Goal: Information Seeking & Learning: Check status

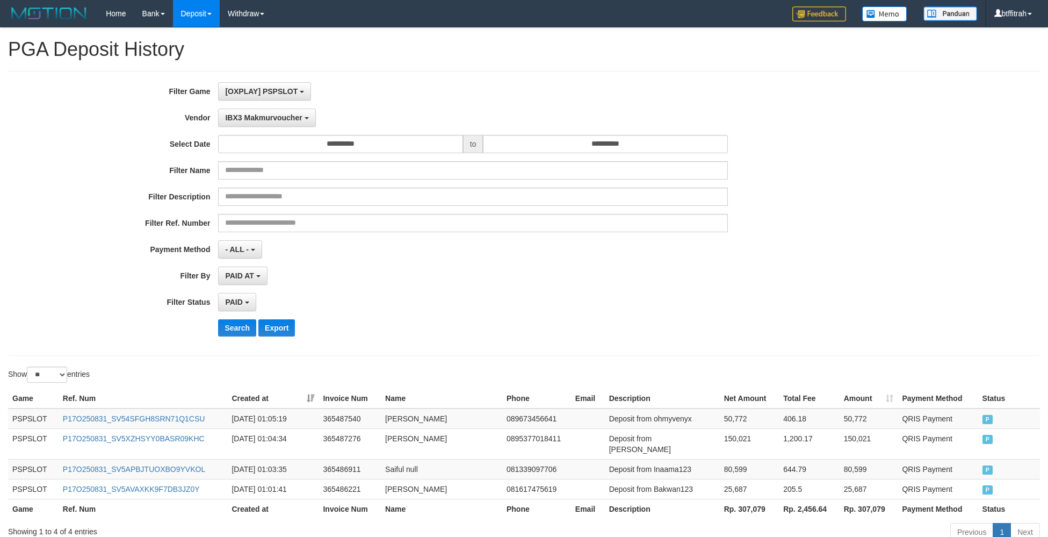
select select "**********"
select select "*"
select select "**"
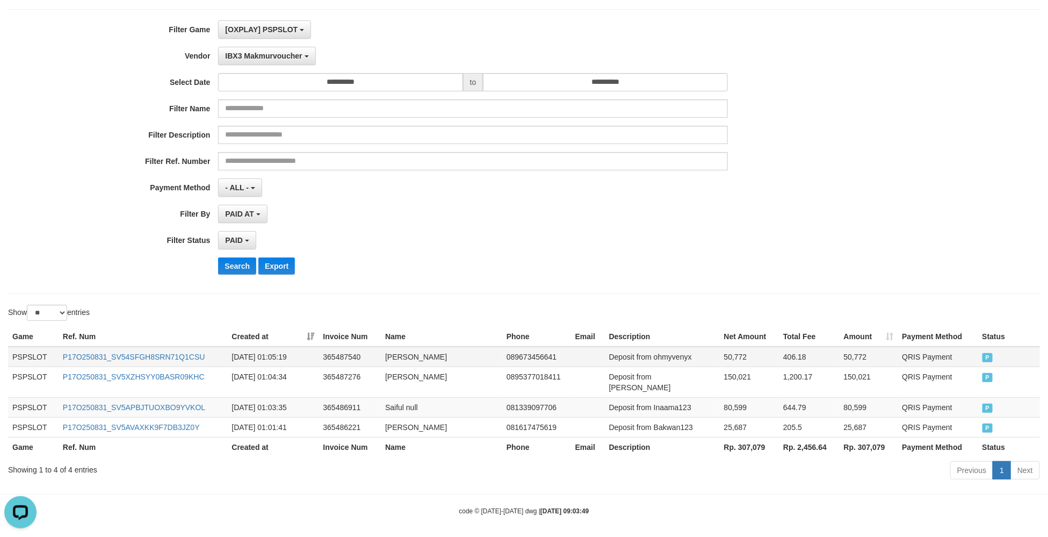
scroll to position [10, 0]
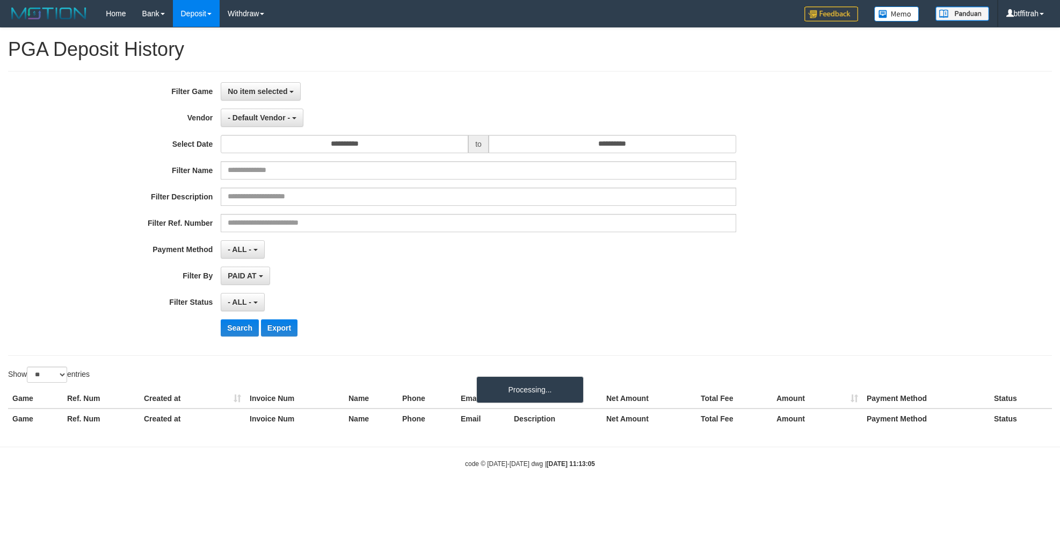
select select
select select "**"
click at [253, 92] on span "No item selected" at bounding box center [258, 91] width 60 height 9
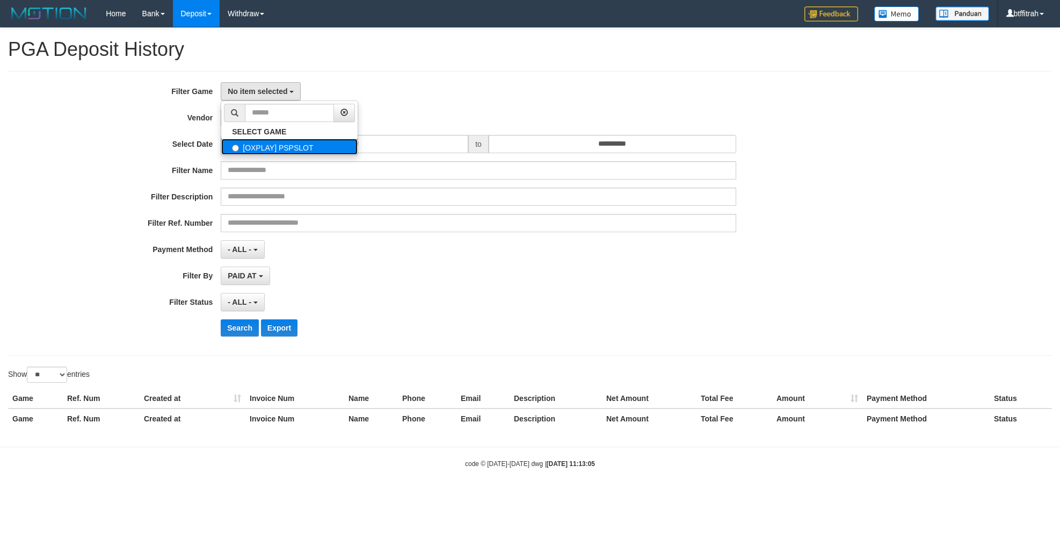
click at [260, 152] on label "[OXPLAY] PSPSLOT" at bounding box center [289, 147] width 136 height 16
select select "****"
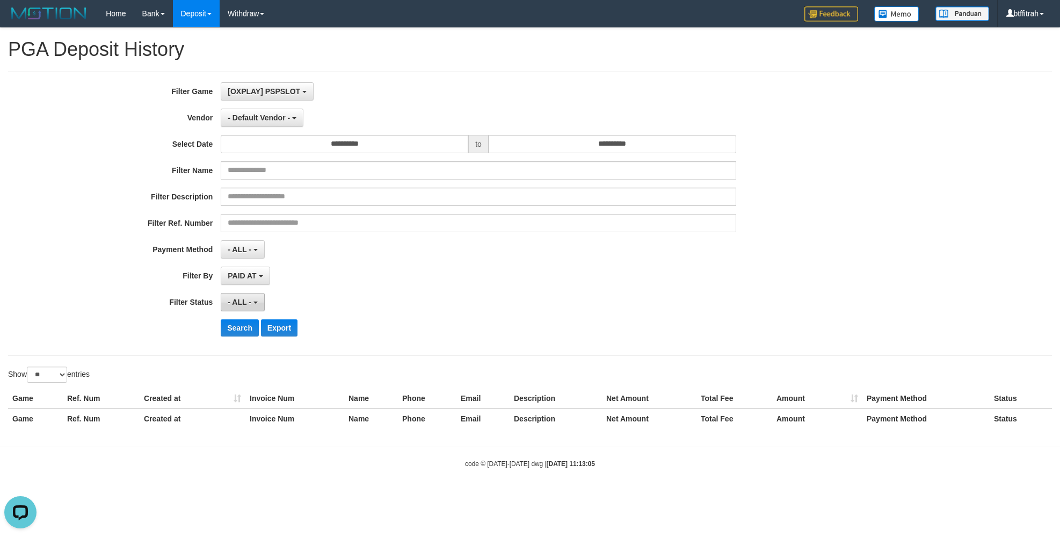
click at [235, 302] on span "- ALL -" at bounding box center [240, 302] width 24 height 9
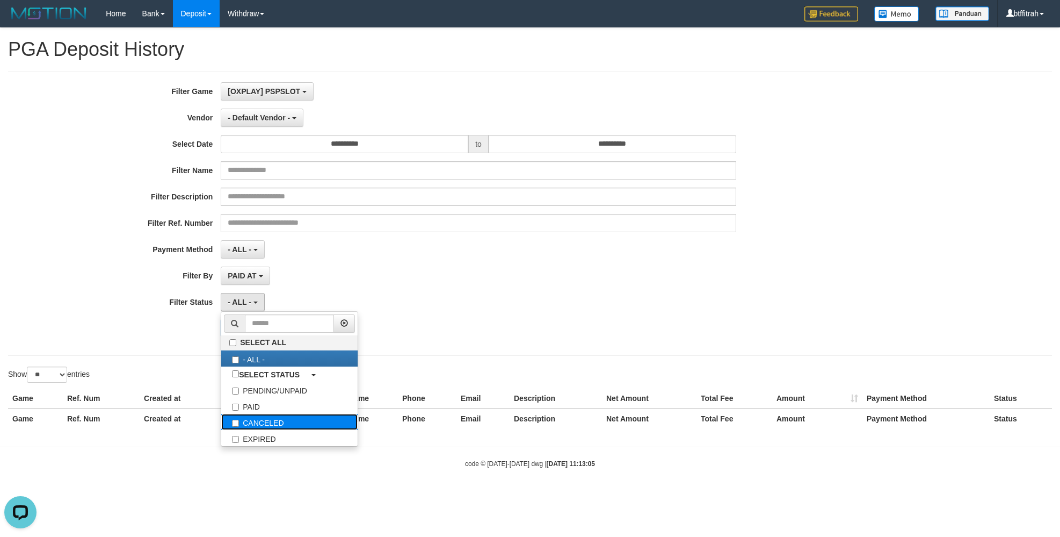
click at [242, 421] on label "CANCELED" at bounding box center [289, 422] width 136 height 16
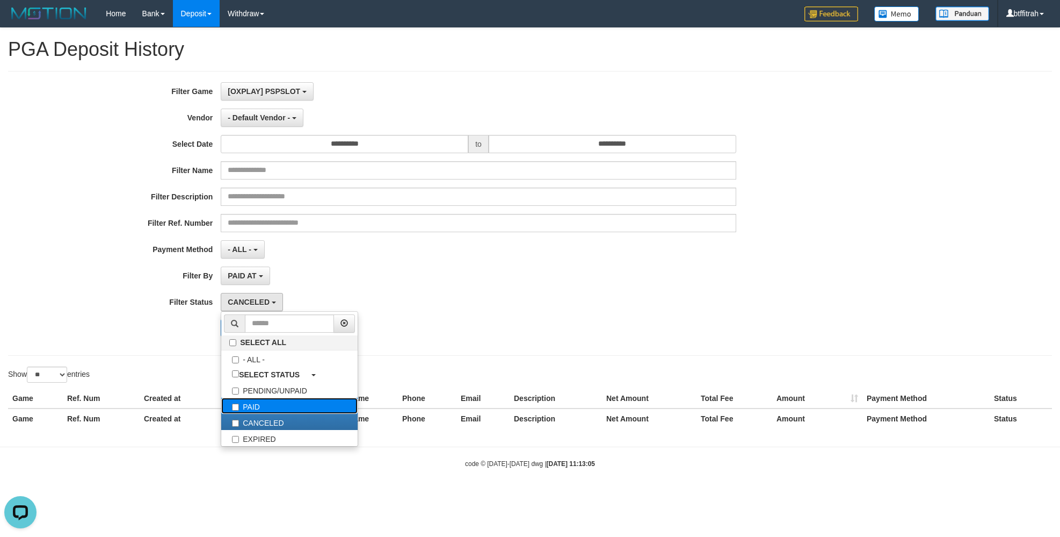
click at [231, 408] on label "PAID" at bounding box center [289, 406] width 136 height 16
select select "*"
click at [244, 419] on label "CANCELED" at bounding box center [289, 422] width 136 height 16
click at [161, 379] on div "Show ** ** ** *** entries" at bounding box center [265, 375] width 514 height 19
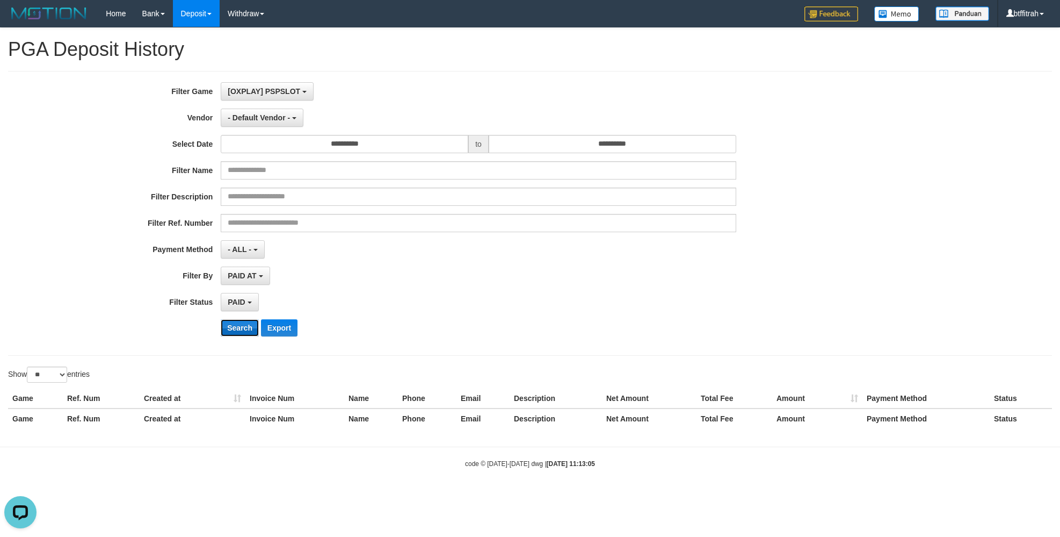
click at [242, 329] on button "Search" at bounding box center [240, 327] width 38 height 17
click at [270, 125] on button "- Default Vendor -" at bounding box center [262, 118] width 83 height 18
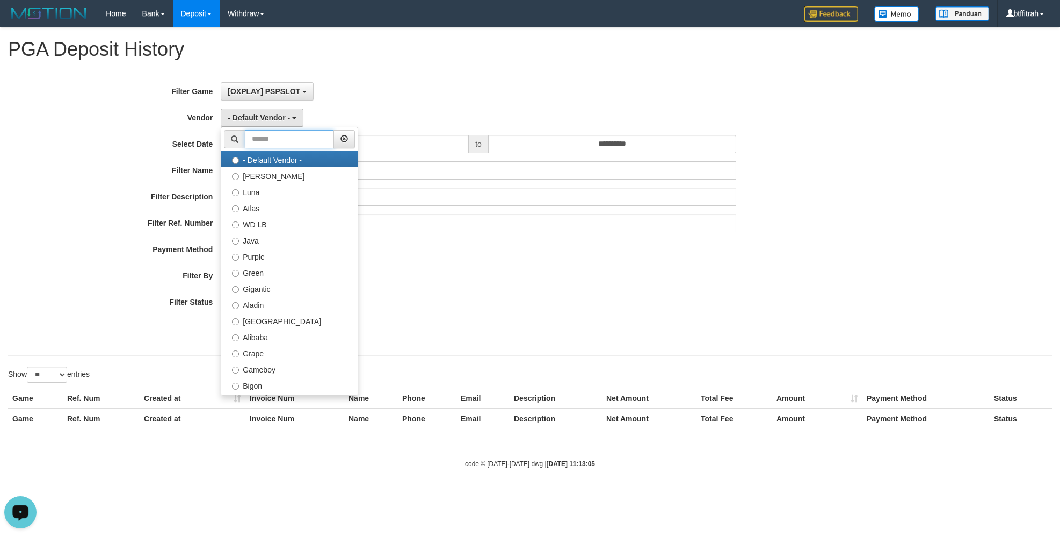
click at [282, 147] on input "text" at bounding box center [289, 139] width 89 height 18
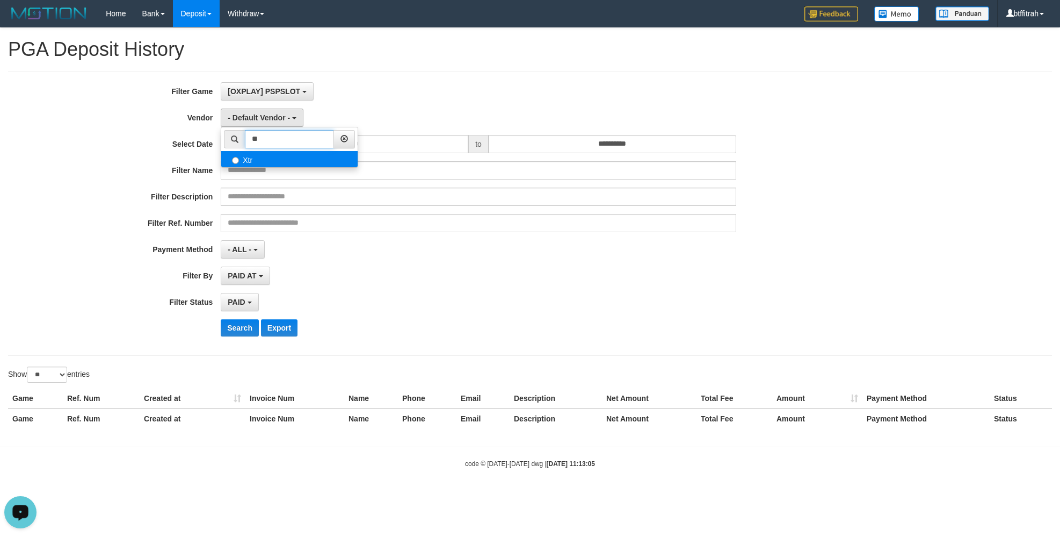
type input "**"
click at [292, 161] on label "Xtr" at bounding box center [289, 159] width 136 height 16
select select "**********"
click at [245, 334] on button "Search" at bounding box center [240, 327] width 38 height 17
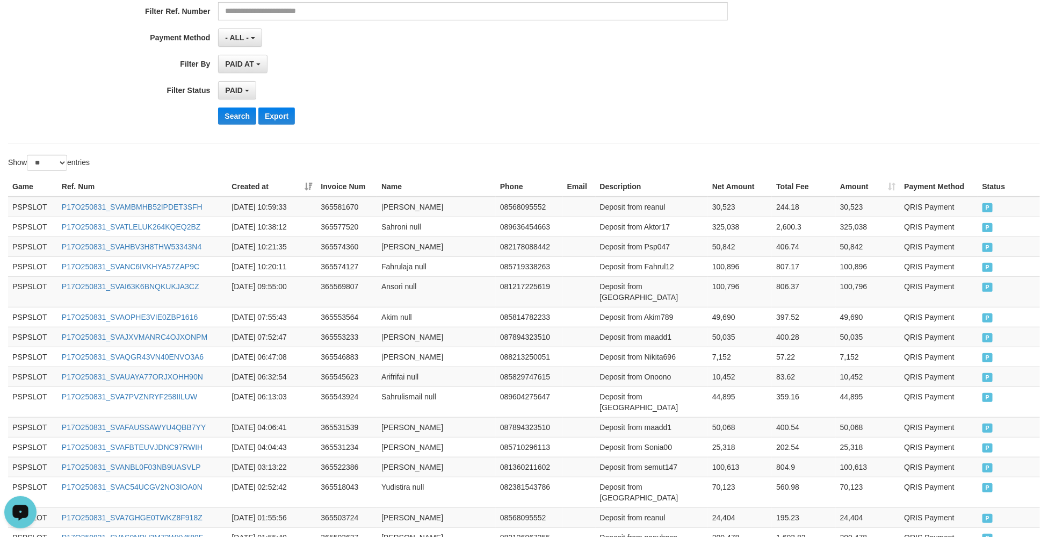
scroll to position [384, 0]
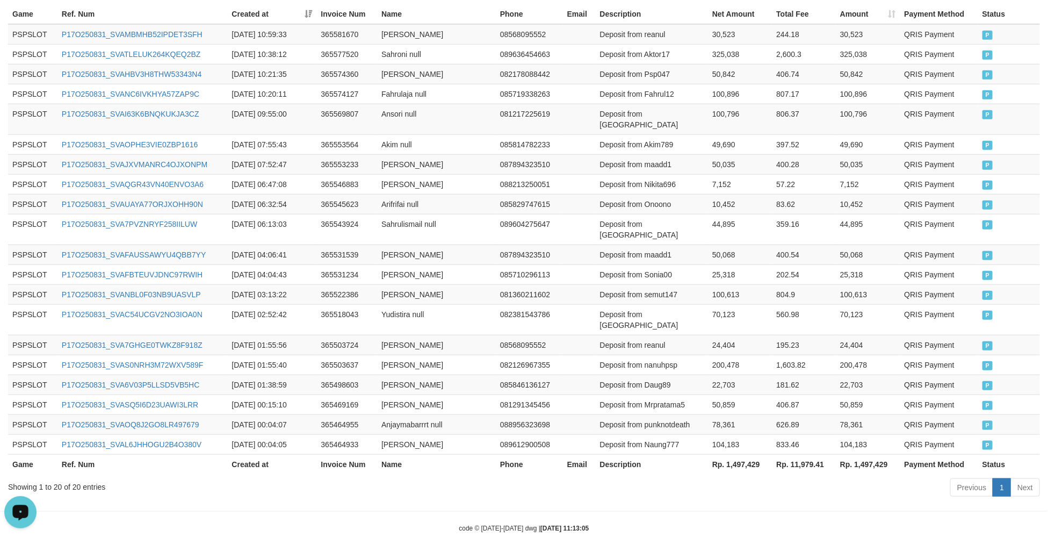
click at [749, 454] on th "Rp. 1,497,429" at bounding box center [740, 464] width 64 height 20
copy th "1,497,429"
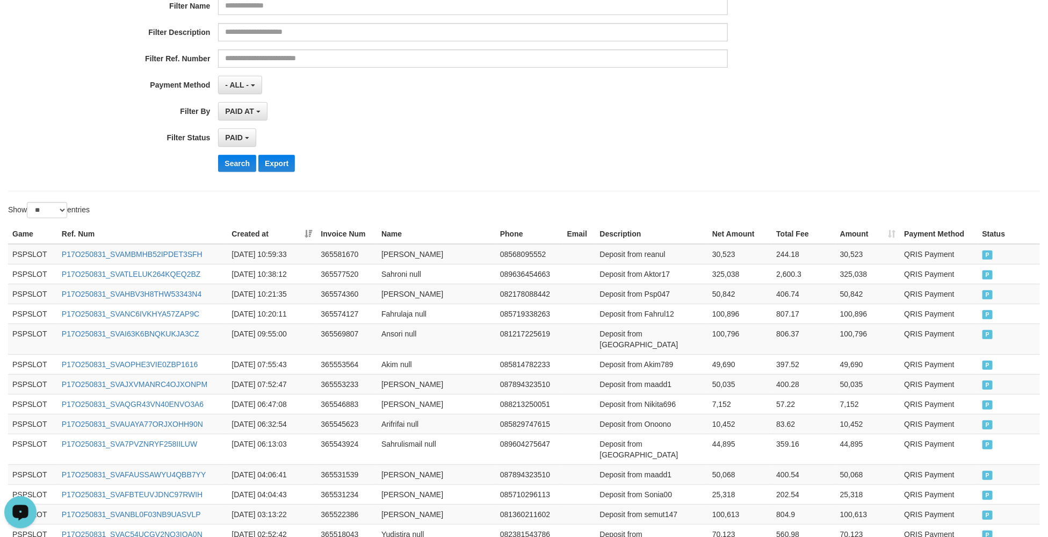
scroll to position [0, 0]
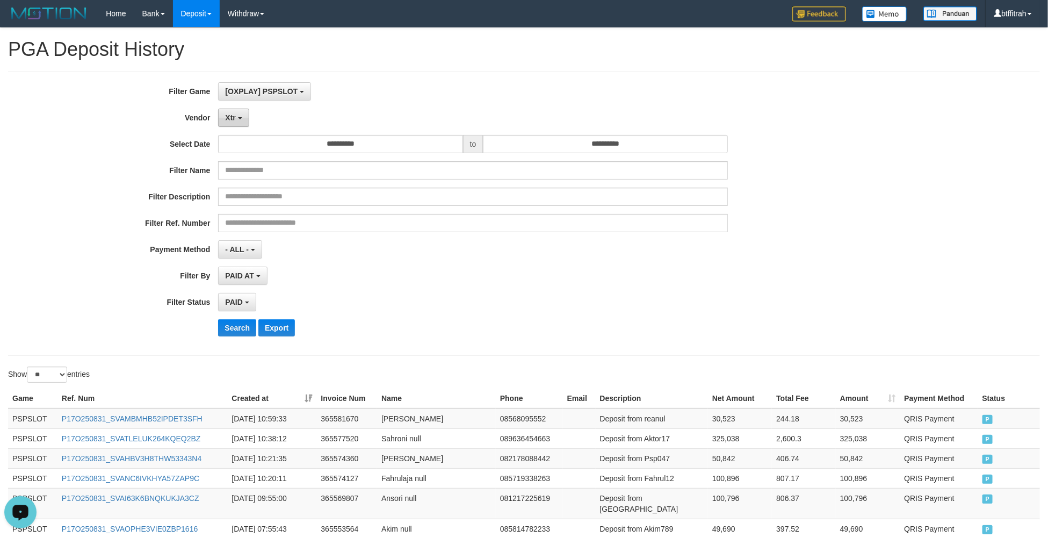
click at [245, 112] on button "Xtr" at bounding box center [233, 118] width 31 height 18
click at [258, 148] on input "**" at bounding box center [286, 139] width 89 height 18
type input "**"
click at [269, 163] on label "Green" at bounding box center [287, 159] width 136 height 16
select select "**********"
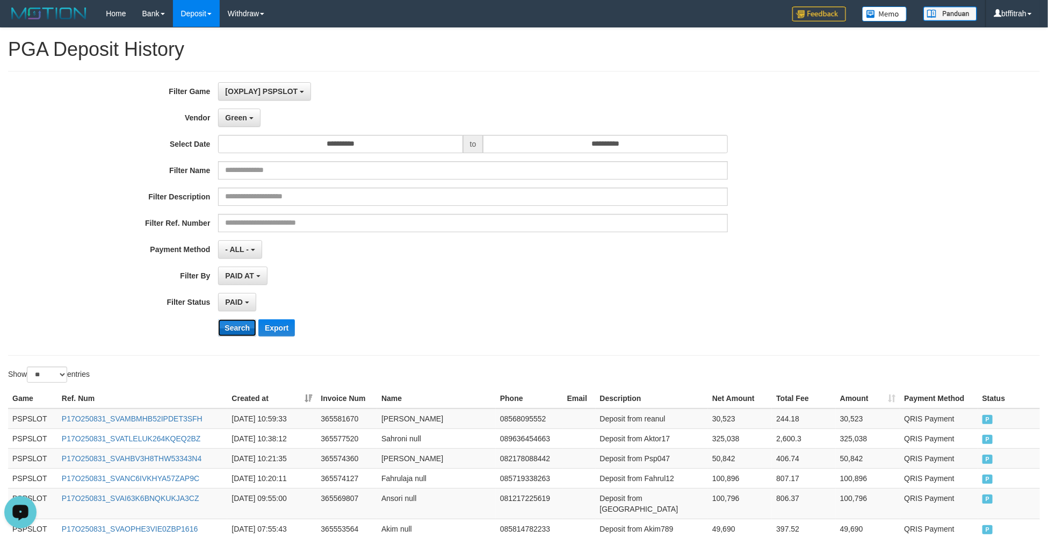
click at [236, 336] on button "Search" at bounding box center [237, 327] width 38 height 17
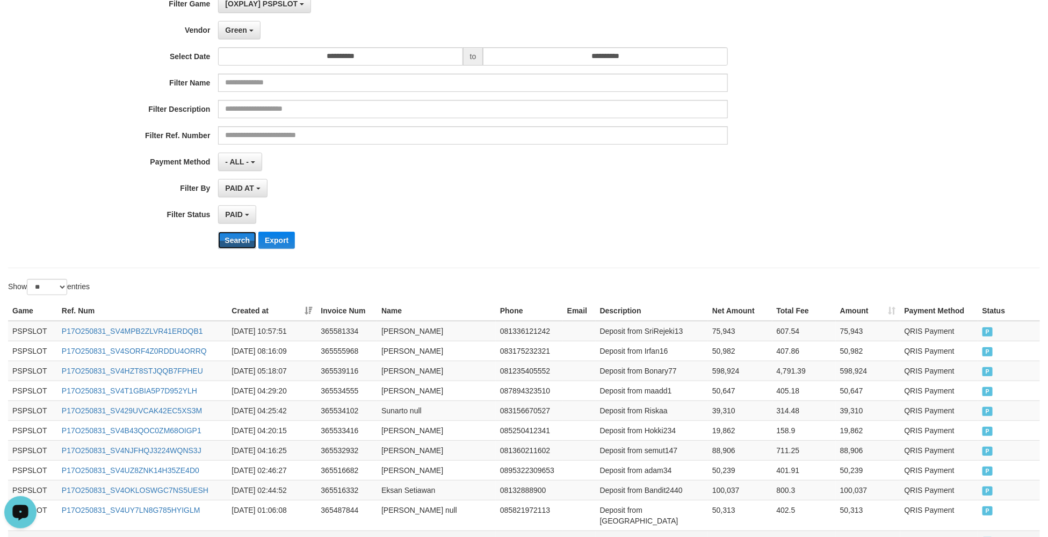
scroll to position [203, 0]
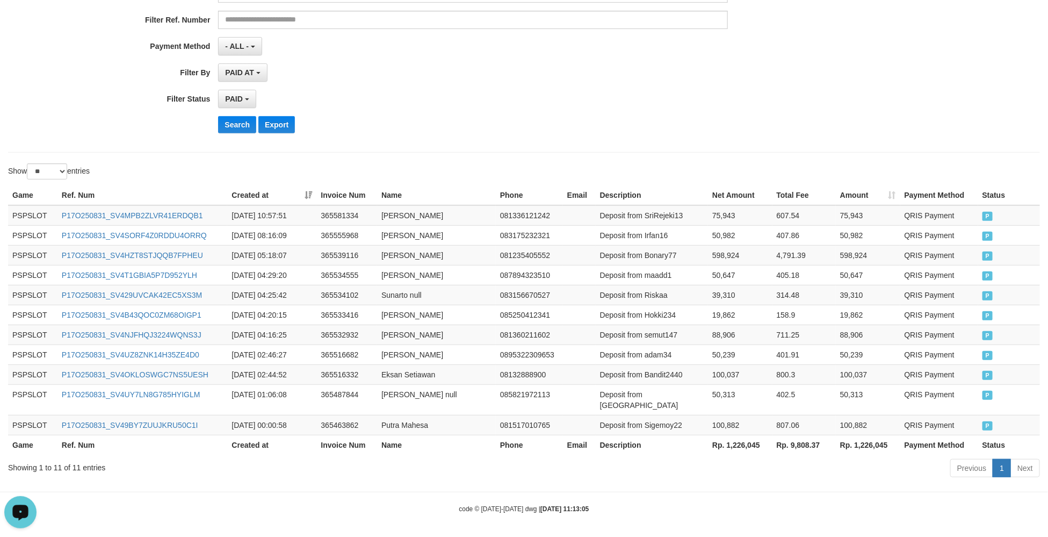
click at [731, 439] on th "Rp. 1,226,045" at bounding box center [740, 445] width 64 height 20
drag, startPoint x: 731, startPoint y: 439, endPoint x: 757, endPoint y: 436, distance: 27.1
click at [732, 439] on th "Rp. 1,226,045" at bounding box center [740, 445] width 64 height 20
copy th "1,226,045"
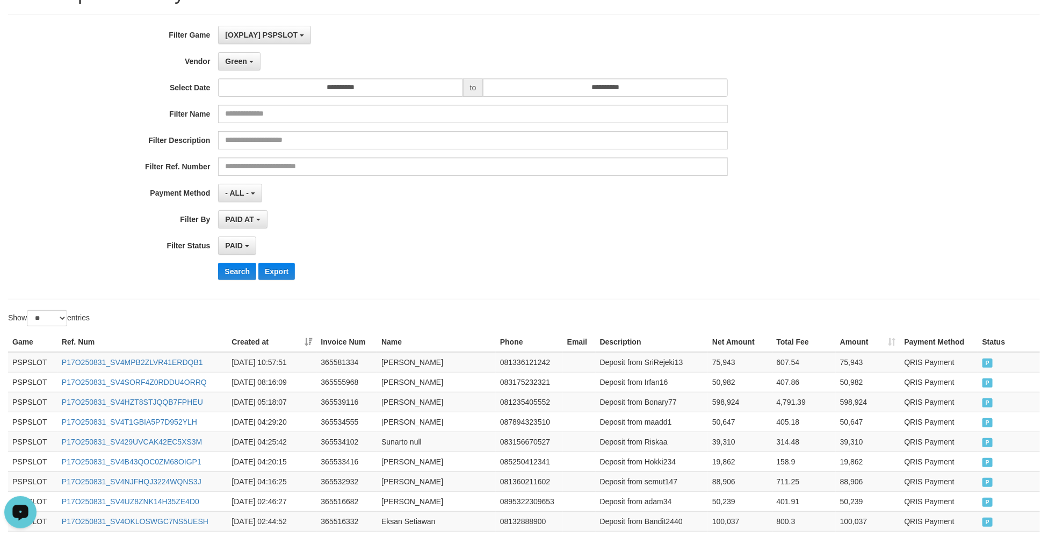
scroll to position [0, 0]
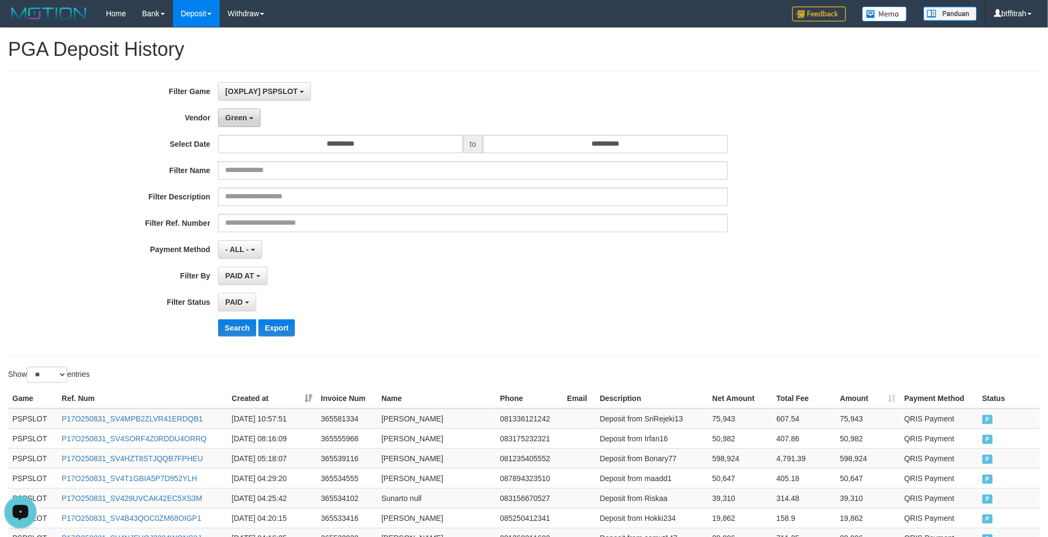
drag, startPoint x: 223, startPoint y: 128, endPoint x: 232, endPoint y: 126, distance: 9.4
click at [229, 126] on button "Green" at bounding box center [239, 118] width 42 height 18
click at [266, 142] on input "**" at bounding box center [286, 139] width 89 height 18
type input "***"
click at [268, 161] on label "Awalpulsa" at bounding box center [287, 159] width 136 height 16
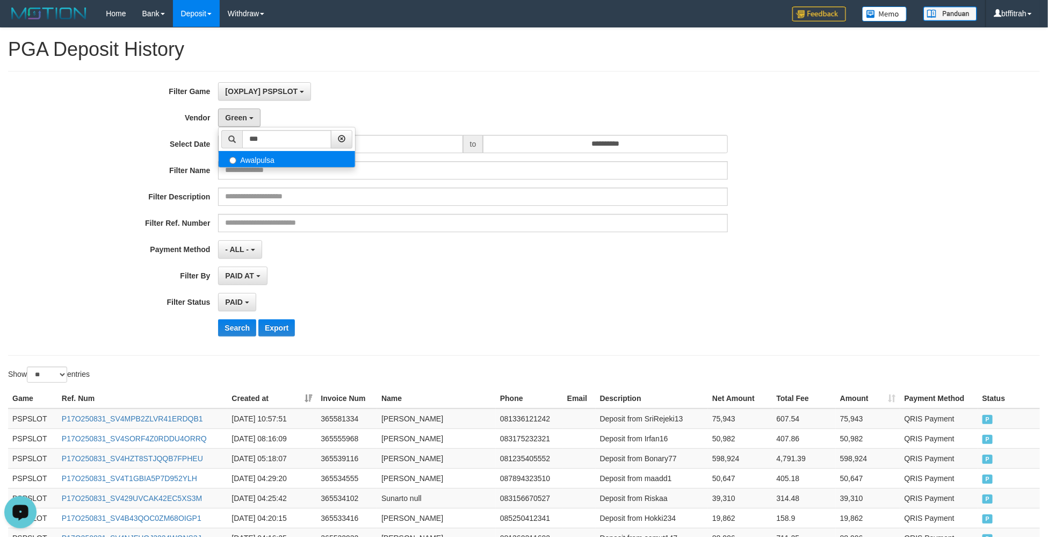
select select "**********"
click at [224, 326] on button "Search" at bounding box center [237, 327] width 38 height 17
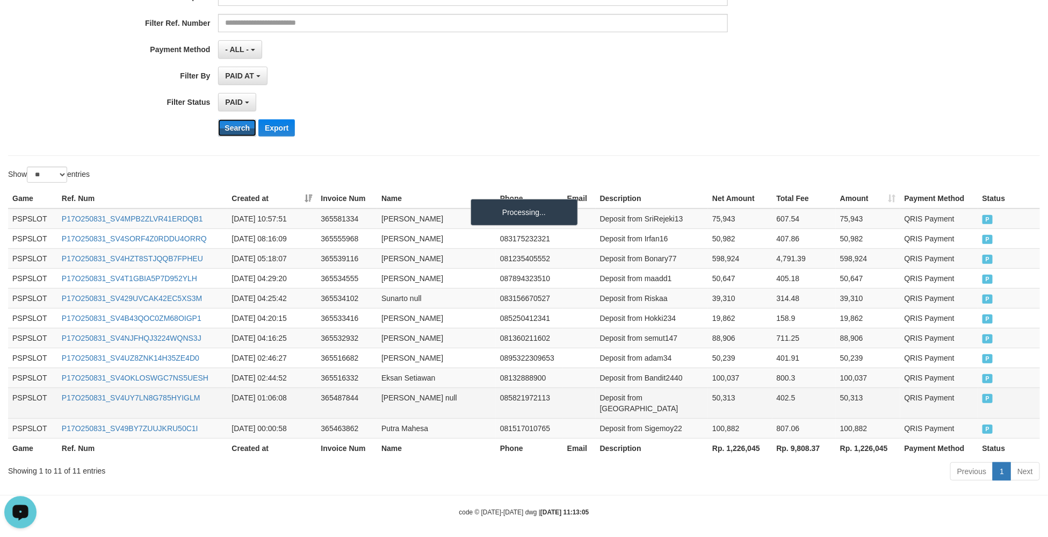
scroll to position [203, 0]
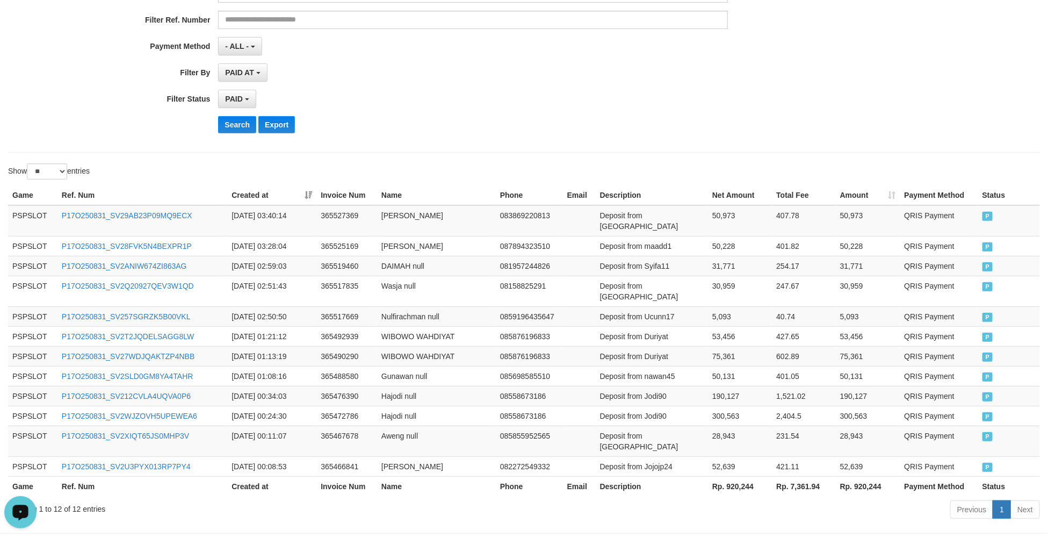
click at [745, 476] on th "Rp. 920,244" at bounding box center [740, 486] width 64 height 20
copy th "920,244"
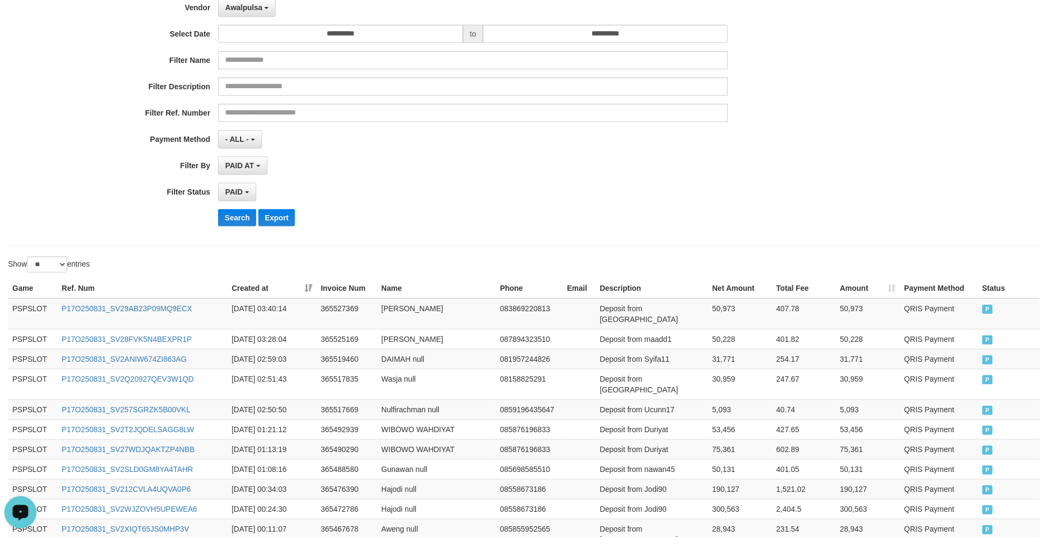
scroll to position [0, 0]
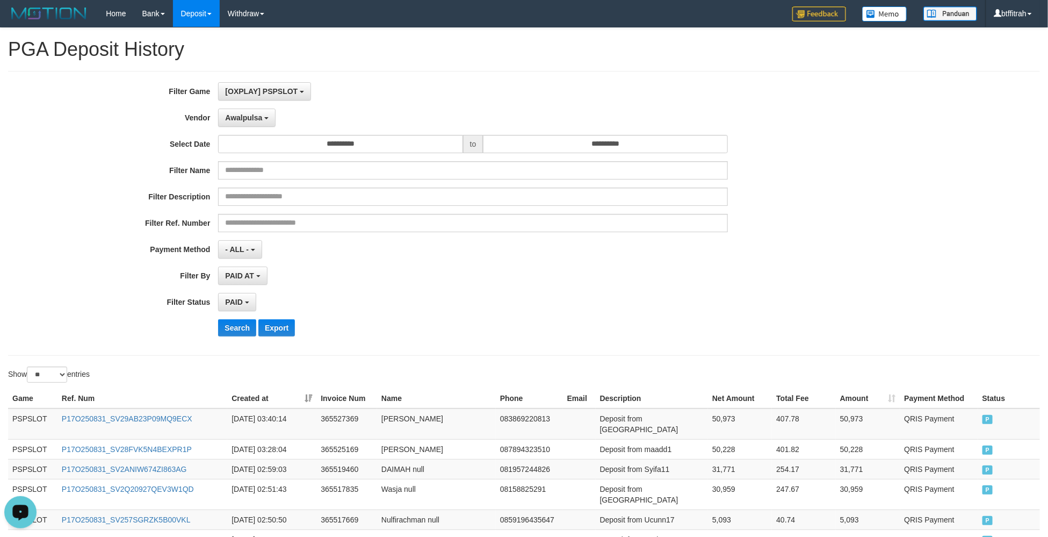
drag, startPoint x: 250, startPoint y: 129, endPoint x: 270, endPoint y: 134, distance: 20.5
click at [255, 129] on div "**********" at bounding box center [436, 213] width 873 height 262
click at [263, 125] on button "Awalpulsa" at bounding box center [246, 118] width 57 height 18
click at [284, 142] on input "***" at bounding box center [286, 139] width 89 height 18
type input "**"
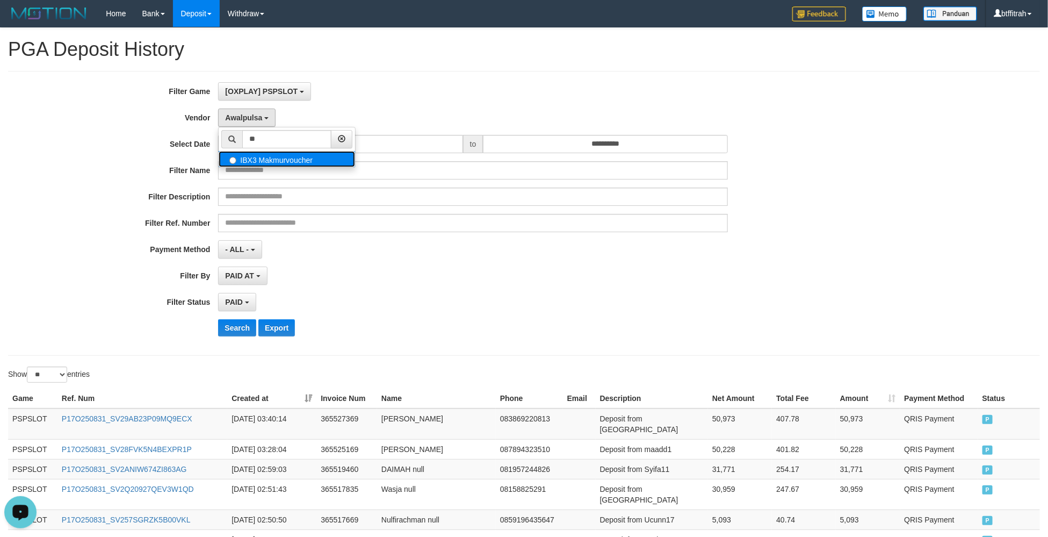
click at [272, 160] on label "IBX3 Makmurvoucher" at bounding box center [287, 159] width 136 height 16
select select "**********"
click at [230, 329] on button "Search" at bounding box center [237, 327] width 38 height 17
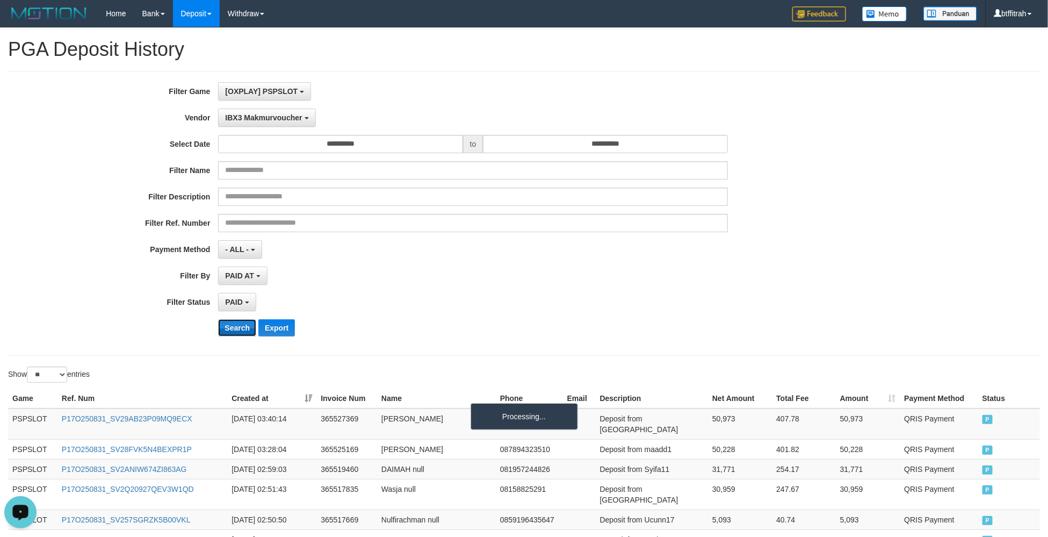
click at [231, 331] on button "Search" at bounding box center [237, 327] width 38 height 17
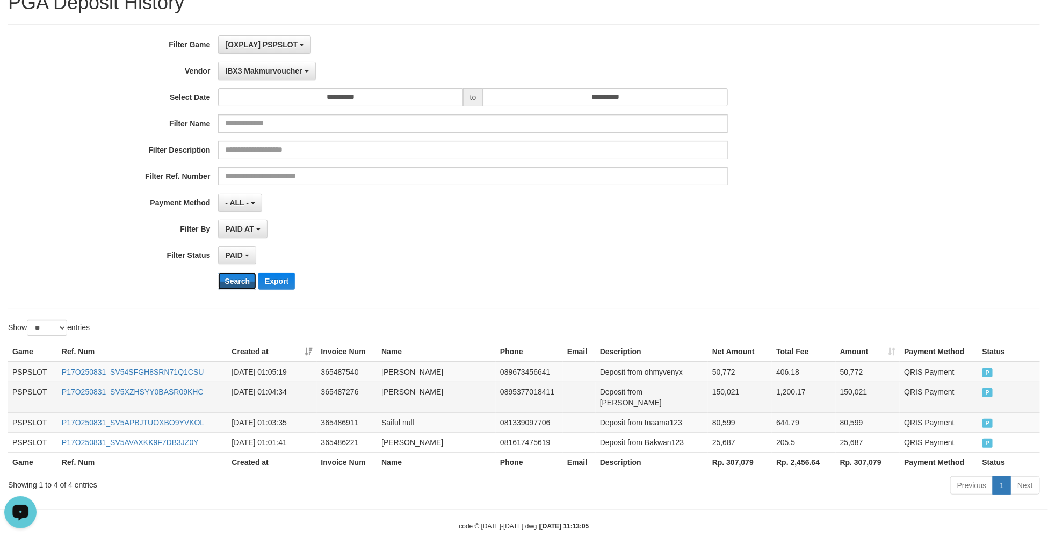
scroll to position [62, 0]
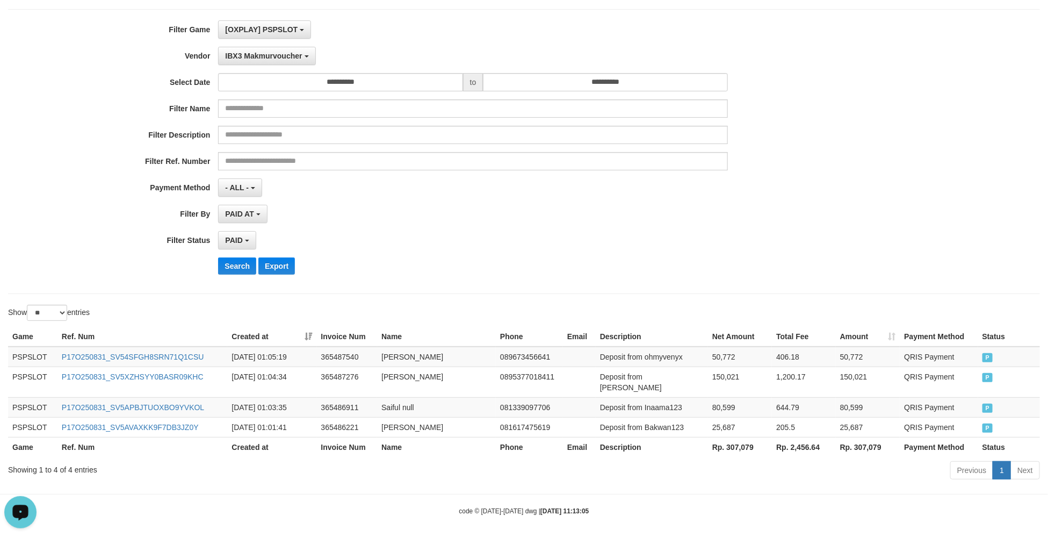
click at [731, 451] on div "Game Ref. Num Created at Invoice Num Name Phone Email Description Net Amount To…" at bounding box center [524, 391] width 1048 height 136
click at [747, 437] on th "Rp. 307,079" at bounding box center [740, 447] width 64 height 20
copy th "307,079"
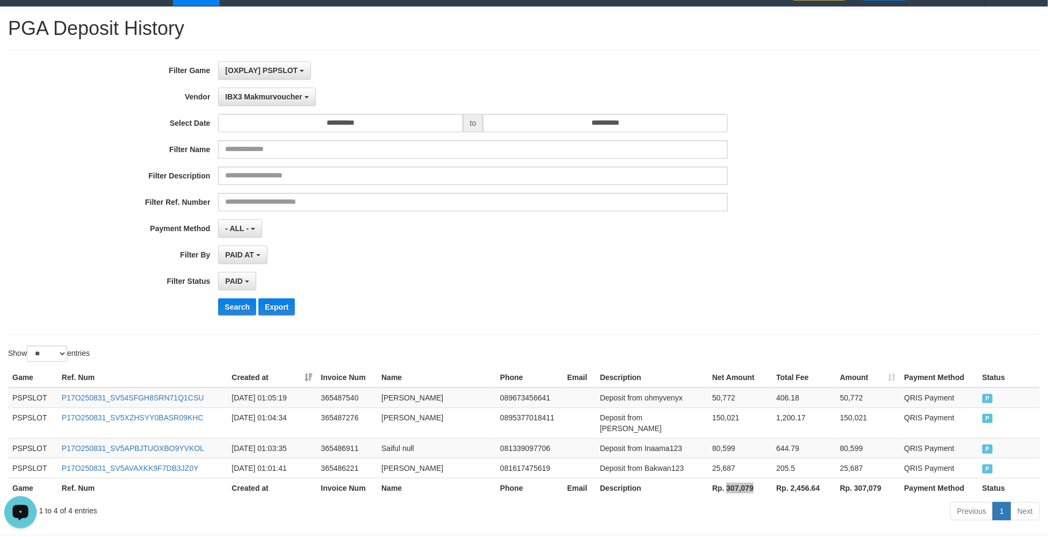
scroll to position [0, 0]
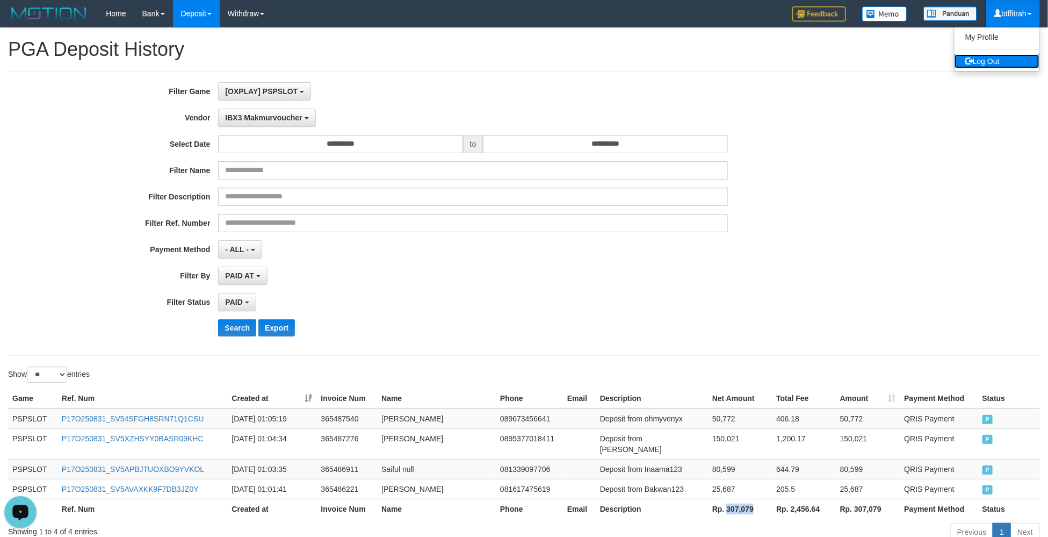
click at [1009, 59] on link "Log Out" at bounding box center [997, 61] width 85 height 14
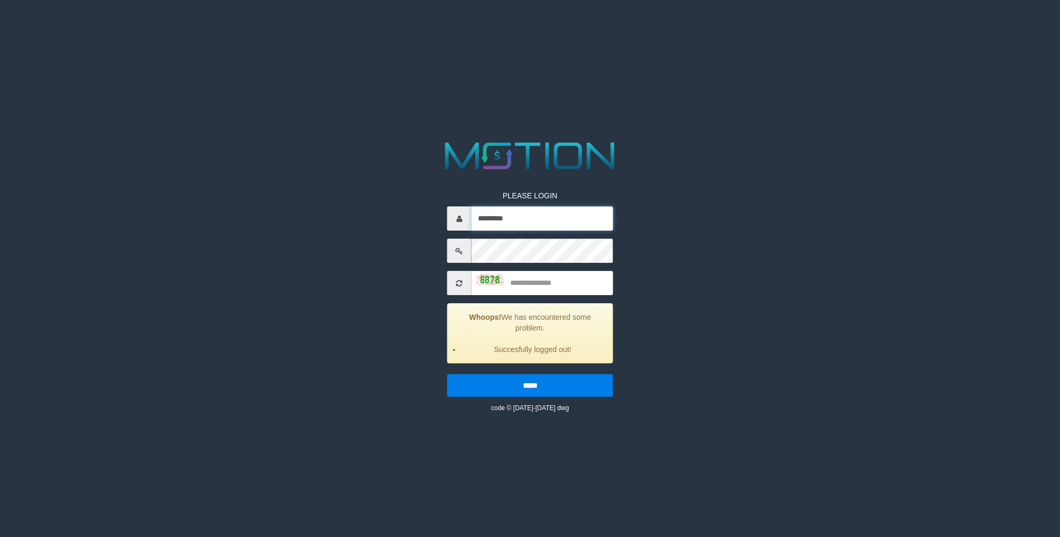
click at [527, 209] on input "*********" at bounding box center [543, 218] width 142 height 24
type input "*********"
click at [577, 288] on input "text" at bounding box center [543, 283] width 142 height 24
type input "****"
click at [447, 374] on input "*****" at bounding box center [530, 385] width 166 height 23
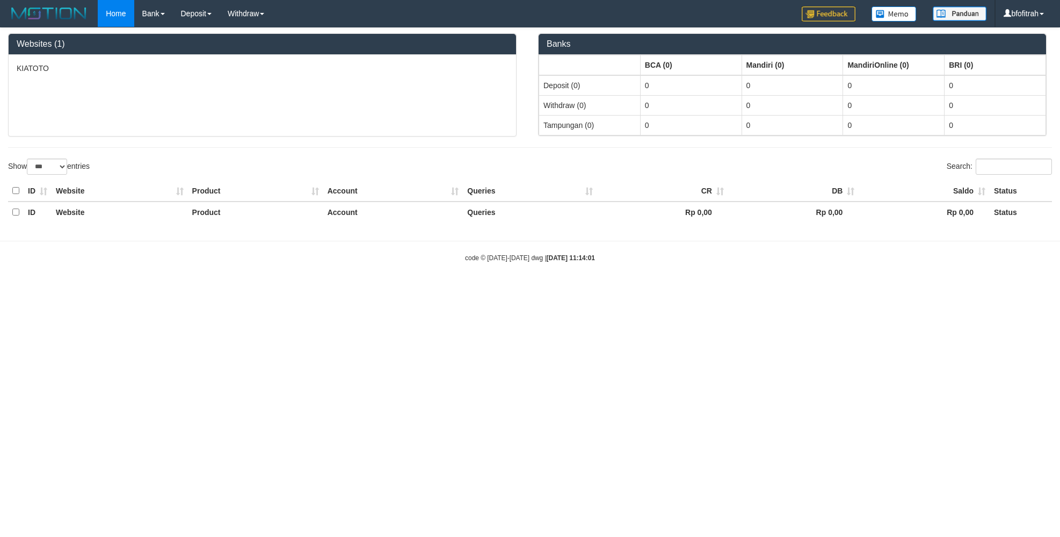
select select "***"
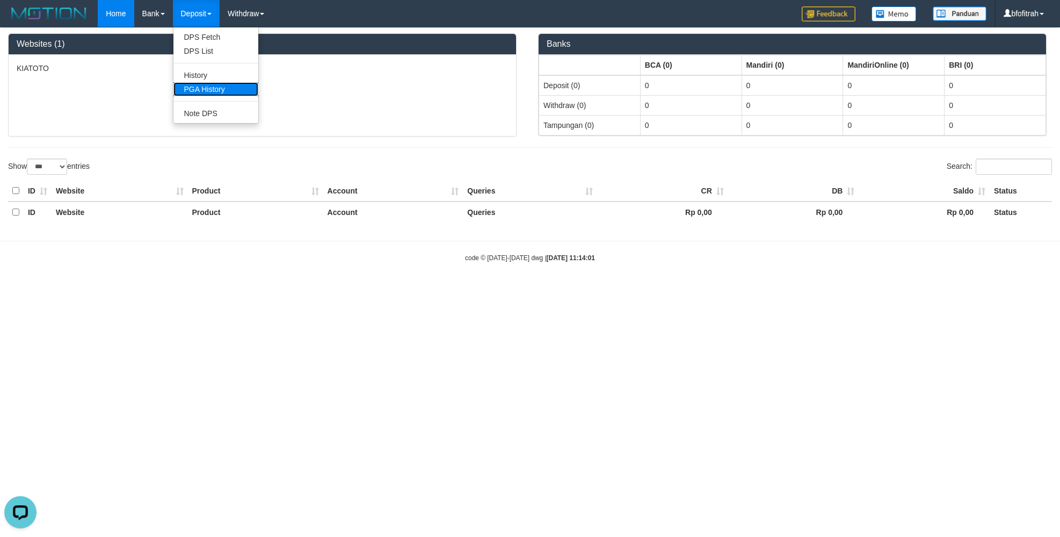
click at [218, 88] on link "PGA History" at bounding box center [216, 89] width 85 height 14
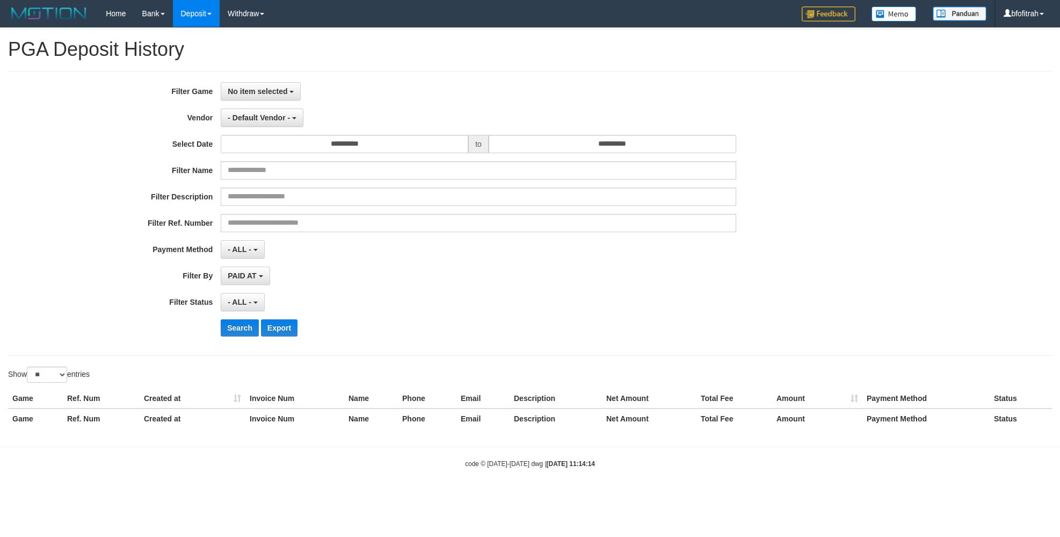
select select
select select "**"
drag, startPoint x: 263, startPoint y: 90, endPoint x: 272, endPoint y: 98, distance: 12.6
click at [266, 92] on span "No item selected" at bounding box center [258, 91] width 60 height 9
drag, startPoint x: 287, startPoint y: 144, endPoint x: 280, endPoint y: 139, distance: 8.8
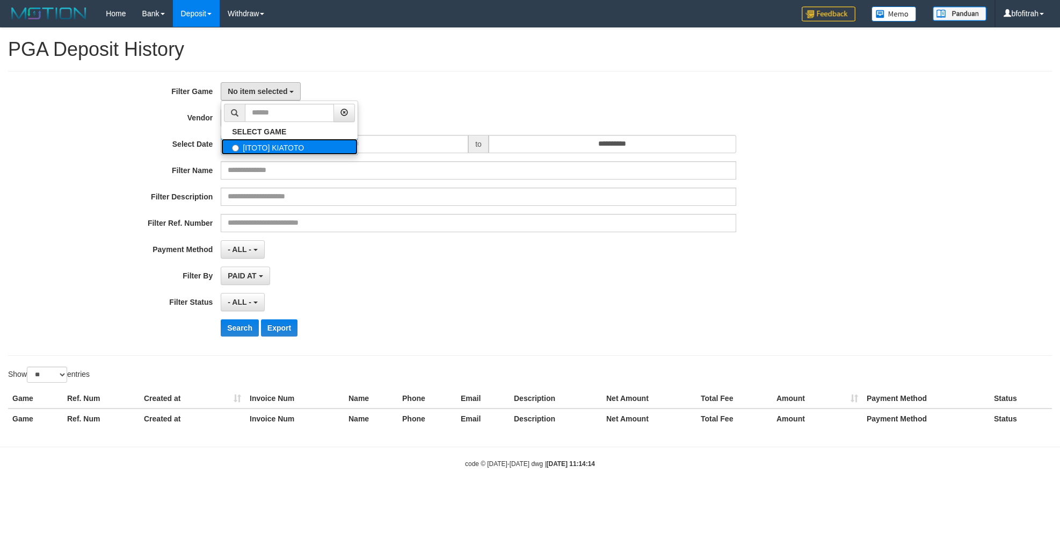
click at [287, 144] on label "[ITOTO] KIATOTO" at bounding box center [289, 147] width 136 height 16
select select "****"
click at [274, 122] on button "- Default Vendor -" at bounding box center [262, 118] width 83 height 18
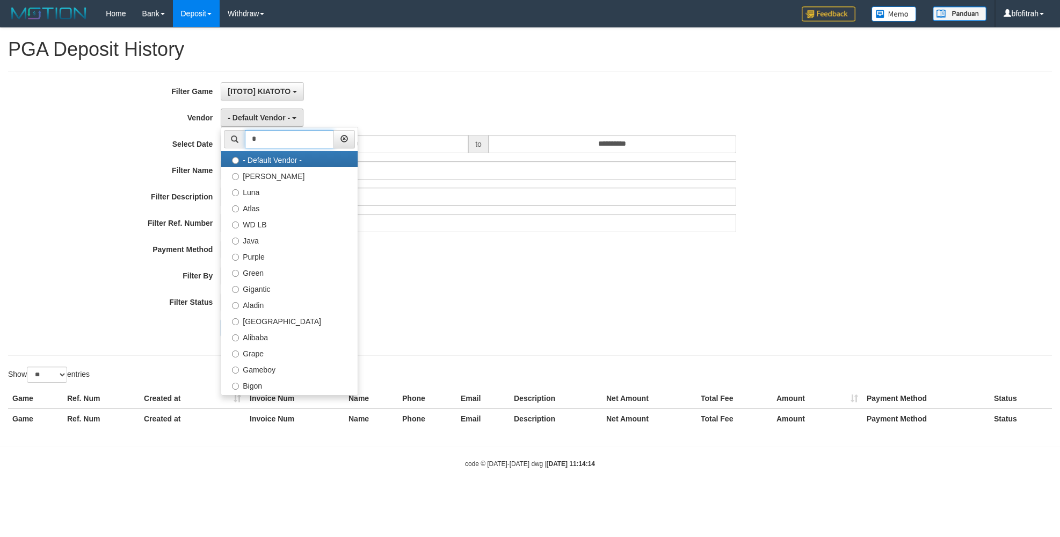
click at [279, 138] on input "*" at bounding box center [289, 139] width 89 height 18
type input "**"
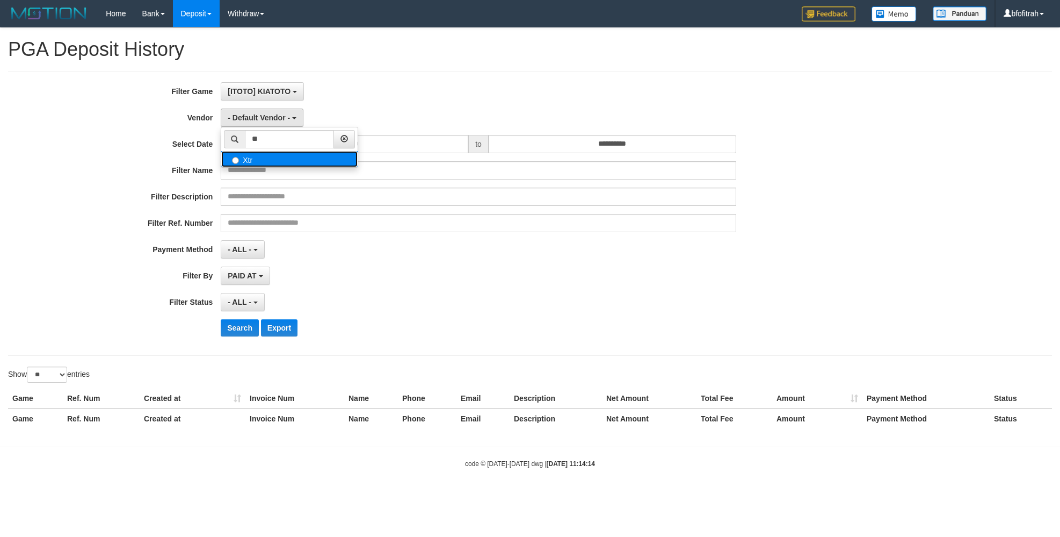
click at [279, 161] on label "Xtr" at bounding box center [289, 159] width 136 height 16
select select "**********"
click at [249, 295] on button "- ALL -" at bounding box center [243, 302] width 44 height 18
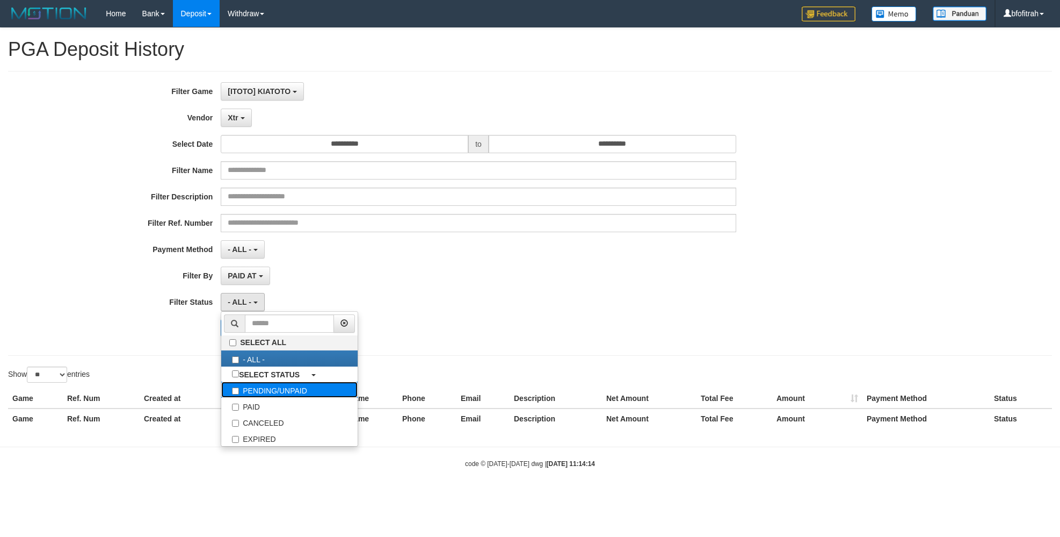
click at [243, 398] on label "PENDING/UNPAID" at bounding box center [289, 389] width 136 height 16
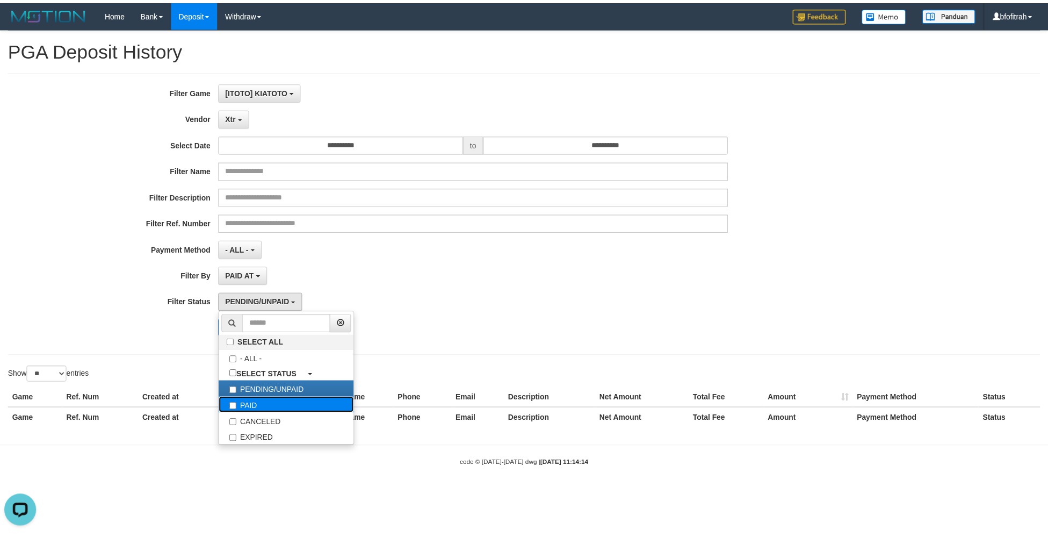
scroll to position [0, 0]
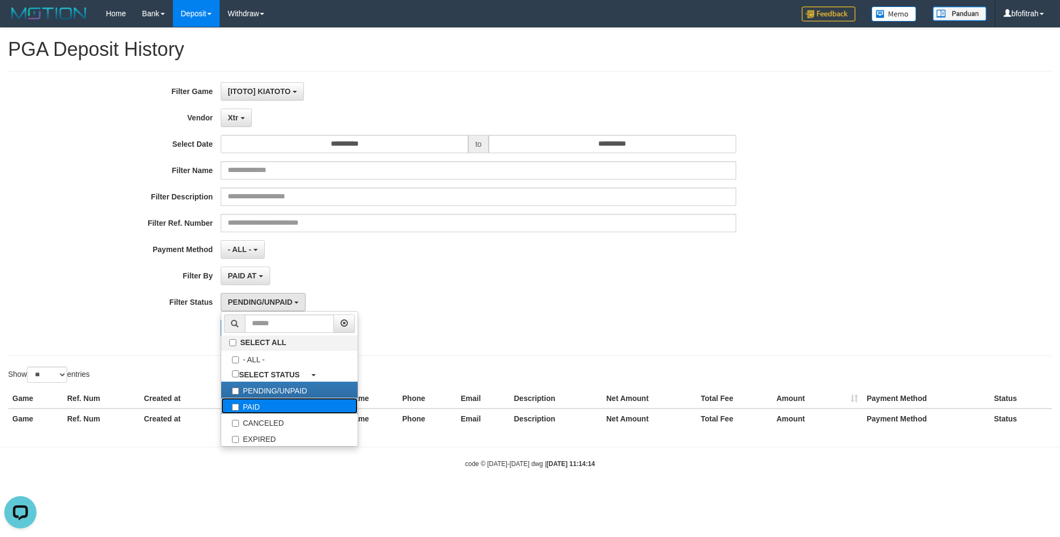
click at [243, 402] on label "PAID" at bounding box center [289, 406] width 136 height 16
click at [244, 394] on label "PENDING/UNPAID" at bounding box center [289, 389] width 136 height 16
select select "*"
drag, startPoint x: 167, startPoint y: 353, endPoint x: 210, endPoint y: 340, distance: 45.5
click at [176, 351] on div "**********" at bounding box center [530, 213] width 1044 height 285
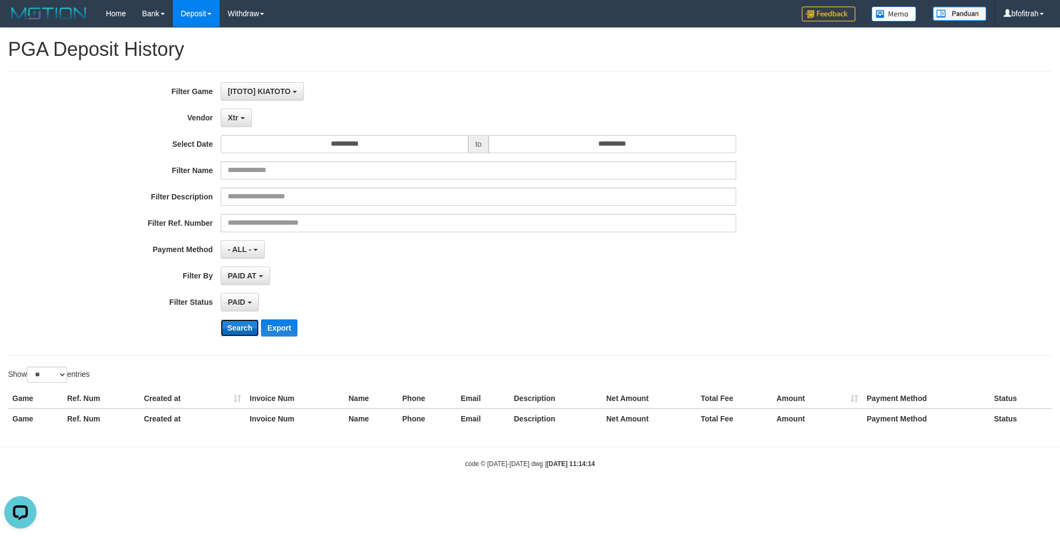
click at [235, 330] on button "Search" at bounding box center [240, 327] width 38 height 17
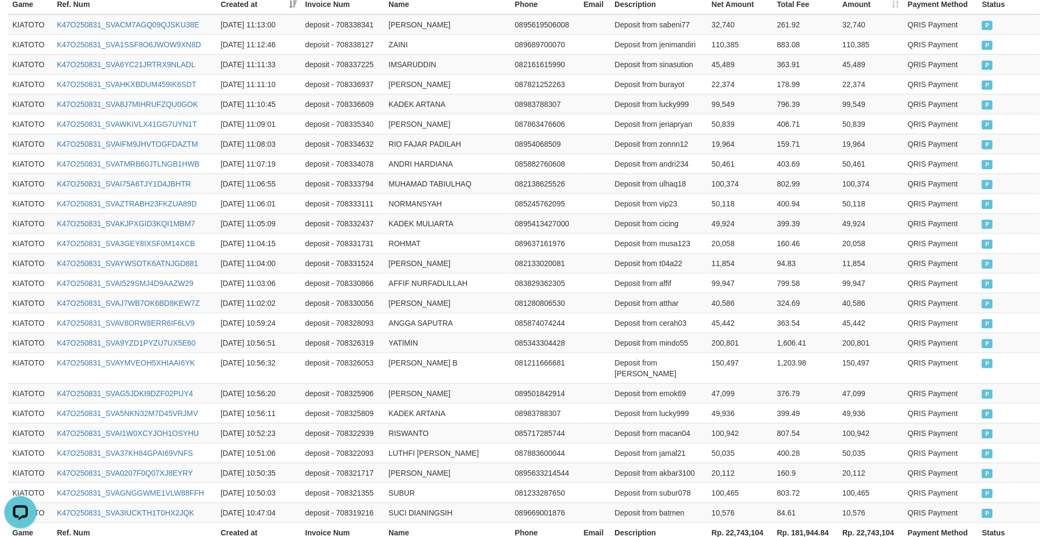
scroll to position [485, 0]
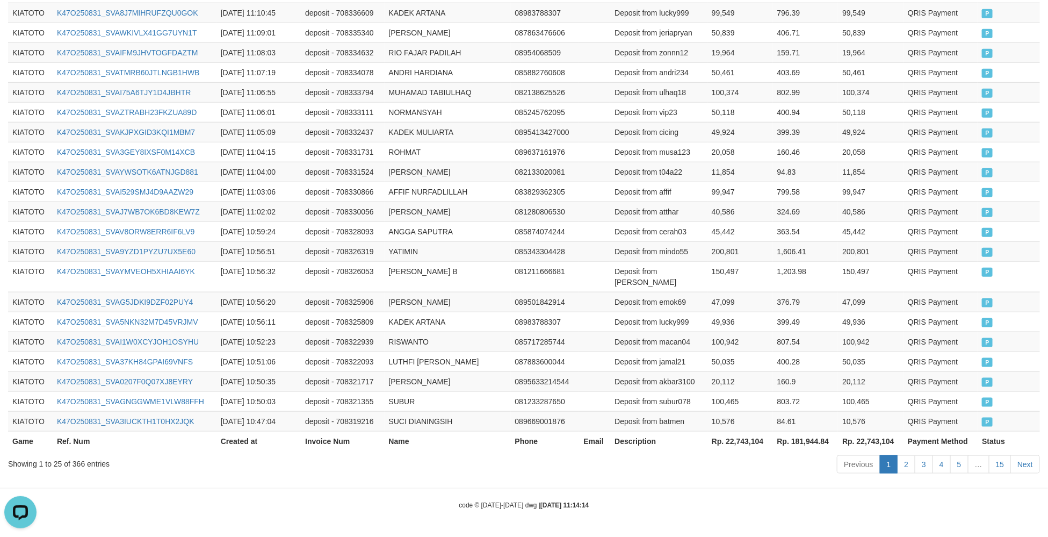
click at [739, 442] on th "Rp. 22,743,104" at bounding box center [740, 441] width 66 height 20
copy th "22,743,104"
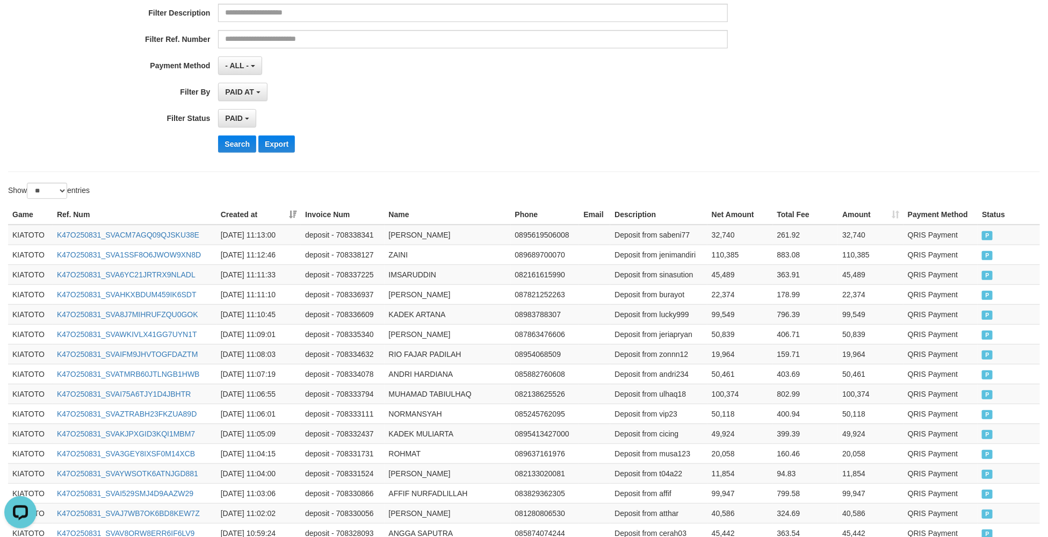
scroll to position [0, 0]
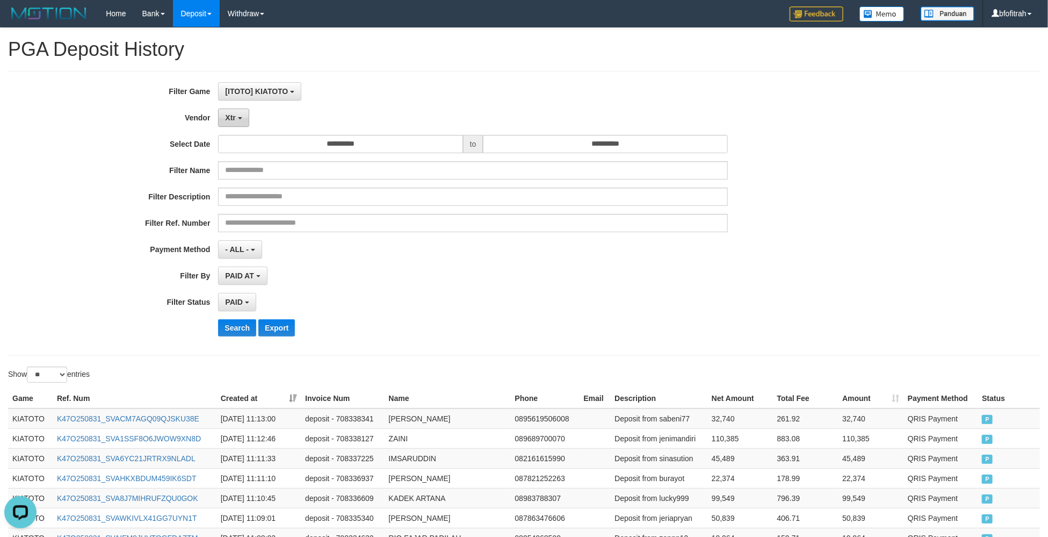
drag, startPoint x: 231, startPoint y: 122, endPoint x: 272, endPoint y: 136, distance: 43.5
click at [232, 121] on button "Xtr" at bounding box center [233, 118] width 31 height 18
click at [274, 137] on input "**" at bounding box center [286, 139] width 89 height 18
type input "**"
click at [280, 158] on label "Green" at bounding box center [287, 159] width 136 height 16
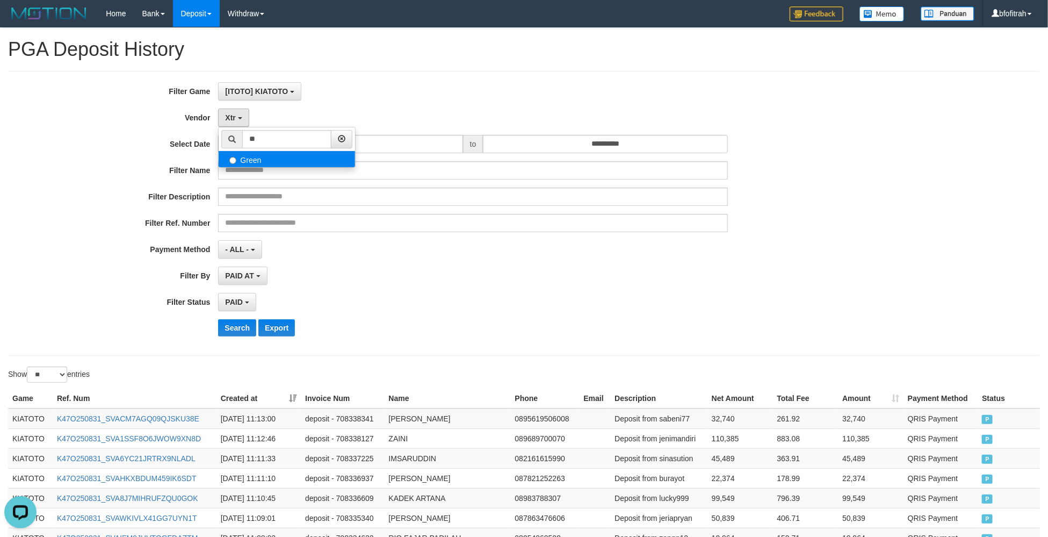
select select "**********"
click at [239, 324] on button "Search" at bounding box center [237, 327] width 38 height 17
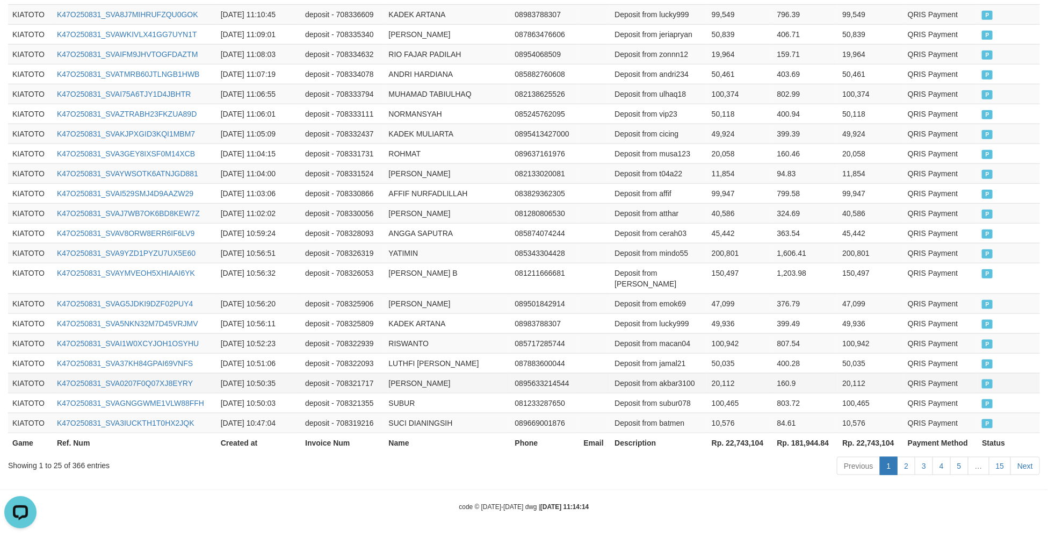
scroll to position [495, 0]
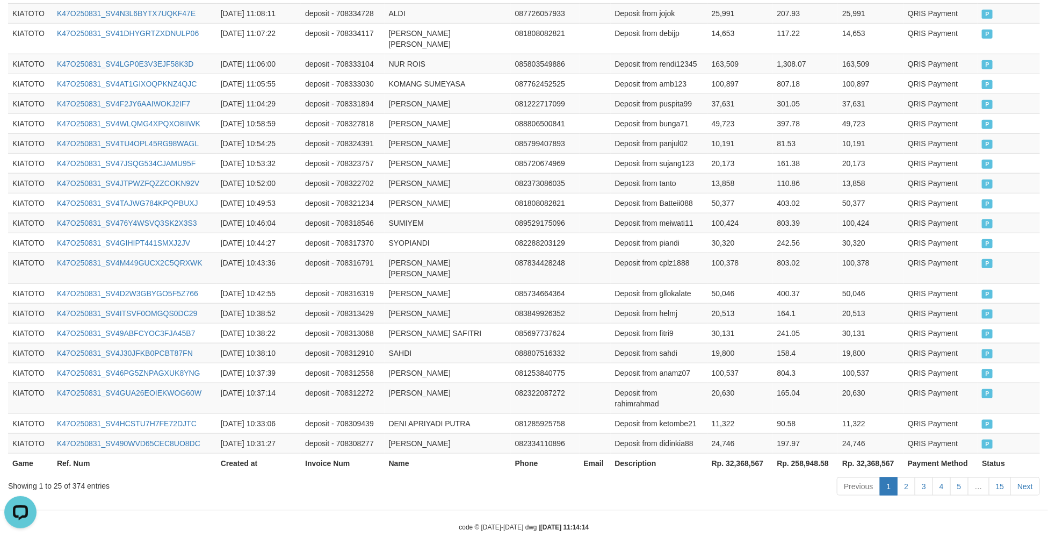
click at [740, 453] on th "Rp. 32,368,567" at bounding box center [740, 463] width 66 height 20
copy th "32,368,567"
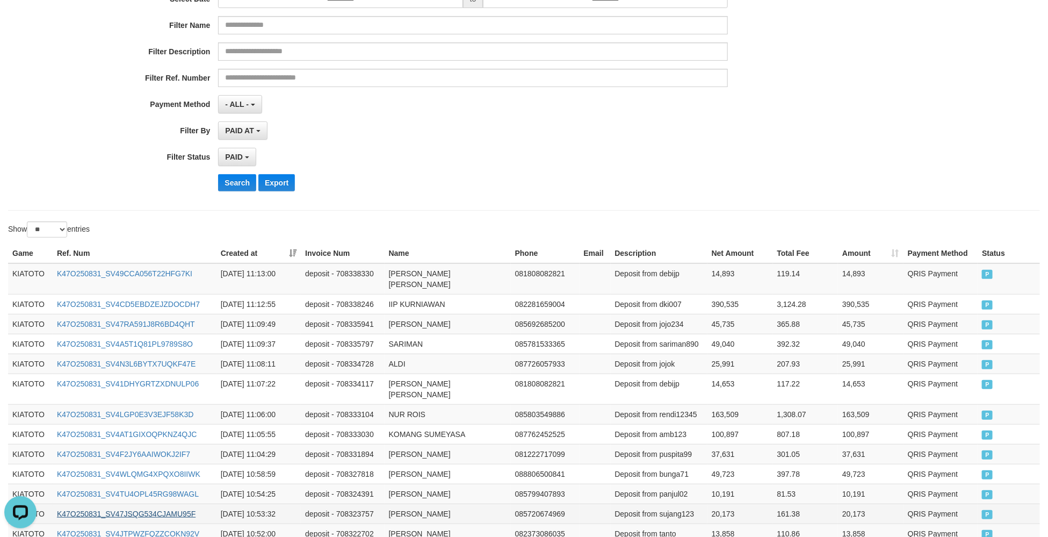
scroll to position [0, 0]
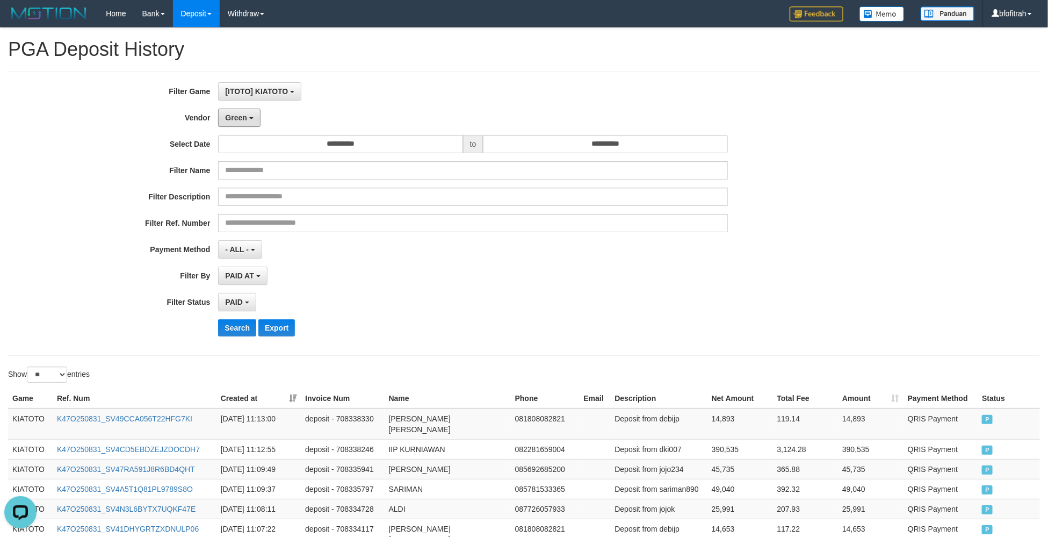
drag, startPoint x: 258, startPoint y: 113, endPoint x: 258, endPoint y: 129, distance: 15.6
click at [258, 113] on button "Green" at bounding box center [239, 118] width 42 height 18
click at [260, 147] on input "**" at bounding box center [286, 139] width 89 height 18
type input "***"
click at [263, 161] on label "Awalpulsa" at bounding box center [287, 159] width 136 height 16
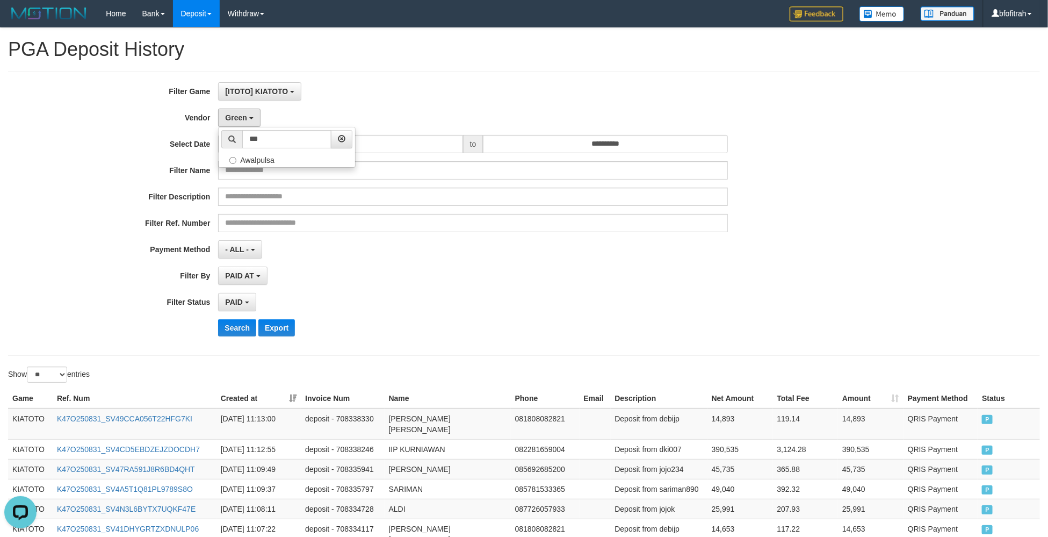
select select "**********"
click at [234, 341] on div "**********" at bounding box center [436, 213] width 873 height 262
click at [230, 333] on button "Search" at bounding box center [237, 327] width 38 height 17
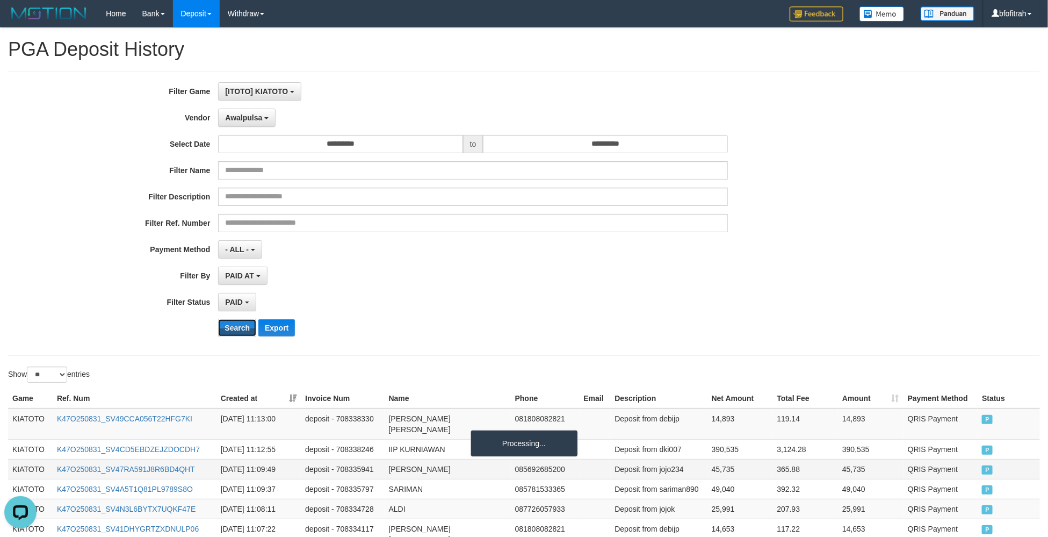
scroll to position [485, 0]
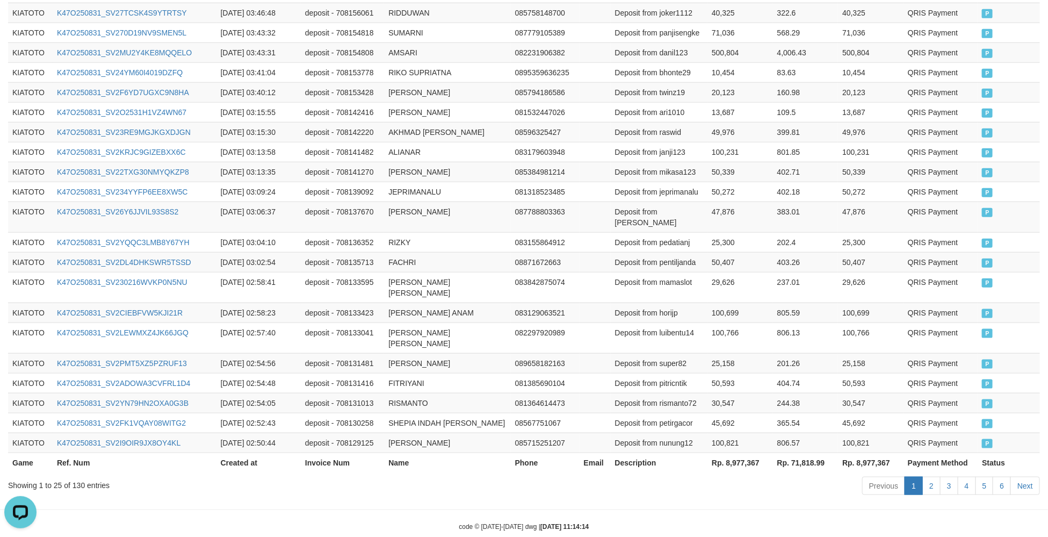
click at [747, 452] on th "Rp. 8,977,367" at bounding box center [740, 462] width 66 height 20
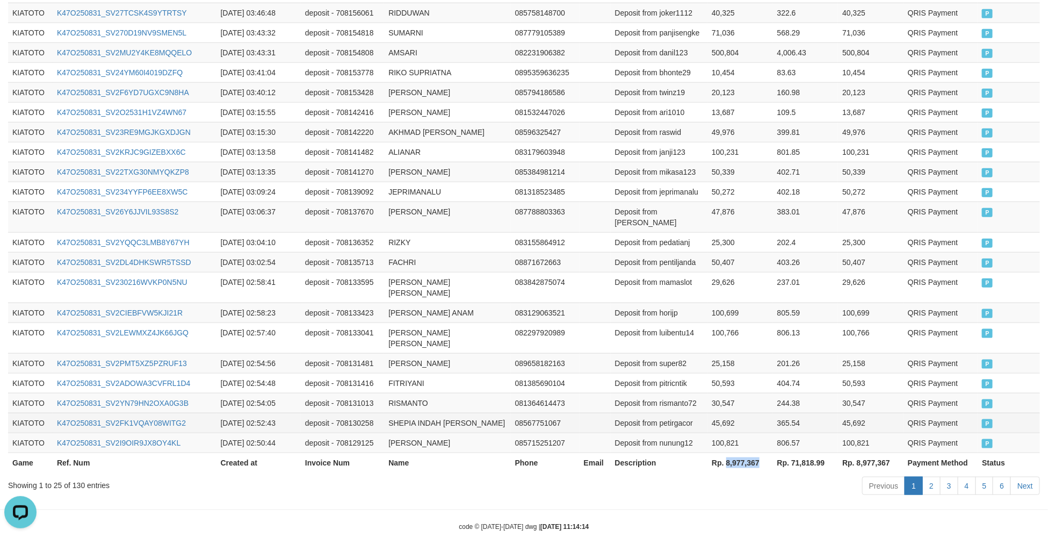
copy th "8,977,367"
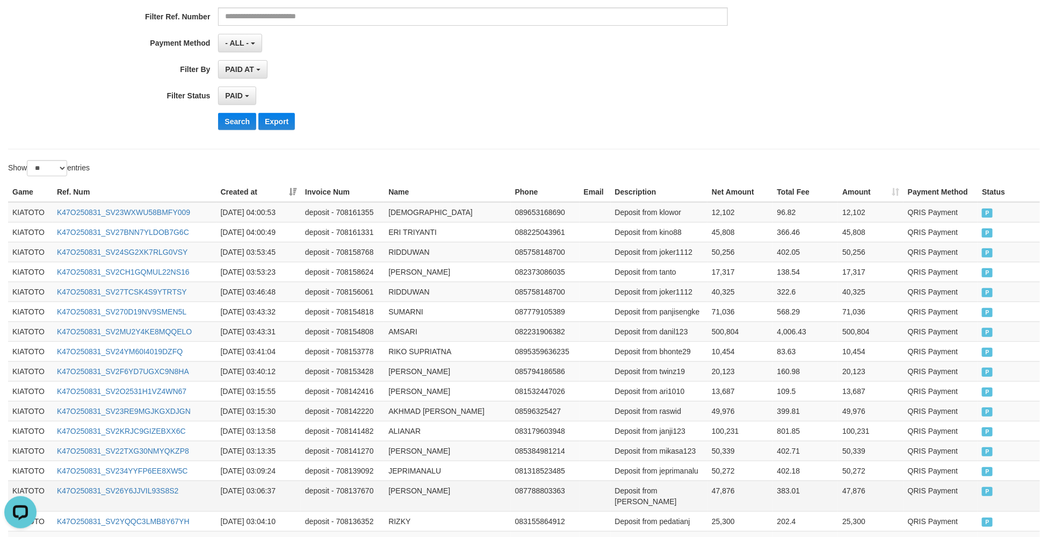
scroll to position [0, 0]
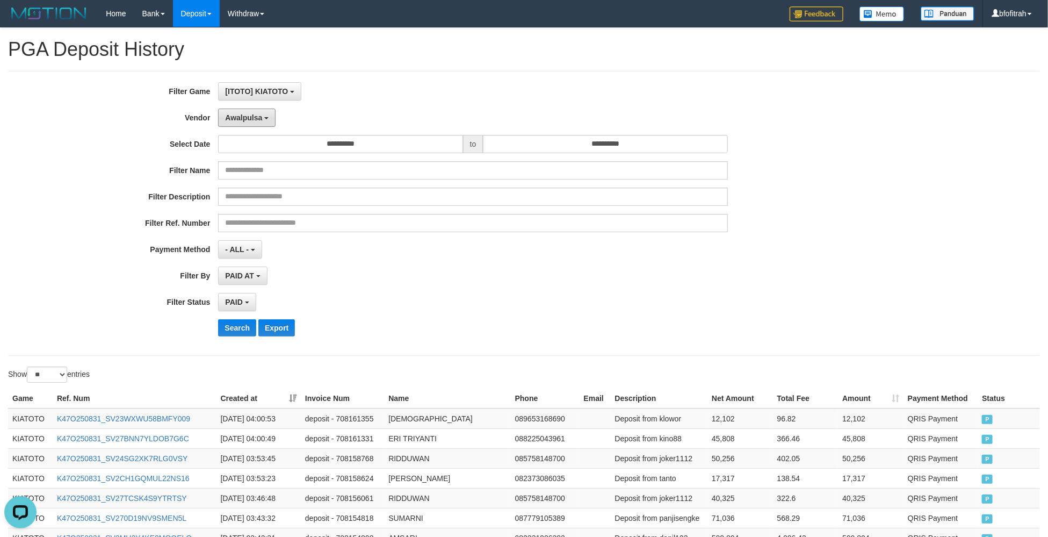
drag, startPoint x: 237, startPoint y: 126, endPoint x: 258, endPoint y: 139, distance: 24.3
click at [245, 129] on div "**********" at bounding box center [436, 213] width 873 height 262
click at [260, 139] on input "**********" at bounding box center [340, 144] width 244 height 18
click at [258, 124] on button "Awalpulsa" at bounding box center [246, 118] width 57 height 18
click at [276, 146] on input "***" at bounding box center [286, 139] width 89 height 18
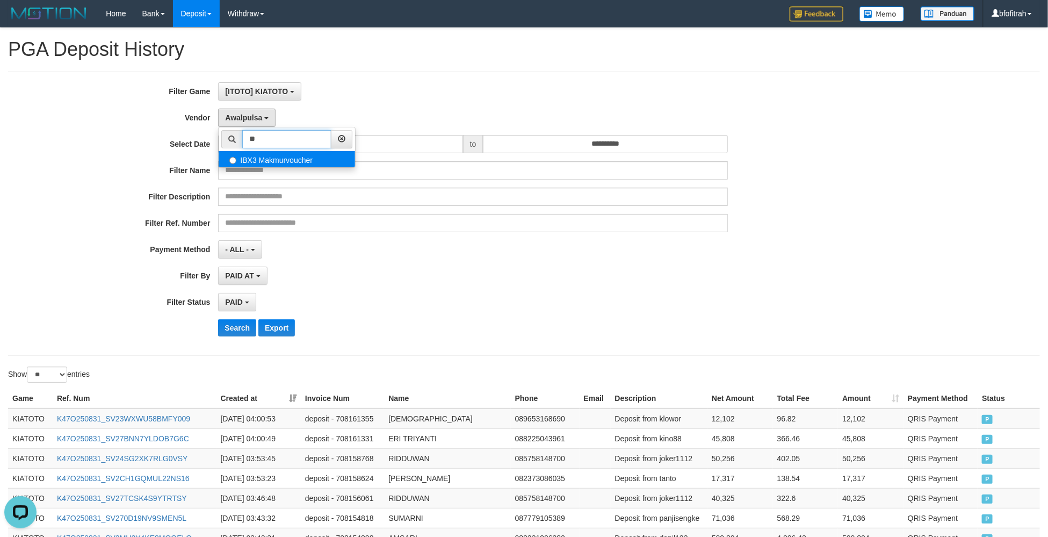
type input "**"
click at [277, 164] on label "IBX3 Makmurvoucher" at bounding box center [287, 159] width 136 height 16
select select "**********"
click at [219, 333] on button "Search" at bounding box center [237, 327] width 38 height 17
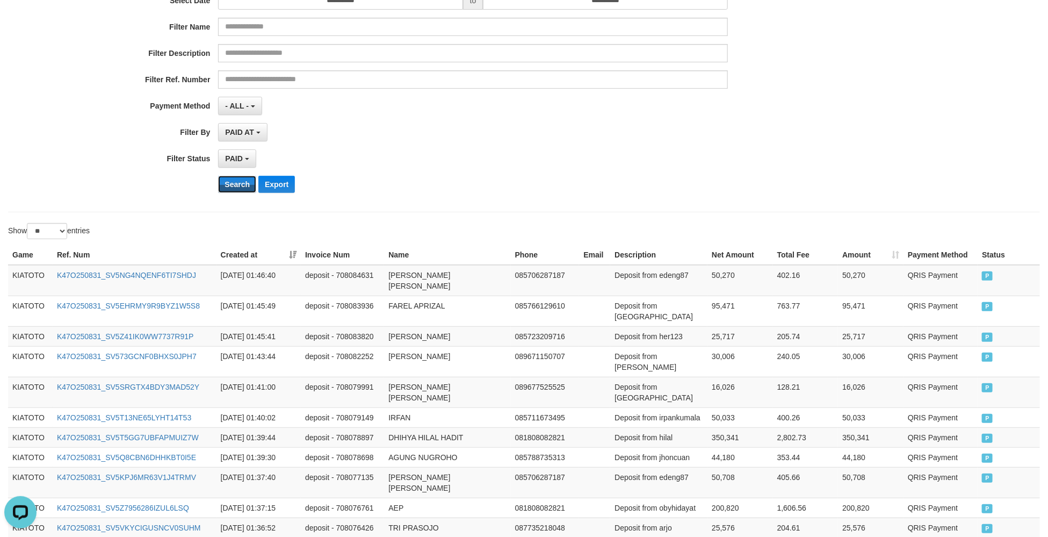
scroll to position [485, 0]
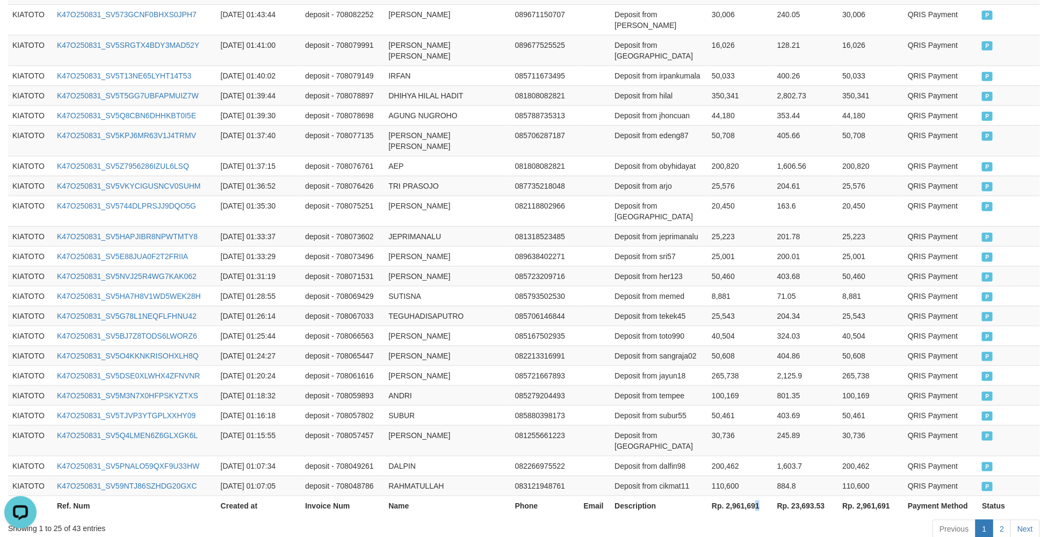
click at [759, 495] on th "Rp. 2,961,691" at bounding box center [740, 505] width 66 height 20
copy th "1"
click at [751, 495] on th "Rp. 2,961,691" at bounding box center [740, 505] width 66 height 20
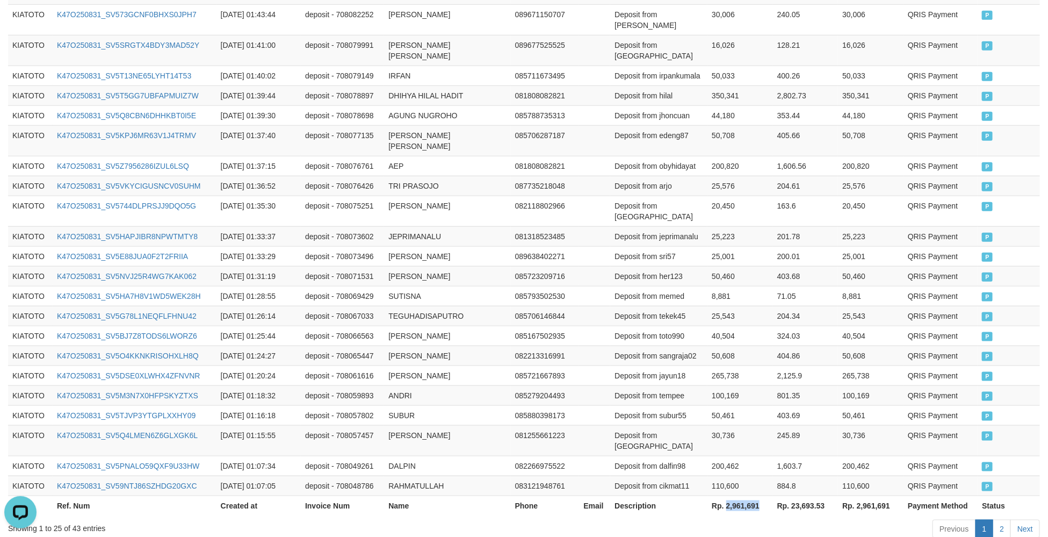
copy th "2,961,691"
click at [801, 326] on td "324.03" at bounding box center [806, 336] width 66 height 20
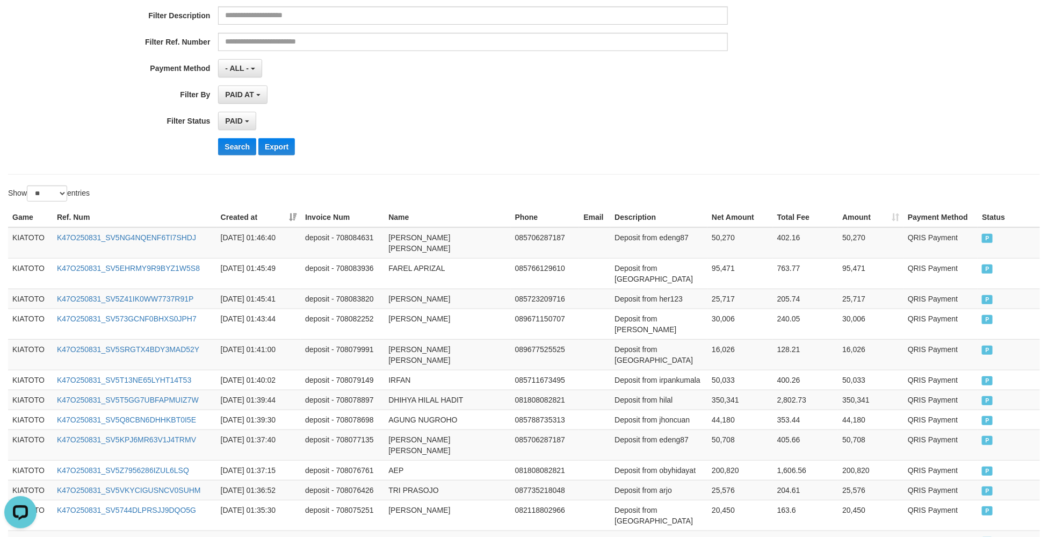
scroll to position [0, 0]
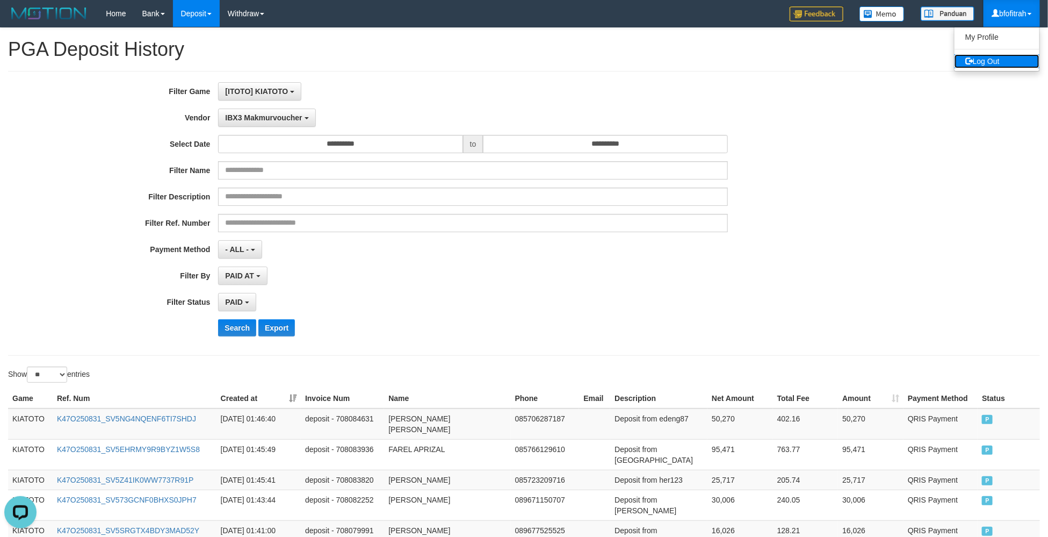
click at [1012, 67] on link "Log Out" at bounding box center [997, 61] width 85 height 14
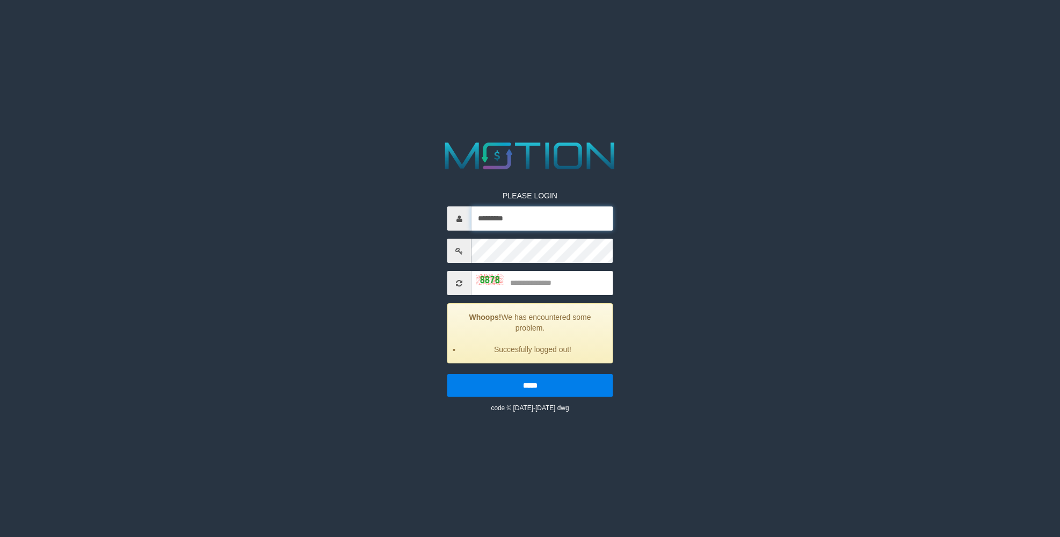
click at [559, 225] on input "*********" at bounding box center [543, 218] width 142 height 24
type input "*********"
click at [574, 279] on input "text" at bounding box center [543, 283] width 142 height 24
type input "****"
click at [447, 374] on input "*****" at bounding box center [530, 385] width 166 height 23
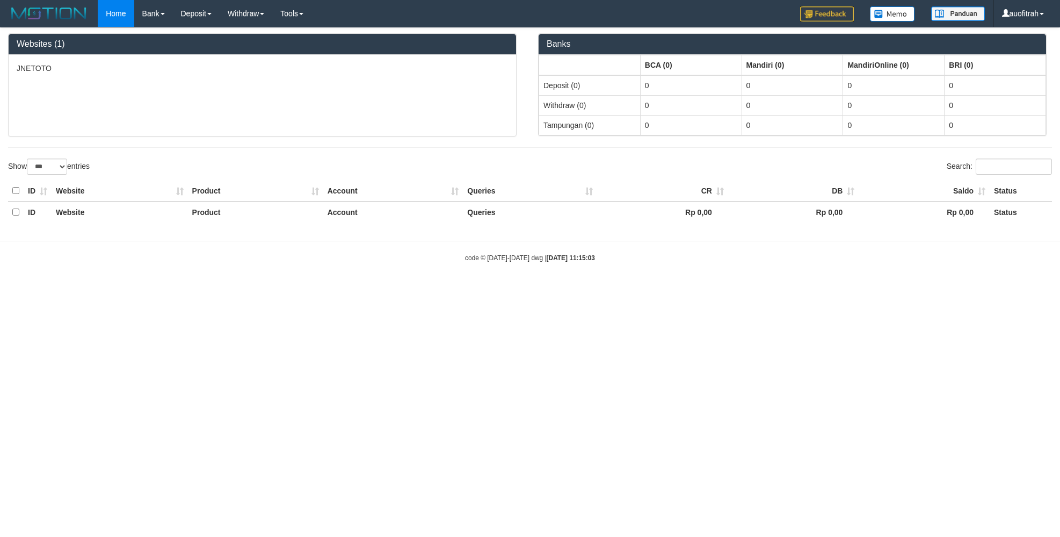
select select "***"
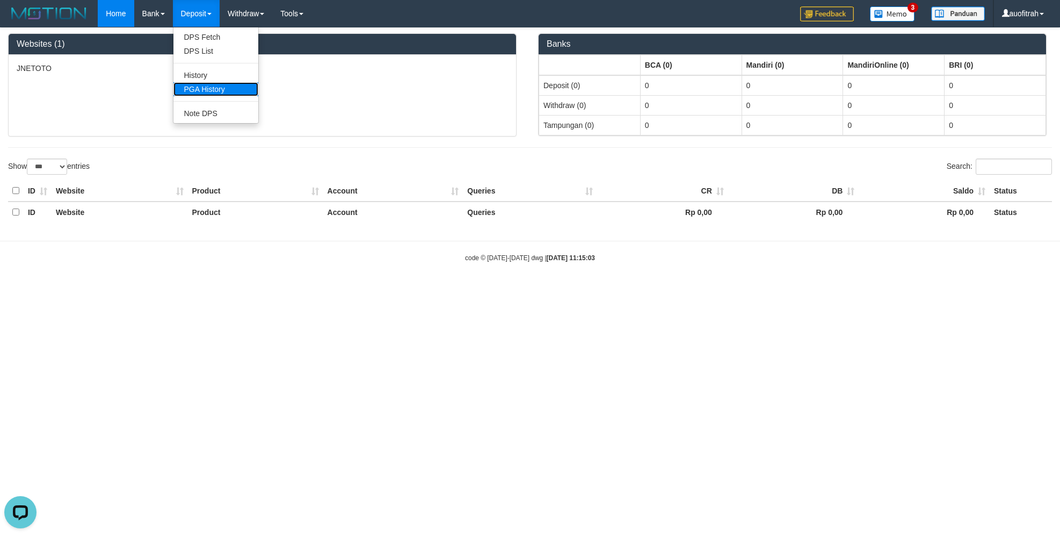
click at [215, 92] on link "PGA History" at bounding box center [216, 89] width 85 height 14
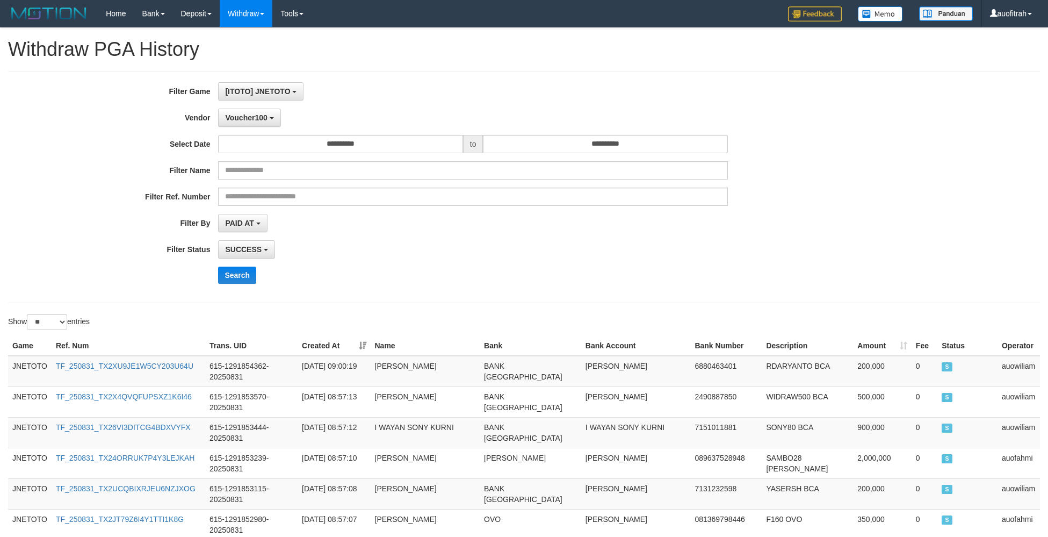
select select "**********"
select select "**"
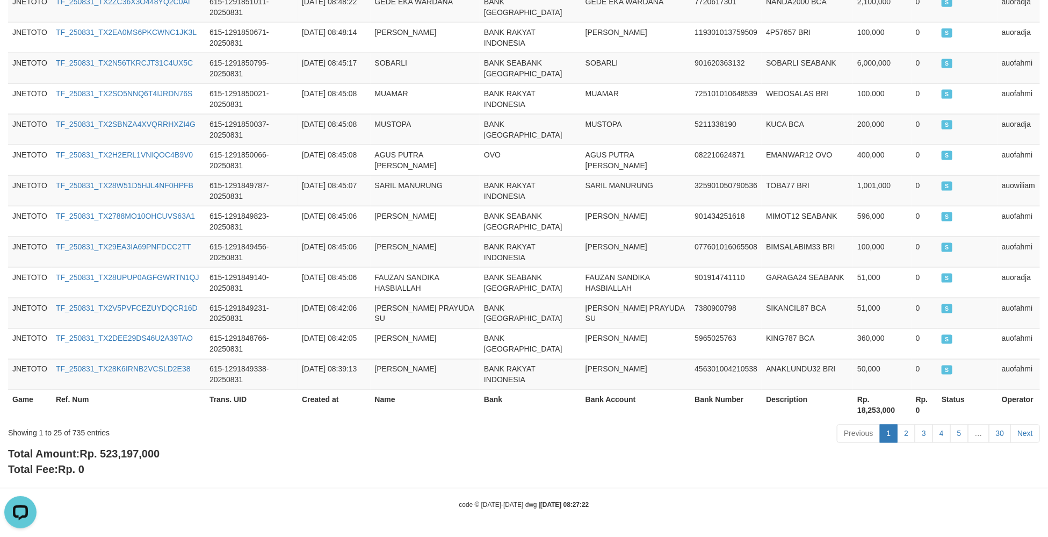
scroll to position [10, 0]
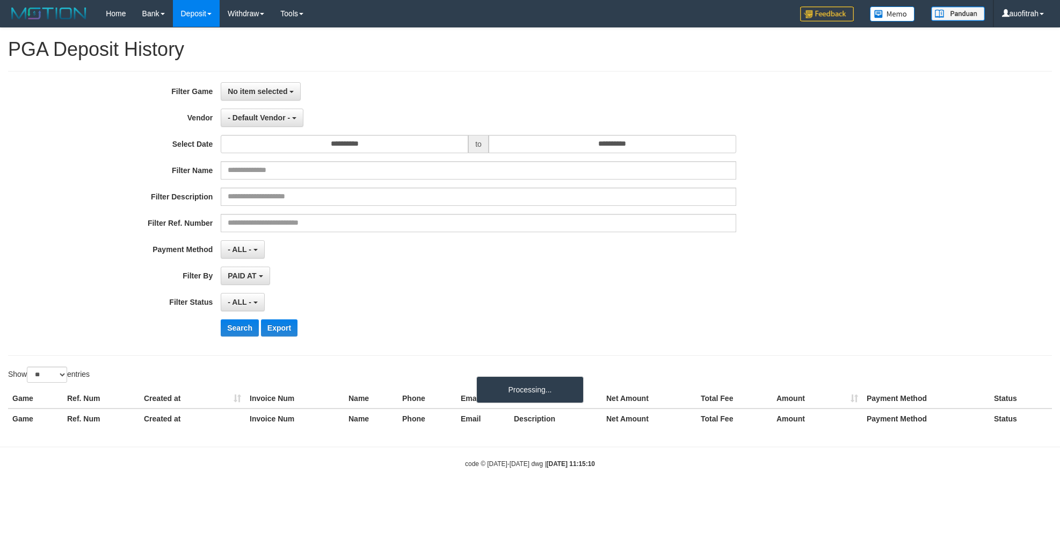
select select
select select "**"
drag, startPoint x: 266, startPoint y: 82, endPoint x: 271, endPoint y: 100, distance: 18.4
click at [270, 85] on button "No item selected" at bounding box center [261, 91] width 80 height 18
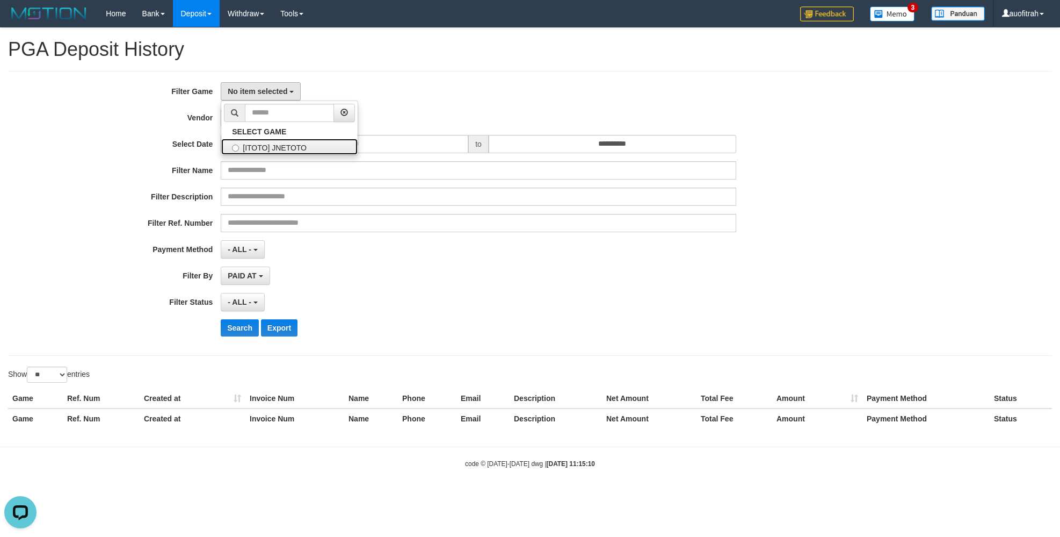
click at [277, 144] on label "[ITOTO] JNETOTO" at bounding box center [289, 147] width 136 height 16
select select "***"
click at [274, 127] on button "- Default Vendor -" at bounding box center [262, 118] width 83 height 18
type input "*"
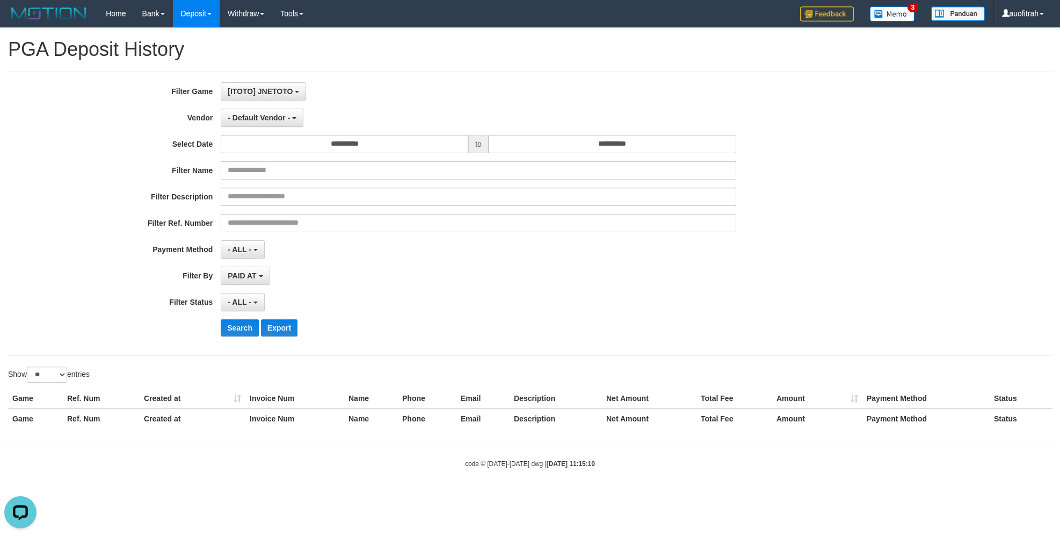
click at [0, 0] on ul "** - Default Vendor - Lucy Luna Atlas WD LB Java Purple Green Gigantic Aladin D…" at bounding box center [0, 0] width 0 height 0
click at [288, 121] on span "- Default Vendor -" at bounding box center [259, 117] width 62 height 9
click at [292, 148] on input "**" at bounding box center [289, 139] width 89 height 18
click at [289, 161] on label "Xtr" at bounding box center [289, 159] width 136 height 16
select select "**********"
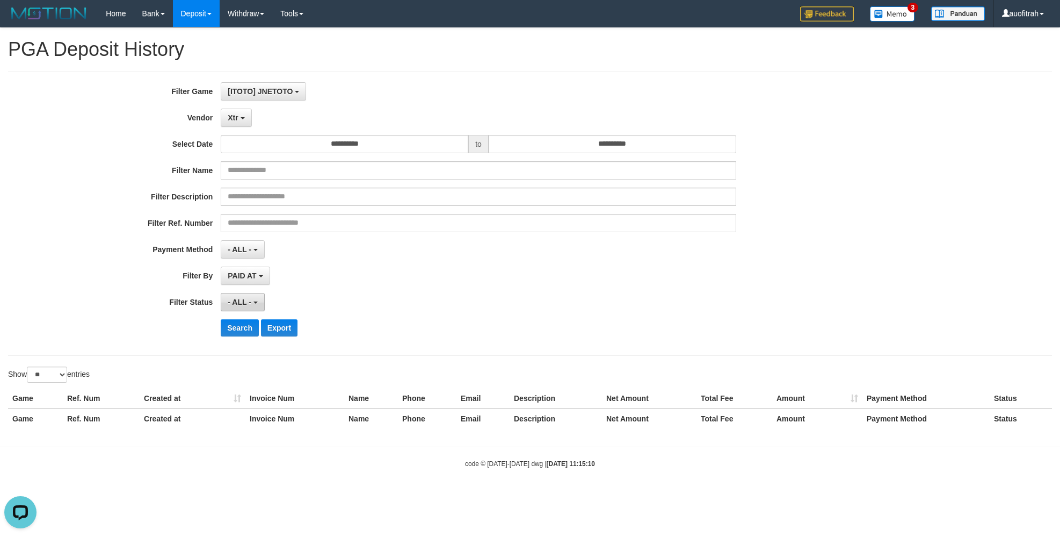
click at [237, 310] on button "- ALL -" at bounding box center [243, 302] width 44 height 18
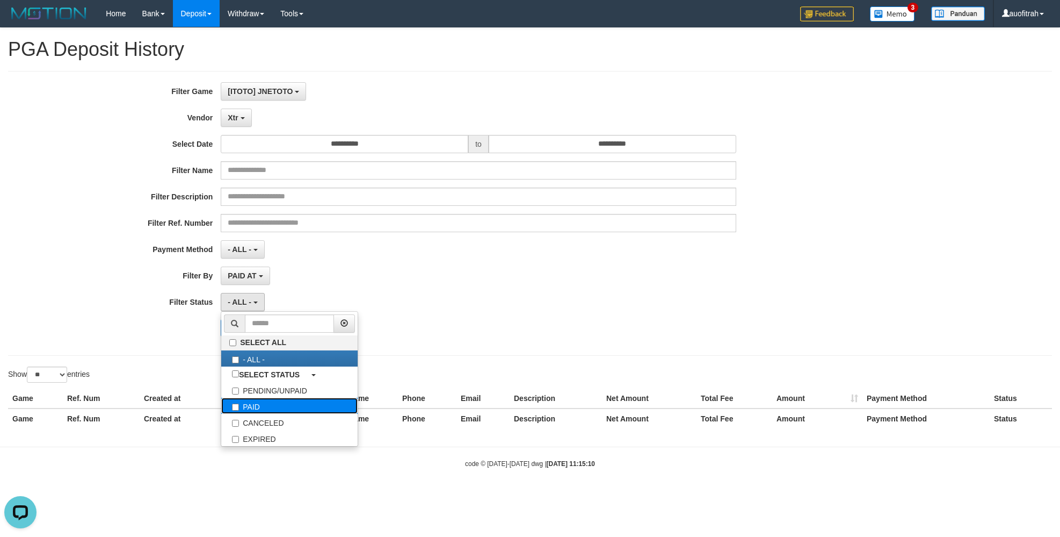
click at [259, 414] on label "PAID" at bounding box center [289, 406] width 136 height 16
select select "*"
drag, startPoint x: 176, startPoint y: 353, endPoint x: 223, endPoint y: 330, distance: 51.9
click at [200, 348] on div "**********" at bounding box center [530, 213] width 1044 height 285
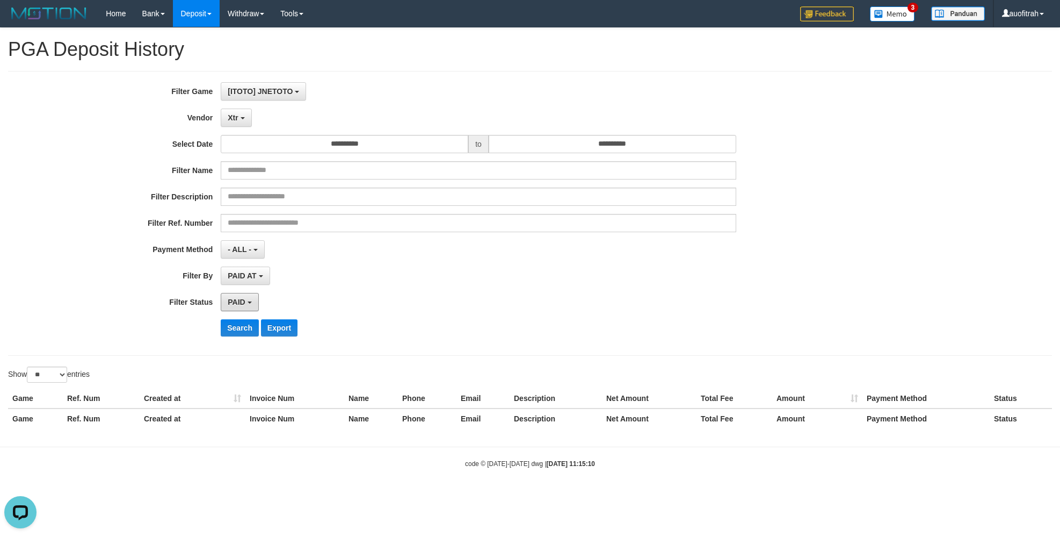
drag, startPoint x: 235, startPoint y: 311, endPoint x: 235, endPoint y: 321, distance: 10.2
click at [235, 311] on button "PAID" at bounding box center [240, 302] width 38 height 18
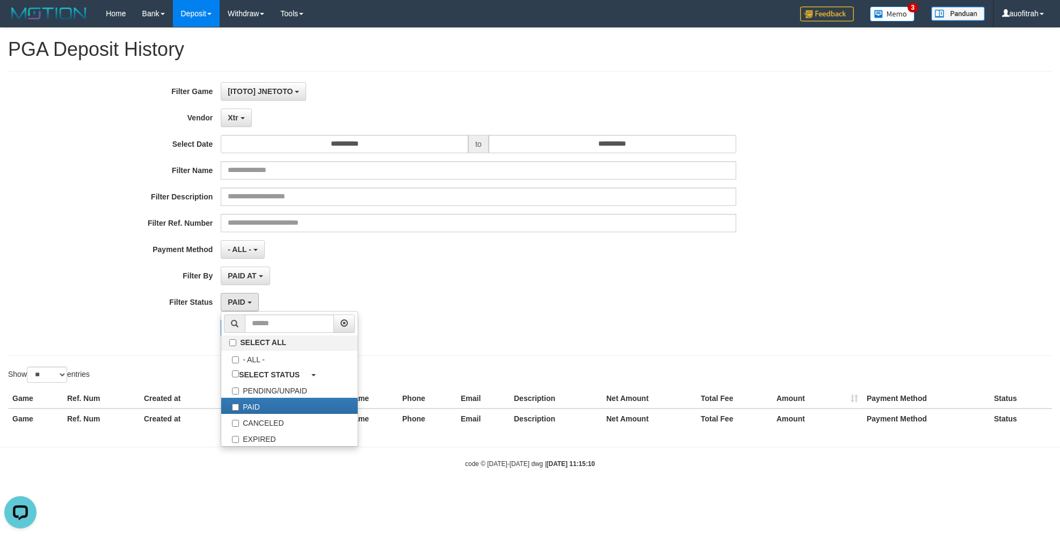
click at [235, 337] on ul "SELECT ALL - ALL - SELECT STATUS PENDING/UNPAID PAID CANCELED EXPIRED" at bounding box center [290, 378] width 138 height 135
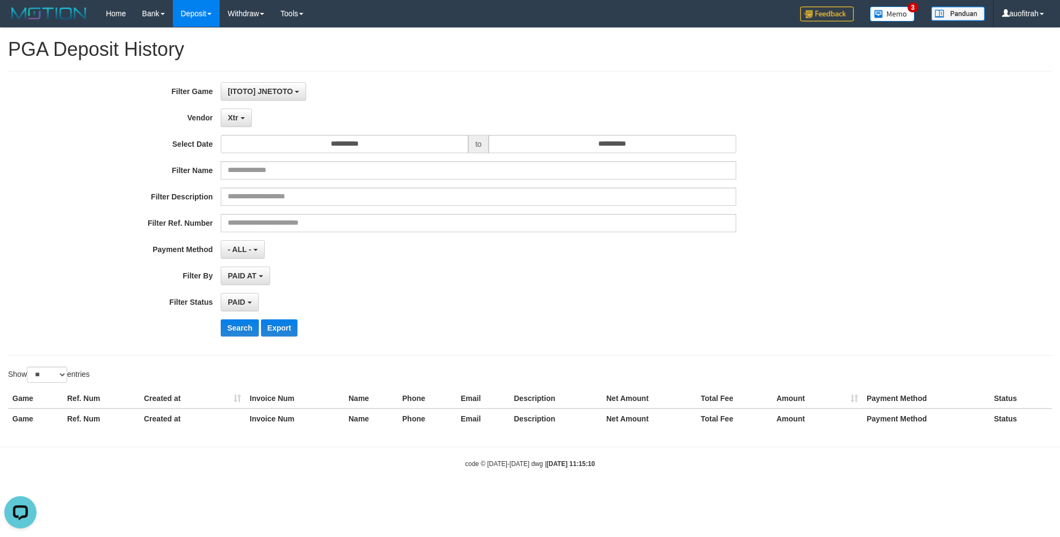
drag, startPoint x: 126, startPoint y: 333, endPoint x: 137, endPoint y: 333, distance: 11.3
click at [137, 333] on div "Search Export" at bounding box center [442, 327] width 884 height 17
click at [236, 324] on button "Search" at bounding box center [240, 327] width 38 height 17
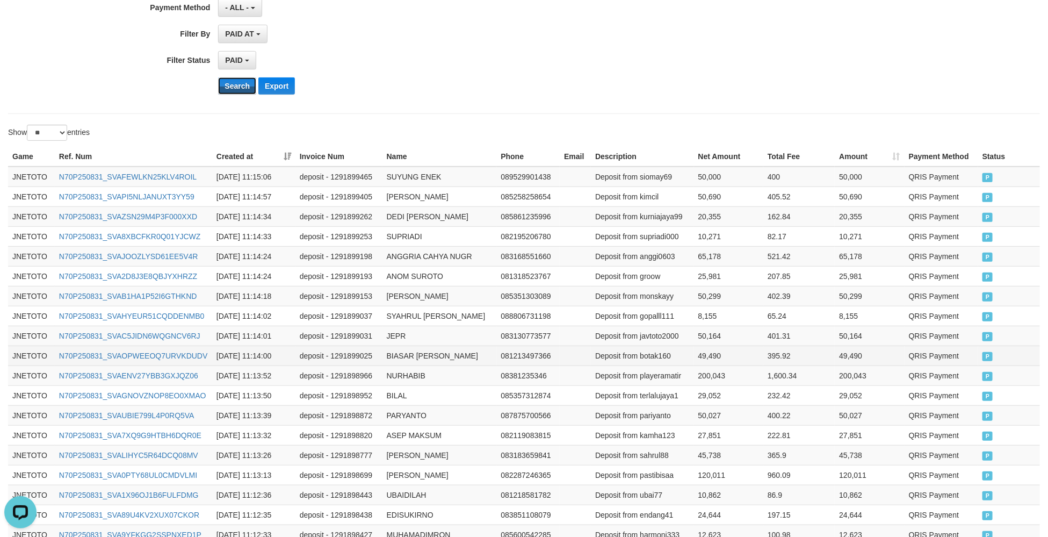
scroll to position [485, 0]
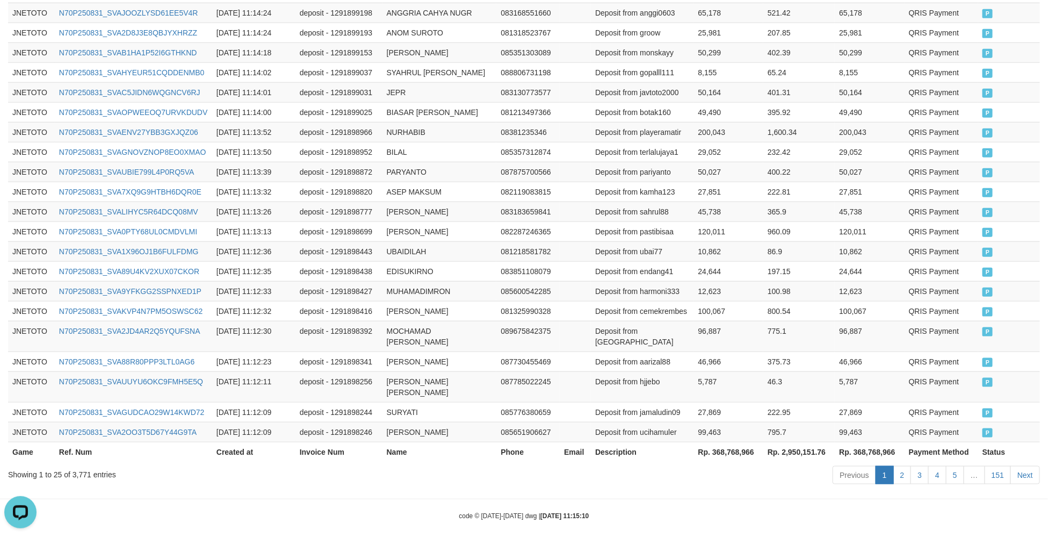
click at [718, 447] on th "Rp. 368,768,966" at bounding box center [728, 452] width 69 height 20
copy th "368,768,966"
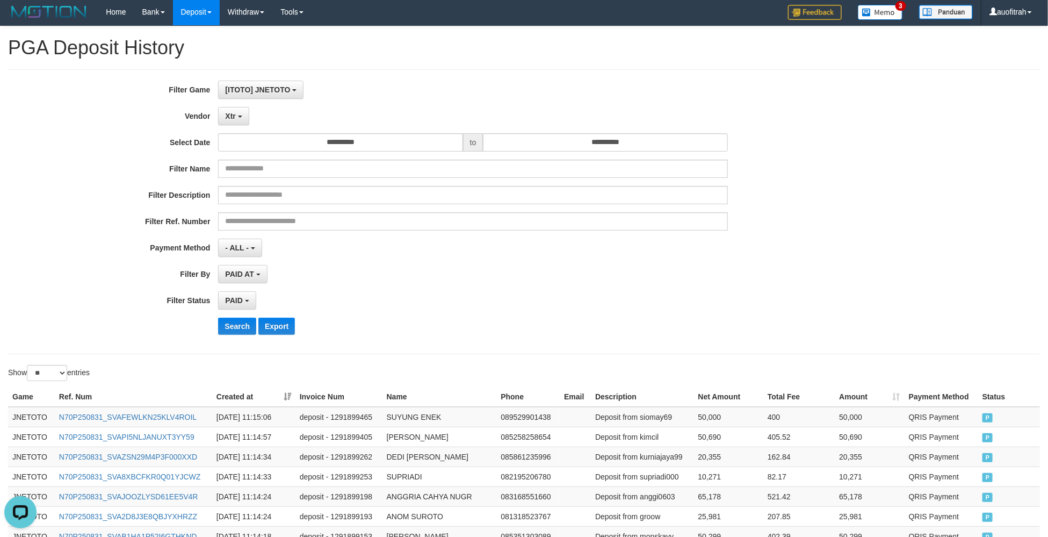
scroll to position [0, 0]
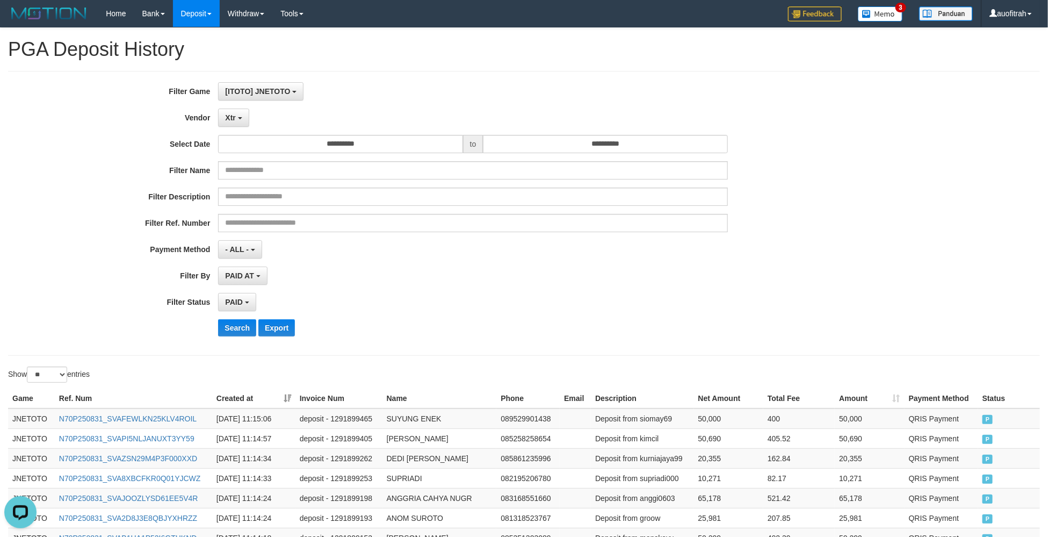
click at [239, 134] on div "**********" at bounding box center [436, 213] width 873 height 262
click at [235, 118] on span "Xtr" at bounding box center [230, 117] width 10 height 9
click at [271, 139] on input "**" at bounding box center [286, 139] width 89 height 18
type input "**"
click at [274, 157] on label "Green" at bounding box center [287, 159] width 136 height 16
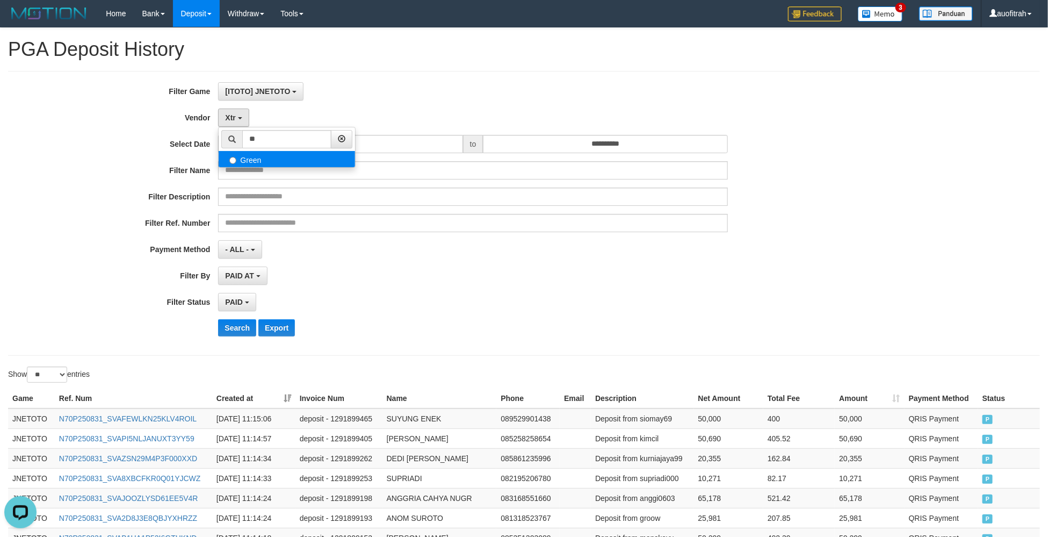
select select "**********"
click at [240, 311] on button "PAID" at bounding box center [237, 302] width 38 height 18
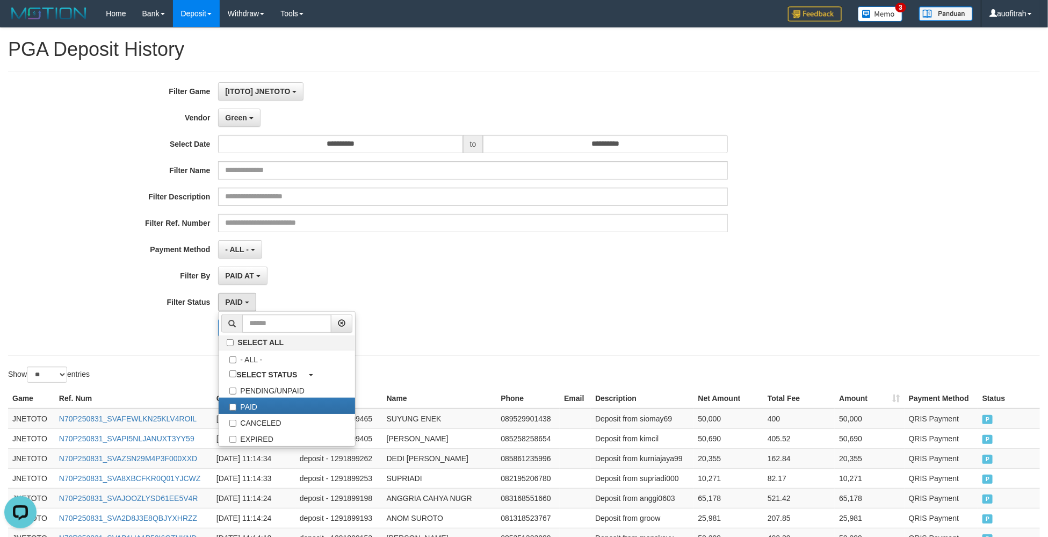
click at [237, 332] on span at bounding box center [231, 323] width 21 height 18
drag, startPoint x: 179, startPoint y: 324, endPoint x: 200, endPoint y: 332, distance: 22.4
click at [184, 328] on div "Search Export" at bounding box center [436, 327] width 873 height 17
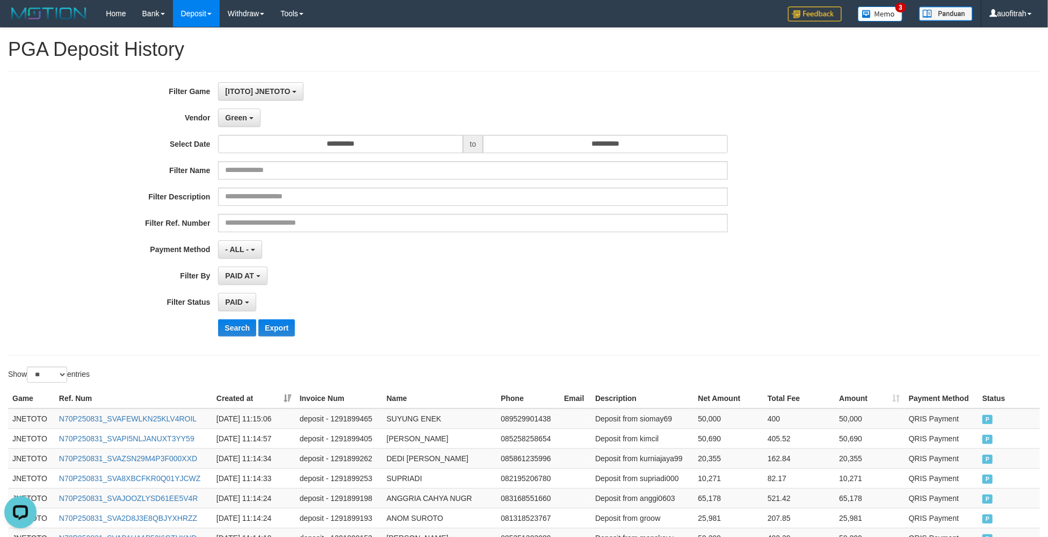
click at [233, 342] on div "**********" at bounding box center [436, 213] width 873 height 262
click at [239, 336] on button "Search" at bounding box center [237, 327] width 38 height 17
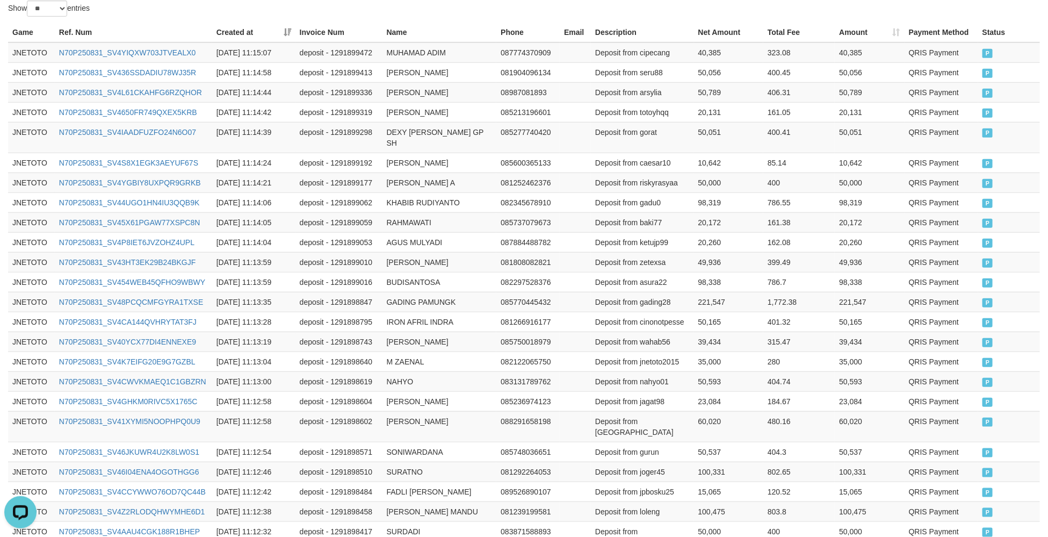
scroll to position [485, 0]
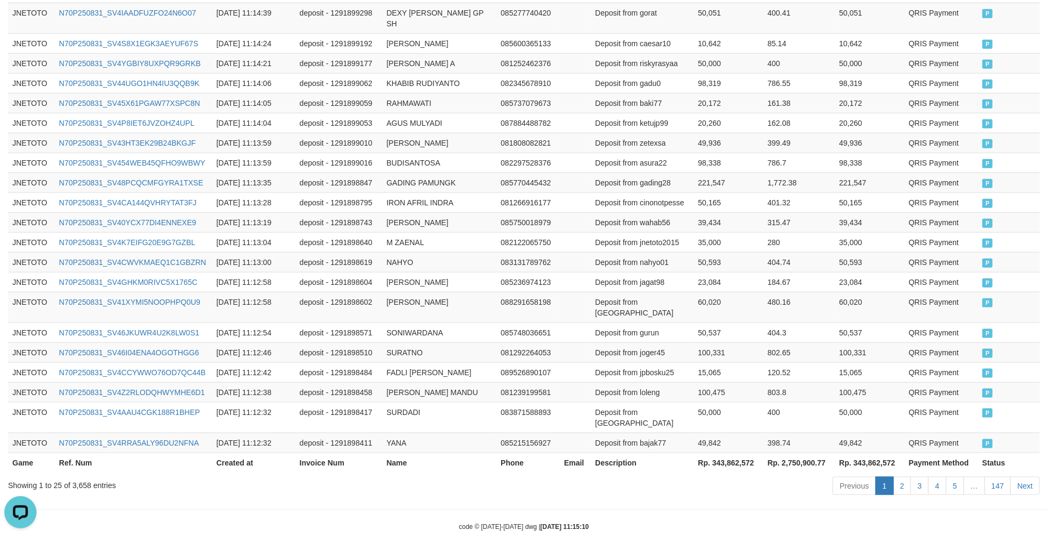
click at [735, 452] on th "Rp. 343,862,572" at bounding box center [728, 462] width 69 height 20
copy th "343,862,572"
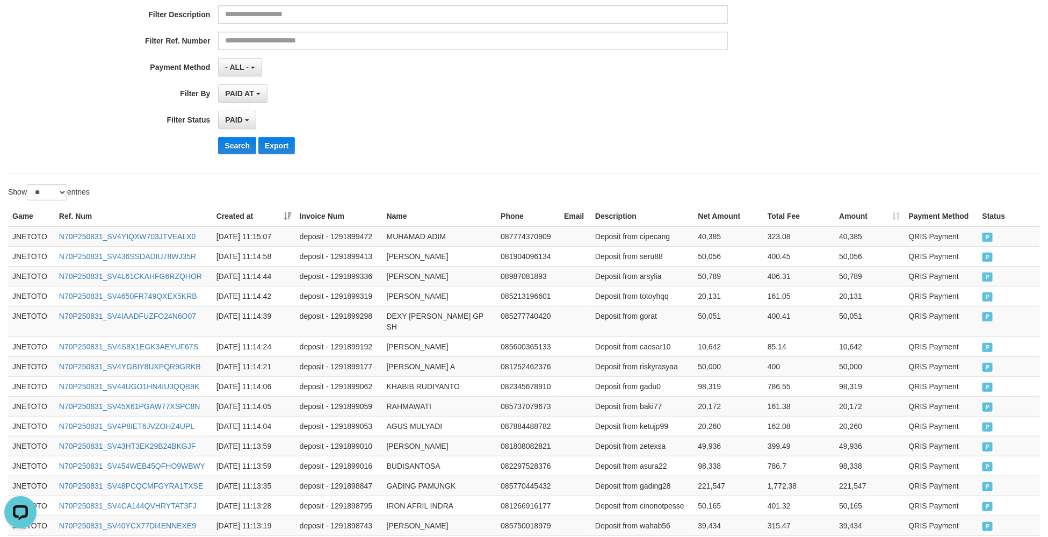
scroll to position [0, 0]
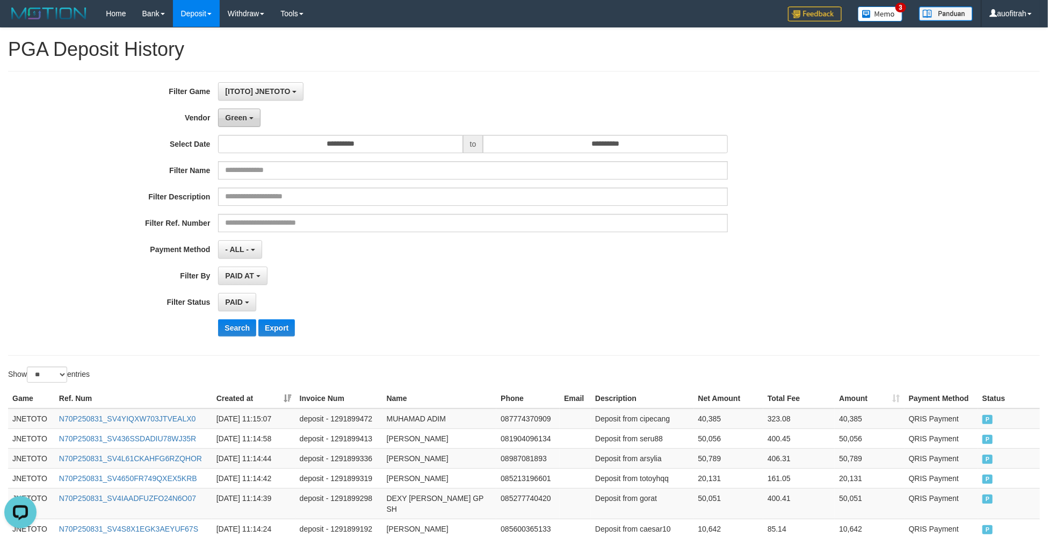
drag, startPoint x: 261, startPoint y: 114, endPoint x: 247, endPoint y: 126, distance: 18.4
click at [261, 114] on div "Green ** - Default Vendor - Lucy Luna Atlas WD LB Java Purple Green Gigantic Al…" at bounding box center [472, 118] width 509 height 18
click at [244, 126] on button "Green" at bounding box center [239, 118] width 42 height 18
click at [255, 143] on input "**" at bounding box center [286, 139] width 89 height 18
type input "**"
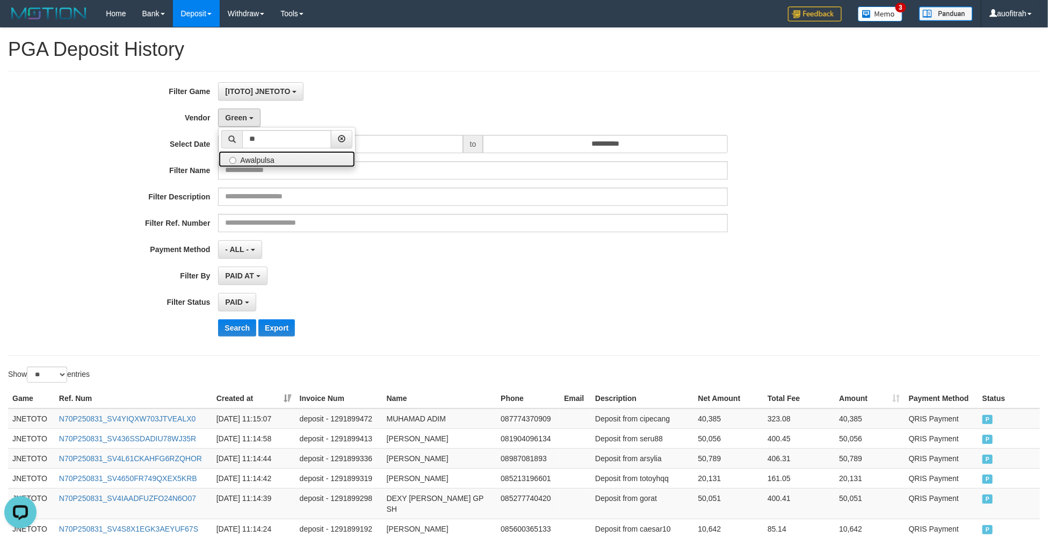
click at [255, 163] on label "Awalpulsa" at bounding box center [287, 159] width 136 height 16
select select "**********"
click at [237, 334] on button "Search" at bounding box center [237, 327] width 38 height 17
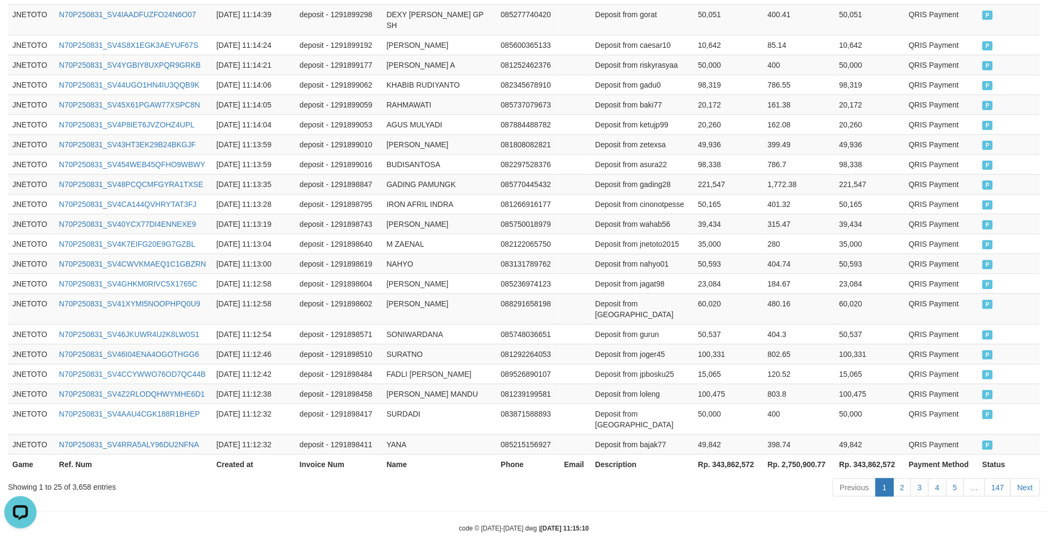
scroll to position [485, 0]
click at [738, 452] on th "Rp. 343,862,572" at bounding box center [728, 462] width 69 height 20
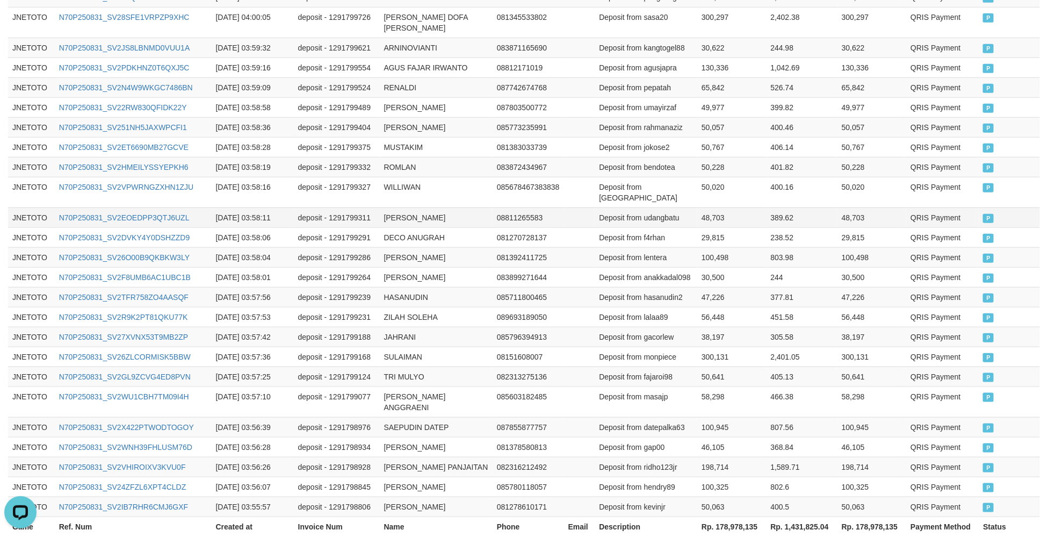
scroll to position [506, 0]
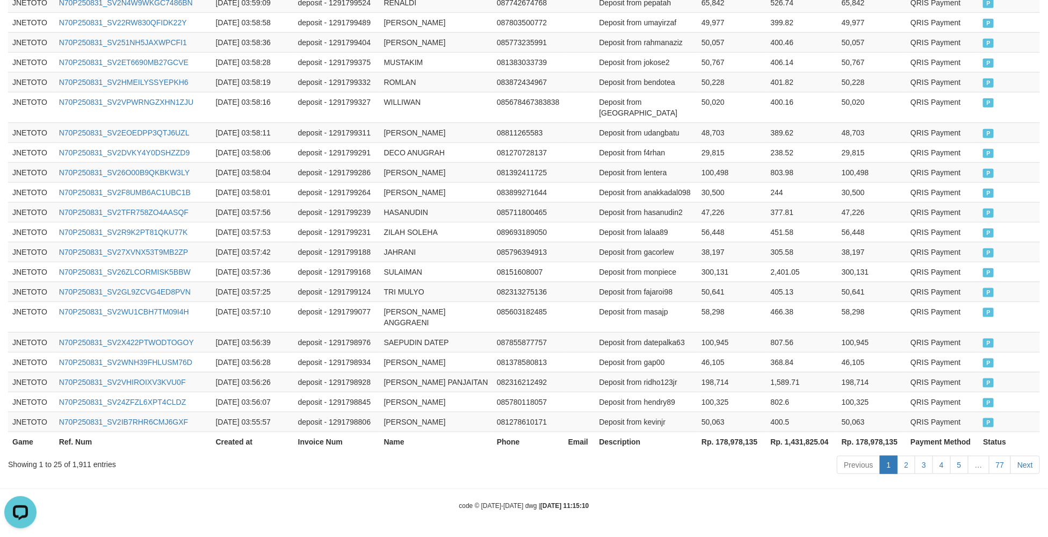
click at [742, 444] on th "Rp. 178,978,135" at bounding box center [731, 441] width 69 height 20
copy th "178,978,135"
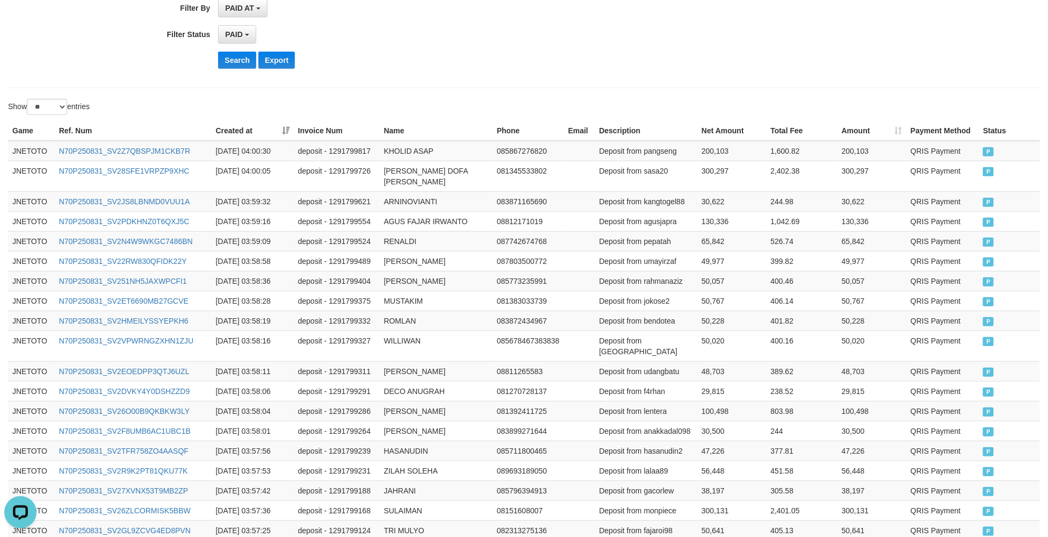
scroll to position [0, 0]
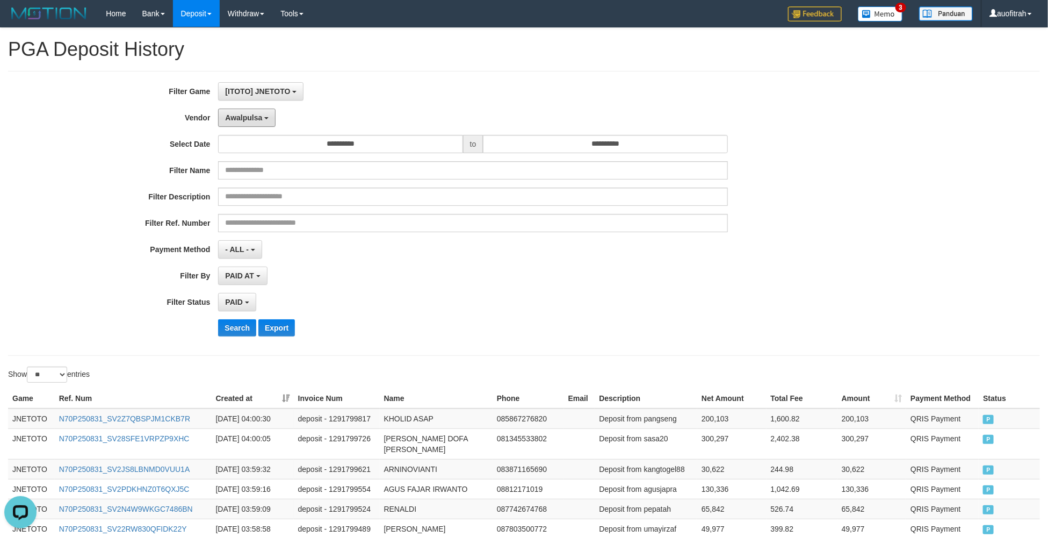
drag, startPoint x: 264, startPoint y: 119, endPoint x: 295, endPoint y: 135, distance: 34.6
click at [273, 119] on button "Awalpulsa" at bounding box center [246, 118] width 57 height 18
click at [295, 135] on input "**" at bounding box center [286, 139] width 89 height 18
type input "**"
click at [293, 161] on label "IBX3 Makmurvoucher" at bounding box center [287, 159] width 136 height 16
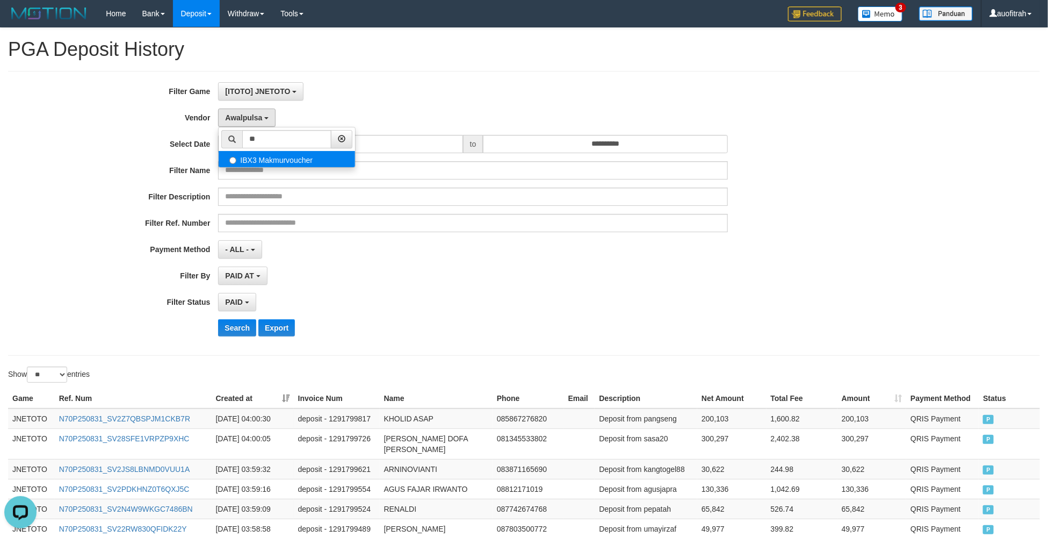
select select "**********"
click at [222, 328] on button "Search" at bounding box center [237, 327] width 38 height 17
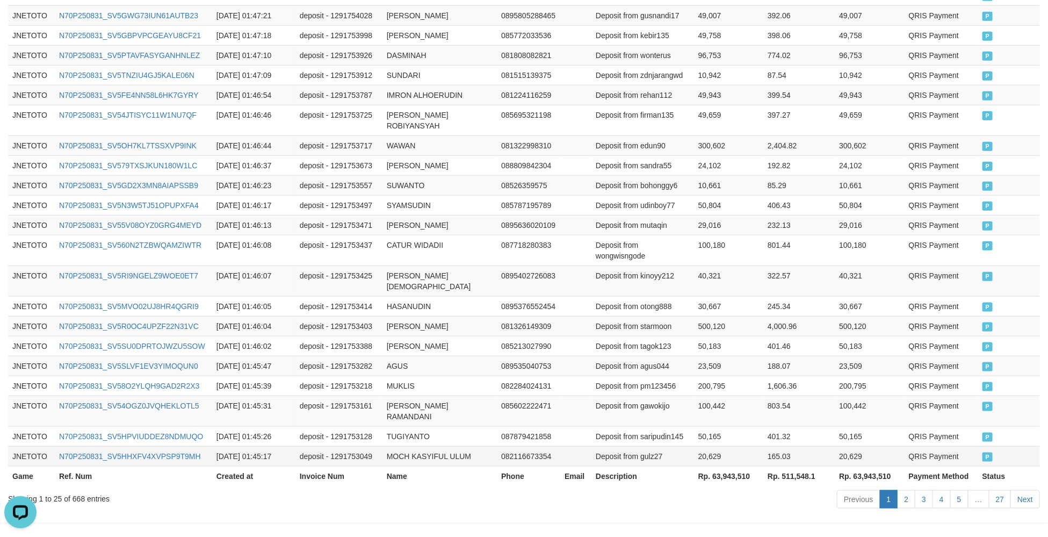
scroll to position [495, 0]
click at [743, 464] on th "Rp. 63,943,510" at bounding box center [728, 474] width 69 height 20
copy th "63,943,510"
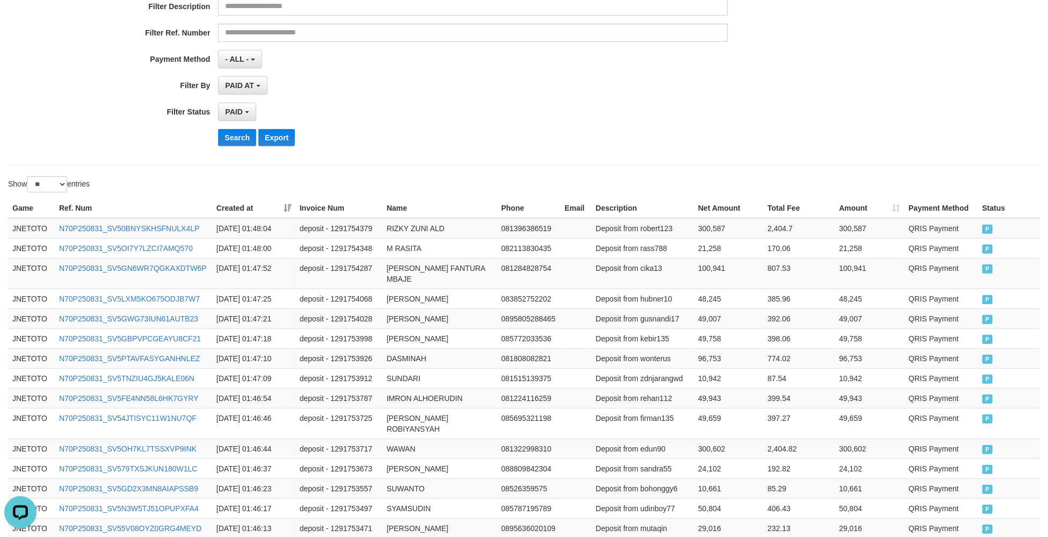
scroll to position [0, 0]
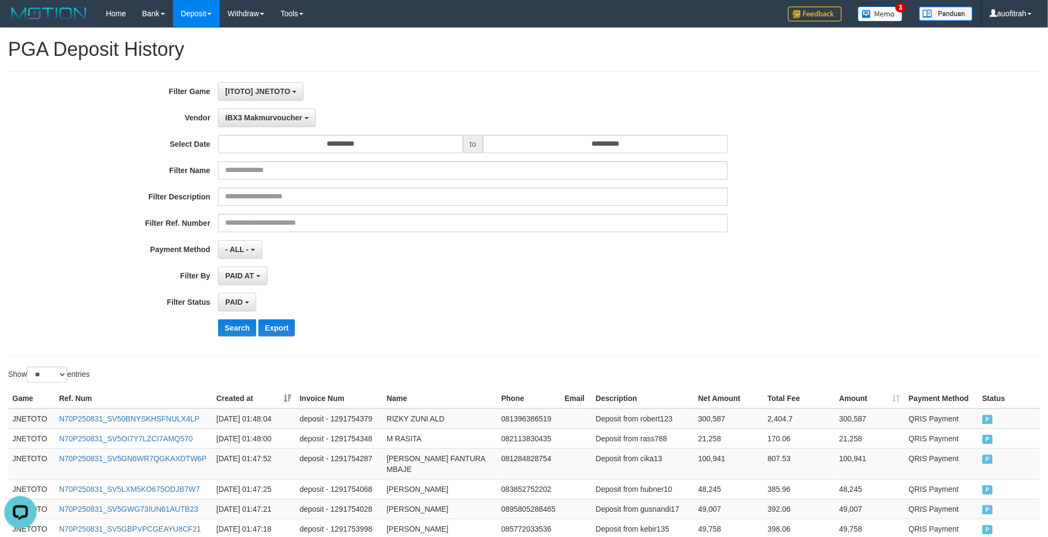
click at [782, 255] on div "**********" at bounding box center [436, 249] width 873 height 18
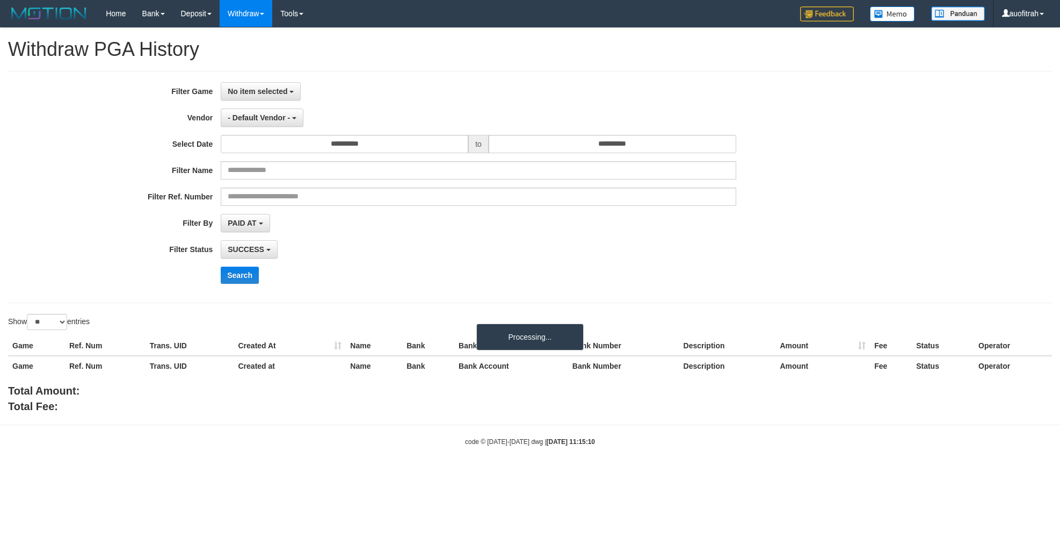
select select
select select "**"
click at [263, 87] on span "No item selected" at bounding box center [258, 91] width 60 height 9
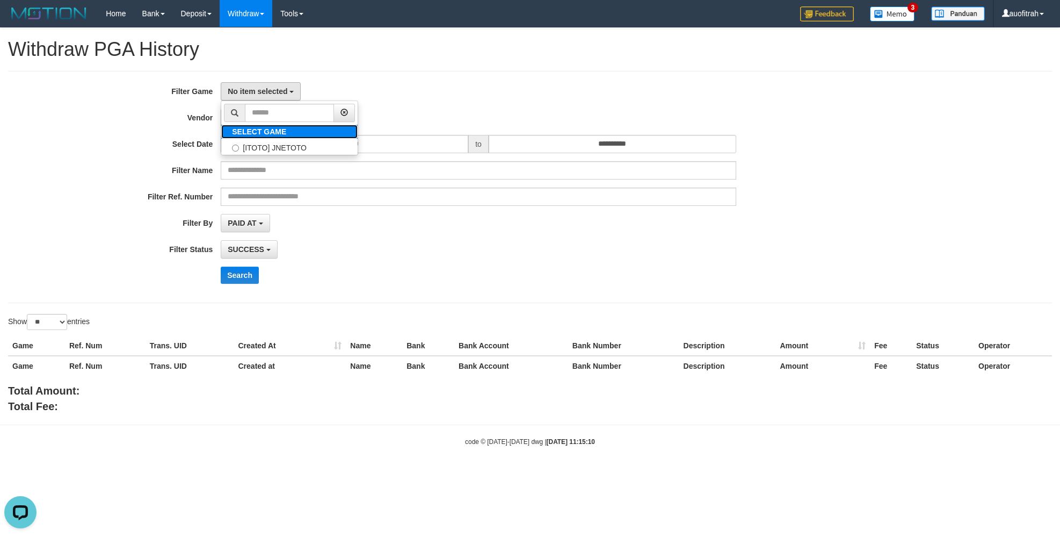
click at [258, 137] on label "SELECT GAME" at bounding box center [259, 132] width 76 height 14
click at [263, 153] on label "[ITOTO] JNETOTO" at bounding box center [289, 147] width 136 height 16
select select "***"
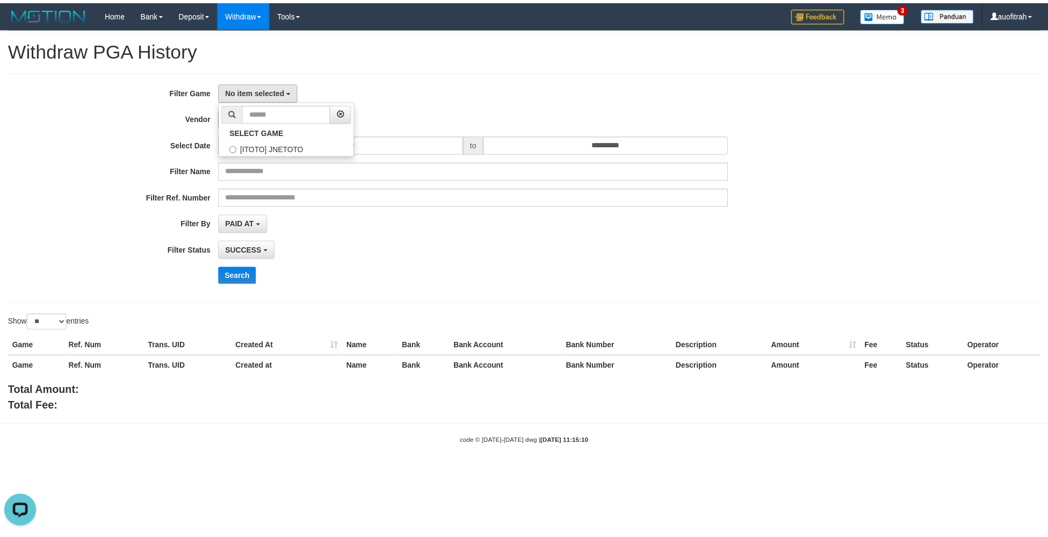
scroll to position [10, 0]
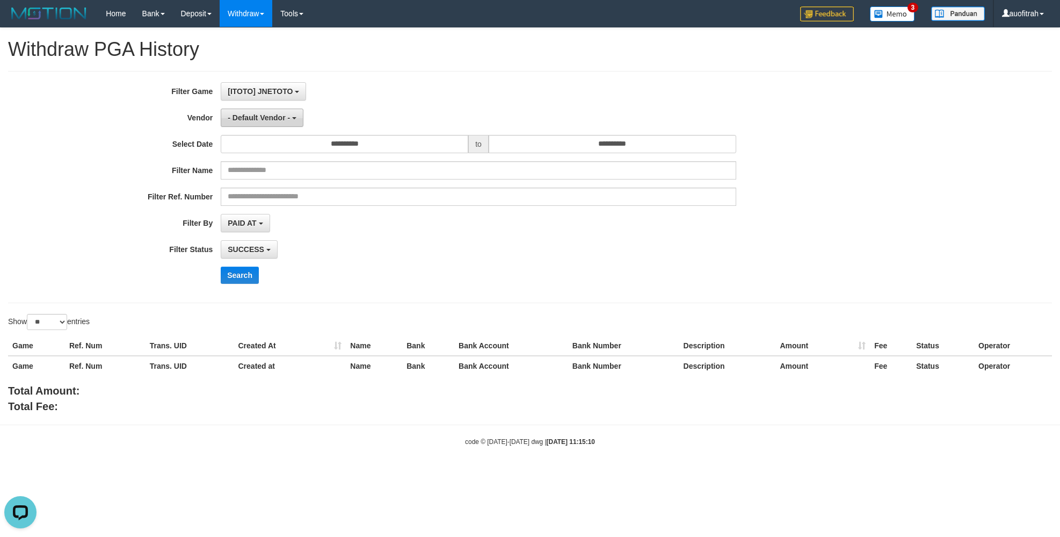
click at [268, 125] on button "- Default Vendor -" at bounding box center [262, 118] width 83 height 18
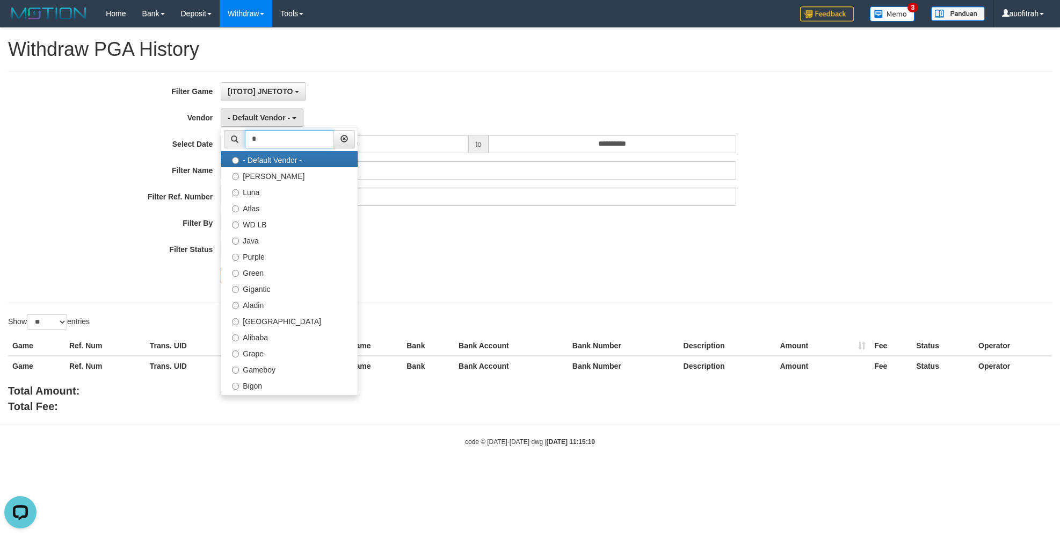
click at [279, 143] on input "*" at bounding box center [289, 139] width 89 height 18
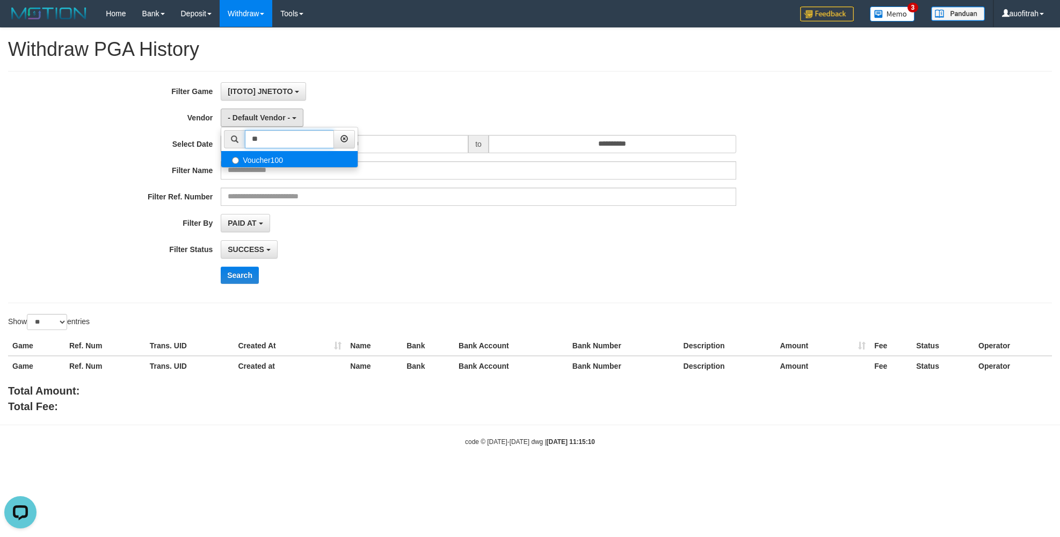
type input "**"
click at [280, 167] on label "Voucher100" at bounding box center [289, 159] width 136 height 16
select select "**********"
click at [239, 284] on button "Search" at bounding box center [240, 274] width 38 height 17
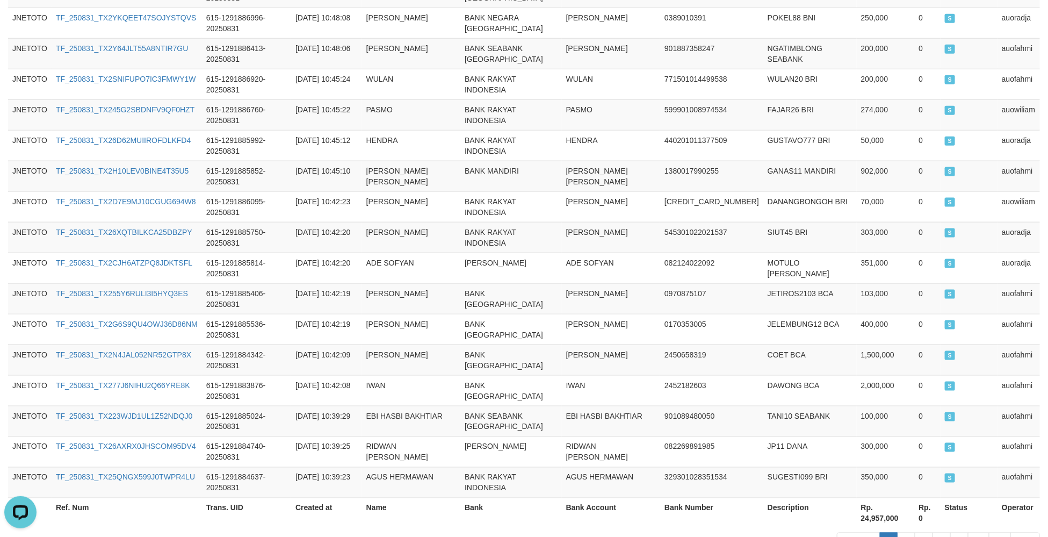
scroll to position [741, 0]
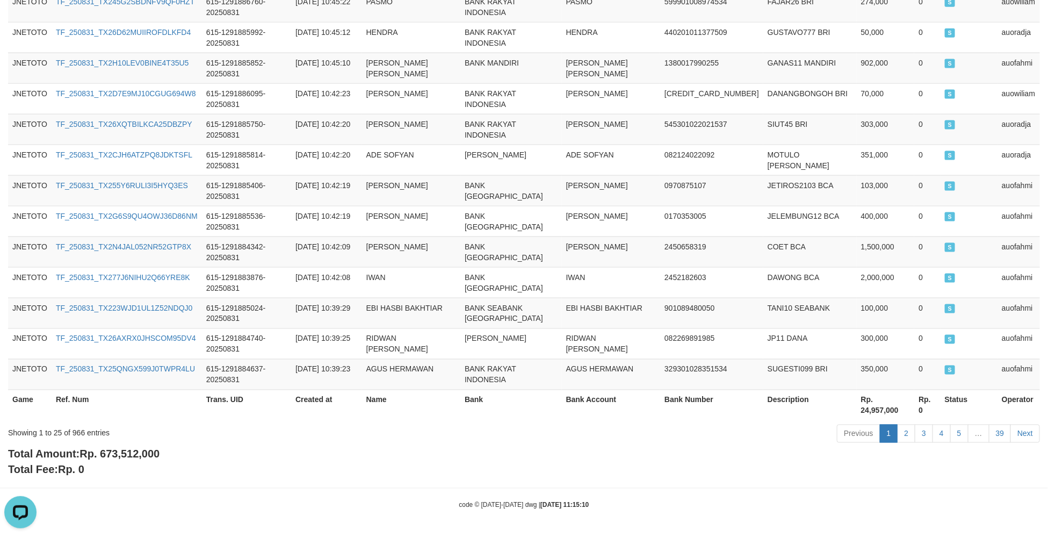
click at [135, 461] on div "Total Amount: Rp. 673,512,000 Total Fee: Rp. 0" at bounding box center [524, 461] width 1032 height 31
copy span "673,512,000"
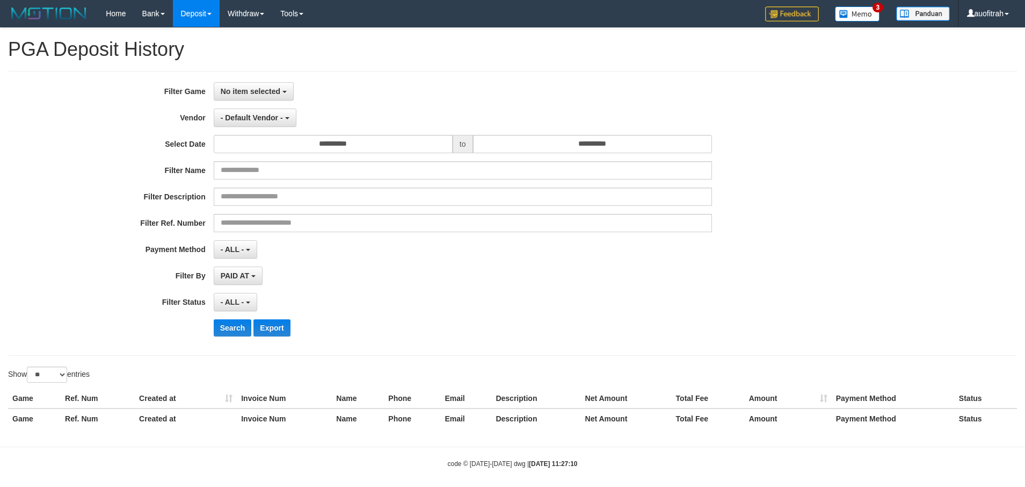
select select
select select "**"
drag, startPoint x: 952, startPoint y: 472, endPoint x: 1033, endPoint y: 481, distance: 81.0
click at [956, 471] on body "Toggle navigation Home Bank Account List Load By Website Group [ITOTO] JNETOTO …" at bounding box center [512, 247] width 1025 height 495
click at [784, 216] on div "Filter Ref. Number" at bounding box center [427, 223] width 855 height 18
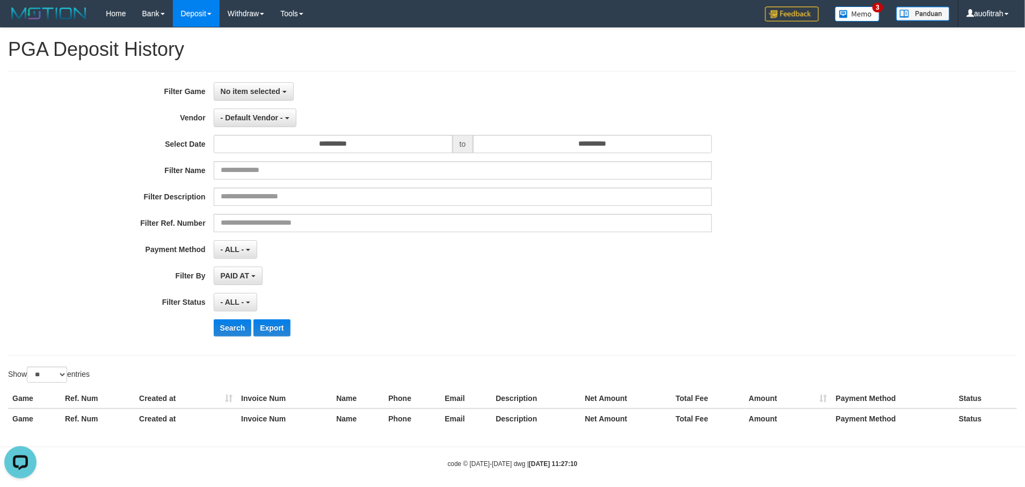
click at [690, 234] on div "**********" at bounding box center [427, 213] width 855 height 262
drag, startPoint x: 914, startPoint y: 132, endPoint x: 870, endPoint y: 133, distance: 43.5
click at [914, 133] on div "**********" at bounding box center [512, 213] width 1025 height 262
select select
select select "**"
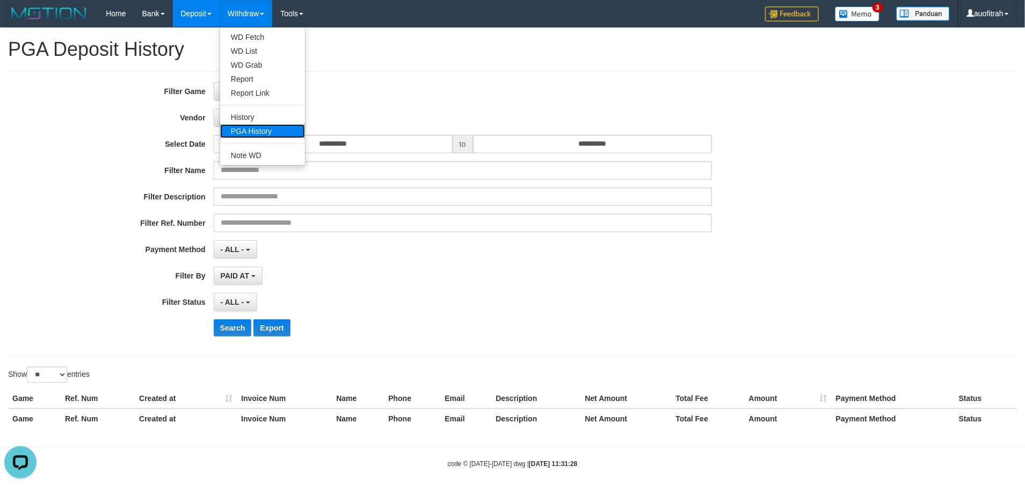
click at [265, 131] on link "PGA History" at bounding box center [262, 131] width 85 height 14
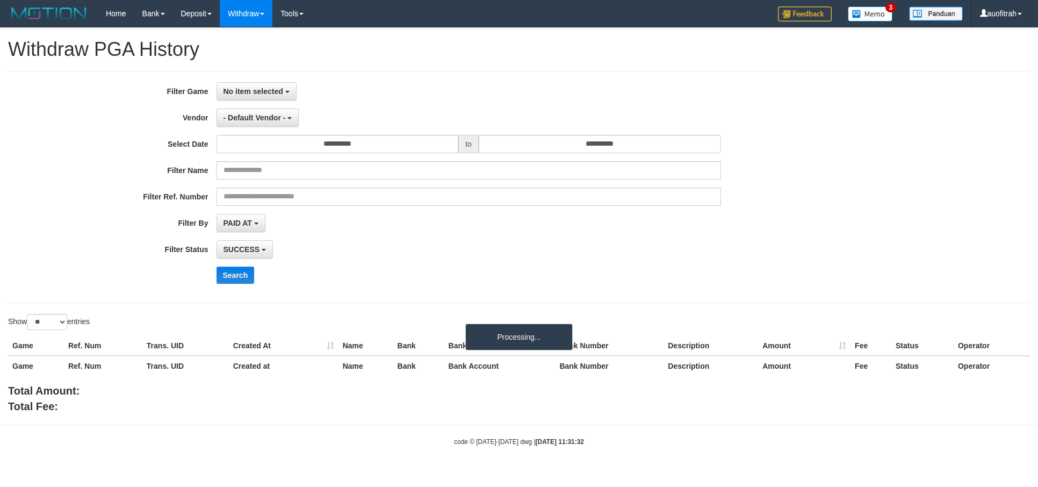
select select
select select "**"
click at [276, 96] on button "No item selected" at bounding box center [256, 91] width 80 height 18
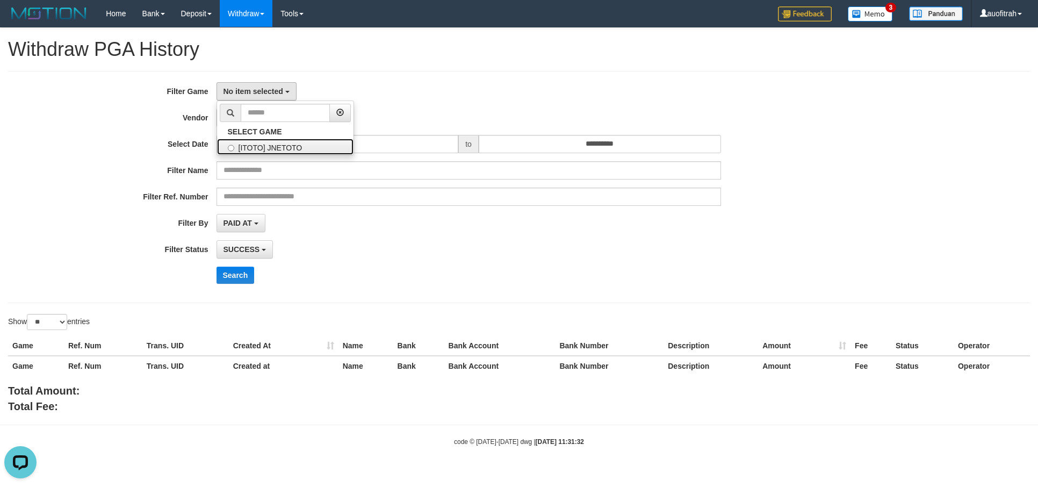
click at [287, 149] on label "[ITOTO] JNETOTO" at bounding box center [285, 147] width 136 height 16
select select "***"
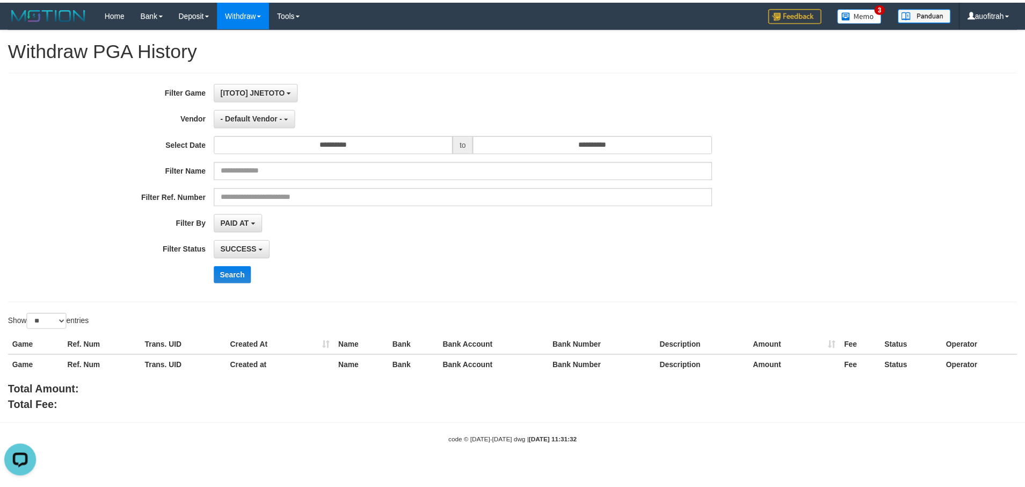
scroll to position [10, 0]
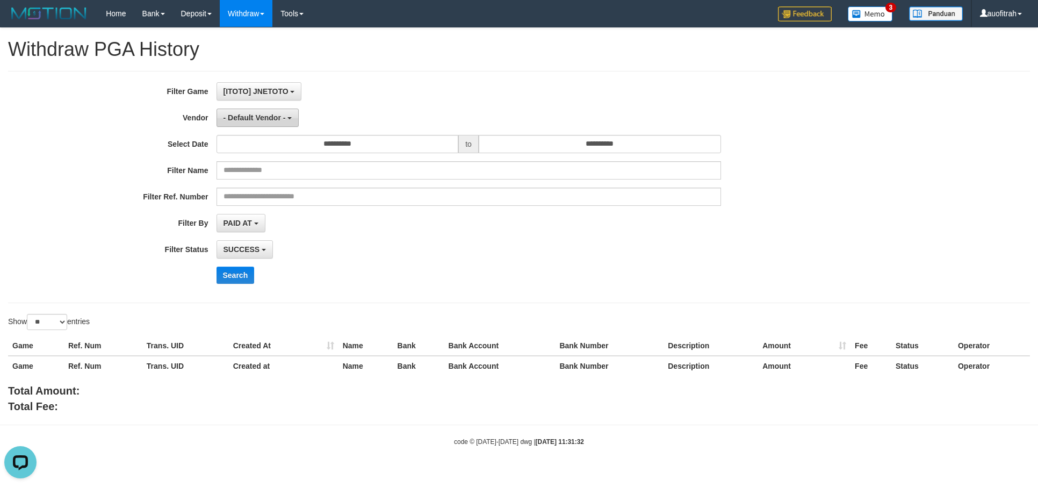
click at [251, 119] on span "- Default Vendor -" at bounding box center [254, 117] width 62 height 9
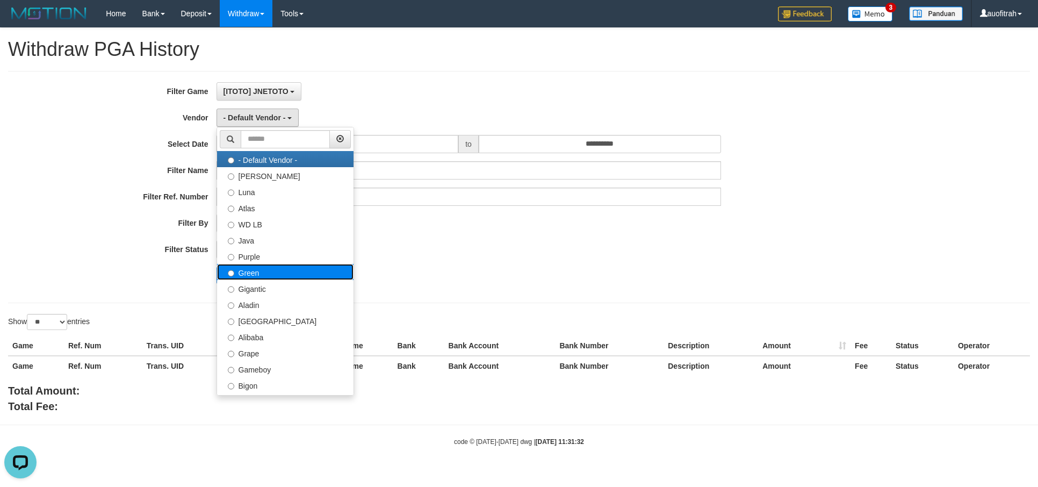
click at [269, 271] on label "Green" at bounding box center [285, 272] width 136 height 16
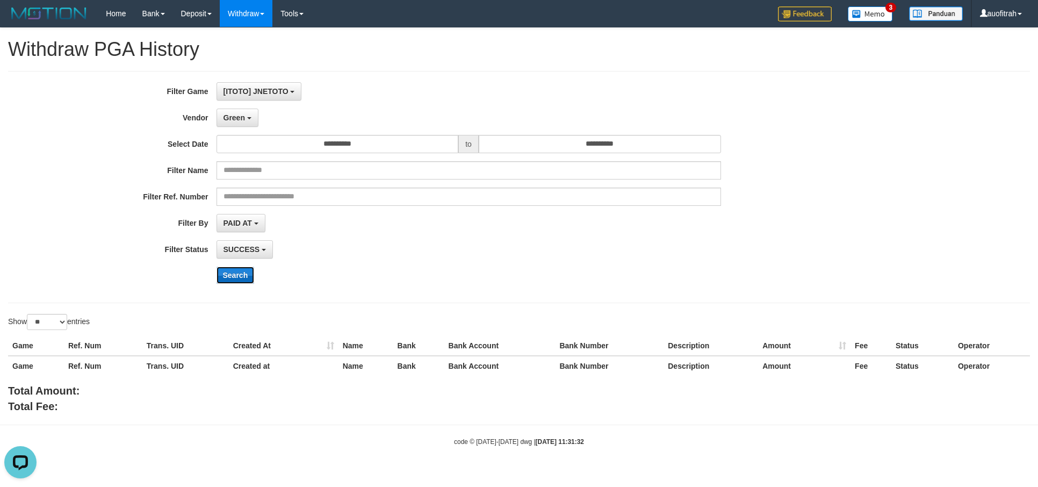
click at [234, 278] on button "Search" at bounding box center [235, 274] width 38 height 17
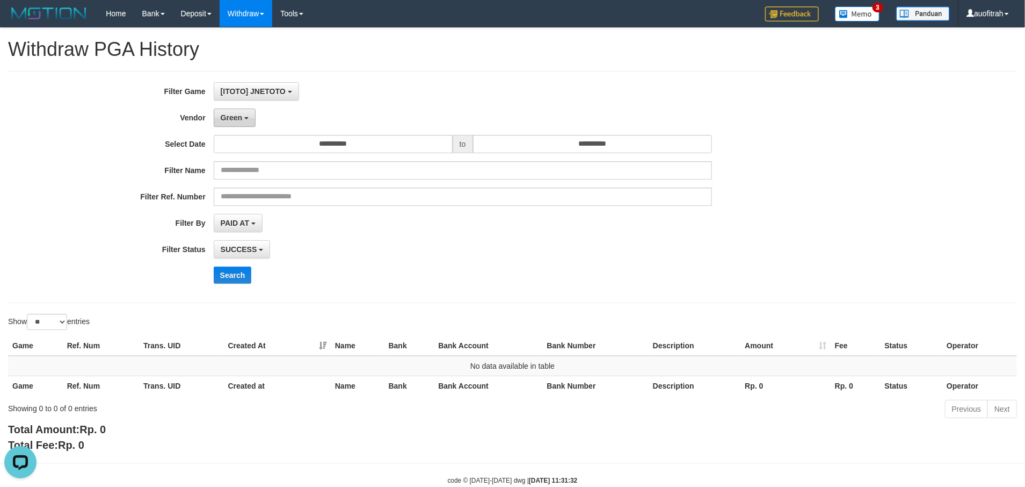
click at [231, 118] on span "Green" at bounding box center [231, 117] width 21 height 9
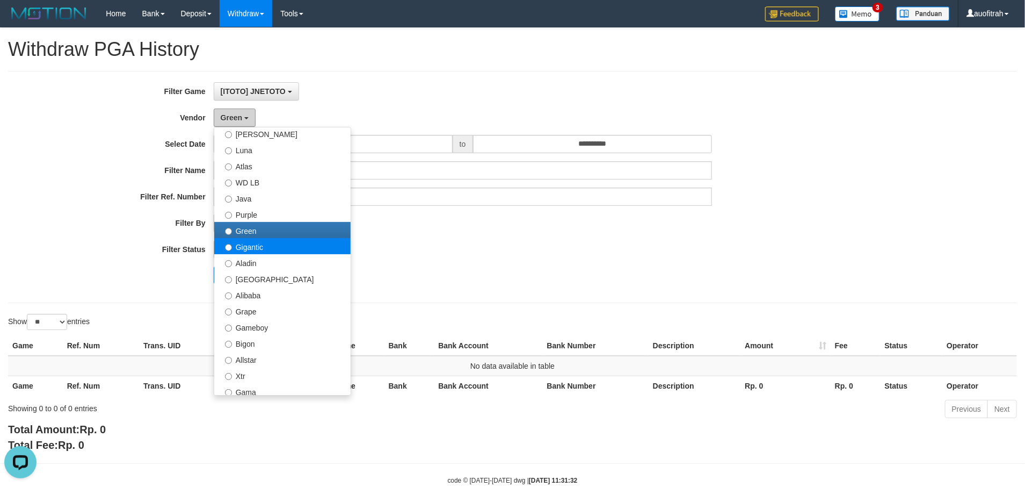
scroll to position [81, 0]
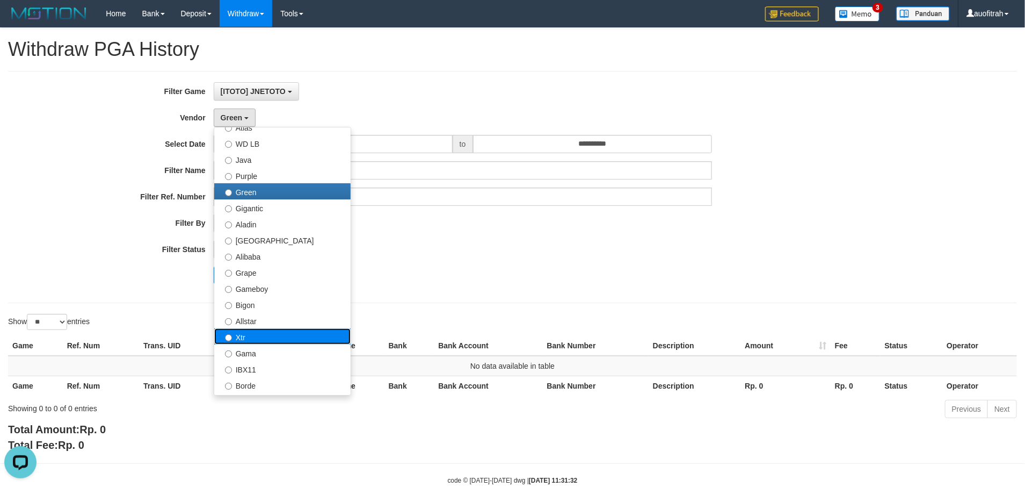
click at [277, 334] on label "Xtr" at bounding box center [282, 336] width 136 height 16
select select "**********"
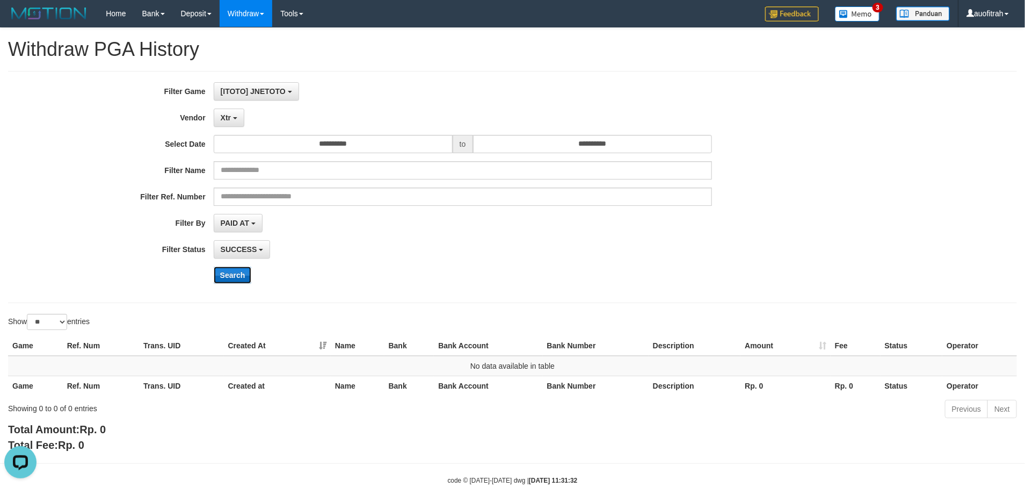
click at [231, 277] on button "Search" at bounding box center [233, 274] width 38 height 17
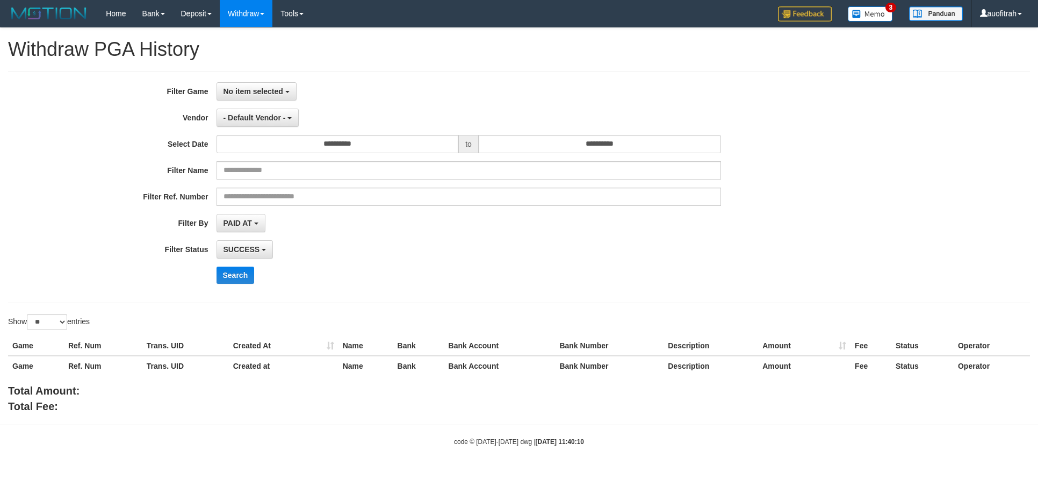
select select
select select "**"
click at [880, 158] on div "**********" at bounding box center [519, 186] width 1038 height 209
select select
select select "**"
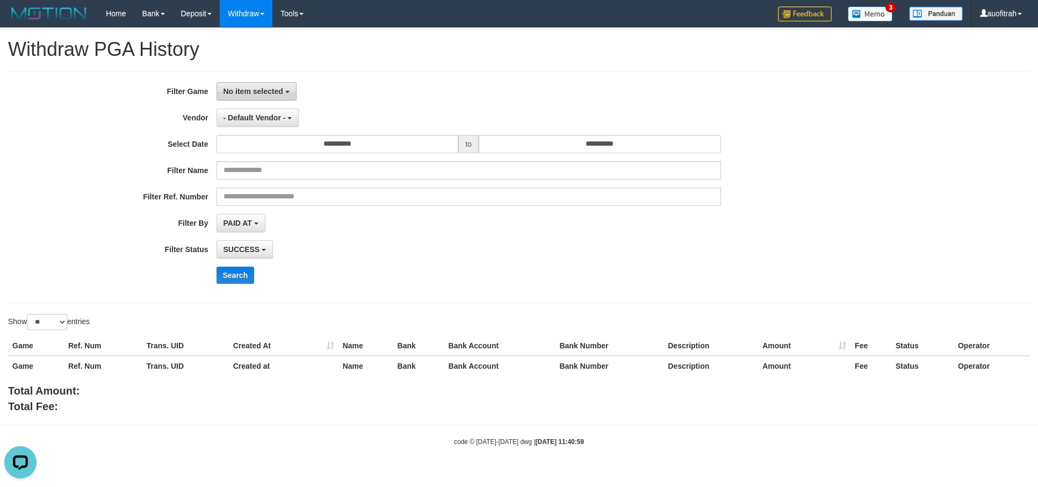
click at [279, 96] on button "No item selected" at bounding box center [256, 91] width 80 height 18
drag, startPoint x: 271, startPoint y: 148, endPoint x: 271, endPoint y: 133, distance: 15.6
click at [271, 148] on label "[ITOTO] JNETOTO" at bounding box center [285, 147] width 136 height 16
select select "***"
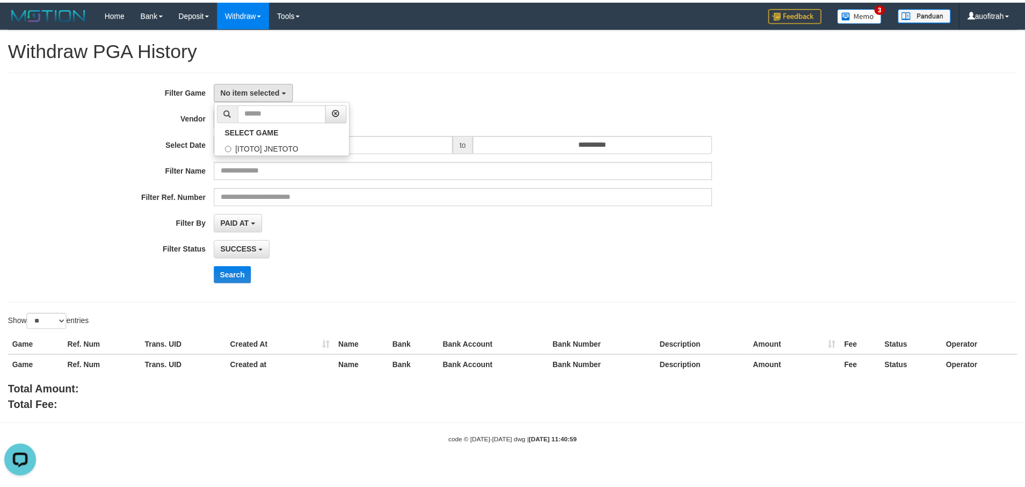
scroll to position [10, 0]
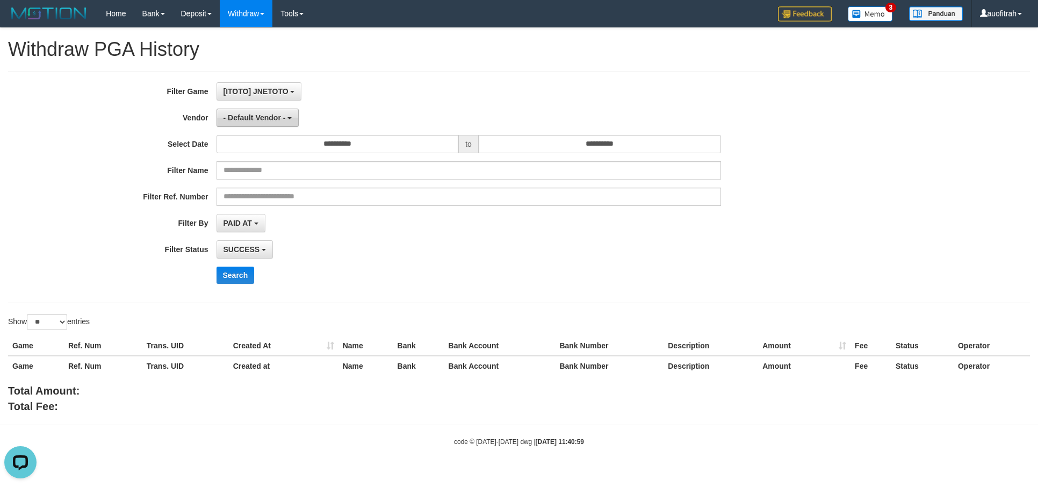
click at [271, 122] on button "- Default Vendor -" at bounding box center [257, 118] width 83 height 18
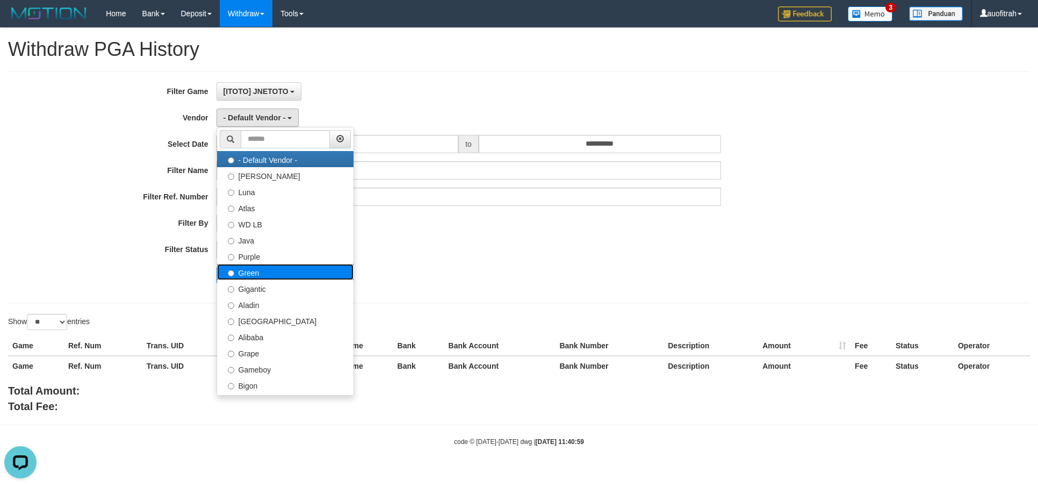
click at [300, 274] on label "Green" at bounding box center [285, 272] width 136 height 16
select select "**********"
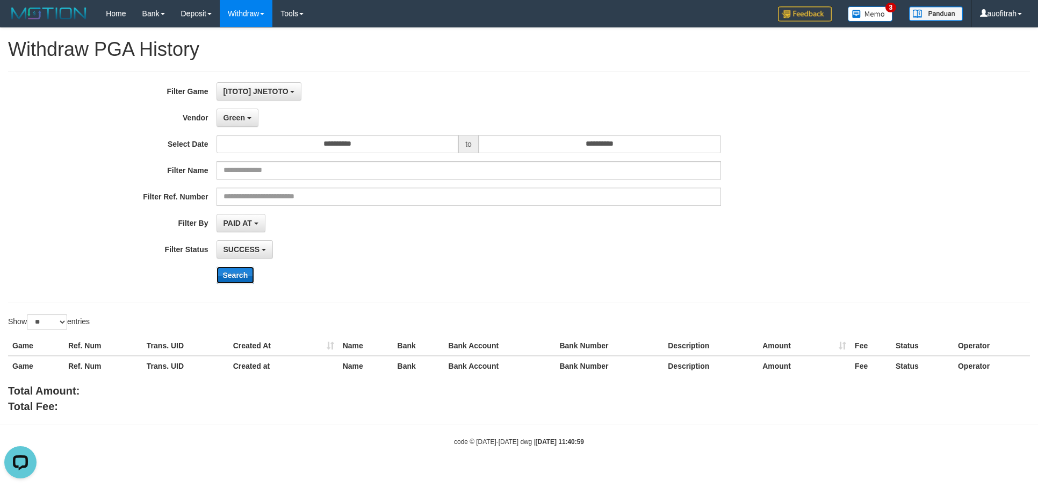
click at [233, 271] on button "Search" at bounding box center [235, 274] width 38 height 17
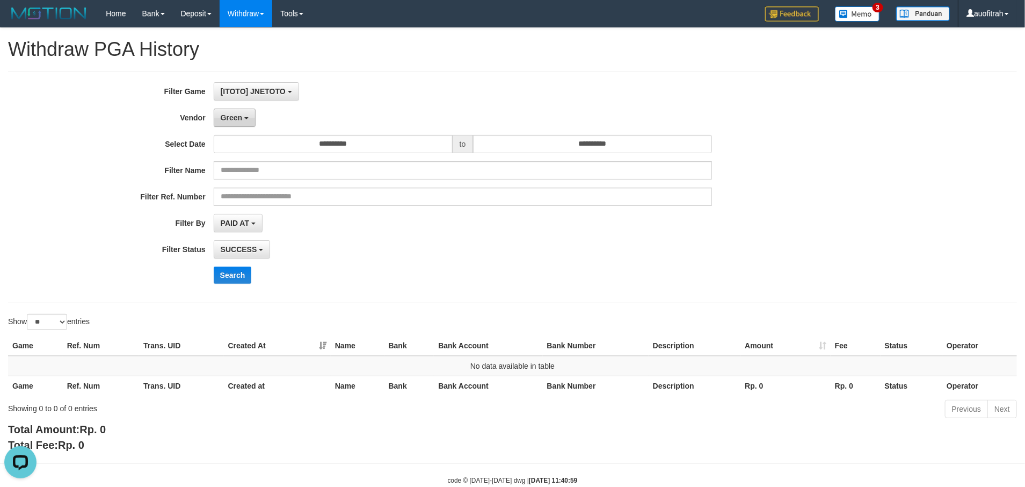
click at [247, 113] on button "Green" at bounding box center [235, 118] width 42 height 18
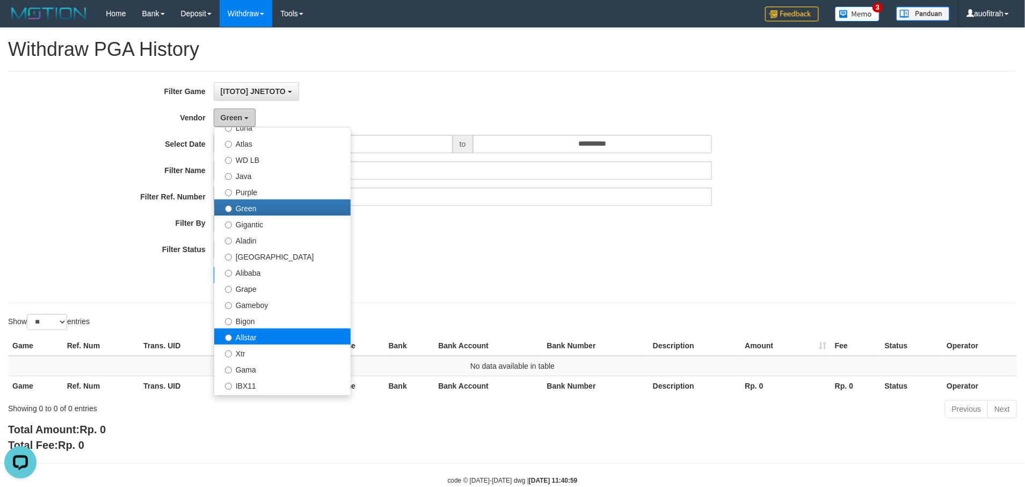
scroll to position [161, 0]
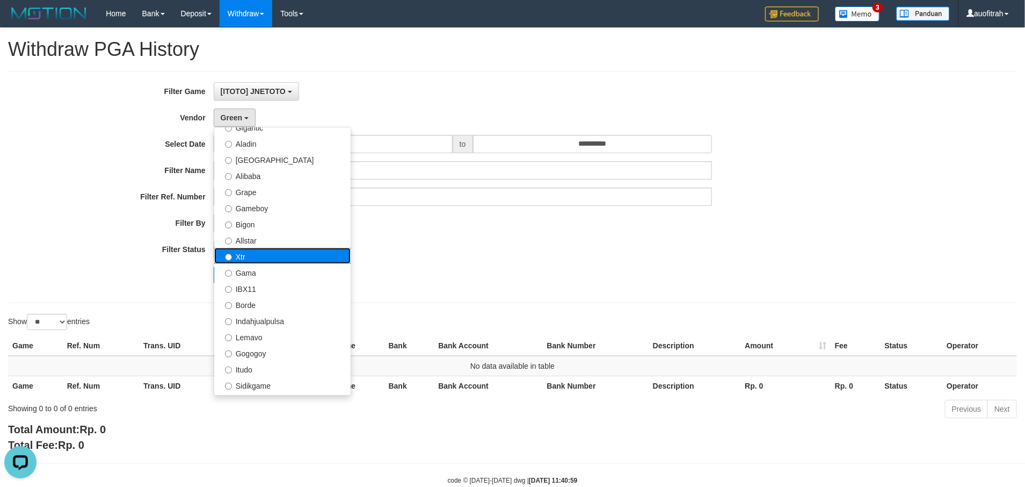
click at [282, 258] on label "Xtr" at bounding box center [282, 256] width 136 height 16
select select "**********"
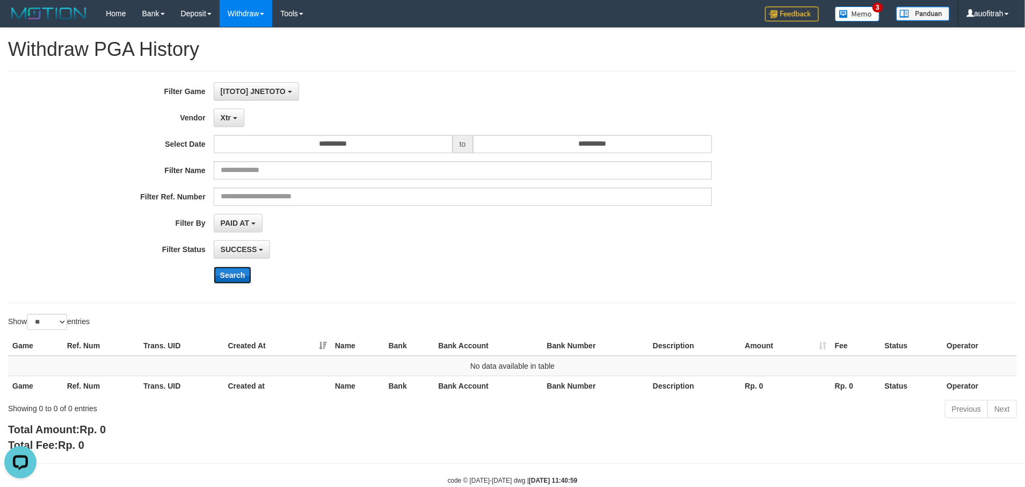
click at [230, 284] on button "Search" at bounding box center [233, 274] width 38 height 17
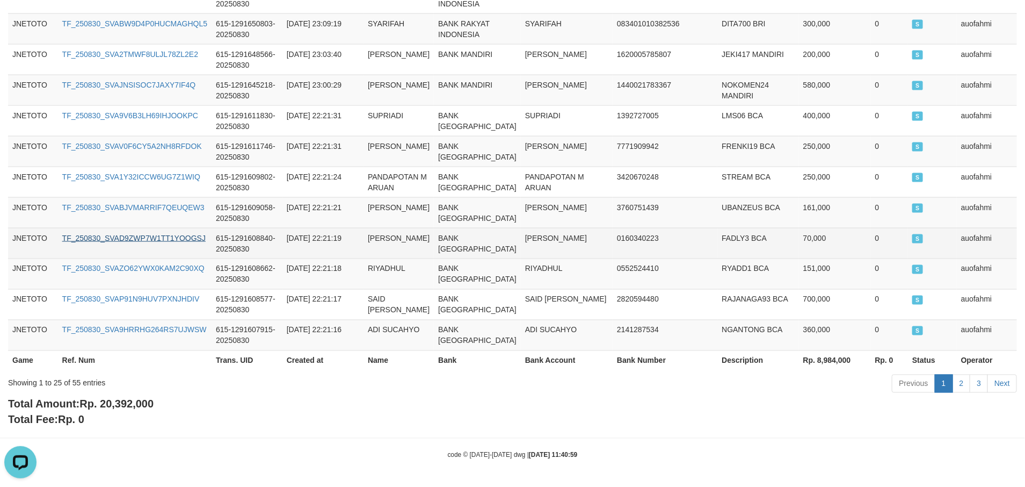
scroll to position [1017, 0]
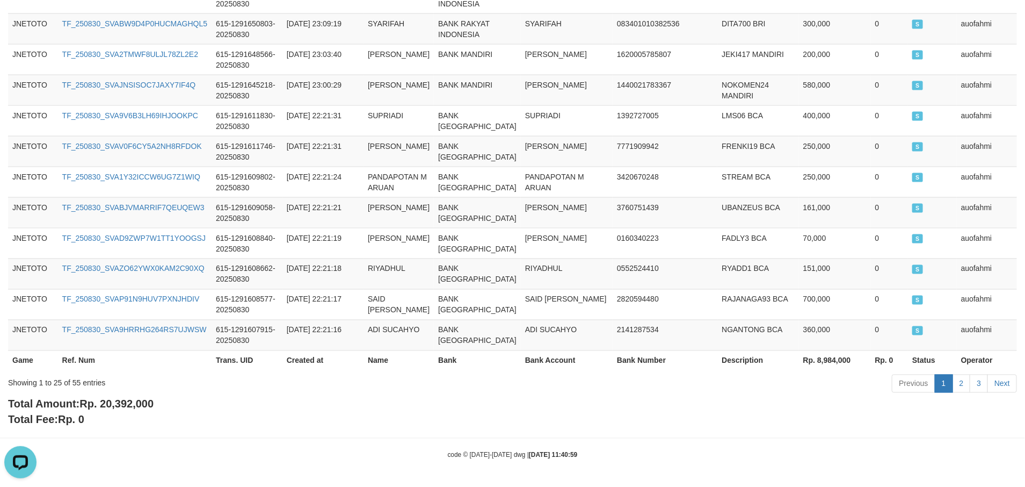
click at [115, 400] on span "Rp. 20,392,000" at bounding box center [117, 404] width 74 height 12
click at [116, 400] on span "Rp. 20,392,000" at bounding box center [117, 404] width 74 height 12
copy span "20,392,000"
click at [134, 408] on span "Rp. 20,392,000" at bounding box center [117, 404] width 74 height 12
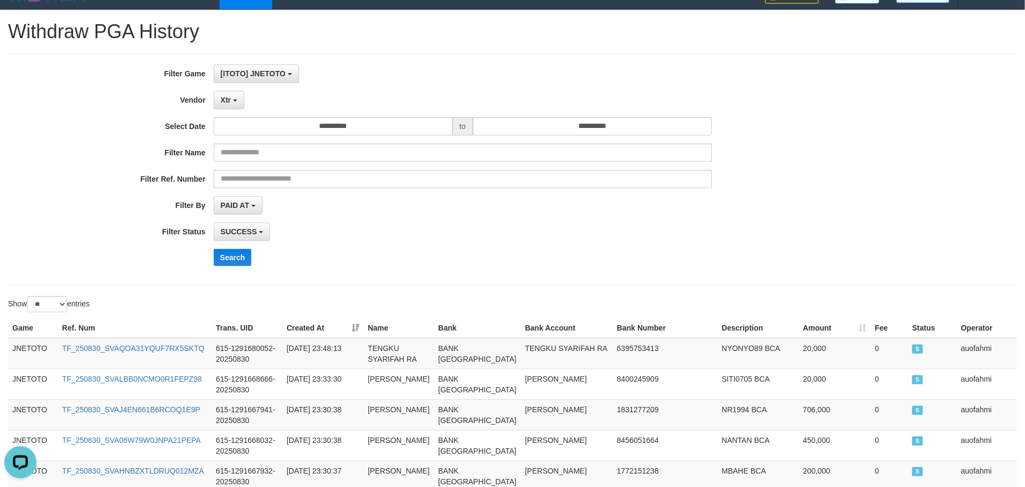
scroll to position [0, 0]
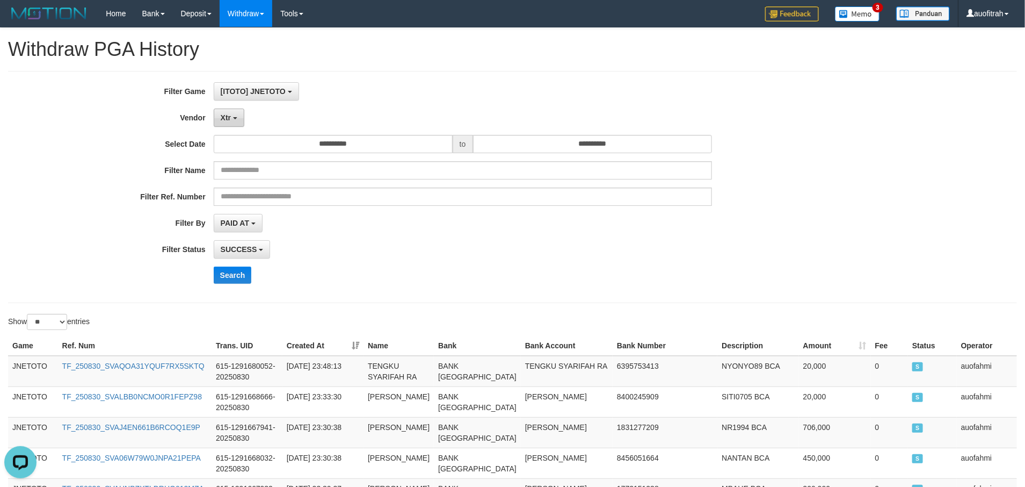
click at [218, 118] on button "Xtr" at bounding box center [229, 118] width 31 height 18
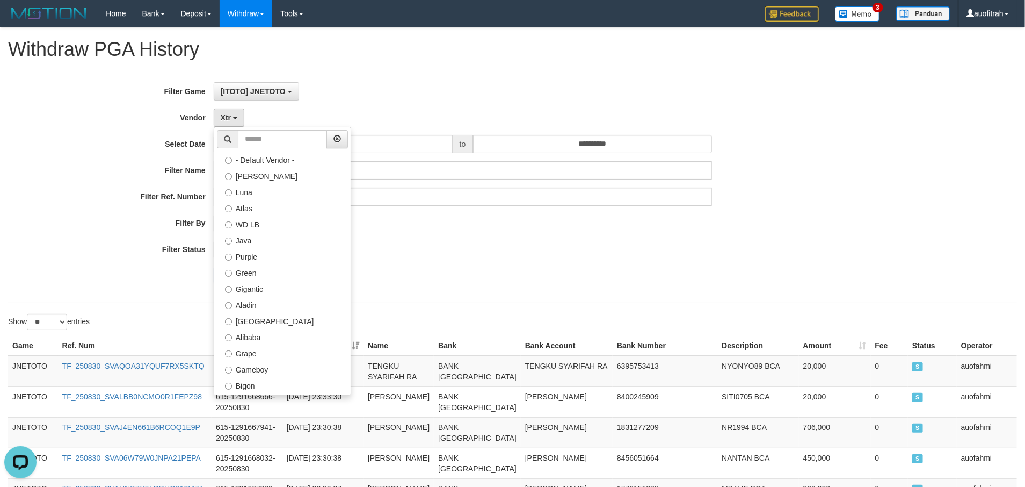
click at [545, 258] on div "SUCCESS SUCCESS ON PROCESS FAILED" at bounding box center [463, 249] width 498 height 18
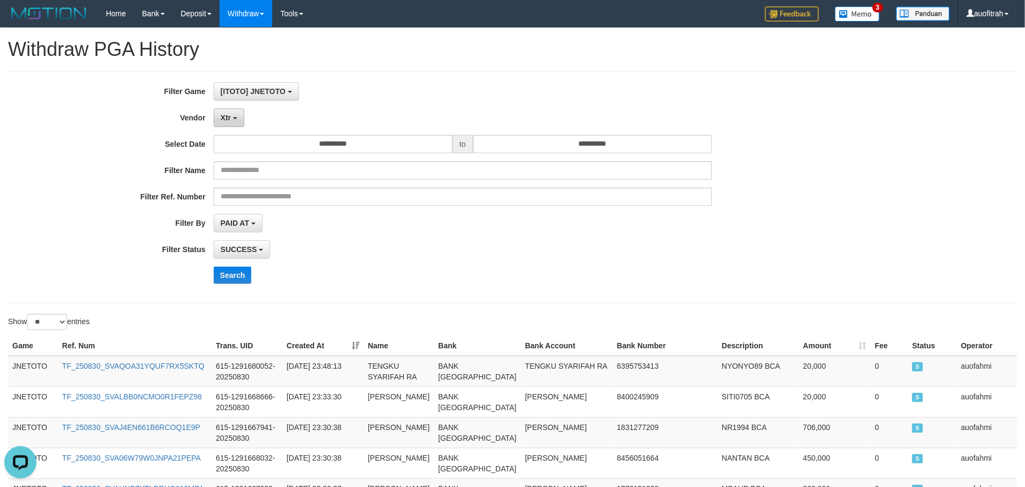
click at [226, 123] on button "Xtr" at bounding box center [229, 118] width 31 height 18
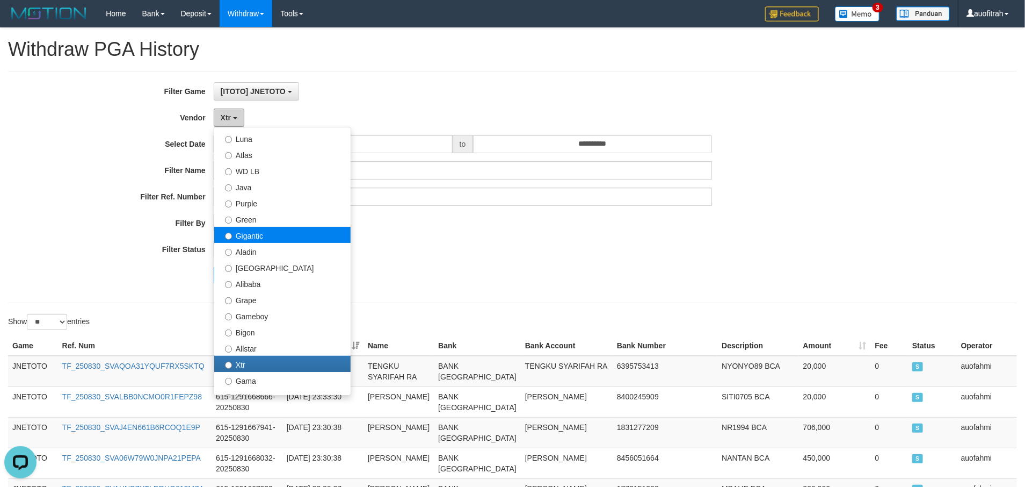
scroll to position [161, 0]
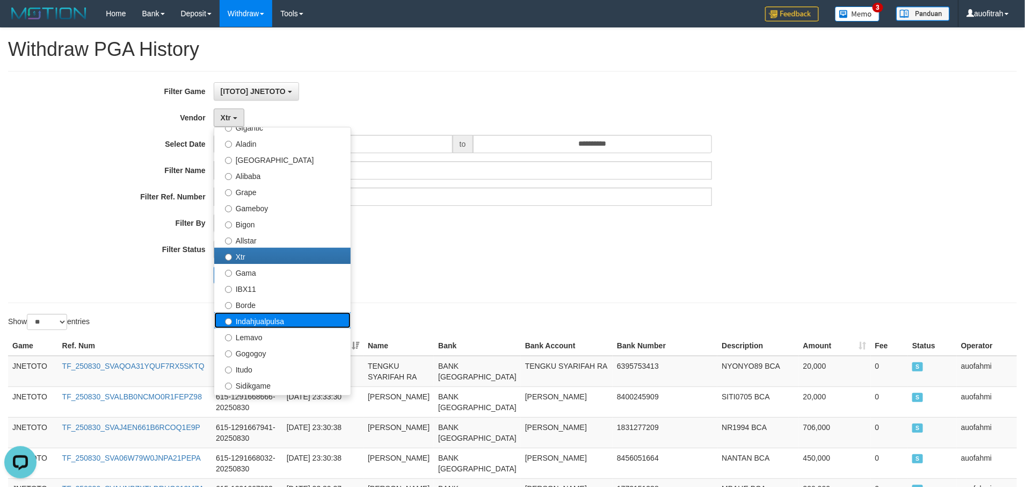
click at [298, 318] on label "Indahjualpulsa" at bounding box center [282, 320] width 136 height 16
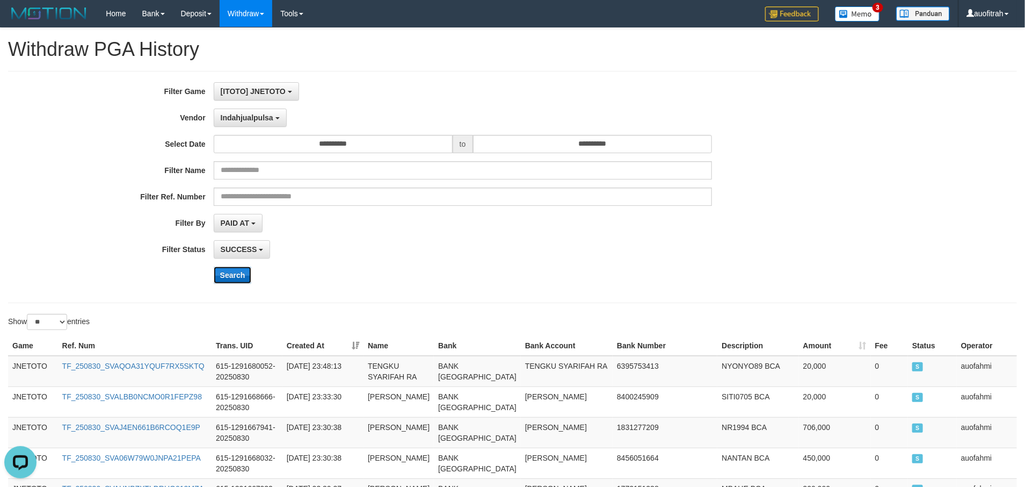
click at [221, 284] on button "Search" at bounding box center [233, 274] width 38 height 17
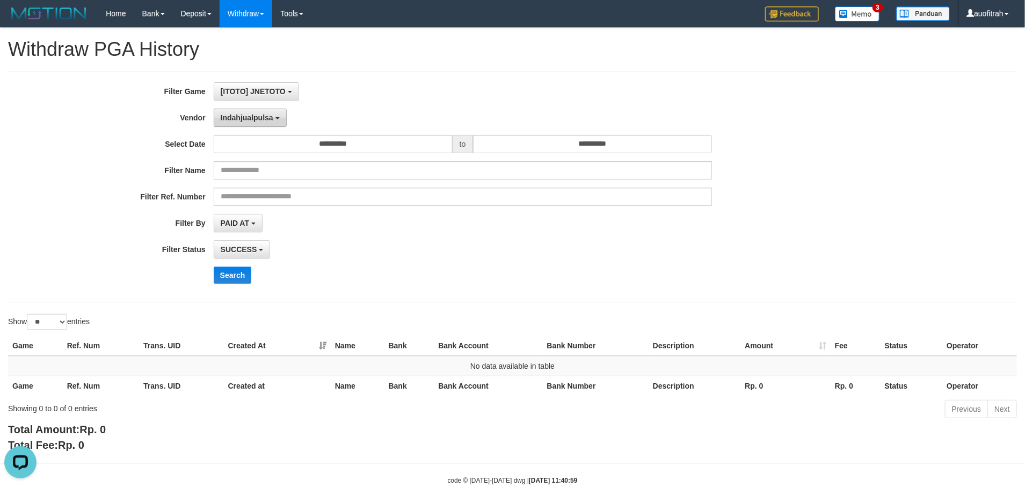
click at [262, 121] on span "Indahjualpulsa" at bounding box center [247, 117] width 53 height 9
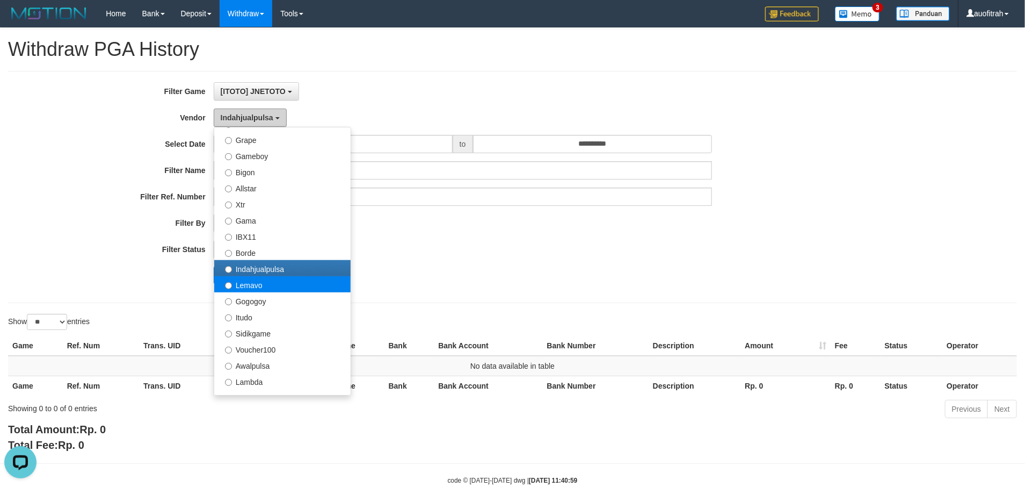
scroll to position [242, 0]
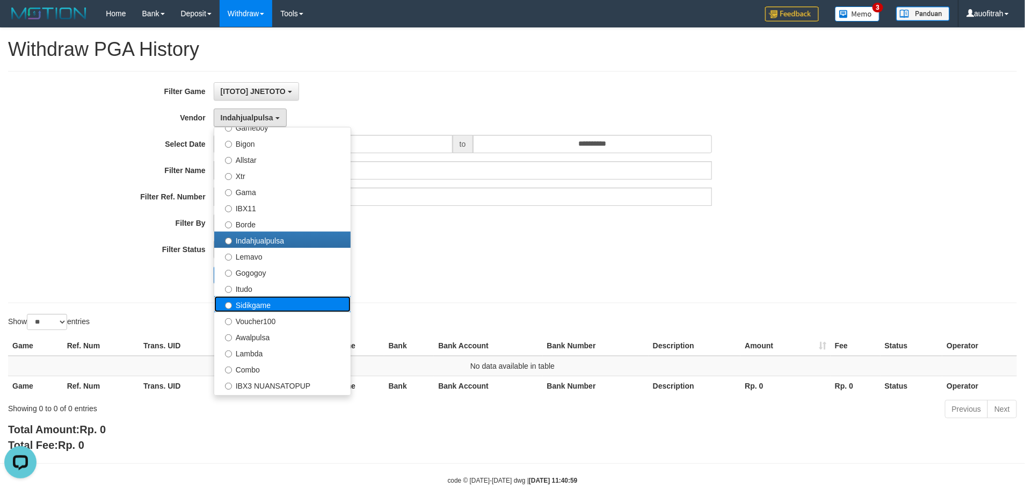
click at [287, 303] on label "Sidikgame" at bounding box center [282, 304] width 136 height 16
select select "**********"
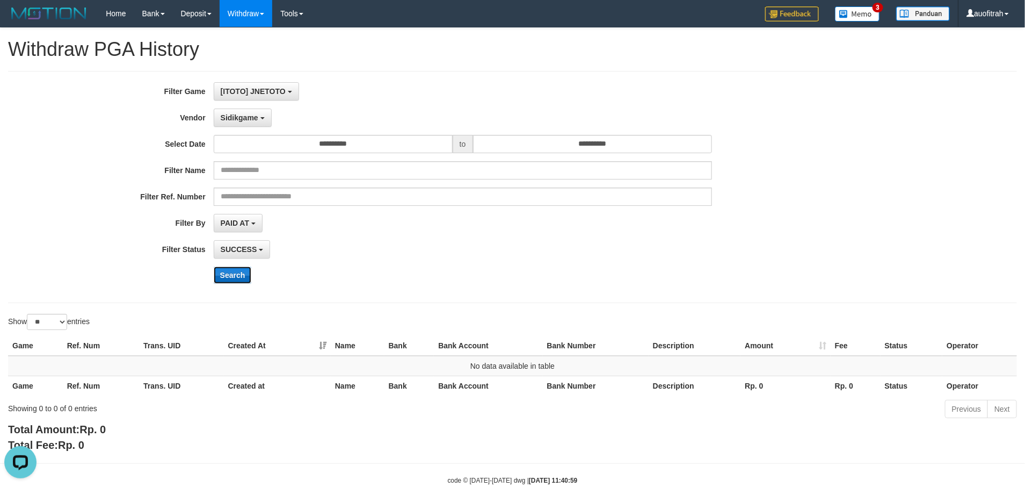
click at [237, 283] on button "Search" at bounding box center [233, 274] width 38 height 17
click at [250, 116] on span "Sidikgame" at bounding box center [240, 117] width 38 height 9
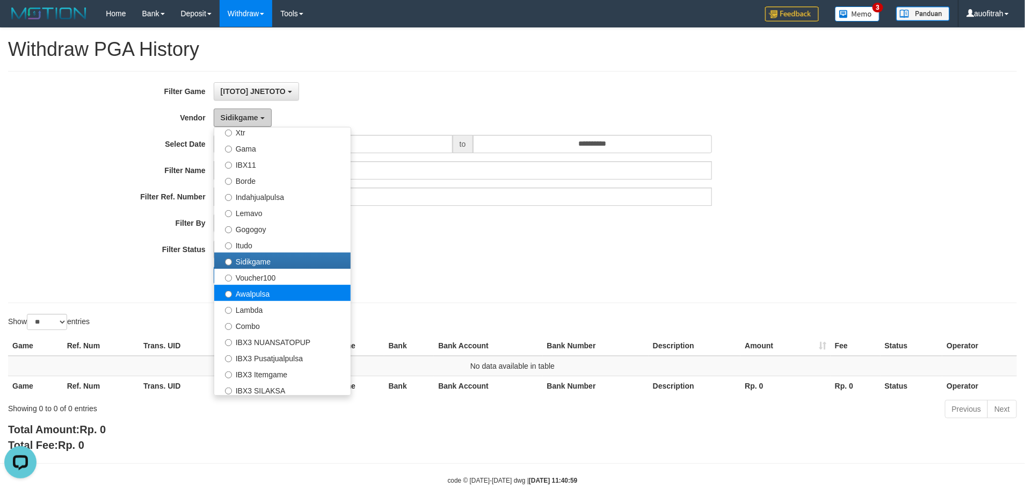
scroll to position [322, 0]
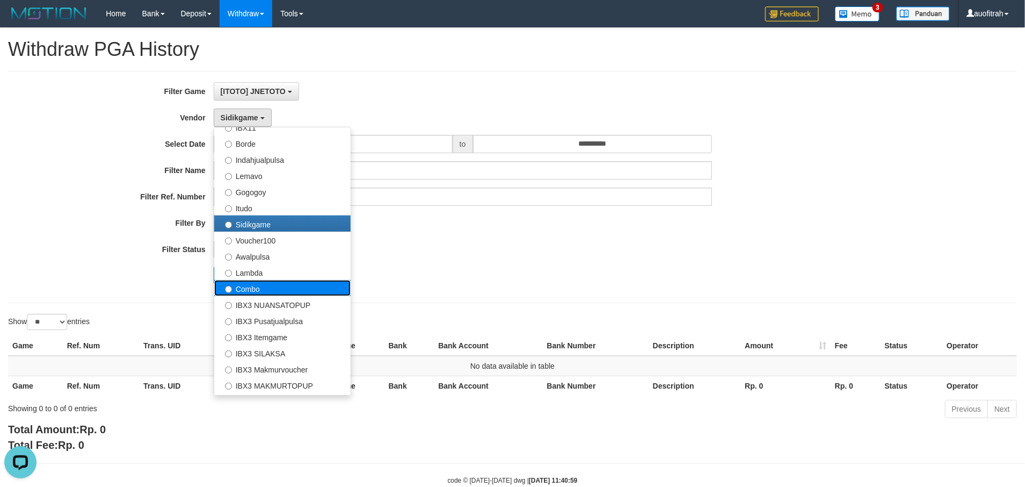
click at [283, 287] on label "Combo" at bounding box center [282, 288] width 136 height 16
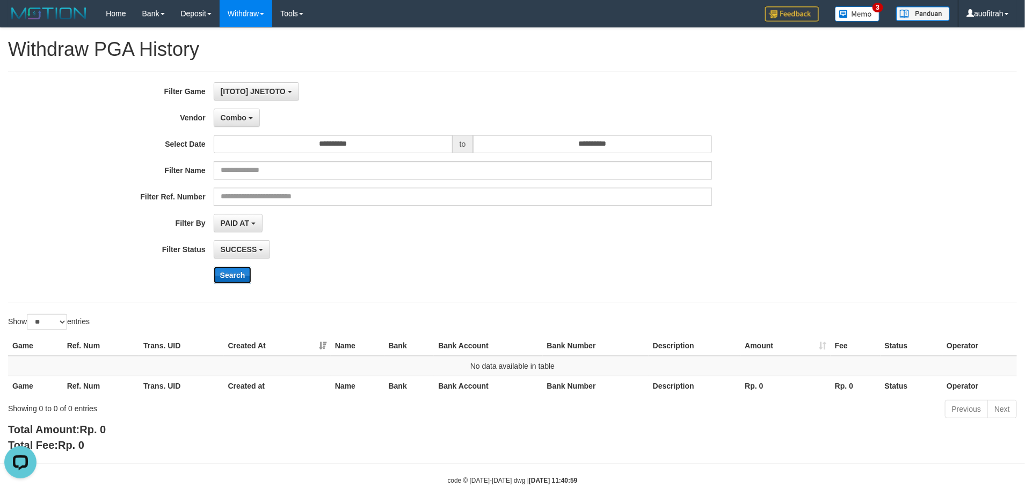
click at [236, 273] on button "Search" at bounding box center [233, 274] width 38 height 17
click at [239, 118] on span "Combo" at bounding box center [234, 117] width 26 height 9
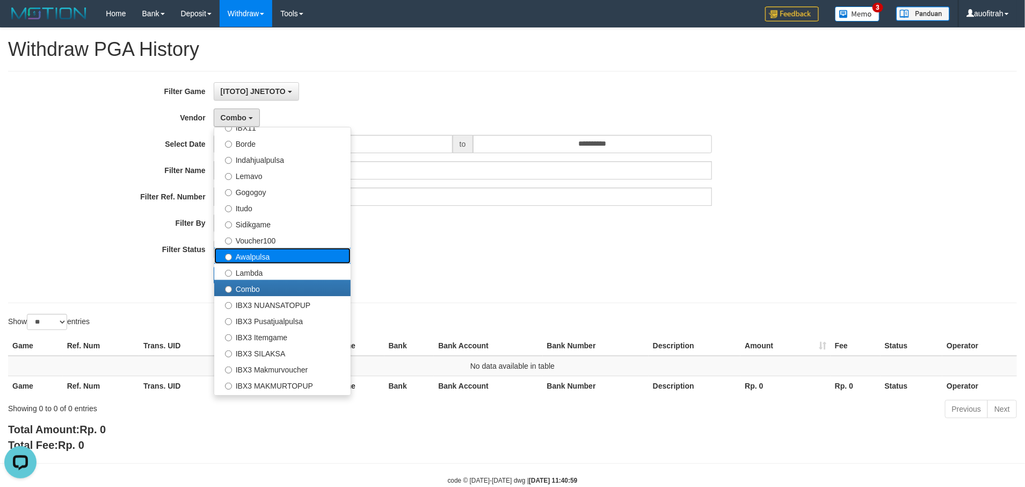
click at [285, 260] on label "Awalpulsa" at bounding box center [282, 256] width 136 height 16
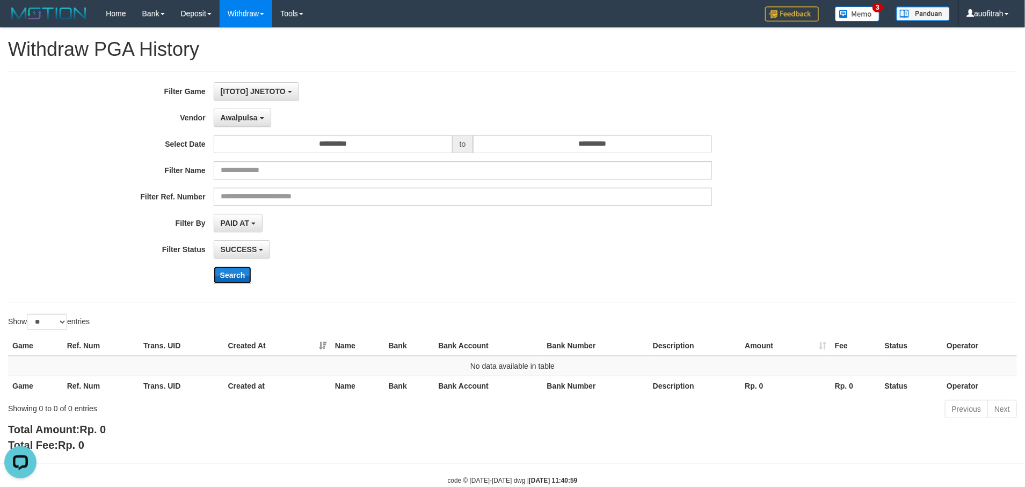
click at [226, 284] on button "Search" at bounding box center [233, 274] width 38 height 17
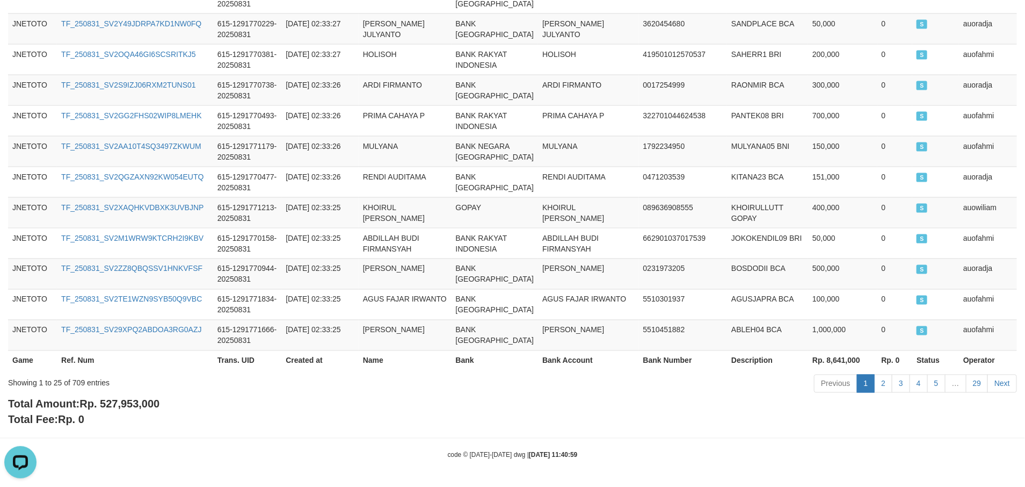
scroll to position [941, 0]
click at [151, 411] on div "Total Amount: Rp. 527,953,000 Total Fee: Rp. 0" at bounding box center [512, 411] width 1009 height 31
click at [155, 405] on span "Rp. 527,953,000" at bounding box center [120, 404] width 80 height 12
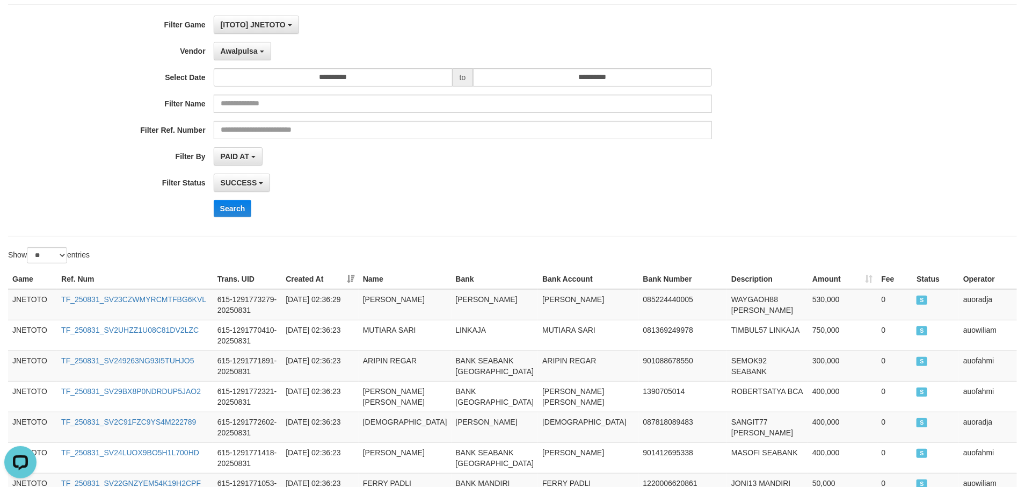
scroll to position [0, 0]
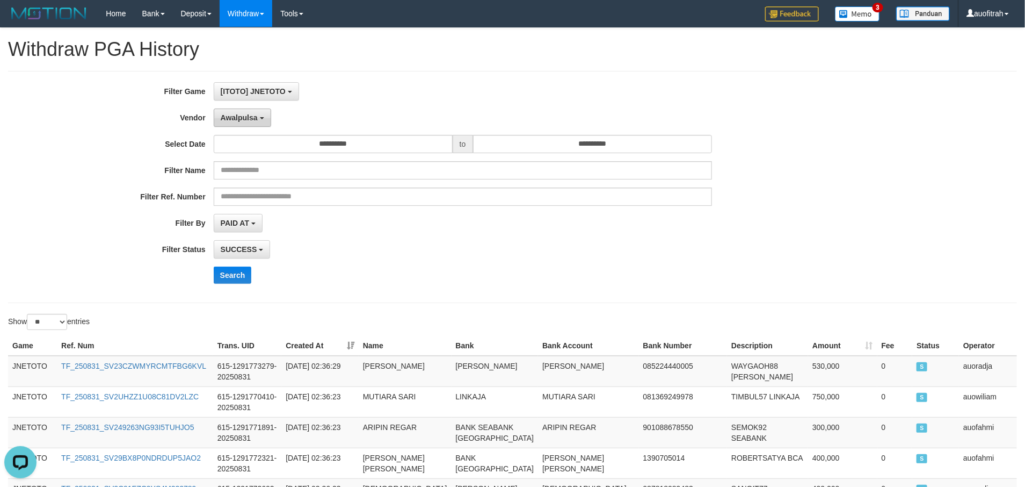
click at [229, 116] on span "Awalpulsa" at bounding box center [239, 117] width 37 height 9
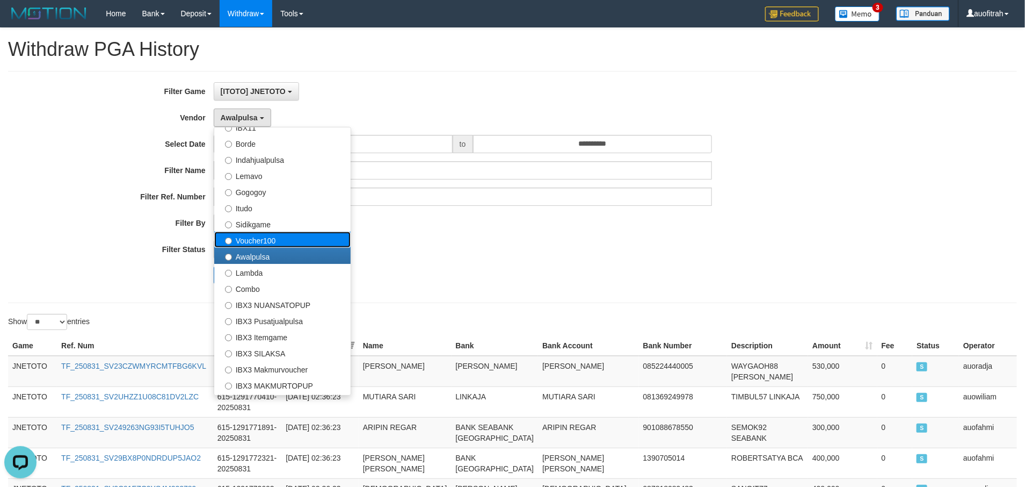
click at [294, 237] on label "Voucher100" at bounding box center [282, 240] width 136 height 16
select select "**********"
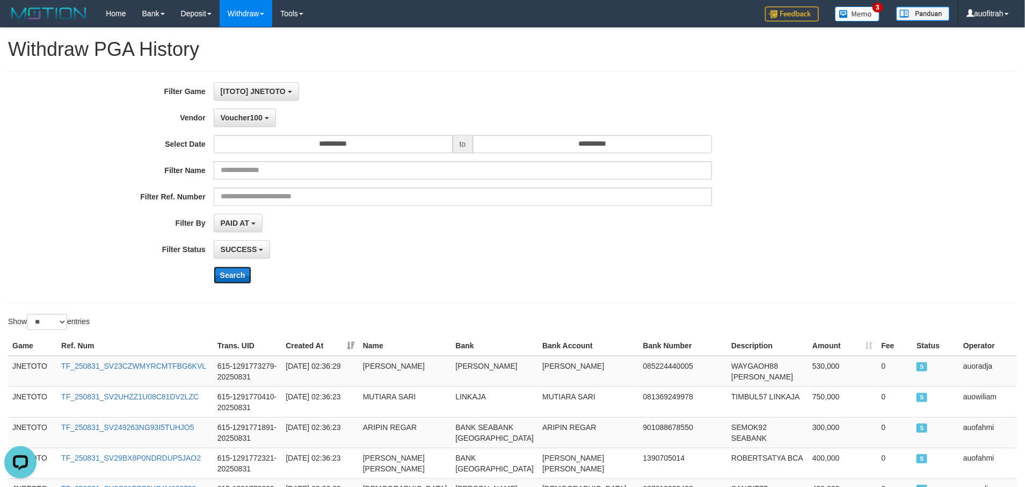
click at [229, 272] on button "Search" at bounding box center [233, 274] width 38 height 17
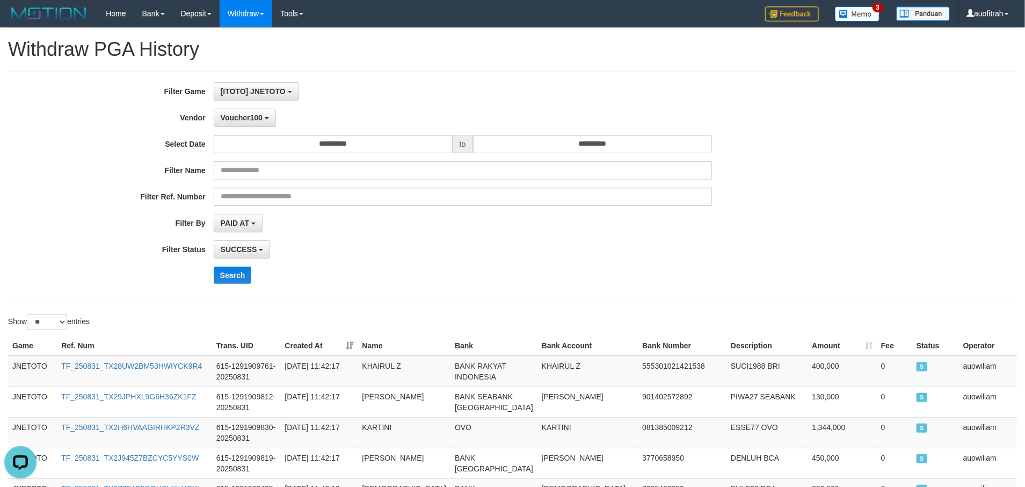
click at [847, 245] on div "**********" at bounding box center [427, 249] width 855 height 18
click at [940, 135] on div "**********" at bounding box center [512, 186] width 1025 height 209
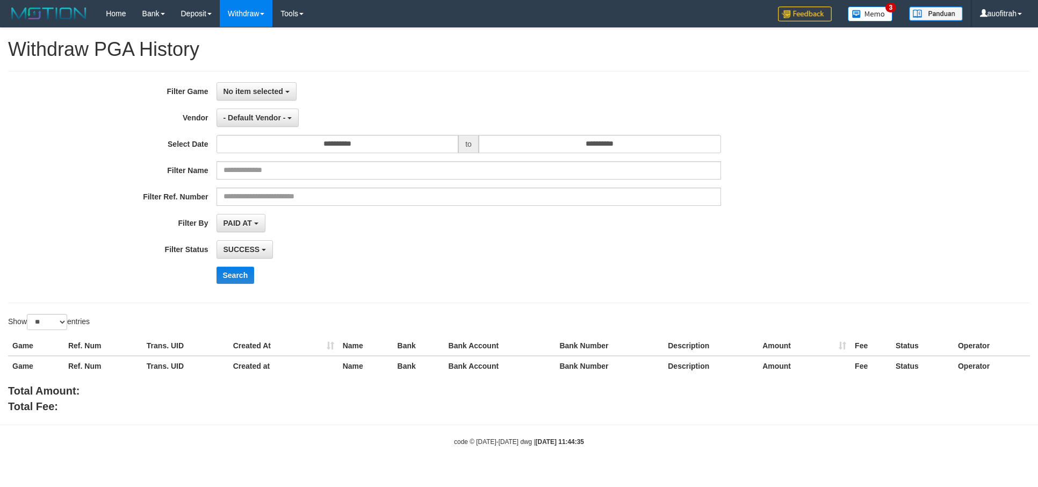
select select
select select "**"
click at [959, 213] on div "**********" at bounding box center [519, 186] width 1038 height 209
drag, startPoint x: 835, startPoint y: 229, endPoint x: 822, endPoint y: 235, distance: 14.4
click at [832, 228] on div "**********" at bounding box center [432, 223] width 865 height 18
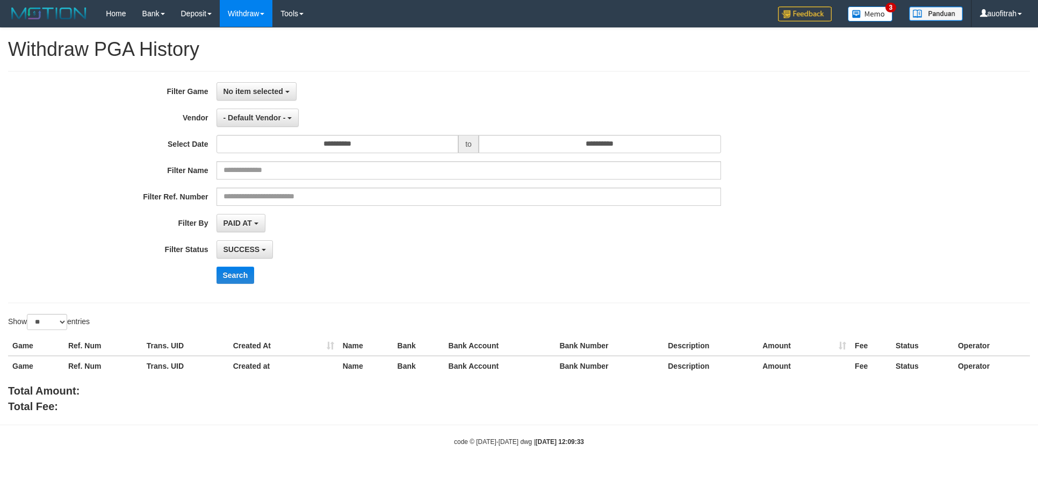
select select
select select "**"
click at [245, 96] on button "No item selected" at bounding box center [256, 91] width 80 height 18
click at [274, 143] on label "[ITOTO] JNETOTO" at bounding box center [285, 147] width 136 height 16
select select "***"
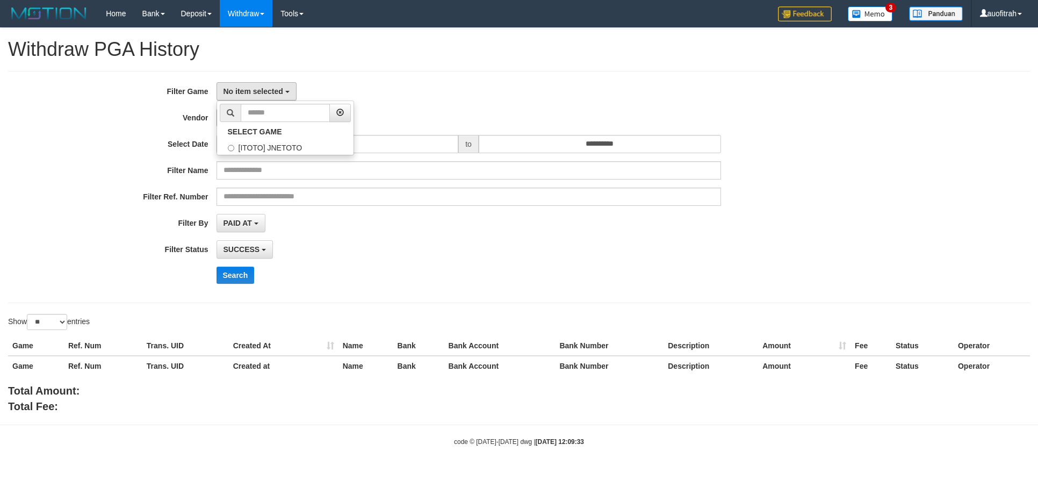
scroll to position [10, 0]
click at [266, 113] on button "- Default Vendor -" at bounding box center [257, 118] width 83 height 18
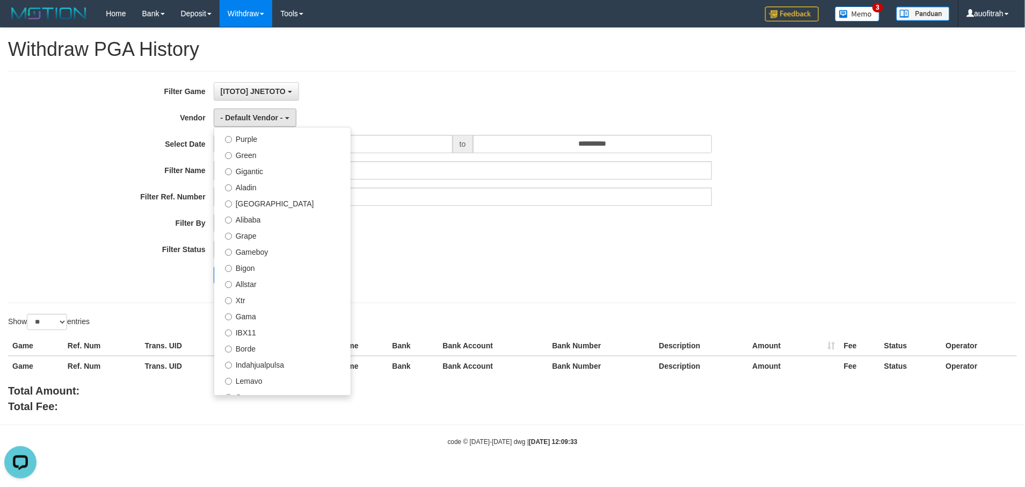
scroll to position [242, 0]
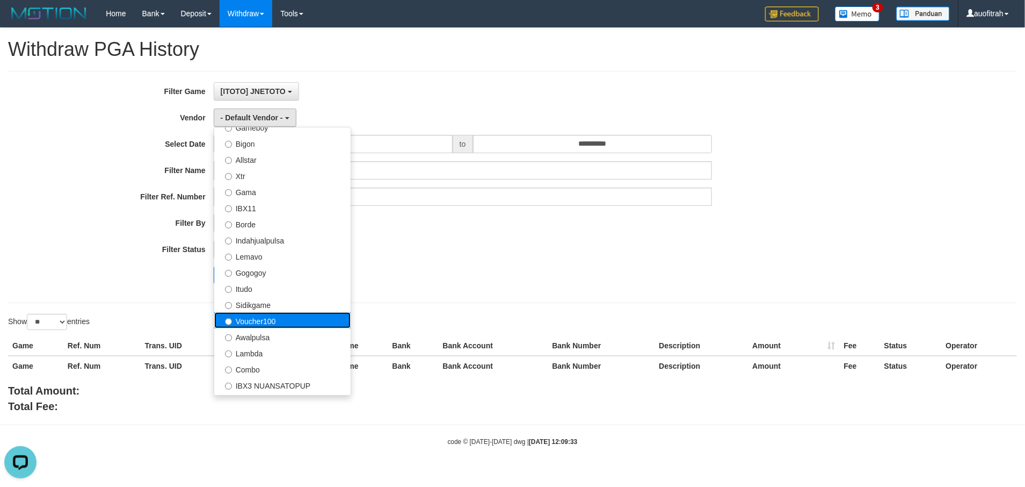
click at [294, 323] on label "Voucher100" at bounding box center [282, 320] width 136 height 16
select select "**********"
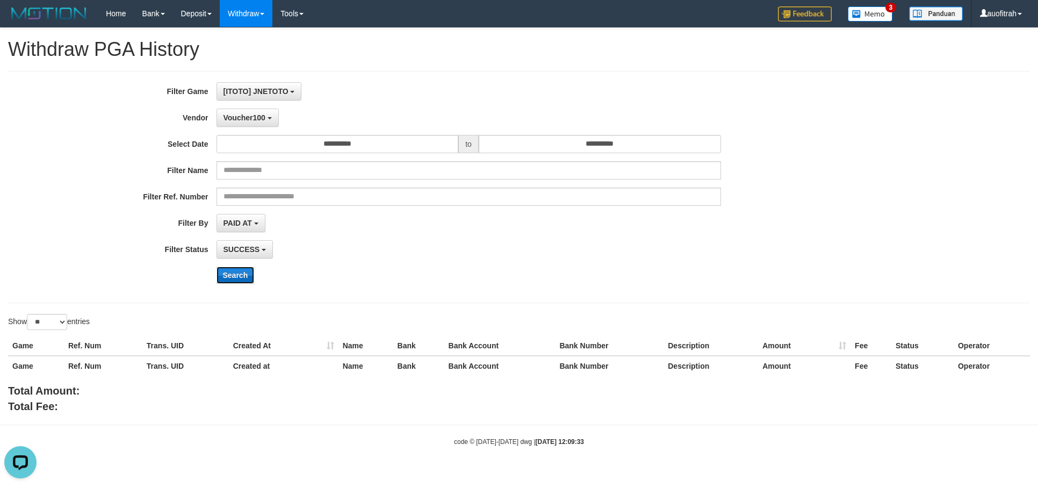
click at [229, 271] on button "Search" at bounding box center [235, 274] width 38 height 17
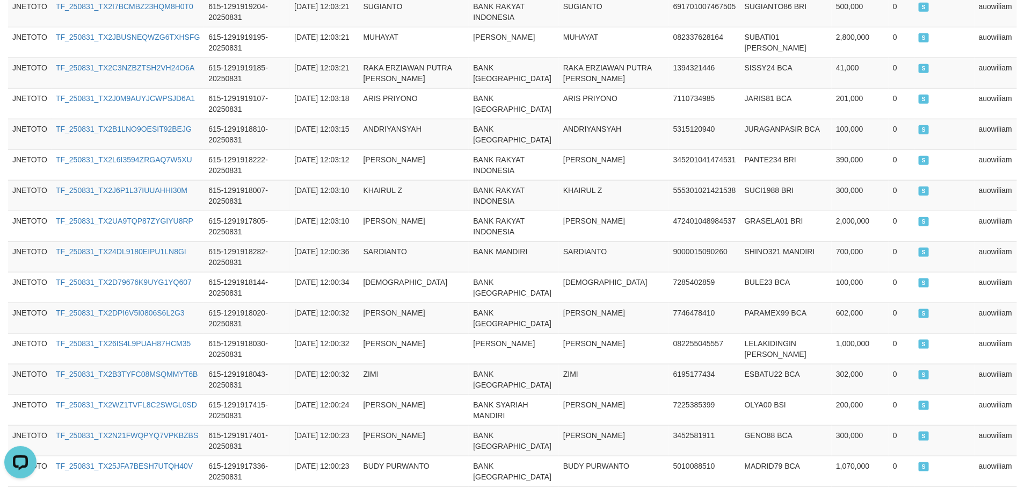
scroll to position [791, 0]
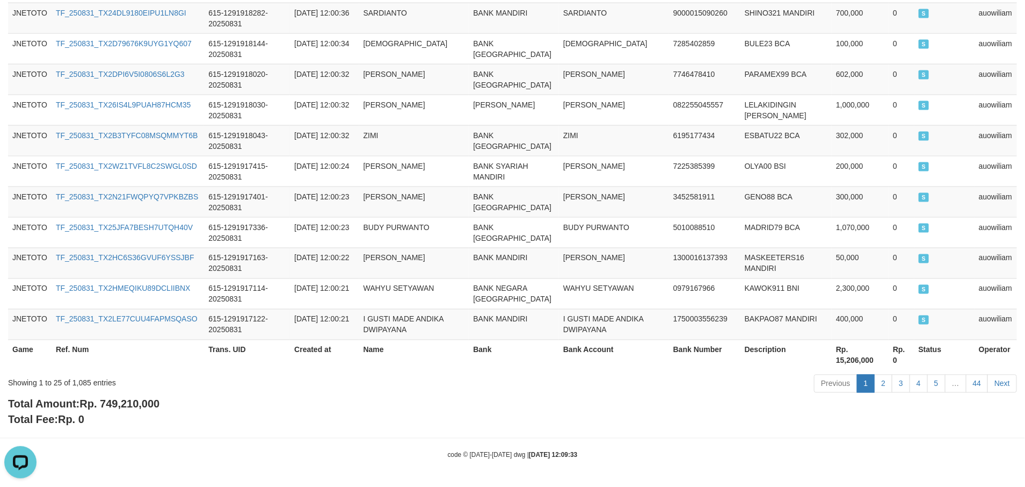
click at [118, 394] on div "Showing 1 to 25 of 1,085 entries Previous 1 2 3 4 5 … 44 Next" at bounding box center [512, 384] width 1025 height 23
click at [123, 405] on span "Rp. 749,210,000" at bounding box center [120, 404] width 80 height 12
copy span "749,210,000"
drag, startPoint x: 577, startPoint y: 430, endPoint x: 563, endPoint y: 423, distance: 15.9
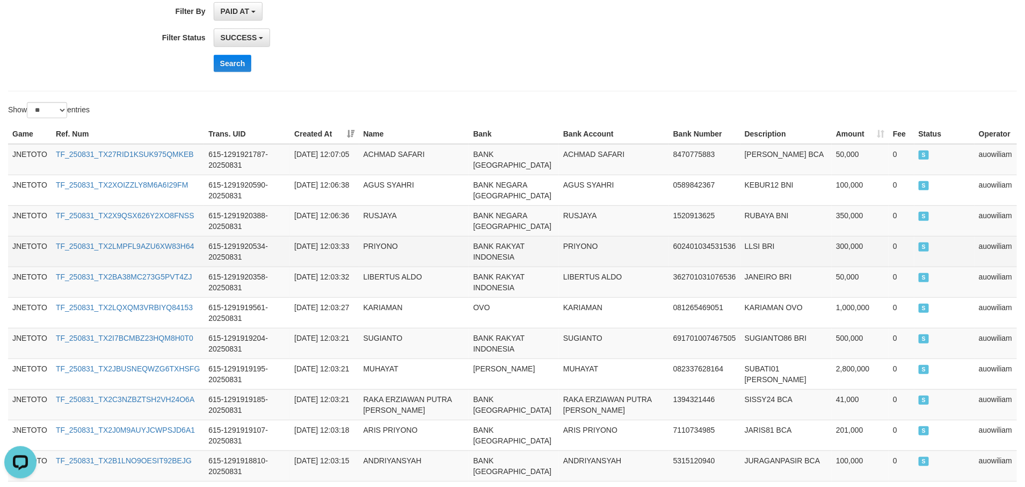
scroll to position [0, 0]
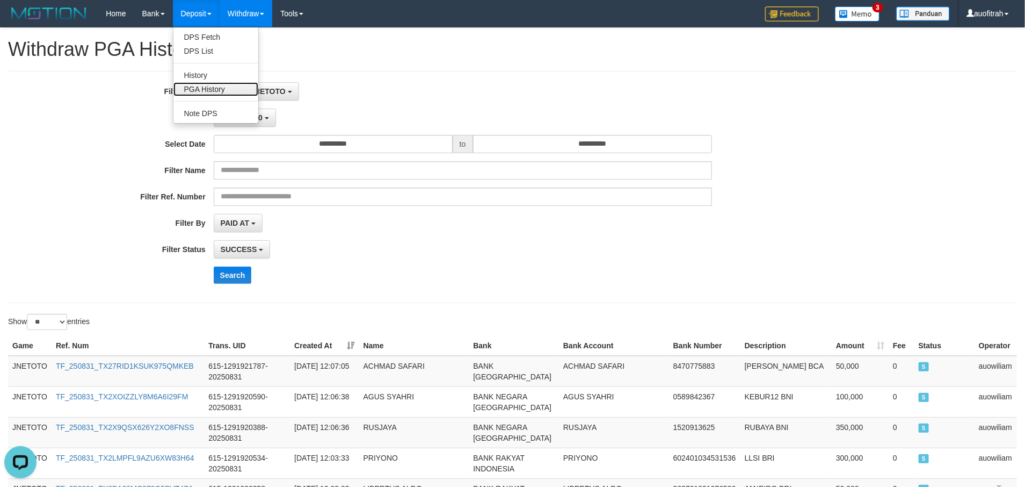
drag, startPoint x: 218, startPoint y: 86, endPoint x: 208, endPoint y: 65, distance: 22.9
click at [218, 86] on link "PGA History" at bounding box center [216, 89] width 85 height 14
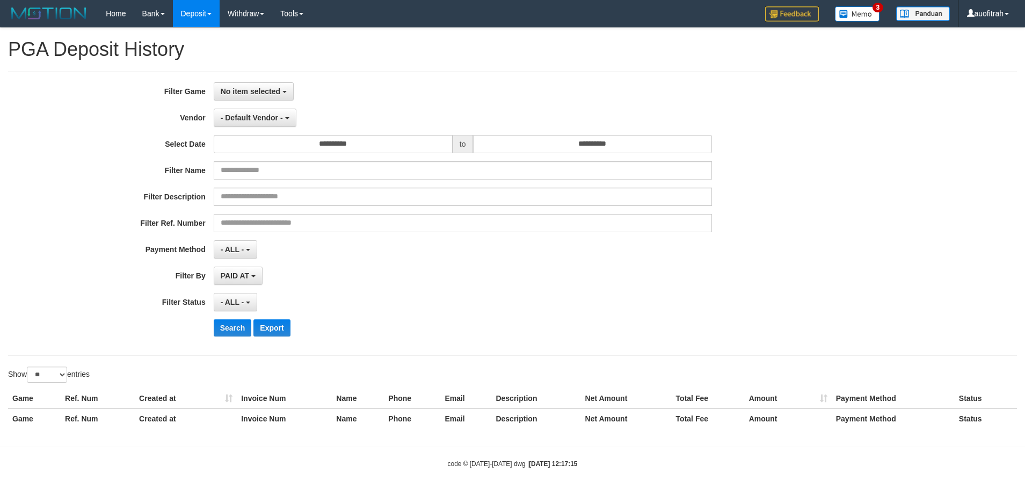
select select
select select "**"
drag, startPoint x: 0, startPoint y: 0, endPoint x: 239, endPoint y: 86, distance: 253.5
click at [239, 86] on button "No item selected" at bounding box center [254, 91] width 80 height 18
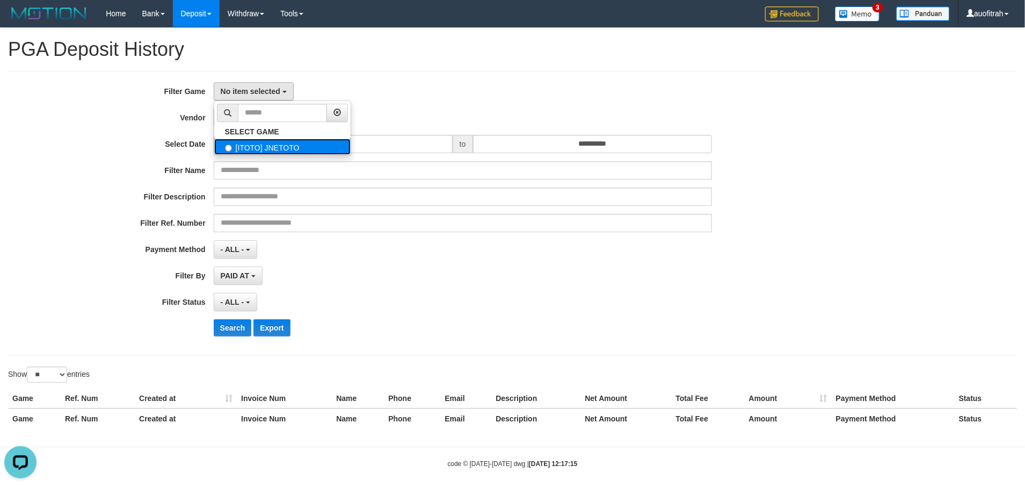
click at [255, 152] on label "[ITOTO] JNETOTO" at bounding box center [282, 147] width 136 height 16
select select "***"
click at [257, 134] on div "**********" at bounding box center [427, 213] width 855 height 262
click at [279, 119] on span "- Default Vendor -" at bounding box center [252, 117] width 62 height 9
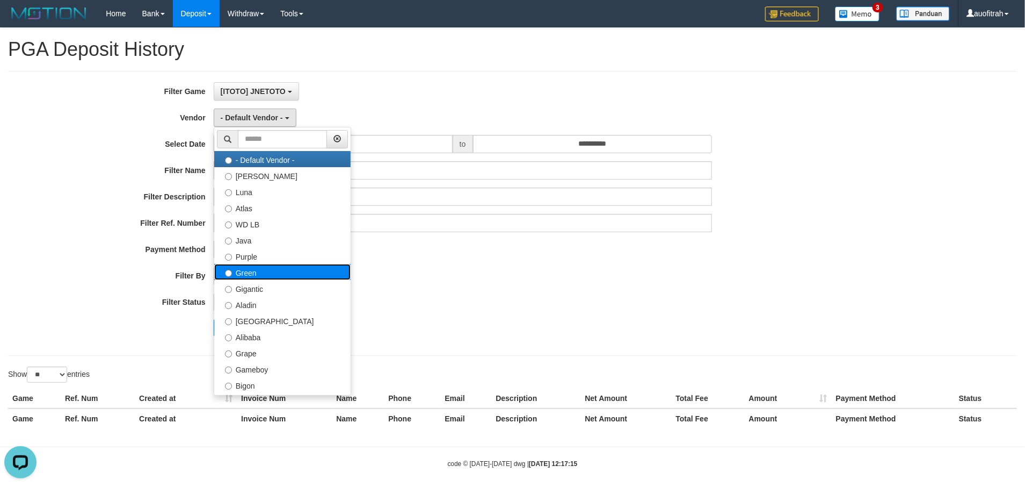
click at [273, 276] on label "Green" at bounding box center [282, 272] width 136 height 16
select select "**********"
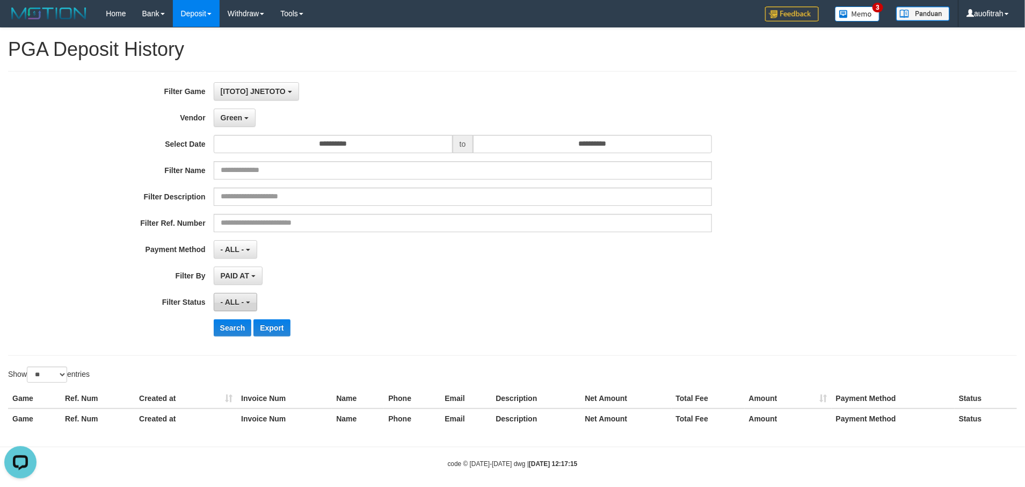
click at [247, 302] on button "- ALL -" at bounding box center [236, 302] width 44 height 18
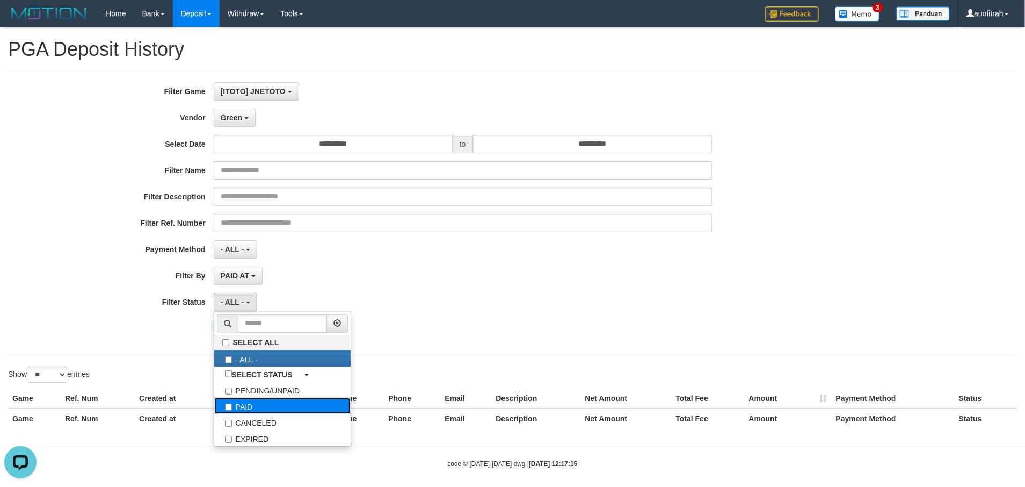
click at [242, 411] on label "PAID" at bounding box center [282, 406] width 136 height 16
select select "*"
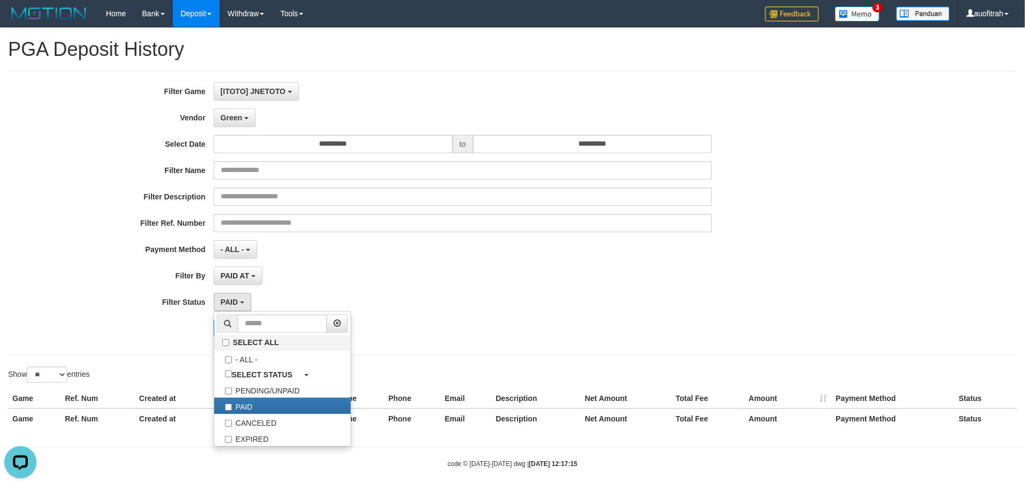
drag, startPoint x: 116, startPoint y: 363, endPoint x: 140, endPoint y: 341, distance: 32.7
click at [131, 345] on div "**********" at bounding box center [512, 232] width 1025 height 408
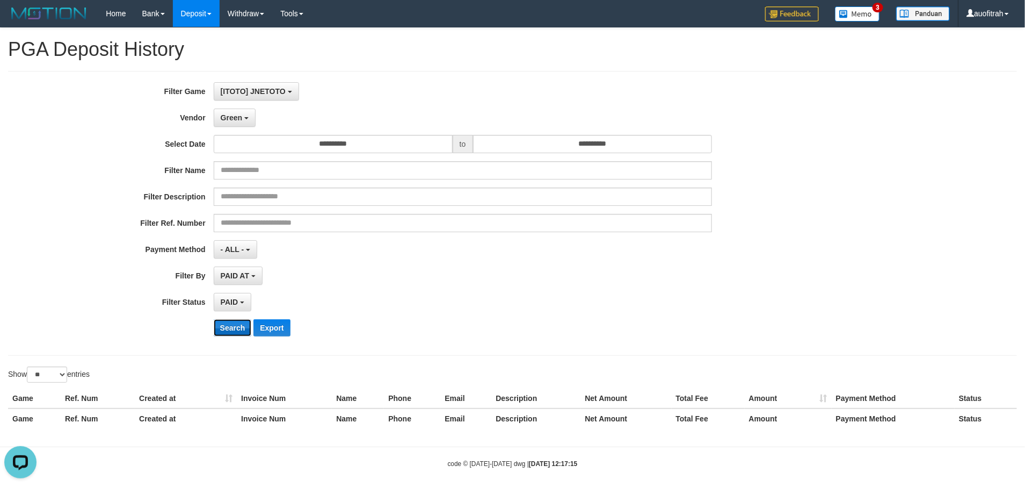
click at [226, 331] on button "Search" at bounding box center [233, 327] width 38 height 17
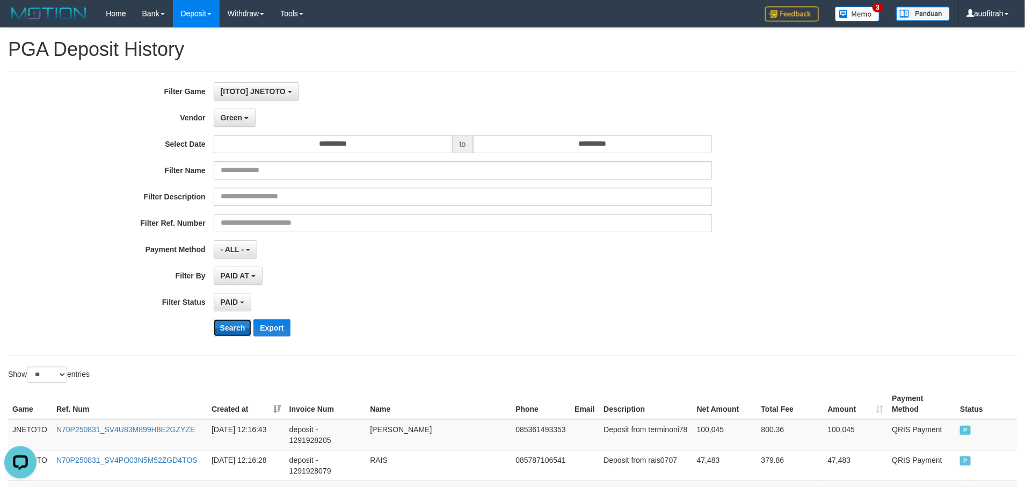
click at [236, 331] on button "Search" at bounding box center [233, 327] width 38 height 17
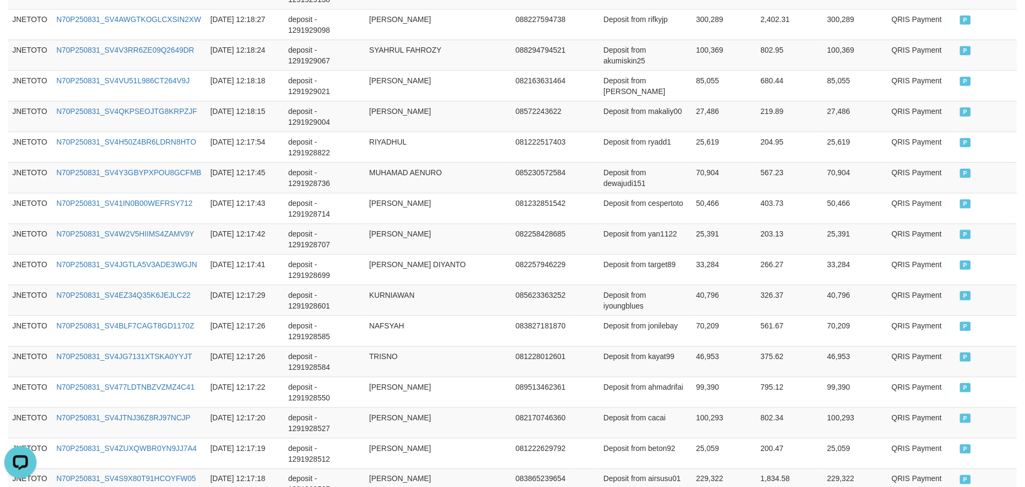
scroll to position [806, 0]
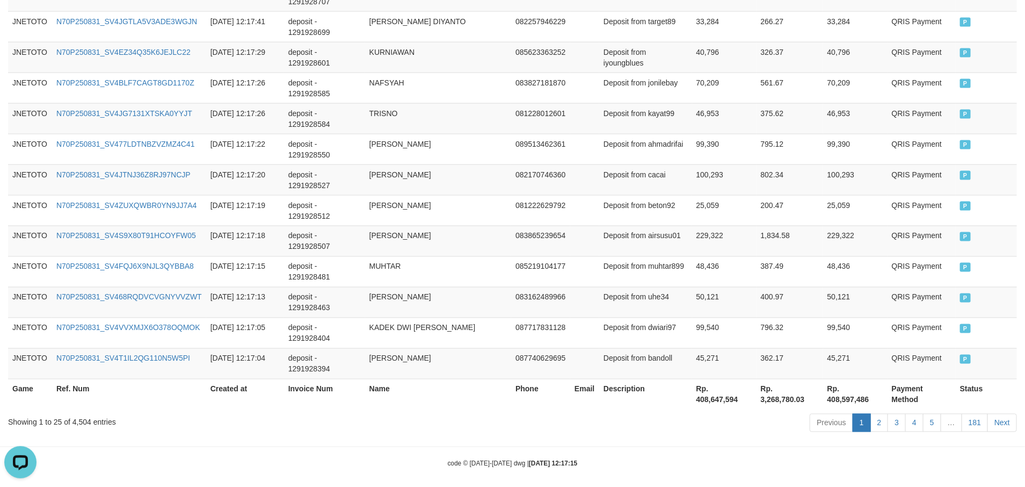
click at [735, 397] on th "Rp. 408,647,594" at bounding box center [724, 394] width 64 height 31
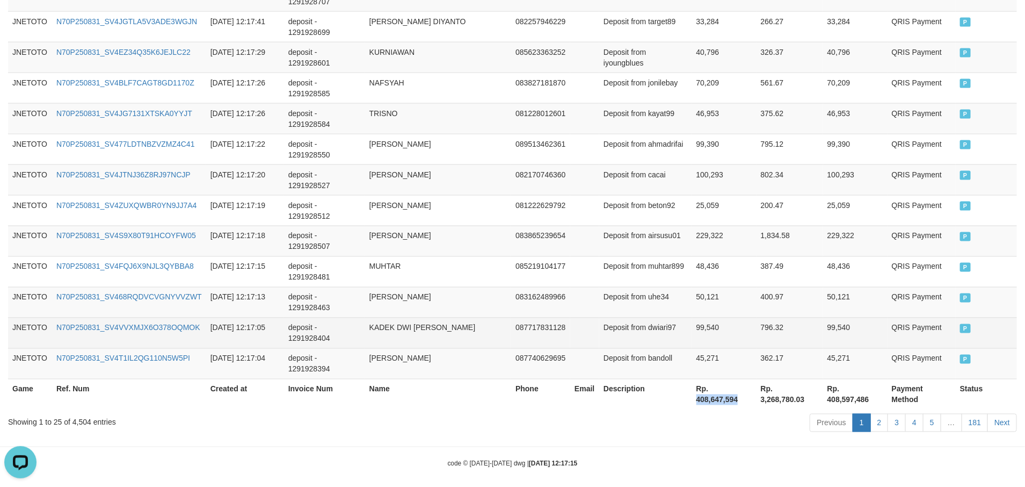
copy th "408,647,594"
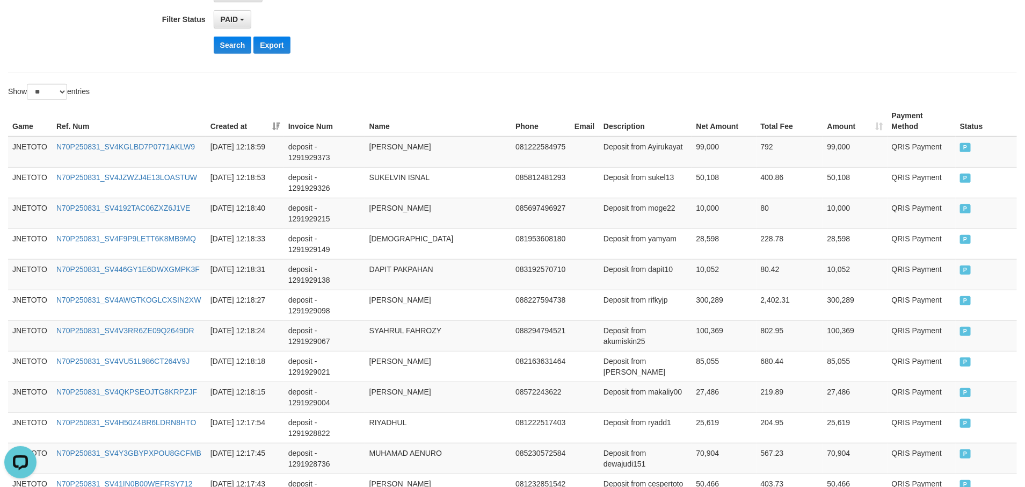
scroll to position [0, 0]
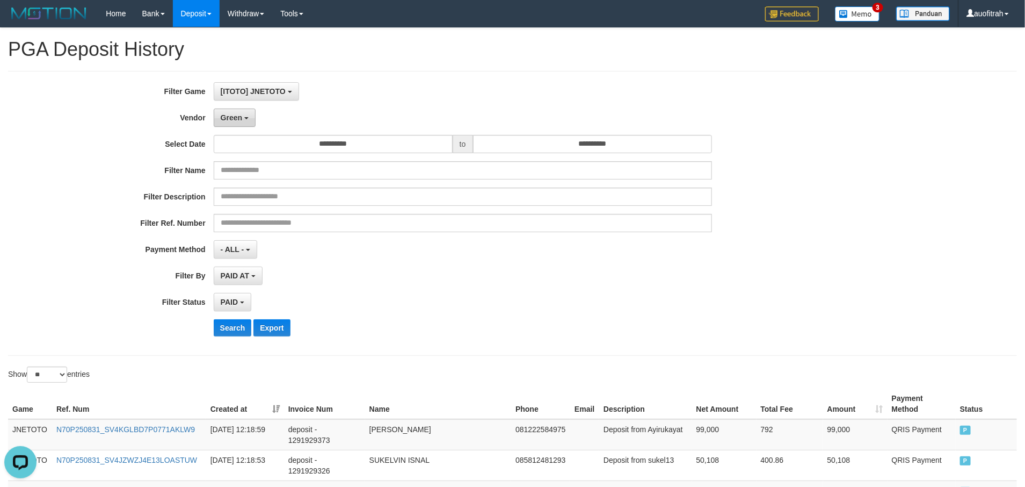
click at [242, 113] on span "Green" at bounding box center [231, 117] width 21 height 9
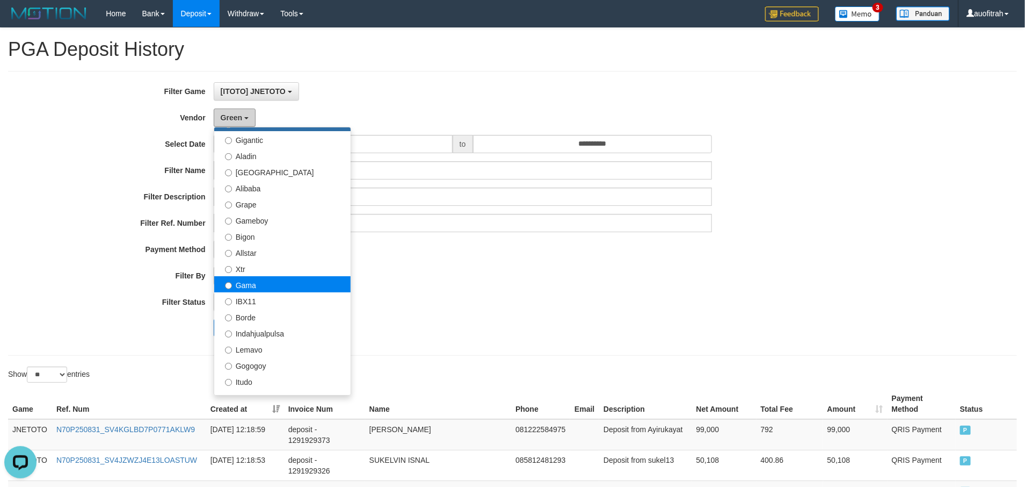
scroll to position [161, 0]
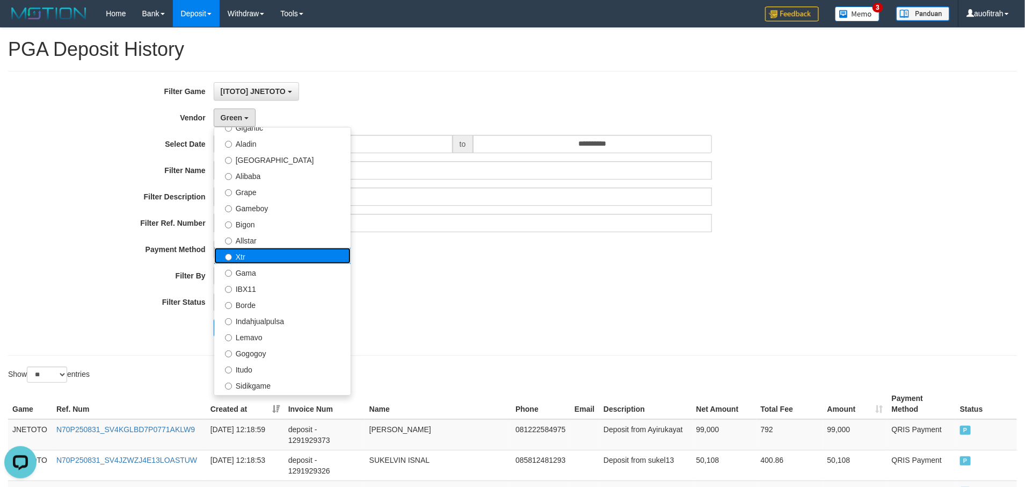
click at [276, 261] on label "Xtr" at bounding box center [282, 256] width 136 height 16
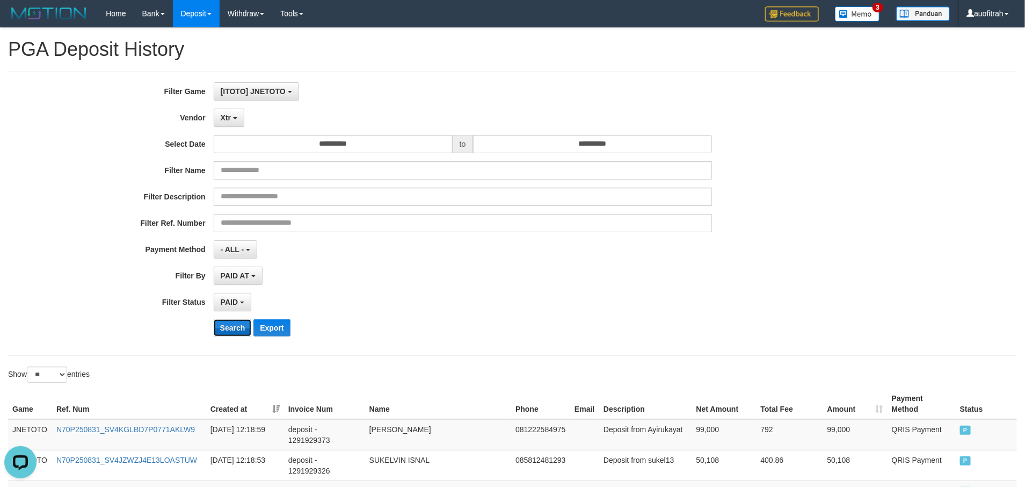
click at [221, 326] on button "Search" at bounding box center [233, 327] width 38 height 17
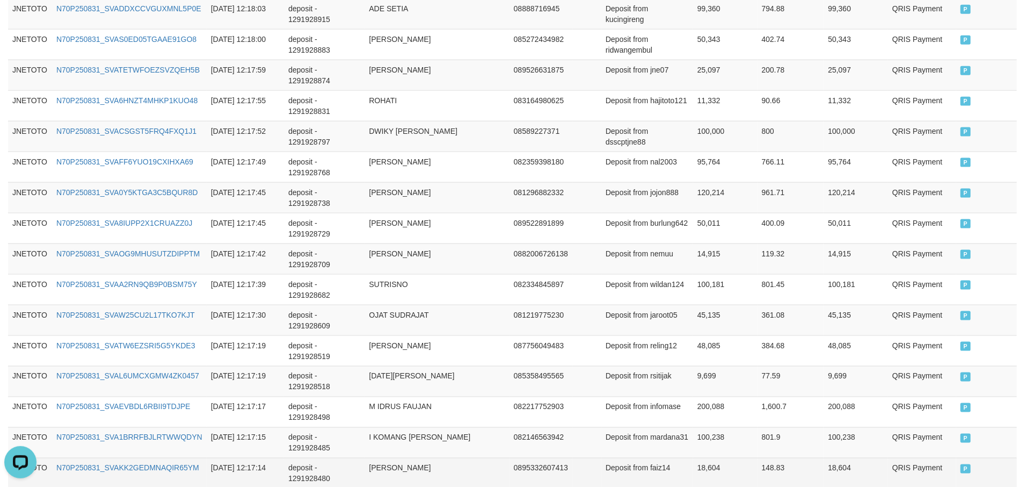
scroll to position [824, 0]
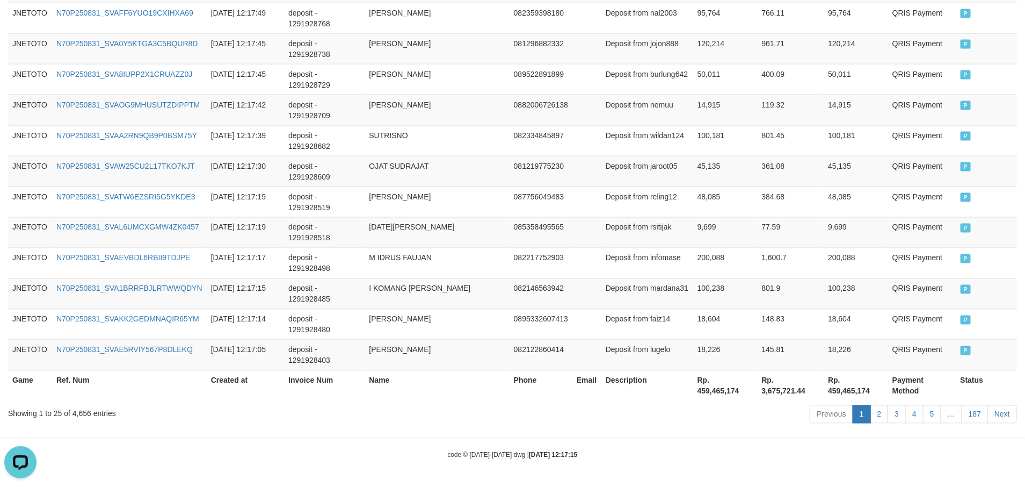
click at [724, 395] on th "Rp. 459,465,174" at bounding box center [725, 385] width 64 height 31
copy th "459,465,174"
drag, startPoint x: 732, startPoint y: 413, endPoint x: 728, endPoint y: 418, distance: 5.8
click at [732, 413] on div "Previous 1 2 3 4 5 … 187 Next" at bounding box center [726, 415] width 582 height 23
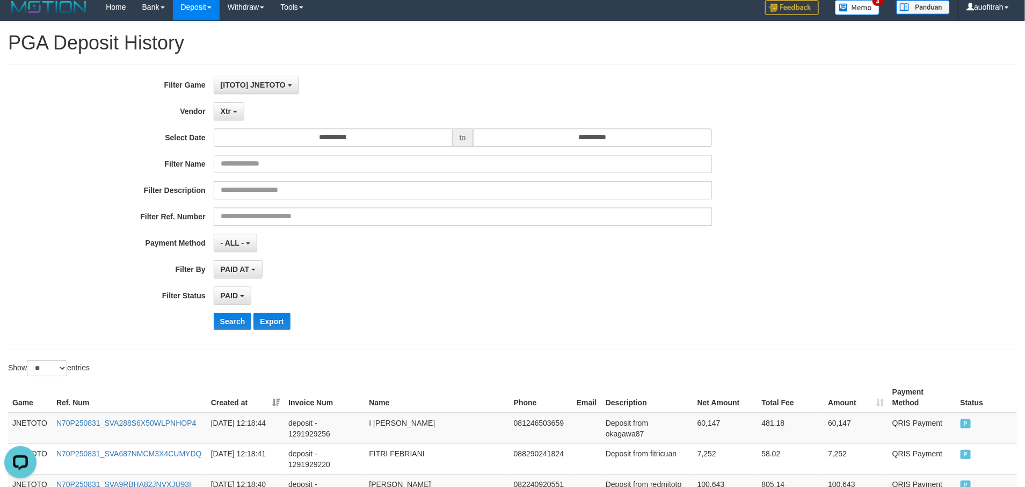
scroll to position [0, 0]
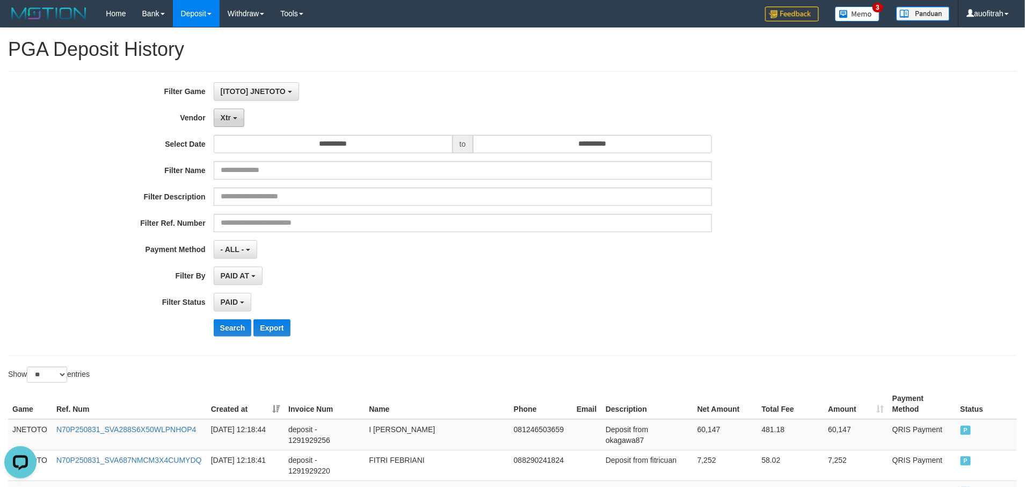
click at [231, 117] on button "Xtr" at bounding box center [229, 118] width 31 height 18
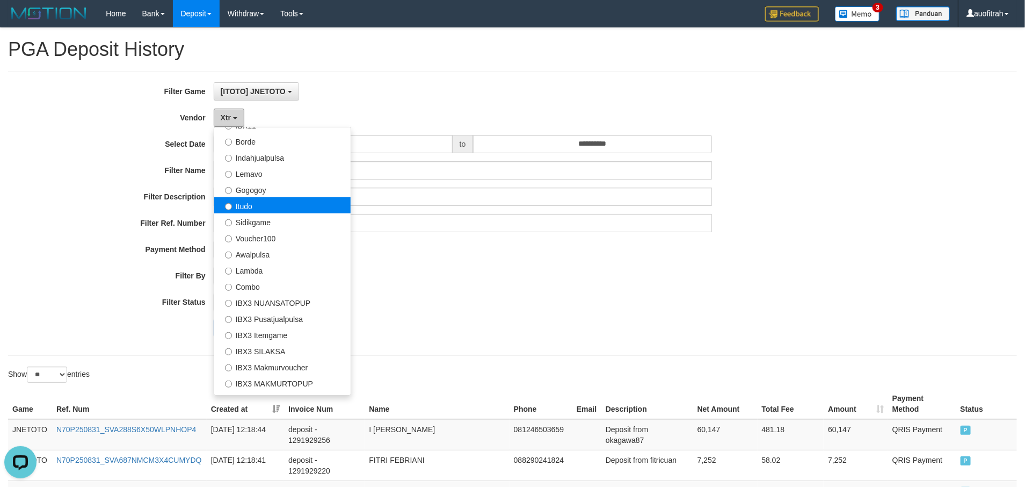
scroll to position [352, 0]
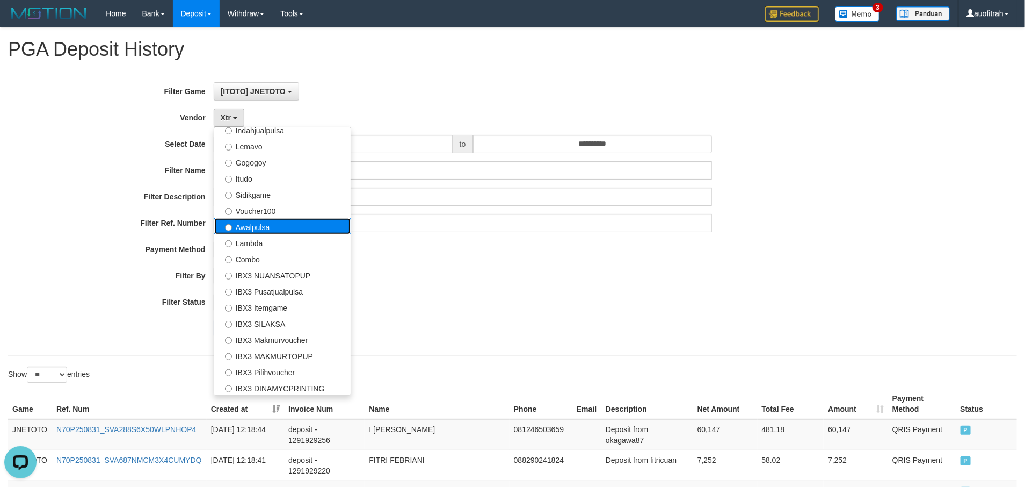
click at [295, 234] on label "Awalpulsa" at bounding box center [282, 226] width 136 height 16
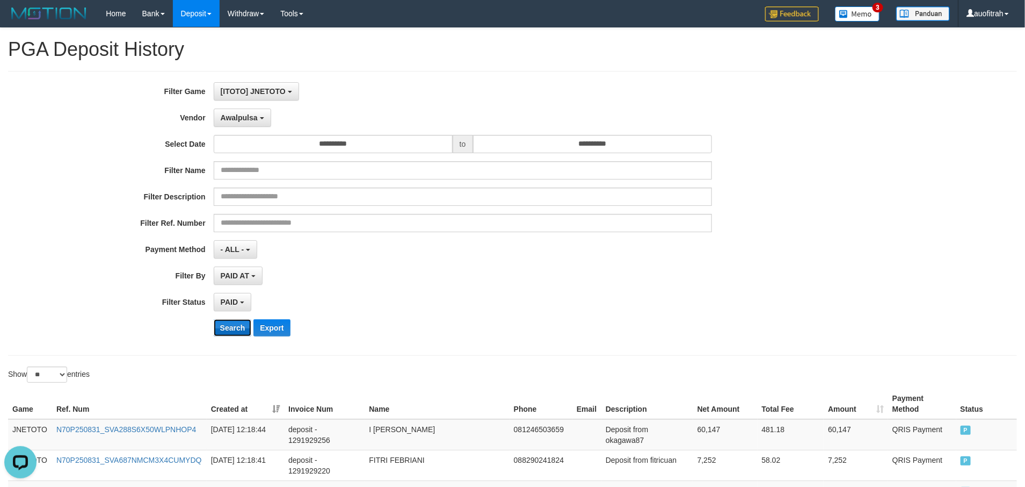
click at [226, 334] on button "Search" at bounding box center [233, 327] width 38 height 17
click at [786, 356] on div "**********" at bounding box center [512, 213] width 1009 height 285
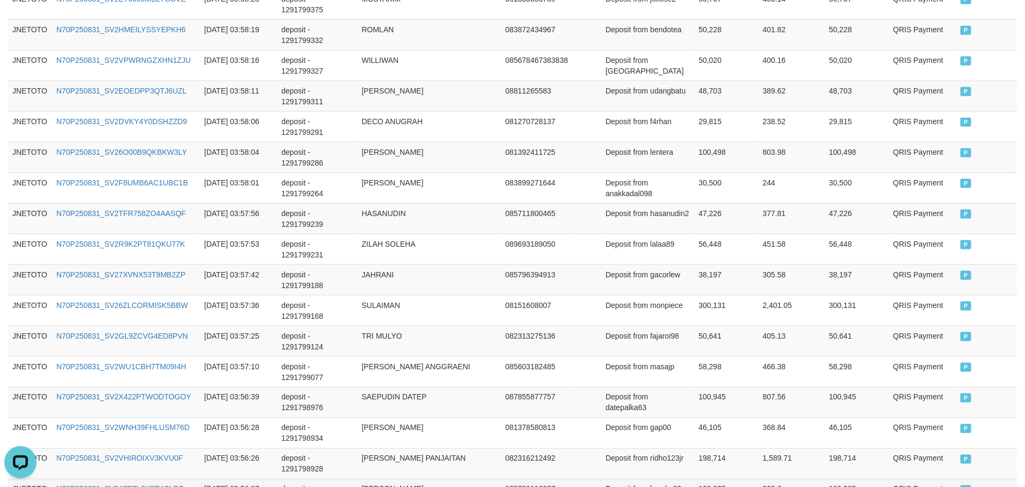
scroll to position [824, 0]
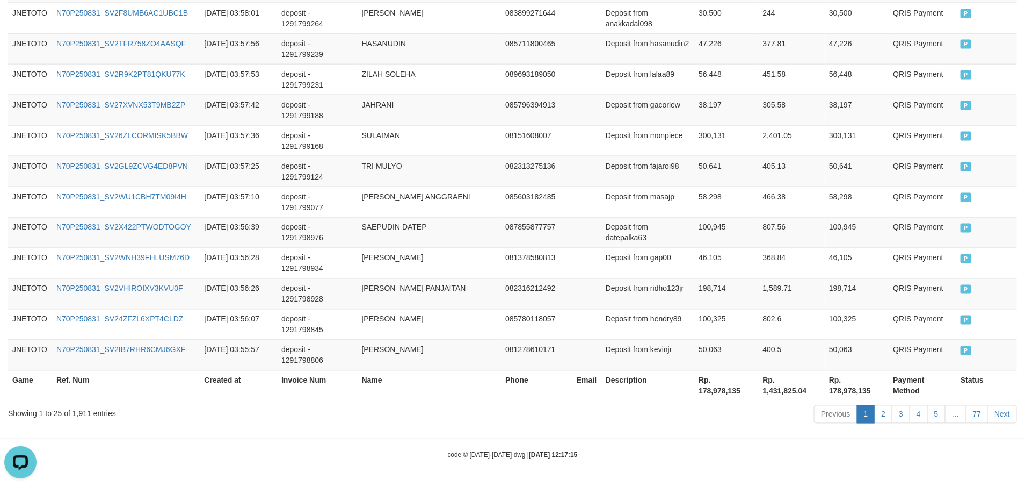
click at [734, 392] on th "Rp. 178,978,135" at bounding box center [727, 385] width 64 height 31
click at [732, 392] on th "Rp. 178,978,135" at bounding box center [727, 385] width 64 height 31
copy th "178,978,135"
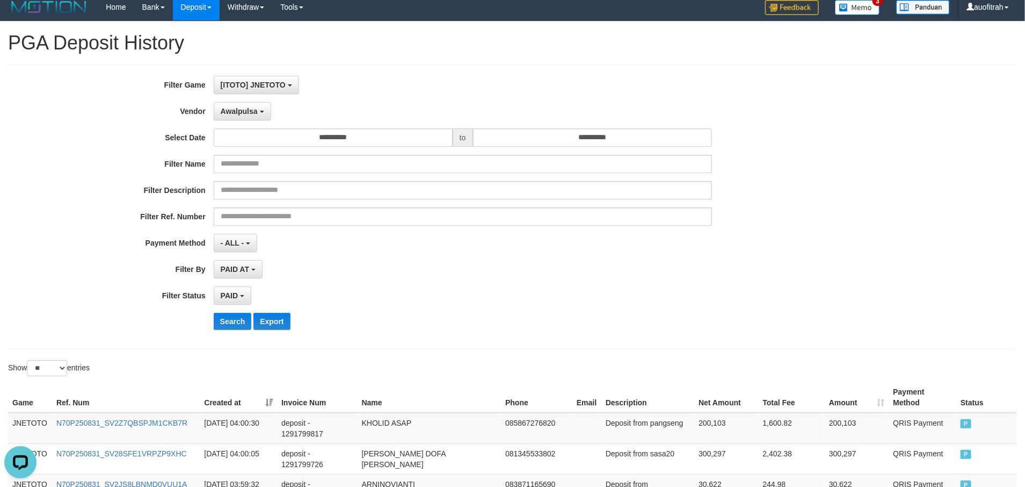
scroll to position [0, 0]
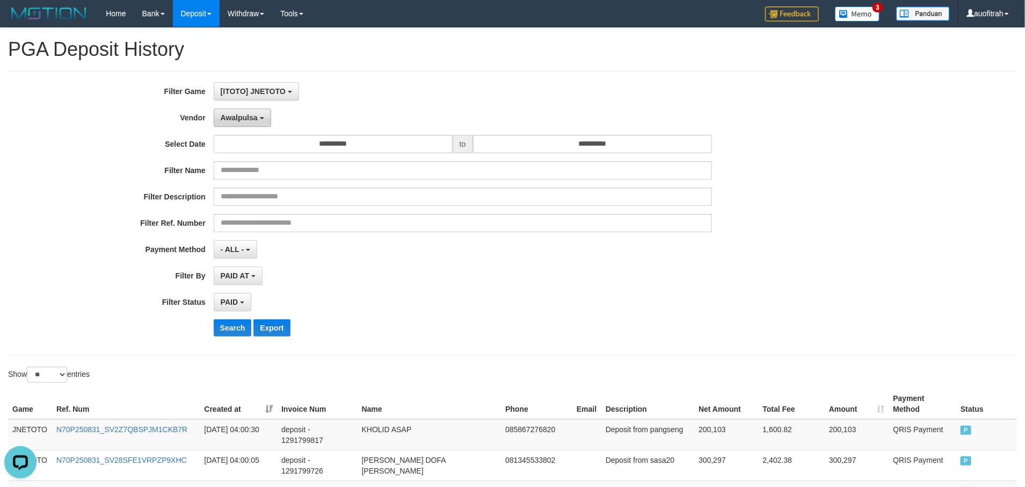
click at [242, 126] on button "Awalpulsa" at bounding box center [242, 118] width 57 height 18
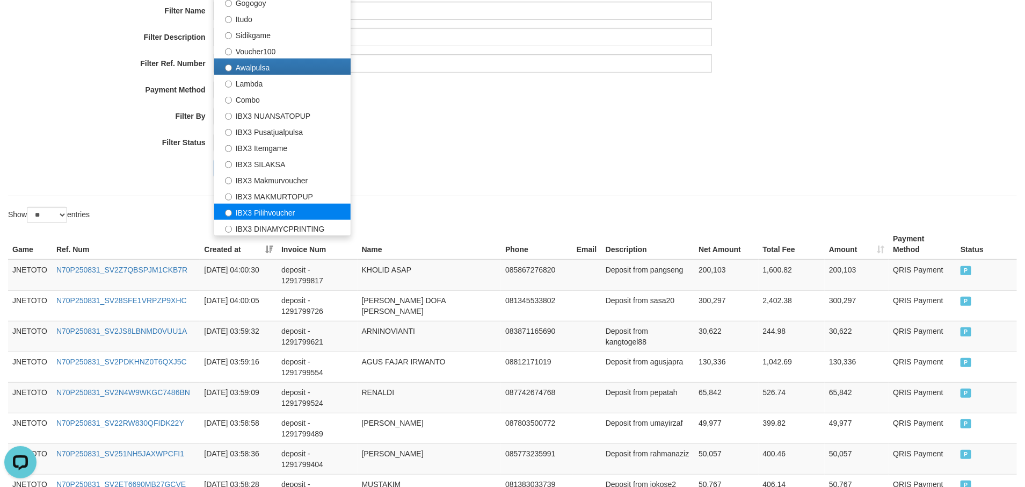
scroll to position [161, 0]
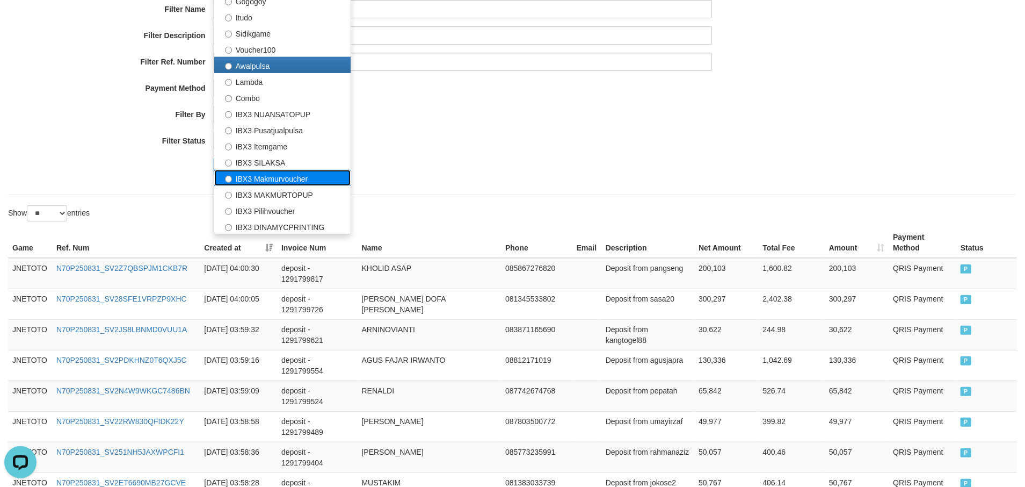
click at [330, 184] on label "IBX3 Makmurvoucher" at bounding box center [282, 178] width 136 height 16
select select "**********"
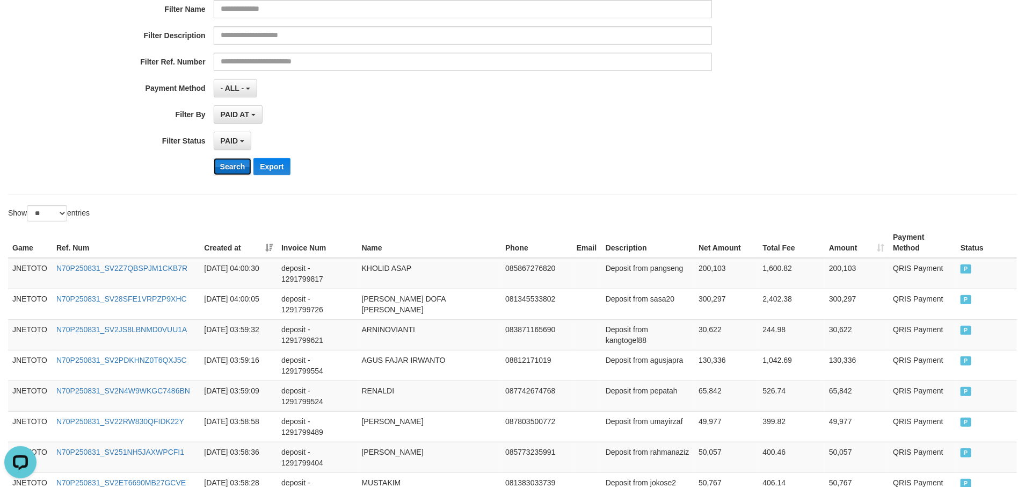
click at [235, 171] on button "Search" at bounding box center [233, 166] width 38 height 17
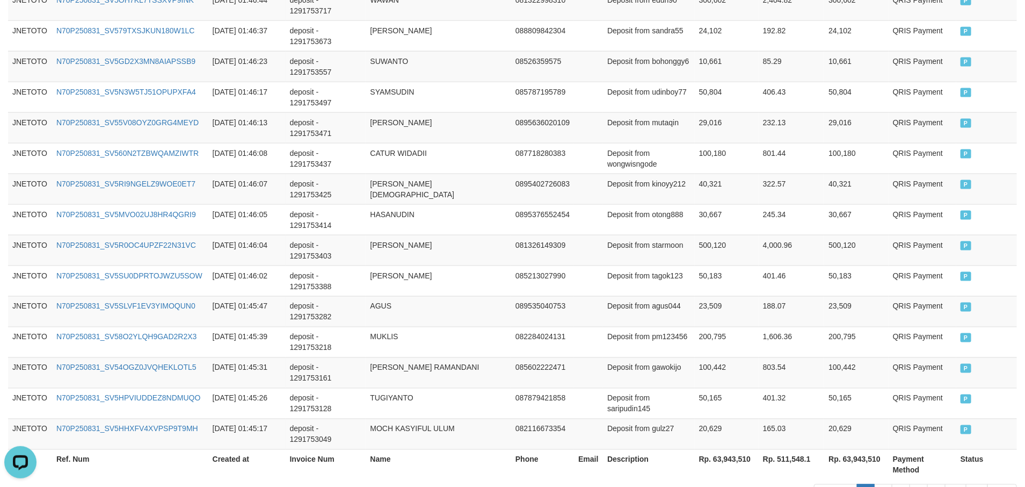
scroll to position [824, 0]
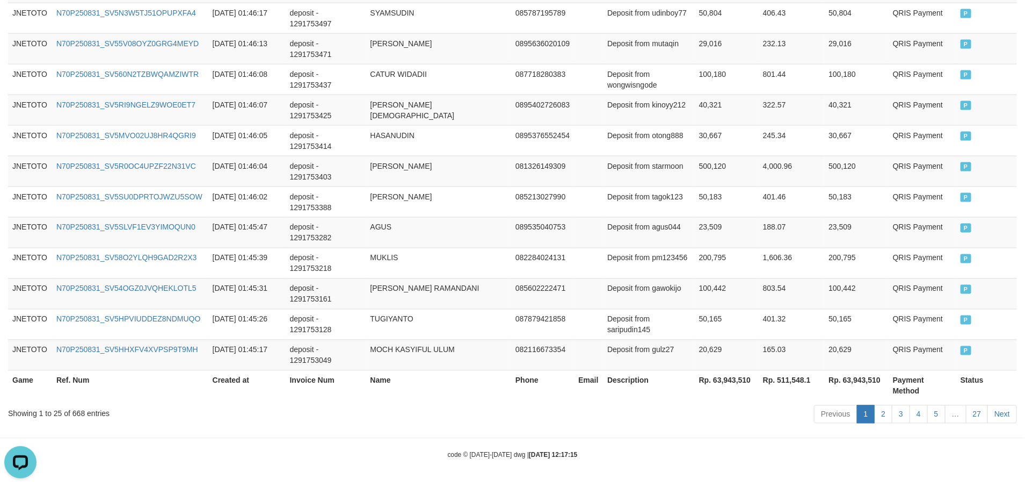
click at [641, 422] on div "Previous 1 2 3 4 5 … 27 Next" at bounding box center [726, 415] width 582 height 23
click at [736, 379] on th "Rp. 63,943,510" at bounding box center [727, 385] width 64 height 31
drag, startPoint x: 736, startPoint y: 379, endPoint x: 709, endPoint y: 398, distance: 33.5
click at [736, 379] on th "Rp. 63,943,510" at bounding box center [727, 385] width 64 height 31
copy th "63,943,510"
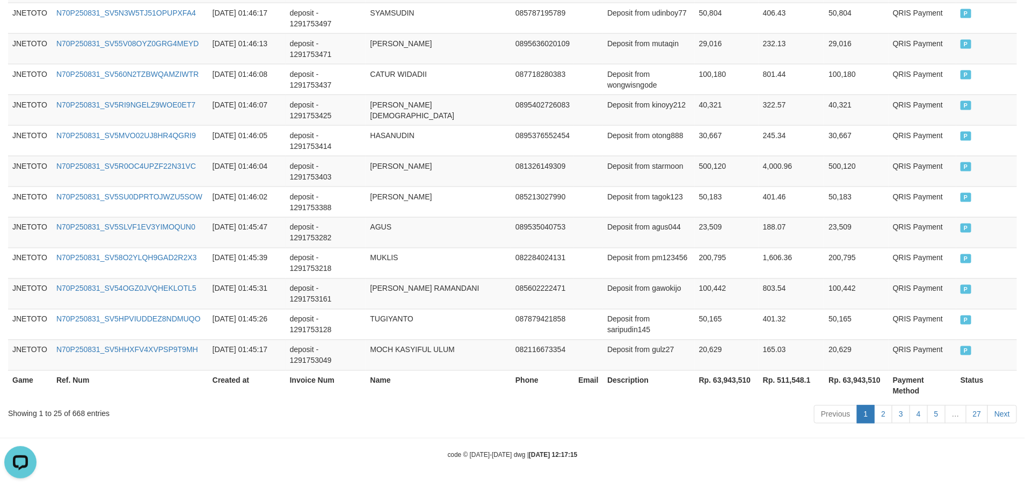
click at [716, 416] on div "Previous 1 2 3 4 5 … 27 Next" at bounding box center [726, 415] width 582 height 23
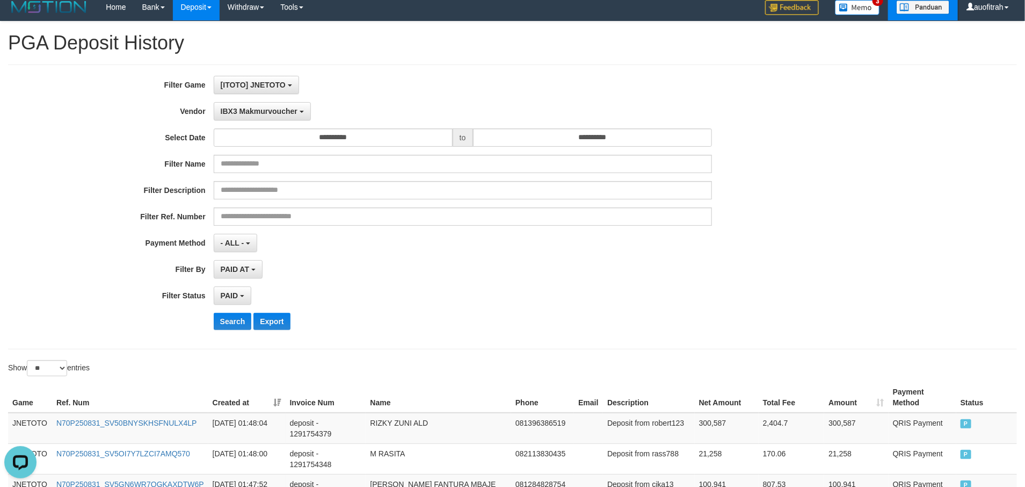
scroll to position [0, 0]
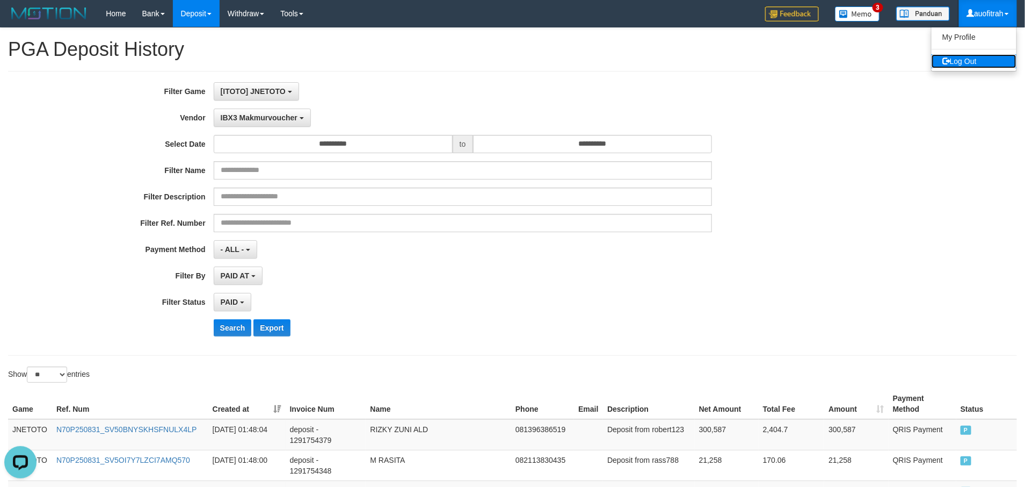
click at [986, 63] on link "Log Out" at bounding box center [974, 61] width 85 height 14
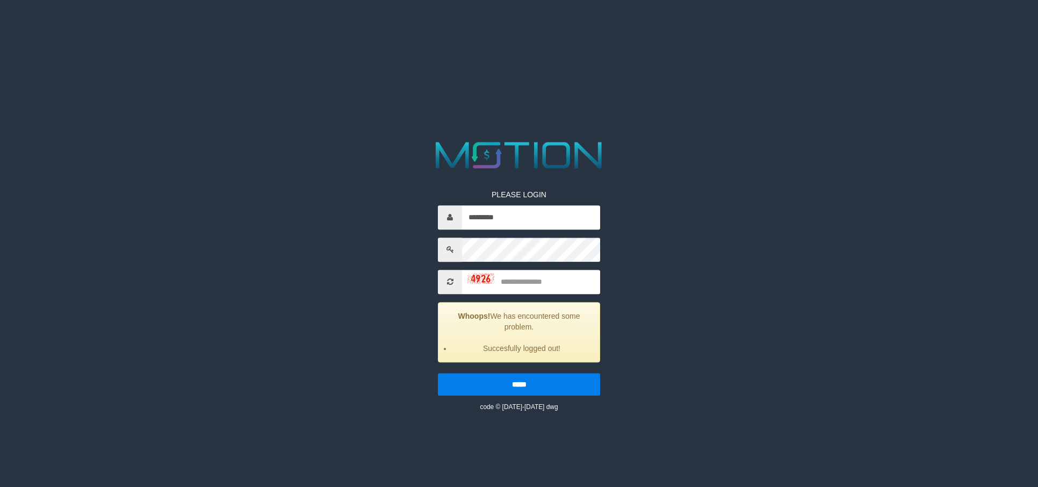
click at [548, 229] on div "*********" at bounding box center [519, 217] width 162 height 24
click at [560, 218] on input "*********" at bounding box center [531, 217] width 138 height 24
type input "*********"
click at [519, 271] on input "text" at bounding box center [531, 282] width 138 height 24
type input "****"
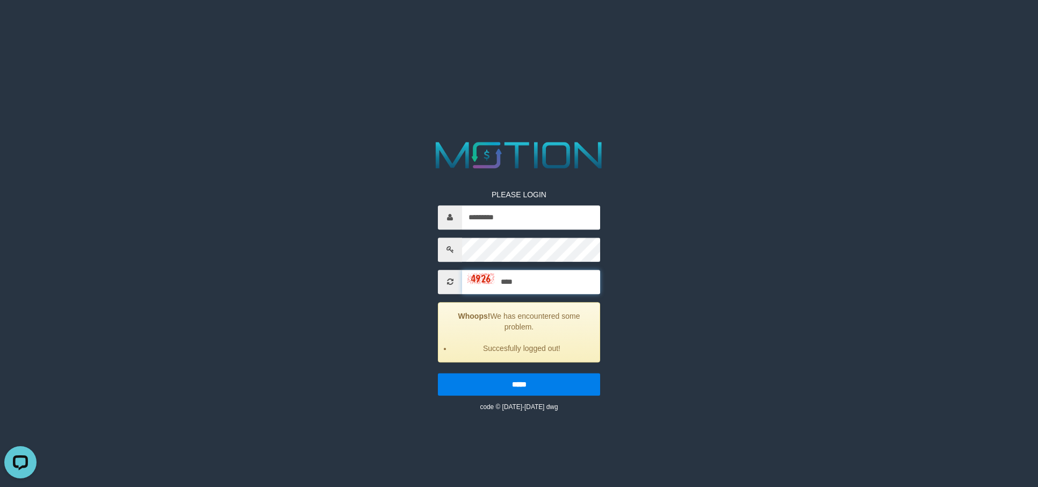
click at [438, 373] on input "*****" at bounding box center [519, 384] width 162 height 23
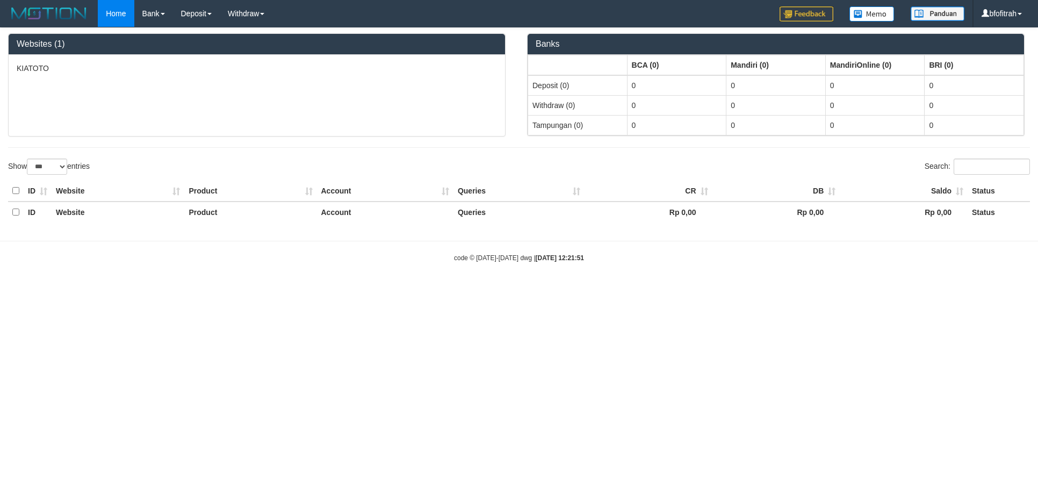
select select "***"
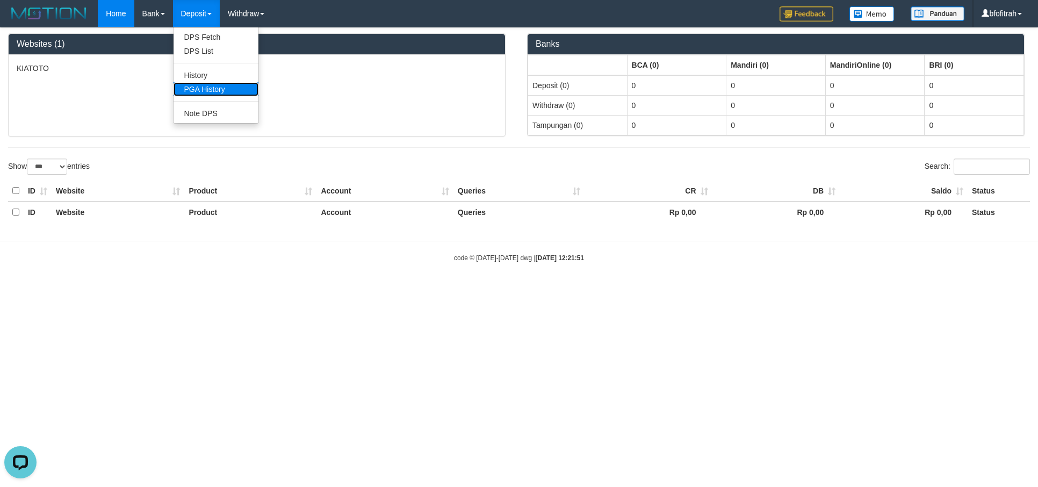
click at [231, 84] on link "PGA History" at bounding box center [216, 89] width 85 height 14
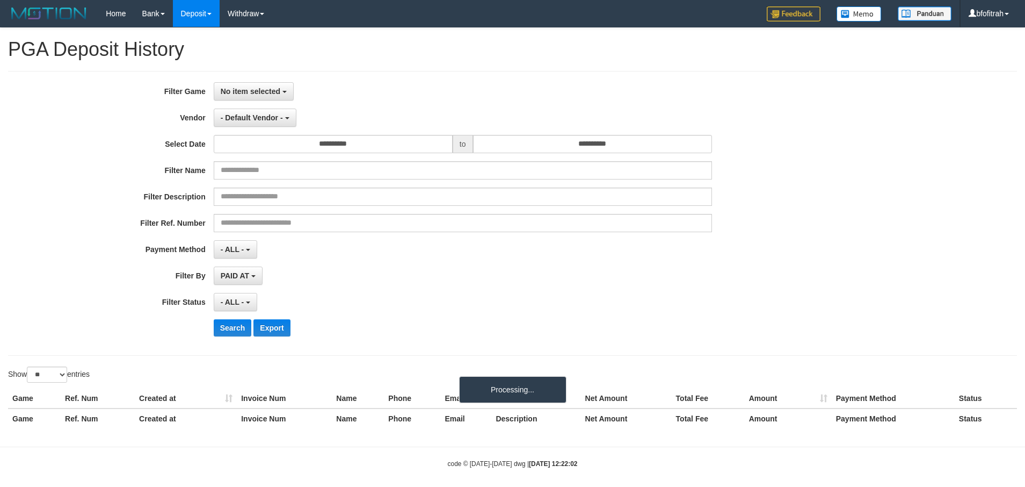
select select
select select "**"
click at [276, 96] on button "No item selected" at bounding box center [254, 91] width 80 height 18
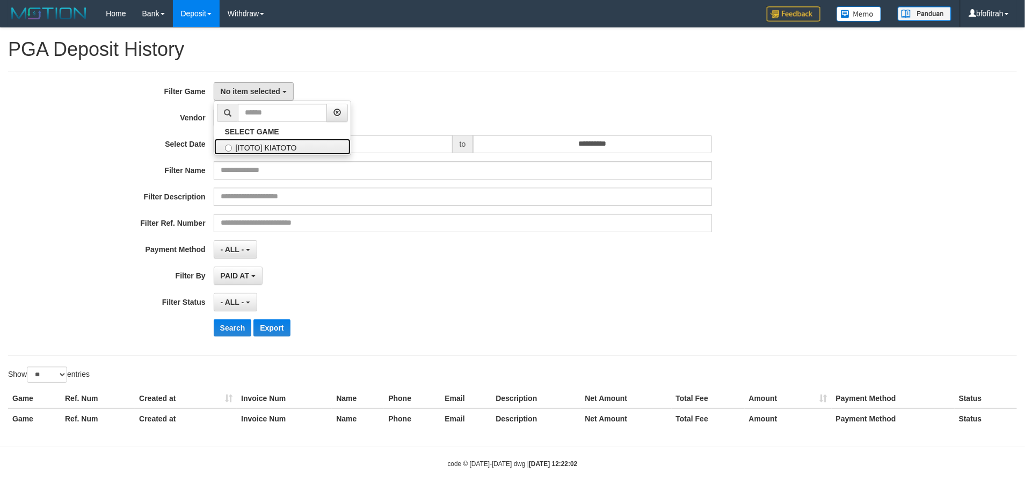
drag, startPoint x: 279, startPoint y: 146, endPoint x: 271, endPoint y: 125, distance: 22.4
click at [279, 146] on label "[ITOTO] KIATOTO" at bounding box center [282, 147] width 136 height 16
select select "****"
click at [266, 107] on div "**********" at bounding box center [427, 213] width 855 height 262
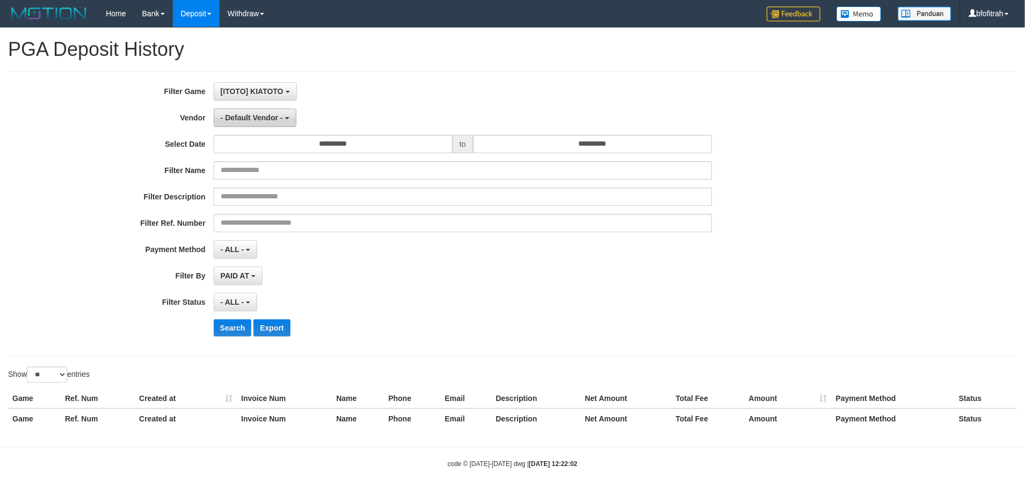
click at [265, 109] on button "- Default Vendor -" at bounding box center [255, 118] width 83 height 18
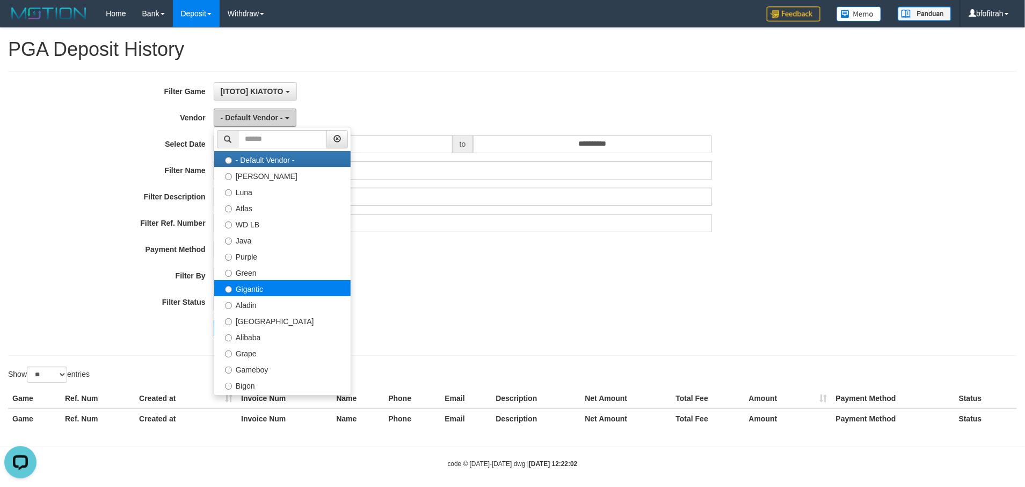
scroll to position [0, 0]
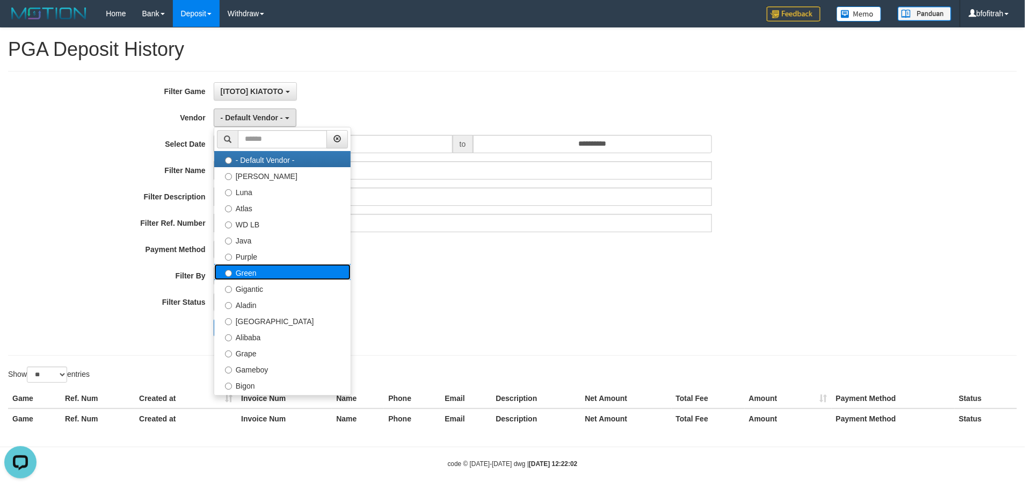
click at [303, 266] on label "Green" at bounding box center [282, 272] width 136 height 16
select select "**********"
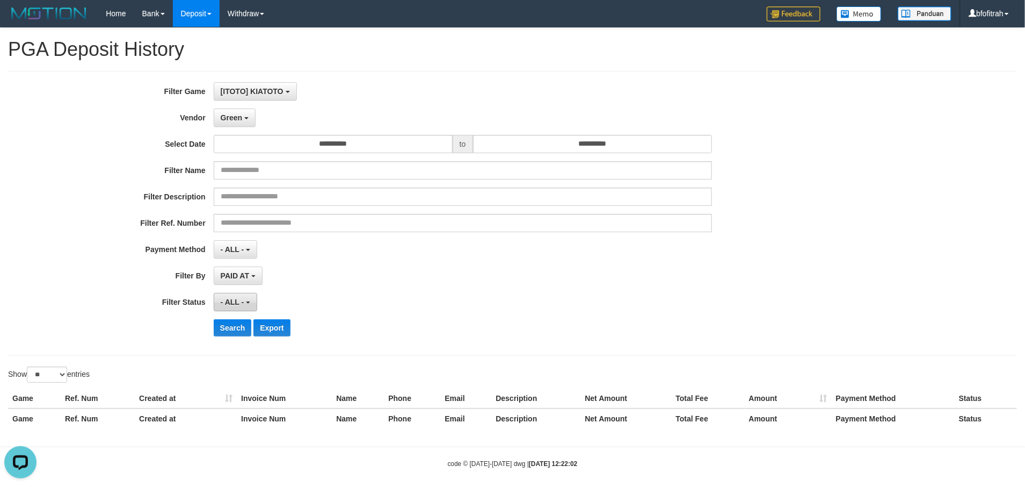
click at [244, 305] on button "- ALL -" at bounding box center [236, 302] width 44 height 18
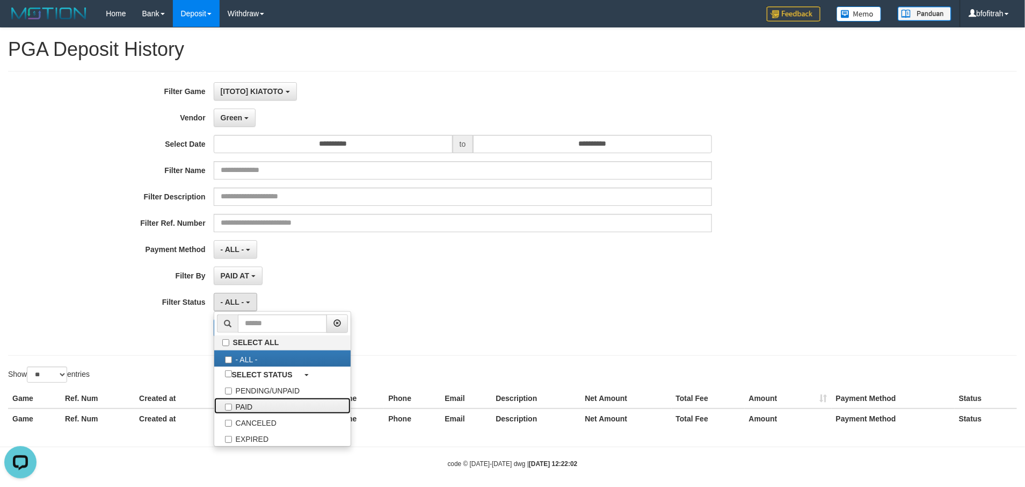
drag, startPoint x: 271, startPoint y: 408, endPoint x: 145, endPoint y: 345, distance: 140.5
click at [271, 408] on label "PAID" at bounding box center [282, 406] width 136 height 16
select select "*"
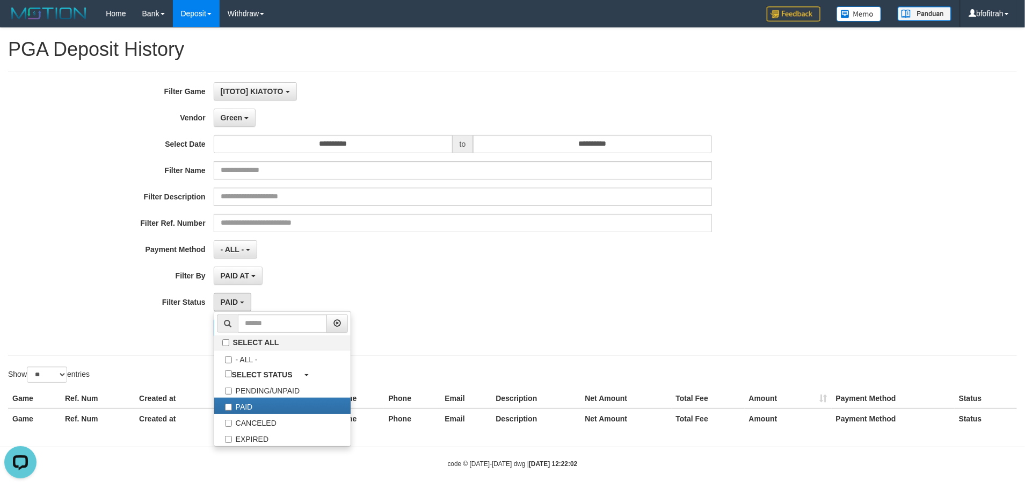
click at [121, 312] on div "**********" at bounding box center [427, 213] width 855 height 262
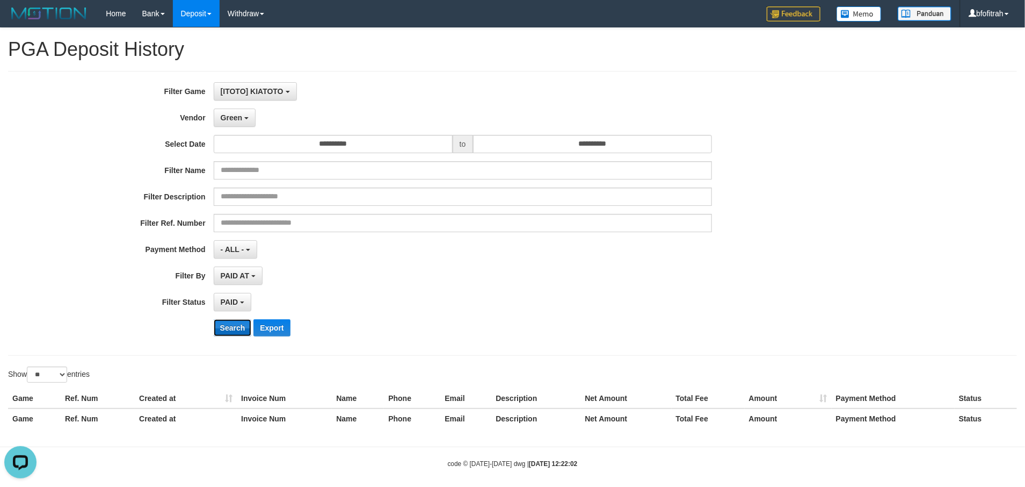
click at [235, 322] on button "Search" at bounding box center [233, 327] width 38 height 17
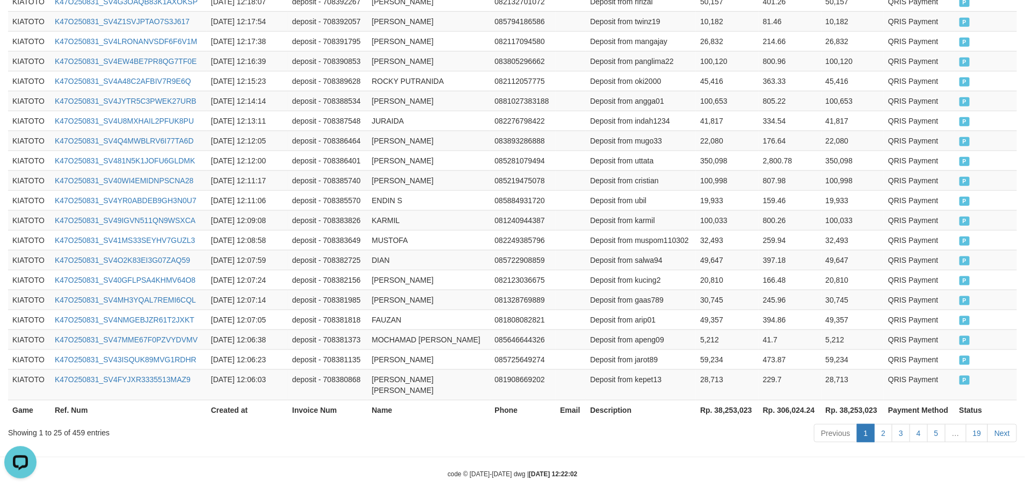
scroll to position [535, 0]
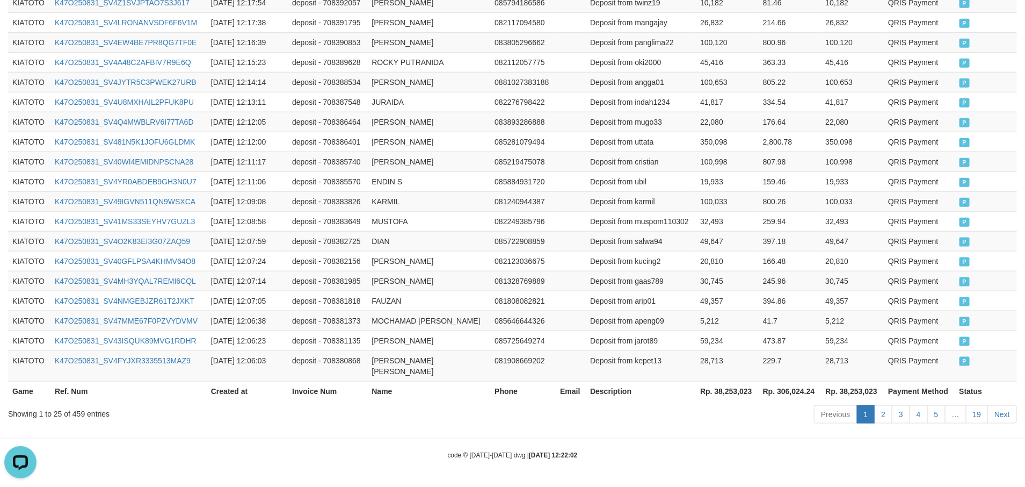
click at [748, 387] on th "Rp. 38,253,023" at bounding box center [727, 391] width 63 height 20
copy th "38,253,023"
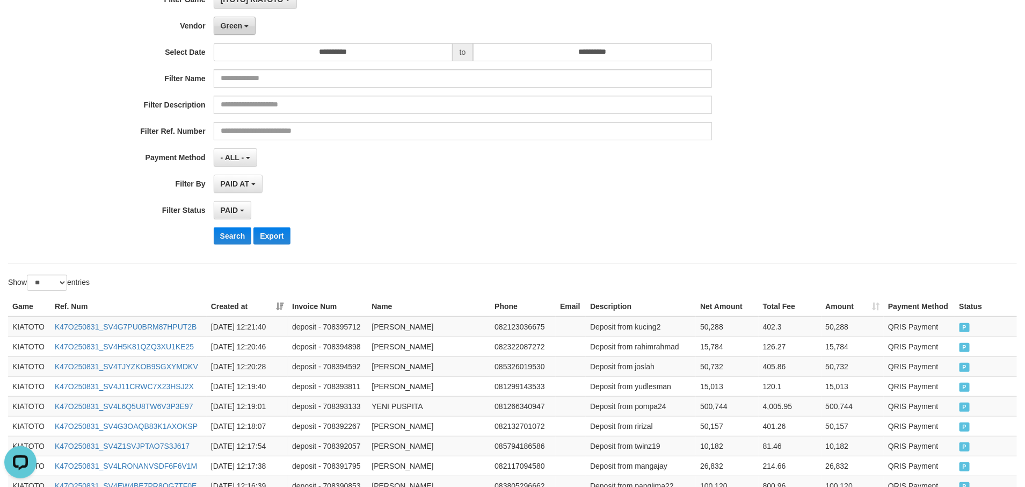
scroll to position [0, 0]
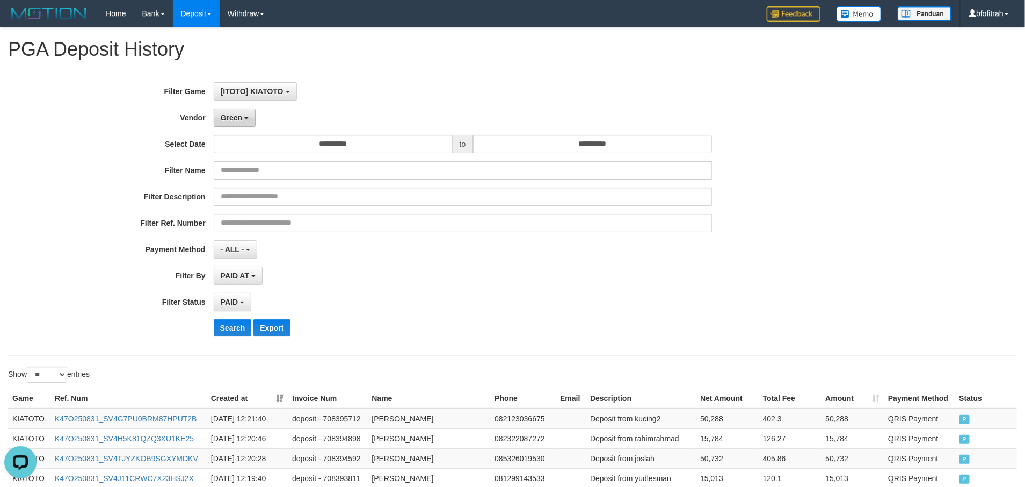
drag, startPoint x: 239, startPoint y: 121, endPoint x: 271, endPoint y: 151, distance: 44.5
click at [242, 120] on button "Green" at bounding box center [235, 118] width 42 height 18
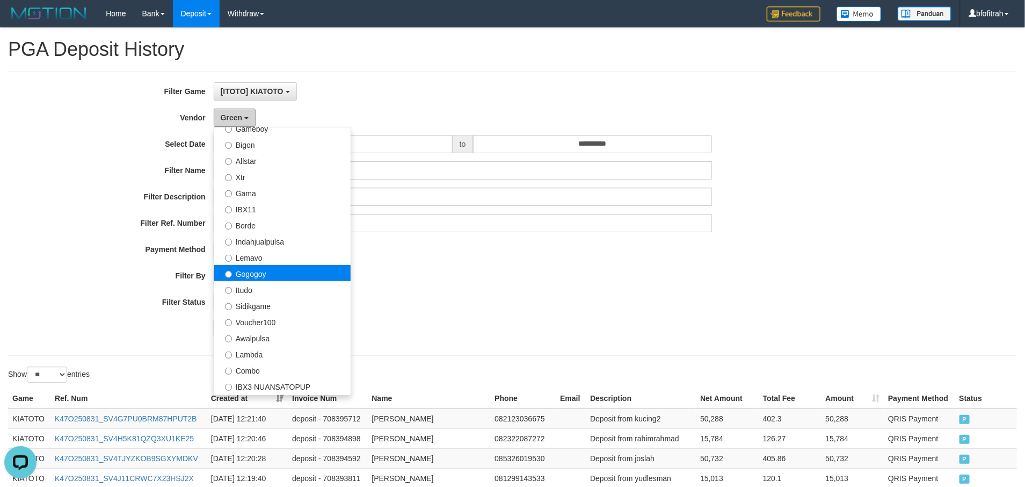
scroll to position [242, 0]
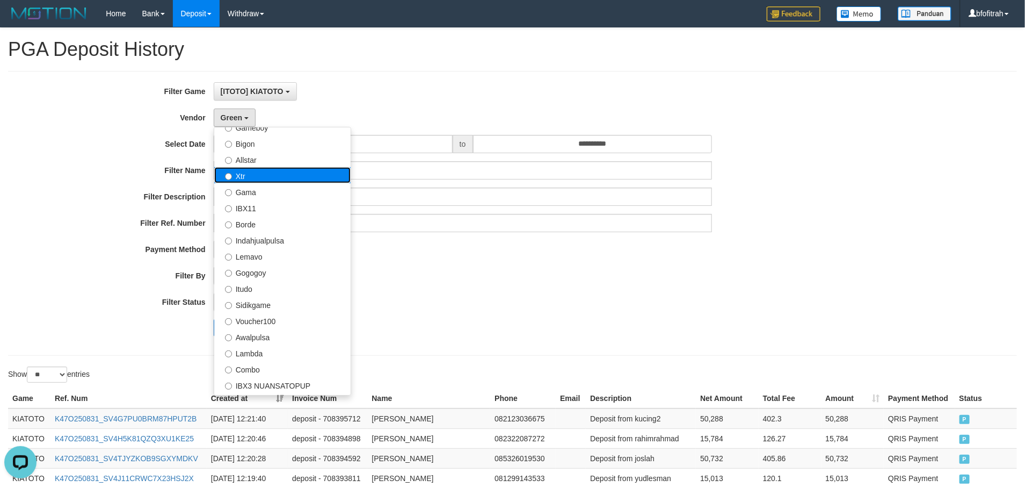
click at [288, 178] on label "Xtr" at bounding box center [282, 175] width 136 height 16
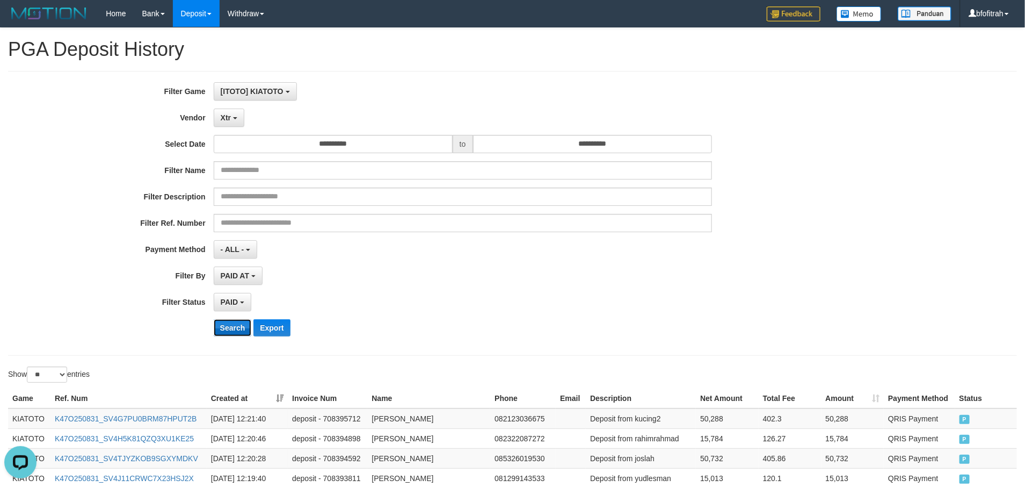
click at [234, 329] on button "Search" at bounding box center [233, 327] width 38 height 17
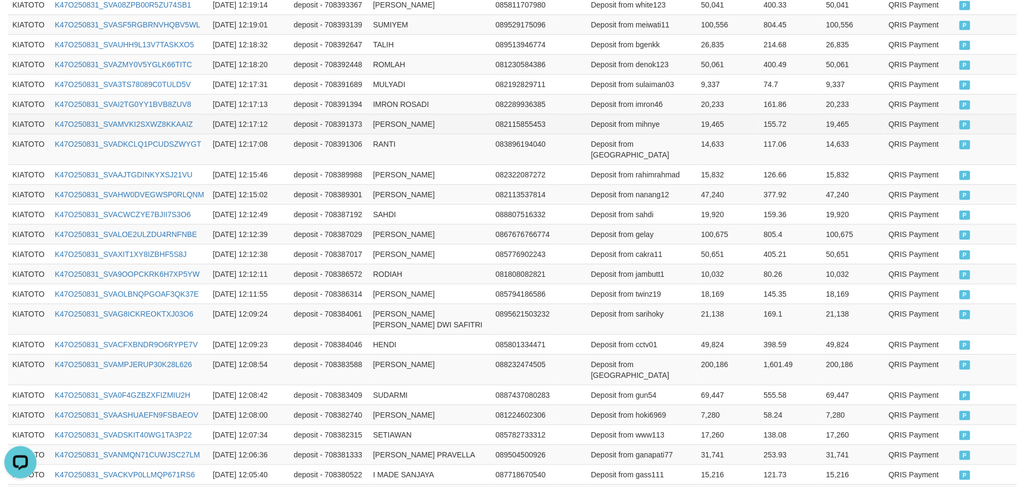
scroll to position [535, 0]
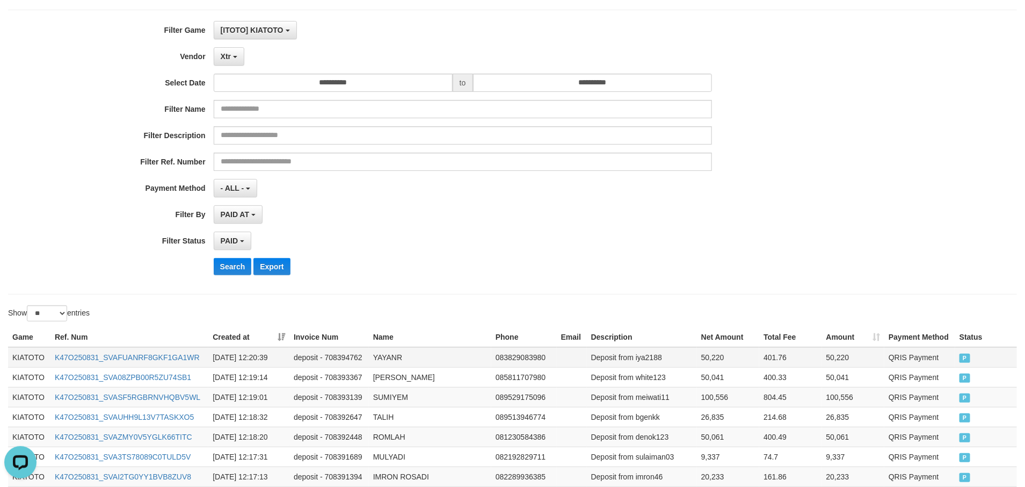
scroll to position [0, 0]
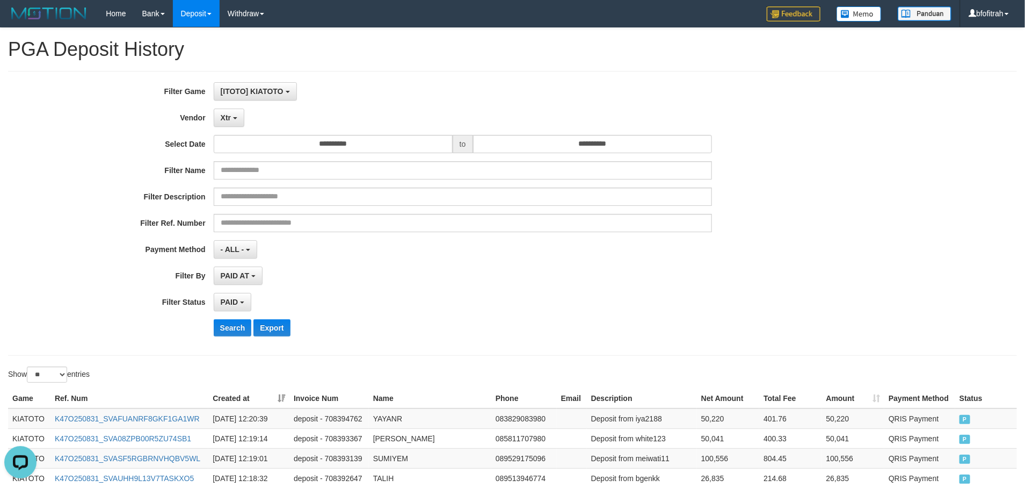
click at [740, 314] on div "**********" at bounding box center [427, 213] width 855 height 262
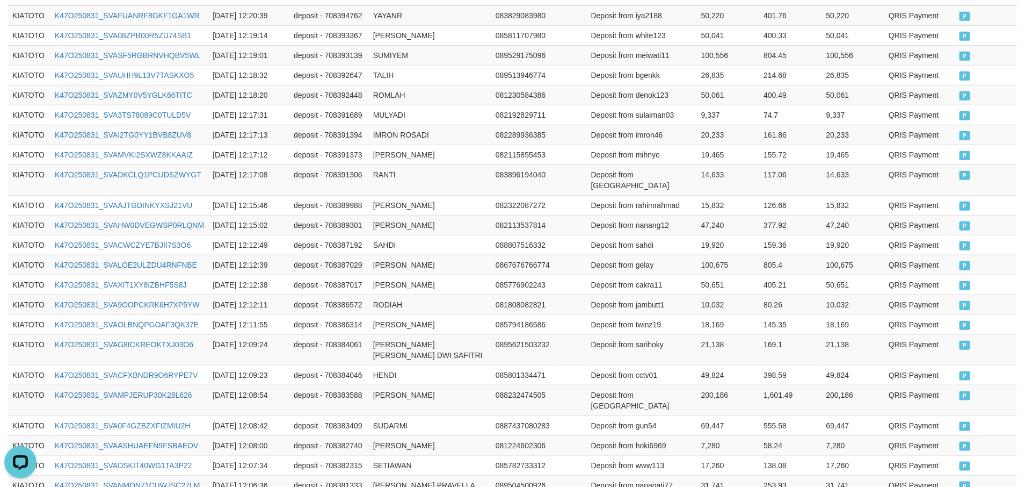
scroll to position [535, 0]
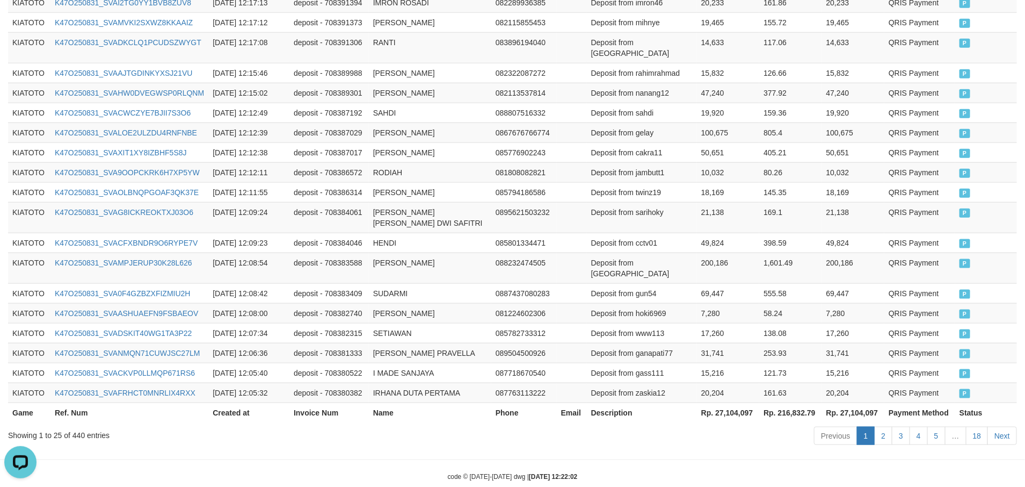
click at [736, 402] on th "Rp. 27,104,097" at bounding box center [728, 412] width 62 height 20
copy th "27,104,097"
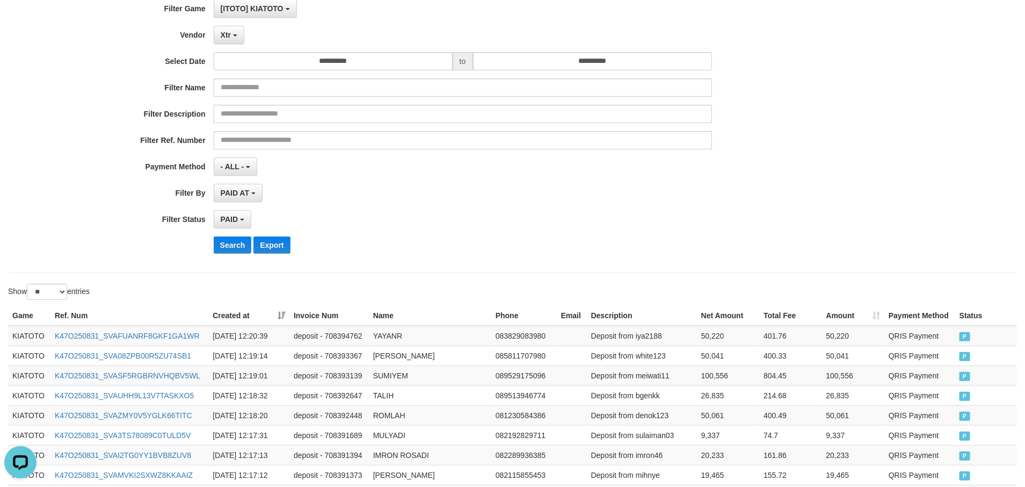
scroll to position [0, 0]
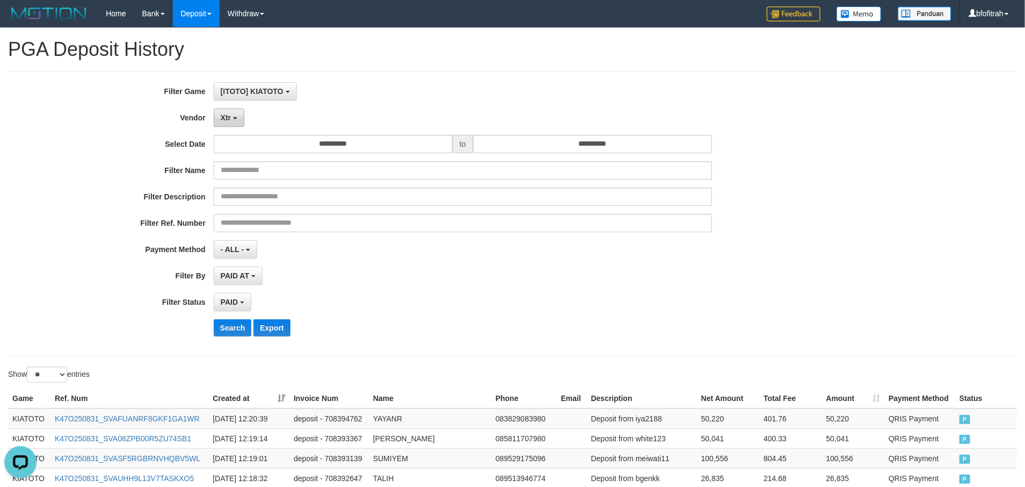
drag, startPoint x: 221, startPoint y: 118, endPoint x: 234, endPoint y: 117, distance: 12.9
click at [222, 118] on span "Xtr" at bounding box center [226, 117] width 10 height 9
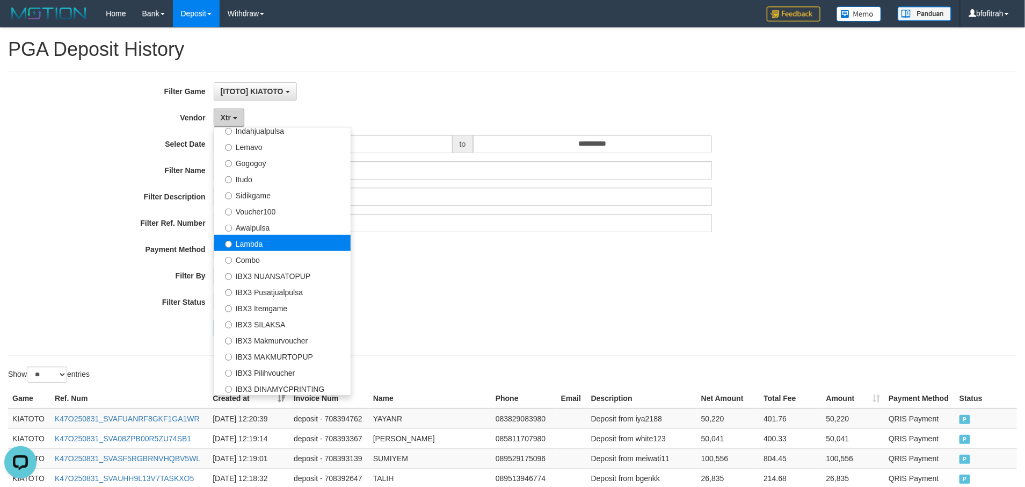
scroll to position [352, 0]
click at [288, 234] on label "Awalpulsa" at bounding box center [282, 226] width 136 height 16
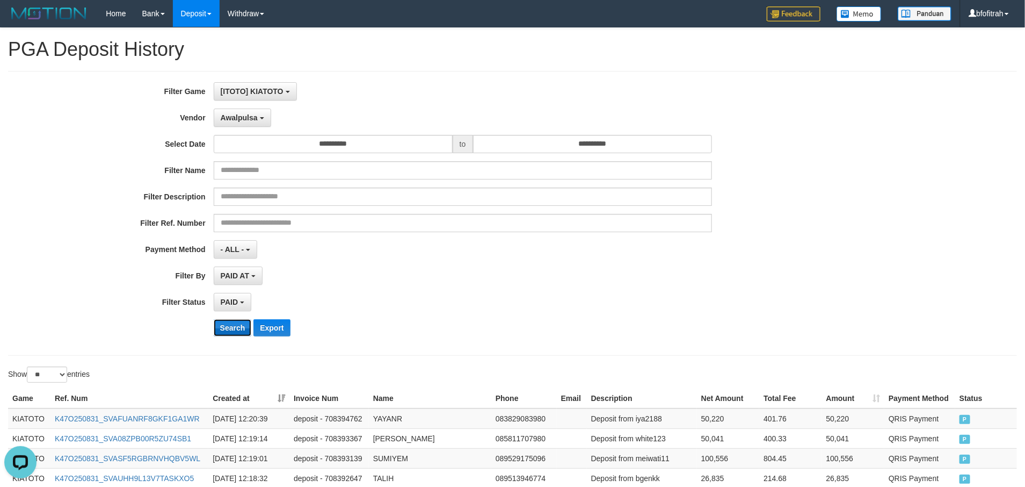
click at [239, 327] on button "Search" at bounding box center [233, 327] width 38 height 17
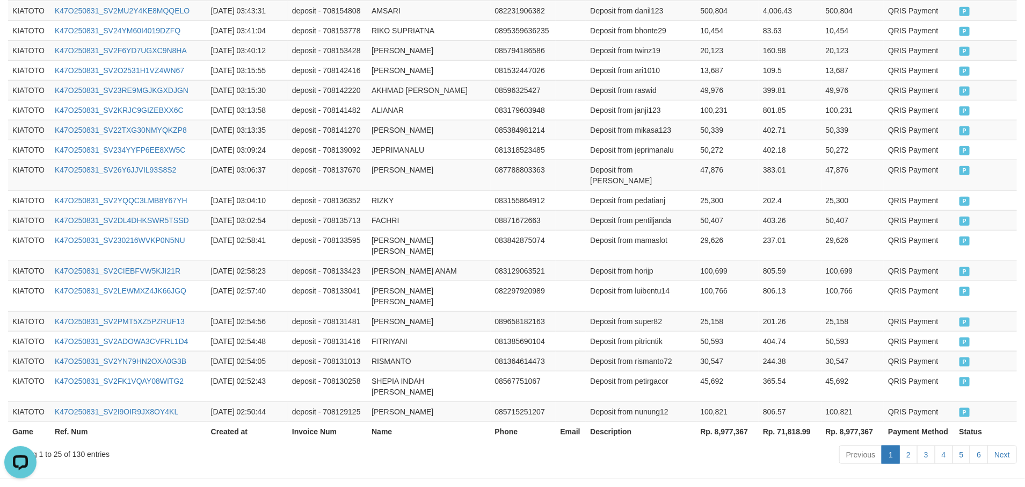
scroll to position [535, 0]
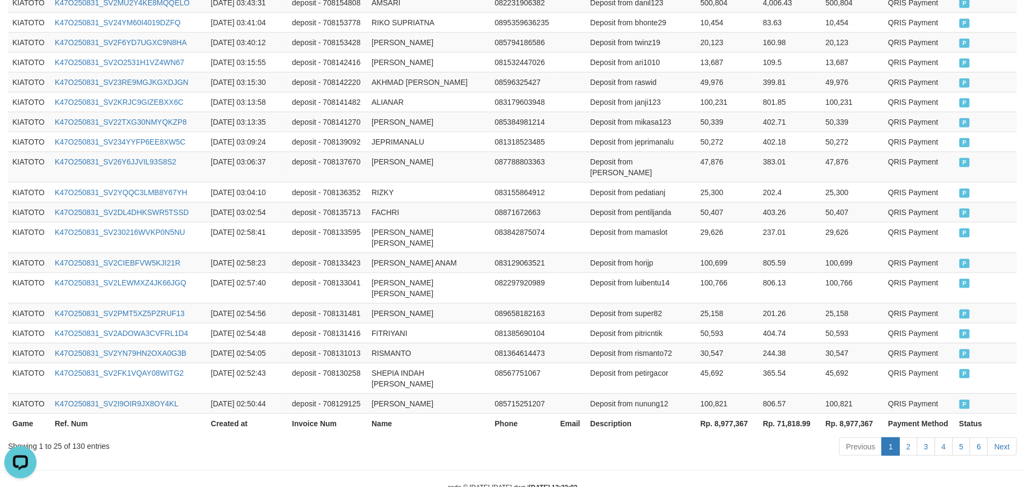
click at [729, 413] on th "Rp. 8,977,367" at bounding box center [728, 423] width 63 height 20
copy th "8,977,367"
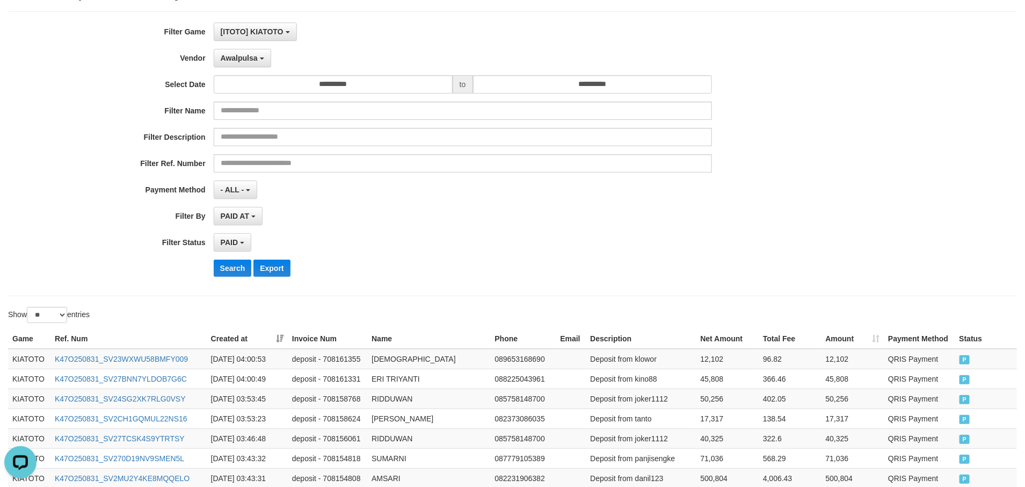
scroll to position [0, 0]
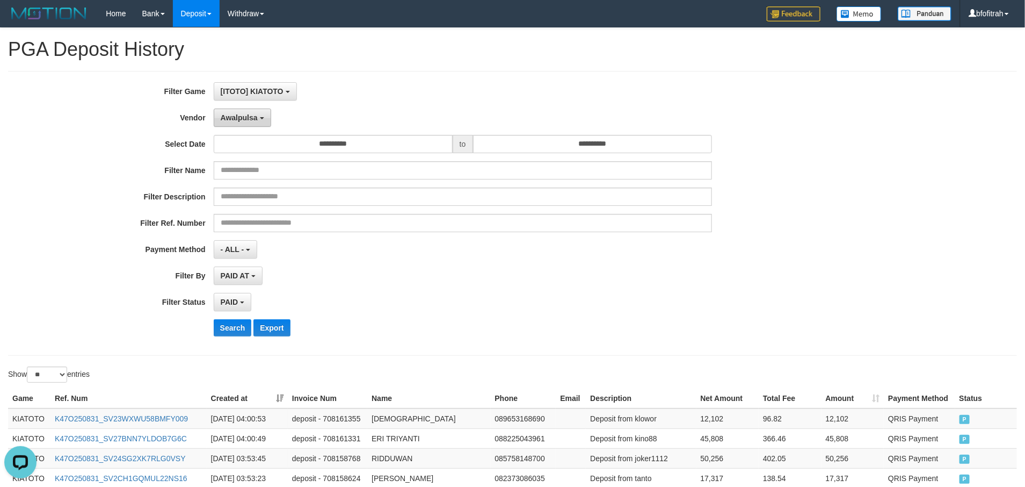
click at [241, 118] on span "Awalpulsa" at bounding box center [239, 117] width 37 height 9
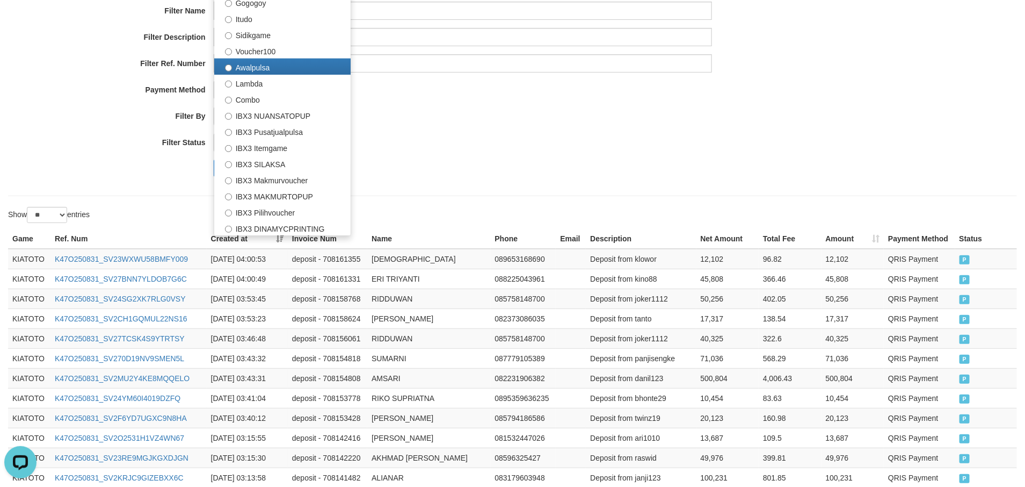
scroll to position [161, 0]
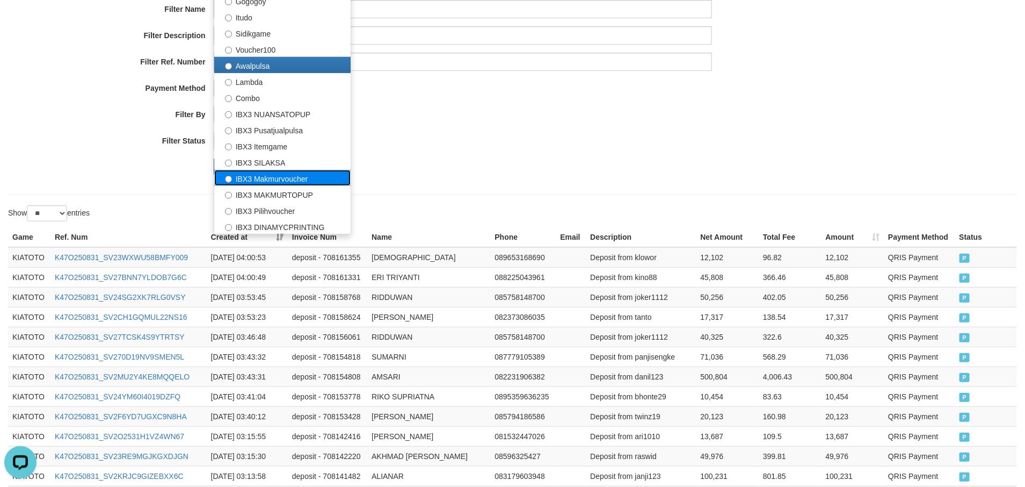
click at [313, 179] on label "IBX3 Makmurvoucher" at bounding box center [282, 178] width 136 height 16
select select "**********"
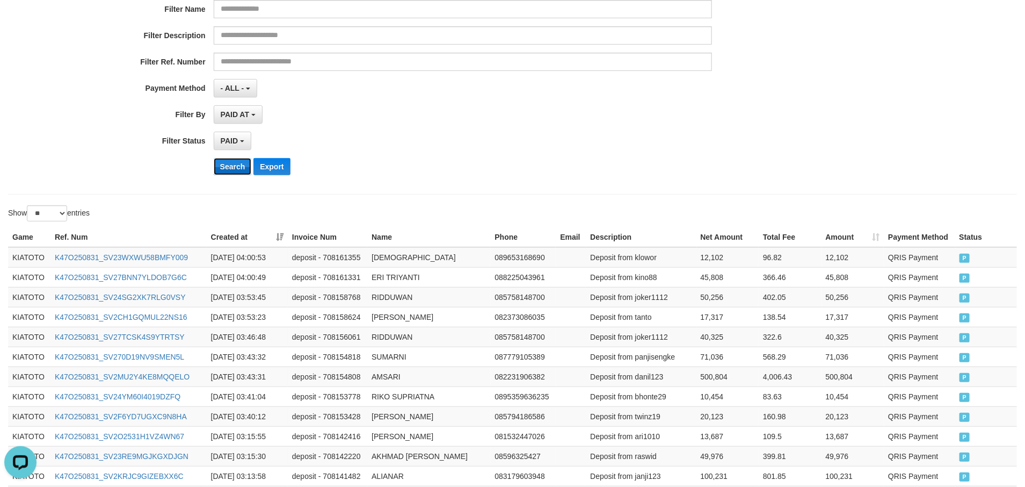
click at [227, 168] on button "Search" at bounding box center [233, 166] width 38 height 17
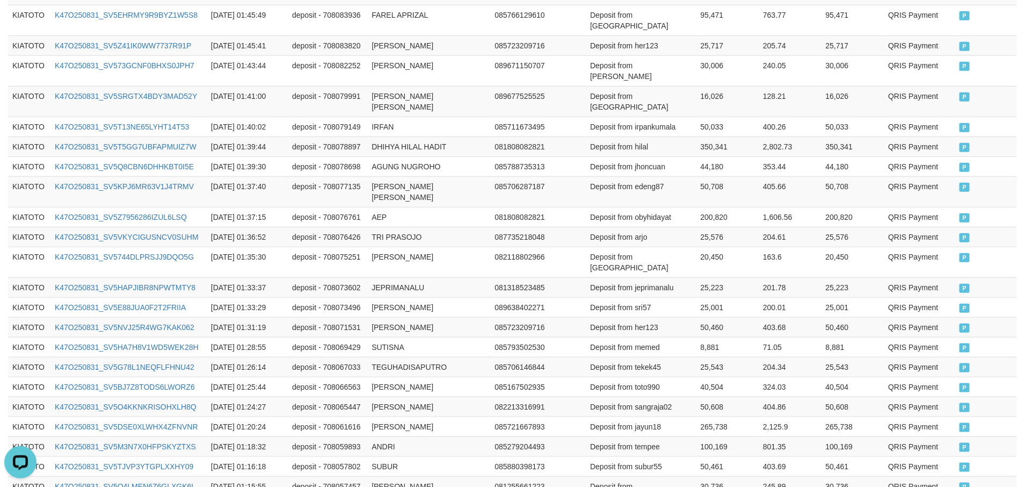
scroll to position [535, 0]
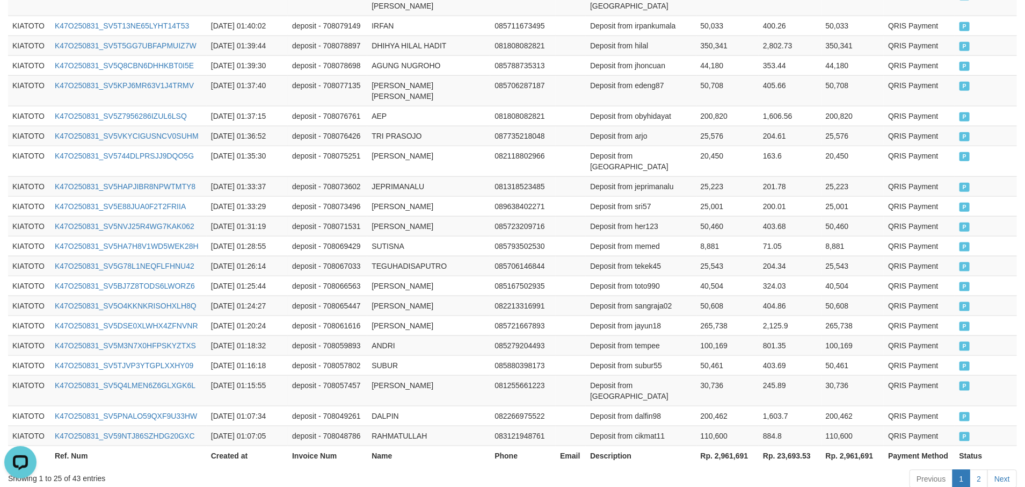
drag, startPoint x: 821, startPoint y: 438, endPoint x: 817, endPoint y: 430, distance: 8.9
click at [822, 440] on body "Toggle navigation Home Bank Account List Load By Website Group [ITOTO] KIATOTO …" at bounding box center [512, 8] width 1025 height 1086
click at [716, 425] on td "110,600" at bounding box center [728, 435] width 63 height 20
click at [736, 445] on th "Rp. 2,961,691" at bounding box center [728, 455] width 63 height 20
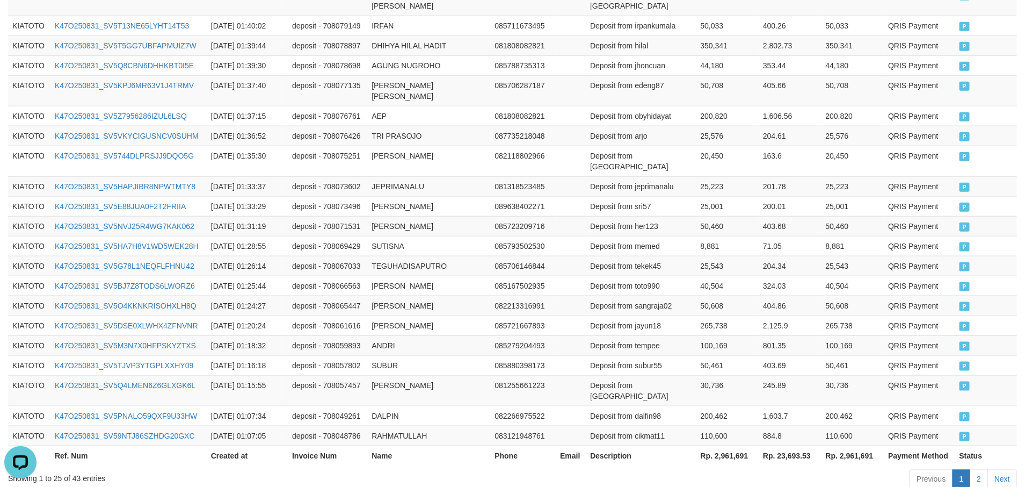
click at [791, 432] on body "Toggle navigation Home Bank Account List Load By Website Group [ITOTO] KIATOTO …" at bounding box center [512, 8] width 1025 height 1086
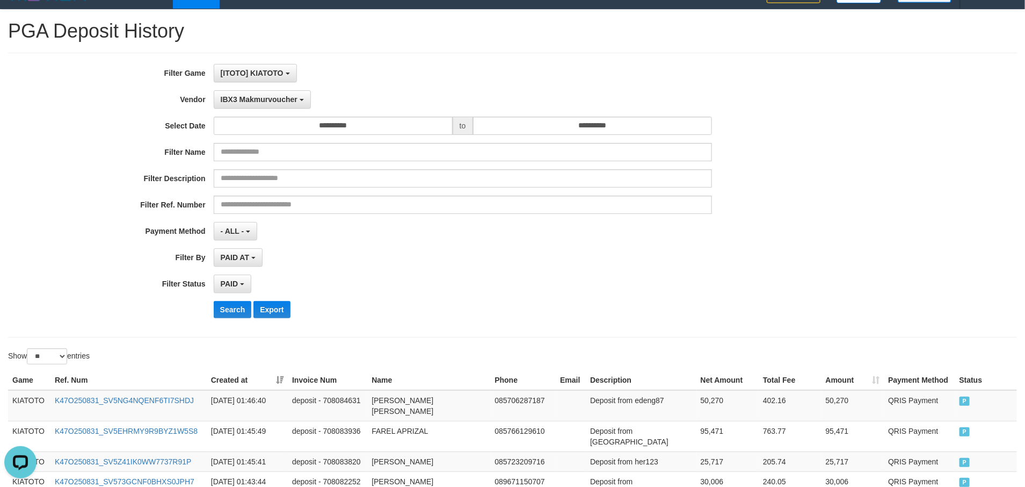
scroll to position [0, 0]
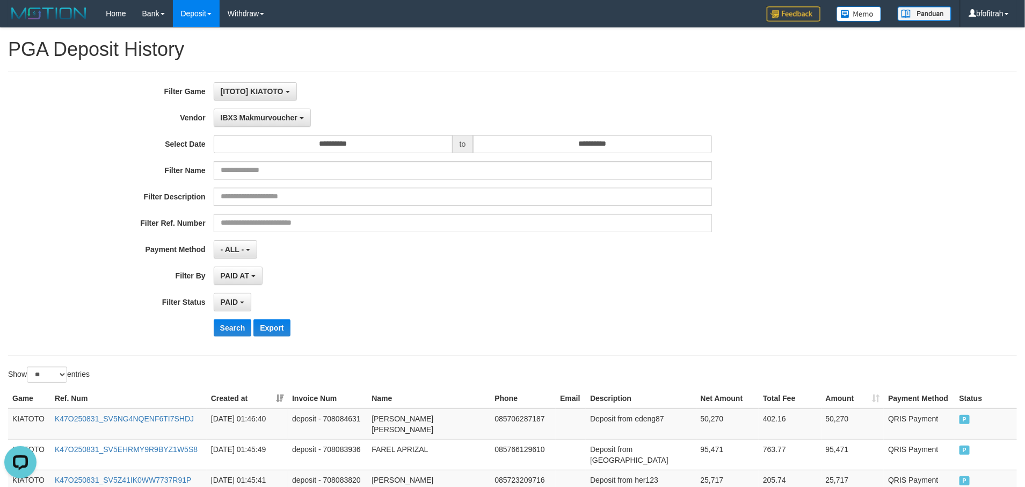
click at [863, 126] on div "**********" at bounding box center [512, 213] width 1025 height 262
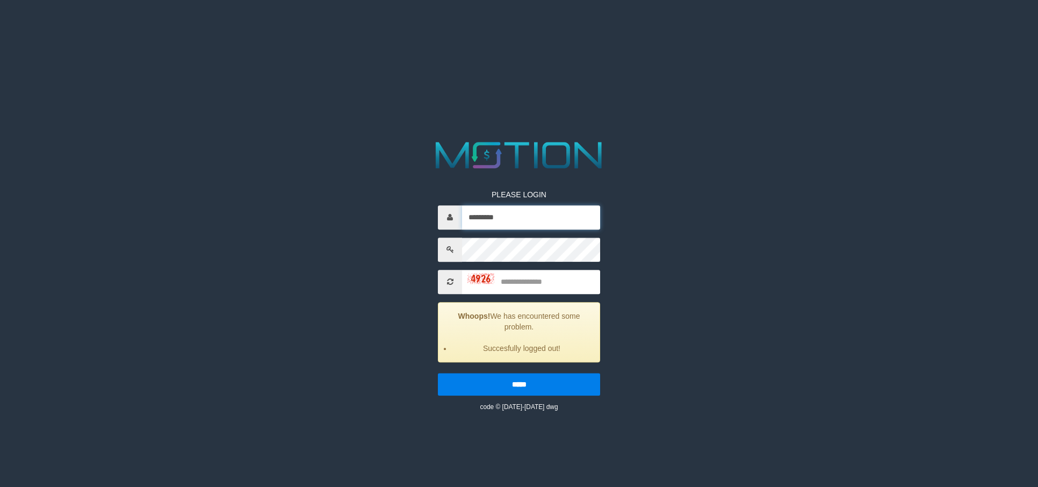
click at [527, 221] on input "*********" at bounding box center [531, 217] width 138 height 24
type input "*********"
click at [532, 274] on input "text" at bounding box center [531, 282] width 138 height 24
type input "****"
click at [438, 373] on input "*****" at bounding box center [519, 384] width 162 height 23
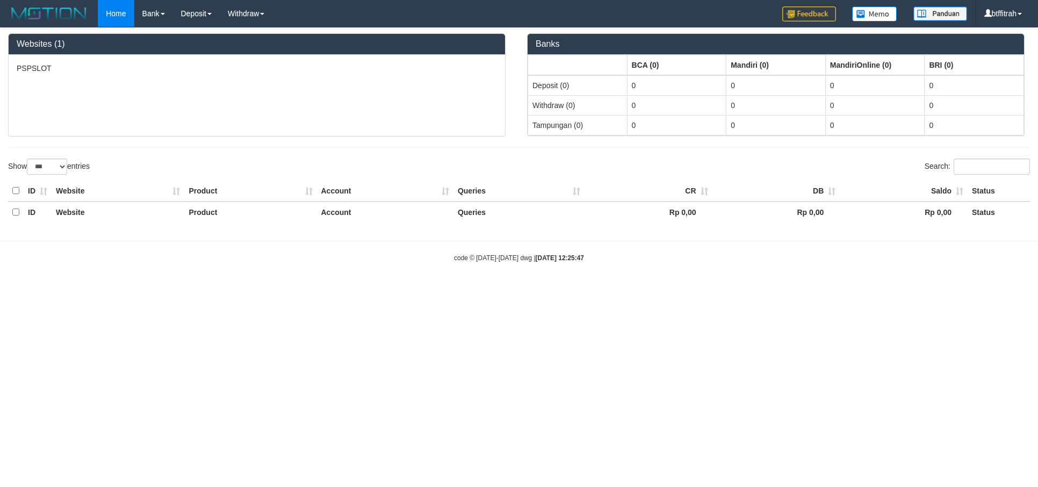
select select "***"
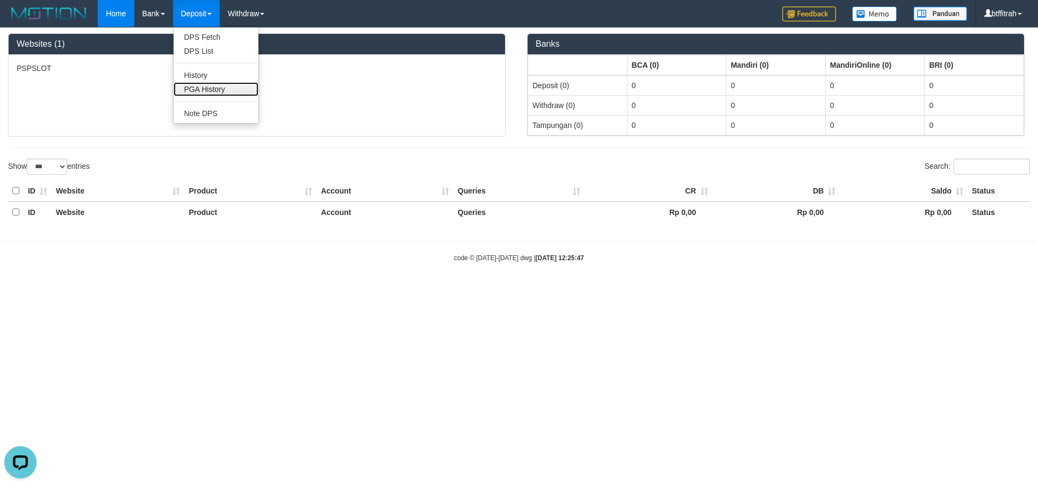
click at [208, 89] on link "PGA History" at bounding box center [216, 89] width 85 height 14
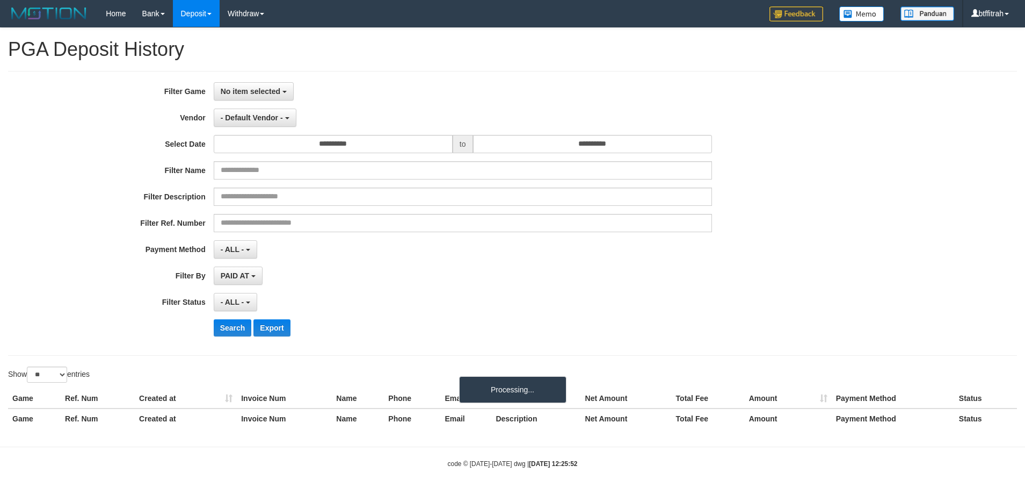
select select
select select "**"
click at [263, 102] on div "**********" at bounding box center [427, 213] width 855 height 262
click at [270, 104] on div "**********" at bounding box center [427, 213] width 855 height 262
drag, startPoint x: 274, startPoint y: 93, endPoint x: 272, endPoint y: 99, distance: 5.6
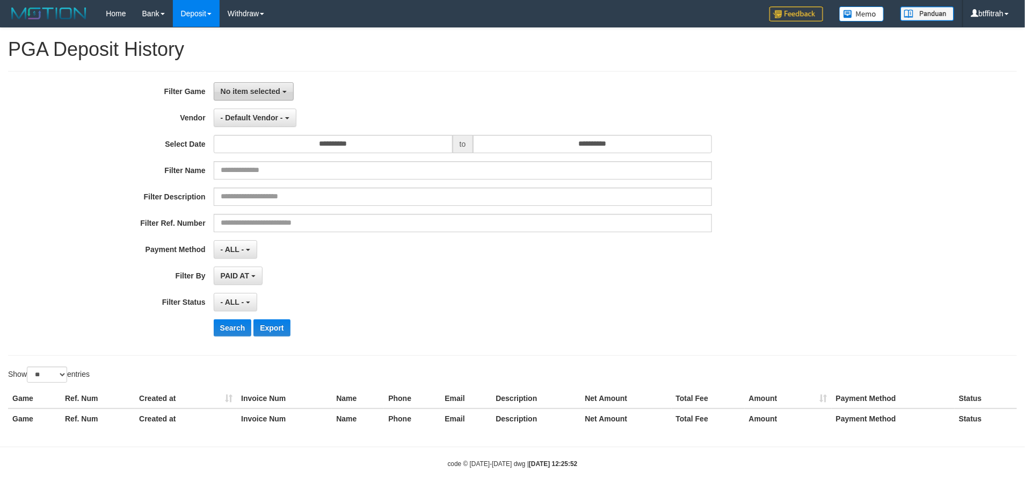
click at [274, 92] on span "No item selected" at bounding box center [251, 91] width 60 height 9
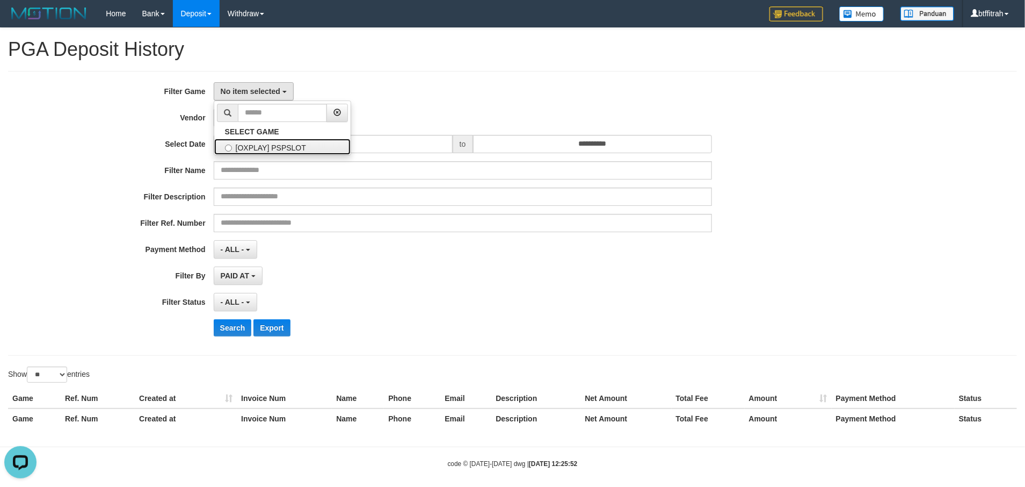
drag, startPoint x: 265, startPoint y: 151, endPoint x: 265, endPoint y: 146, distance: 5.9
click at [265, 151] on label "[OXPLAY] PSPSLOT" at bounding box center [282, 147] width 136 height 16
select select "****"
drag, startPoint x: 255, startPoint y: 114, endPoint x: 261, endPoint y: 123, distance: 10.7
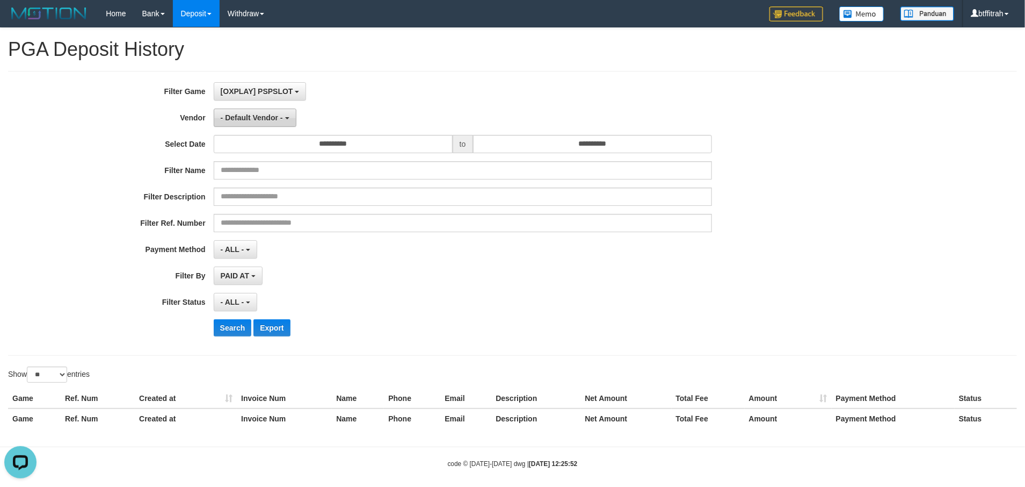
click at [255, 114] on span "- Default Vendor -" at bounding box center [252, 117] width 62 height 9
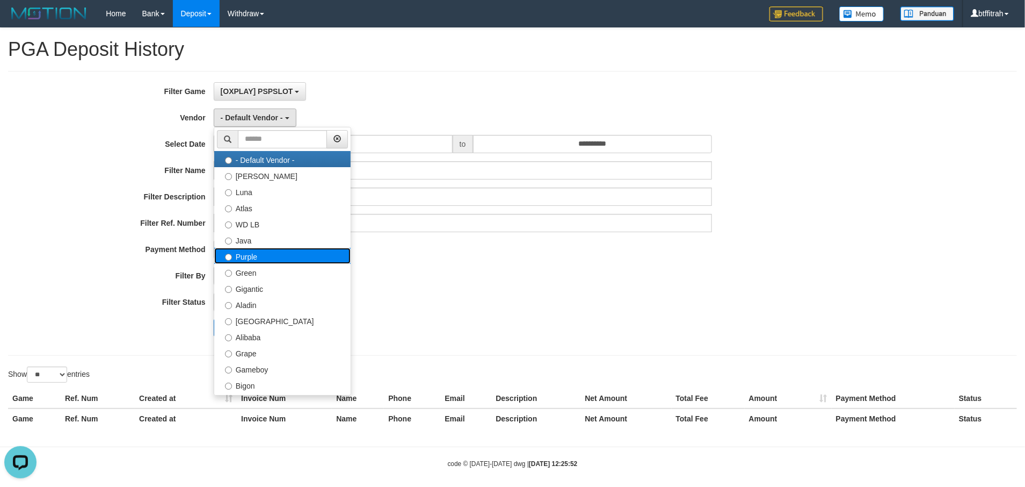
click at [280, 262] on label "Purple" at bounding box center [282, 256] width 136 height 16
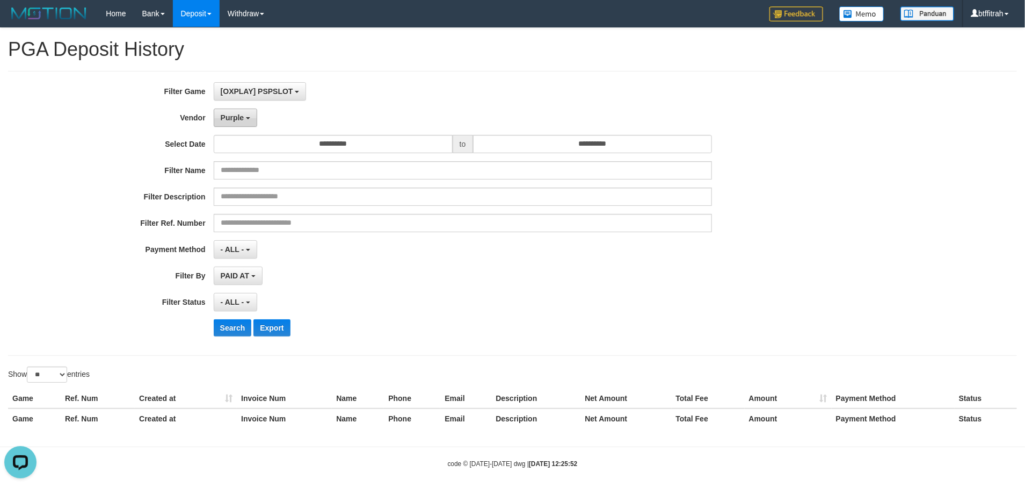
drag, startPoint x: 244, startPoint y: 112, endPoint x: 250, endPoint y: 118, distance: 9.1
click at [242, 113] on button "Purple" at bounding box center [236, 118] width 44 height 18
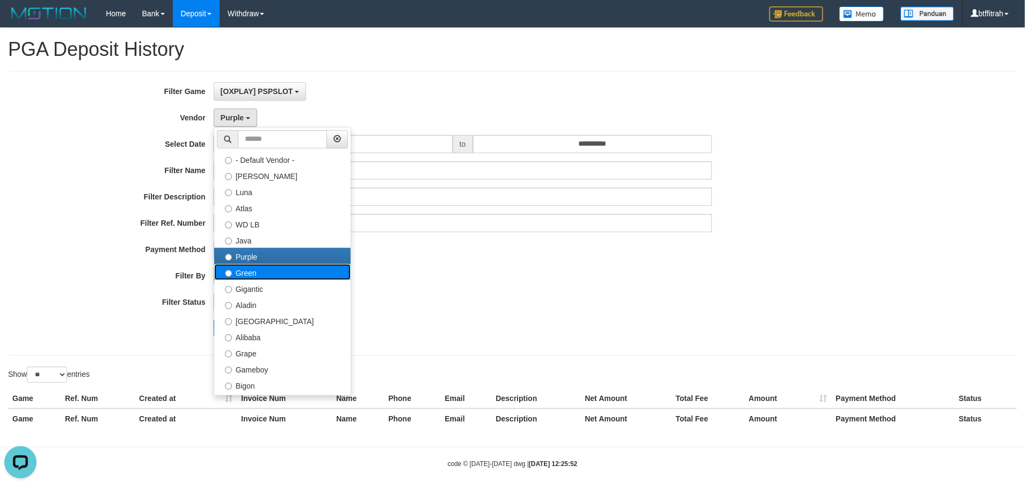
click at [272, 270] on label "Green" at bounding box center [282, 272] width 136 height 16
select select "**********"
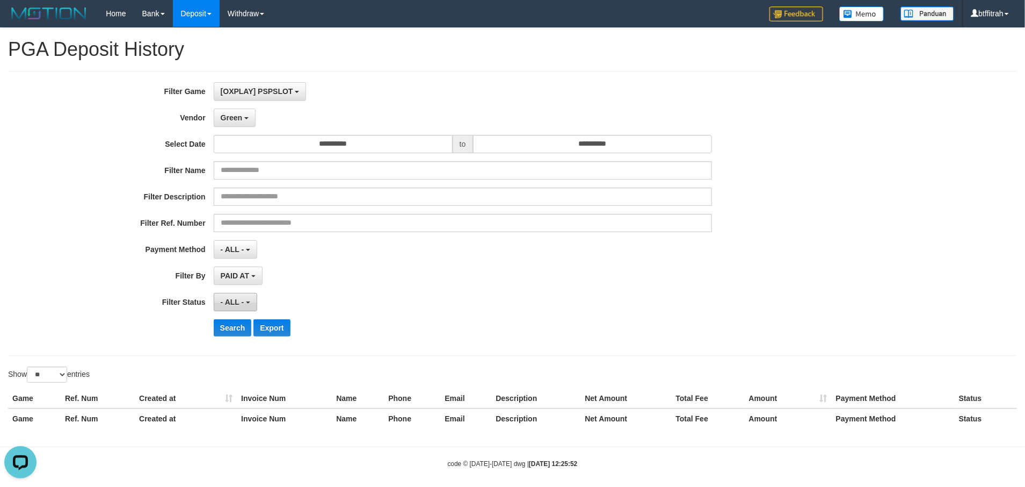
click at [239, 305] on span "- ALL -" at bounding box center [233, 302] width 24 height 9
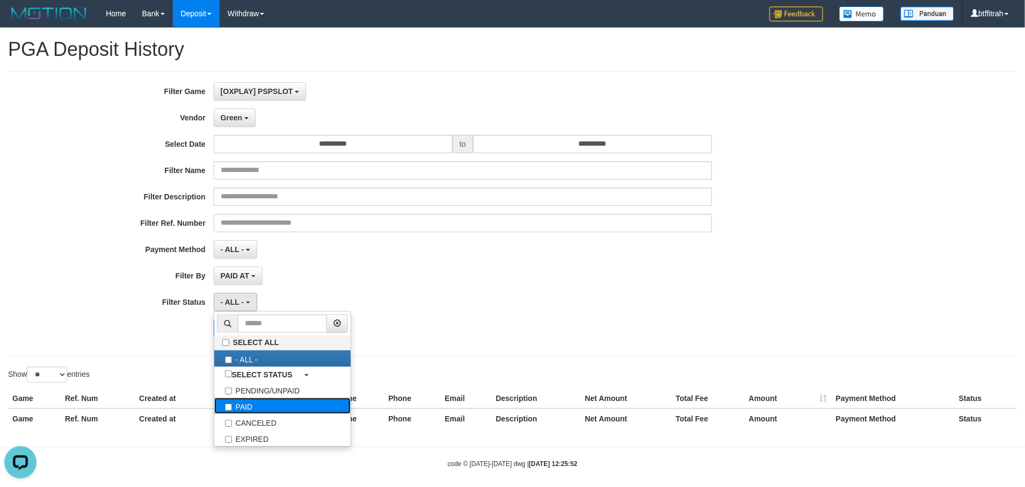
click at [255, 408] on label "PAID" at bounding box center [282, 406] width 136 height 16
select select "*"
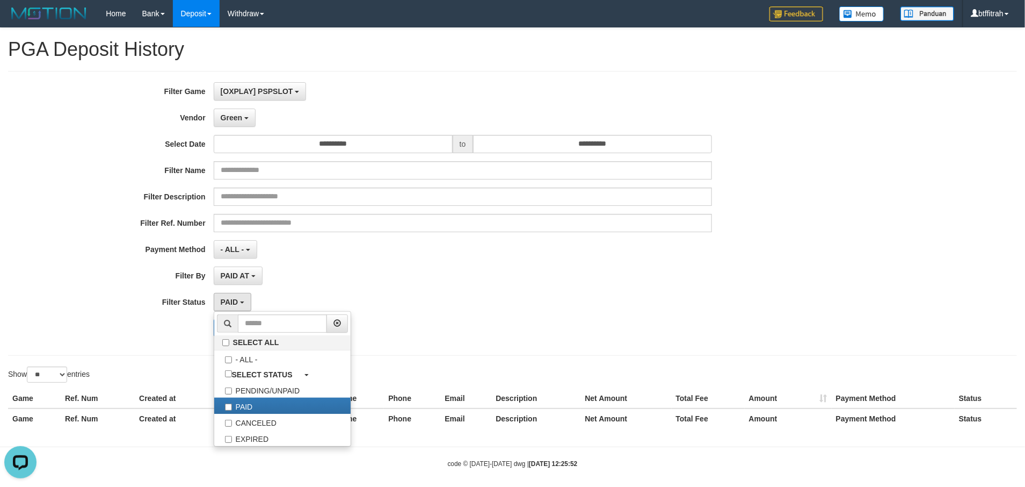
drag, startPoint x: 112, startPoint y: 338, endPoint x: 187, endPoint y: 343, distance: 75.9
click at [114, 336] on div "Search Export" at bounding box center [427, 327] width 855 height 17
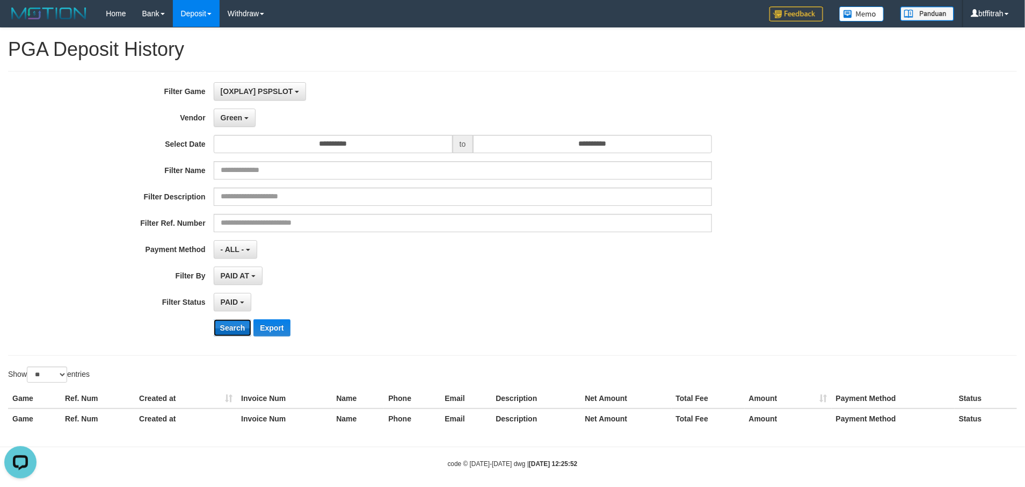
click at [237, 329] on button "Search" at bounding box center [233, 327] width 38 height 17
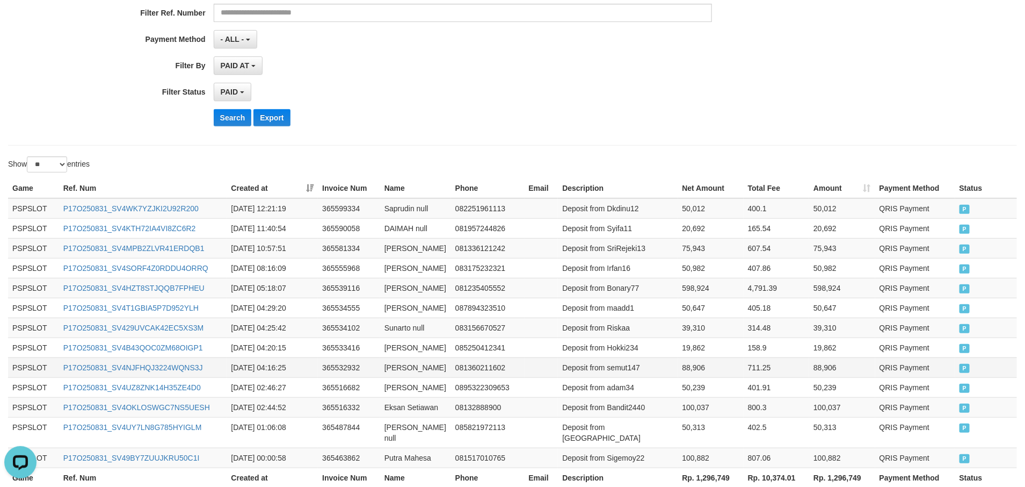
scroll to position [305, 0]
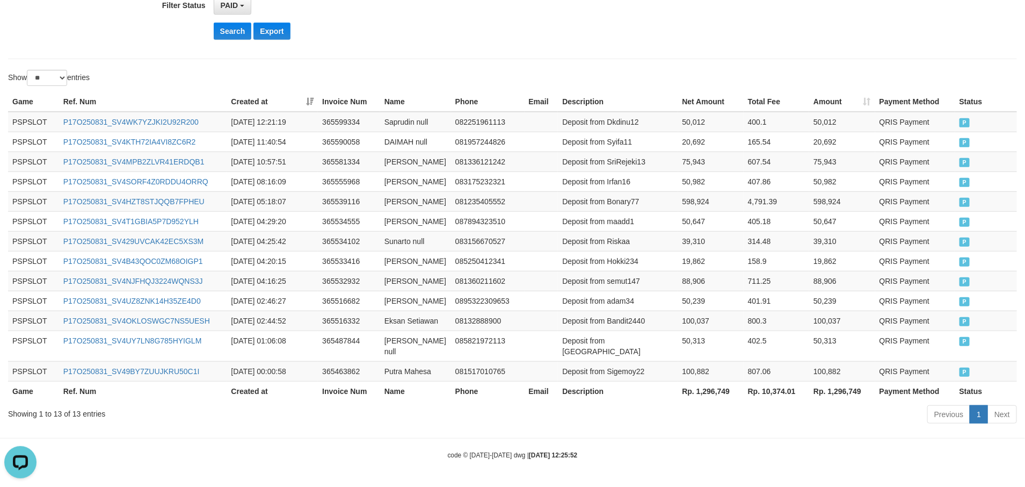
click at [722, 395] on th "Rp. 1,296,749" at bounding box center [711, 391] width 66 height 20
copy th "4"
click at [714, 374] on td "100,882" at bounding box center [711, 371] width 66 height 20
click at [714, 382] on th "Rp. 1,296,749" at bounding box center [711, 391] width 66 height 20
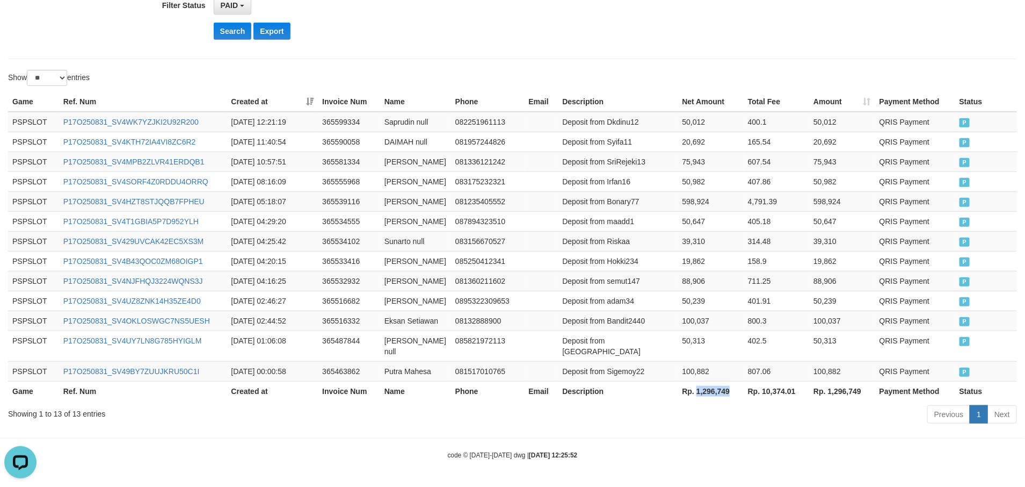
click at [714, 382] on th "Rp. 1,296,749" at bounding box center [711, 391] width 66 height 20
copy th "1,296,749"
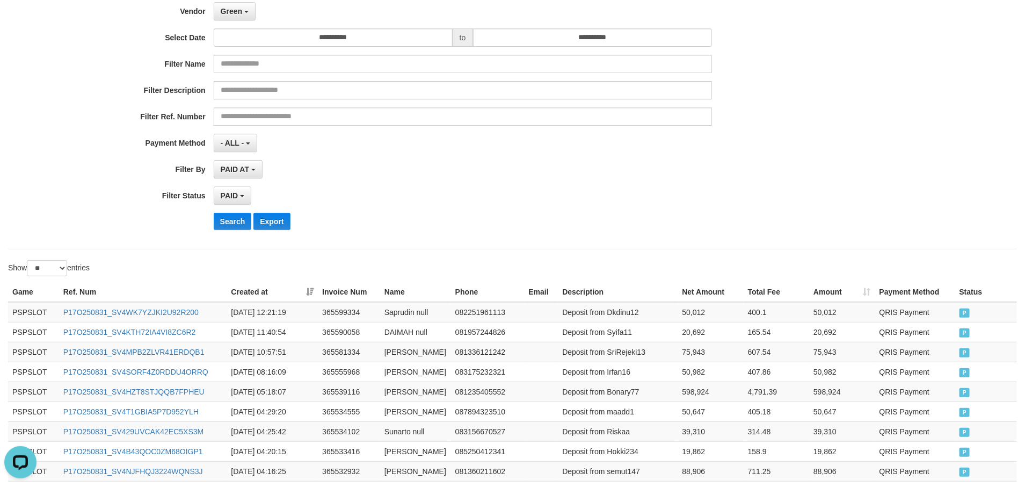
scroll to position [0, 0]
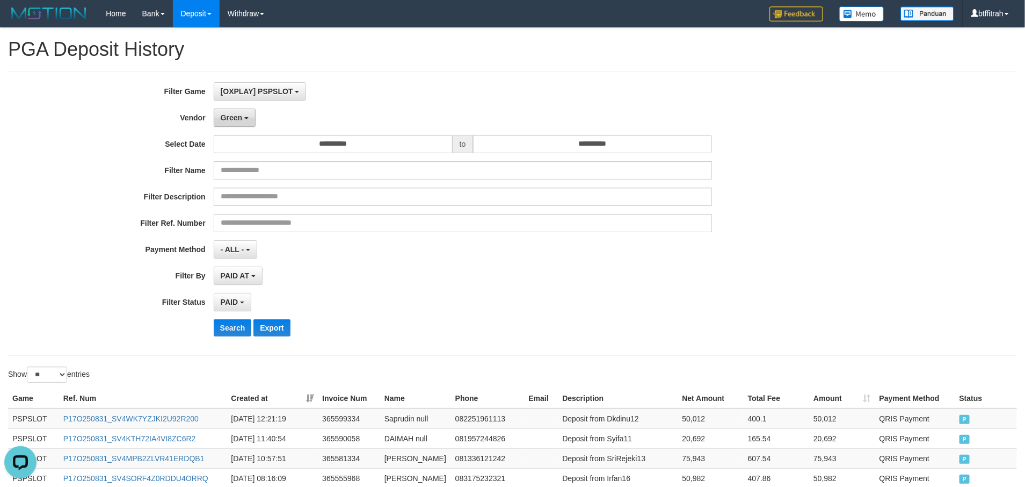
click at [242, 122] on button "Green" at bounding box center [235, 118] width 42 height 18
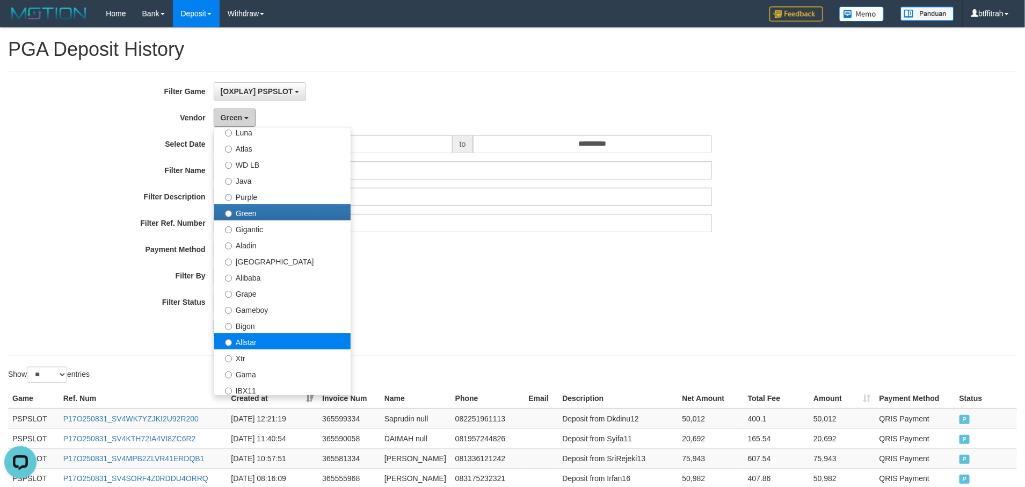
scroll to position [161, 0]
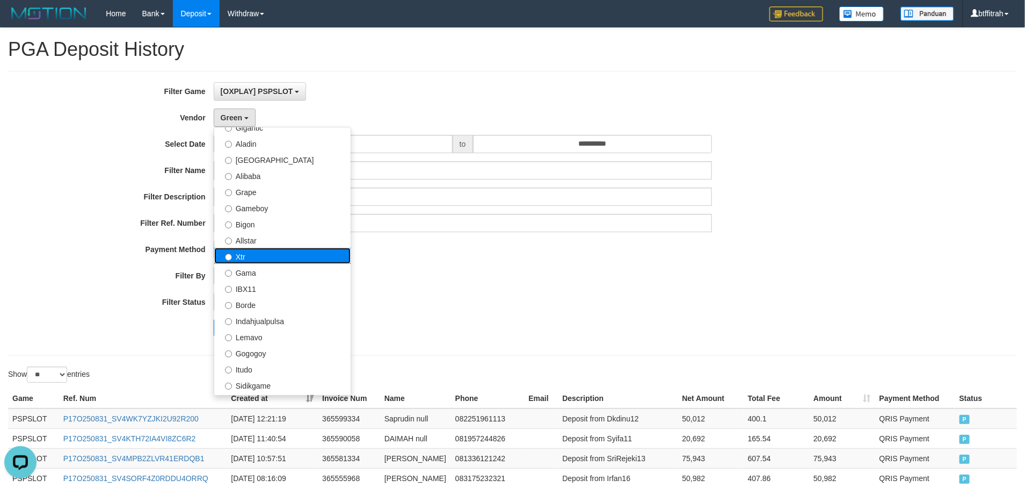
click at [271, 254] on label "Xtr" at bounding box center [282, 256] width 136 height 16
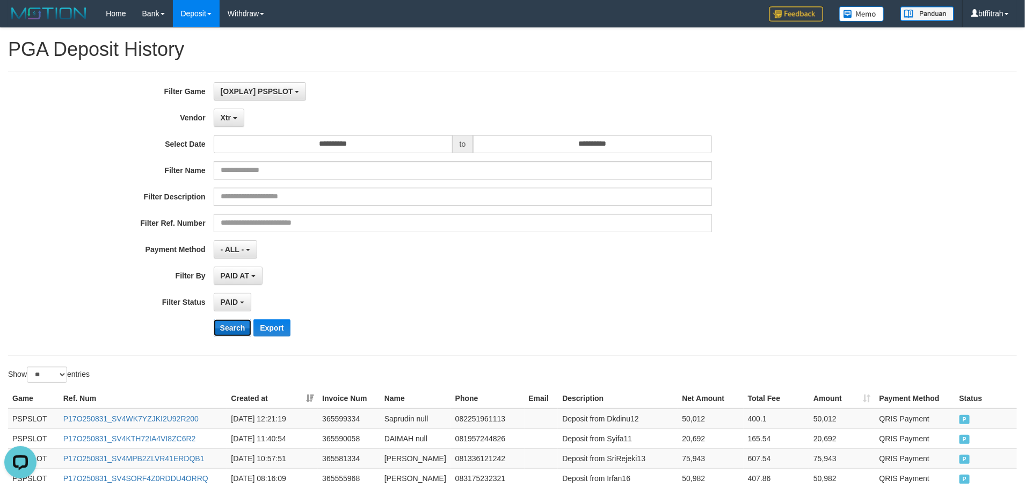
click at [226, 326] on button "Search" at bounding box center [233, 327] width 38 height 17
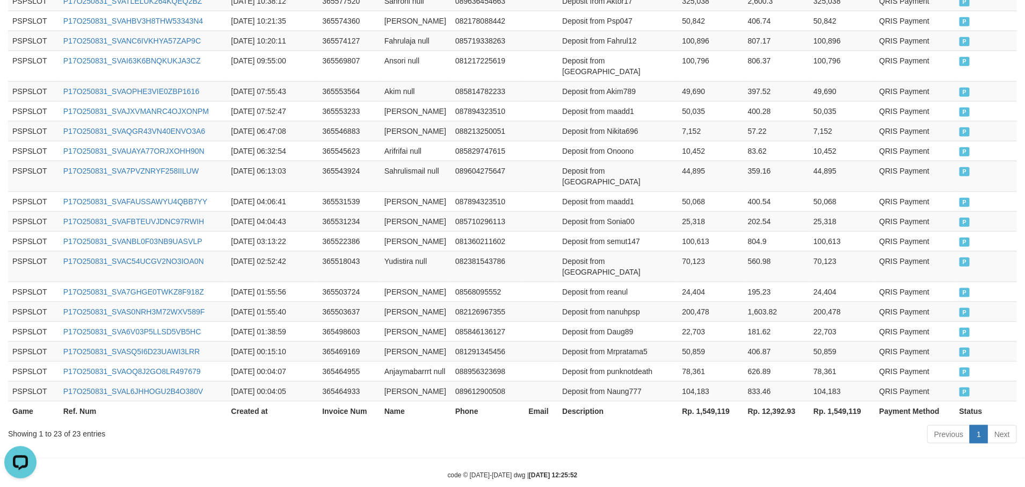
scroll to position [505, 0]
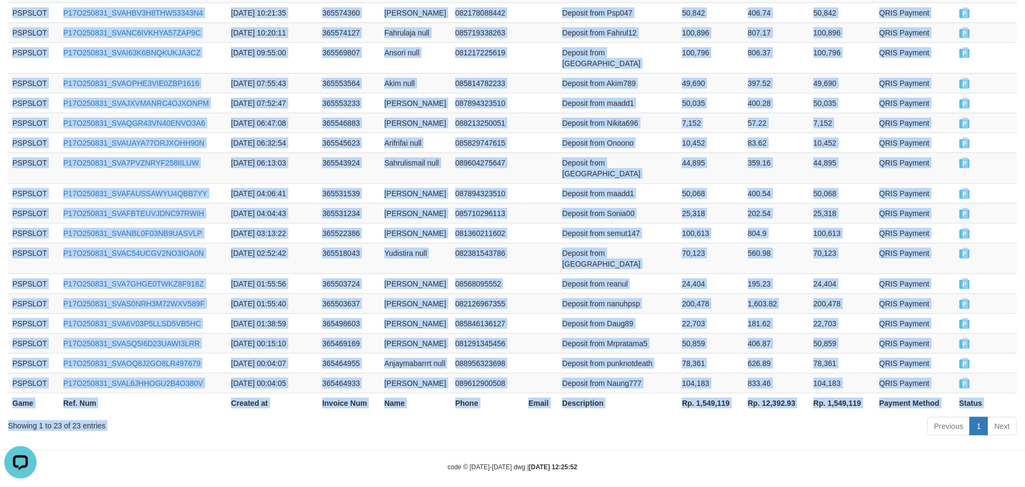
click at [713, 403] on div "Show ** ** ** *** entries Game Ref. Num Created at Invoice Num Name Phone Email…" at bounding box center [512, 149] width 1009 height 577
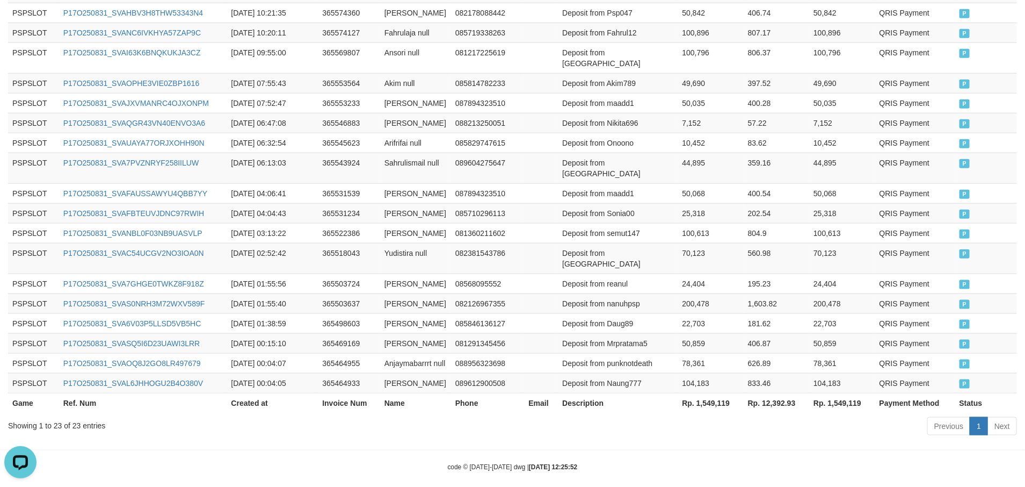
click at [692, 393] on th "Rp. 1,549,119" at bounding box center [711, 403] width 66 height 20
copy th "."
click at [693, 393] on th "Rp. 1,549,119" at bounding box center [711, 403] width 66 height 20
click at [695, 393] on th "Rp. 1,549,119" at bounding box center [711, 403] width 66 height 20
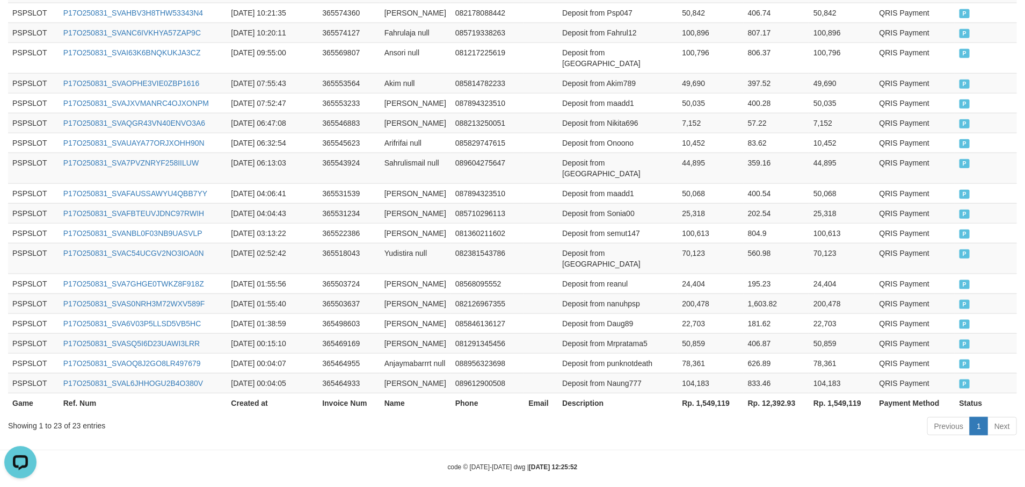
click at [710, 393] on th "Rp. 1,549,119" at bounding box center [711, 403] width 66 height 20
copy th "4"
click at [716, 393] on th "Rp. 1,549,119" at bounding box center [711, 403] width 66 height 20
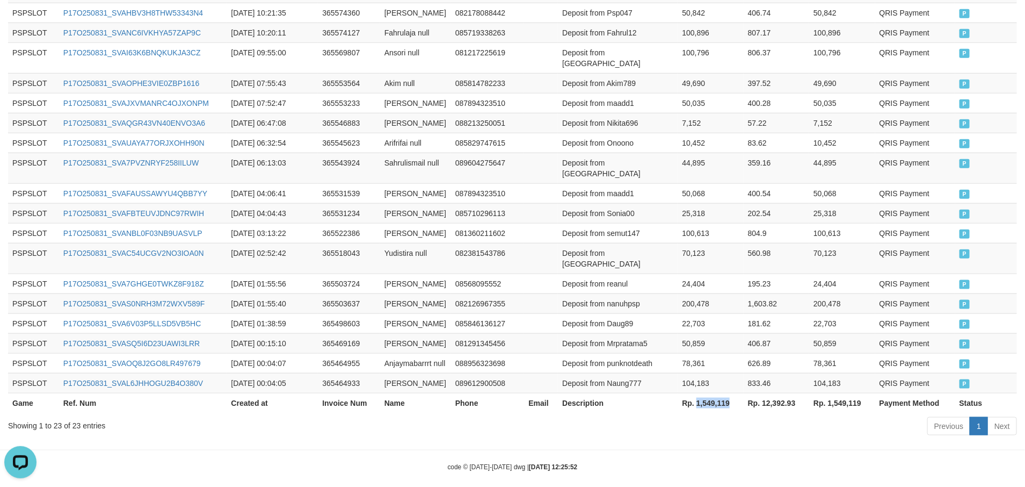
copy th "1,549,119"
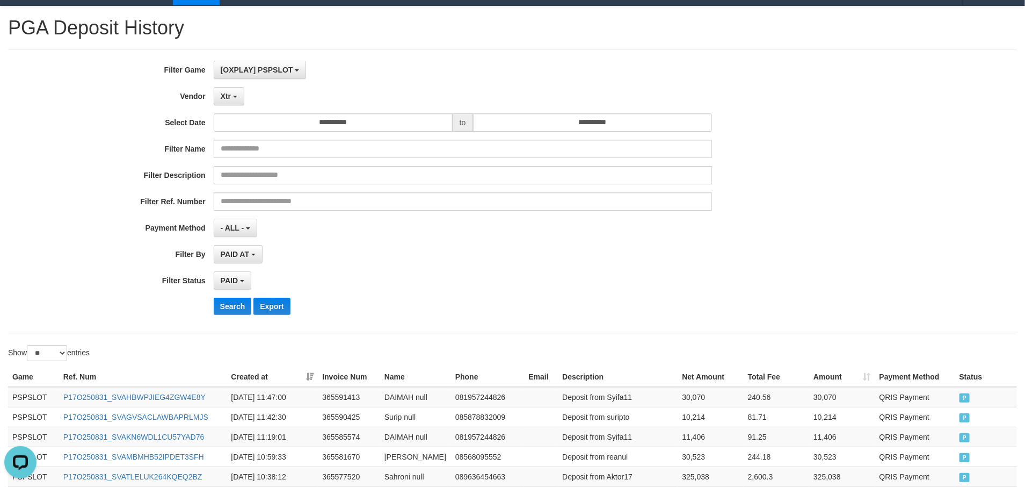
scroll to position [0, 0]
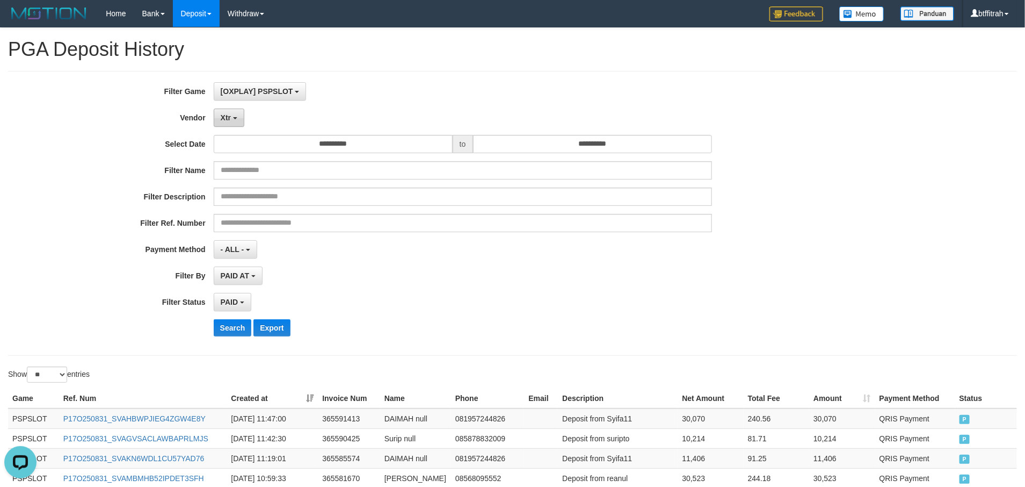
drag, startPoint x: 216, startPoint y: 117, endPoint x: 228, endPoint y: 123, distance: 13.5
click at [219, 118] on button "Xtr" at bounding box center [229, 118] width 31 height 18
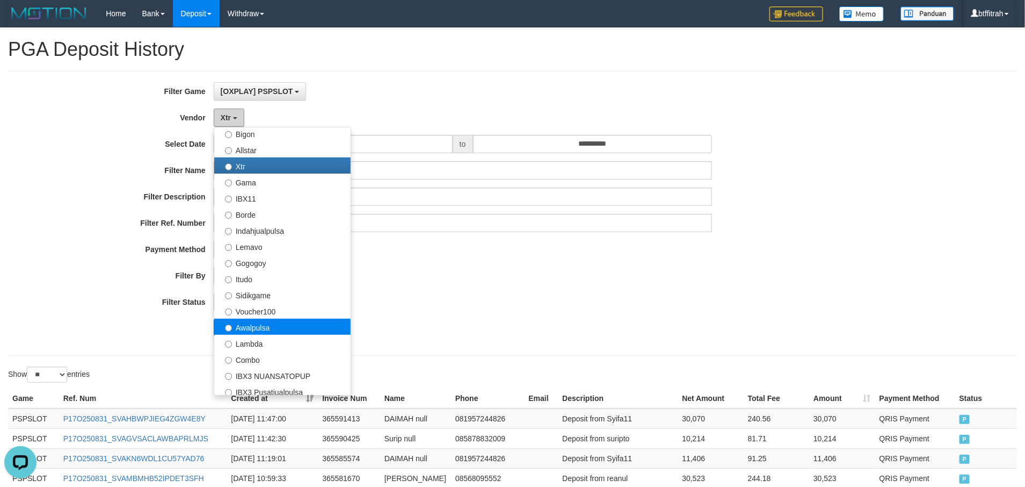
scroll to position [322, 0]
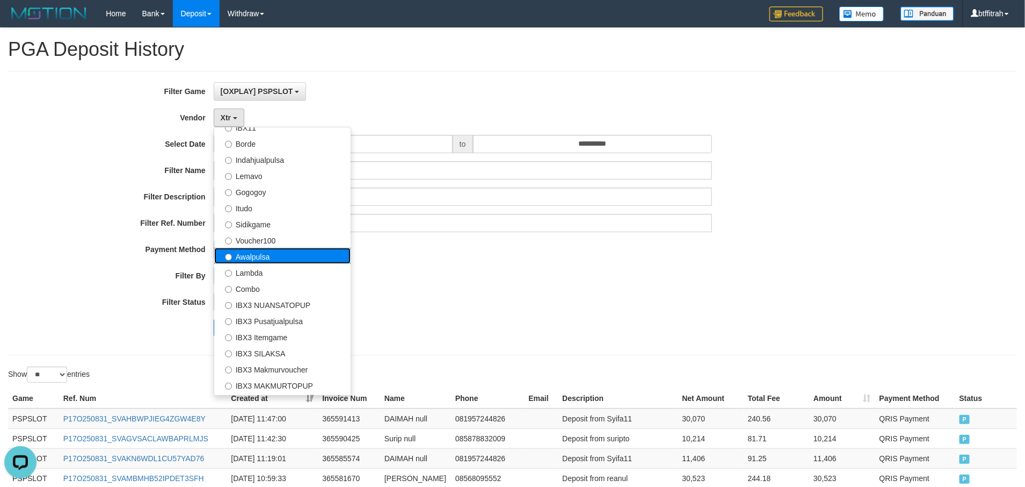
click at [297, 255] on label "Awalpulsa" at bounding box center [282, 256] width 136 height 16
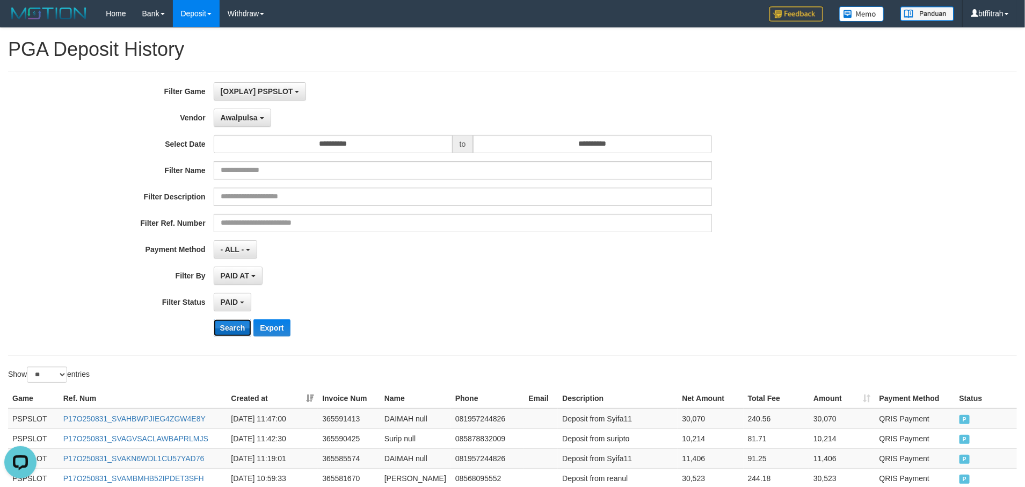
click at [237, 324] on button "Search" at bounding box center [233, 327] width 38 height 17
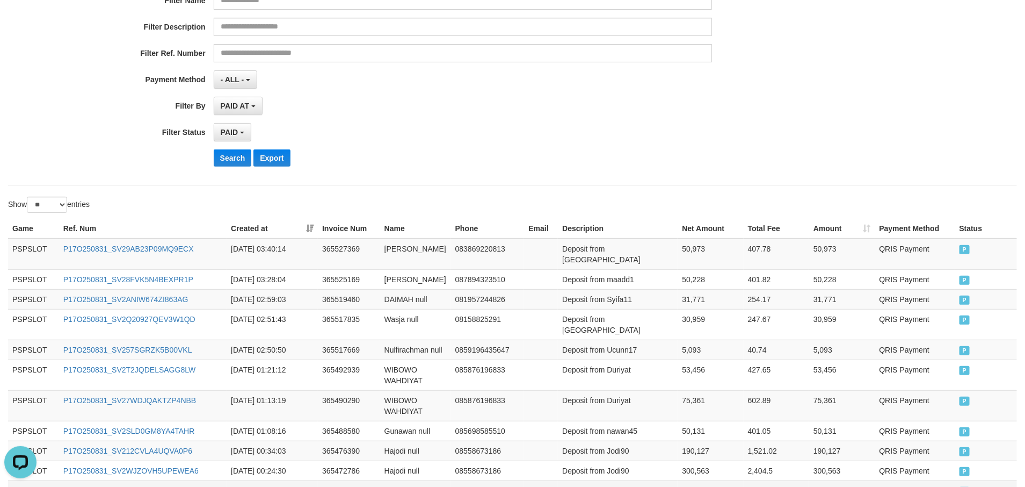
scroll to position [295, 0]
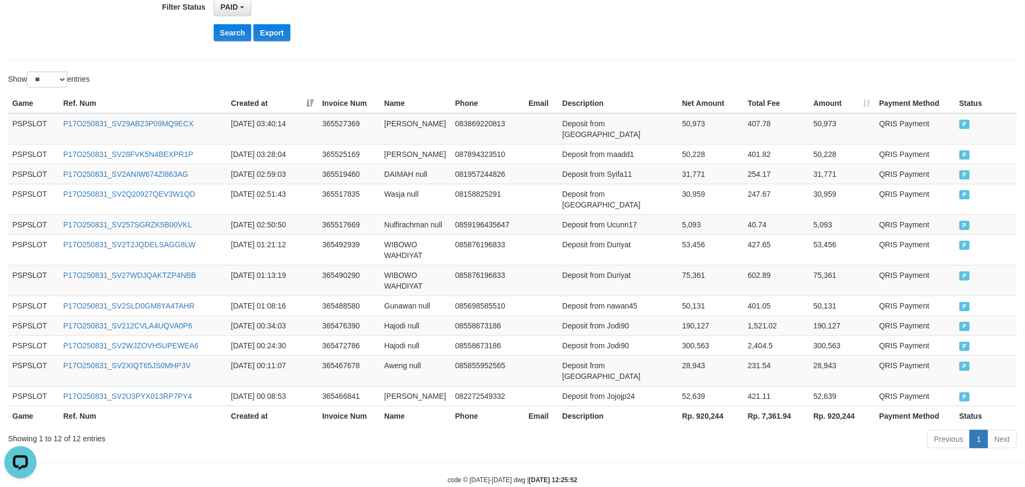
drag, startPoint x: 719, startPoint y: 415, endPoint x: 713, endPoint y: 410, distance: 8.1
click at [719, 429] on div "Previous 1 Next" at bounding box center [726, 440] width 582 height 23
click at [708, 406] on th "Rp. 920,244" at bounding box center [711, 416] width 66 height 20
copy th "920,244"
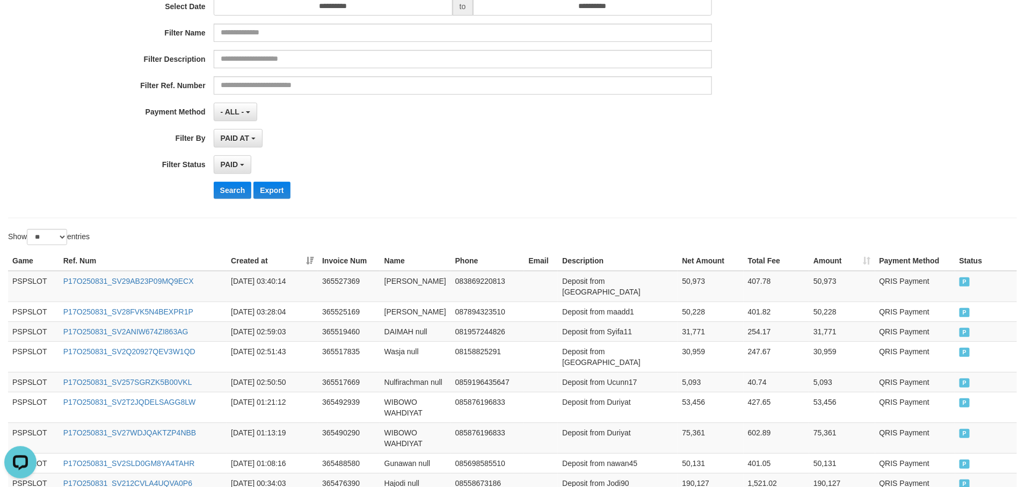
scroll to position [0, 0]
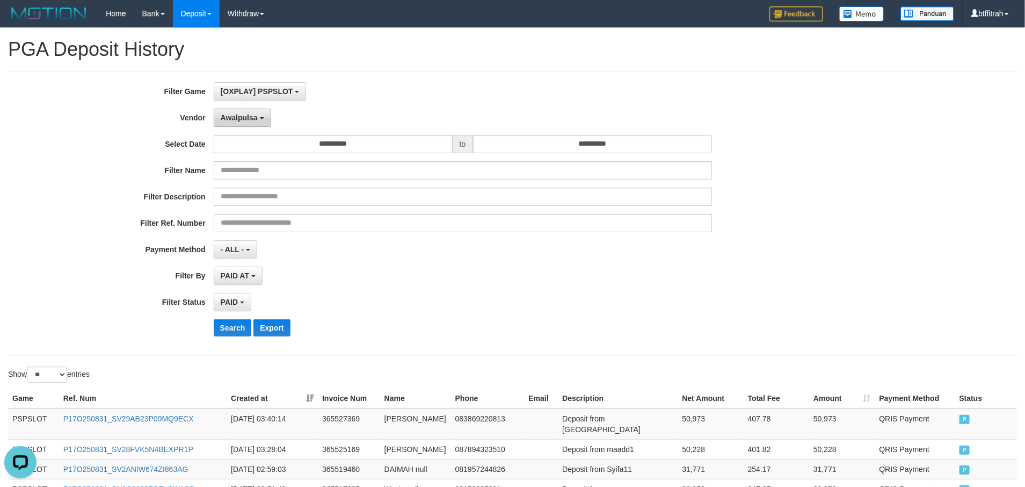
click at [243, 115] on span "Awalpulsa" at bounding box center [239, 117] width 37 height 9
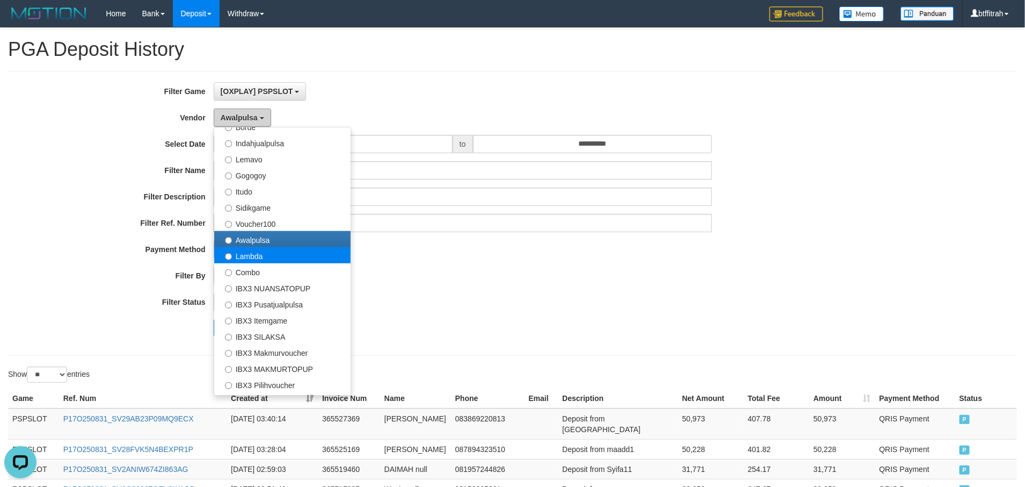
scroll to position [352, 0]
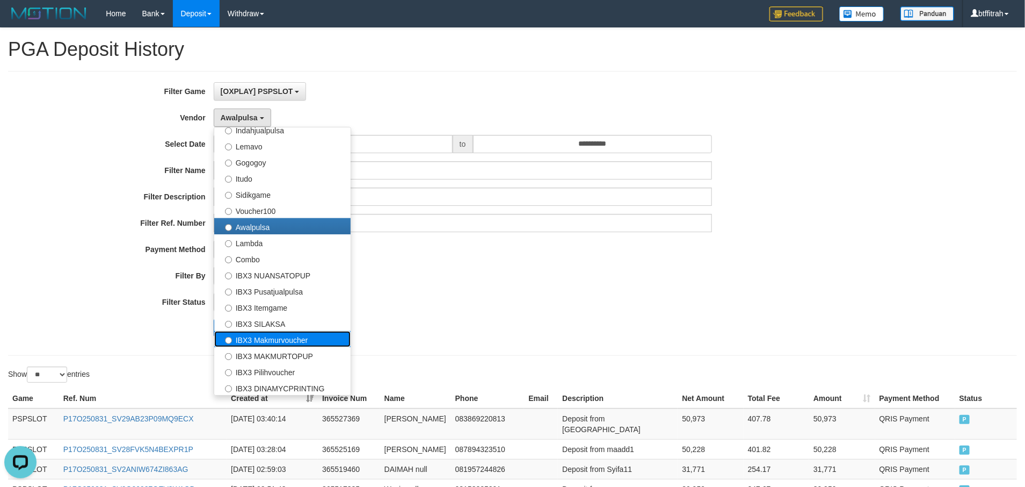
click at [317, 332] on label "IBX3 Makmurvoucher" at bounding box center [282, 339] width 136 height 16
select select "**********"
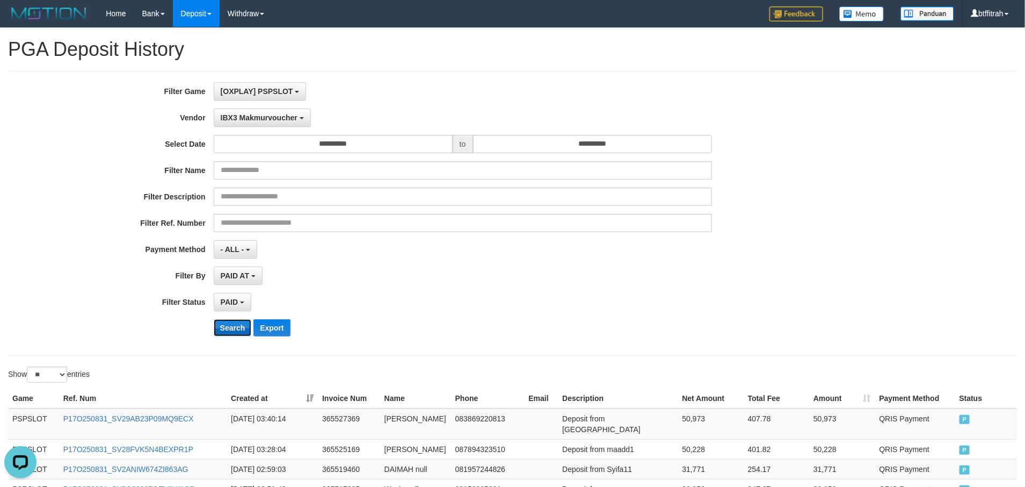
click at [231, 334] on button "Search" at bounding box center [233, 327] width 38 height 17
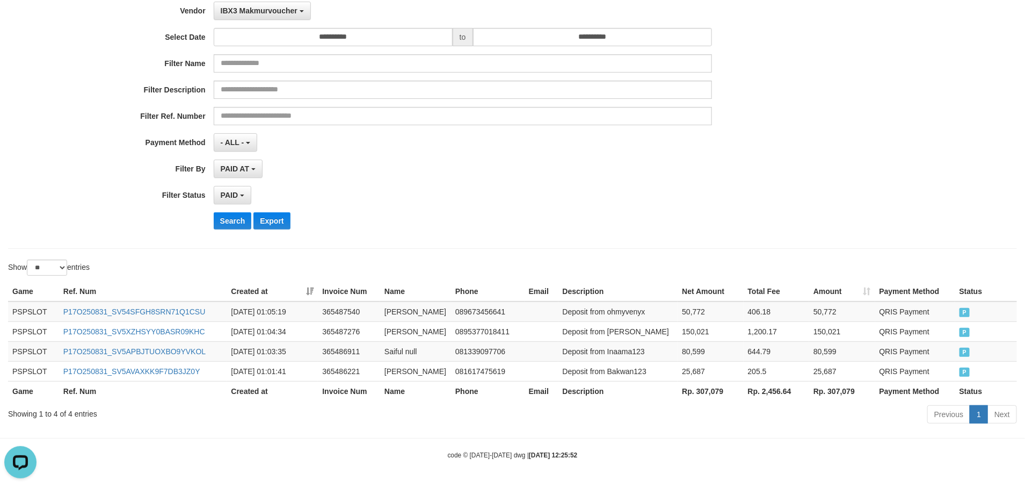
scroll to position [112, 0]
drag, startPoint x: 682, startPoint y: 393, endPoint x: 682, endPoint y: 400, distance: 6.4
click at [682, 394] on th "Rp. 307,079" at bounding box center [711, 391] width 66 height 20
click at [714, 382] on th "Rp. 307,079" at bounding box center [711, 391] width 66 height 20
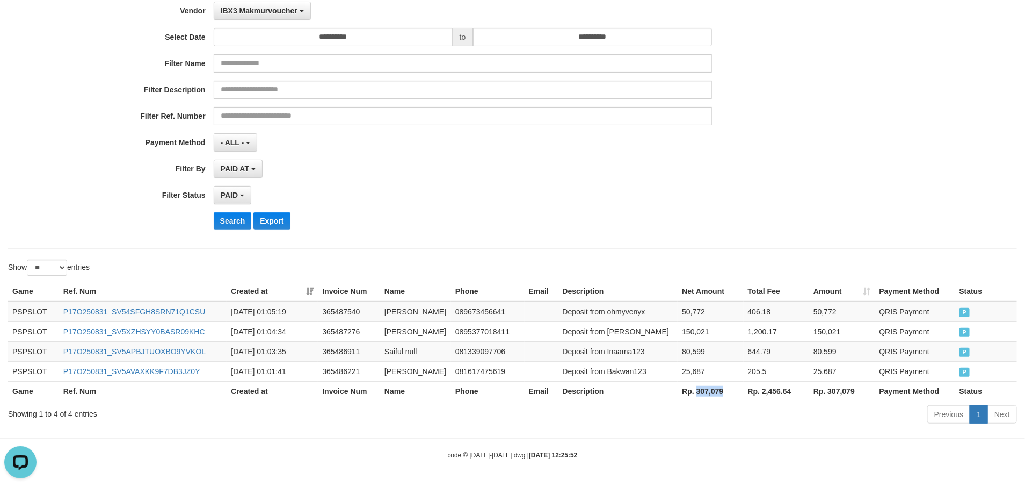
copy th "307,079"
click at [722, 435] on body "Toggle navigation Home Bank Account List Load By Website Group [OXPLAY] PSPSLOT…" at bounding box center [512, 190] width 1025 height 594
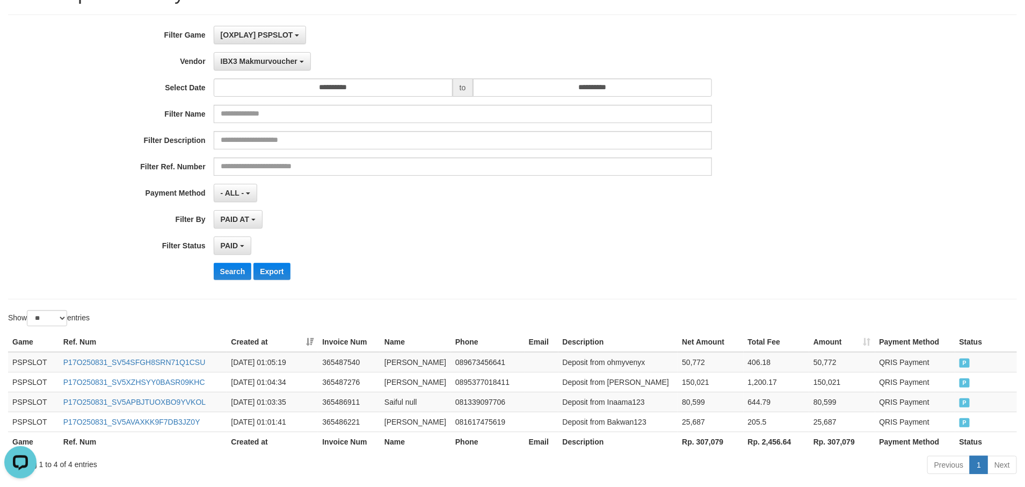
scroll to position [0, 0]
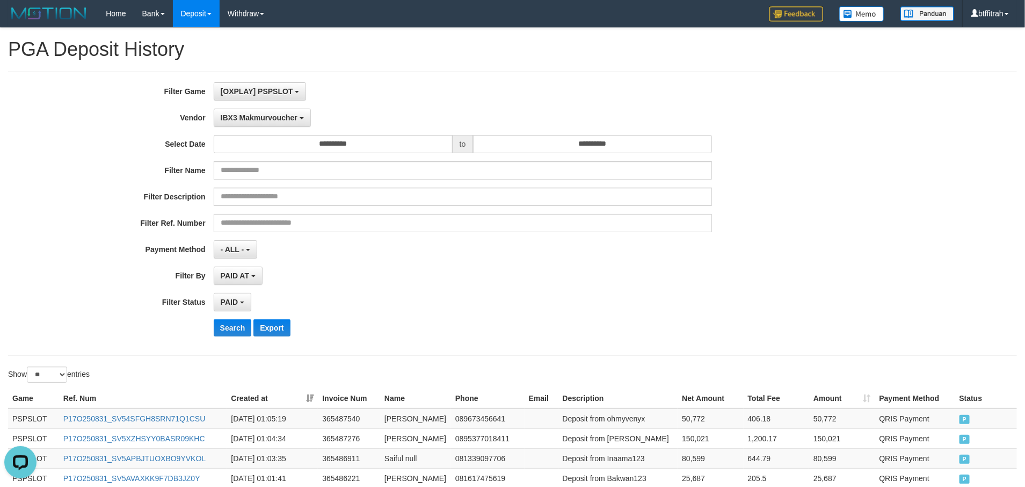
click at [785, 308] on div "**********" at bounding box center [427, 302] width 855 height 18
click at [745, 110] on div "**********" at bounding box center [427, 118] width 855 height 18
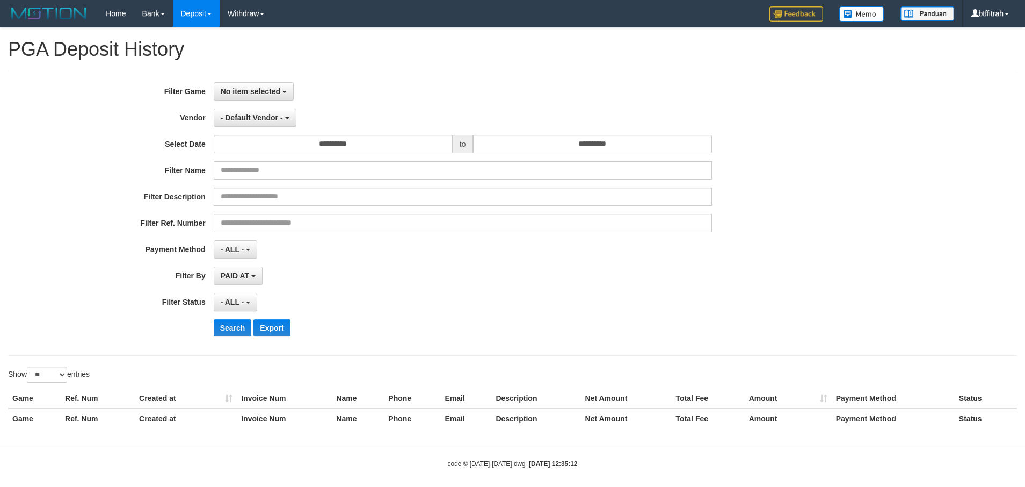
select select
select select "**"
click at [944, 168] on div "**********" at bounding box center [512, 213] width 1025 height 262
select select
select select "**"
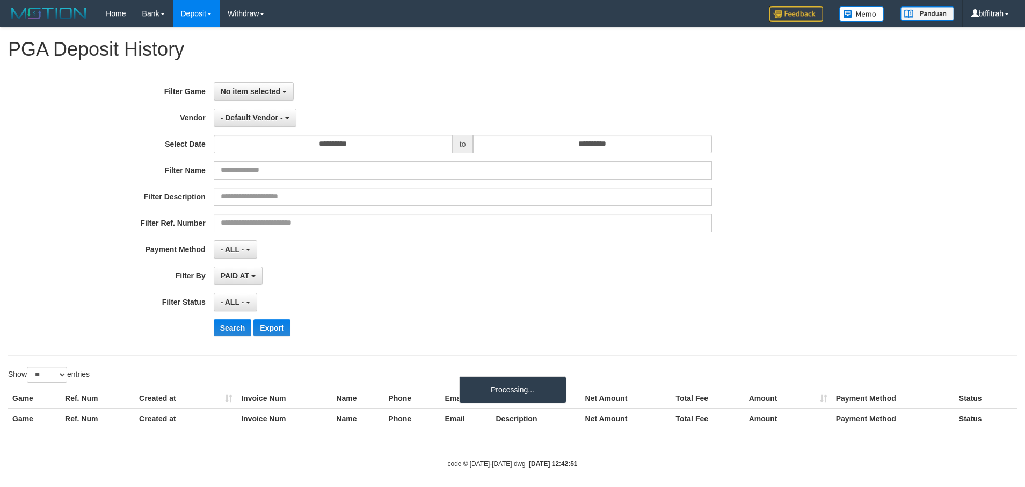
select select
select select "**"
drag, startPoint x: 865, startPoint y: 274, endPoint x: 1007, endPoint y: 303, distance: 144.7
click at [877, 272] on div "**********" at bounding box center [512, 213] width 1025 height 262
click at [828, 171] on div "Filter Name" at bounding box center [427, 170] width 855 height 18
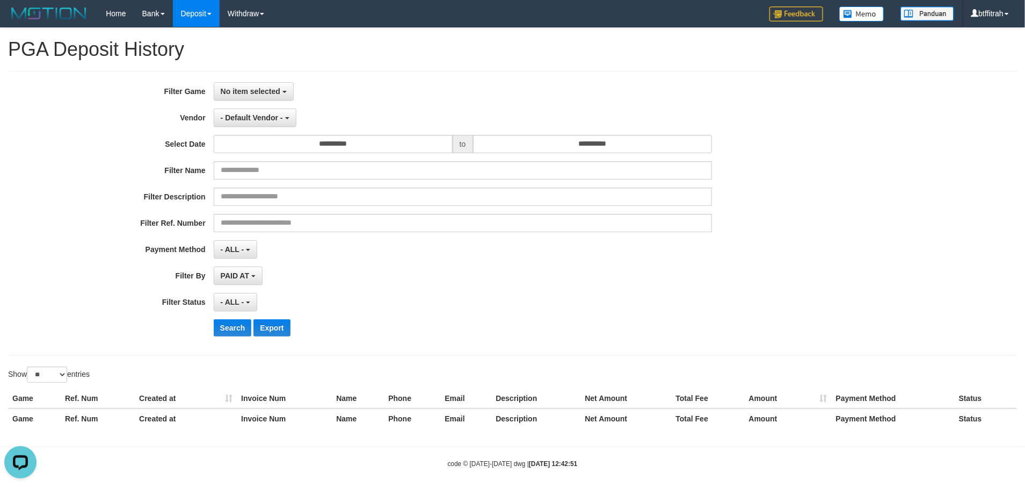
click at [804, 218] on div "Filter Ref. Number" at bounding box center [427, 223] width 855 height 18
select select
select select "**"
drag, startPoint x: 847, startPoint y: 245, endPoint x: 830, endPoint y: 244, distance: 16.7
click at [847, 245] on div "**********" at bounding box center [427, 249] width 855 height 18
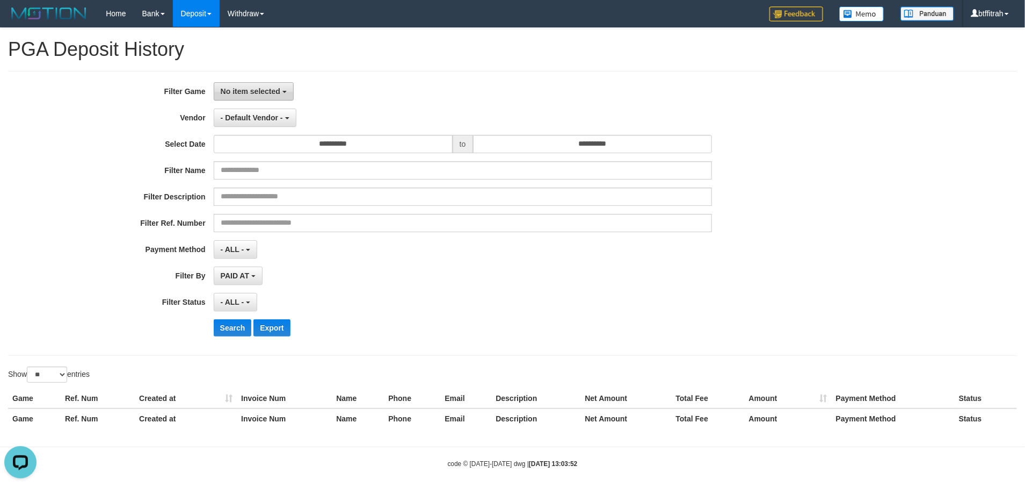
click at [282, 94] on button "No item selected" at bounding box center [254, 91] width 80 height 18
click at [288, 147] on label "[OXPLAY] PSPSLOT" at bounding box center [282, 147] width 136 height 16
select select "****"
click at [263, 124] on button "- Default Vendor -" at bounding box center [255, 118] width 83 height 18
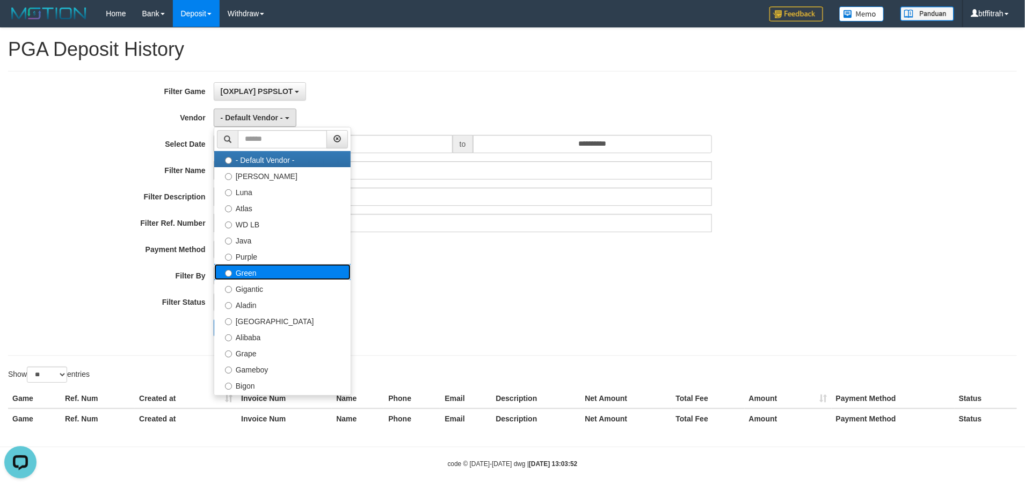
click at [302, 279] on label "Green" at bounding box center [282, 272] width 136 height 16
select select "**********"
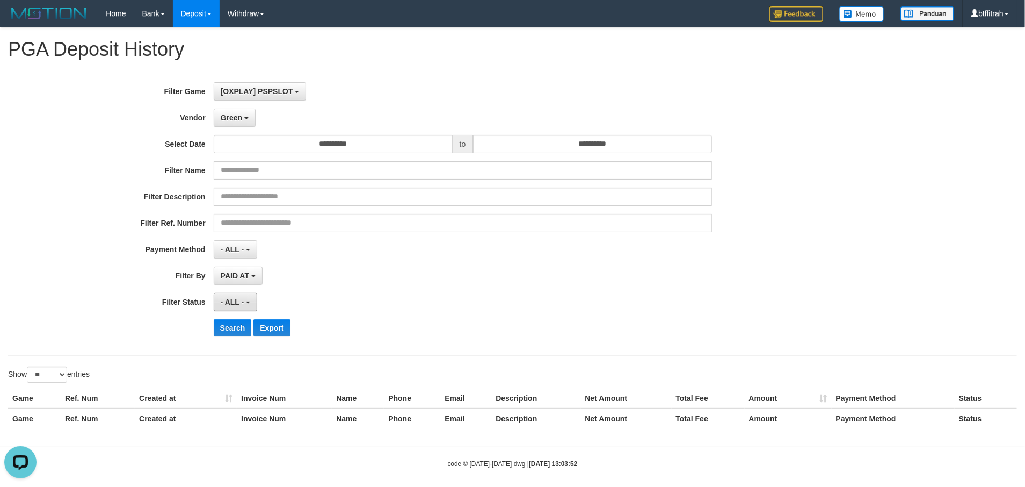
drag, startPoint x: 235, startPoint y: 308, endPoint x: 263, endPoint y: 369, distance: 66.8
click at [235, 308] on button "- ALL -" at bounding box center [236, 302] width 44 height 18
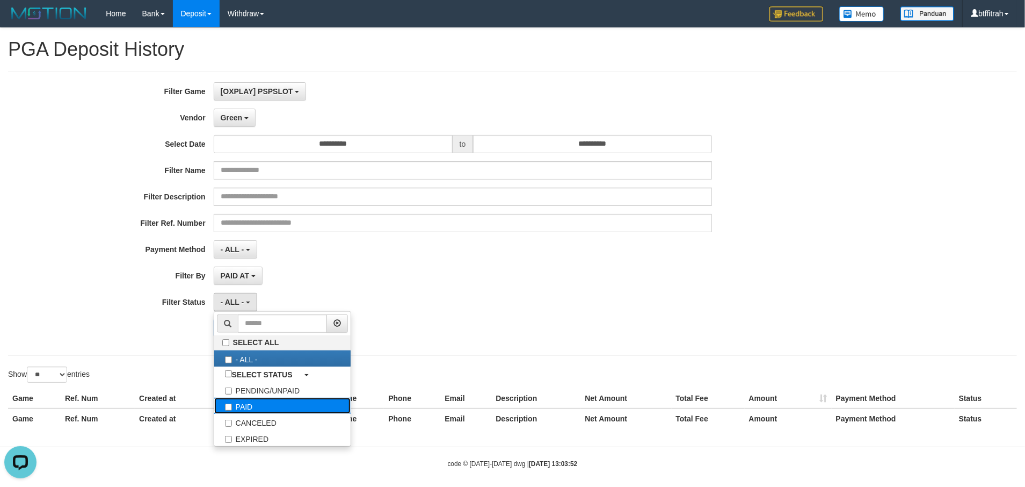
click at [255, 406] on label "PAID" at bounding box center [282, 406] width 136 height 16
select select "*"
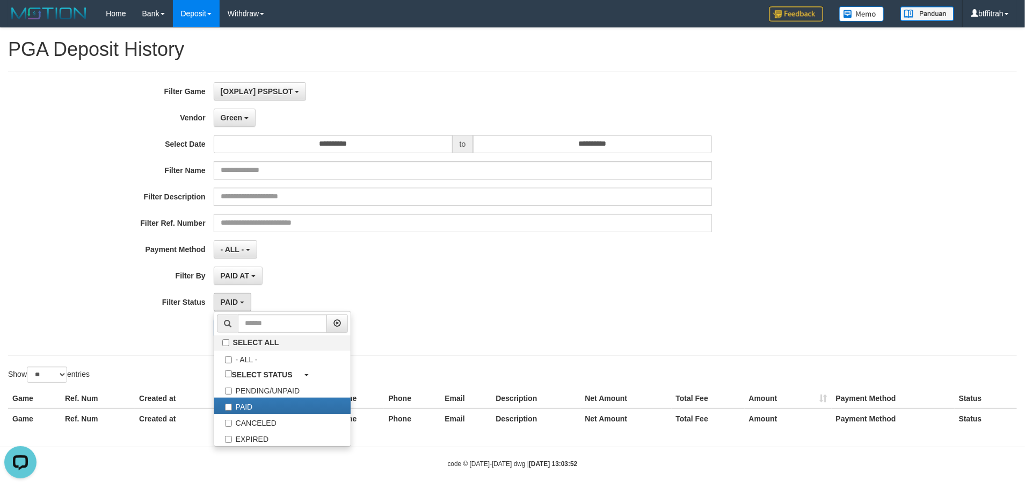
click at [128, 363] on div "**********" at bounding box center [512, 232] width 1025 height 408
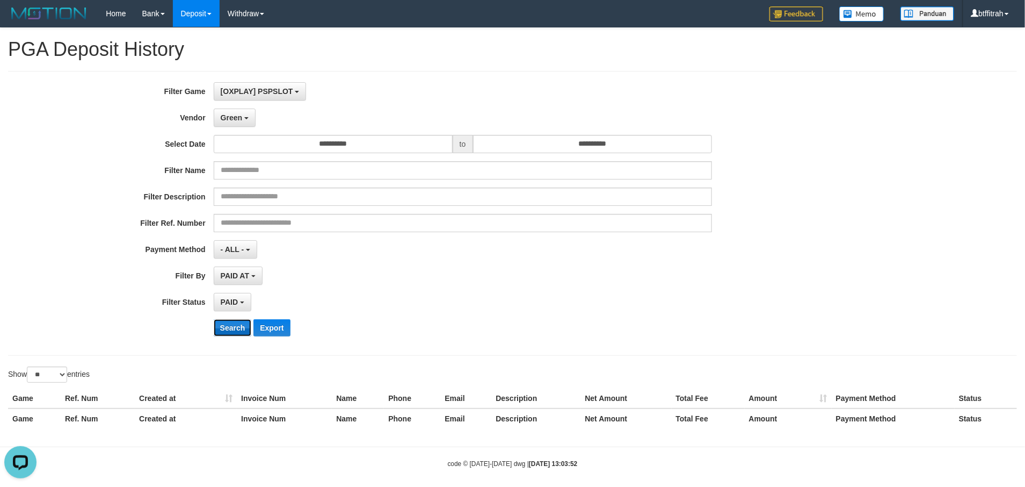
click at [243, 329] on button "Search" at bounding box center [233, 327] width 38 height 17
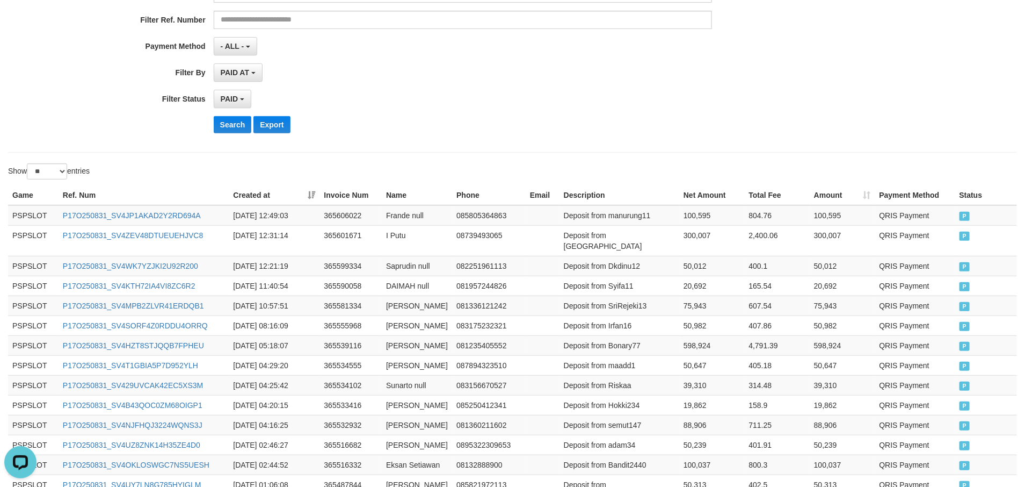
scroll to position [344, 0]
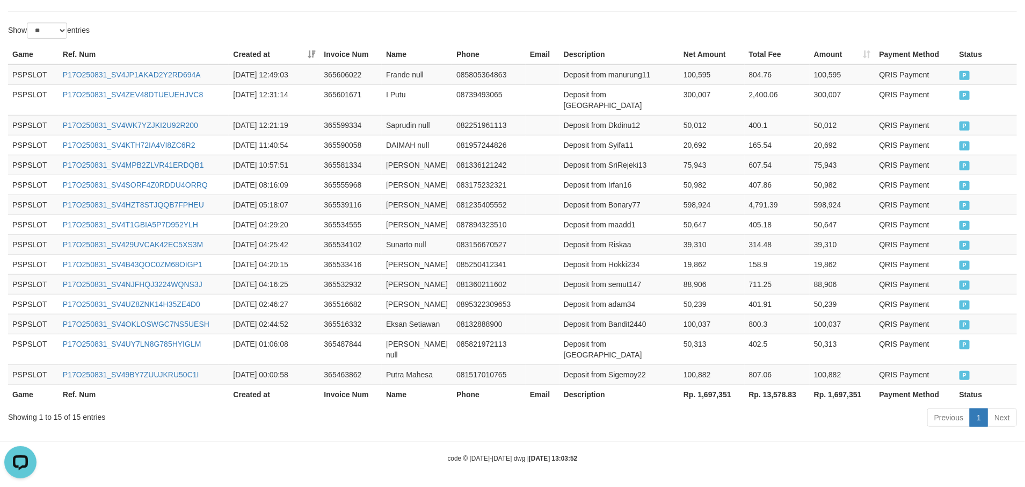
click at [710, 391] on th "Rp. 1,697,351" at bounding box center [712, 394] width 65 height 20
copy th "1,697,351"
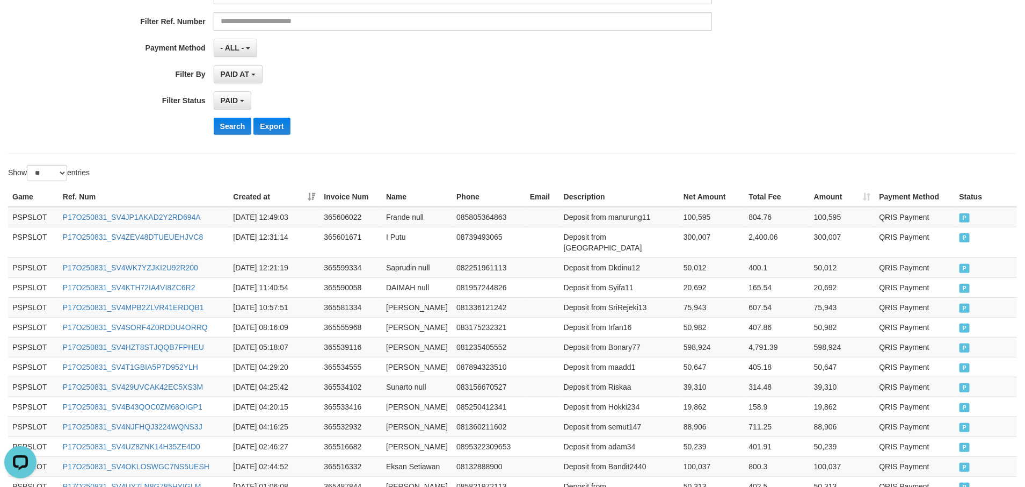
scroll to position [0, 0]
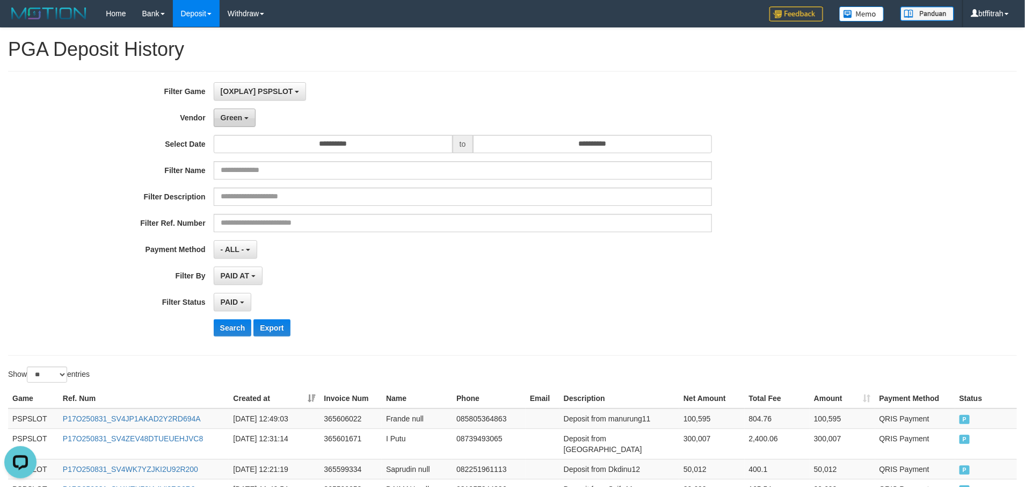
click at [228, 118] on span "Green" at bounding box center [231, 117] width 21 height 9
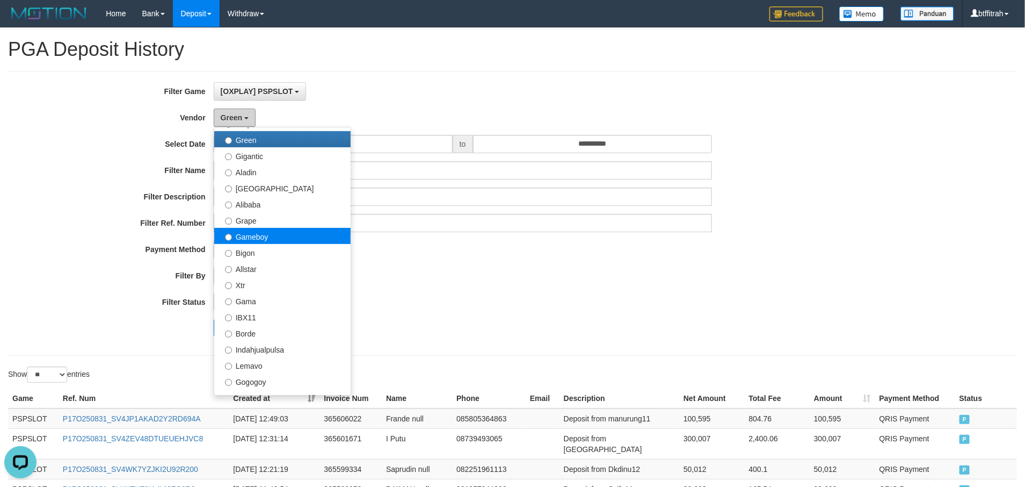
scroll to position [161, 0]
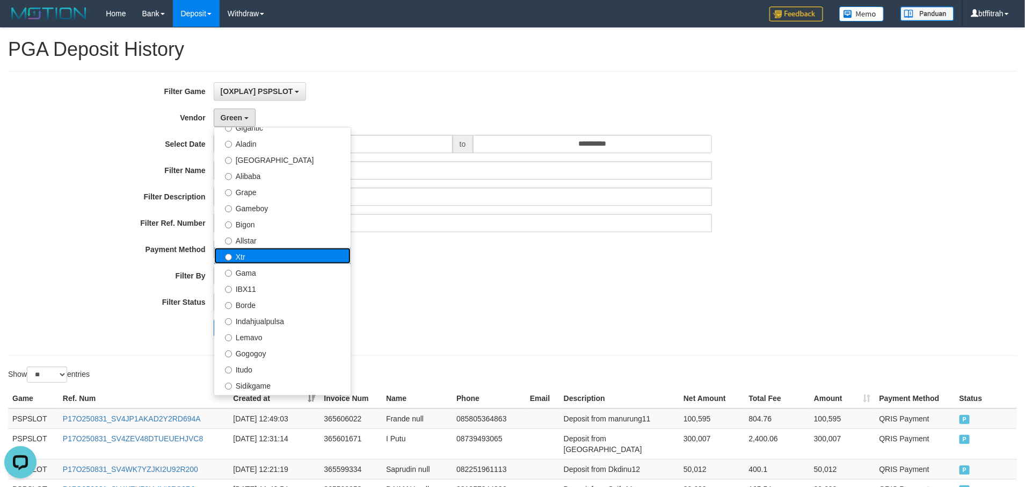
click at [268, 251] on label "Xtr" at bounding box center [282, 256] width 136 height 16
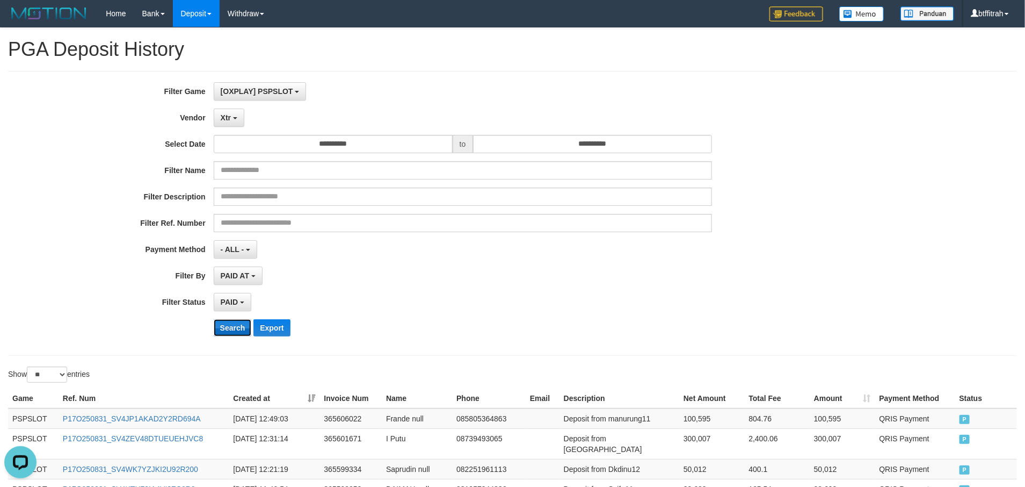
click at [222, 326] on button "Search" at bounding box center [233, 327] width 38 height 17
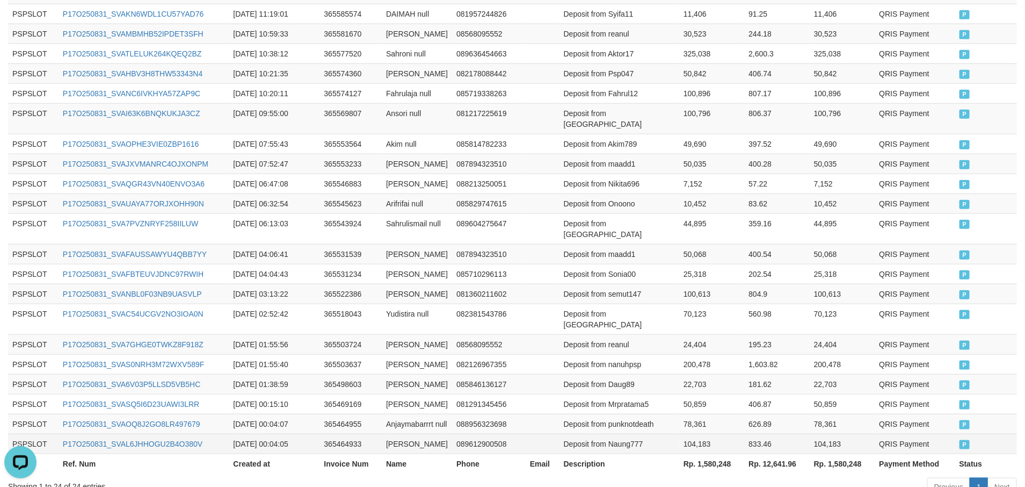
scroll to position [525, 0]
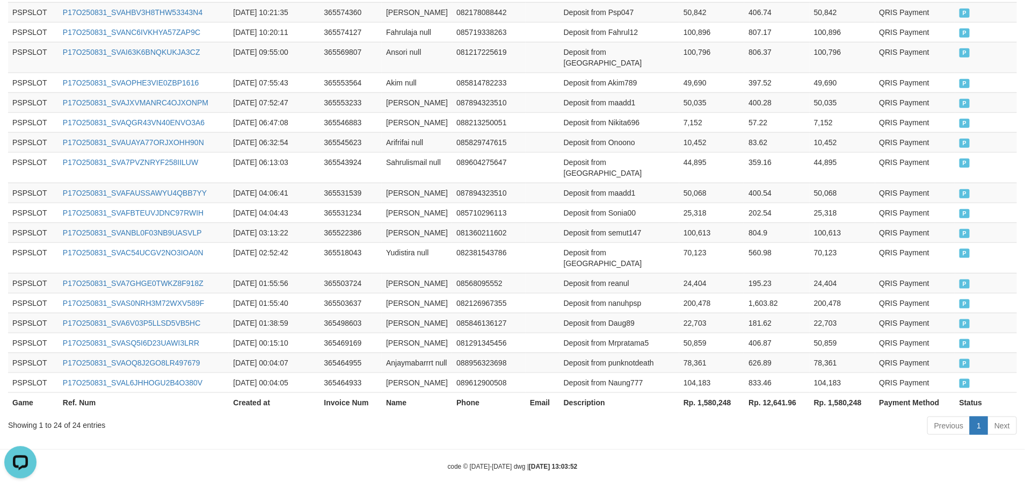
click at [703, 415] on div "Previous 1 Next" at bounding box center [726, 426] width 582 height 23
click at [710, 392] on th "Rp. 1,580,248" at bounding box center [712, 402] width 65 height 20
copy th "1,580,248"
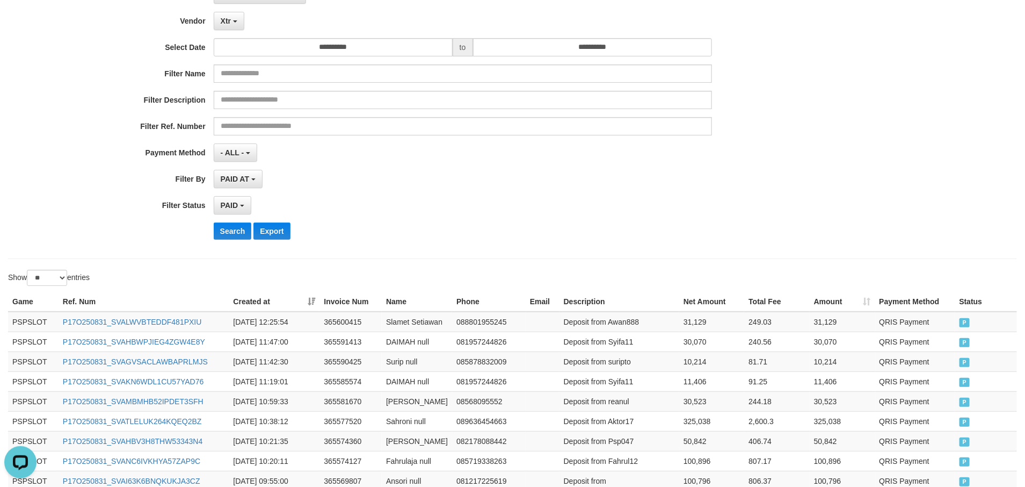
scroll to position [42, 0]
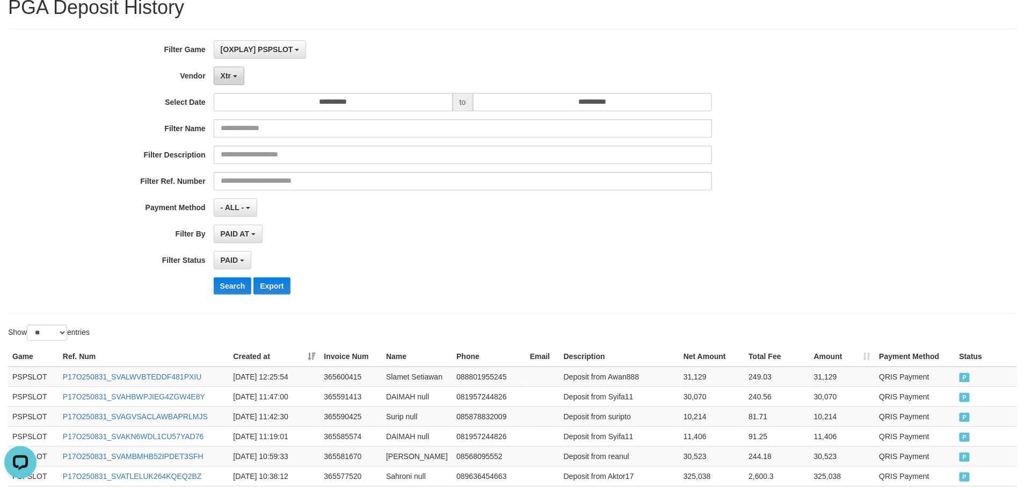
click at [236, 70] on button "Xtr" at bounding box center [229, 76] width 31 height 18
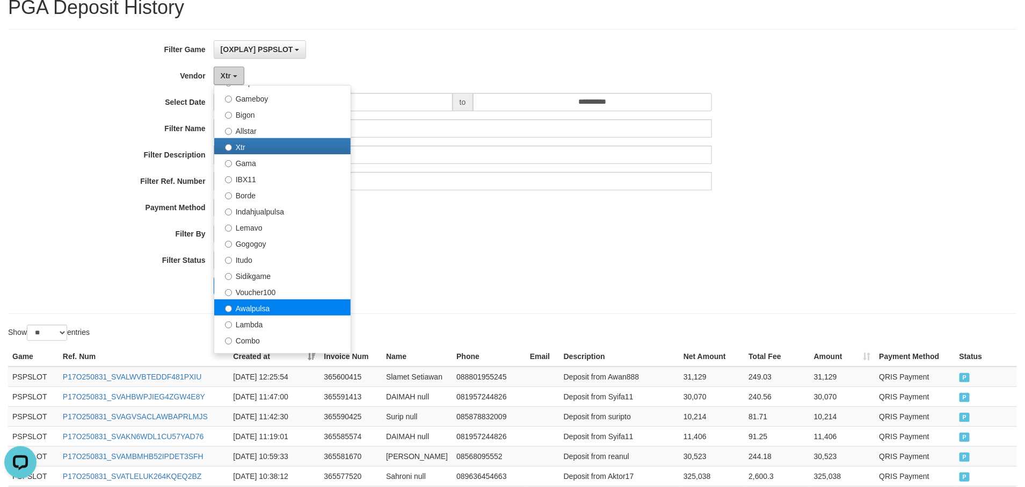
scroll to position [322, 0]
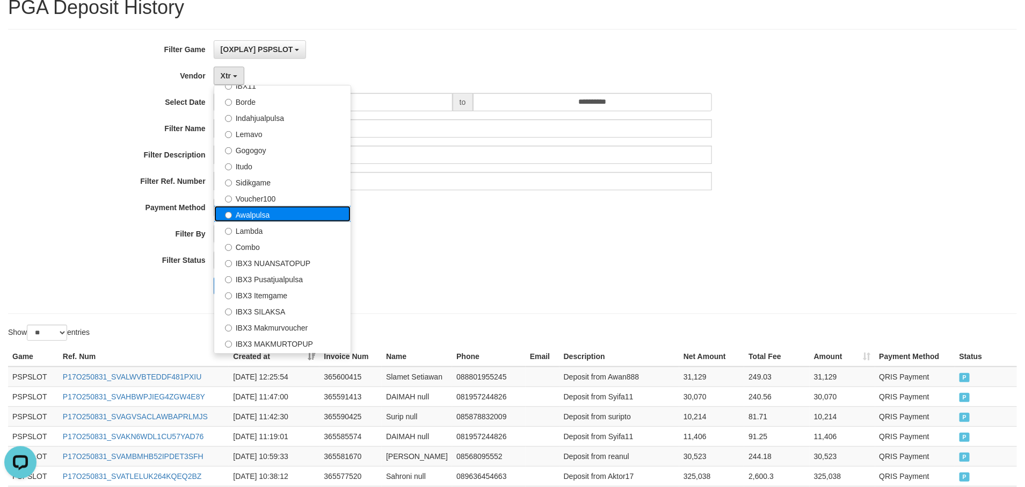
click at [287, 215] on label "Awalpulsa" at bounding box center [282, 214] width 136 height 16
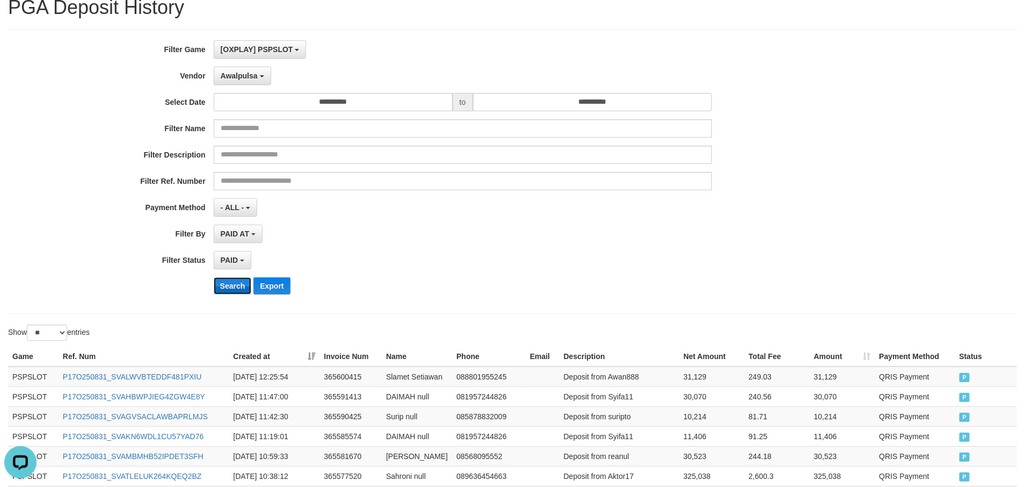
click at [235, 292] on button "Search" at bounding box center [233, 285] width 38 height 17
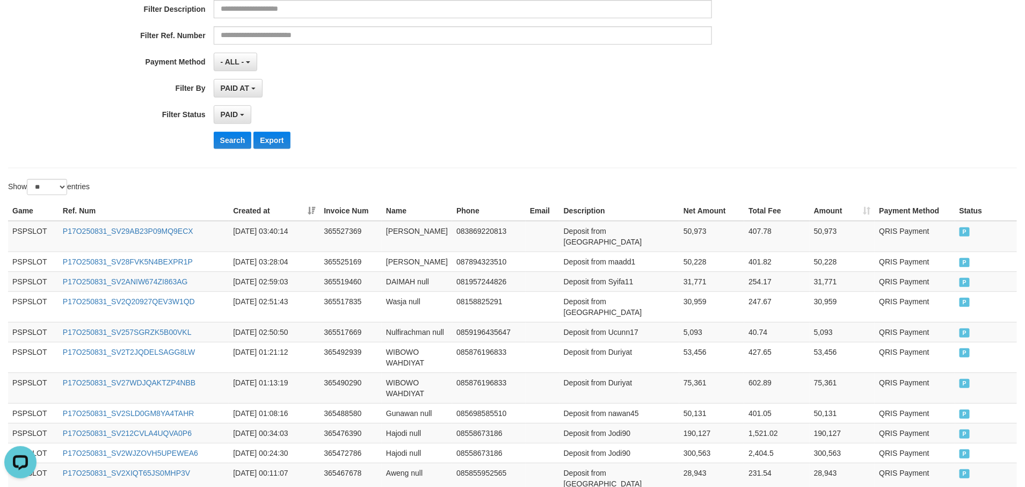
scroll to position [295, 0]
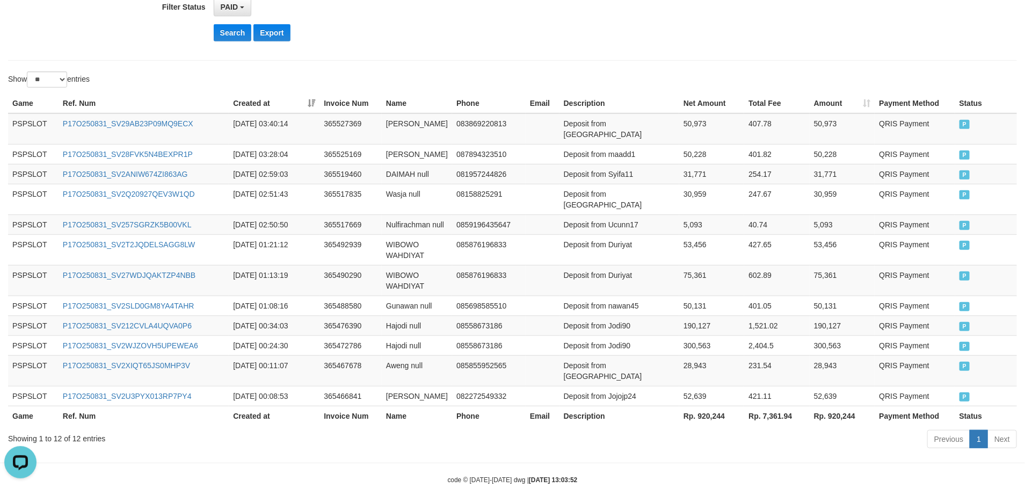
drag, startPoint x: 797, startPoint y: 440, endPoint x: 735, endPoint y: 414, distance: 66.7
click at [794, 442] on body "Toggle navigation Home Bank Account List Load By Website Group [OXPLAY] PSPSLOT…" at bounding box center [512, 108] width 1025 height 806
click at [698, 406] on th "Rp. 920,244" at bounding box center [712, 416] width 65 height 20
copy th "920,244"
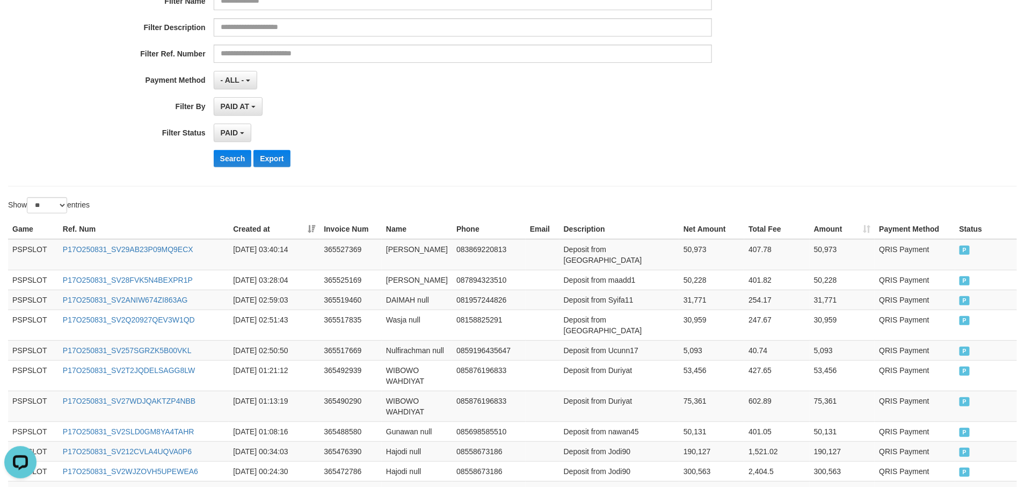
scroll to position [0, 0]
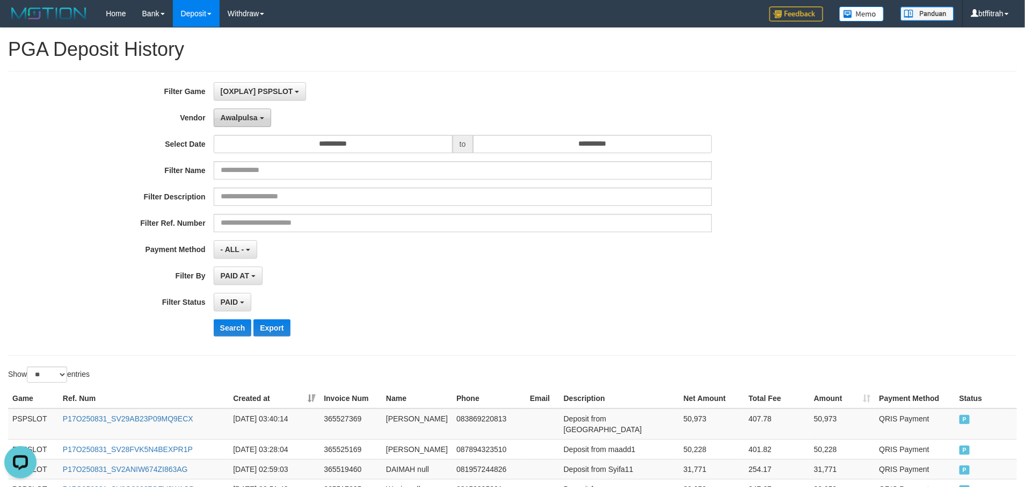
click at [253, 124] on button "Awalpulsa" at bounding box center [242, 118] width 57 height 18
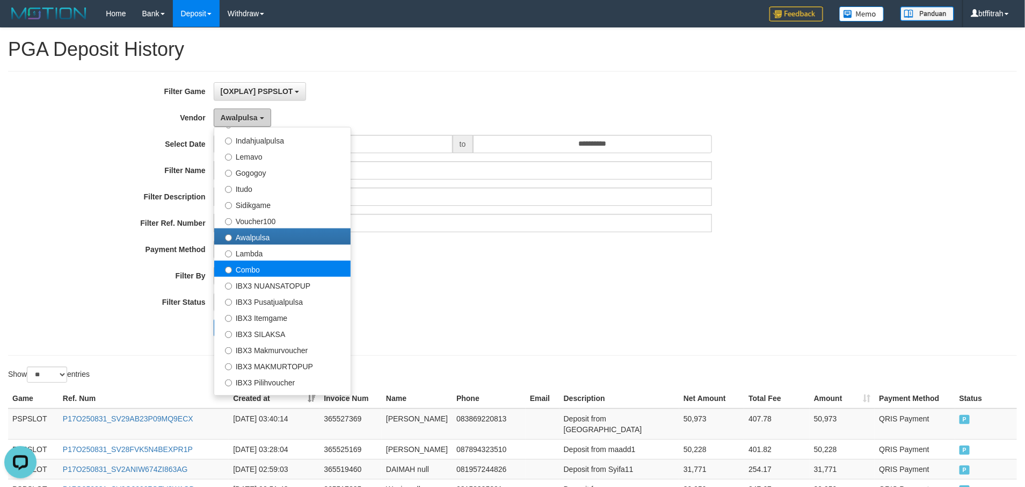
scroll to position [352, 0]
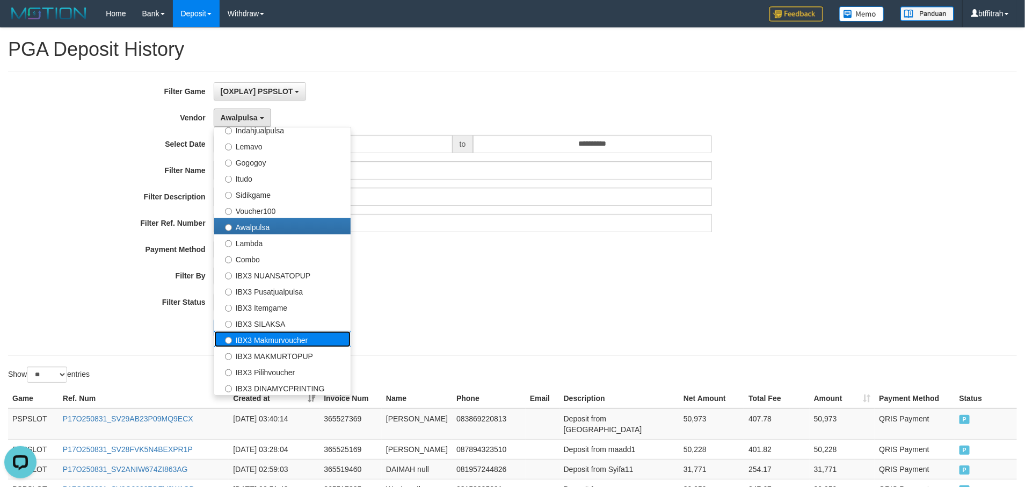
click at [309, 342] on label "IBX3 Makmurvoucher" at bounding box center [282, 339] width 136 height 16
select select "**********"
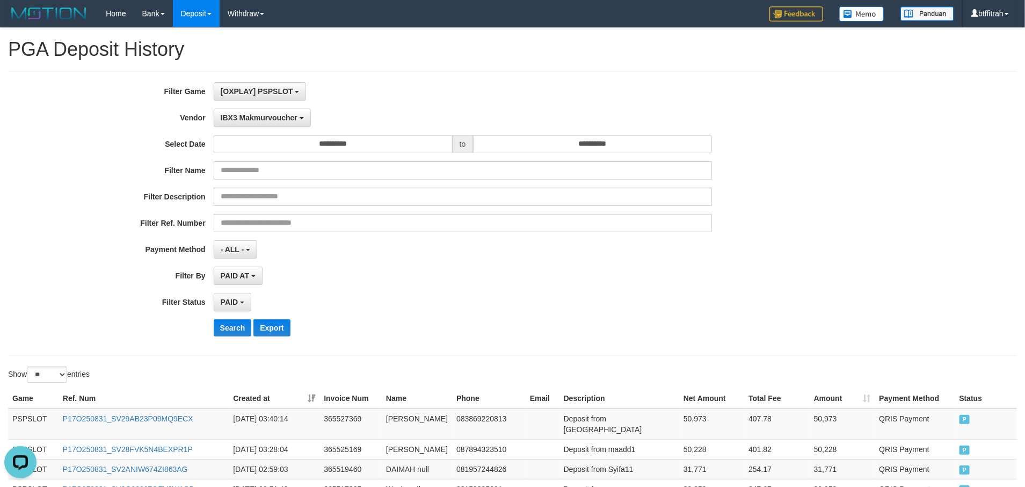
click at [219, 318] on div "**********" at bounding box center [427, 213] width 855 height 262
click at [218, 331] on button "Search" at bounding box center [233, 327] width 38 height 17
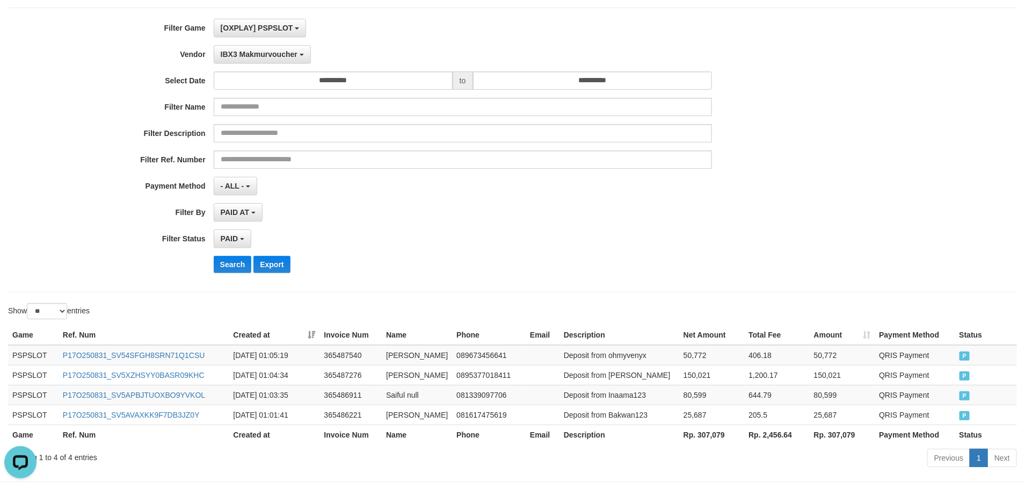
scroll to position [112, 0]
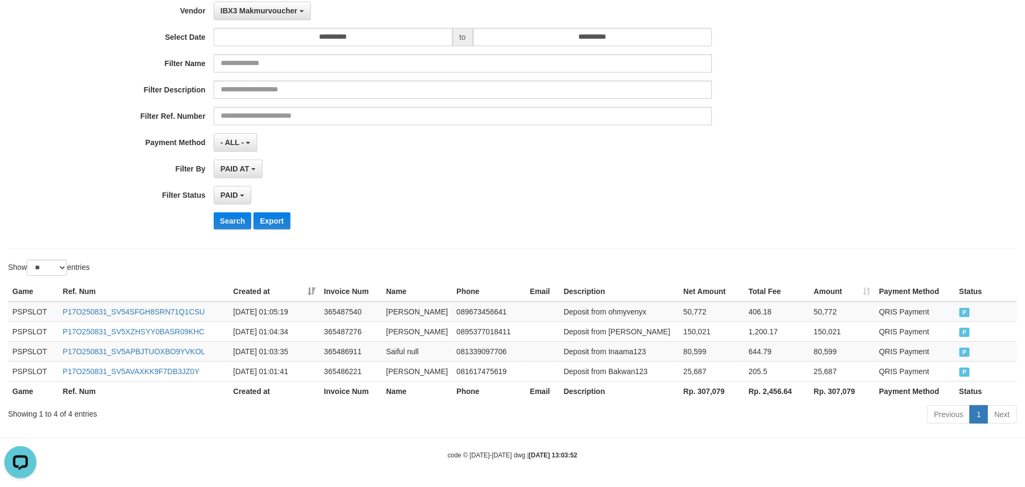
click at [728, 419] on div "Previous 1 Next" at bounding box center [726, 415] width 582 height 23
click at [708, 392] on th "Rp. 307,079" at bounding box center [712, 391] width 65 height 20
copy th "307,079"
drag, startPoint x: 722, startPoint y: 416, endPoint x: 797, endPoint y: 435, distance: 77.0
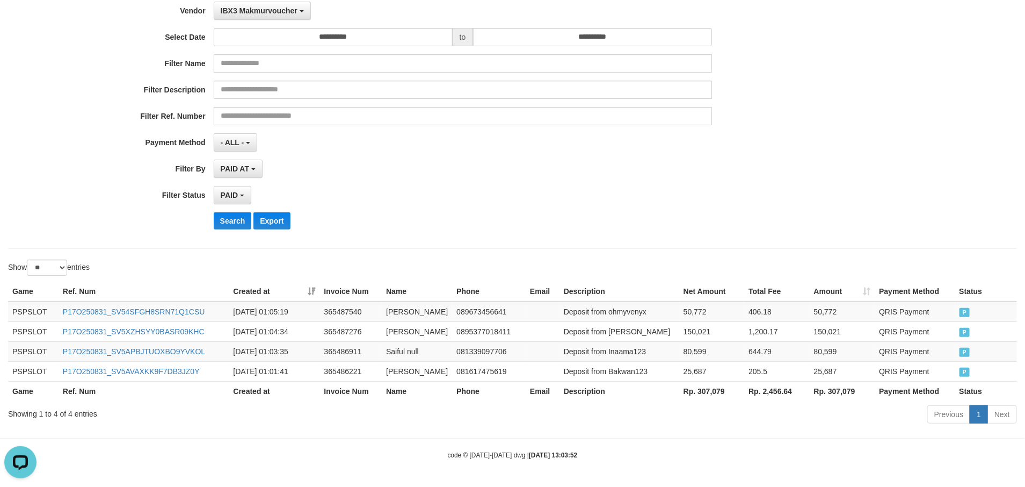
click at [722, 417] on div "Previous 1 Next" at bounding box center [726, 415] width 582 height 23
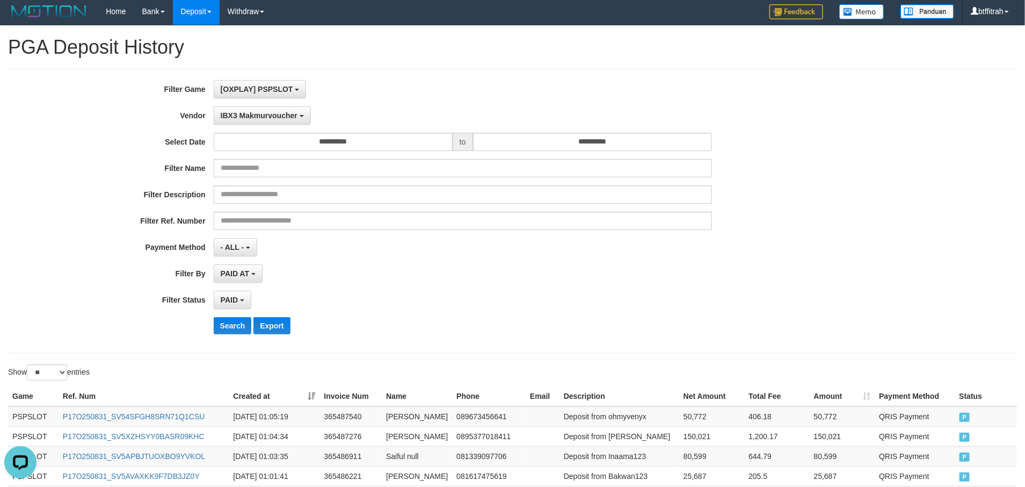
scroll to position [0, 0]
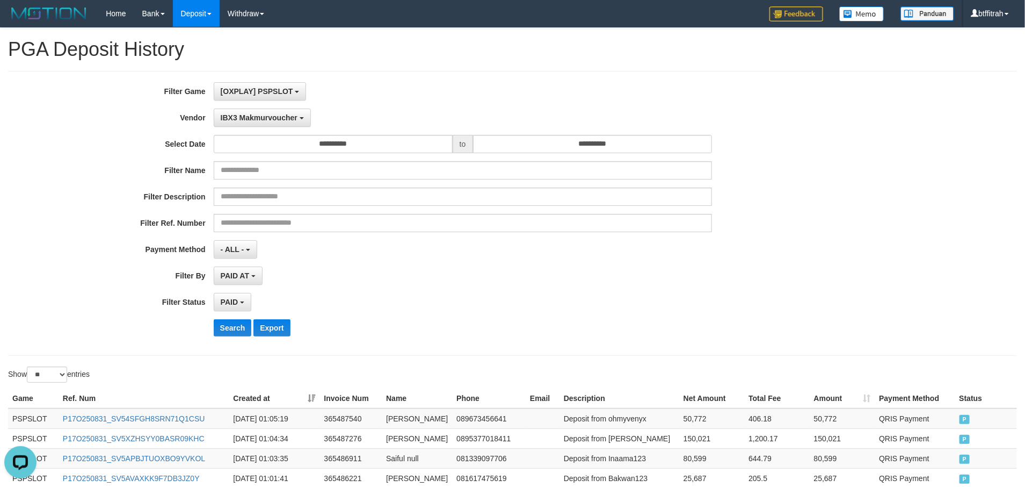
click at [826, 245] on div "**********" at bounding box center [427, 249] width 855 height 18
click at [986, 57] on link "Log Out" at bounding box center [974, 61] width 85 height 14
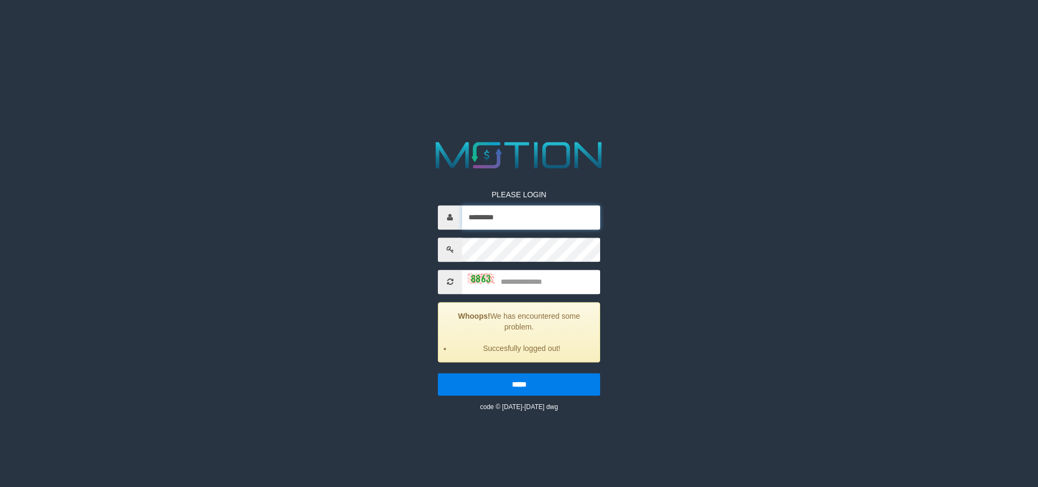
drag, startPoint x: 510, startPoint y: 211, endPoint x: 521, endPoint y: 227, distance: 19.7
click at [511, 212] on input "*********" at bounding box center [531, 217] width 138 height 24
type input "*********"
click at [546, 280] on input "text" at bounding box center [531, 282] width 138 height 24
type input "****"
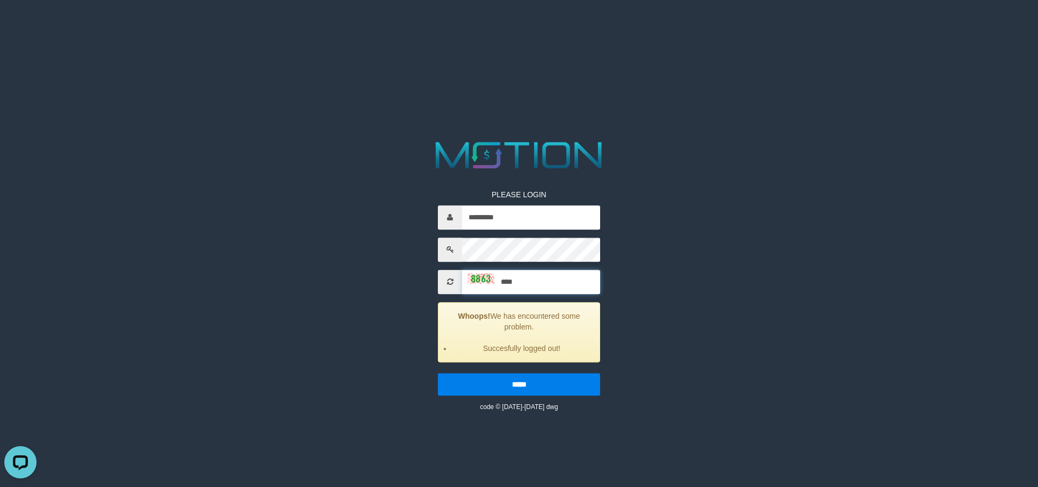
click at [438, 373] on input "*****" at bounding box center [519, 384] width 162 height 23
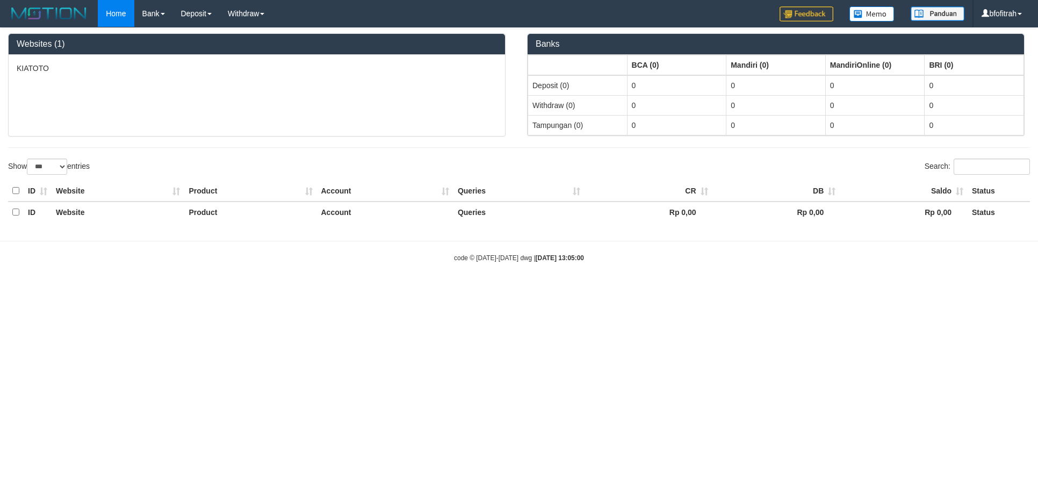
select select "***"
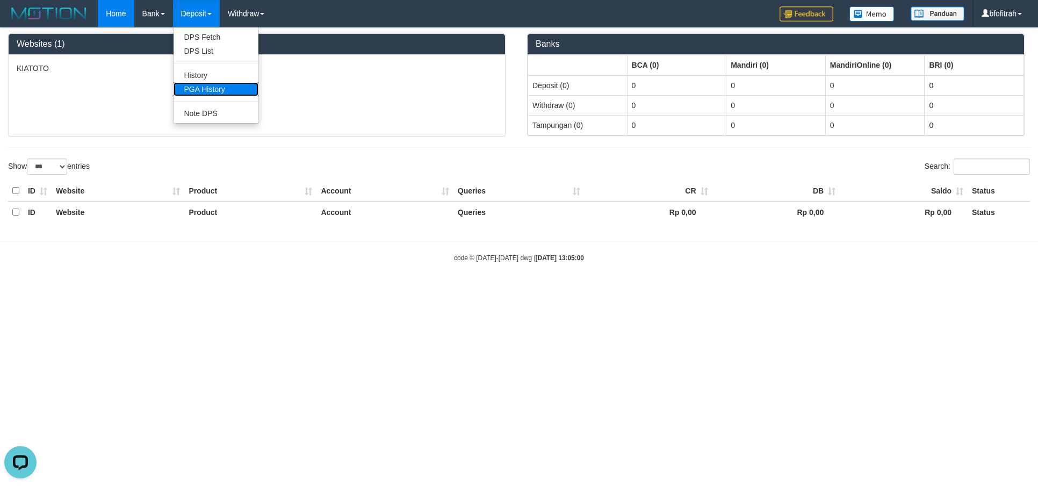
click at [215, 85] on link "PGA History" at bounding box center [216, 89] width 85 height 14
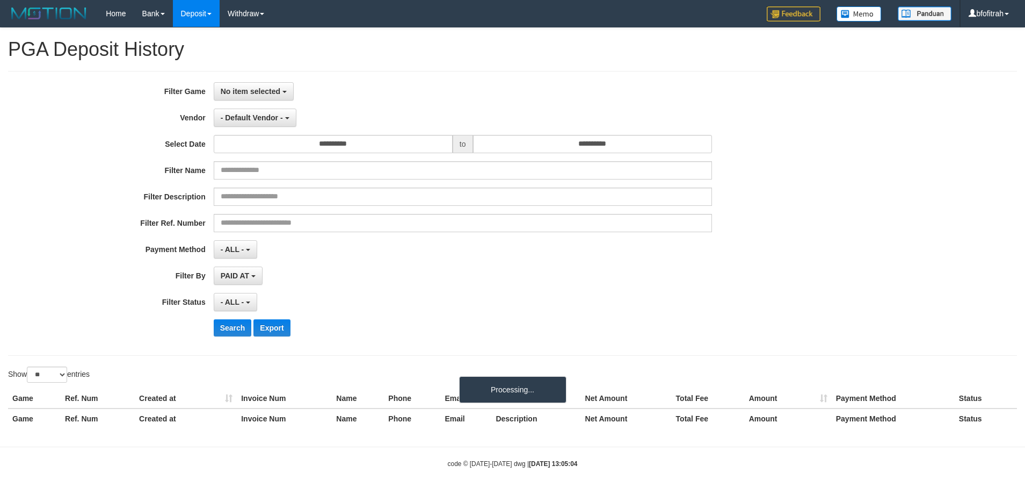
select select
select select "**"
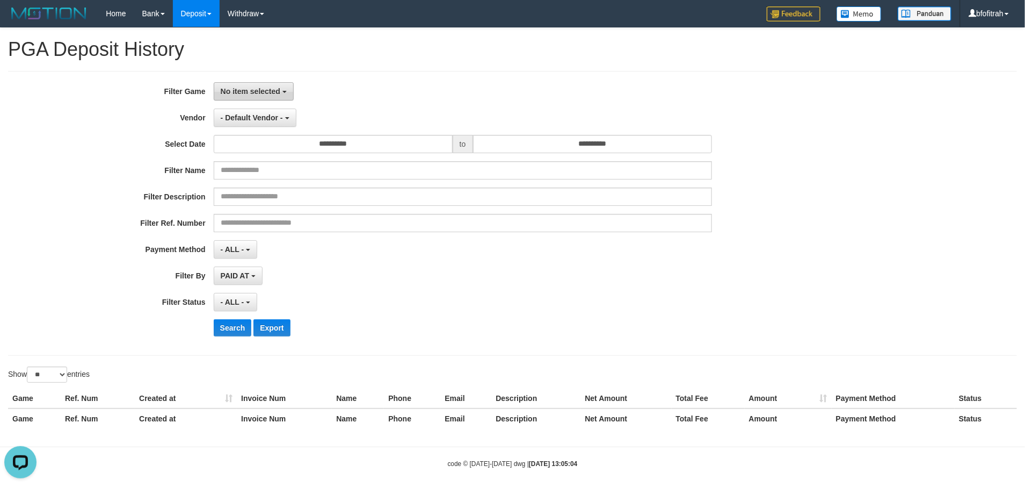
click at [257, 92] on span "No item selected" at bounding box center [251, 91] width 60 height 9
click at [271, 153] on label "[ITOTO] KIATOTO" at bounding box center [282, 147] width 136 height 16
select select "****"
click at [276, 115] on span "- Default Vendor -" at bounding box center [252, 117] width 62 height 9
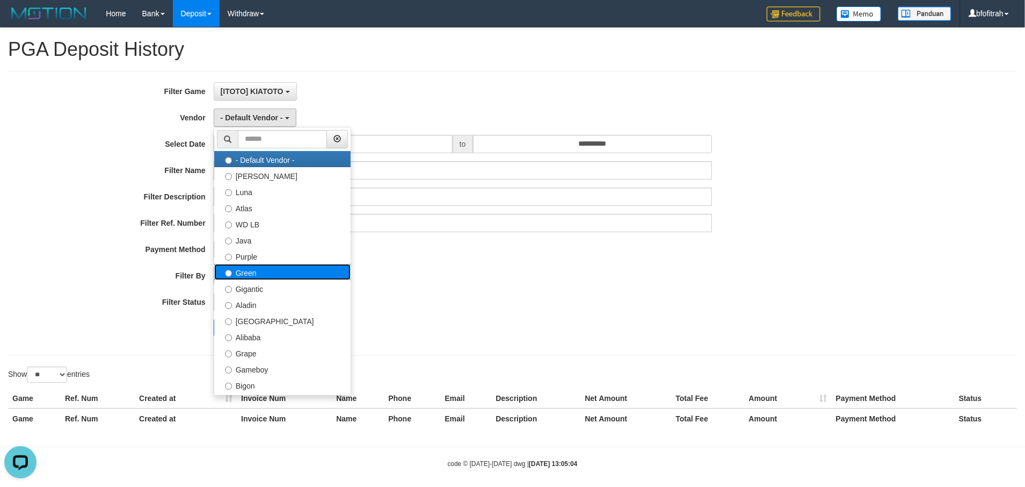
click at [287, 279] on label "Green" at bounding box center [282, 272] width 136 height 16
select select "**********"
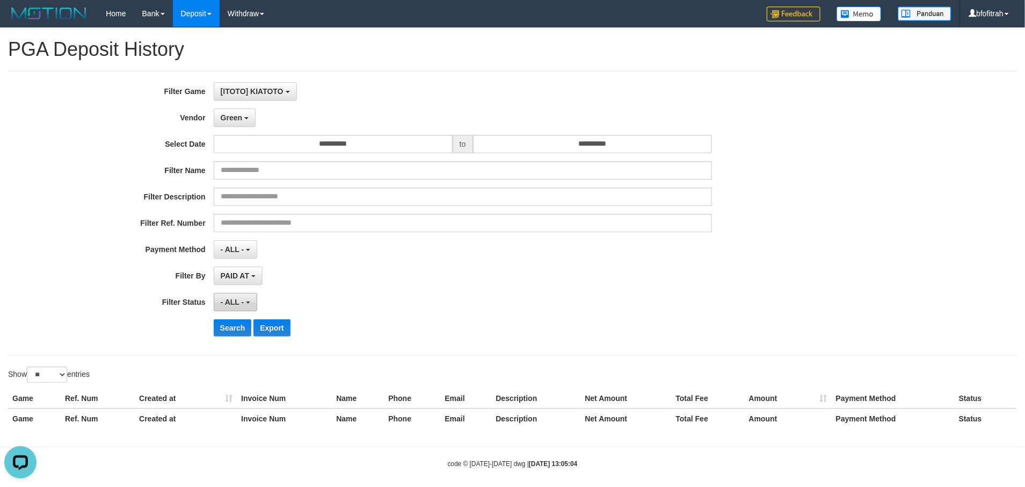
drag, startPoint x: 237, startPoint y: 302, endPoint x: 291, endPoint y: 334, distance: 62.6
click at [236, 302] on span "- ALL -" at bounding box center [233, 302] width 24 height 9
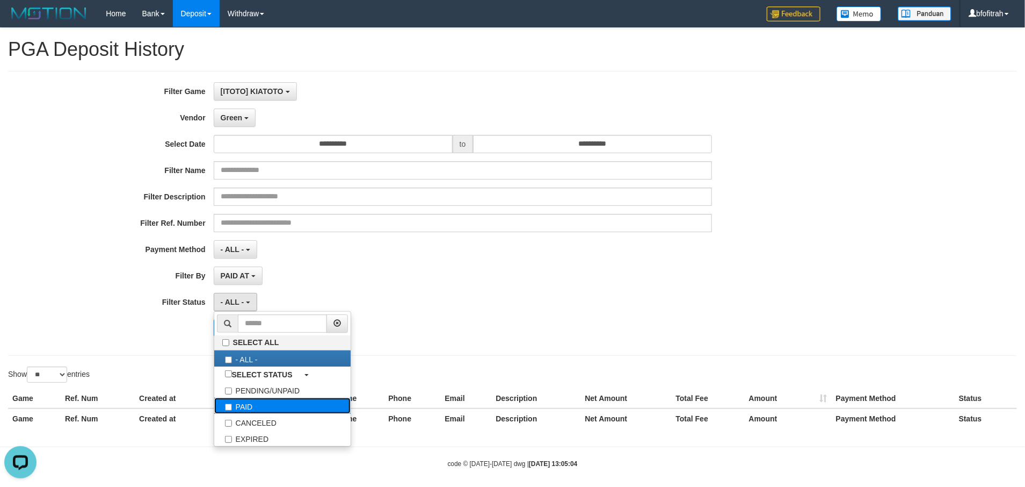
click at [271, 414] on label "PAID" at bounding box center [282, 406] width 136 height 16
select select "*"
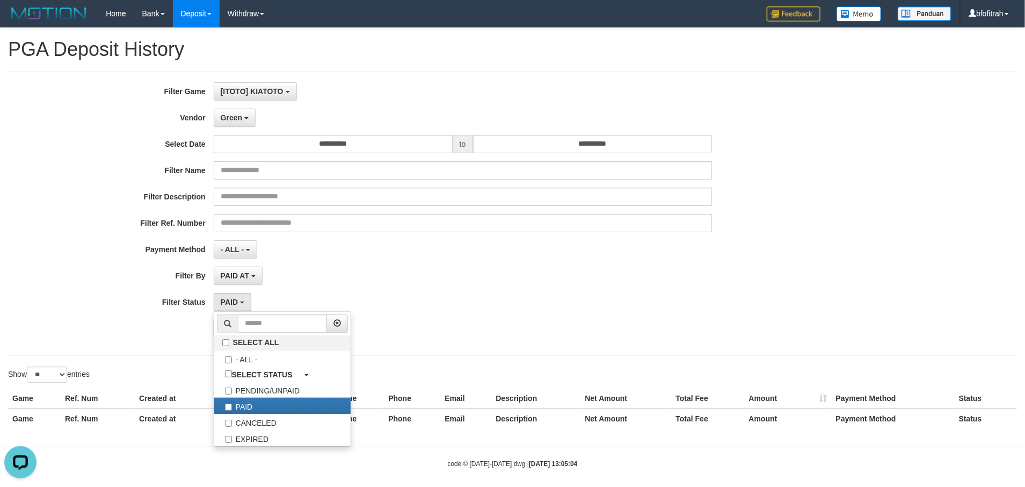
drag, startPoint x: 142, startPoint y: 300, endPoint x: 177, endPoint y: 301, distance: 35.0
click at [144, 299] on label "Filter Status" at bounding box center [107, 300] width 214 height 15
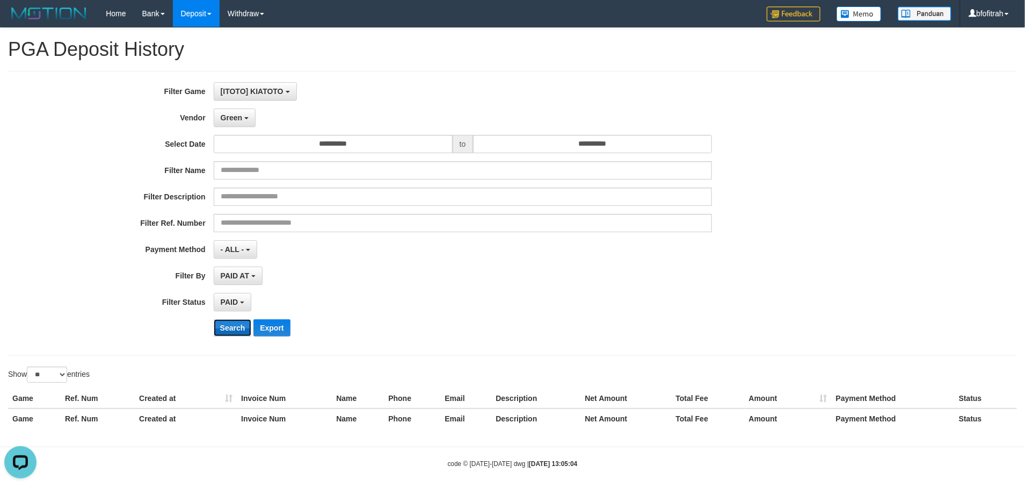
click at [222, 326] on button "Search" at bounding box center [233, 327] width 38 height 17
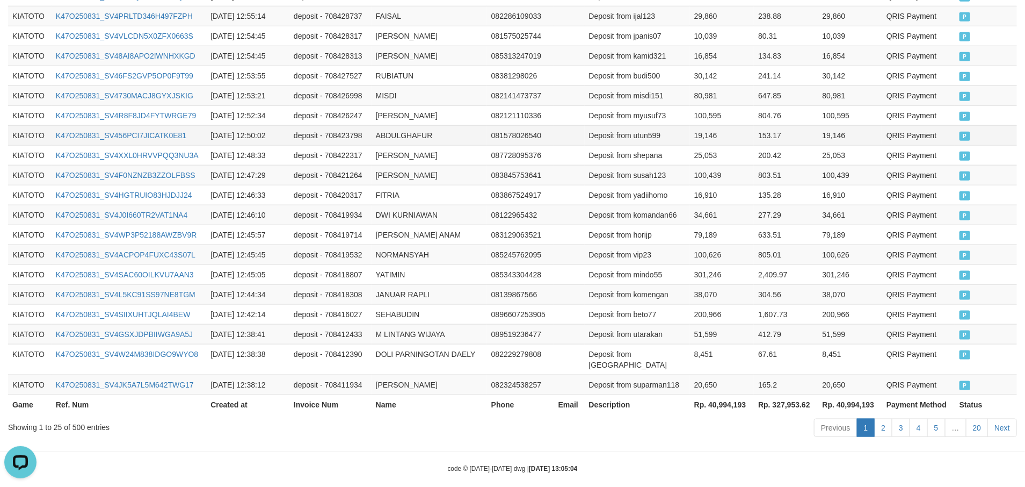
scroll to position [535, 0]
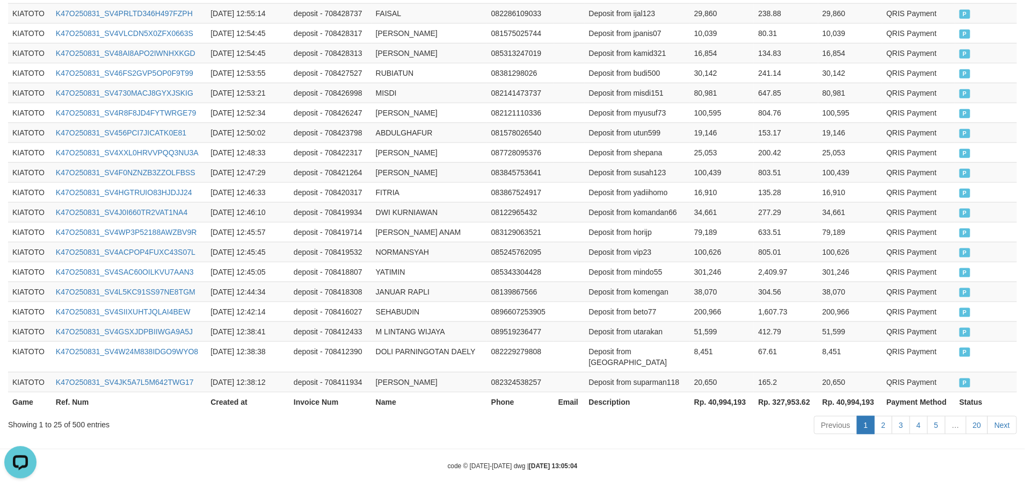
click at [734, 392] on th "Rp. 40,994,193" at bounding box center [722, 402] width 64 height 20
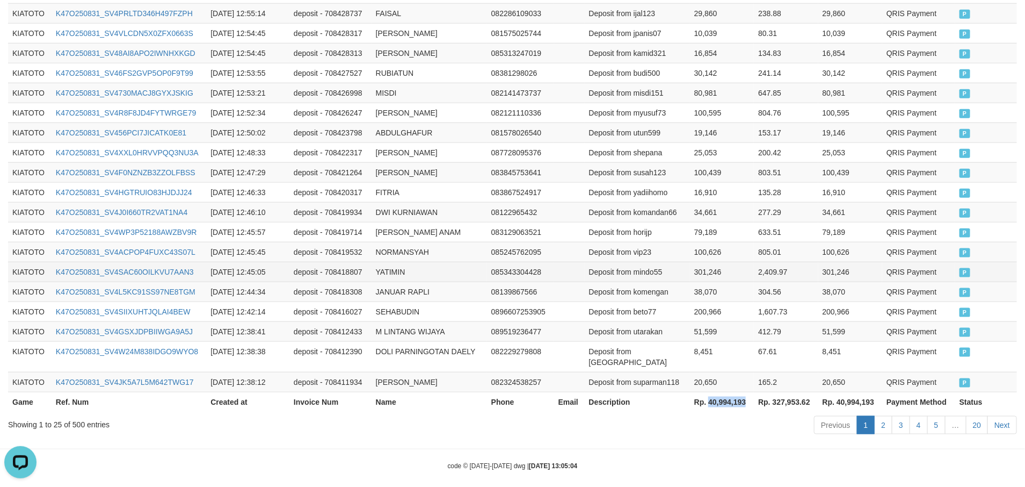
copy th "40,994,193"
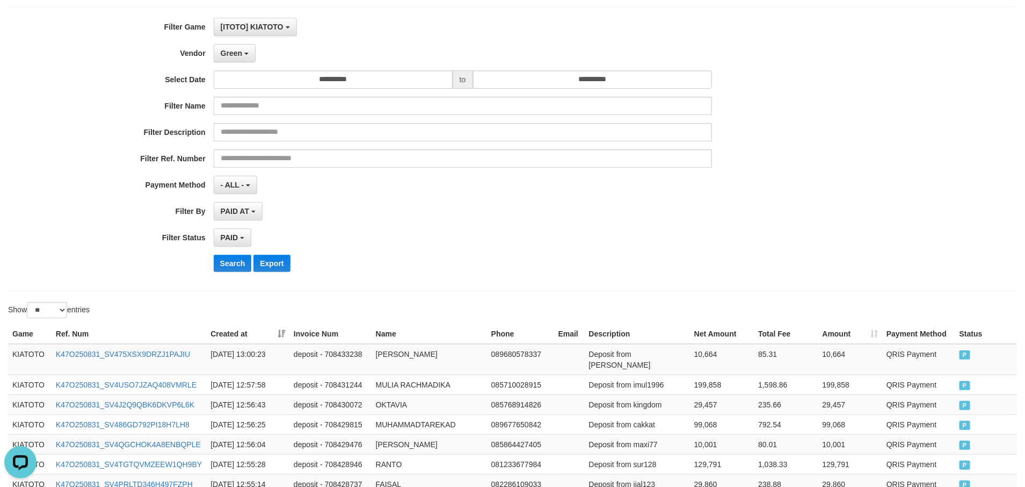
scroll to position [0, 0]
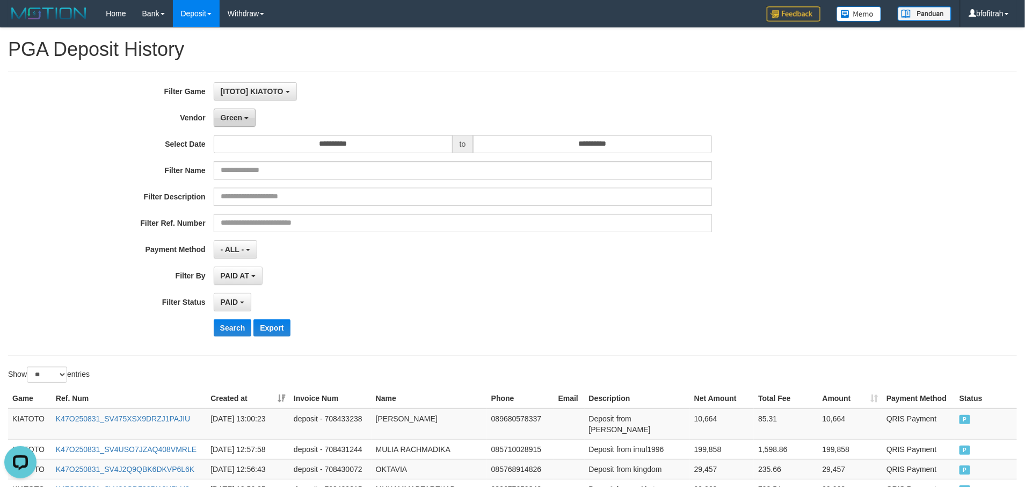
click at [245, 122] on button "Green" at bounding box center [235, 118] width 42 height 18
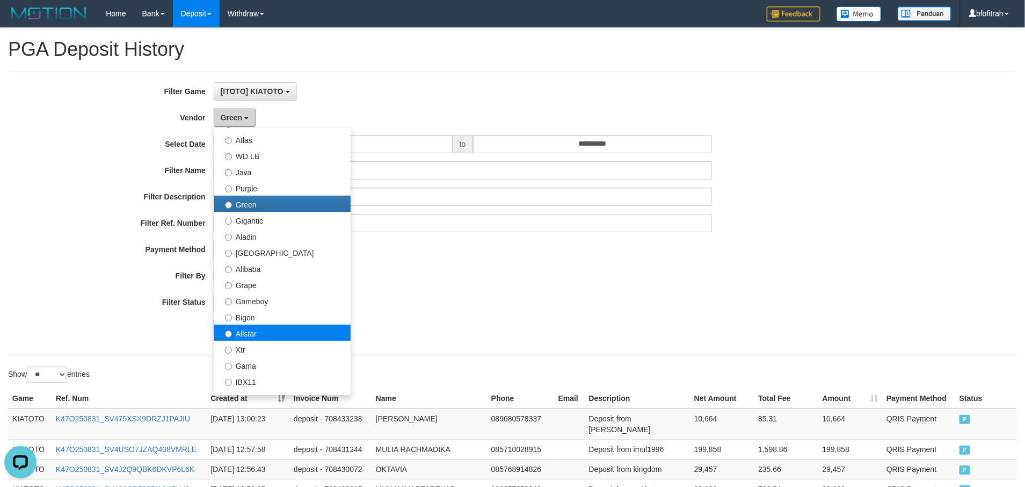
scroll to position [161, 0]
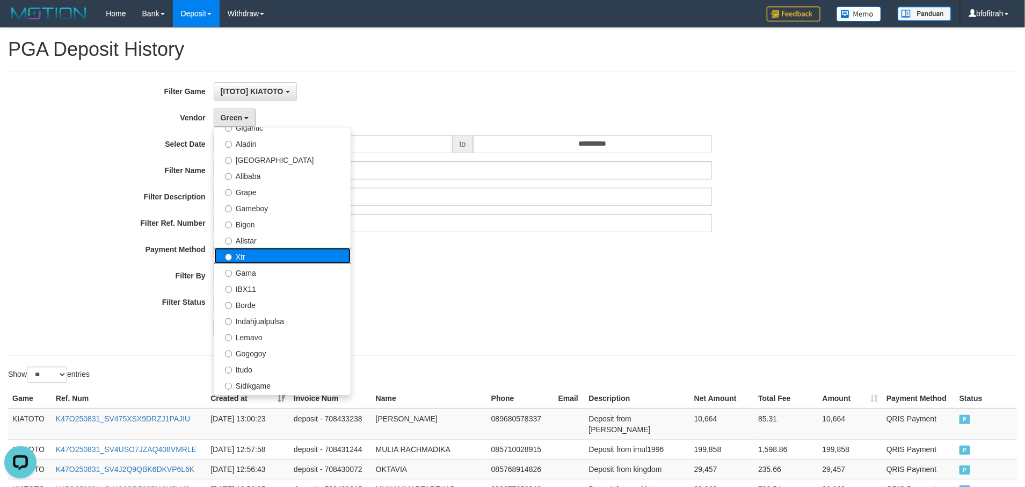
click at [300, 255] on label "Xtr" at bounding box center [282, 256] width 136 height 16
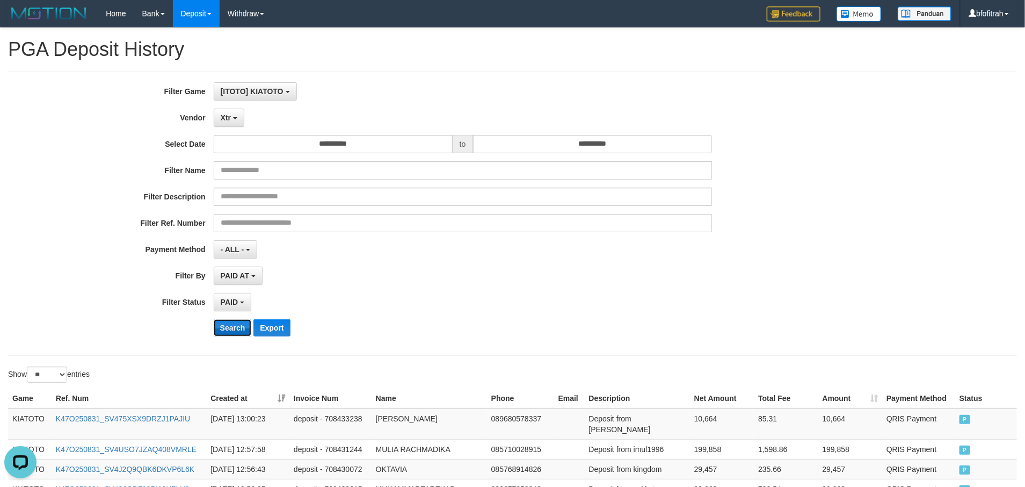
click at [234, 324] on button "Search" at bounding box center [233, 327] width 38 height 17
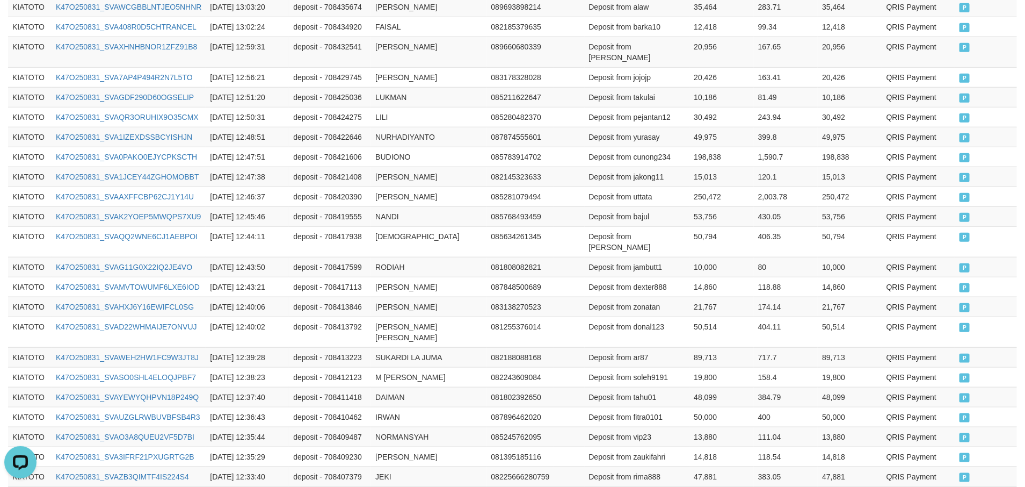
scroll to position [535, 0]
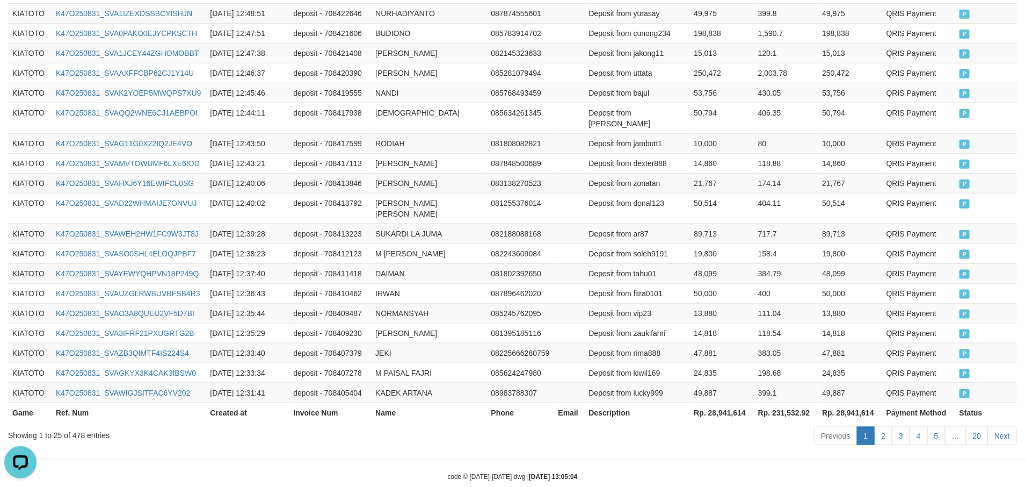
click at [738, 402] on th "Rp. 28,941,614" at bounding box center [722, 412] width 64 height 20
copy th "28,941,614"
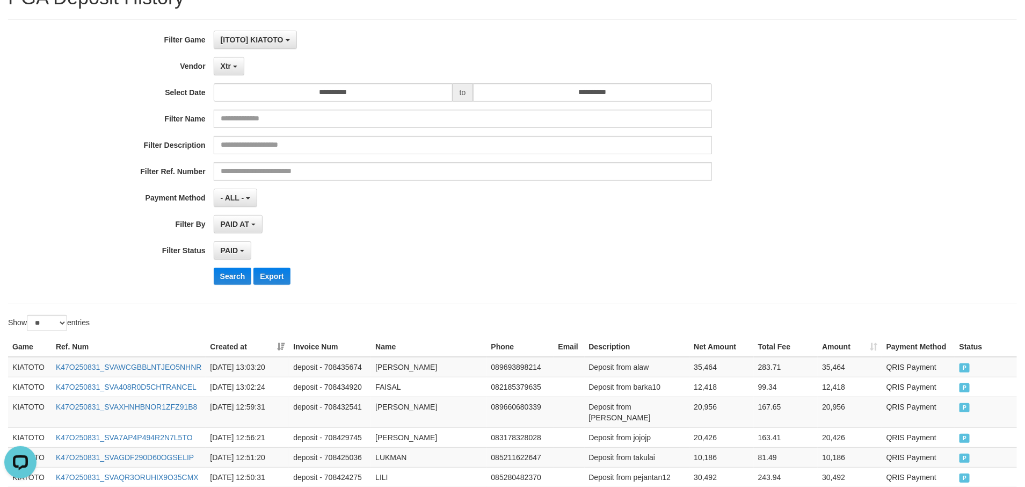
scroll to position [0, 0]
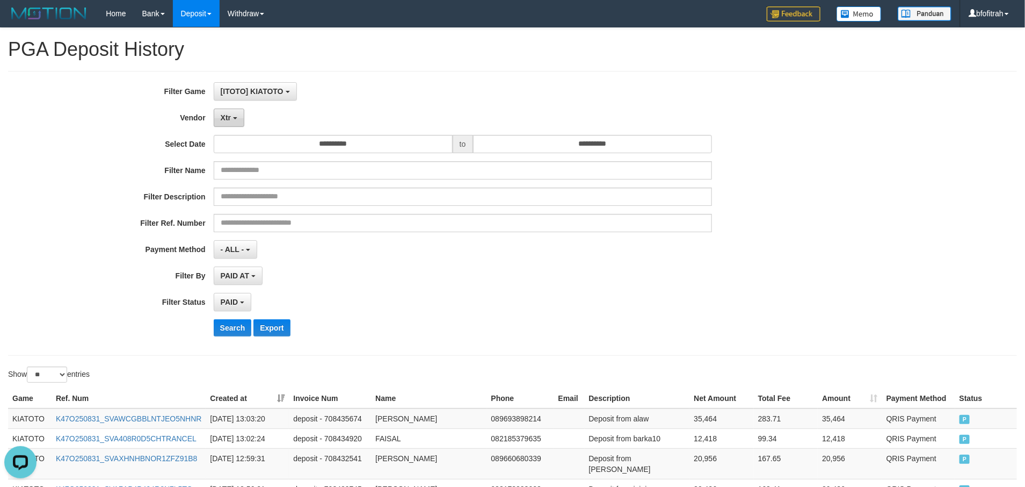
click at [227, 115] on span "Xtr" at bounding box center [226, 117] width 10 height 9
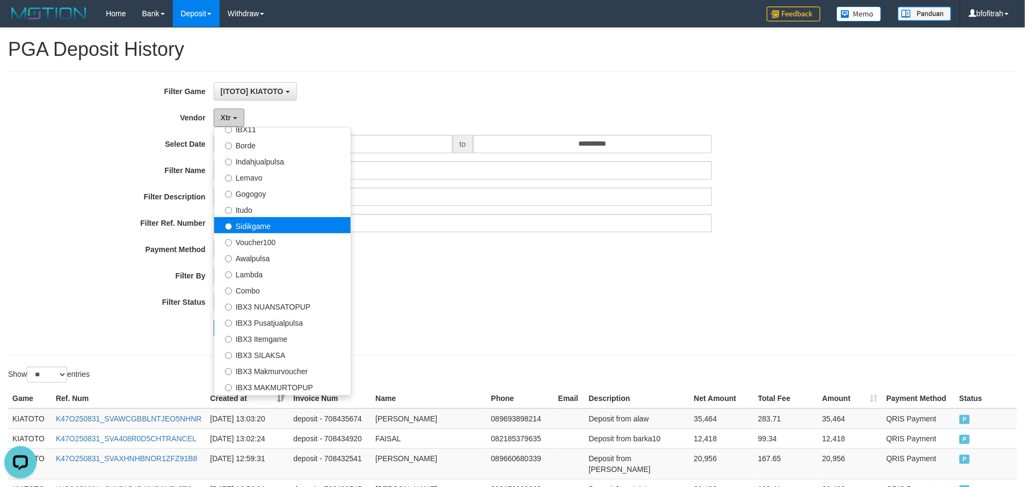
scroll to position [322, 0]
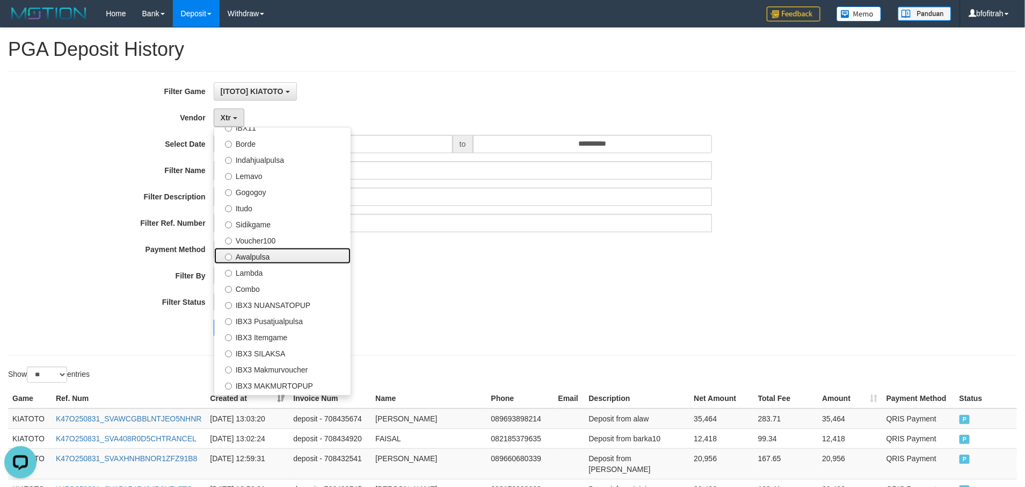
click at [300, 250] on label "Awalpulsa" at bounding box center [282, 256] width 136 height 16
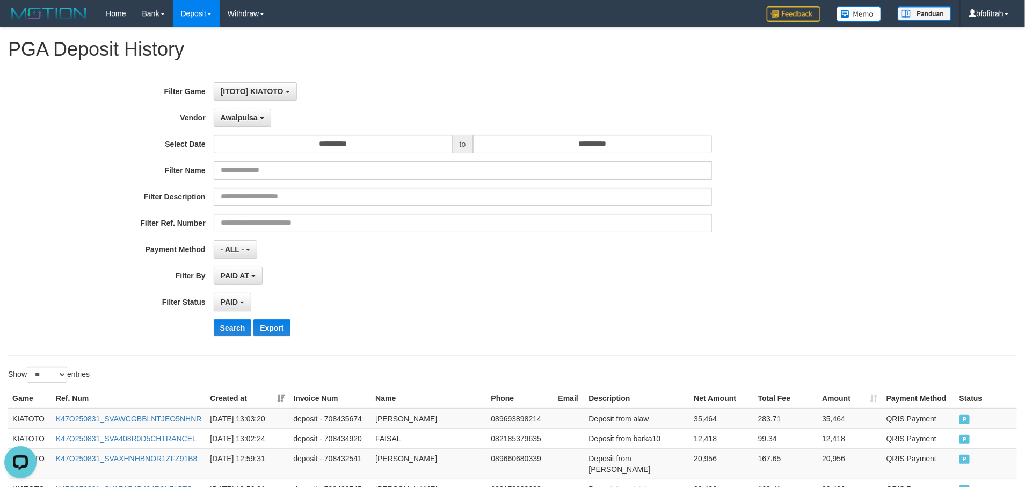
click at [222, 342] on div "**********" at bounding box center [427, 213] width 855 height 262
click at [232, 334] on button "Search" at bounding box center [233, 327] width 38 height 17
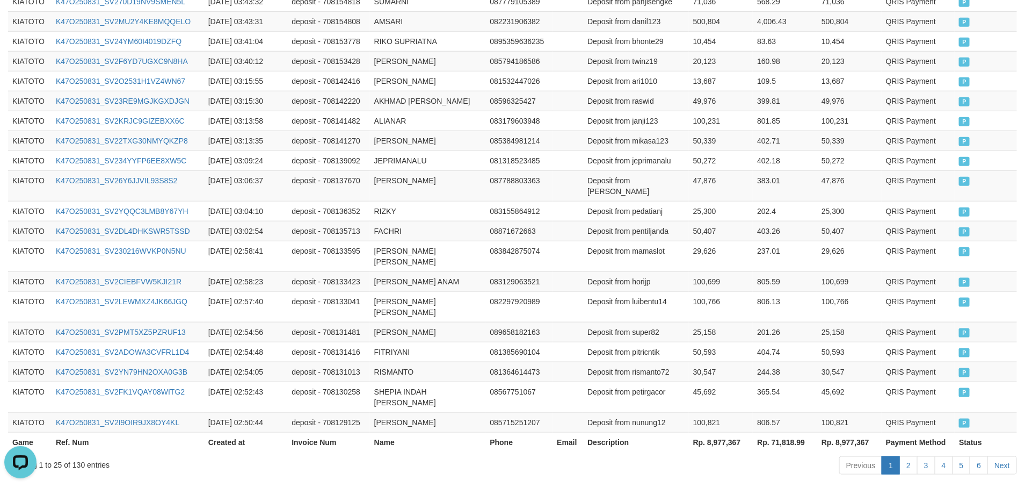
scroll to position [535, 0]
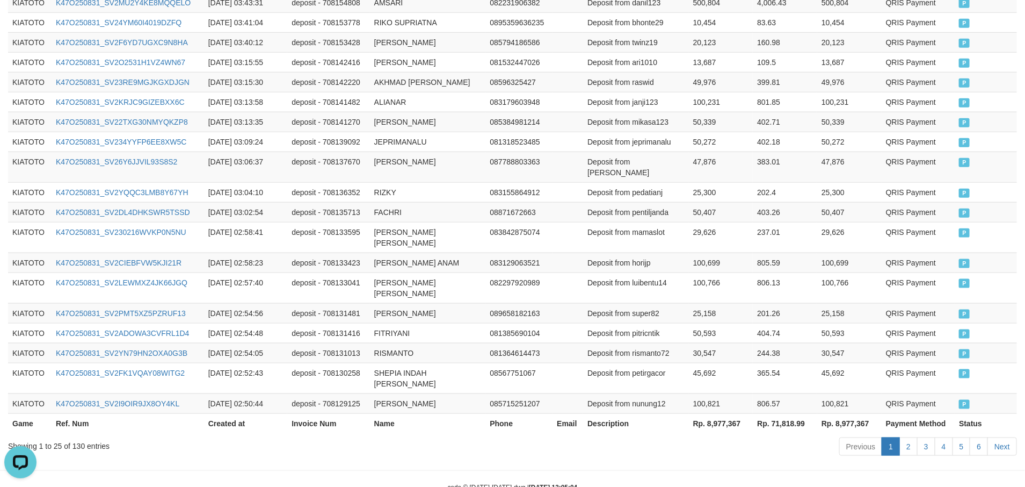
click at [720, 413] on th "Rp. 8,977,367" at bounding box center [721, 423] width 64 height 20
copy th "8,977,367"
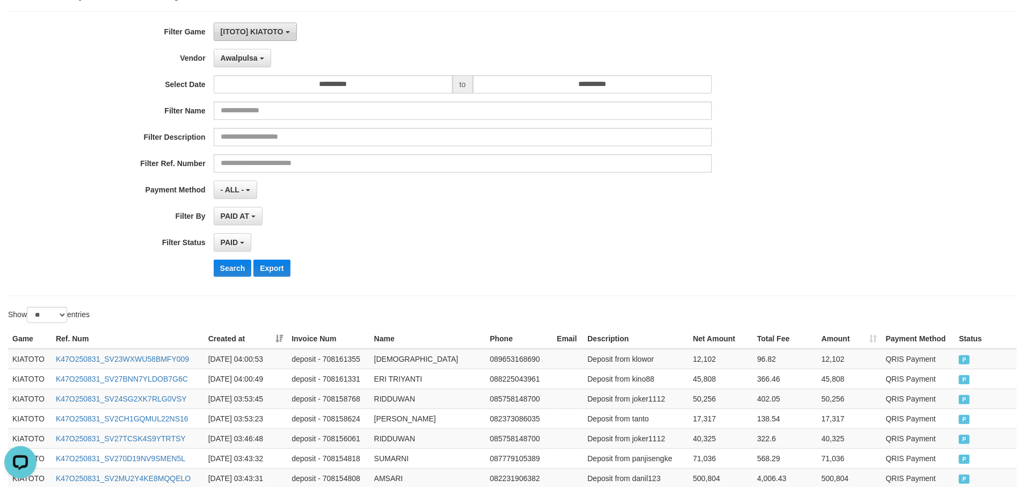
scroll to position [0, 0]
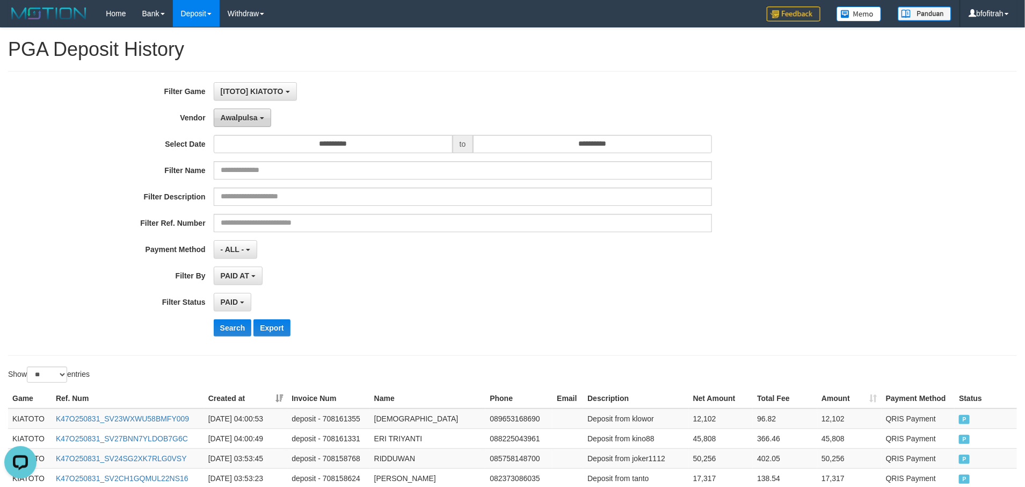
click at [245, 118] on span "Awalpulsa" at bounding box center [239, 117] width 37 height 9
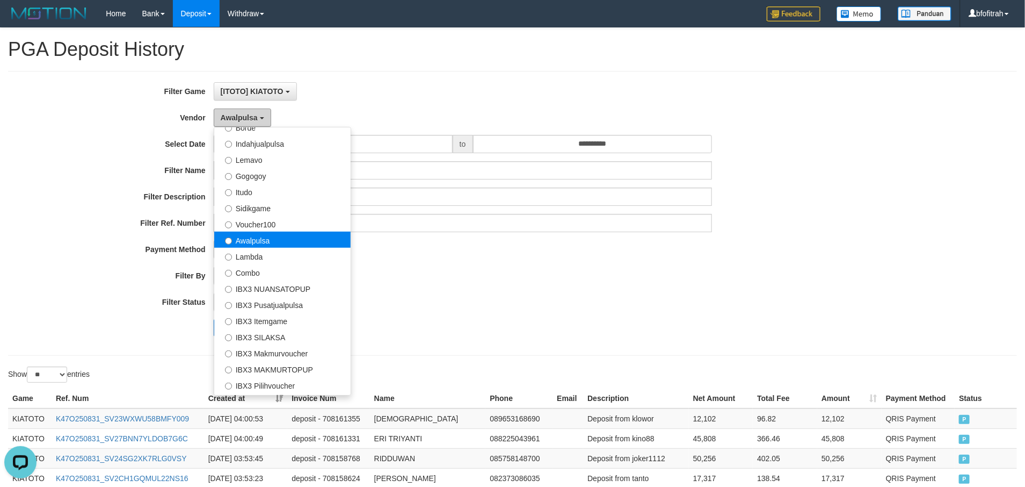
scroll to position [352, 0]
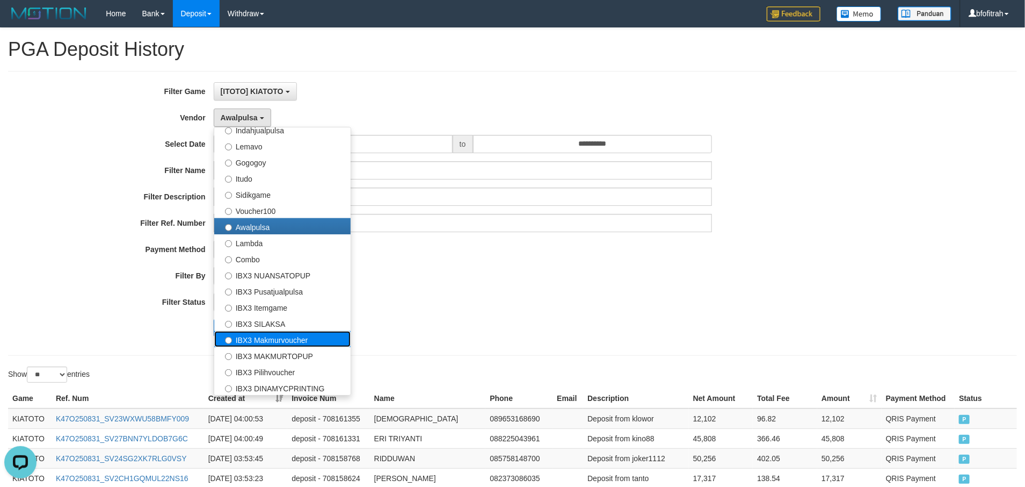
click at [299, 338] on label "IBX3 Makmurvoucher" at bounding box center [282, 339] width 136 height 16
select select "**********"
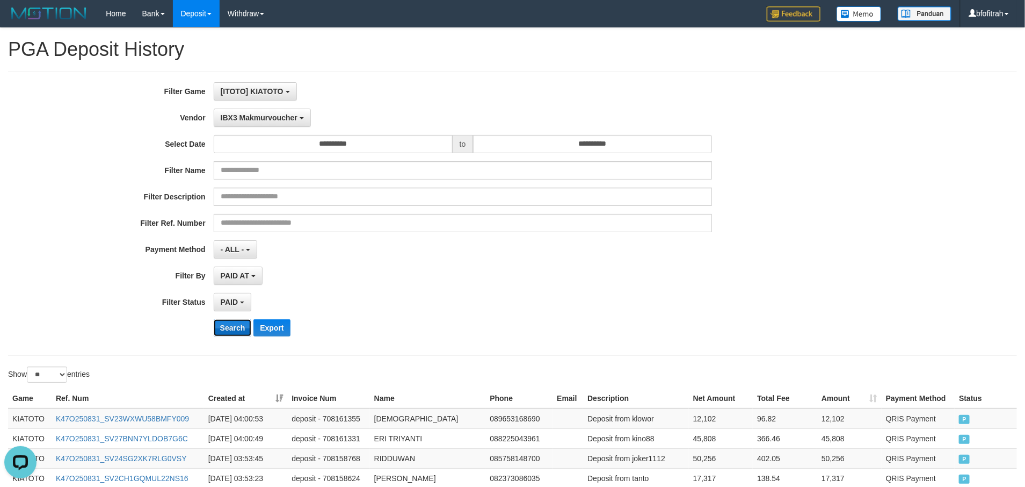
click at [226, 333] on button "Search" at bounding box center [233, 327] width 38 height 17
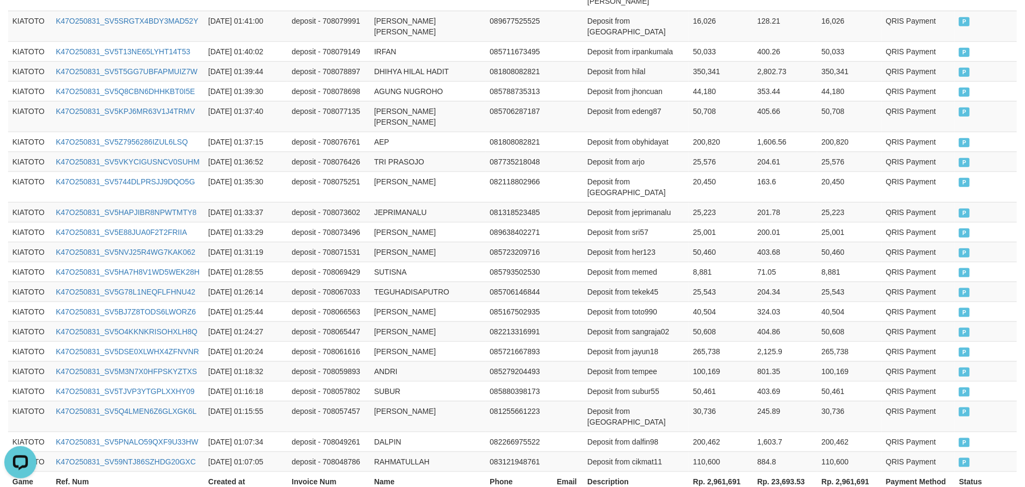
scroll to position [535, 0]
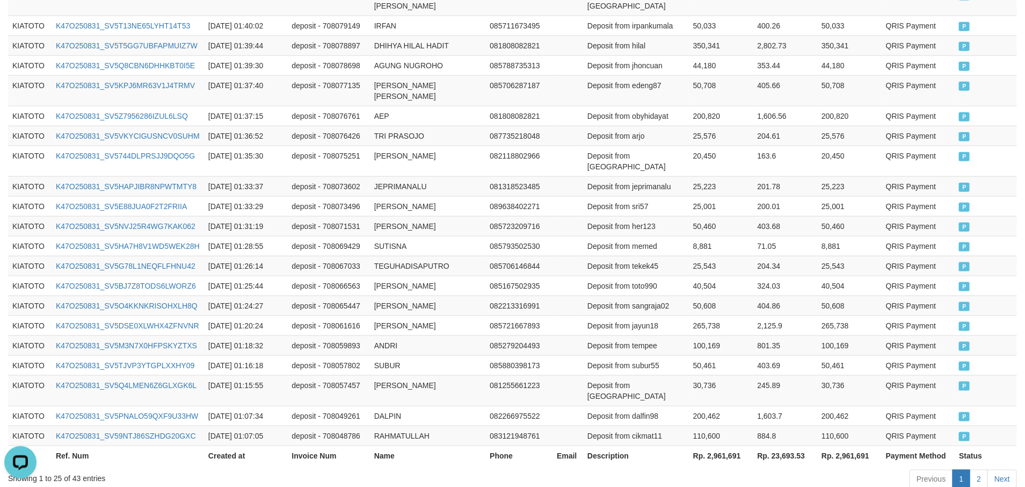
drag, startPoint x: 780, startPoint y: 453, endPoint x: 772, endPoint y: 427, distance: 27.4
click at [738, 445] on th "Rp. 2,961,691" at bounding box center [721, 455] width 64 height 20
copy th "2,961,691"
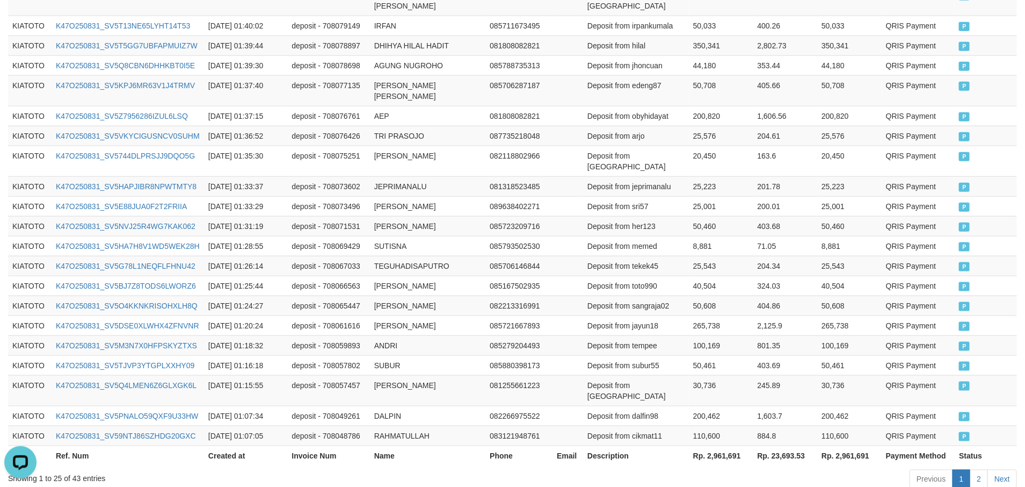
click at [764, 433] on body "Toggle navigation Home Bank Account List Load By Website Group [ITOTO] KIATOTO …" at bounding box center [512, 8] width 1025 height 1086
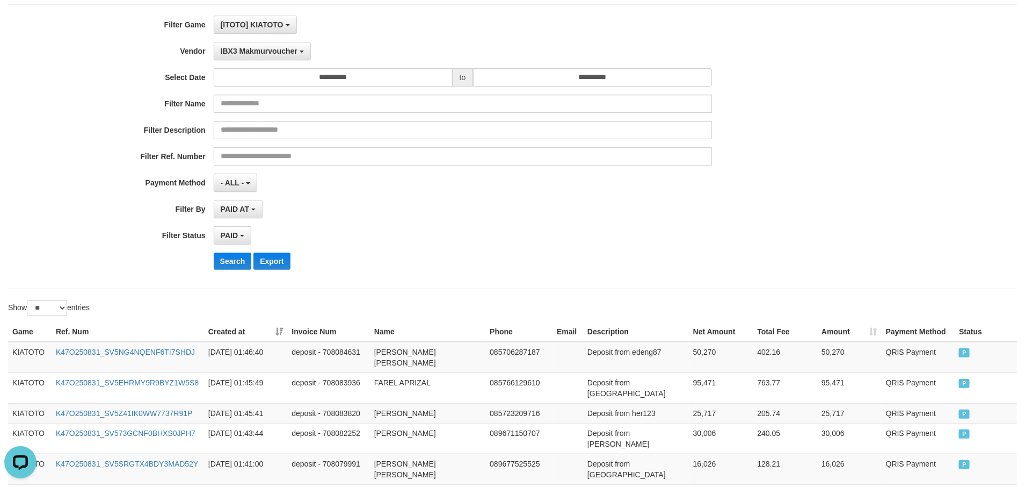
scroll to position [0, 0]
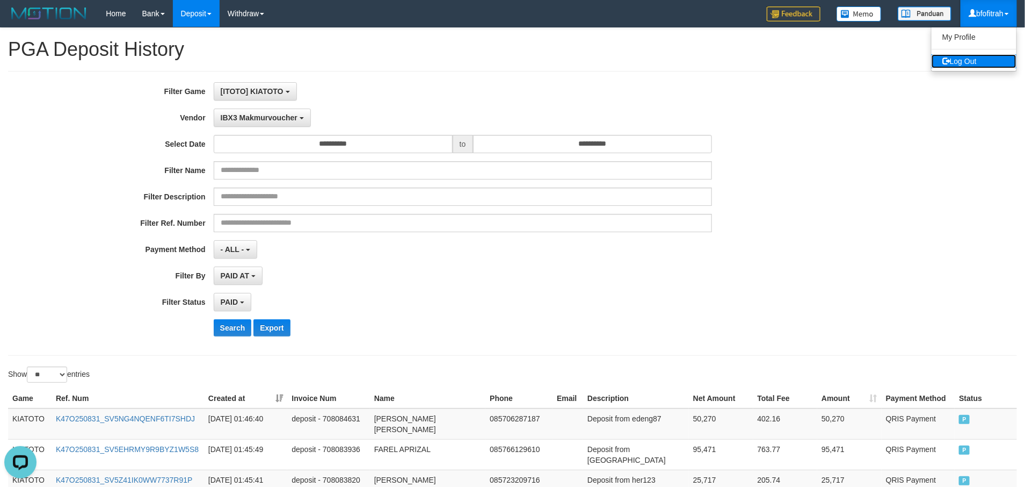
click at [989, 63] on link "Log Out" at bounding box center [974, 61] width 85 height 14
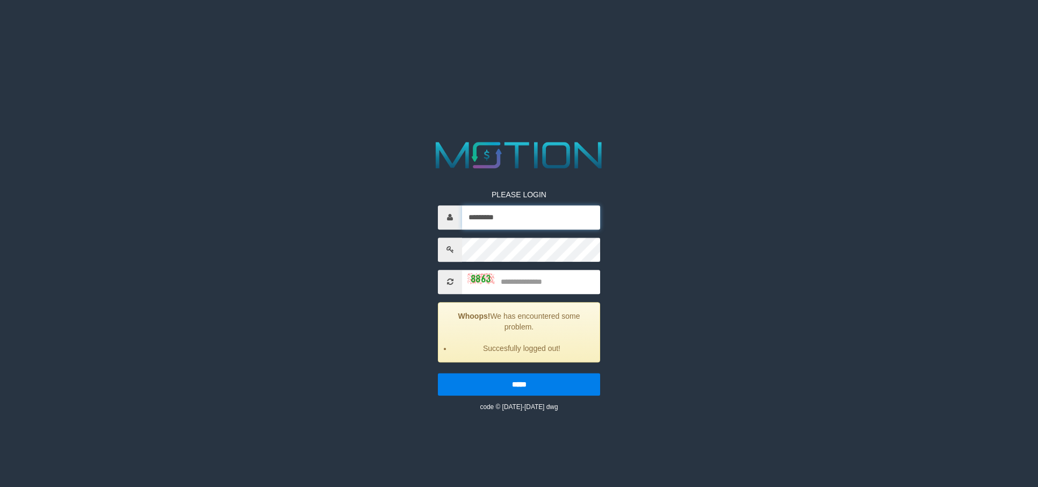
click at [479, 208] on input "*********" at bounding box center [531, 217] width 138 height 24
type input "*********"
click at [501, 263] on div "PLEASE LOGIN ********* Whoops! We has encountered some problem. Succesfully log…" at bounding box center [519, 292] width 178 height 239
click at [553, 287] on input "text" at bounding box center [531, 282] width 138 height 24
type input "****"
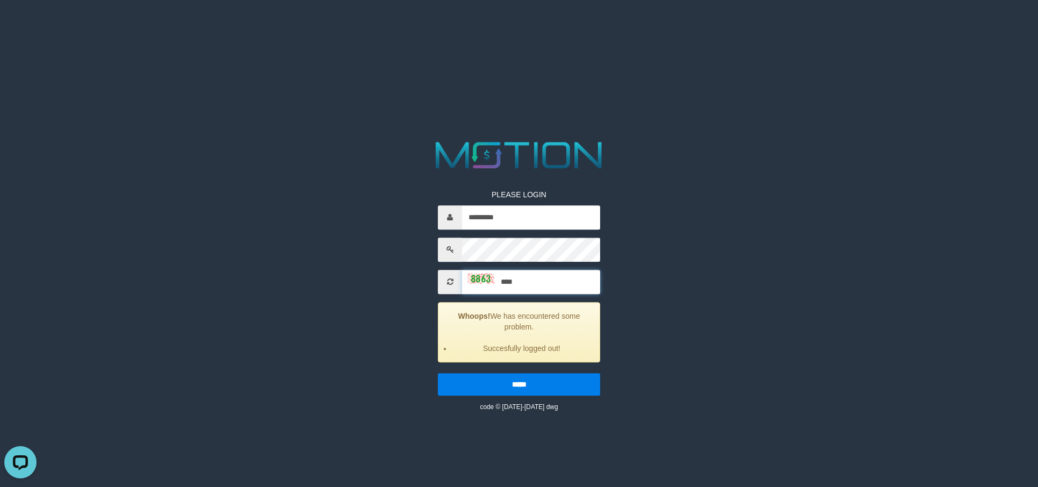
click at [438, 373] on input "*****" at bounding box center [519, 384] width 162 height 23
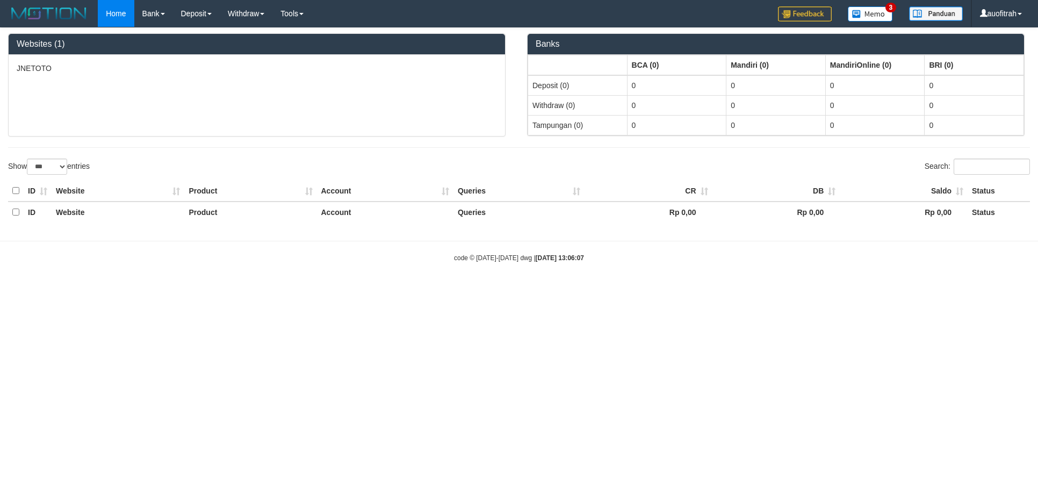
select select "***"
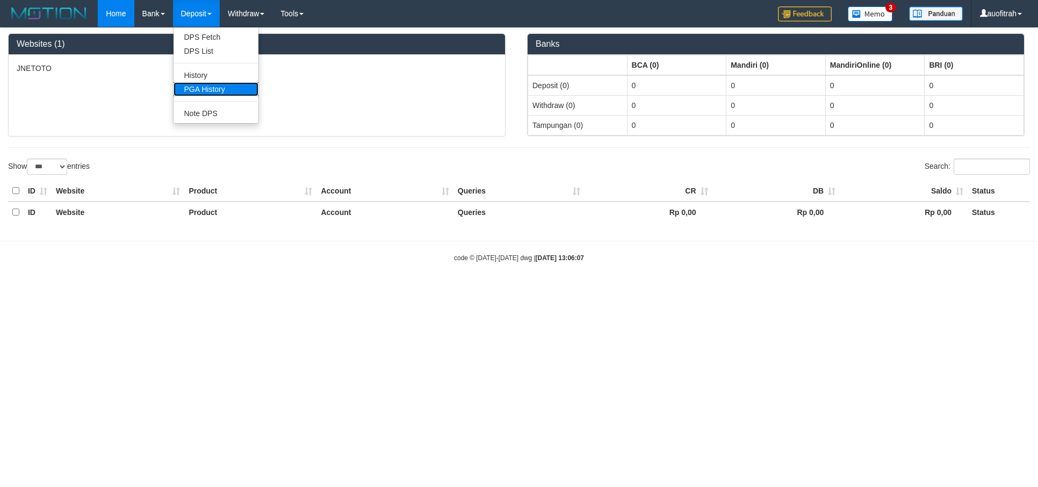
click at [213, 92] on link "PGA History" at bounding box center [216, 89] width 85 height 14
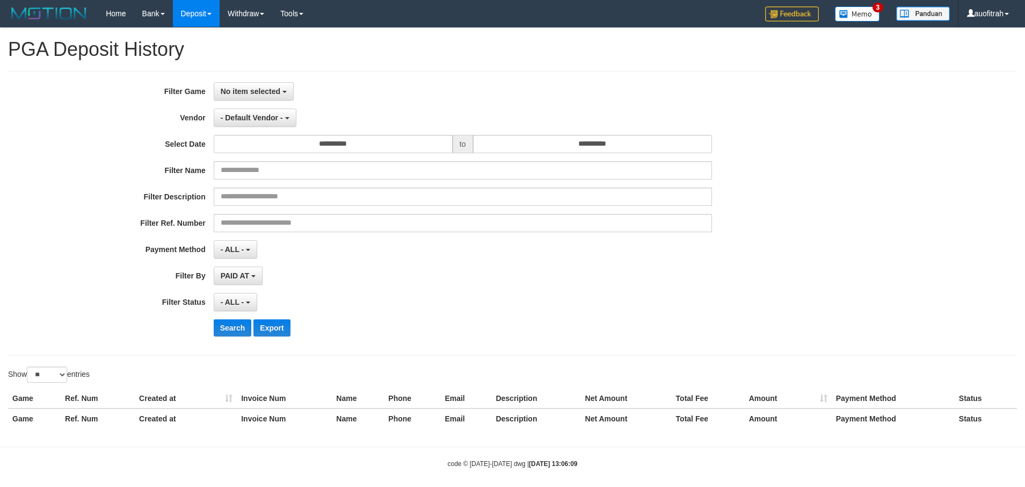
select select
select select "**"
click at [255, 84] on button "No item selected" at bounding box center [254, 91] width 80 height 18
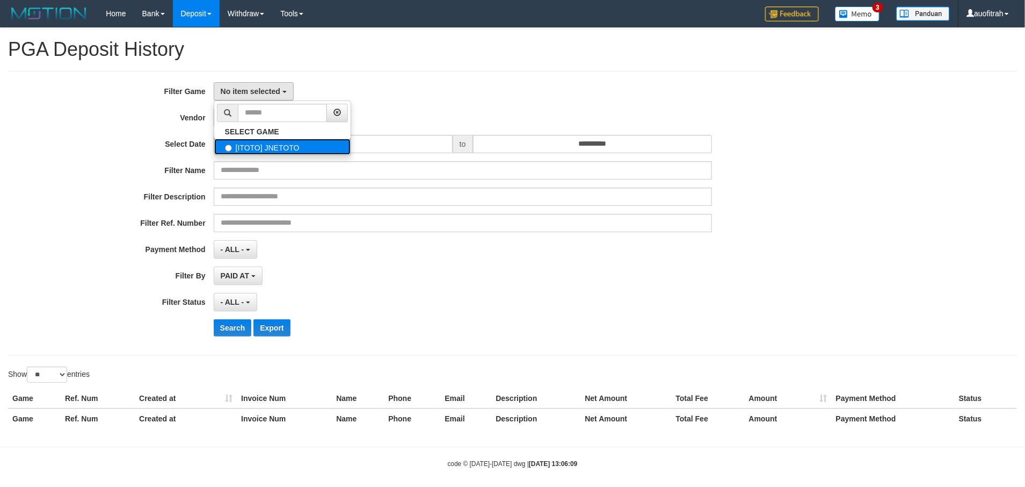
click at [285, 143] on label "[ITOTO] JNETOTO" at bounding box center [282, 147] width 136 height 16
select select "***"
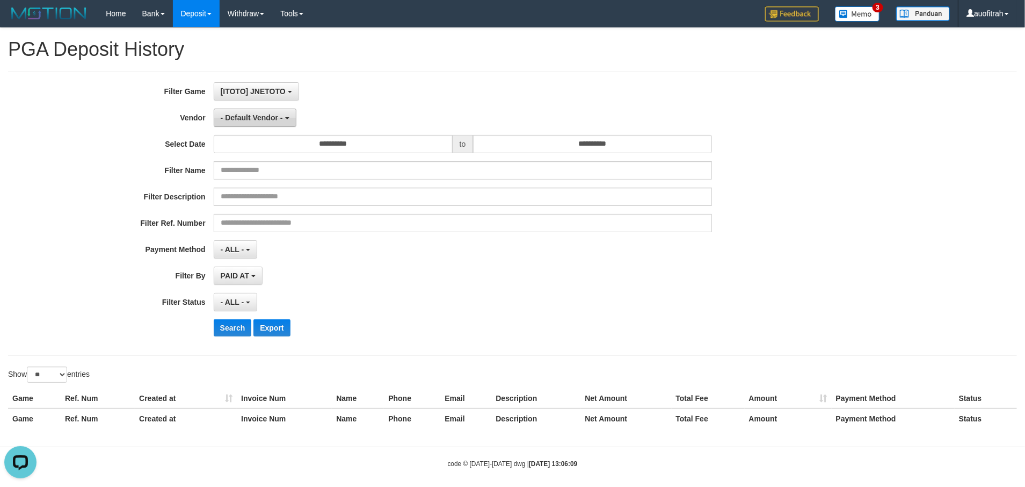
click at [245, 113] on button "- Default Vendor -" at bounding box center [255, 118] width 83 height 18
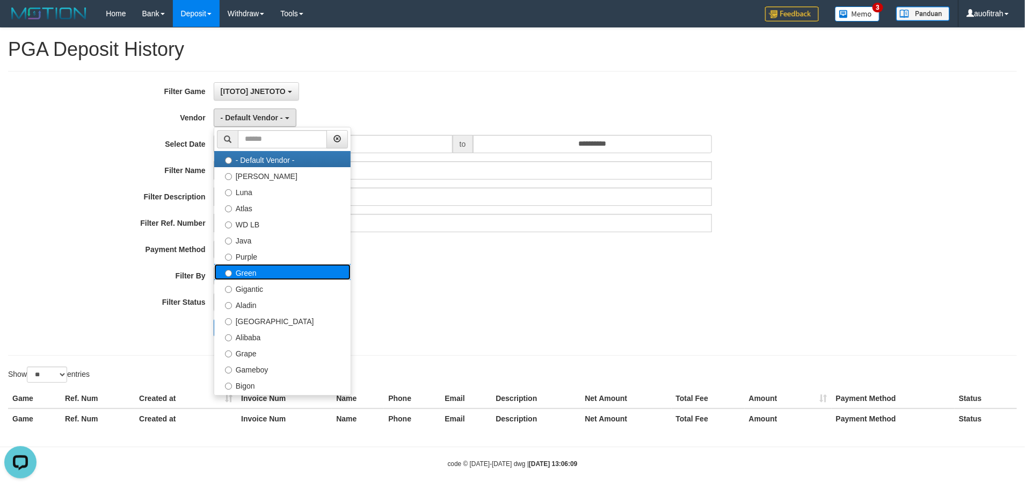
click at [283, 271] on label "Green" at bounding box center [282, 272] width 136 height 16
select select "**********"
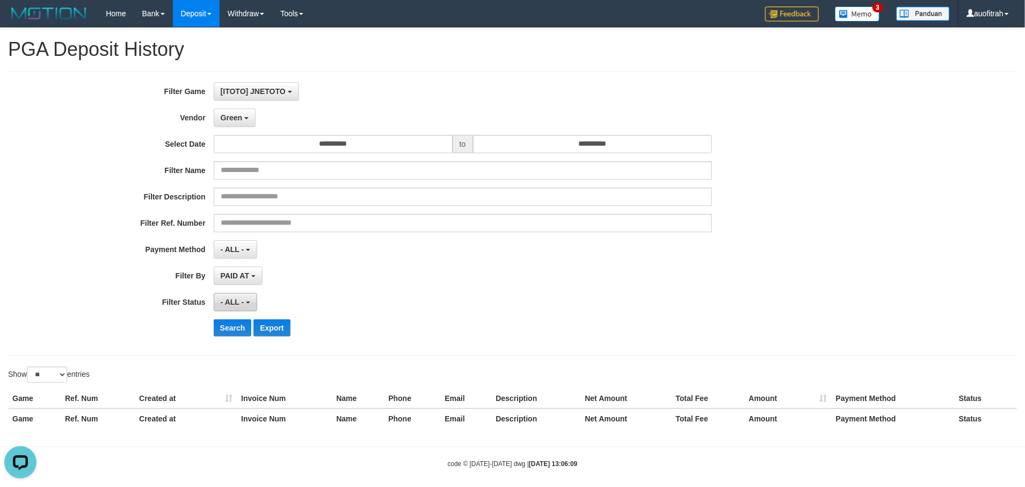
click at [232, 308] on button "- ALL -" at bounding box center [236, 302] width 44 height 18
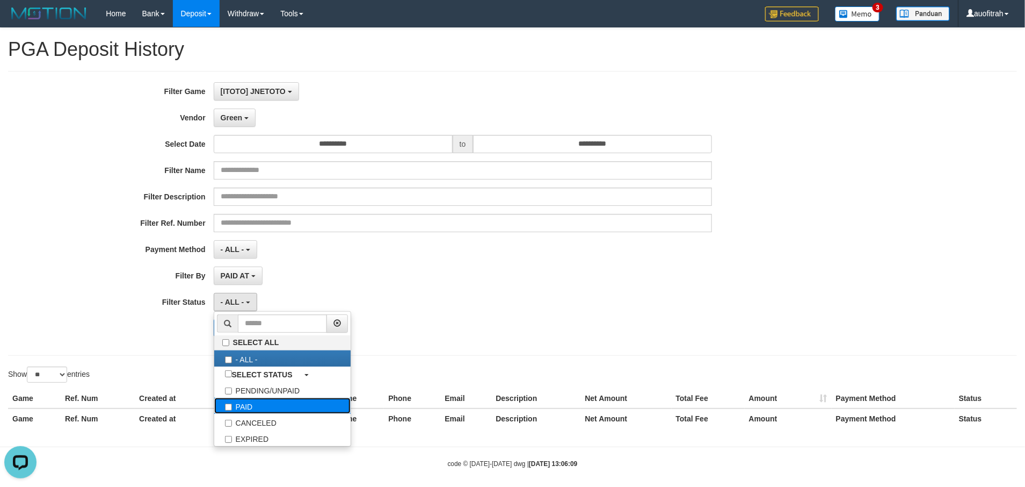
click at [282, 414] on label "PAID" at bounding box center [282, 406] width 136 height 16
select select "*"
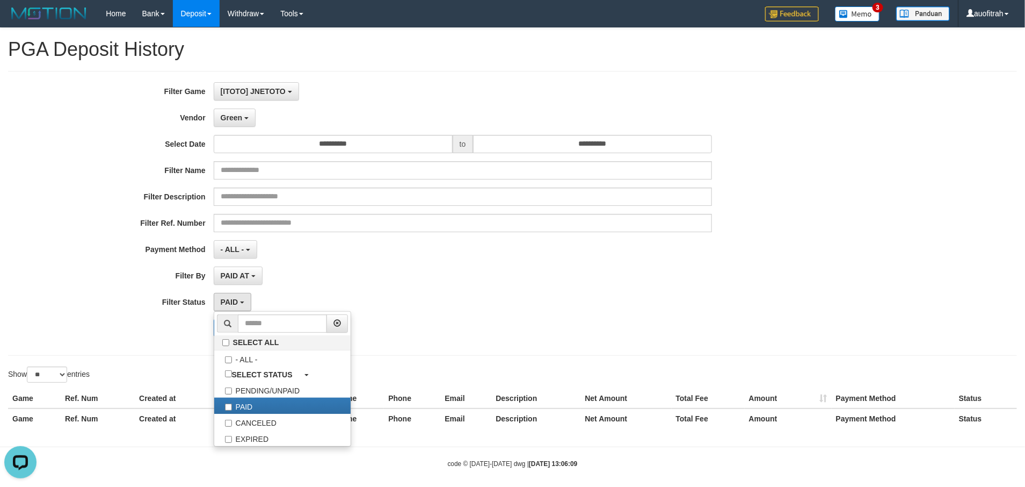
drag, startPoint x: 73, startPoint y: 317, endPoint x: 160, endPoint y: 313, distance: 86.6
click at [73, 316] on div "**********" at bounding box center [427, 213] width 855 height 262
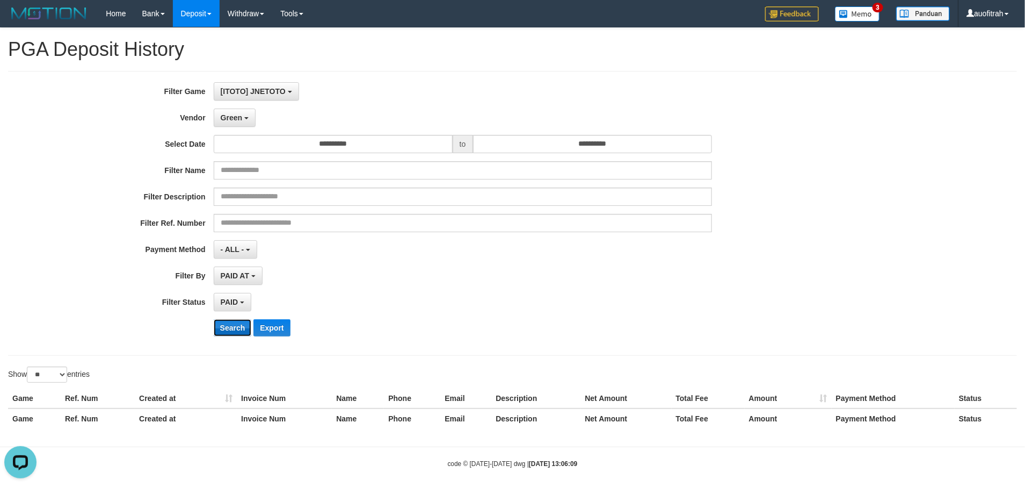
drag, startPoint x: 222, startPoint y: 335, endPoint x: 253, endPoint y: 350, distance: 33.9
click at [223, 335] on button "Search" at bounding box center [233, 327] width 38 height 17
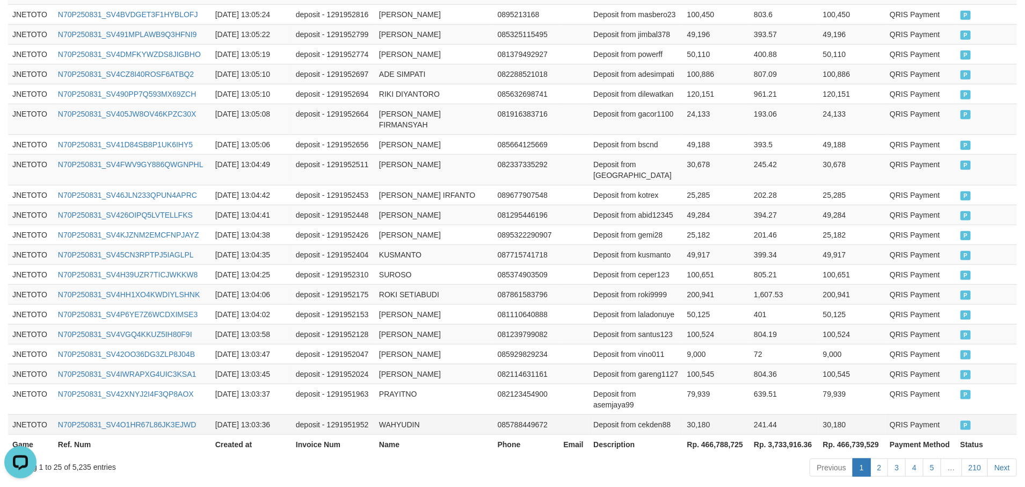
scroll to position [556, 0]
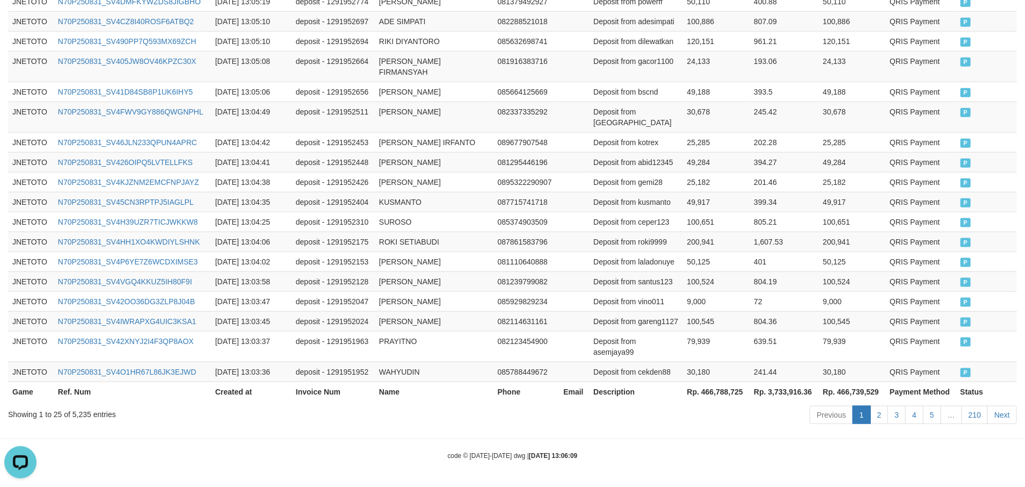
click at [733, 395] on th "Rp. 466,788,725" at bounding box center [716, 391] width 67 height 20
copy th "466,788,725"
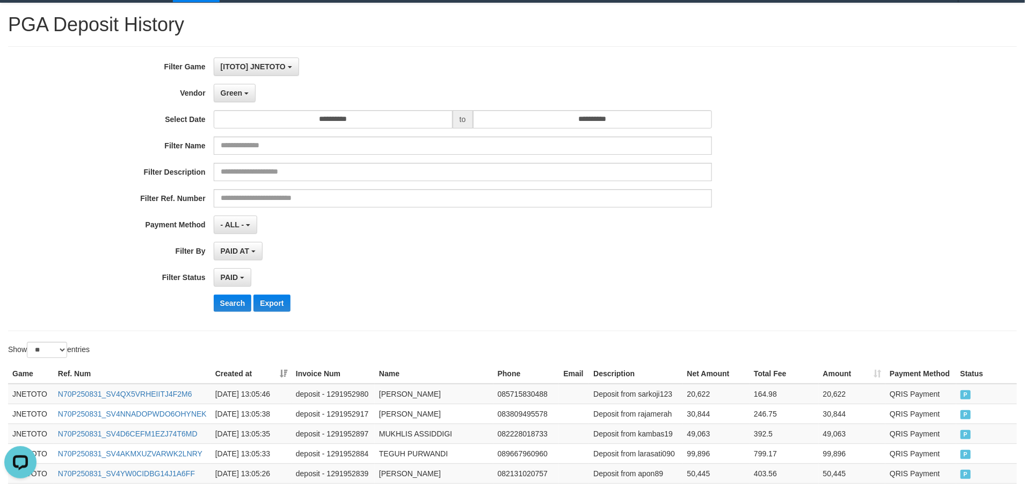
scroll to position [0, 0]
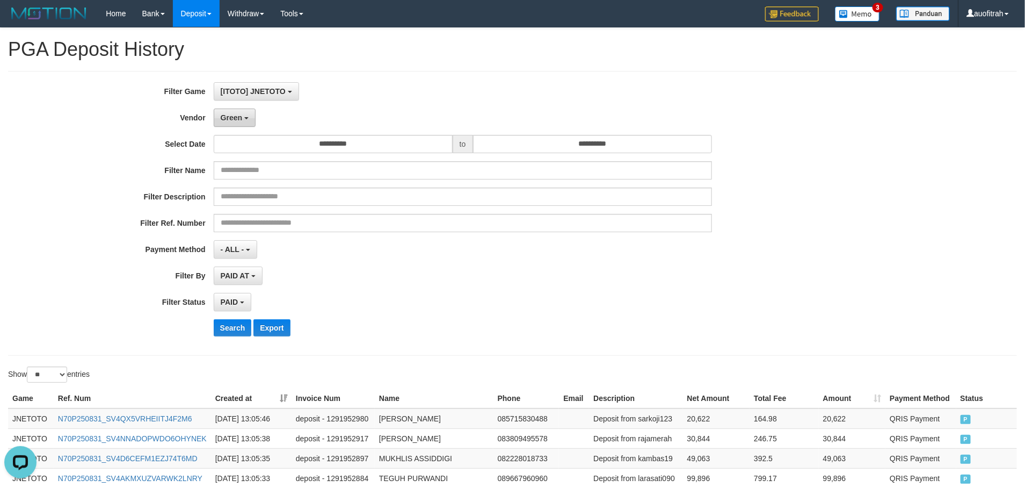
click at [233, 121] on span "Green" at bounding box center [231, 117] width 21 height 9
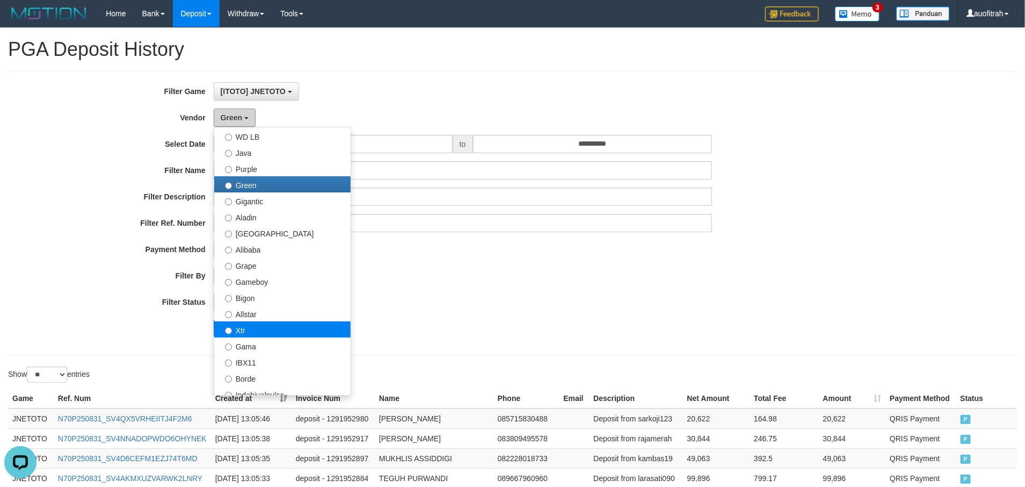
scroll to position [161, 0]
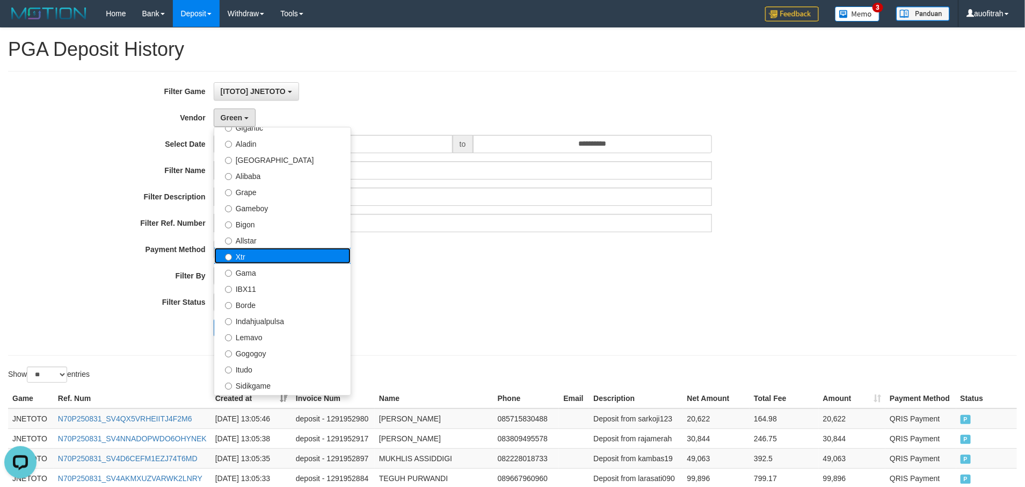
click at [297, 254] on label "Xtr" at bounding box center [282, 256] width 136 height 16
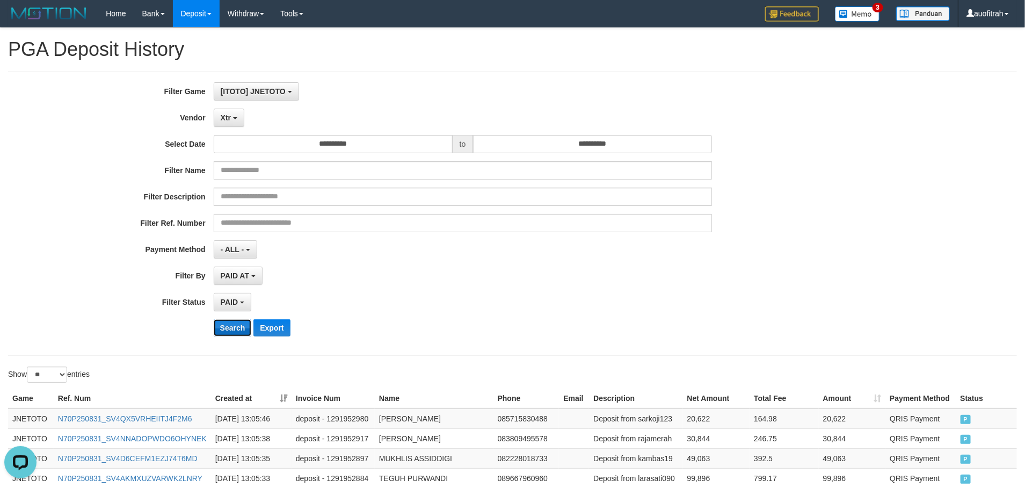
click at [231, 328] on button "Search" at bounding box center [233, 327] width 38 height 17
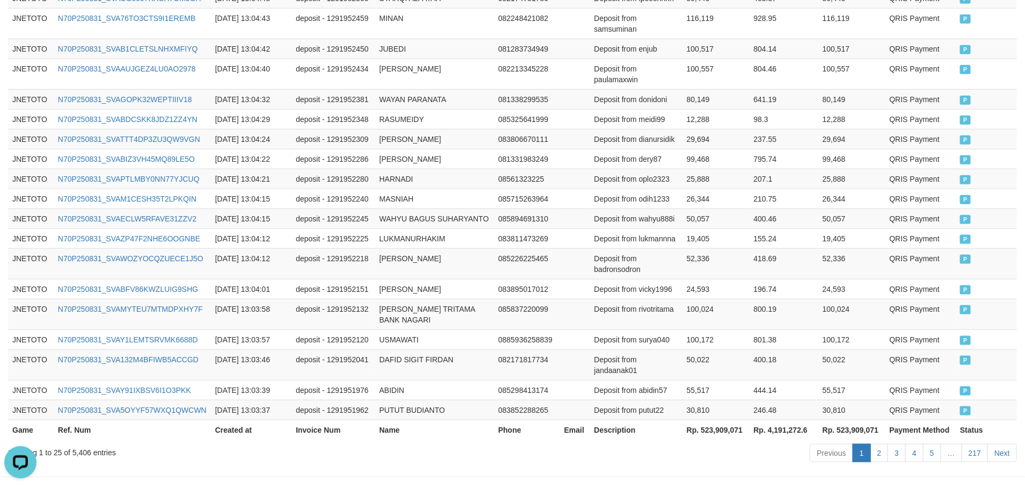
scroll to position [599, 0]
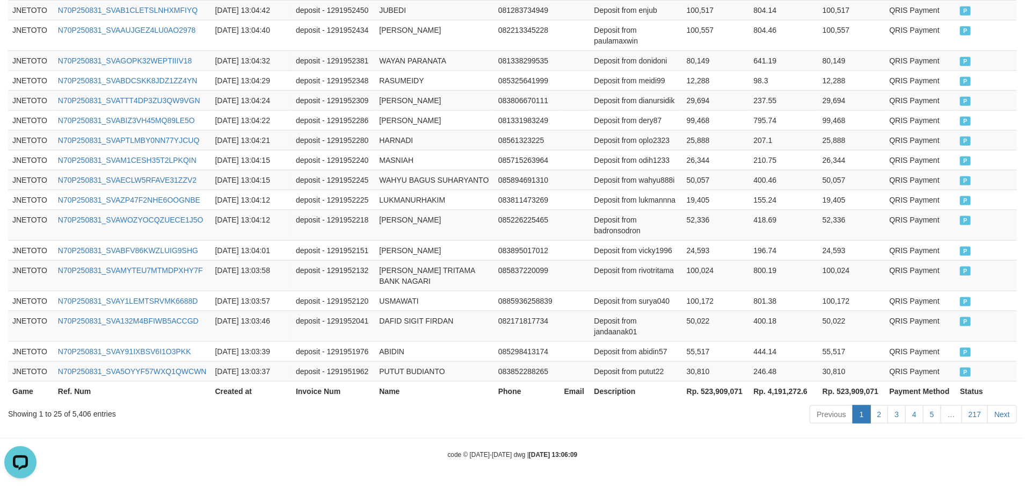
click at [652, 423] on div "Previous 1 2 3 4 5 … 217 Next" at bounding box center [726, 415] width 582 height 23
click at [721, 385] on th "Rp. 523,909,071" at bounding box center [716, 391] width 67 height 20
click at [722, 386] on th "Rp. 523,909,071" at bounding box center [716, 391] width 67 height 20
copy th "523,909,071"
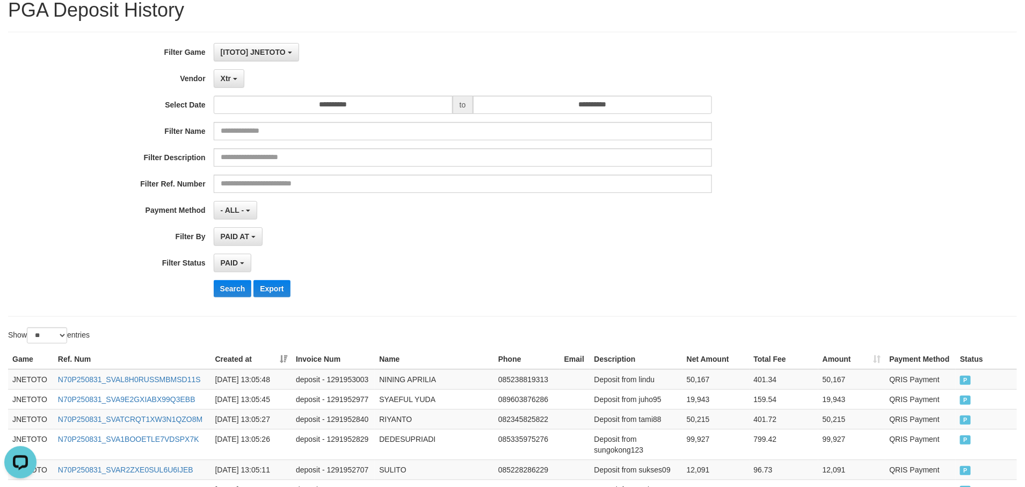
scroll to position [35, 0]
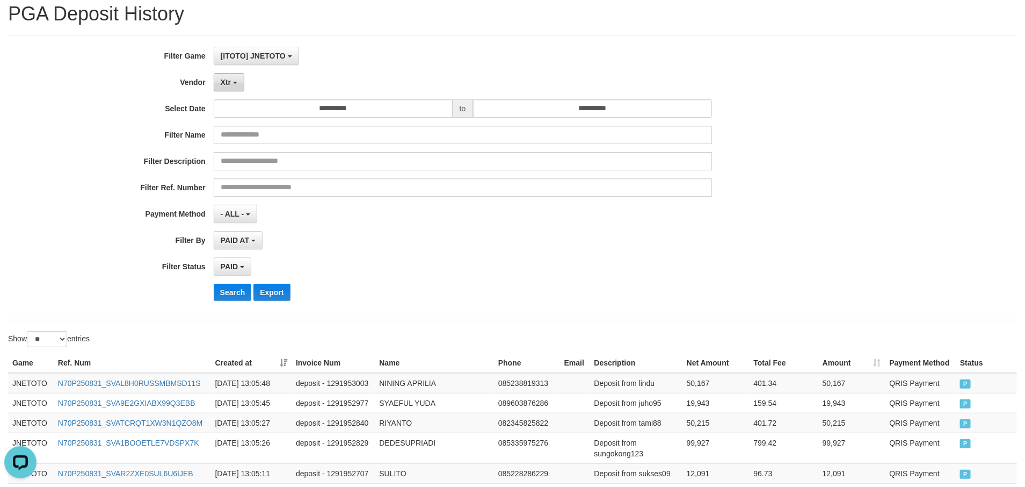
click at [232, 91] on button "Xtr" at bounding box center [229, 82] width 31 height 18
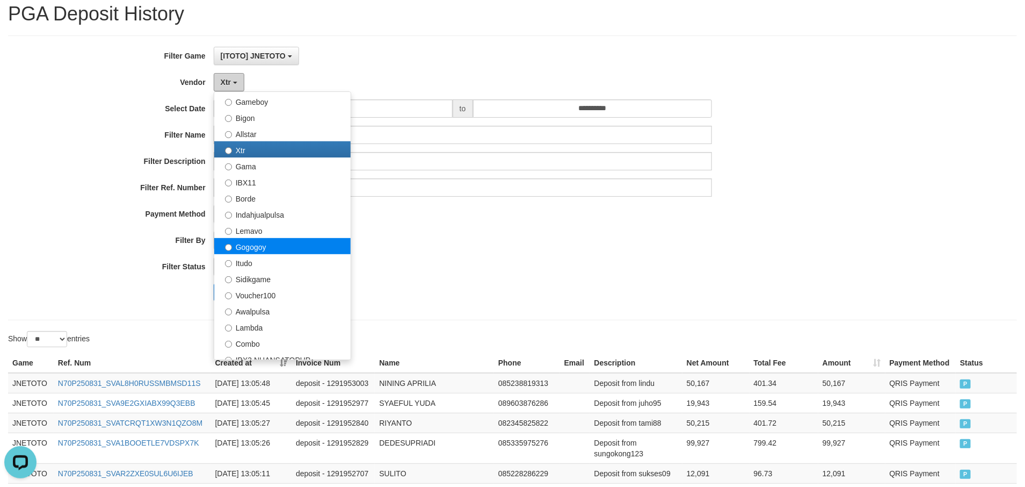
scroll to position [322, 0]
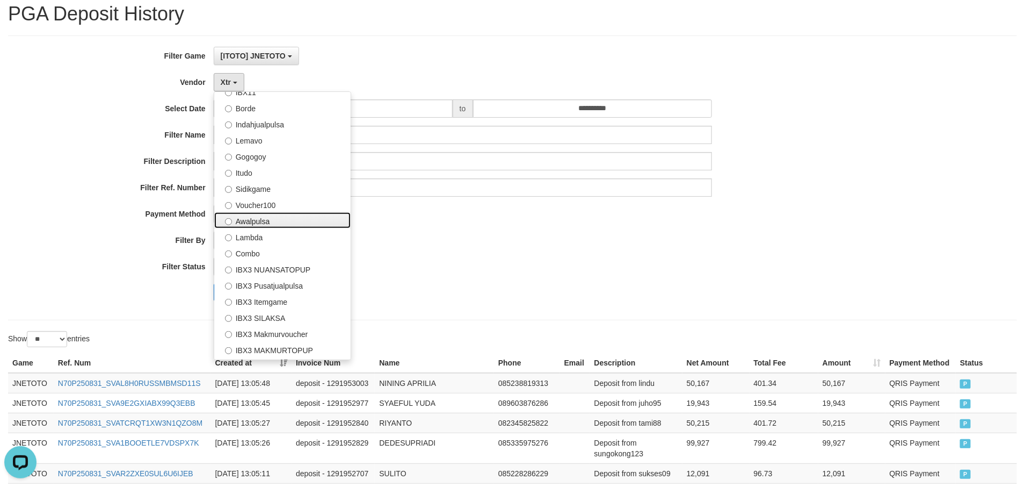
click at [287, 228] on label "Awalpulsa" at bounding box center [282, 220] width 136 height 16
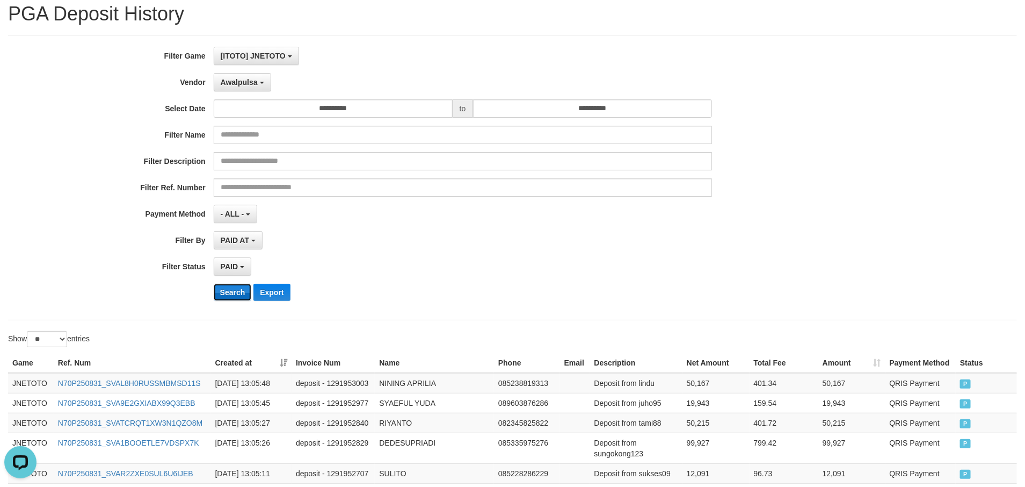
click at [237, 299] on button "Search" at bounding box center [233, 292] width 38 height 17
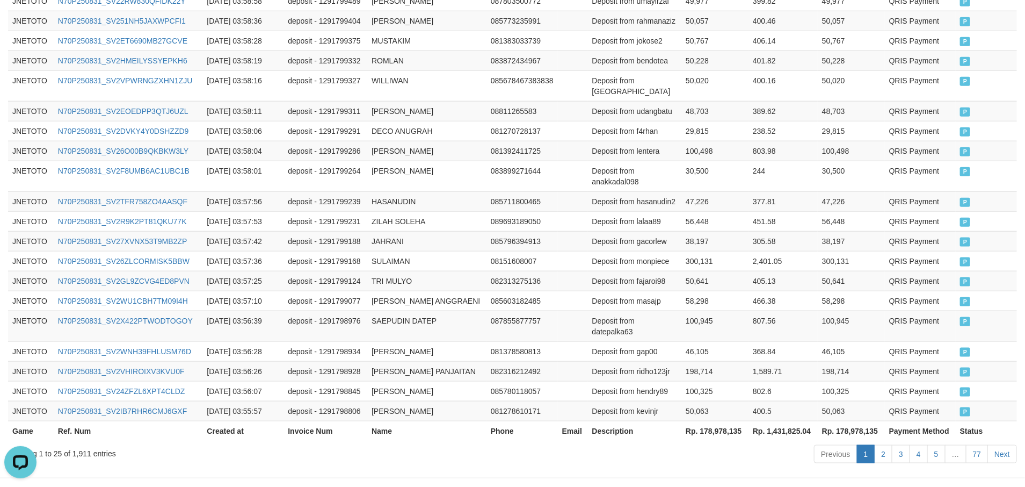
scroll to position [577, 0]
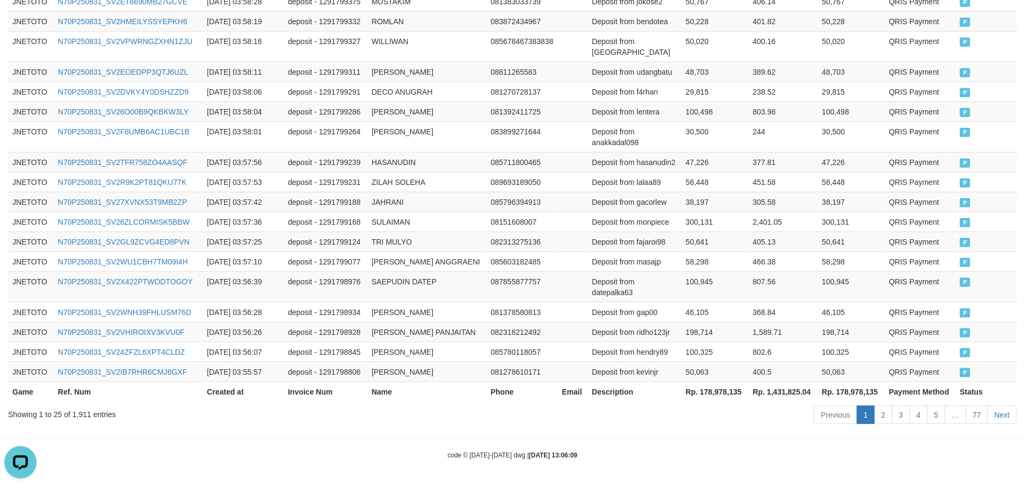
drag, startPoint x: 632, startPoint y: 385, endPoint x: 645, endPoint y: 385, distance: 12.9
click at [637, 385] on th "Description" at bounding box center [635, 391] width 94 height 20
click at [714, 385] on th "Rp. 178,978,135" at bounding box center [715, 391] width 67 height 20
copy th "178,978,135"
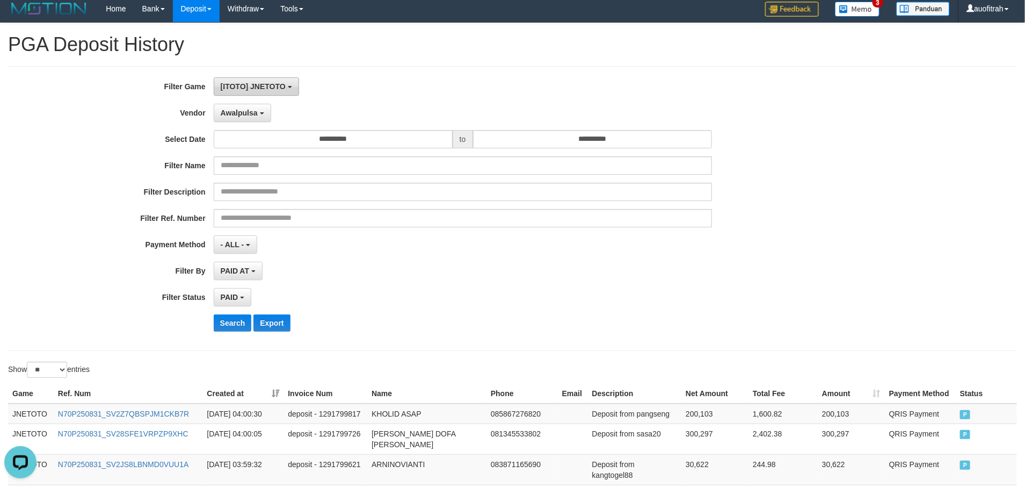
scroll to position [0, 0]
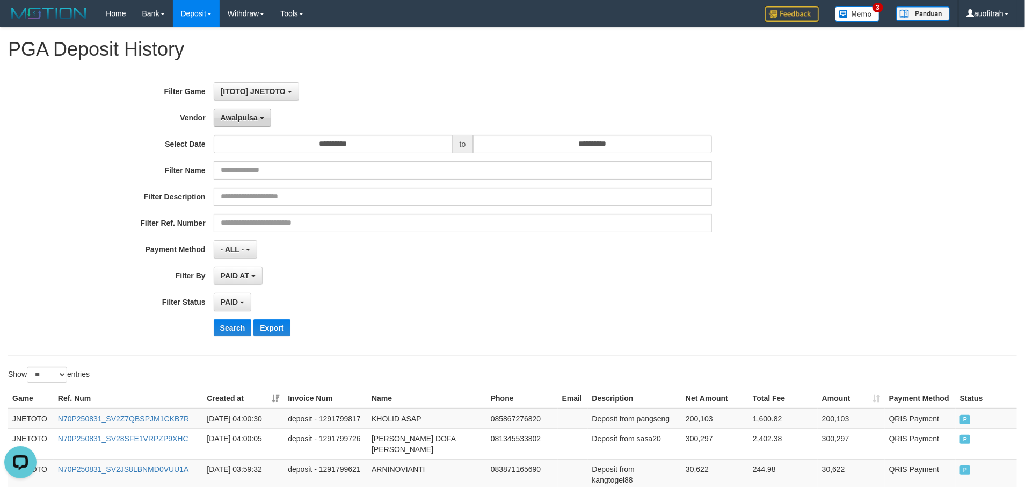
click at [254, 116] on span "Awalpulsa" at bounding box center [239, 117] width 37 height 9
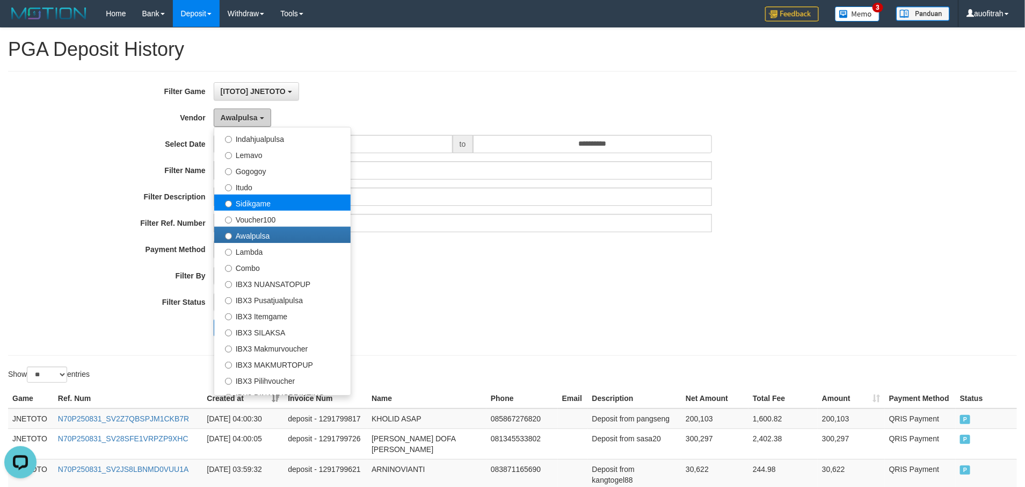
scroll to position [352, 0]
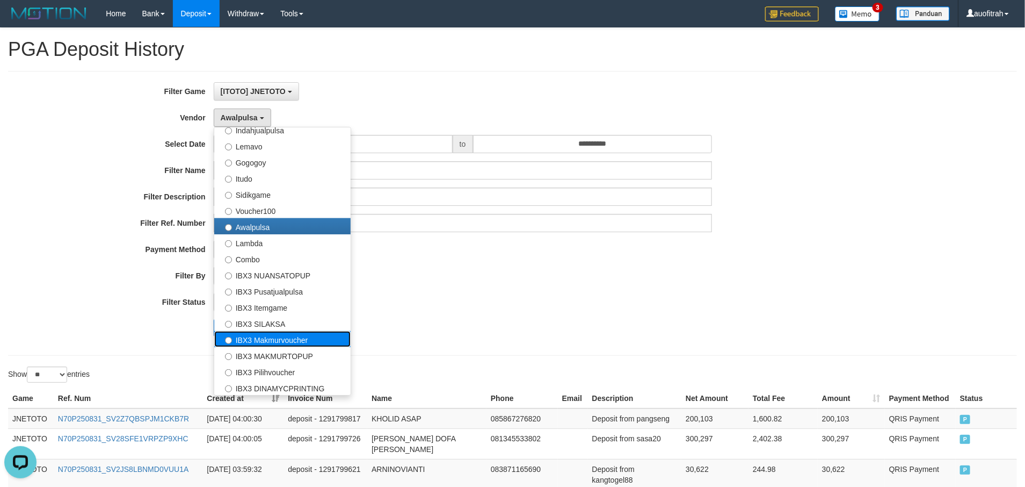
click at [306, 335] on label "IBX3 Makmurvoucher" at bounding box center [282, 339] width 136 height 16
select select "**********"
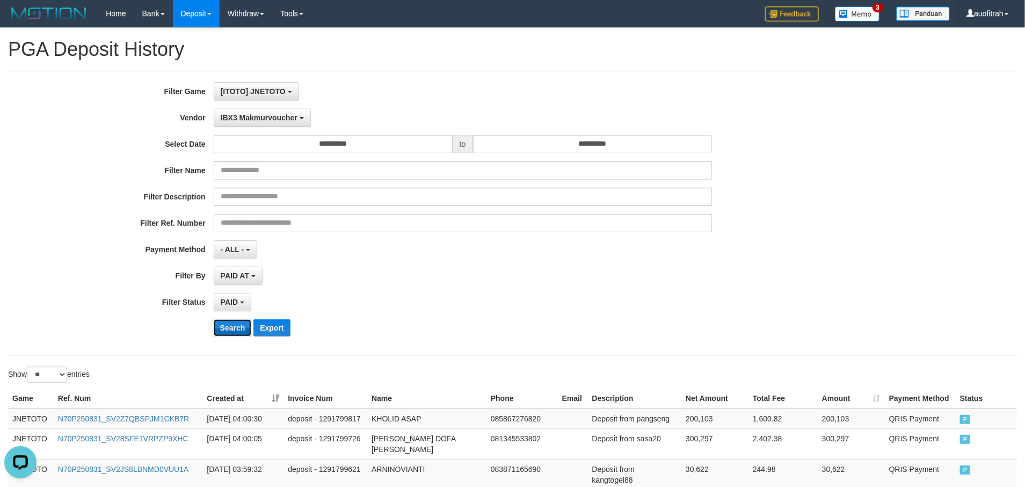
click at [234, 335] on button "Search" at bounding box center [233, 327] width 38 height 17
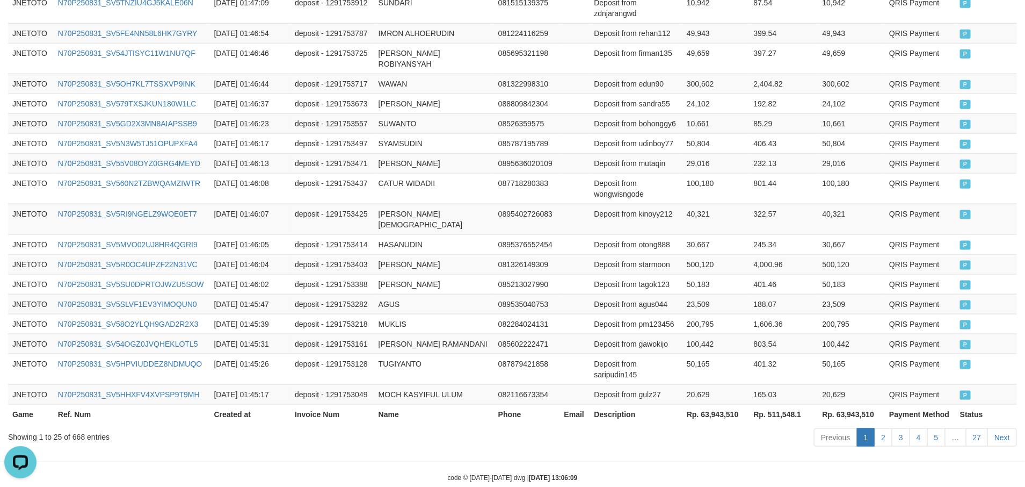
scroll to position [567, 0]
click at [727, 425] on div "Previous 1 2 3 4 5 … 27 Next" at bounding box center [726, 436] width 582 height 23
click at [726, 402] on th "Rp. 63,943,510" at bounding box center [716, 412] width 67 height 20
copy th "63,943,510"
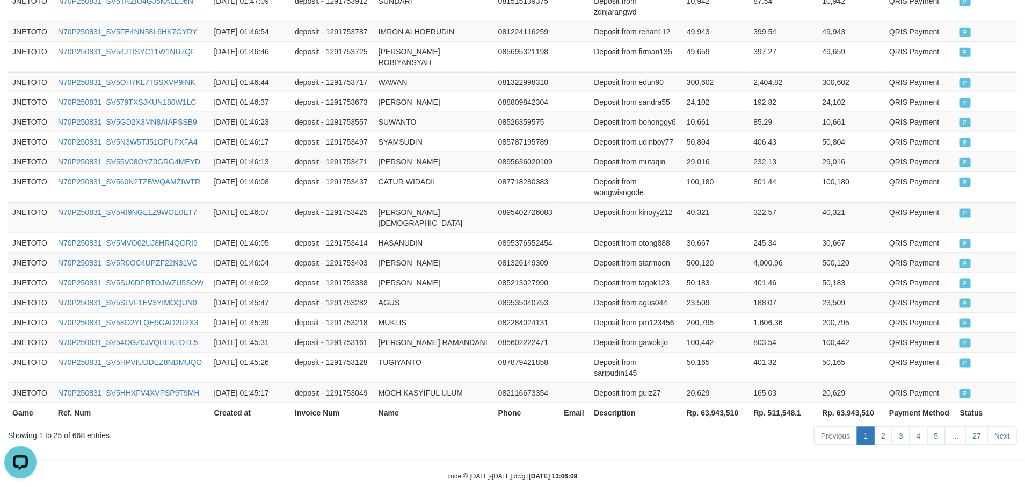
click at [685, 459] on hr at bounding box center [512, 459] width 1025 height 1
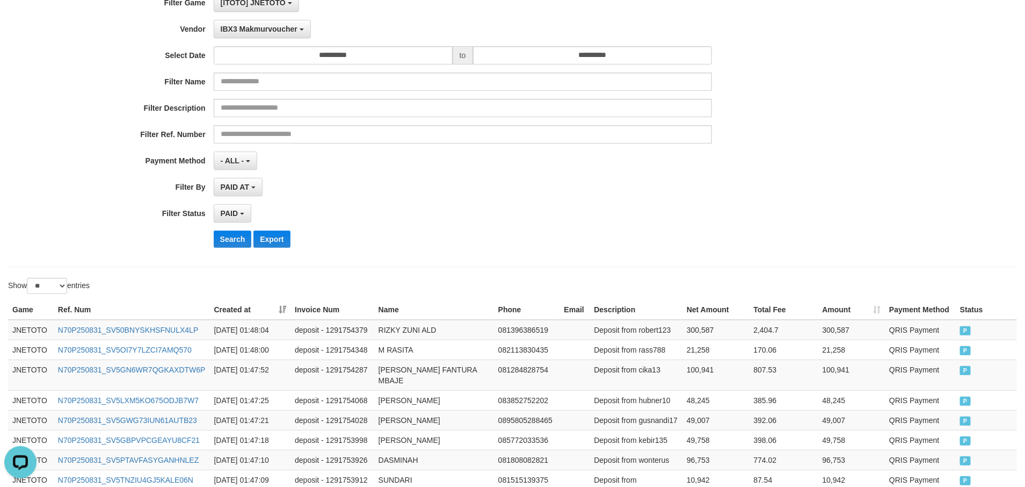
scroll to position [0, 0]
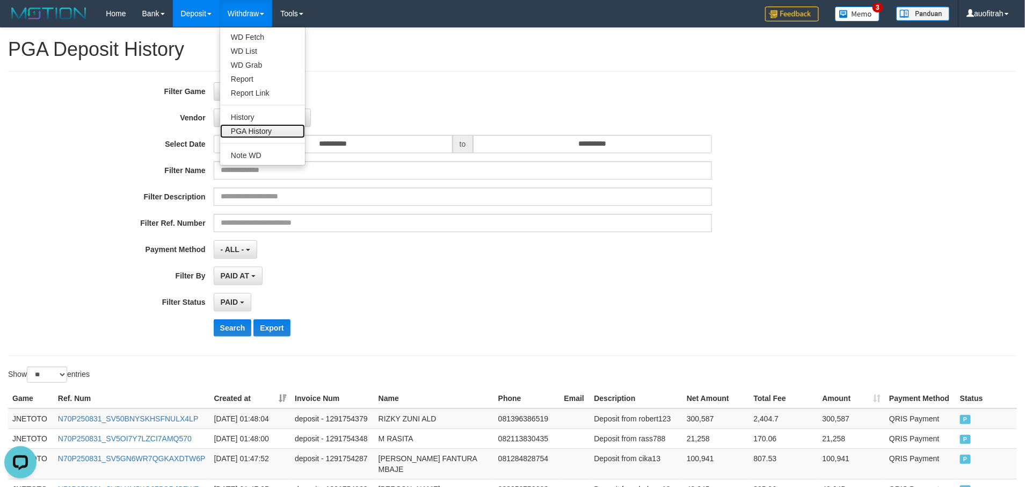
click at [245, 133] on link "PGA History" at bounding box center [262, 131] width 85 height 14
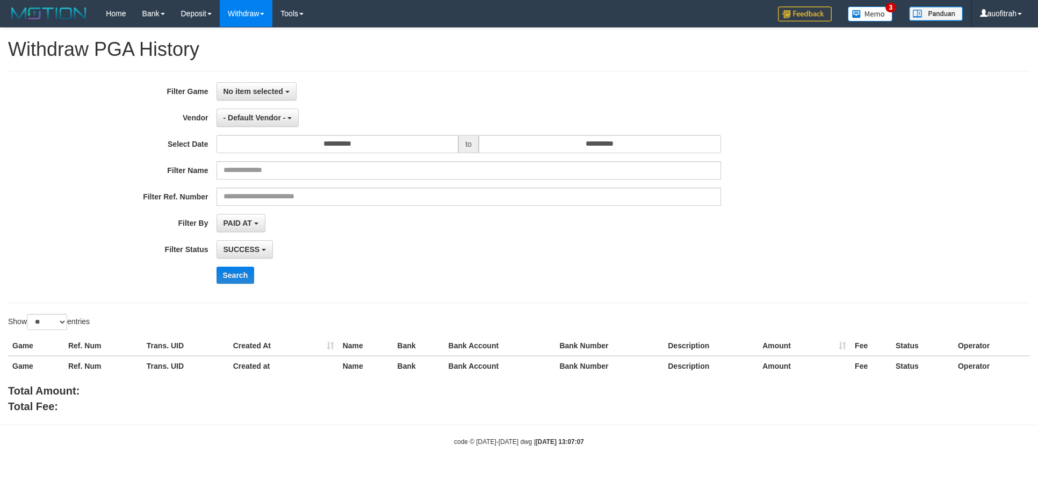
select select
select select "**"
click at [292, 88] on button "No item selected" at bounding box center [256, 91] width 80 height 18
click at [284, 147] on label "[ITOTO] JNETOTO" at bounding box center [285, 147] width 136 height 16
select select "***"
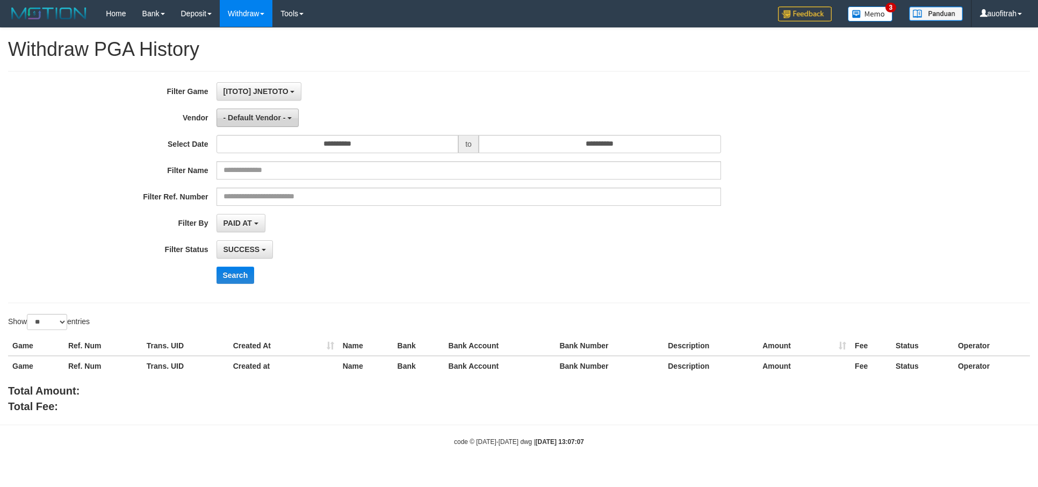
scroll to position [10, 0]
click at [226, 111] on button "- Default Vendor -" at bounding box center [257, 118] width 83 height 18
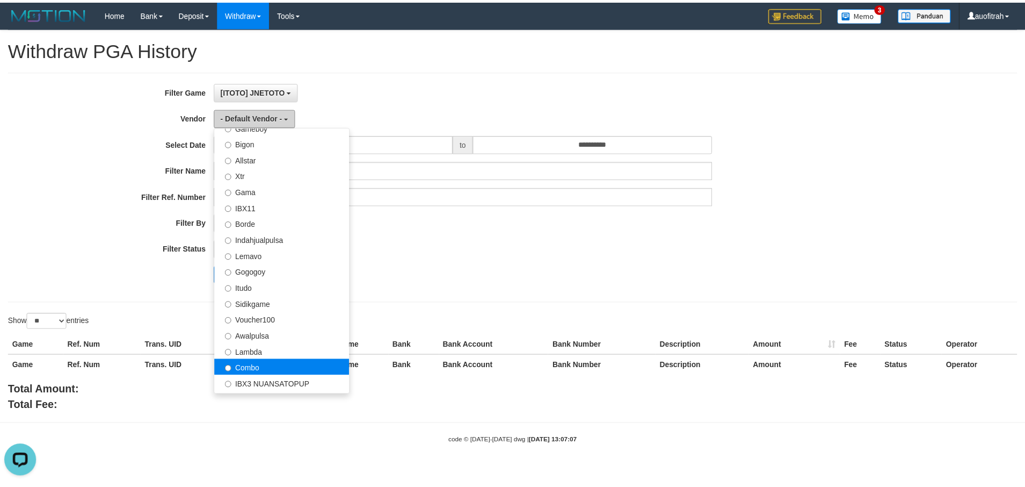
scroll to position [322, 0]
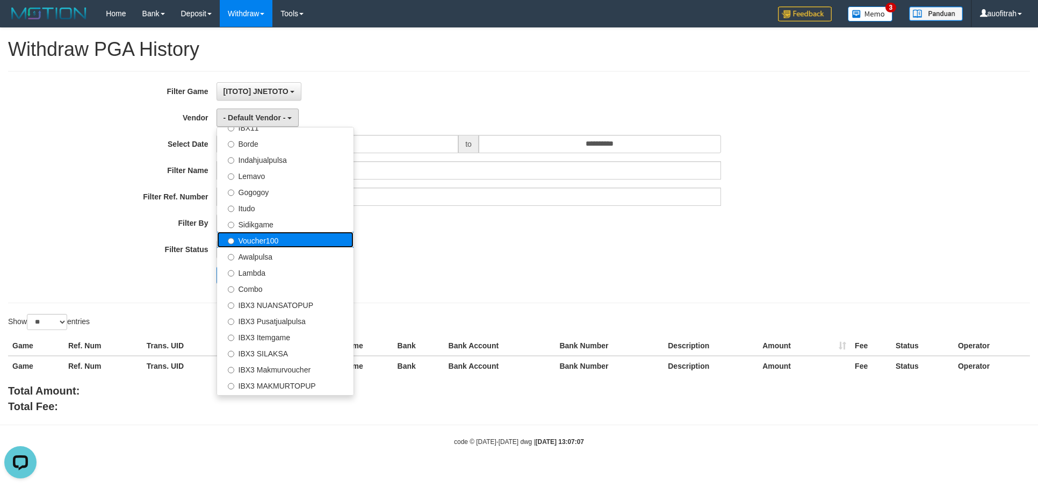
click at [300, 234] on label "Voucher100" at bounding box center [285, 240] width 136 height 16
select select "**********"
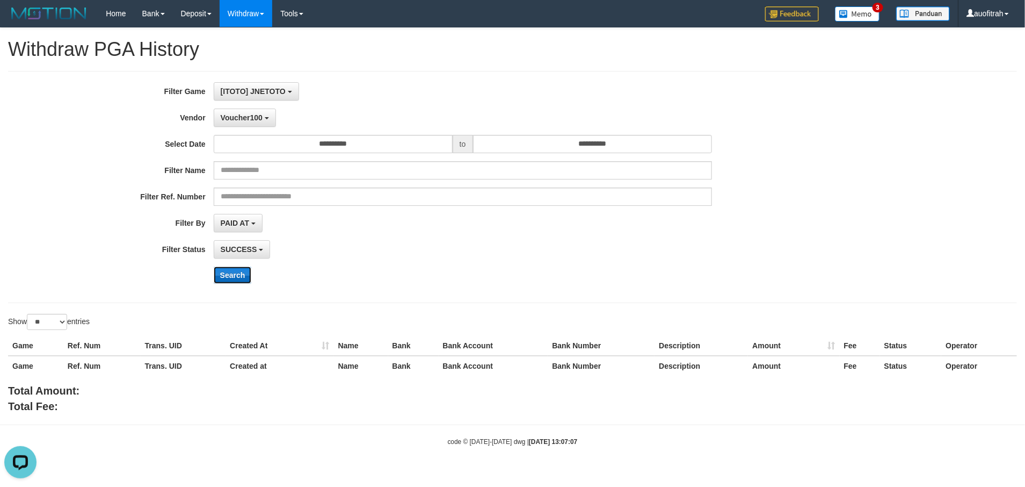
click at [228, 281] on button "Search" at bounding box center [233, 274] width 38 height 17
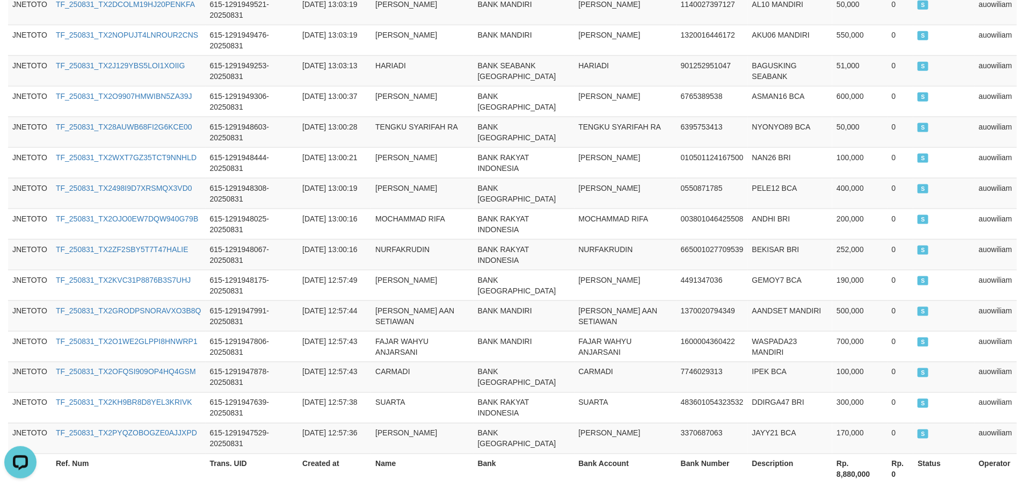
scroll to position [791, 0]
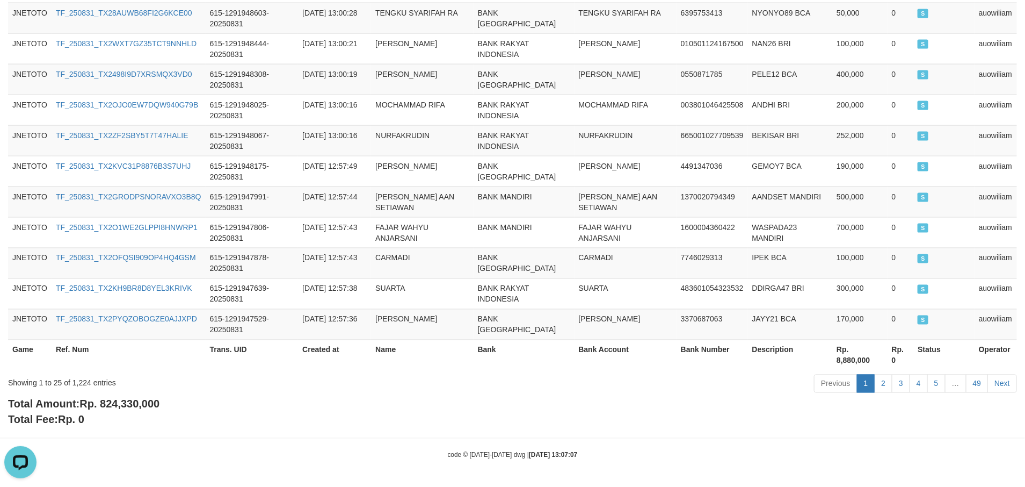
click at [118, 405] on span "Rp. 824,330,000" at bounding box center [120, 404] width 80 height 12
copy span "824,330,000"
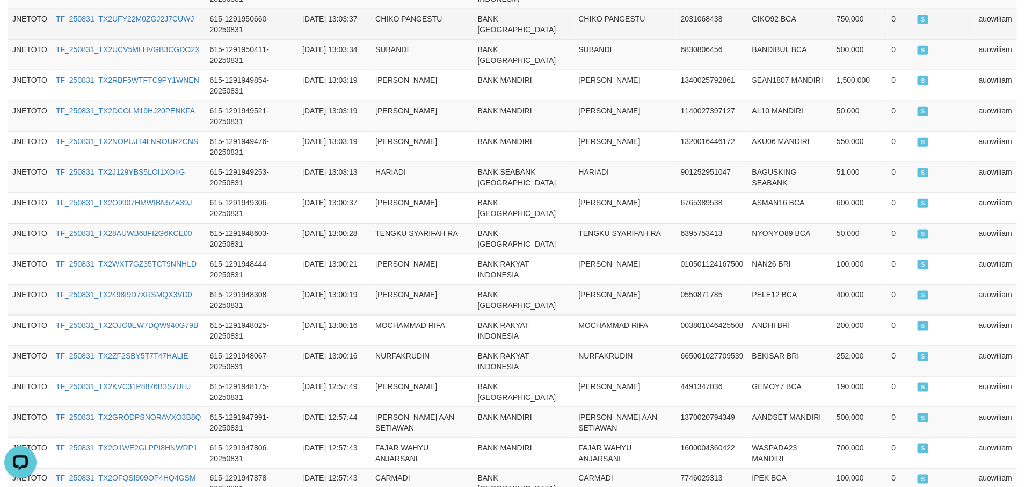
scroll to position [308, 0]
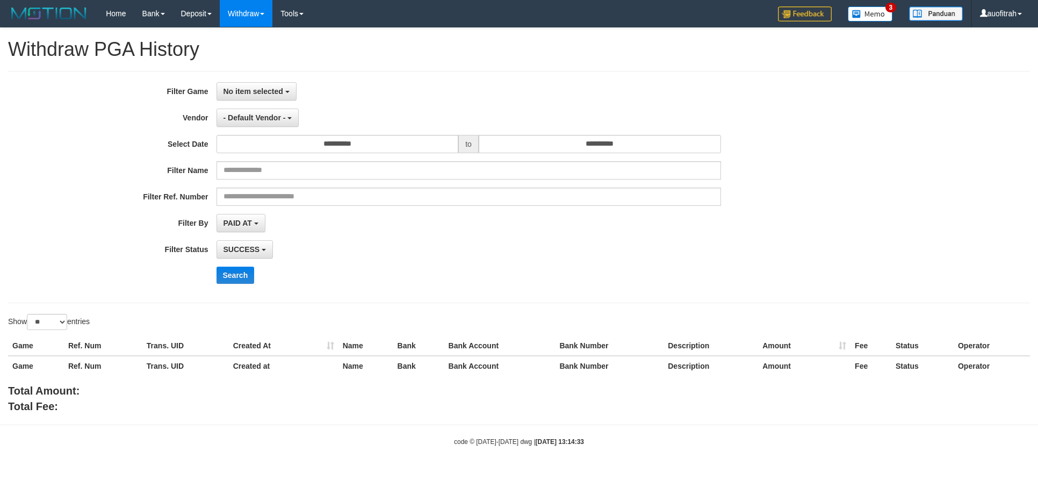
select select
select select "**"
click at [932, 247] on div "**********" at bounding box center [519, 186] width 1038 height 209
click at [877, 208] on div "**********" at bounding box center [519, 186] width 1038 height 209
select select
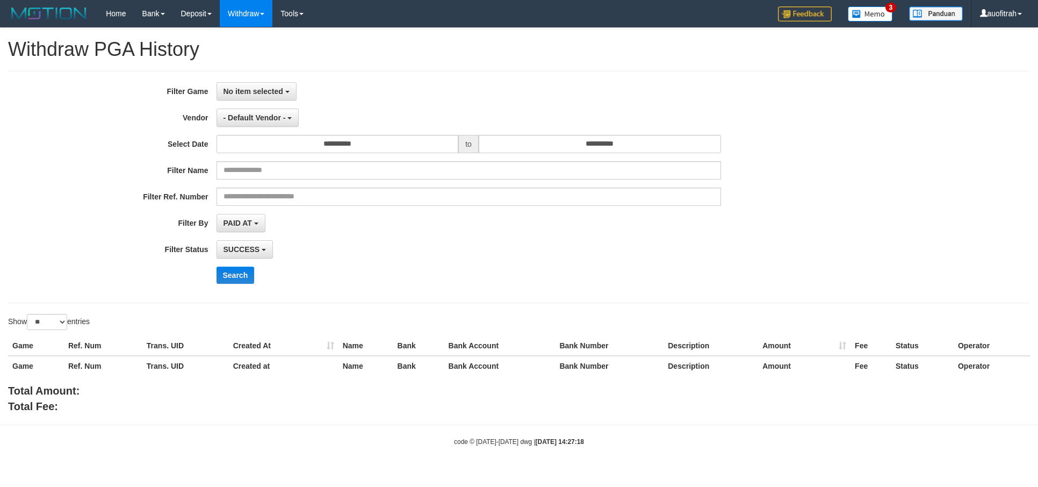
select select "**"
click at [287, 83] on button "No item selected" at bounding box center [256, 91] width 80 height 18
drag, startPoint x: 297, startPoint y: 145, endPoint x: 288, endPoint y: 136, distance: 12.5
click at [297, 146] on label "[ITOTO] JNETOTO" at bounding box center [285, 147] width 136 height 16
select select "***"
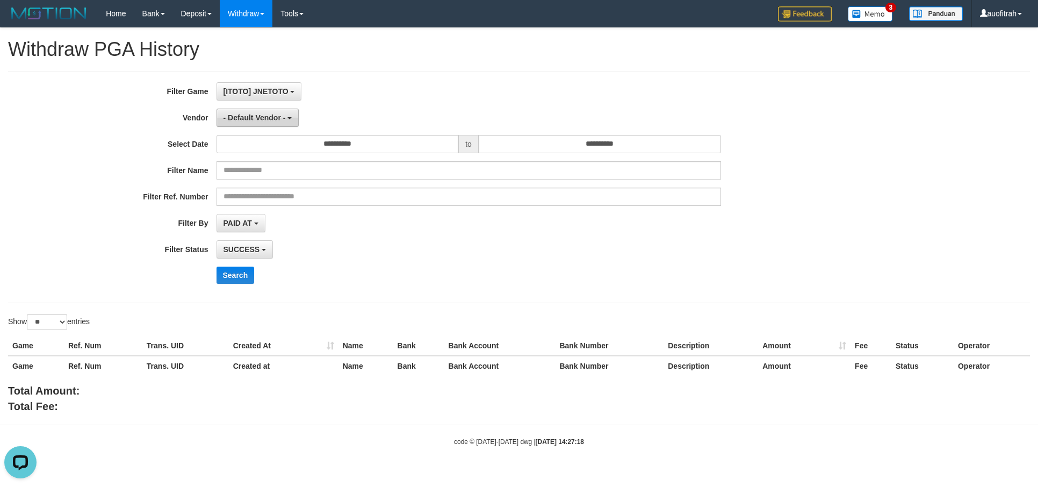
click at [281, 119] on span "- Default Vendor -" at bounding box center [254, 117] width 62 height 9
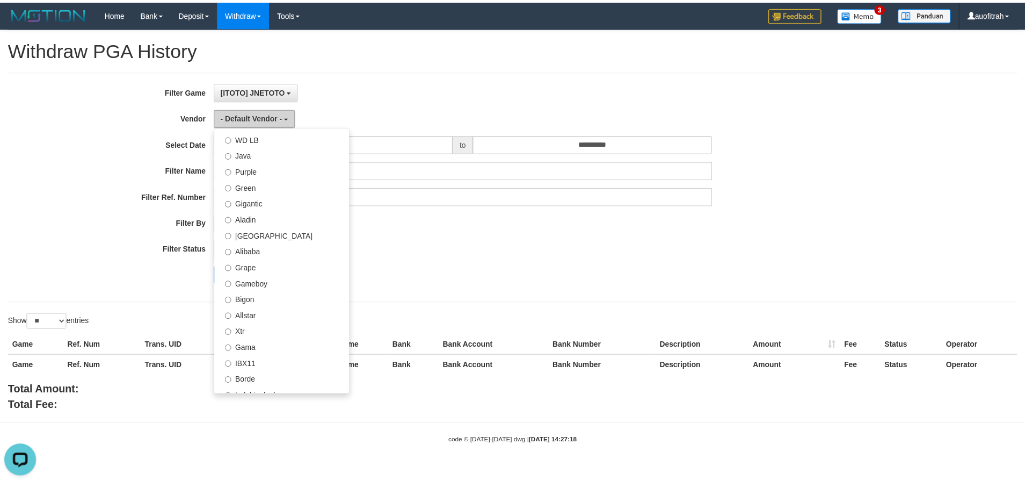
scroll to position [242, 0]
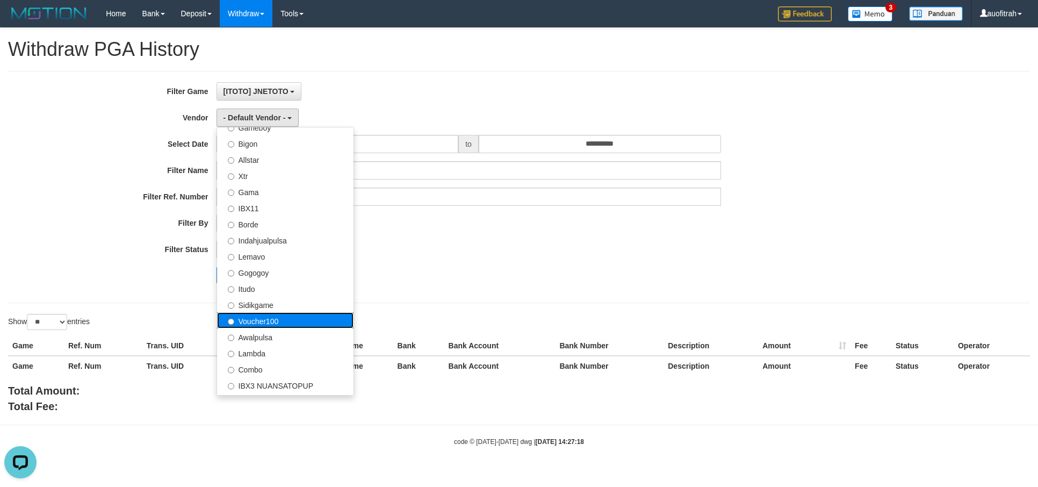
click at [274, 321] on label "Voucher100" at bounding box center [285, 320] width 136 height 16
select select "**********"
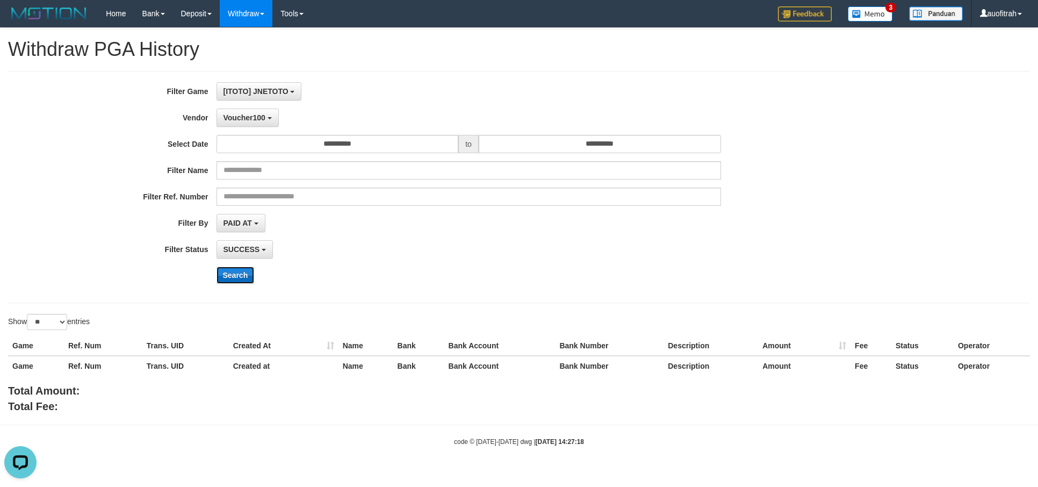
drag, startPoint x: 232, startPoint y: 281, endPoint x: 239, endPoint y: 279, distance: 7.3
click at [232, 281] on button "Search" at bounding box center [235, 274] width 38 height 17
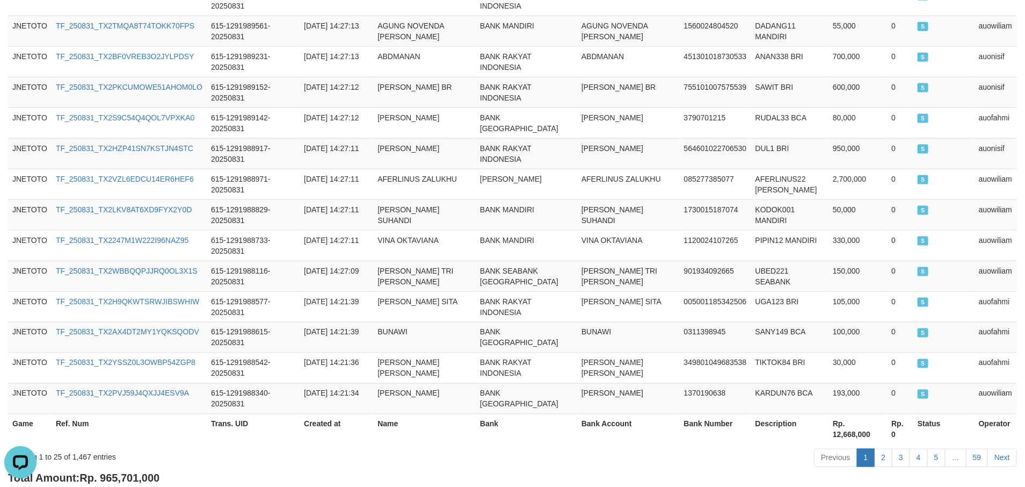
scroll to position [791, 0]
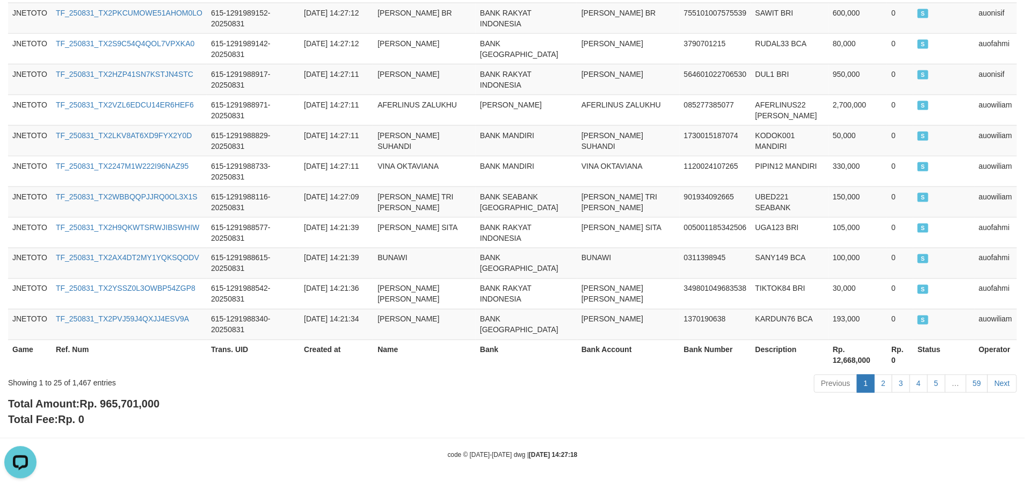
click at [137, 392] on div "Showing 1 to 25 of 1,467 entries Previous 1 2 3 4 5 … 59 Next" at bounding box center [512, 384] width 1025 height 23
click at [137, 403] on span "Rp. 965,701,000" at bounding box center [120, 404] width 80 height 12
copy span "965,701,000"
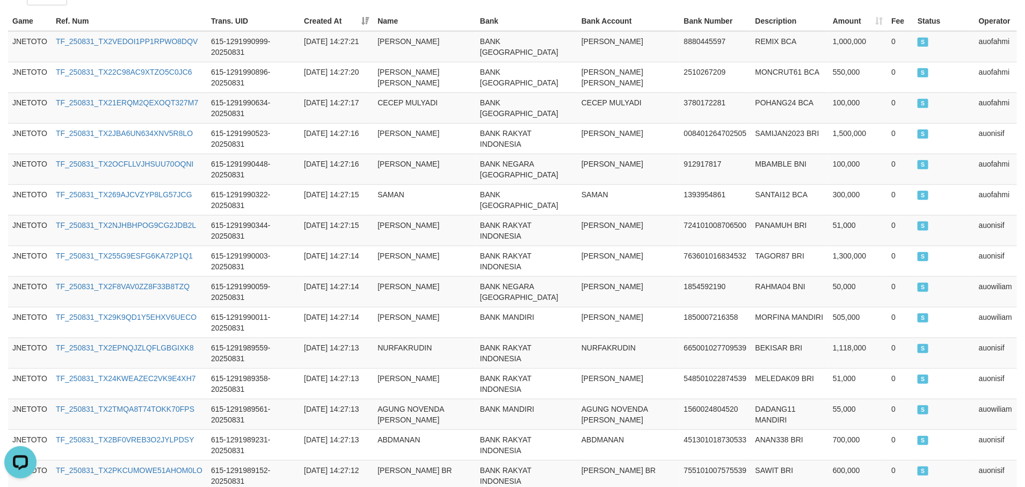
scroll to position [0, 0]
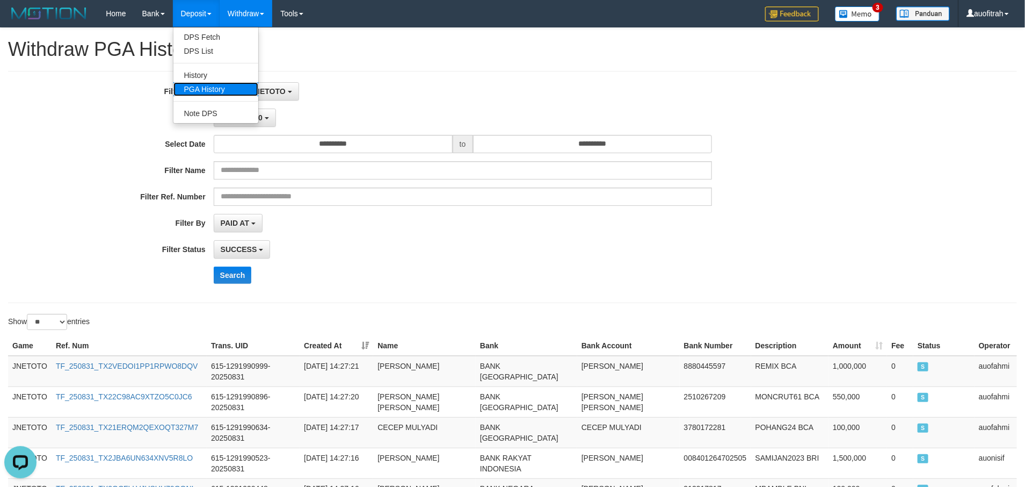
click at [208, 82] on link "PGA History" at bounding box center [216, 89] width 85 height 14
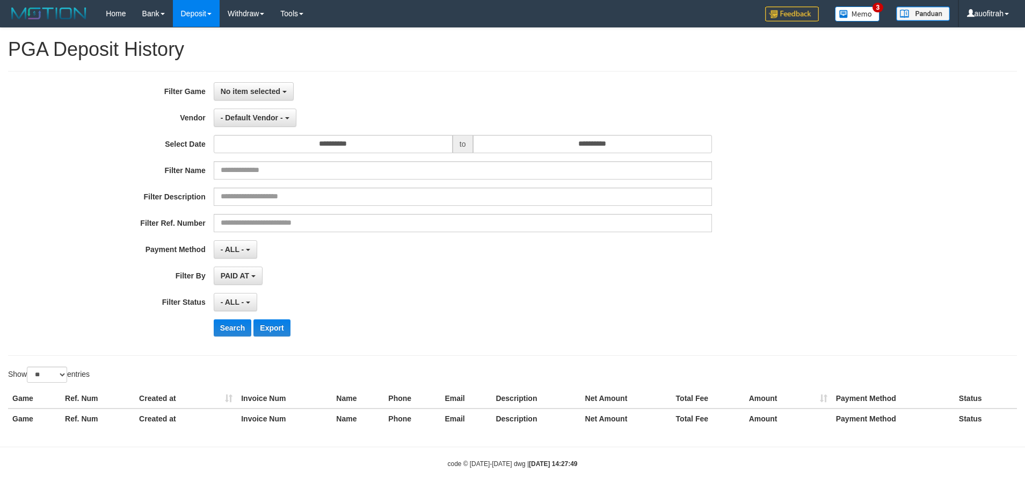
select select
select select "**"
click at [266, 91] on span "No item selected" at bounding box center [251, 91] width 60 height 9
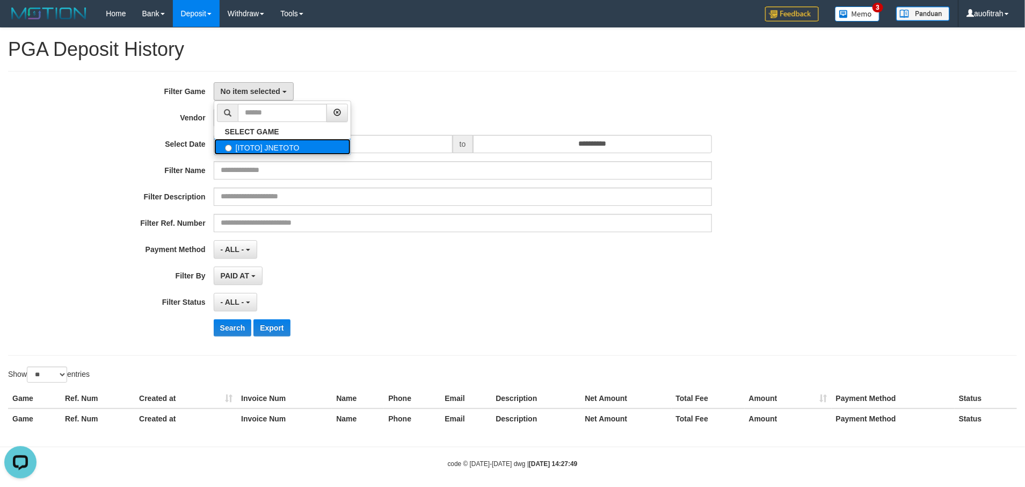
click at [274, 145] on label "[ITOTO] JNETOTO" at bounding box center [282, 147] width 136 height 16
select select "***"
click at [248, 114] on span "- Default Vendor -" at bounding box center [252, 117] width 62 height 9
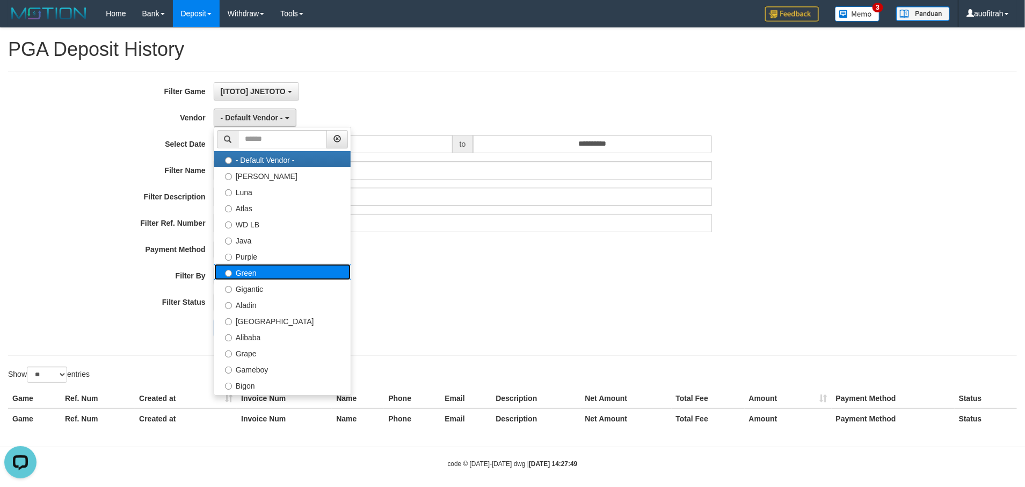
click at [280, 272] on label "Green" at bounding box center [282, 272] width 136 height 16
select select "**********"
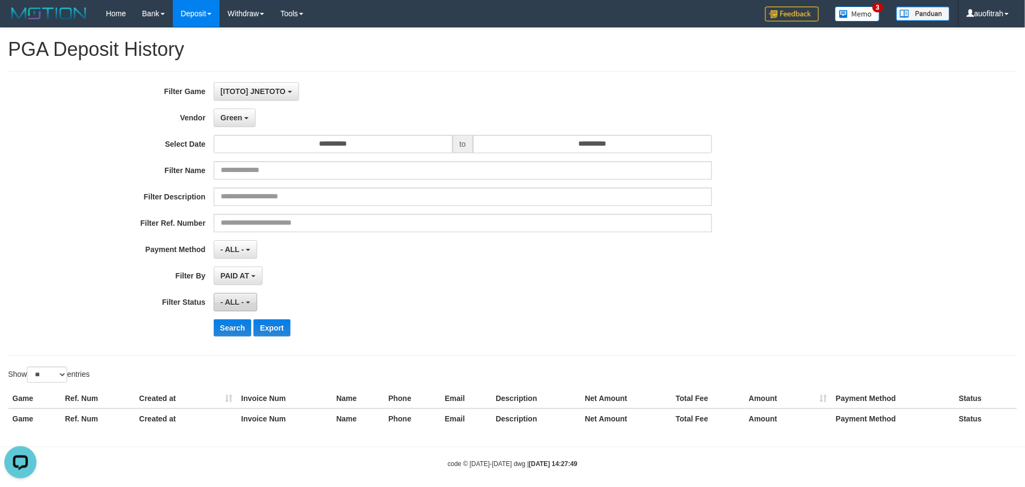
click at [242, 300] on span "- ALL -" at bounding box center [233, 302] width 24 height 9
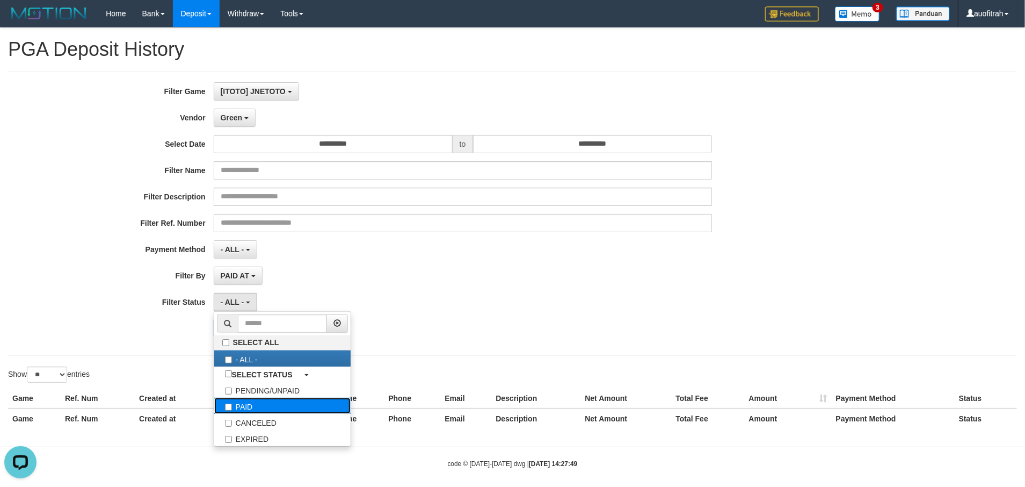
click at [245, 410] on label "PAID" at bounding box center [282, 406] width 136 height 16
select select "*"
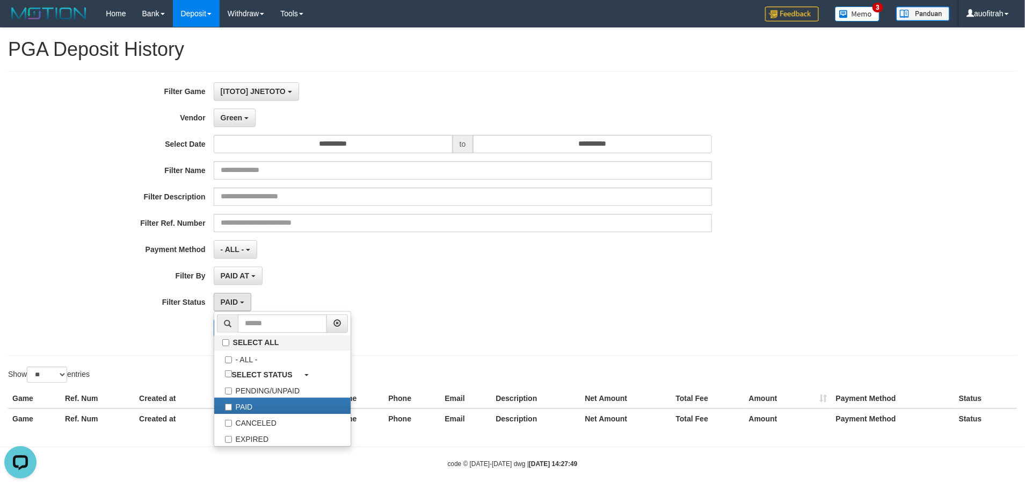
click at [129, 362] on div "**********" at bounding box center [512, 232] width 1025 height 408
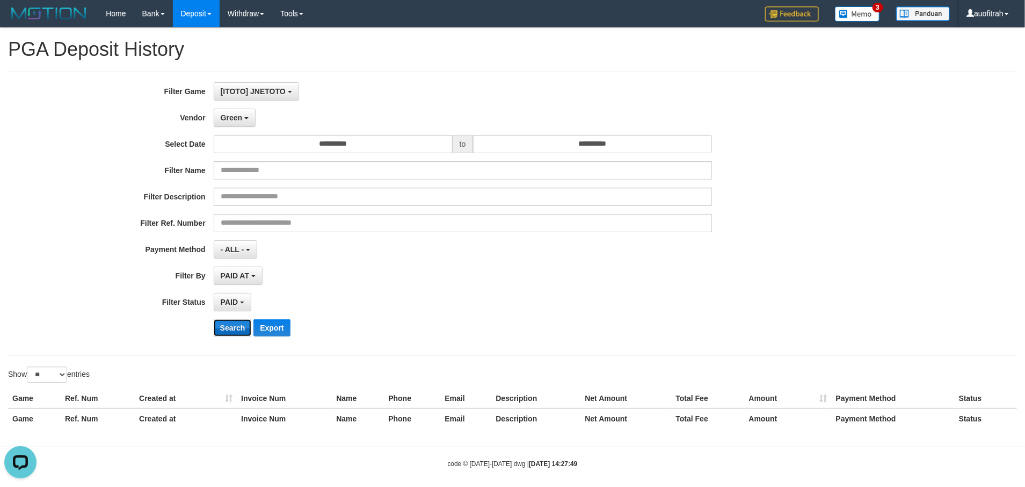
click at [226, 329] on button "Search" at bounding box center [233, 327] width 38 height 17
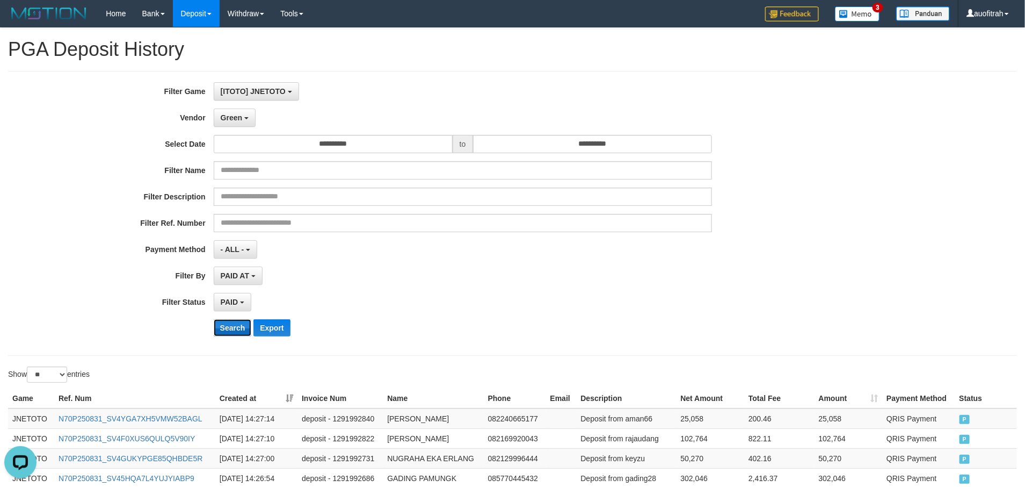
click at [232, 329] on button "Search" at bounding box center [233, 327] width 38 height 17
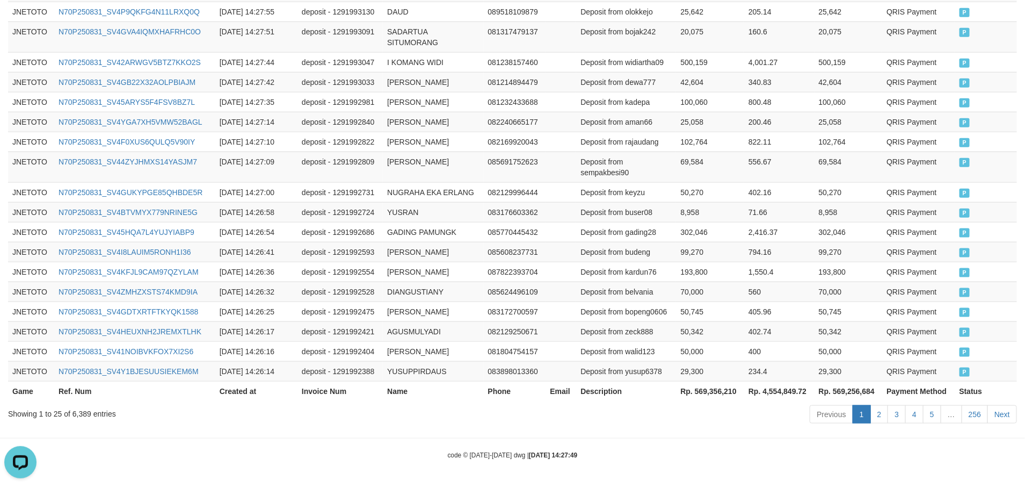
scroll to position [556, 0]
click at [732, 391] on th "Rp. 569,356,210" at bounding box center [710, 391] width 68 height 20
copy th "569,356,210"
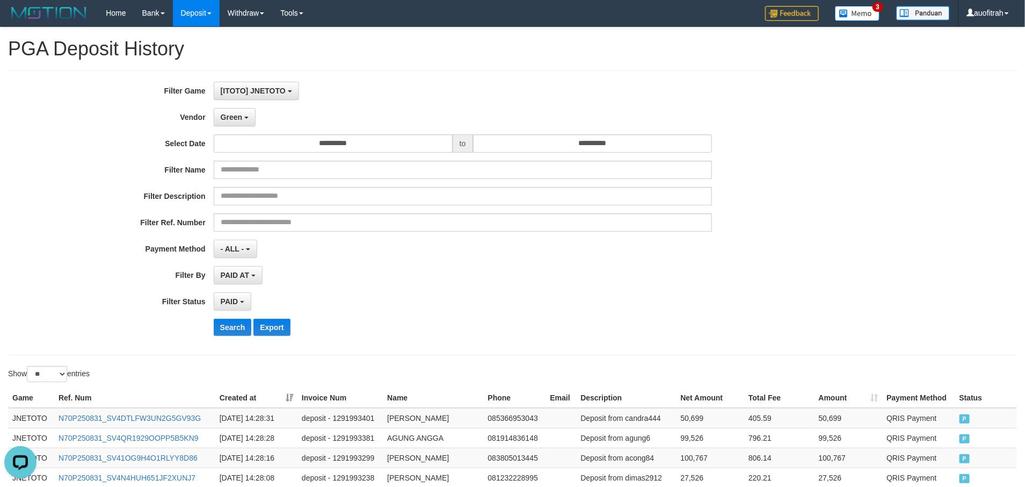
scroll to position [0, 0]
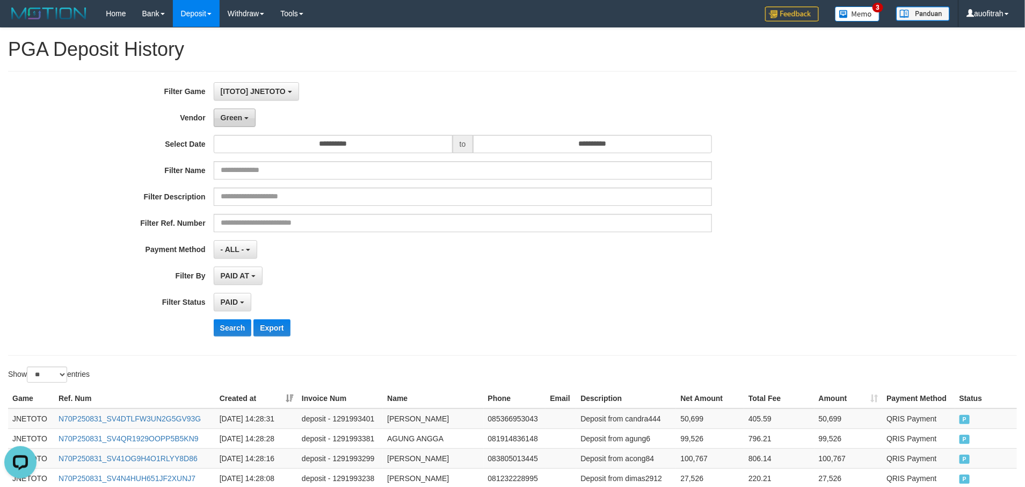
click at [240, 116] on span "Green" at bounding box center [231, 117] width 21 height 9
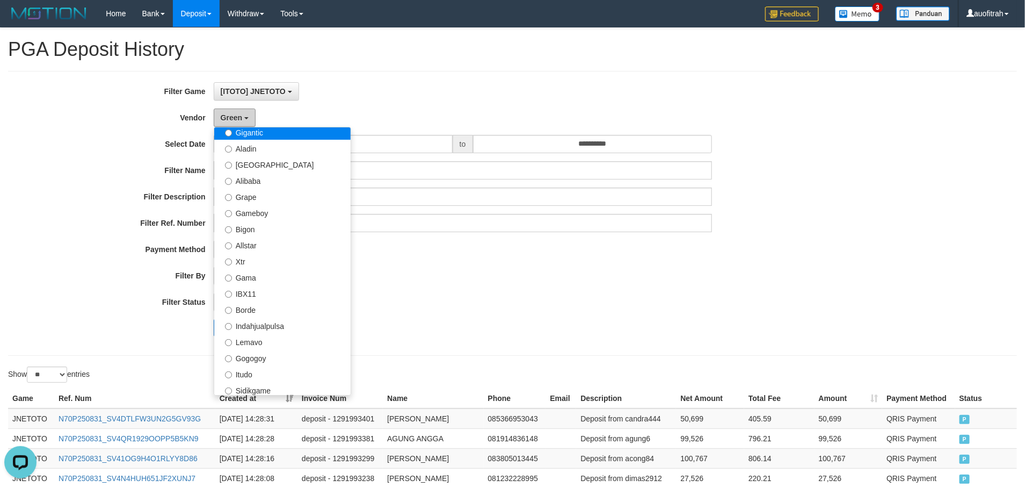
scroll to position [161, 0]
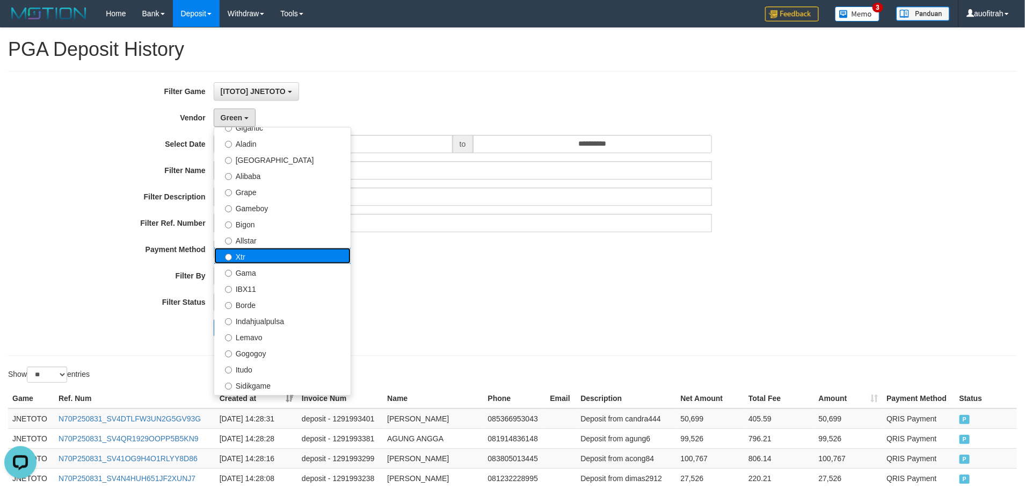
click at [274, 258] on label "Xtr" at bounding box center [282, 256] width 136 height 16
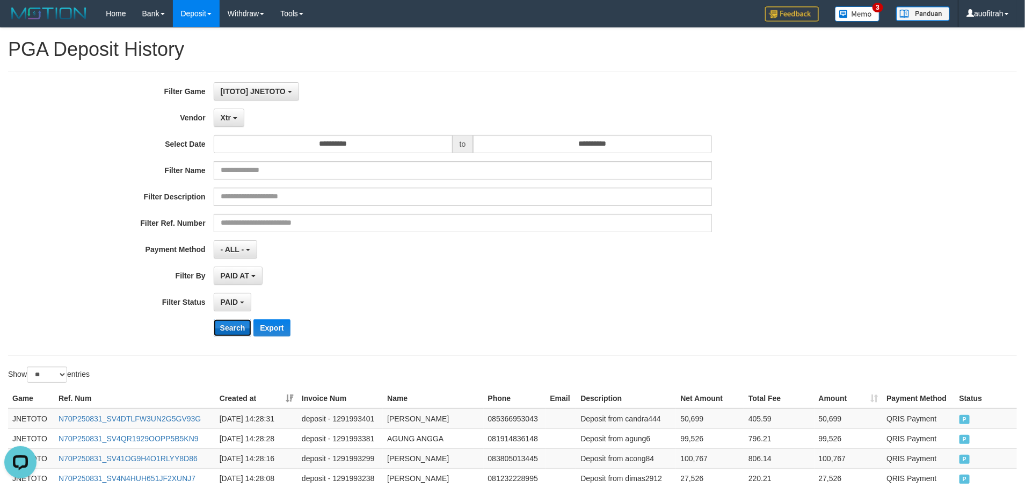
click at [231, 330] on button "Search" at bounding box center [233, 327] width 38 height 17
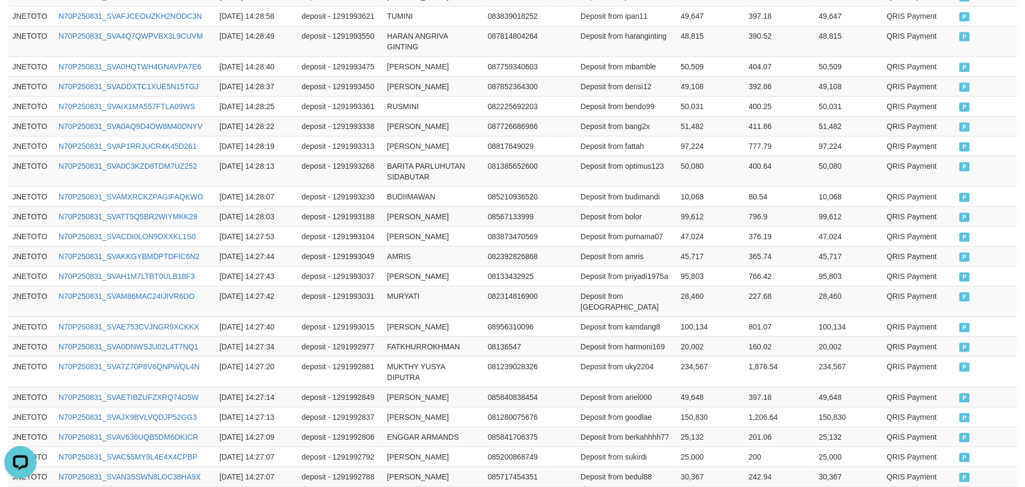
scroll to position [567, 0]
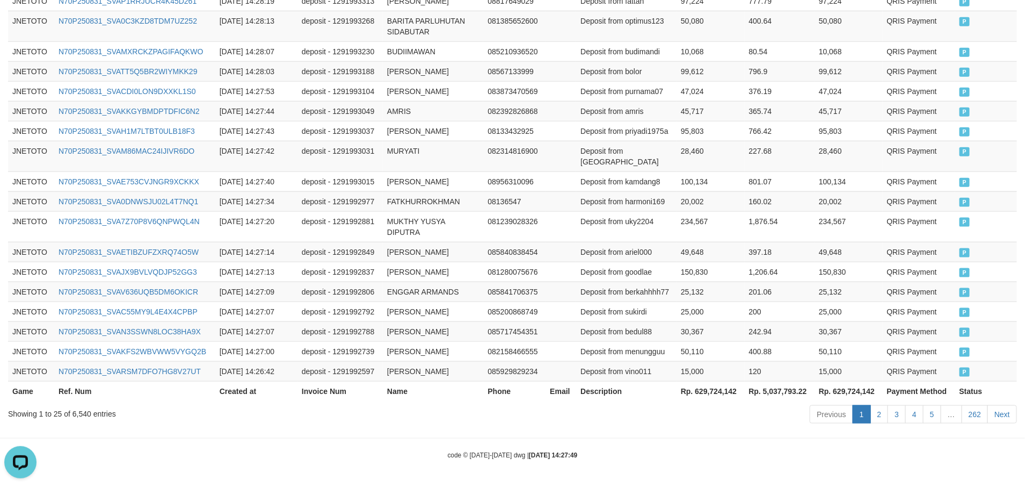
click at [716, 392] on th "Rp. 629,724,142" at bounding box center [711, 391] width 68 height 20
click at [714, 392] on th "Rp. 629,724,142" at bounding box center [711, 391] width 68 height 20
copy th "629,724,142"
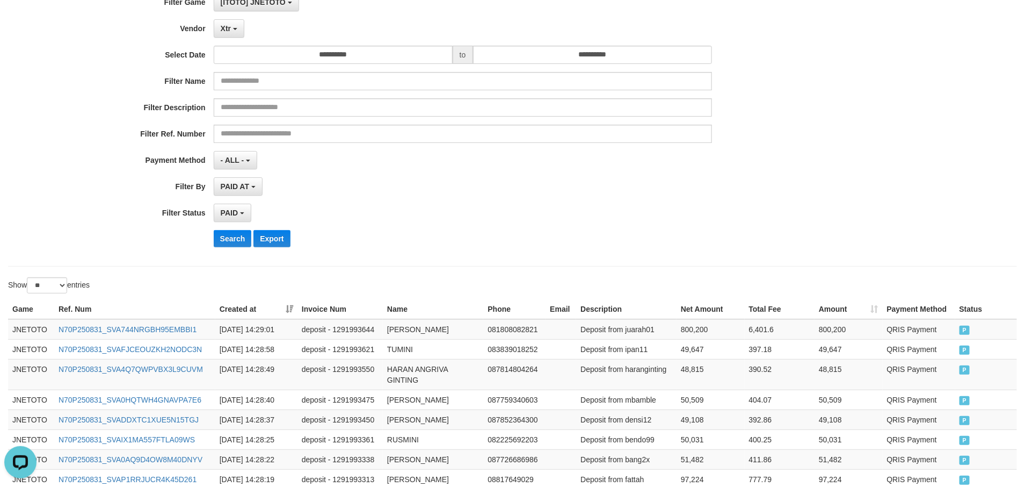
scroll to position [0, 0]
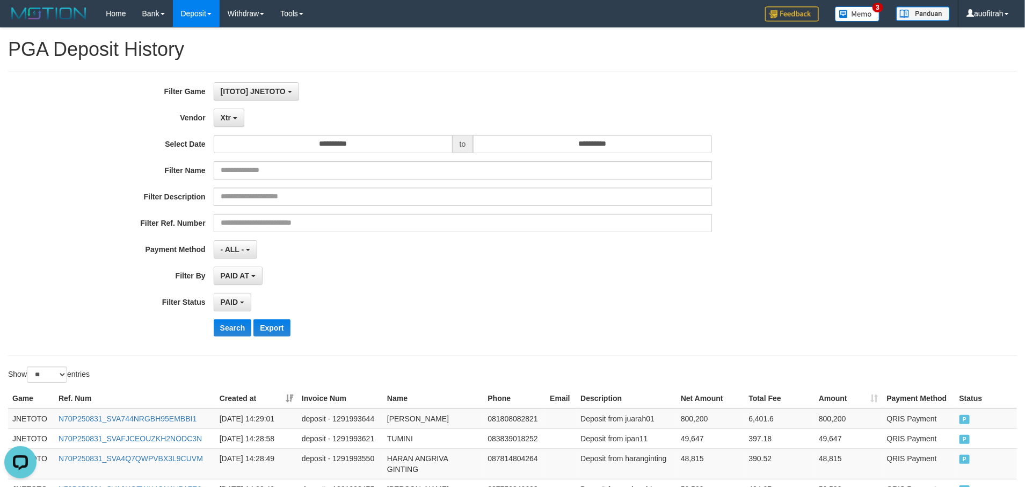
click div "**********"
click span "Xtr"
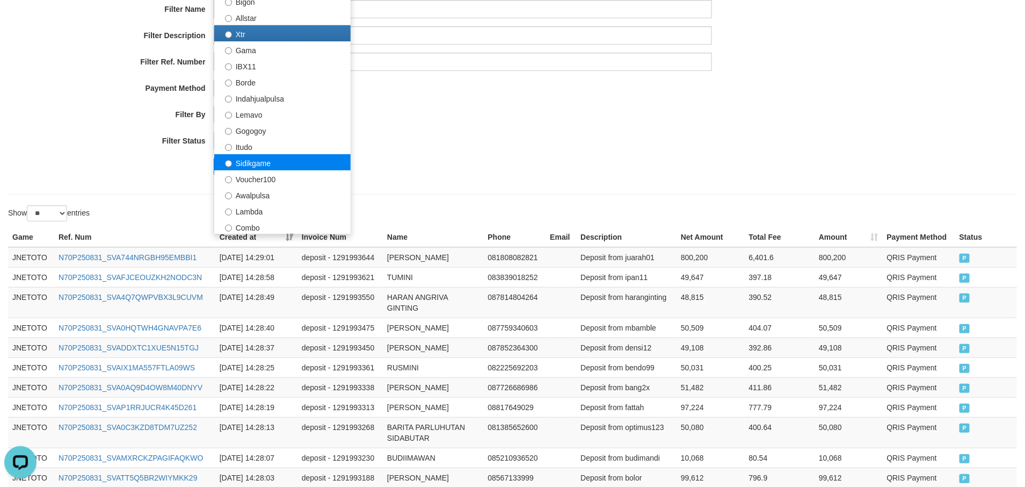
scroll to position [322, 0]
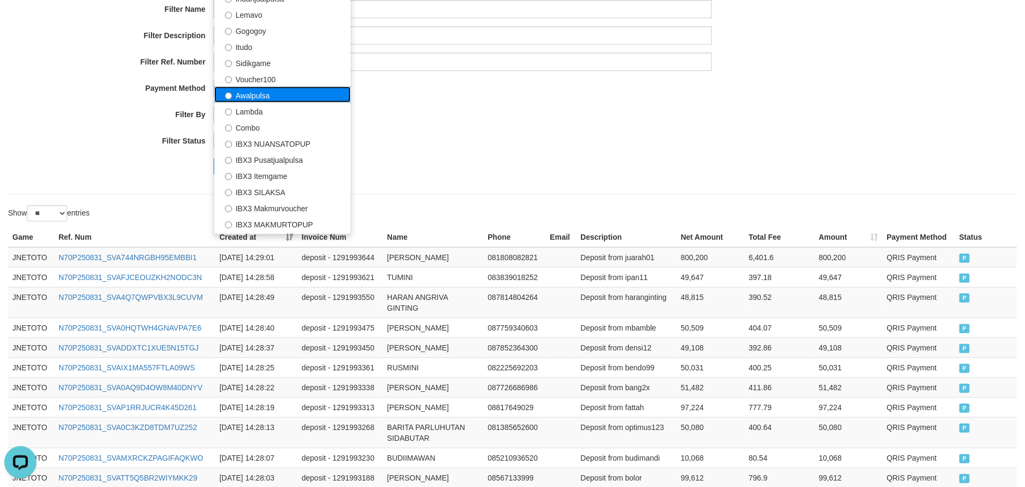
click label "Awalpulsa"
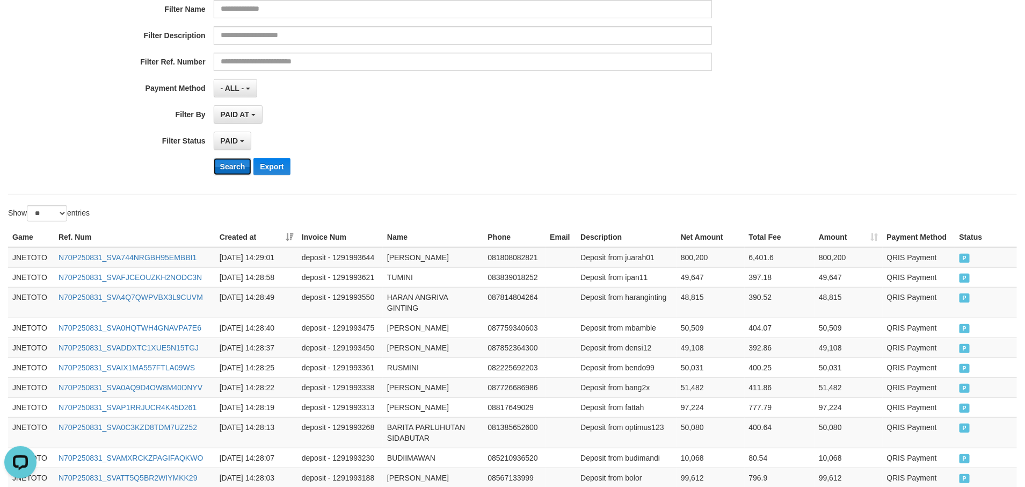
click button "Search"
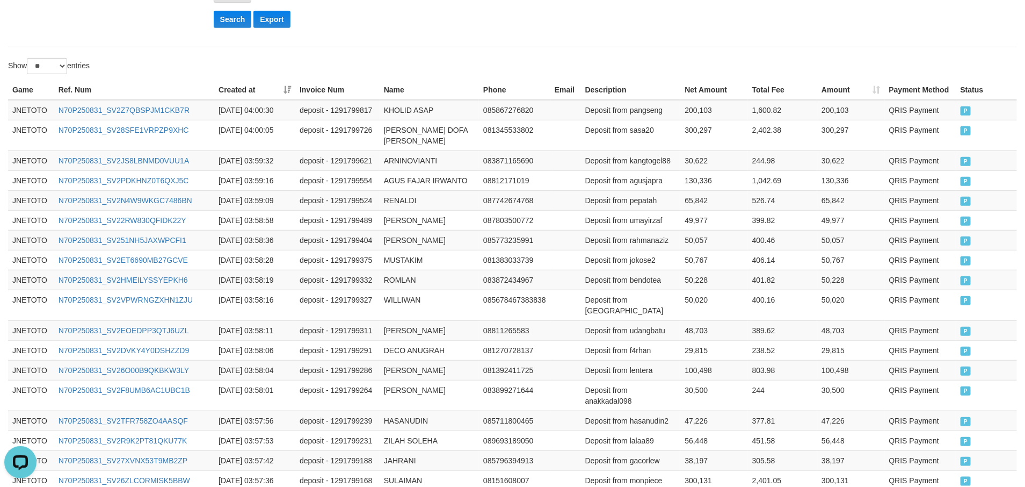
scroll to position [588, 0]
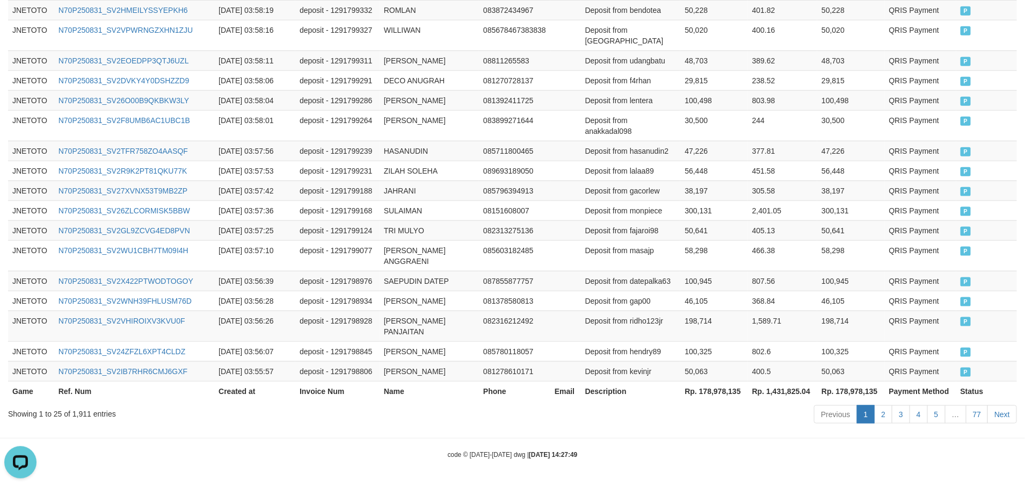
drag, startPoint x: 713, startPoint y: 437, endPoint x: 719, endPoint y: 403, distance: 33.9
click body "Toggle navigation Home Bank Account List Load By Website Group [ITOTO] JNETOTO …"
click th "Rp. 178,978,135"
copy th "178,978,135"
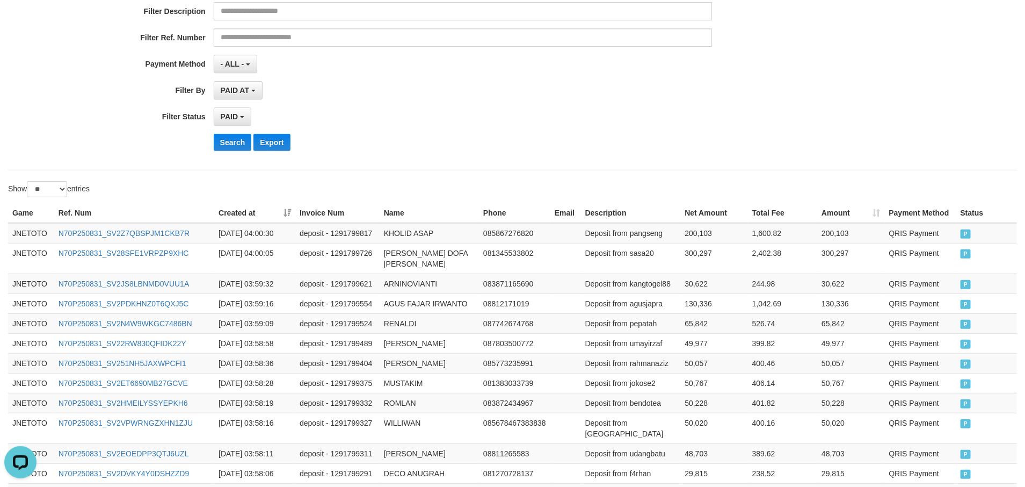
scroll to position [0, 0]
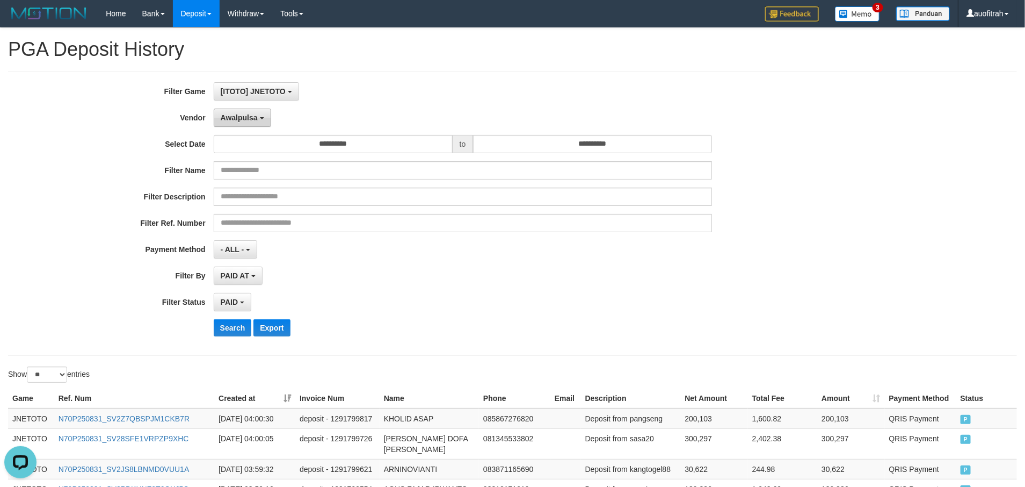
click button "Awalpulsa"
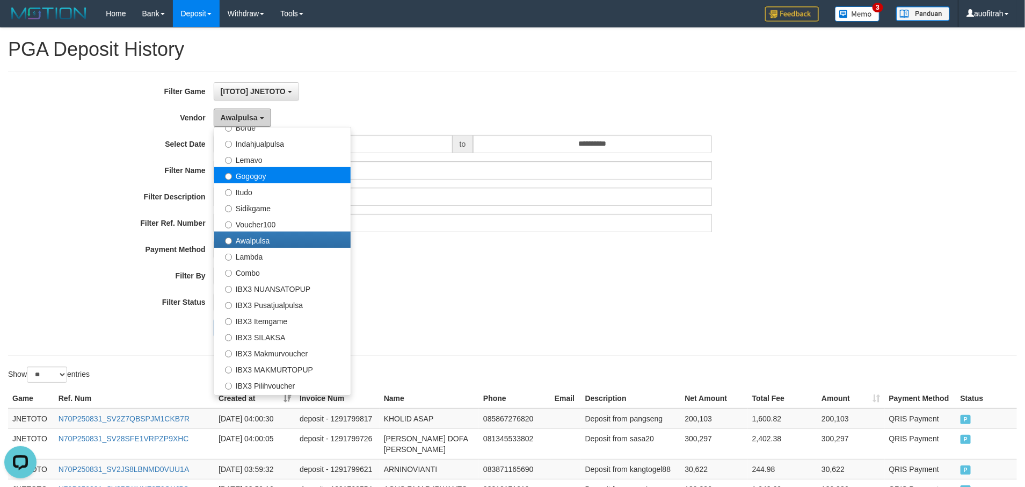
scroll to position [352, 0]
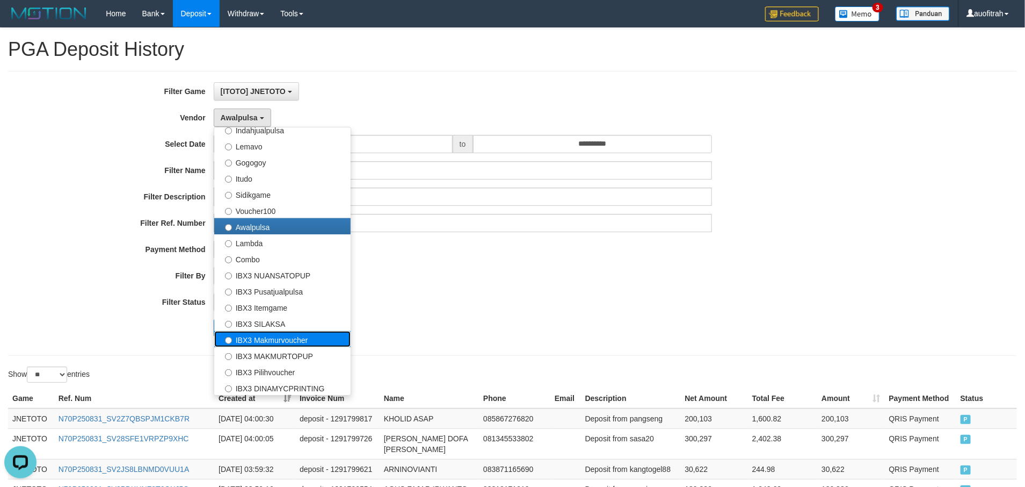
click label "IBX3 Makmurvoucher"
select select "**********"
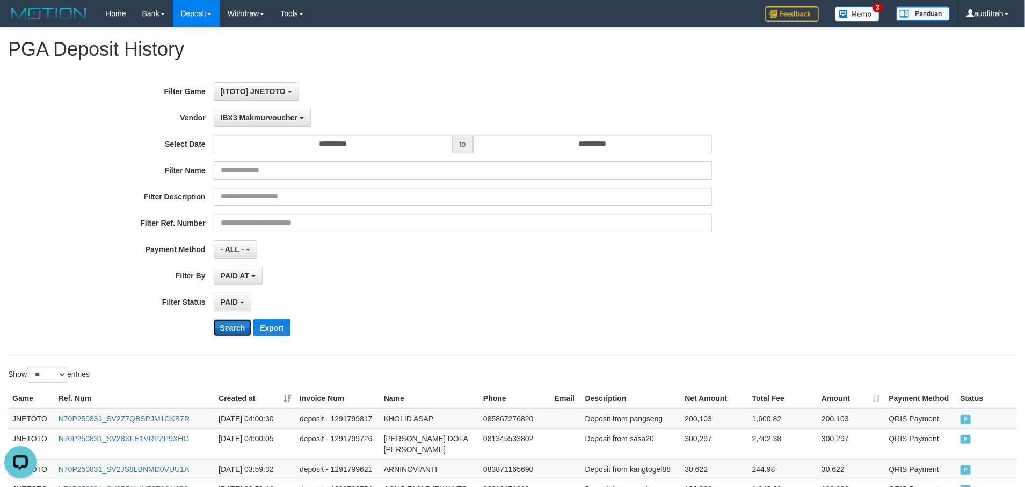
click button "Search"
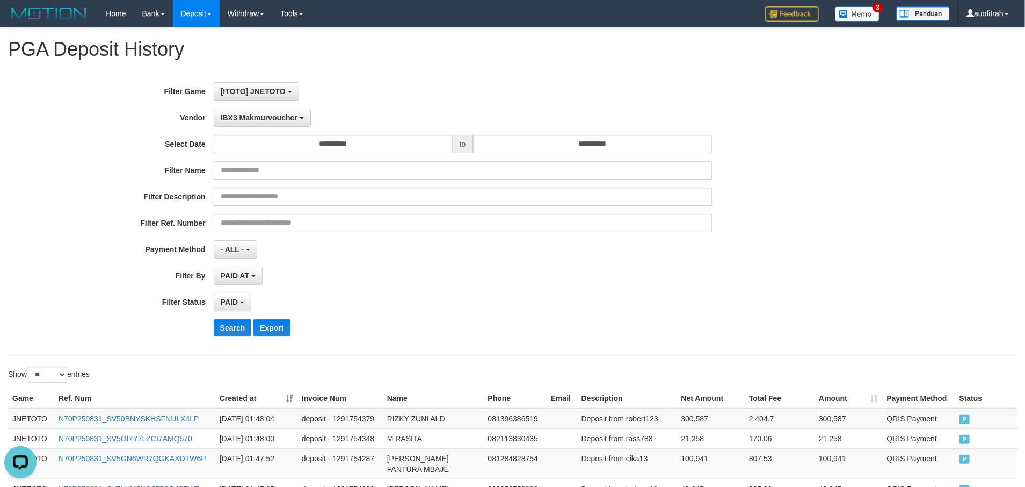
scroll to position [577, 0]
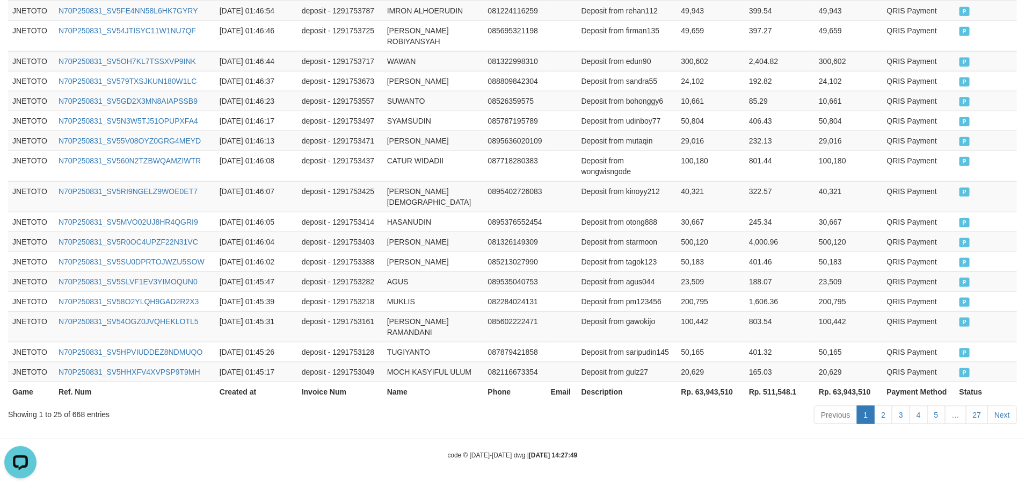
click th "Rp. 63,943,510"
copy th "63,943,510"
drag, startPoint x: 772, startPoint y: 447, endPoint x: 793, endPoint y: 442, distance: 21.5
click body "Toggle navigation Home Bank Account List Load By Website Group [ITOTO] JNETOTO …"
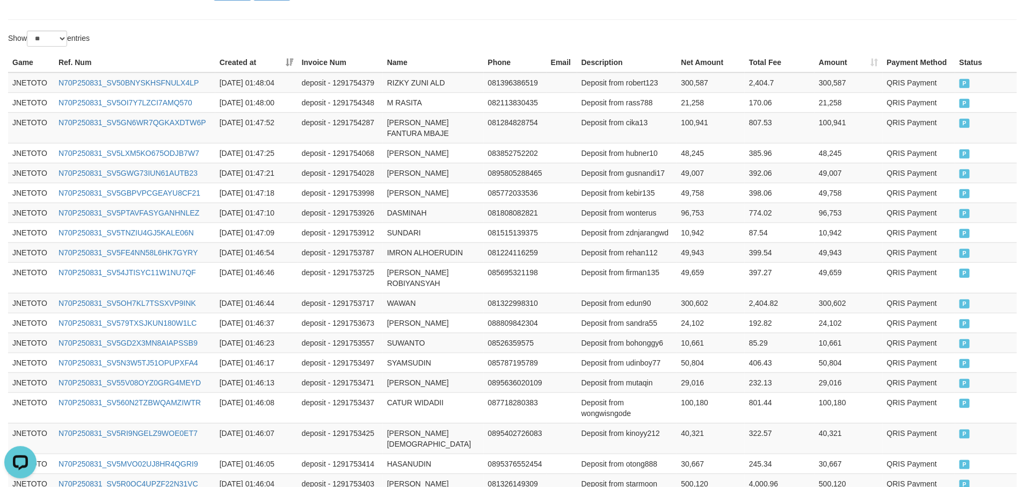
scroll to position [0, 0]
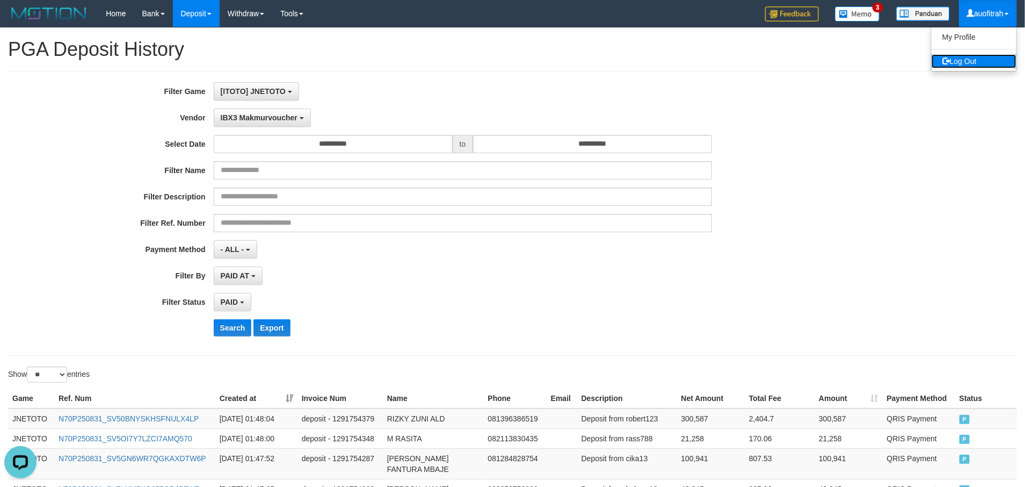
drag, startPoint x: 980, startPoint y: 58, endPoint x: 957, endPoint y: 54, distance: 23.5
click link "Log Out"
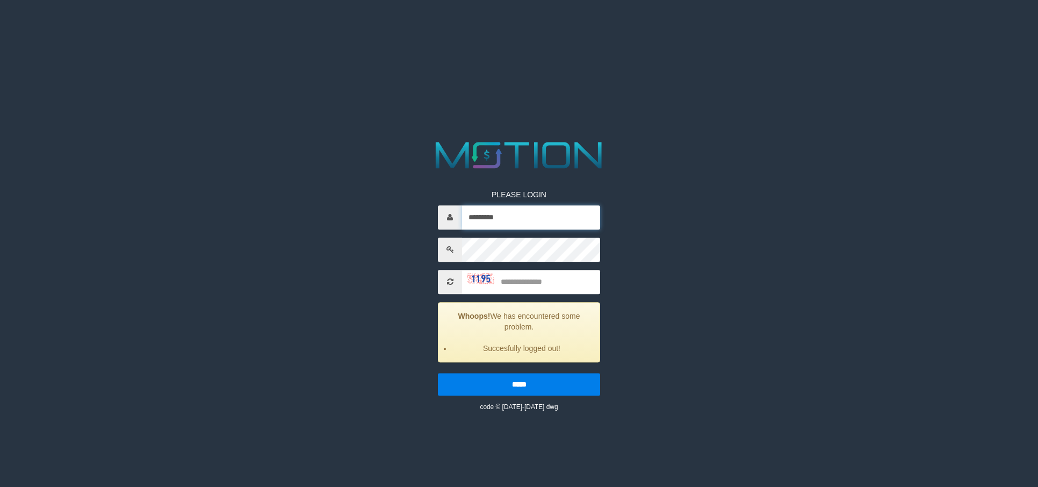
drag, startPoint x: 494, startPoint y: 221, endPoint x: 502, endPoint y: 232, distance: 13.4
click at [494, 221] on input "*********" at bounding box center [531, 217] width 138 height 24
click at [550, 283] on input "text" at bounding box center [531, 282] width 138 height 24
click at [563, 213] on input "*********" at bounding box center [531, 217] width 138 height 24
type input "*********"
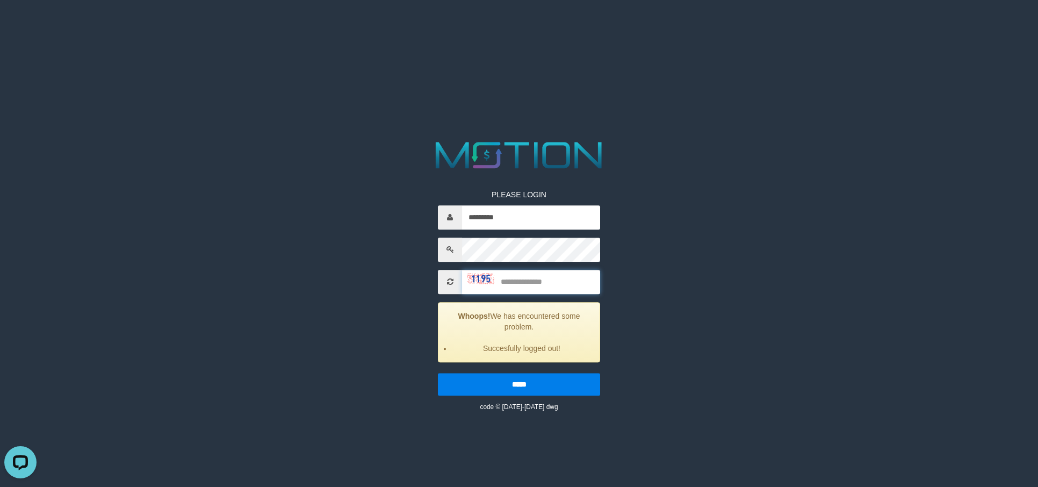
drag, startPoint x: 545, startPoint y: 291, endPoint x: 545, endPoint y: 284, distance: 7.0
click at [545, 286] on input "text" at bounding box center [531, 282] width 138 height 24
click at [545, 284] on input "text" at bounding box center [531, 282] width 138 height 24
type input "****"
click at [438, 373] on input "*****" at bounding box center [519, 384] width 162 height 23
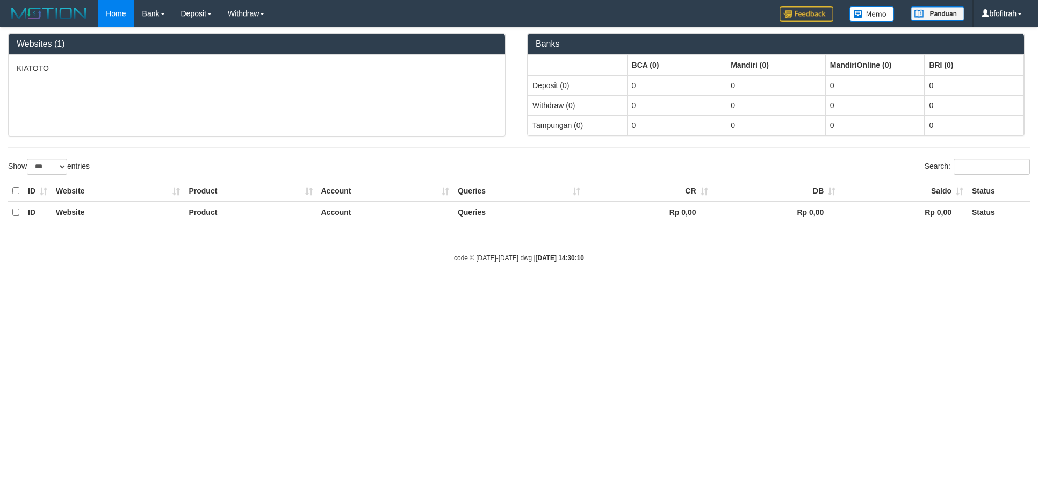
select select "***"
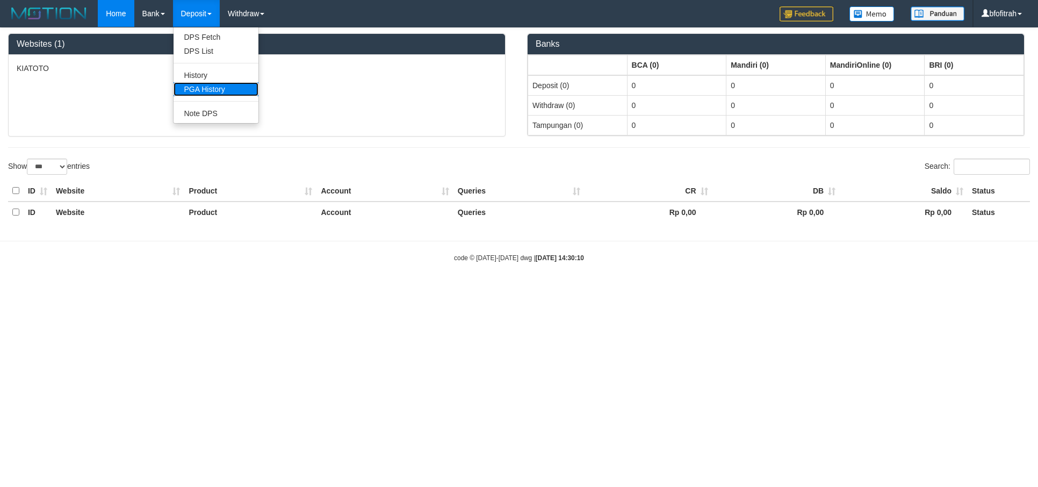
click at [218, 89] on link "PGA History" at bounding box center [216, 89] width 85 height 14
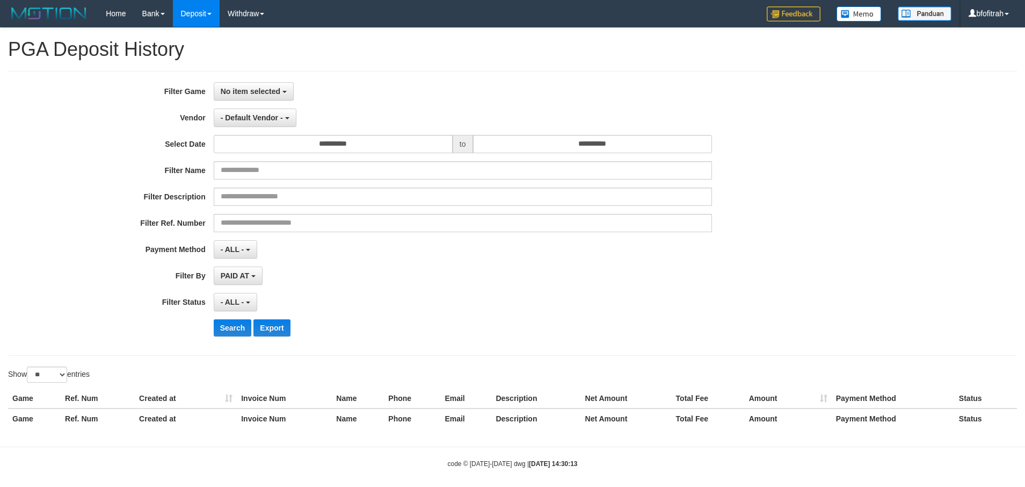
select select
select select "**"
click at [234, 100] on button "No item selected" at bounding box center [254, 91] width 80 height 18
click at [248, 98] on button "No item selected" at bounding box center [254, 91] width 80 height 18
drag, startPoint x: 268, startPoint y: 97, endPoint x: 276, endPoint y: 122, distance: 26.5
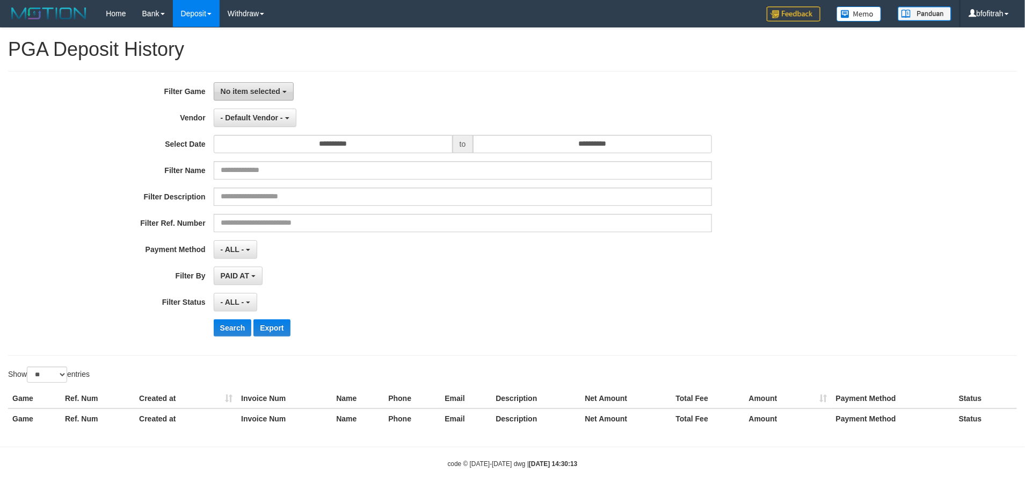
click at [270, 97] on button "No item selected" at bounding box center [254, 91] width 80 height 18
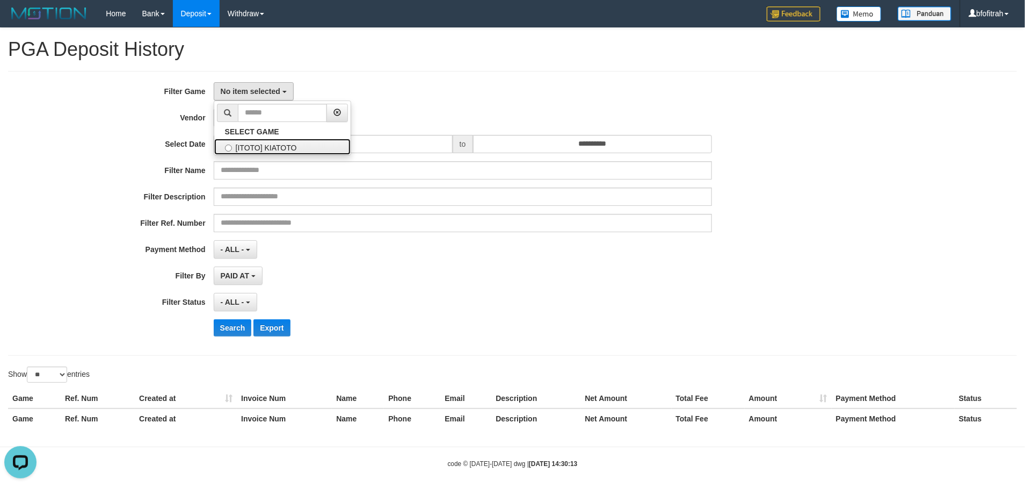
click at [272, 145] on label "[ITOTO] KIATOTO" at bounding box center [282, 147] width 136 height 16
select select "****"
click at [228, 118] on span "- Default Vendor -" at bounding box center [252, 117] width 62 height 9
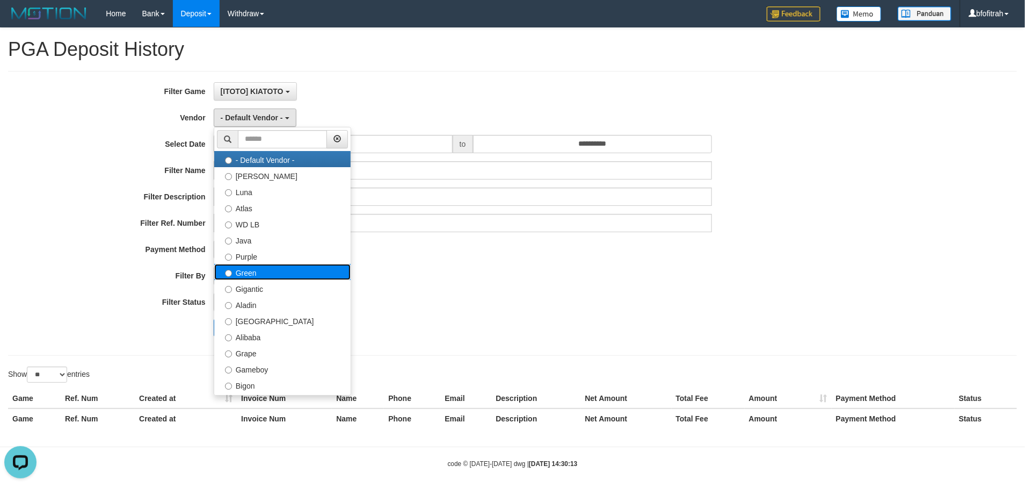
click at [299, 268] on label "Green" at bounding box center [282, 272] width 136 height 16
select select "**********"
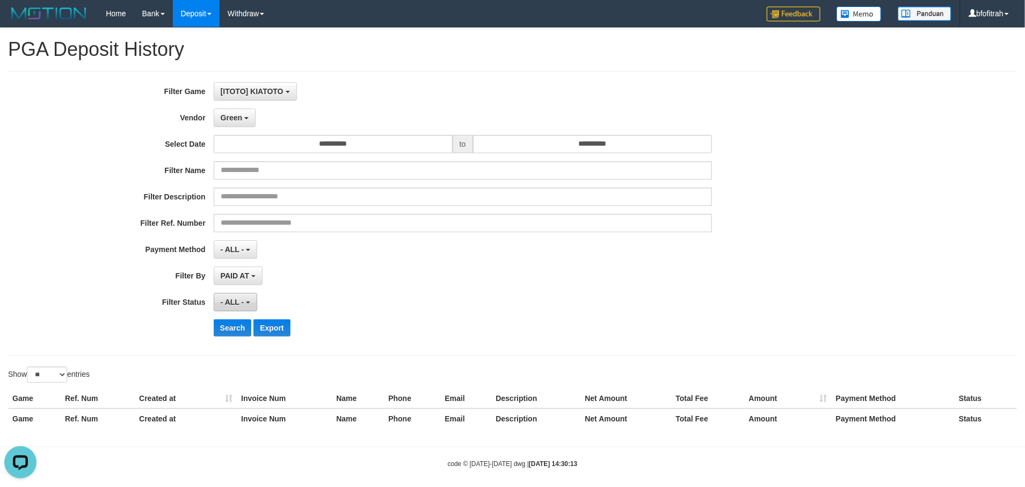
click at [224, 303] on span "- ALL -" at bounding box center [233, 302] width 24 height 9
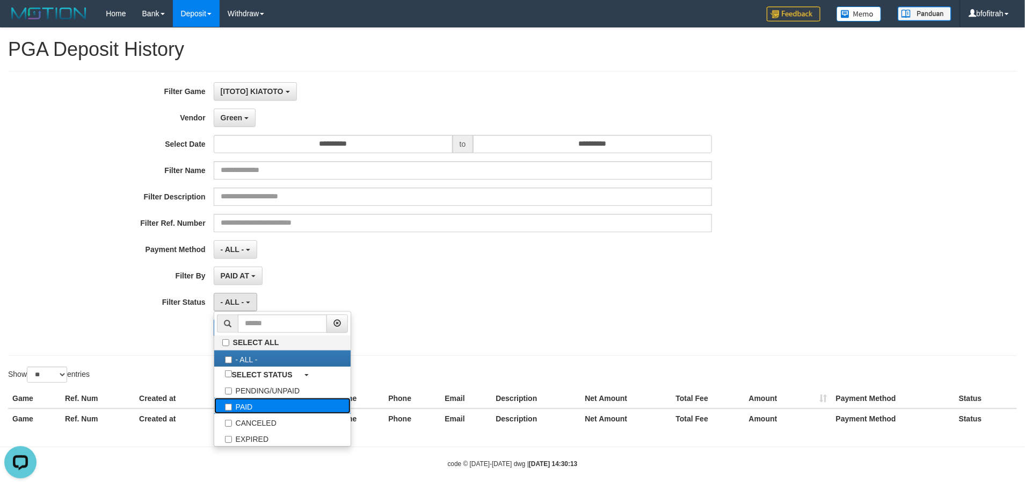
click at [248, 414] on label "PAID" at bounding box center [282, 406] width 136 height 16
select select "*"
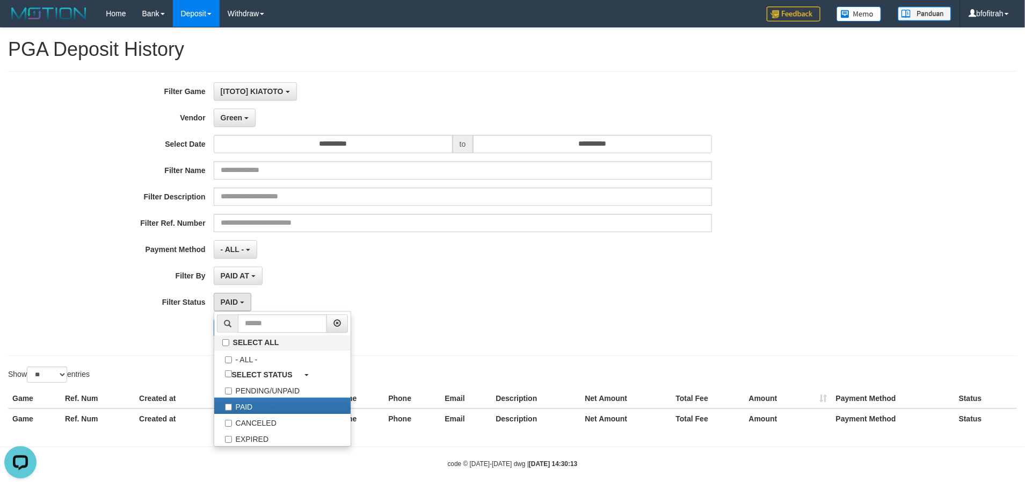
click at [74, 291] on div "**********" at bounding box center [427, 213] width 855 height 262
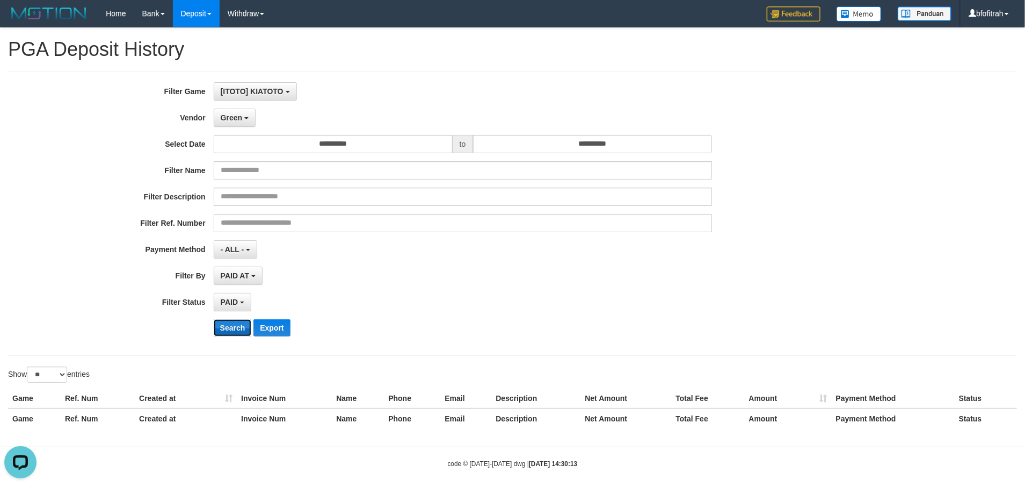
click at [236, 331] on button "Search" at bounding box center [233, 327] width 38 height 17
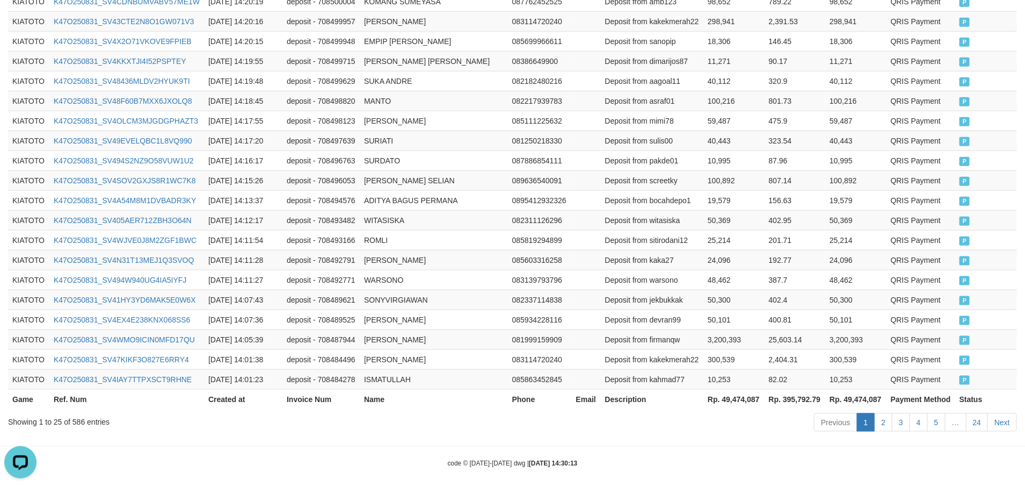
scroll to position [535, 0]
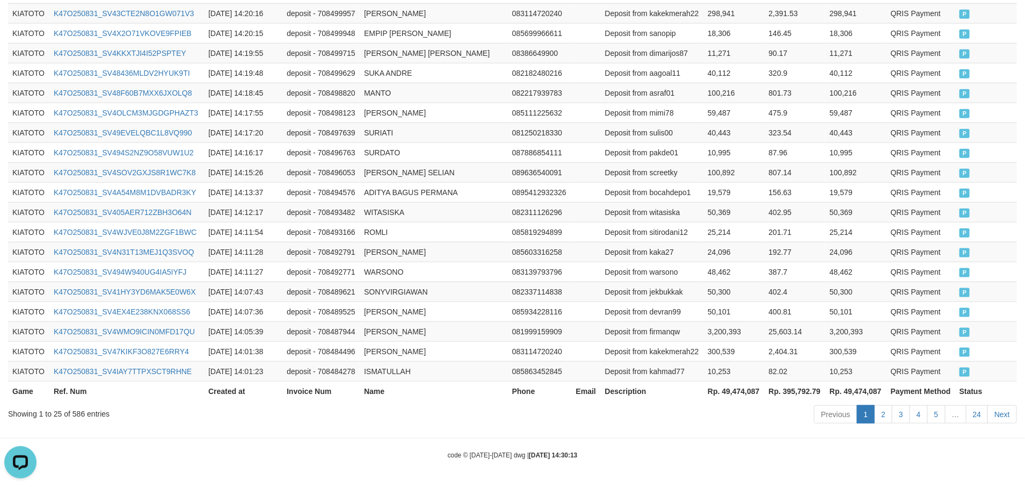
click at [749, 387] on th "Rp. 49,474,087" at bounding box center [734, 391] width 61 height 20
copy th "49,474,087"
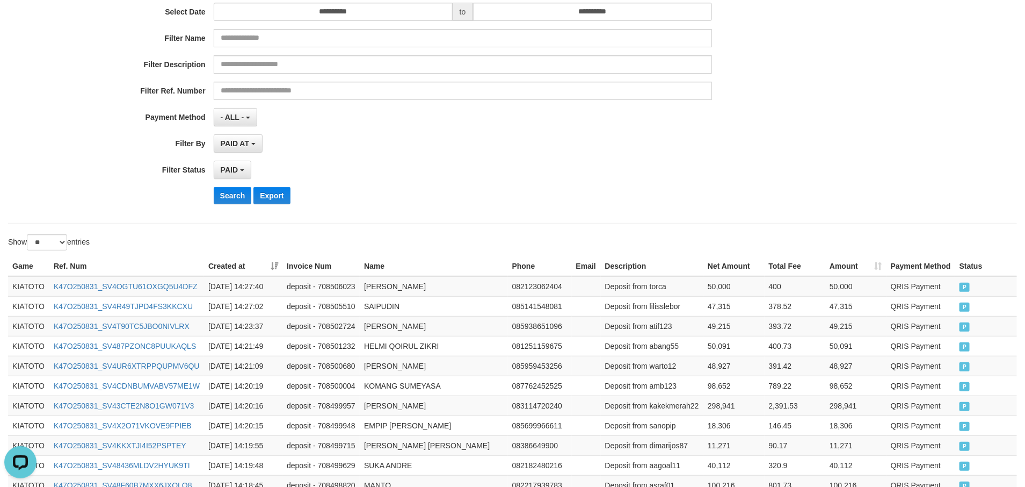
scroll to position [0, 0]
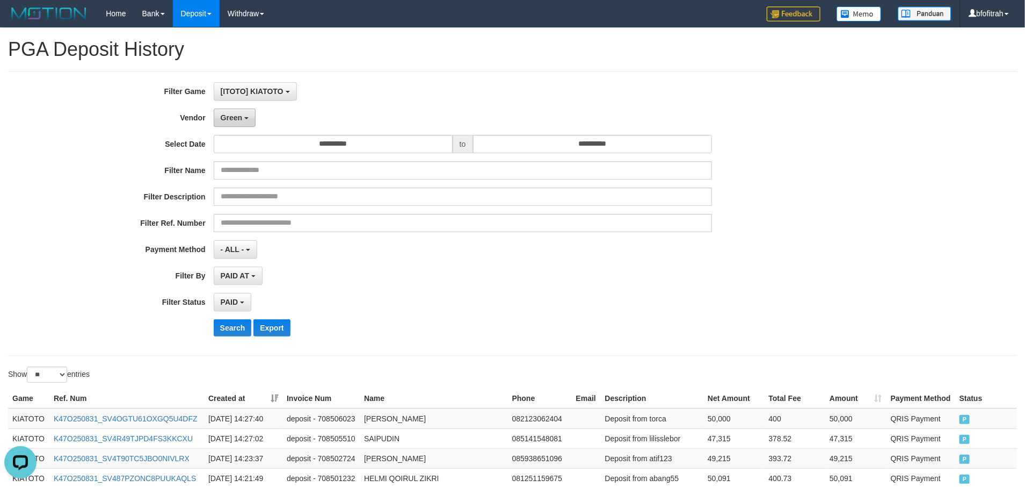
click at [237, 119] on span "Green" at bounding box center [231, 117] width 21 height 9
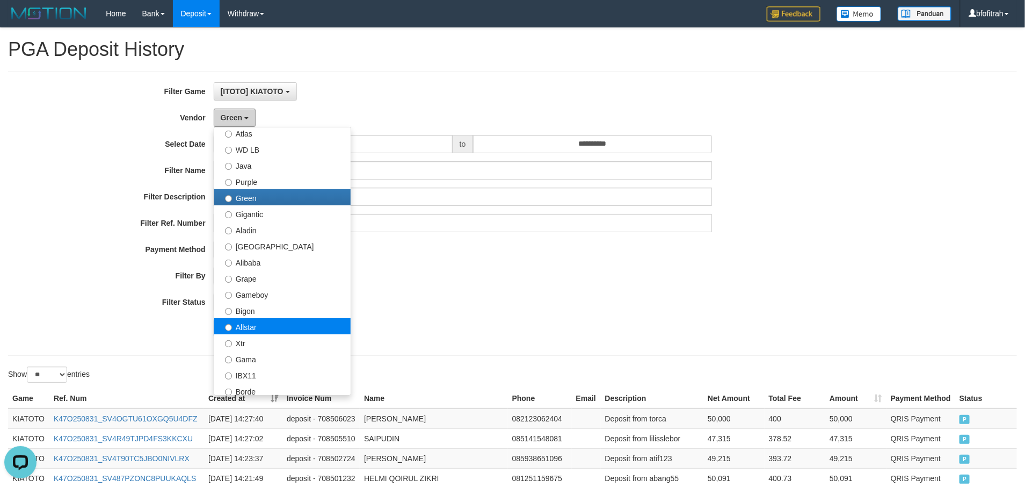
scroll to position [161, 0]
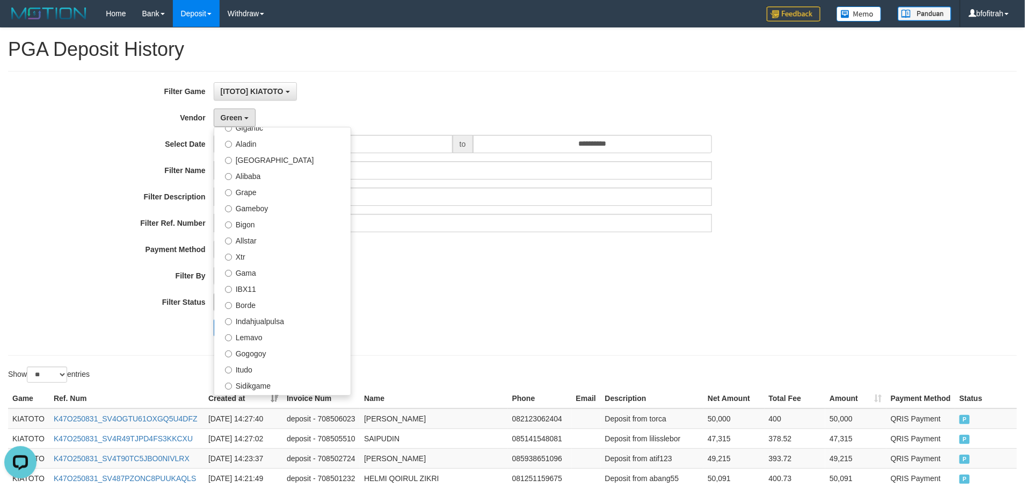
click at [279, 258] on label "Xtr" at bounding box center [282, 256] width 136 height 16
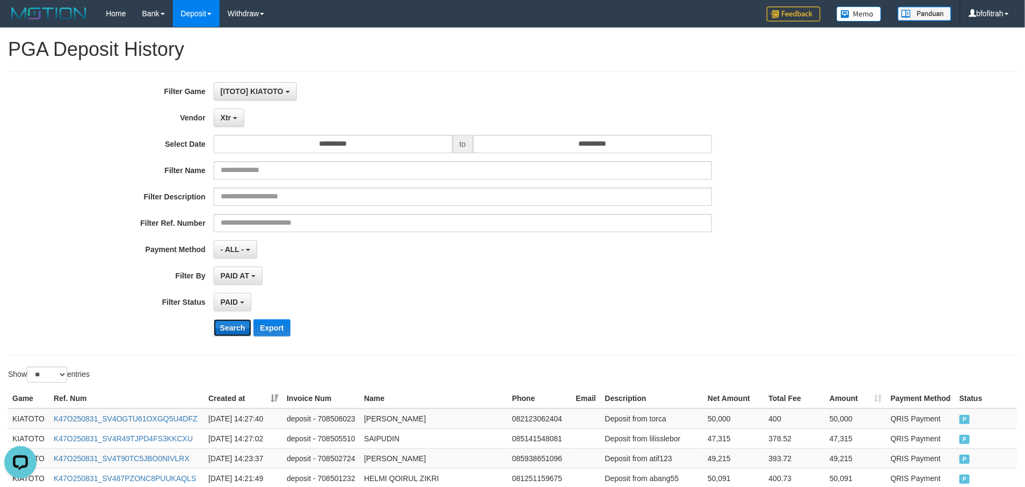
click at [225, 332] on button "Search" at bounding box center [233, 327] width 38 height 17
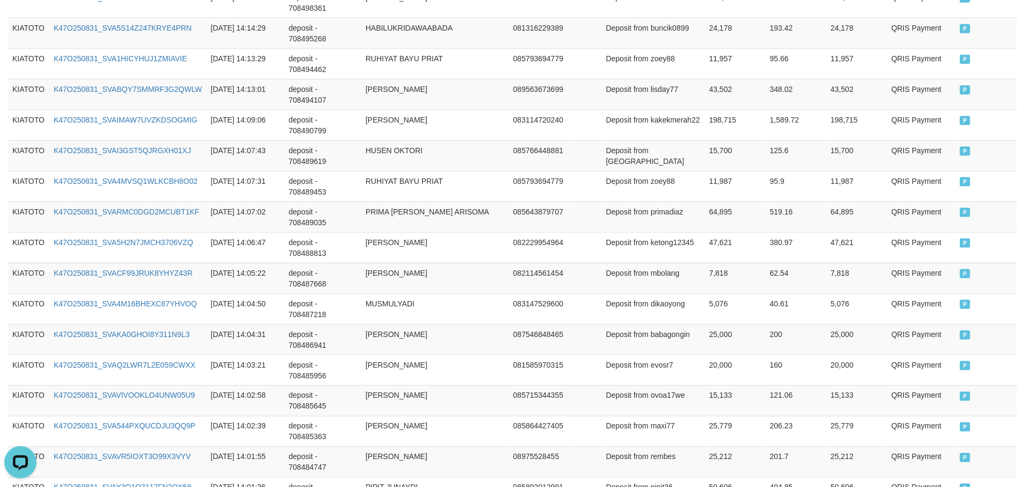
scroll to position [806, 0]
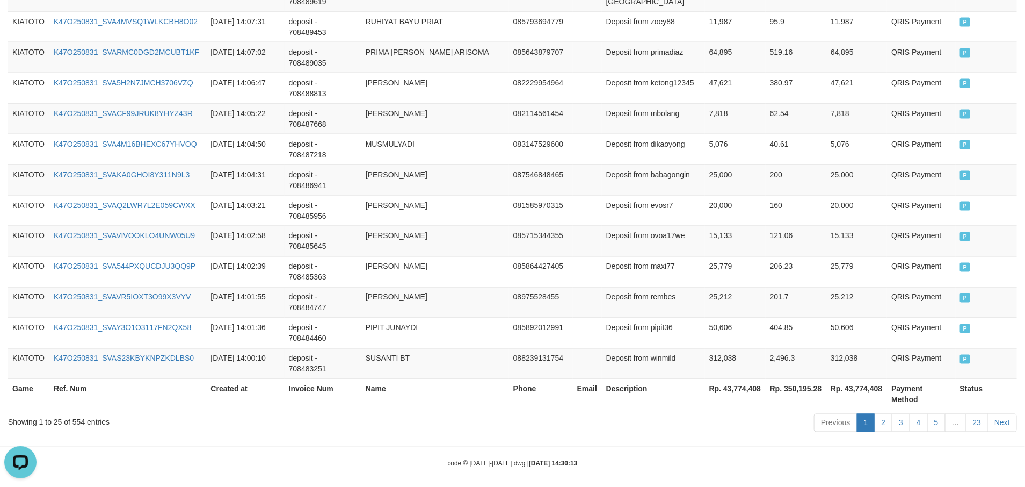
click at [774, 436] on div "Previous 1 2 3 4 5 … 23 Next" at bounding box center [726, 424] width 582 height 23
click at [751, 392] on th "Rp. 43,774,408" at bounding box center [735, 394] width 61 height 31
click at [753, 391] on th "Rp. 43,774,408" at bounding box center [735, 394] width 61 height 31
click at [745, 395] on th "Rp. 43,774,408" at bounding box center [735, 394] width 61 height 31
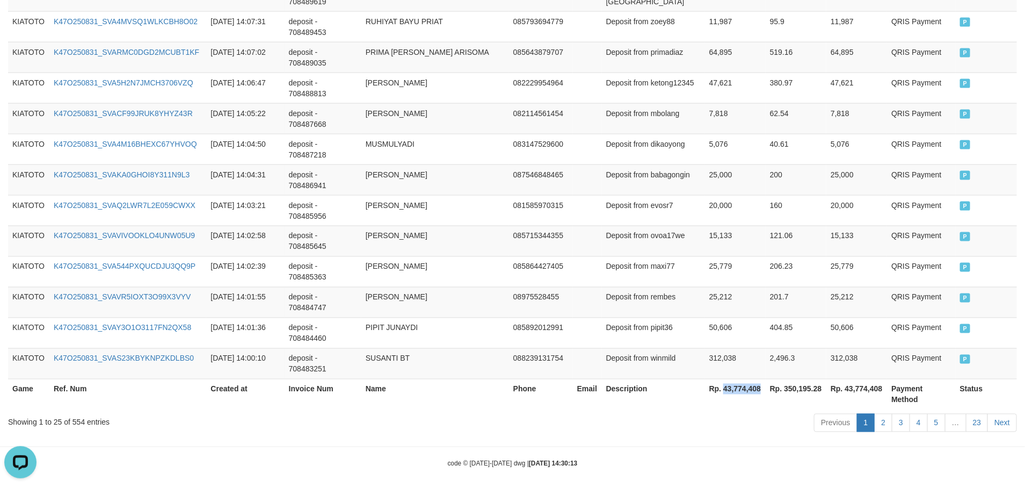
click at [745, 395] on th "Rp. 43,774,408" at bounding box center [735, 394] width 61 height 31
copy th "43,774,408"
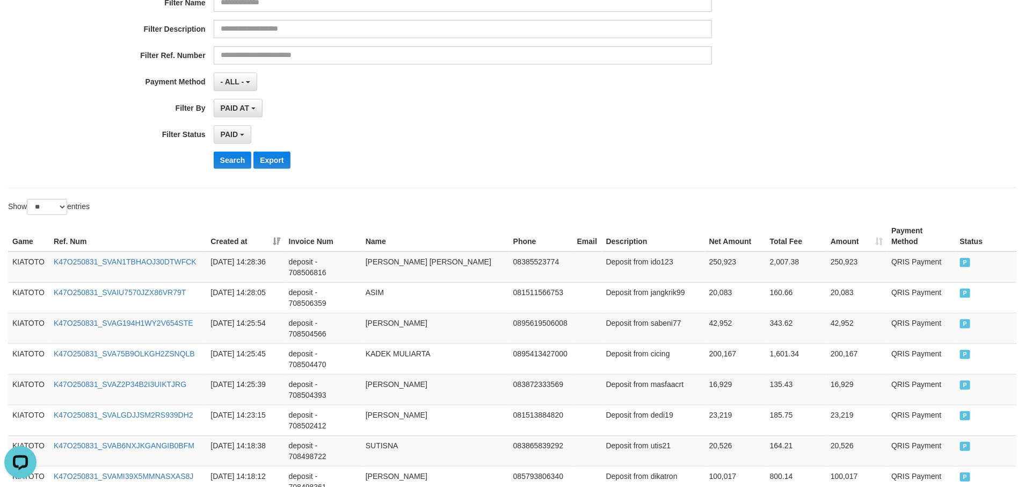
scroll to position [0, 0]
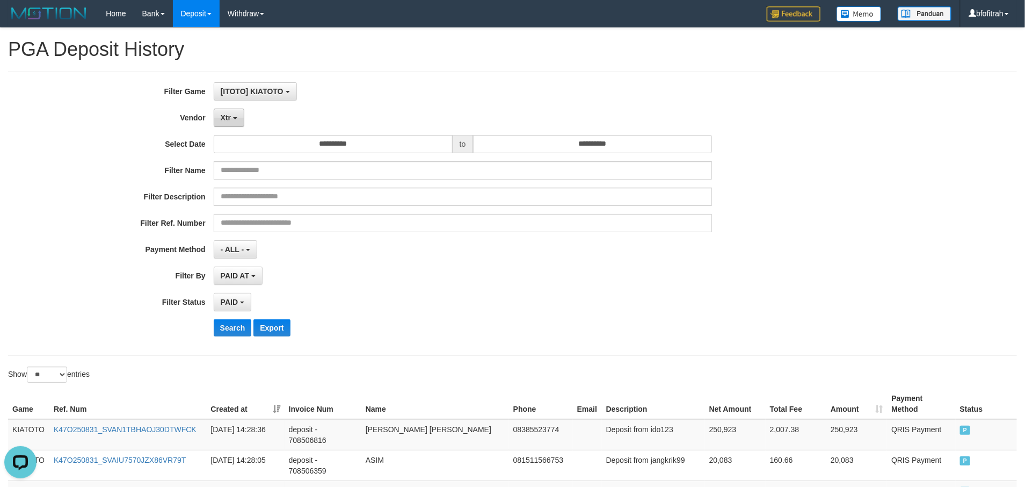
click at [229, 121] on span "Xtr" at bounding box center [226, 117] width 10 height 9
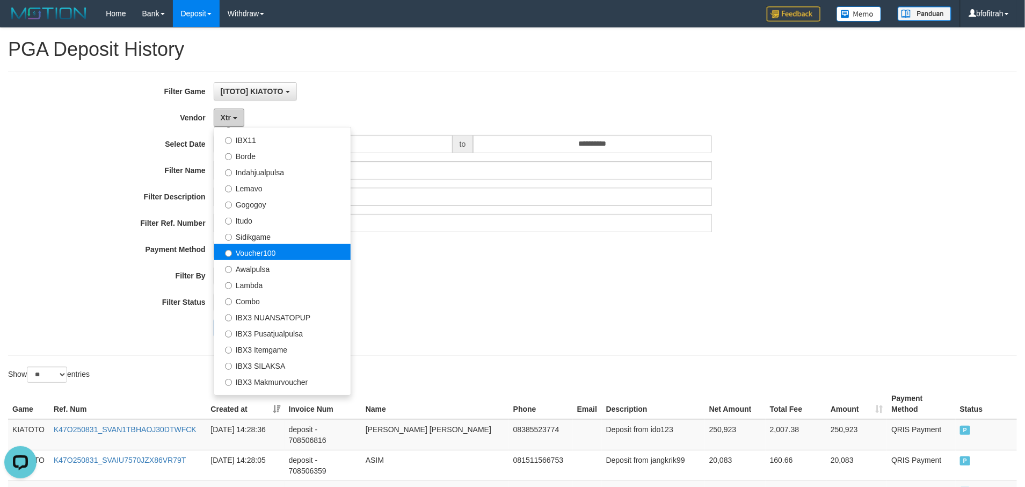
scroll to position [322, 0]
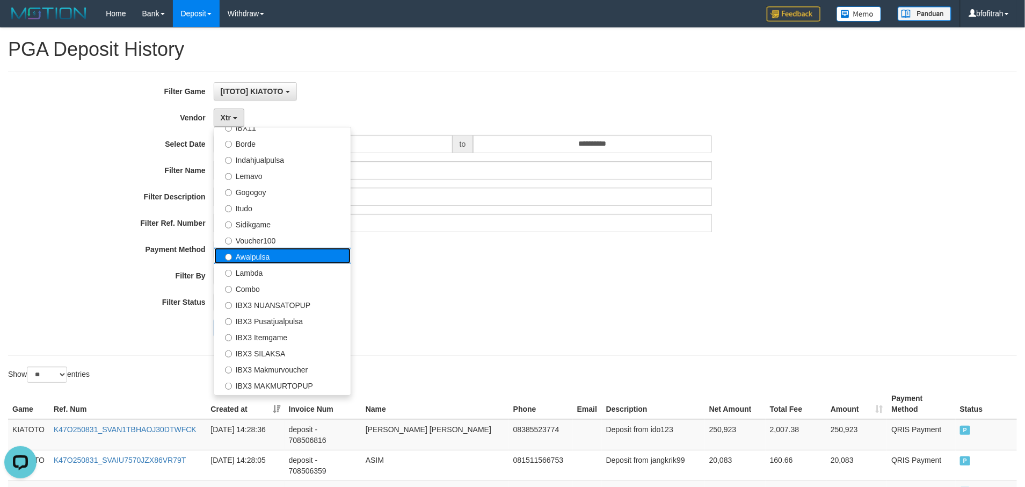
click at [254, 263] on label "Awalpulsa" at bounding box center [282, 256] width 136 height 16
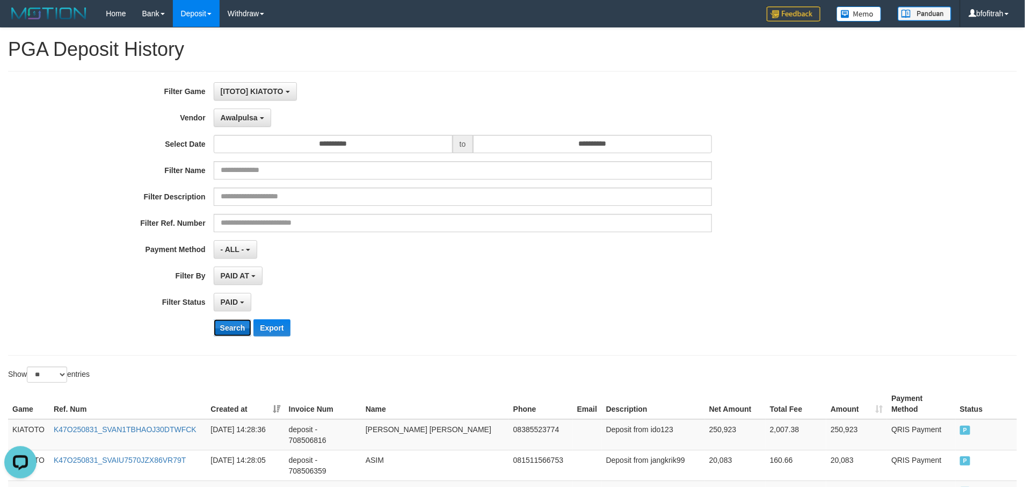
drag, startPoint x: 239, startPoint y: 329, endPoint x: 626, endPoint y: 447, distance: 404.8
click at [237, 330] on button "Search" at bounding box center [233, 327] width 38 height 17
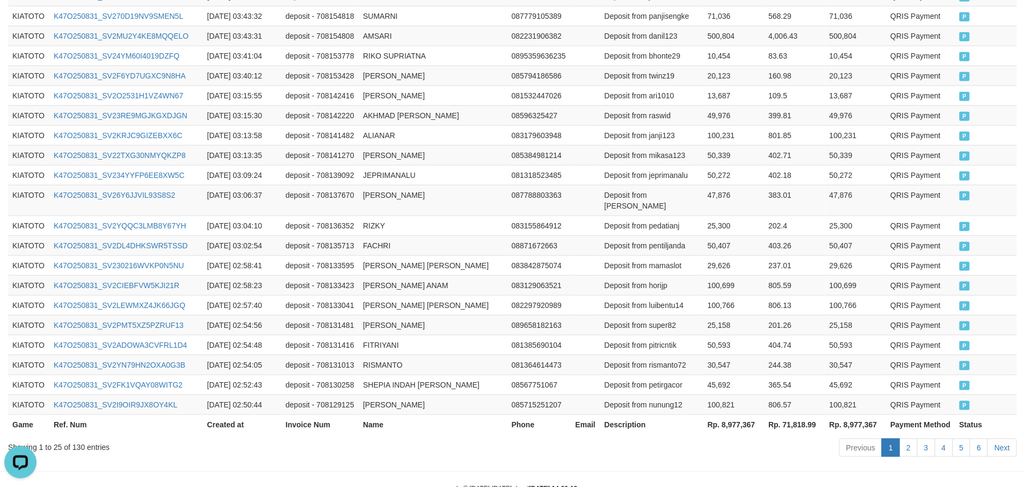
scroll to position [535, 0]
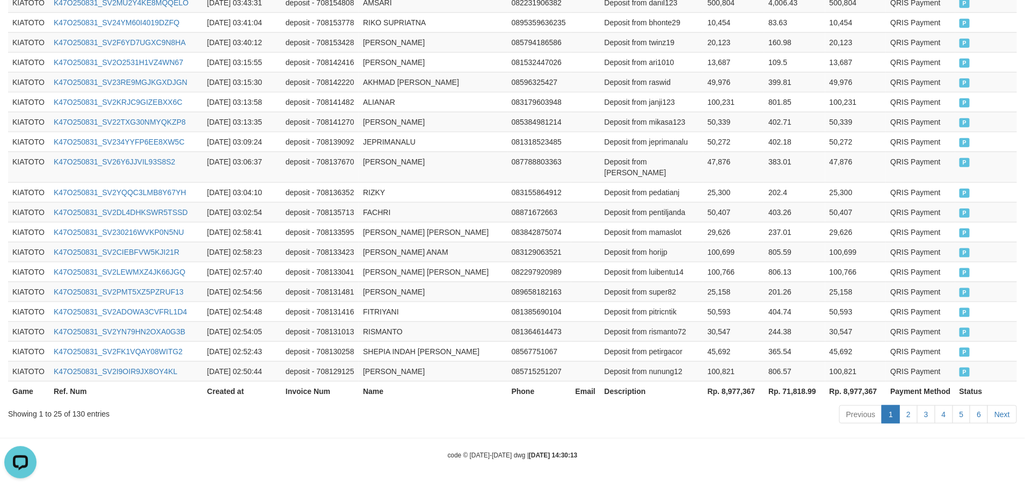
drag, startPoint x: 680, startPoint y: 426, endPoint x: 747, endPoint y: 416, distance: 67.3
click at [698, 426] on div "Previous 1 2 3 4 5 6 Next" at bounding box center [726, 415] width 582 height 23
click at [751, 392] on th "Rp. 8,977,367" at bounding box center [734, 391] width 61 height 20
copy th "8,977,367"
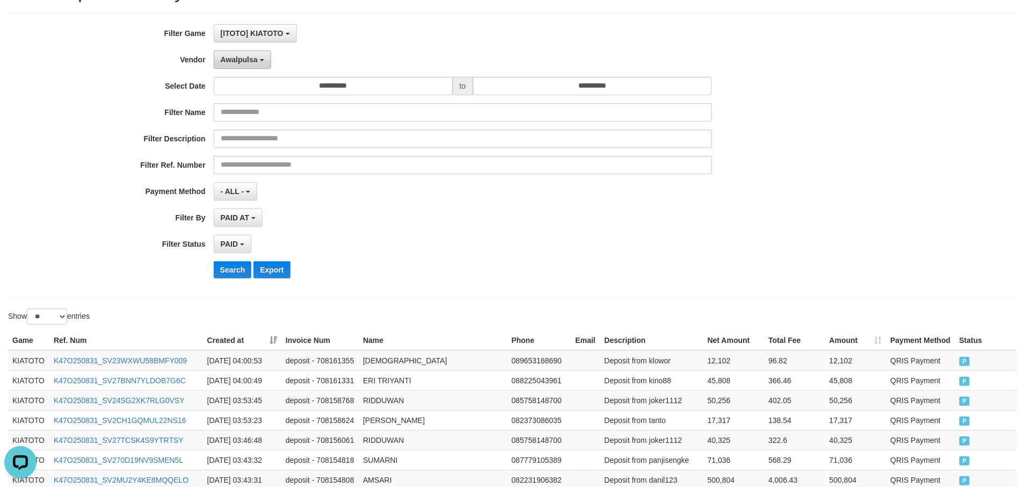
scroll to position [0, 0]
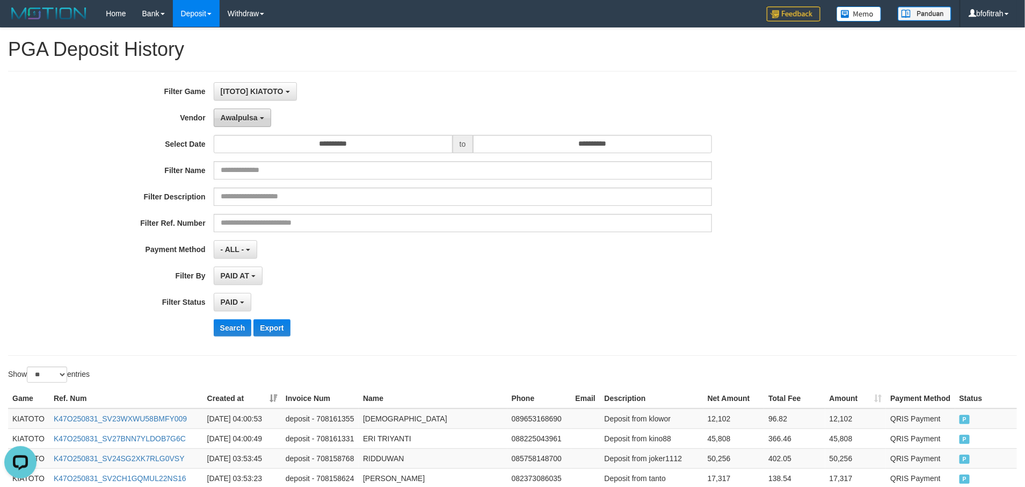
click at [237, 118] on span "Awalpulsa" at bounding box center [239, 117] width 37 height 9
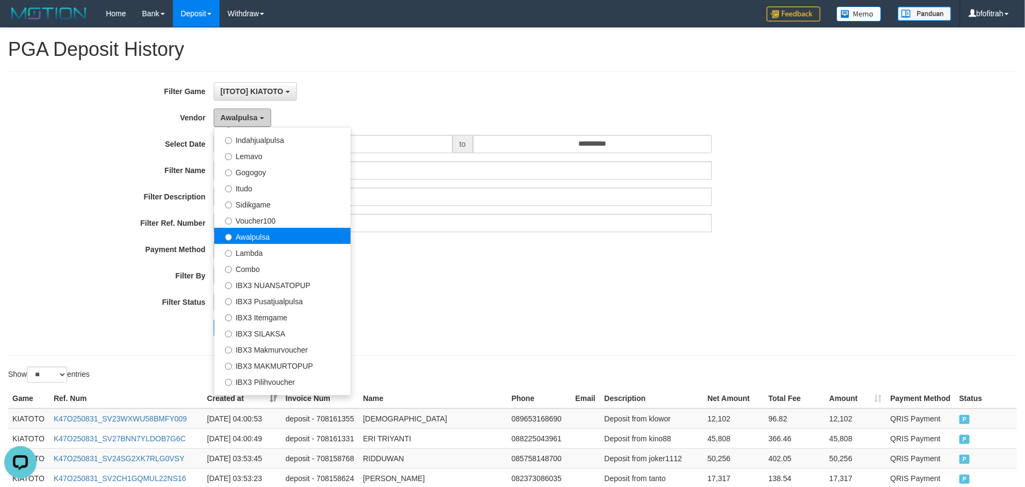
scroll to position [352, 0]
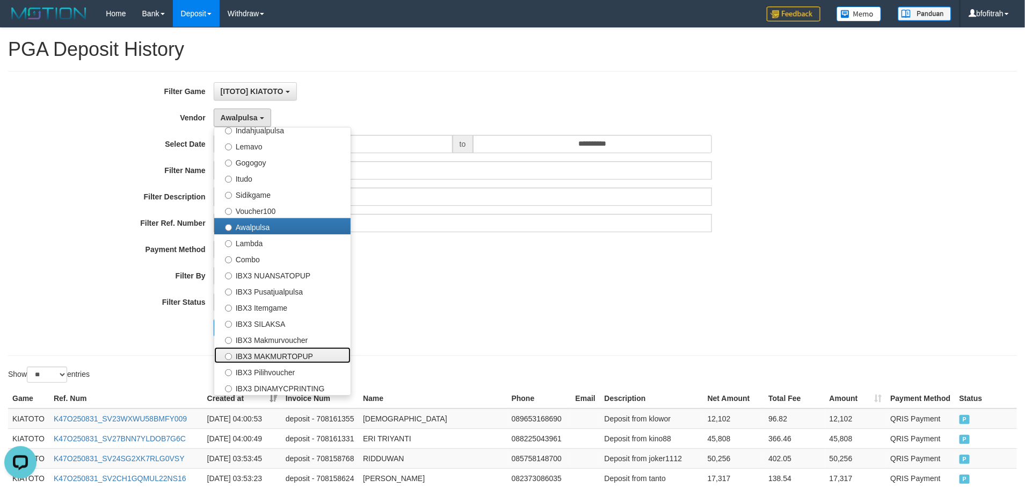
drag, startPoint x: 319, startPoint y: 348, endPoint x: 502, endPoint y: 317, distance: 185.2
click at [500, 317] on div "**********" at bounding box center [427, 213] width 855 height 262
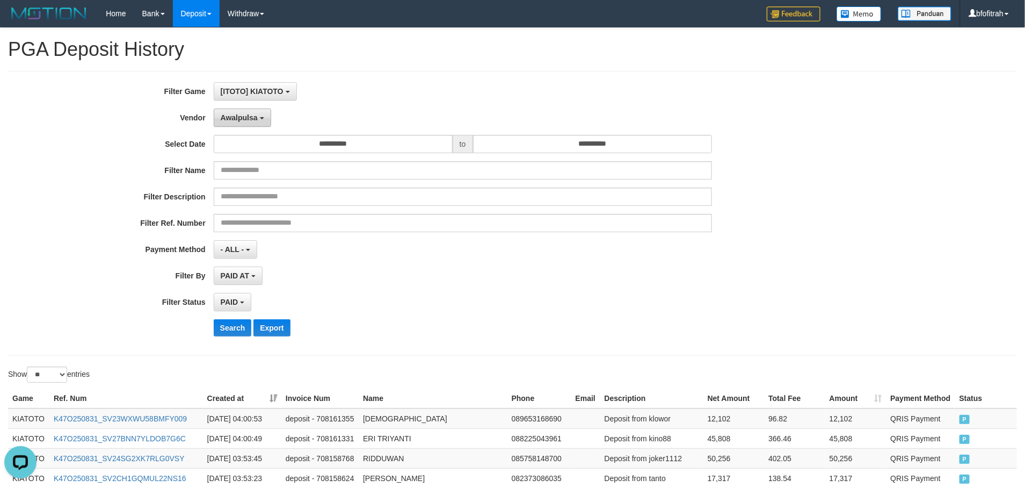
click at [251, 122] on button "Awalpulsa" at bounding box center [242, 118] width 57 height 18
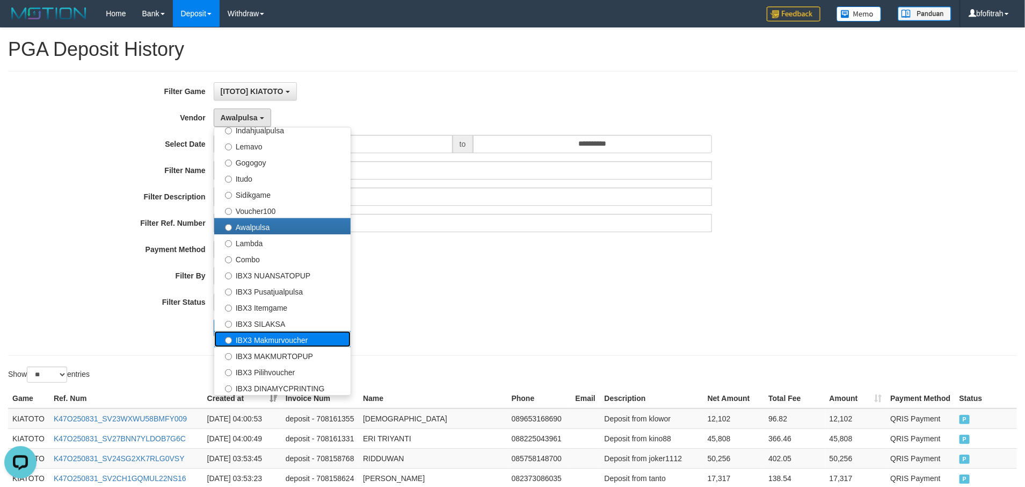
click at [315, 337] on label "IBX3 Makmurvoucher" at bounding box center [282, 339] width 136 height 16
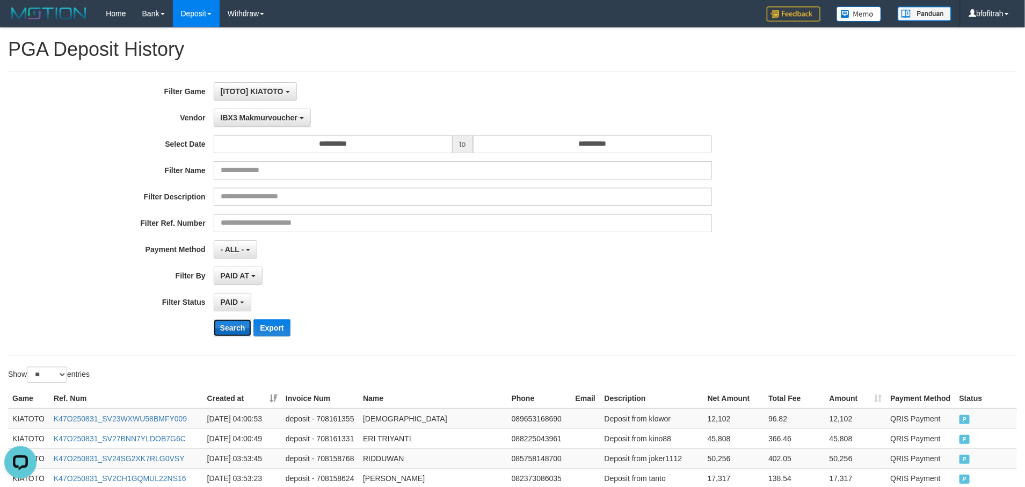
click at [241, 336] on button "Search" at bounding box center [233, 327] width 38 height 17
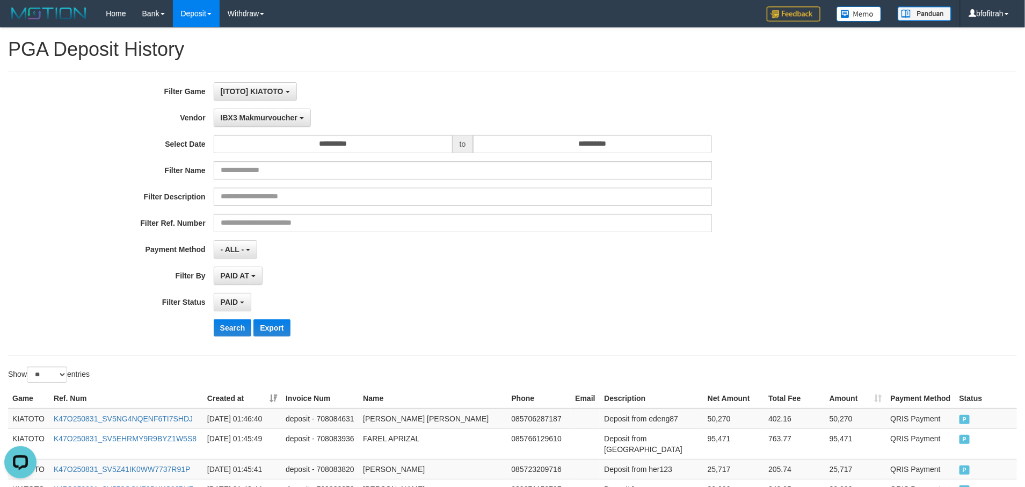
scroll to position [535, 0]
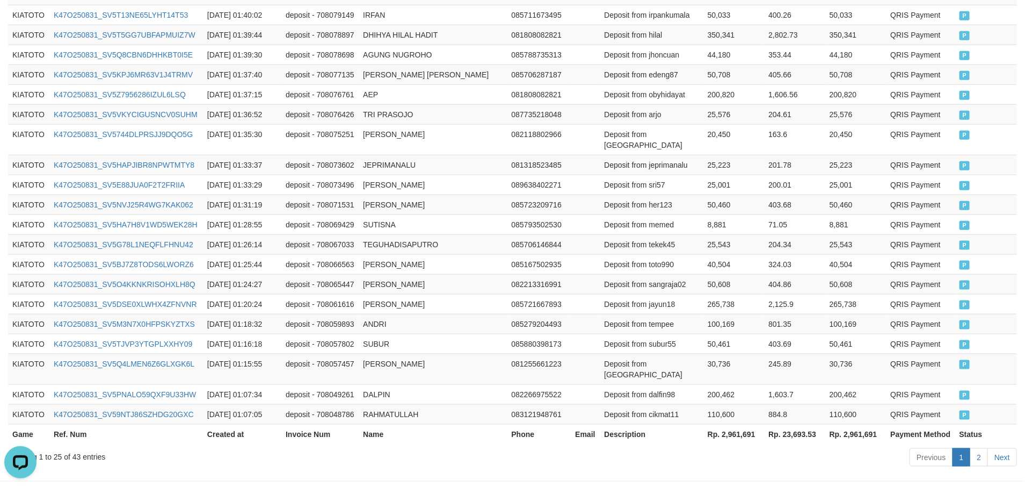
drag, startPoint x: 770, startPoint y: 448, endPoint x: 796, endPoint y: 434, distance: 29.3
click at [749, 424] on th "Rp. 2,961,691" at bounding box center [734, 434] width 61 height 20
copy th "2,961,691"
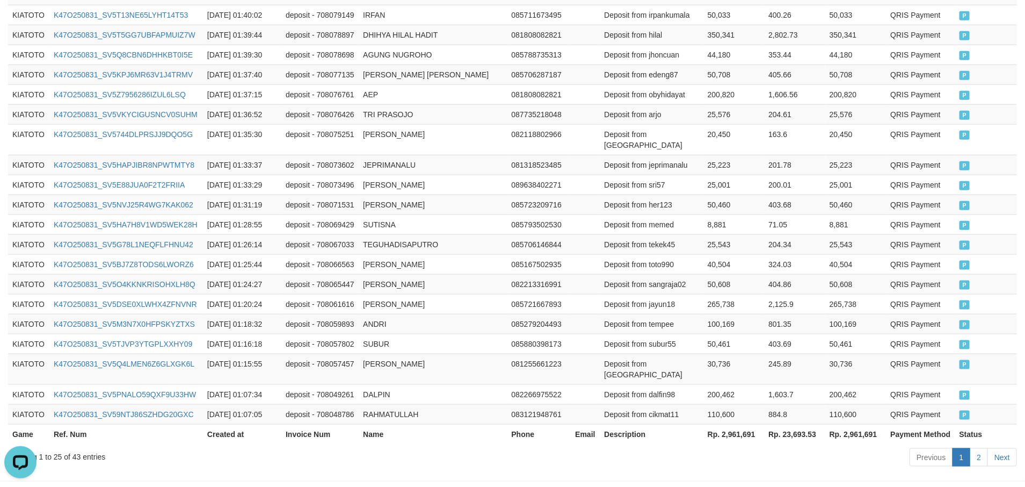
drag, startPoint x: 804, startPoint y: 427, endPoint x: 877, endPoint y: 443, distance: 74.8
click at [745, 424] on th "Rp. 2,961,691" at bounding box center [734, 434] width 61 height 20
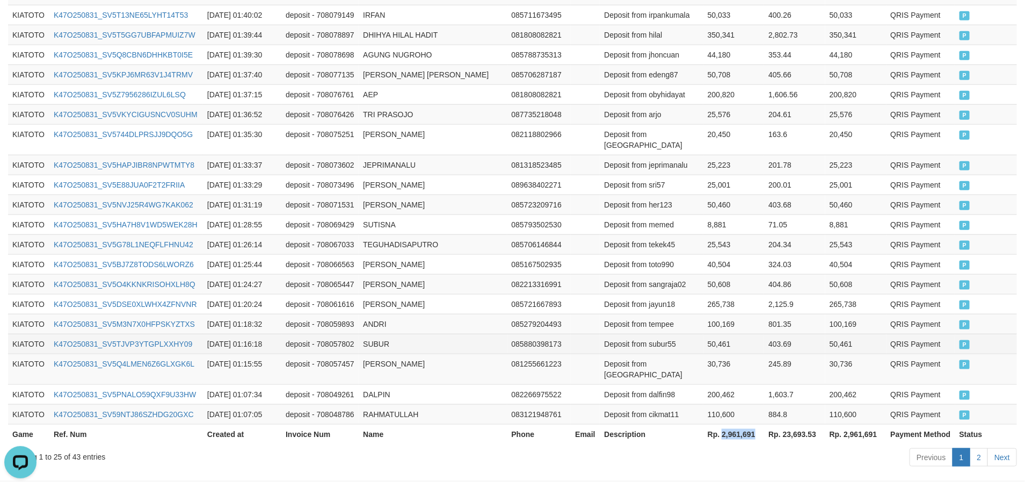
copy th "2,961,691"
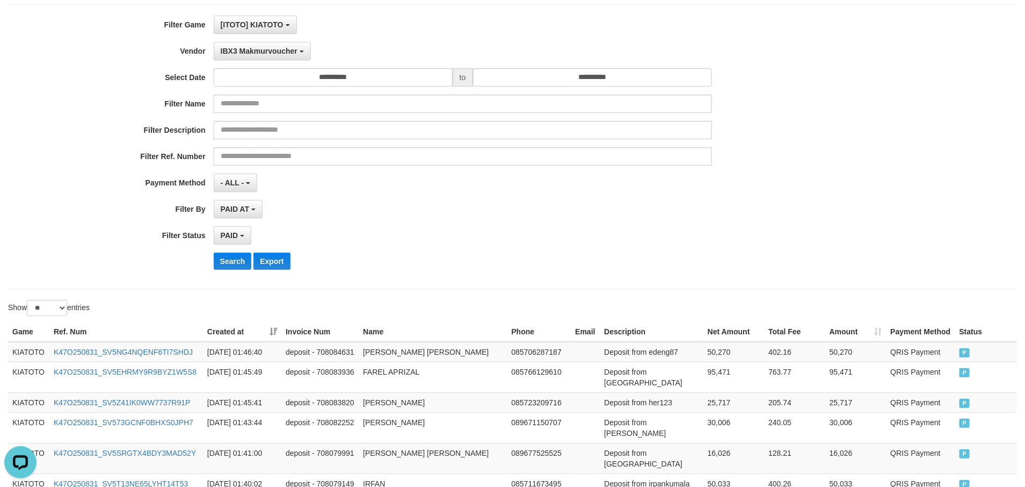
scroll to position [0, 0]
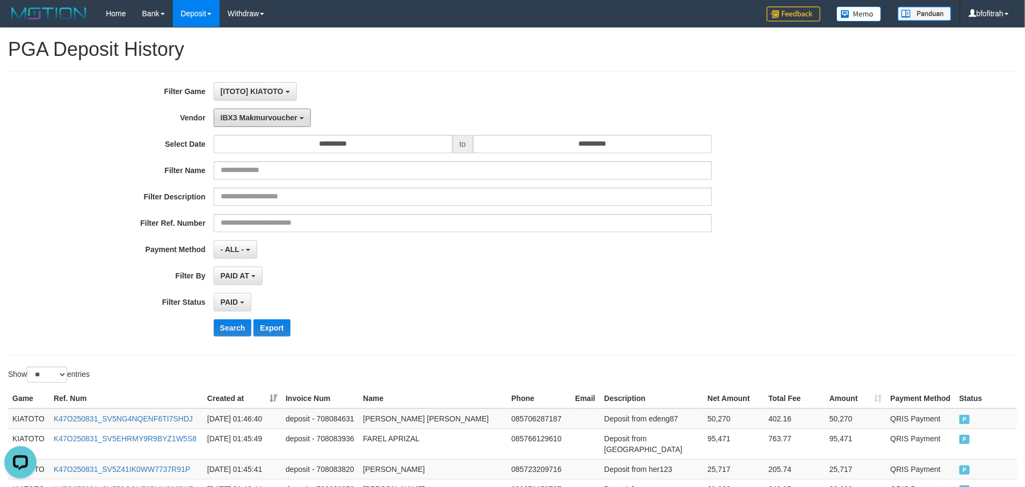
drag, startPoint x: 230, startPoint y: 113, endPoint x: 305, endPoint y: 220, distance: 130.0
click at [234, 113] on span "IBX3 Makmurvoucher" at bounding box center [259, 117] width 77 height 9
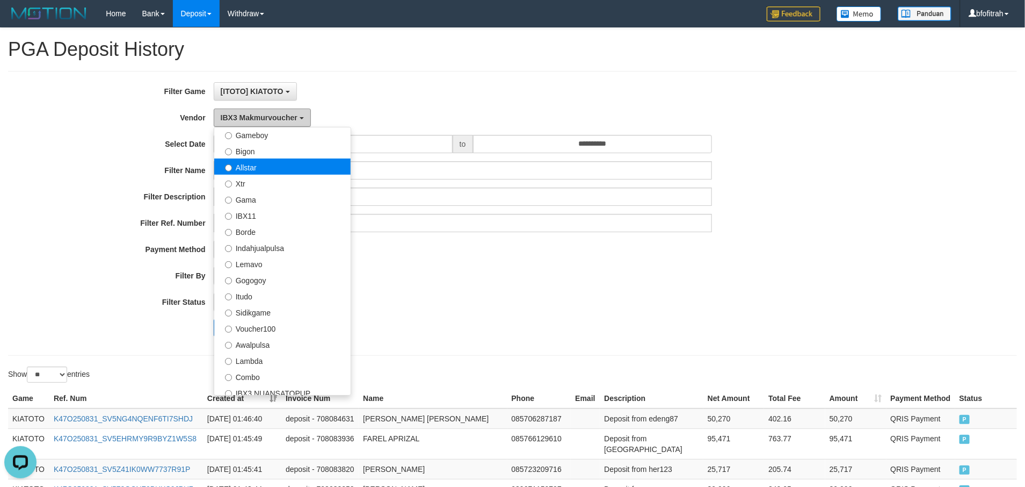
scroll to position [110, 0]
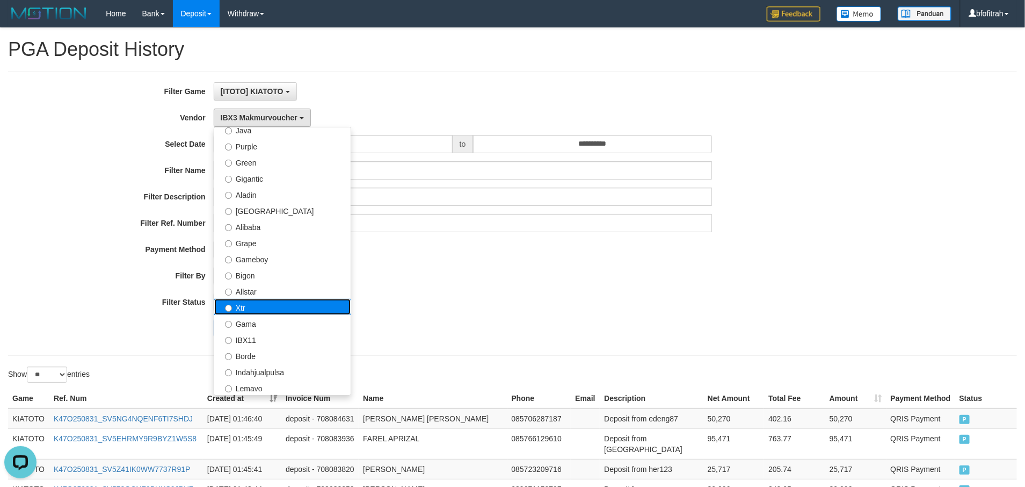
click at [300, 313] on label "Xtr" at bounding box center [282, 307] width 136 height 16
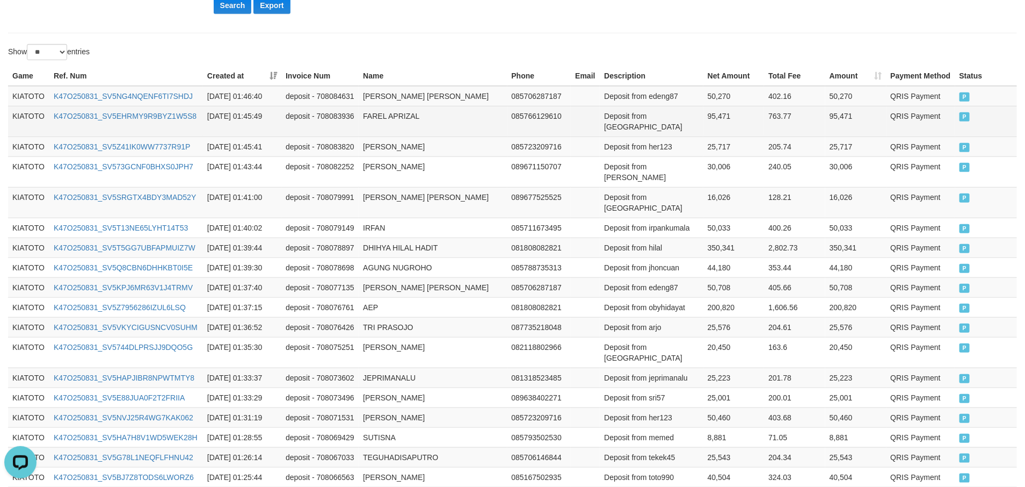
scroll to position [0, 0]
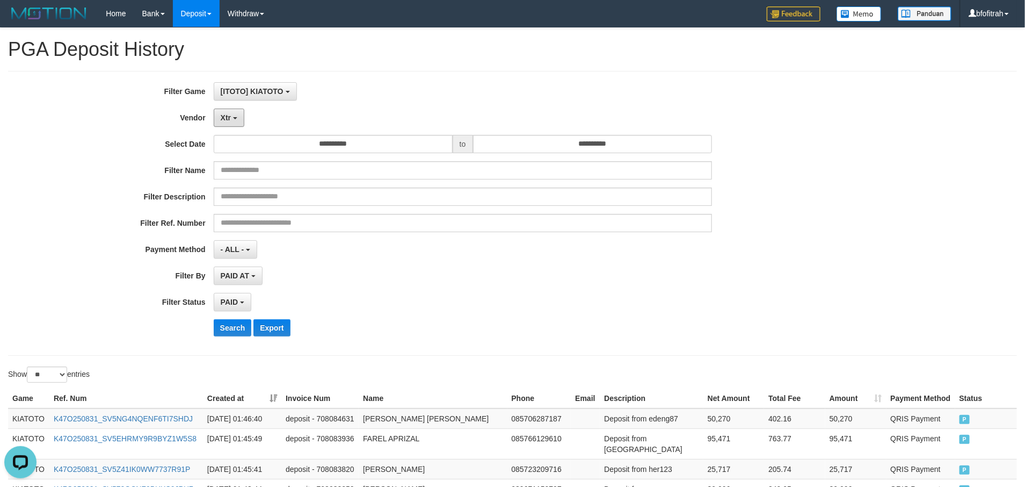
click at [230, 117] on span "Xtr" at bounding box center [226, 117] width 10 height 9
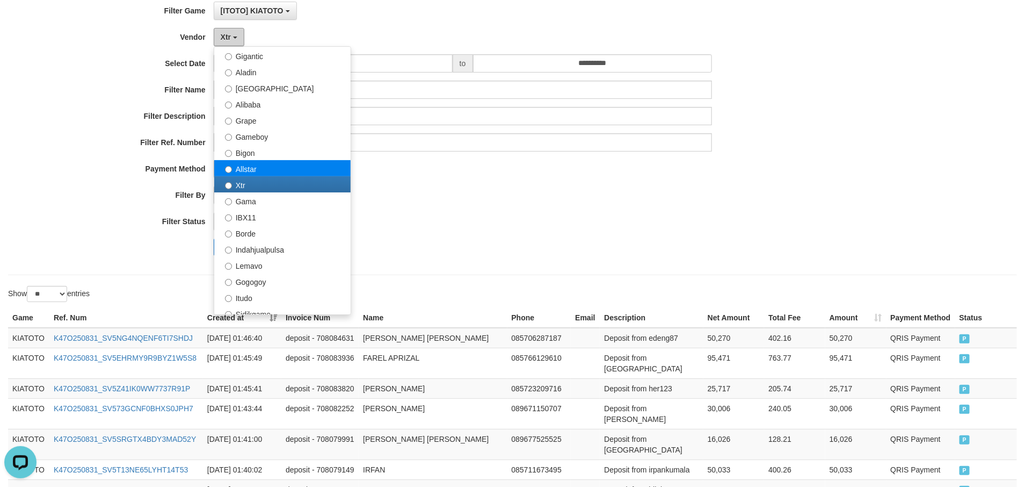
scroll to position [271, 0]
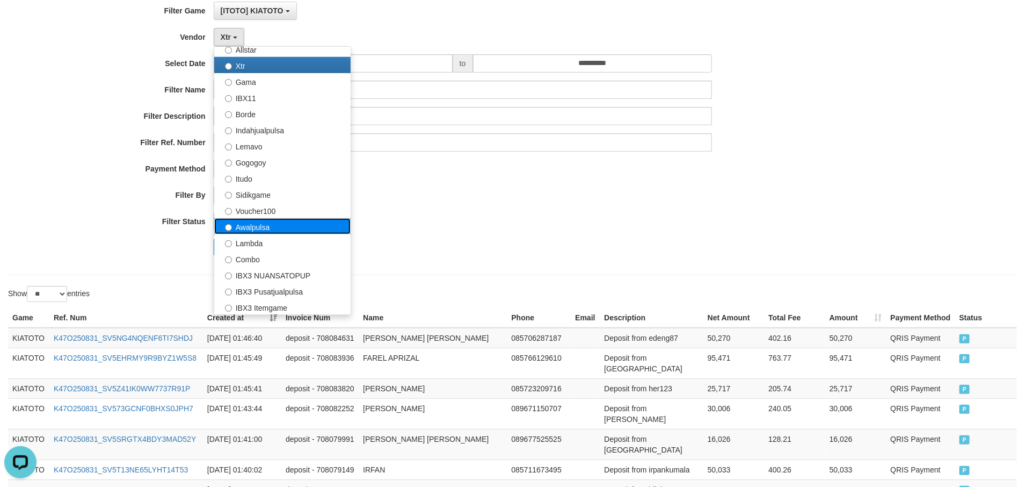
click at [306, 227] on label "Awalpulsa" at bounding box center [282, 226] width 136 height 16
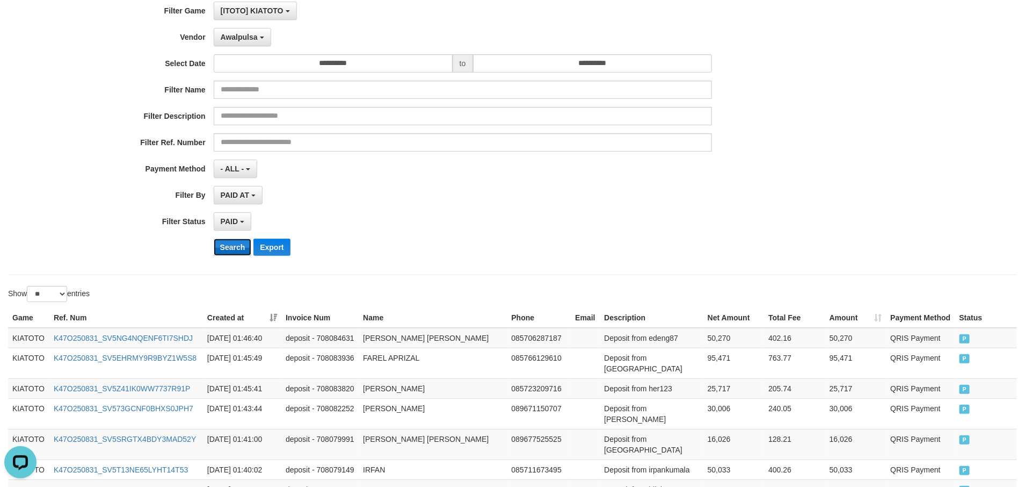
click at [229, 253] on button "Search" at bounding box center [233, 247] width 38 height 17
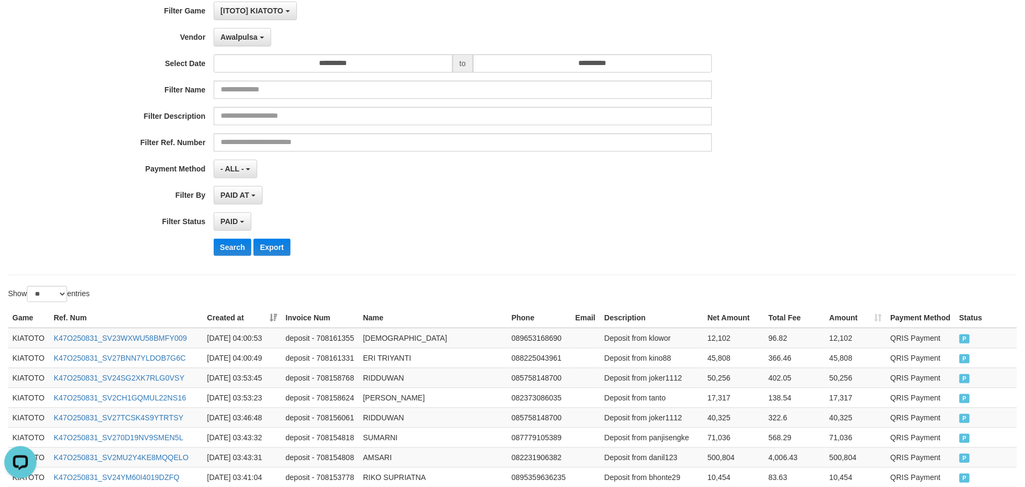
scroll to position [535, 0]
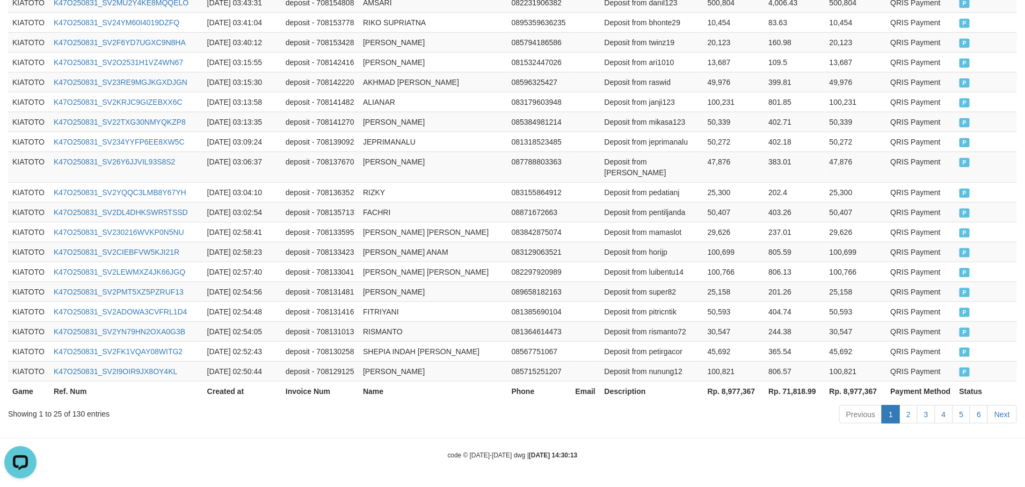
click at [740, 395] on th "Rp. 8,977,367" at bounding box center [734, 391] width 61 height 20
copy th "8,977,367"
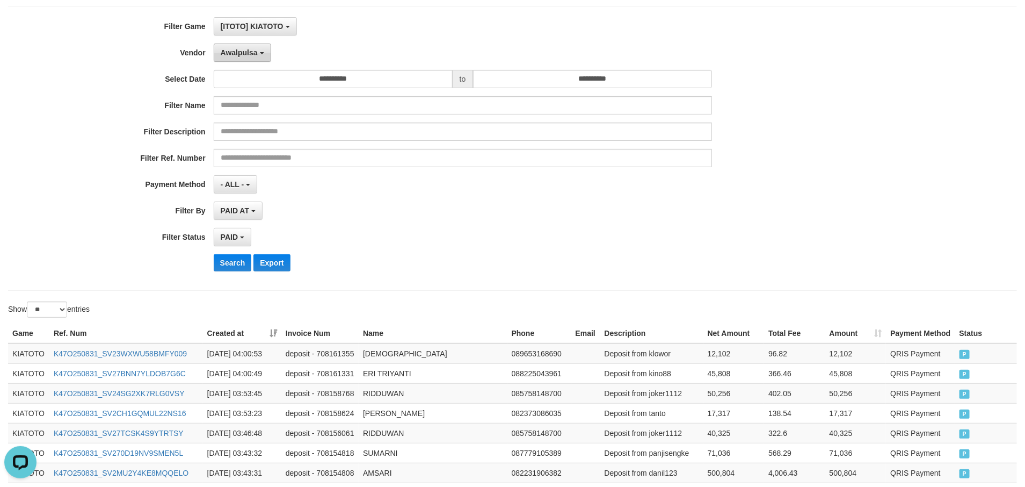
scroll to position [0, 0]
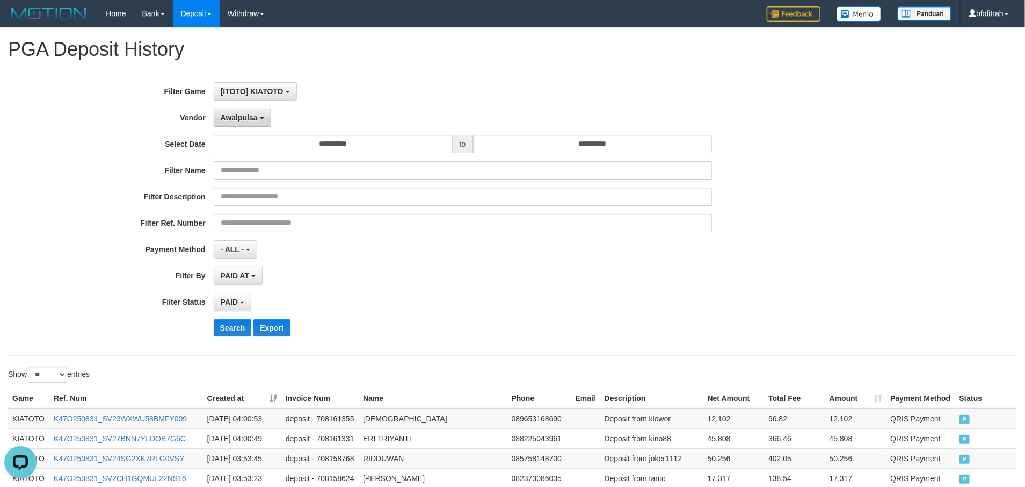
click at [239, 113] on button "Awalpulsa" at bounding box center [242, 118] width 57 height 18
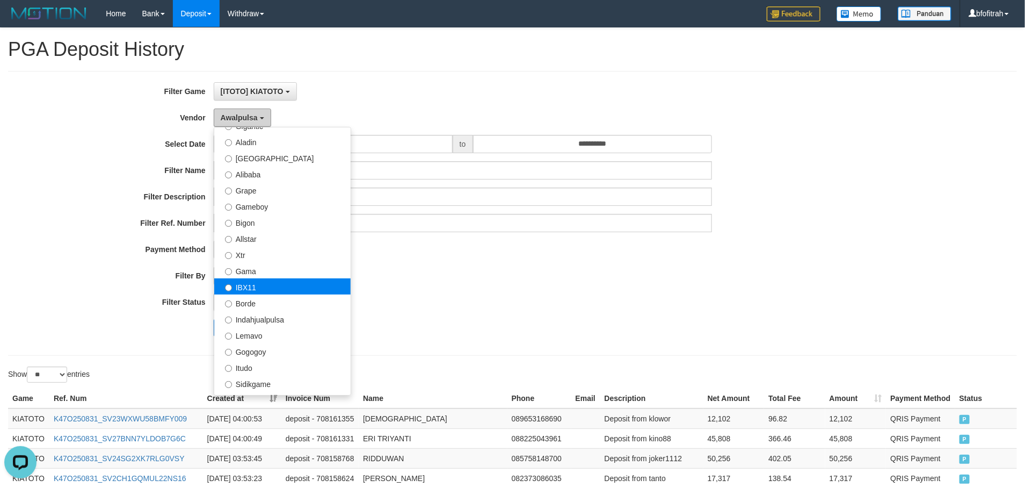
scroll to position [191, 0]
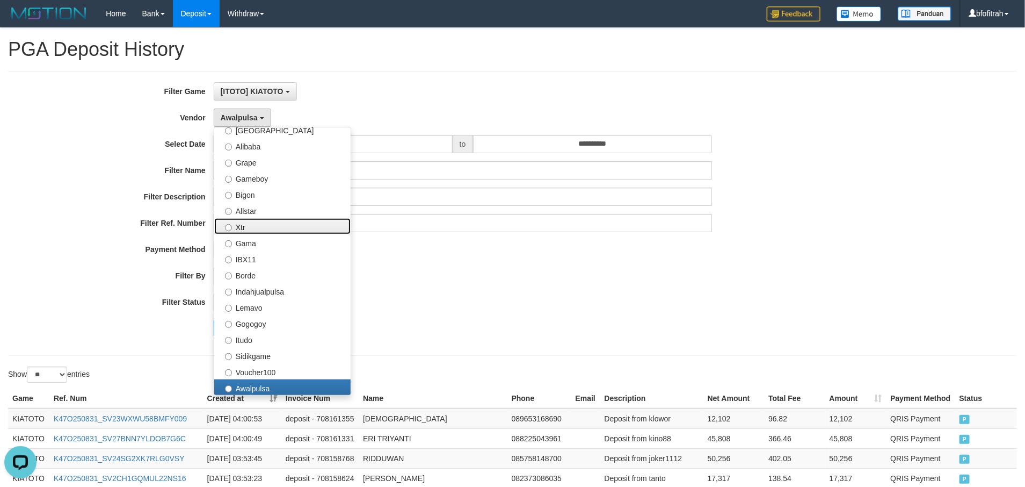
click at [287, 226] on label "Xtr" at bounding box center [282, 226] width 136 height 16
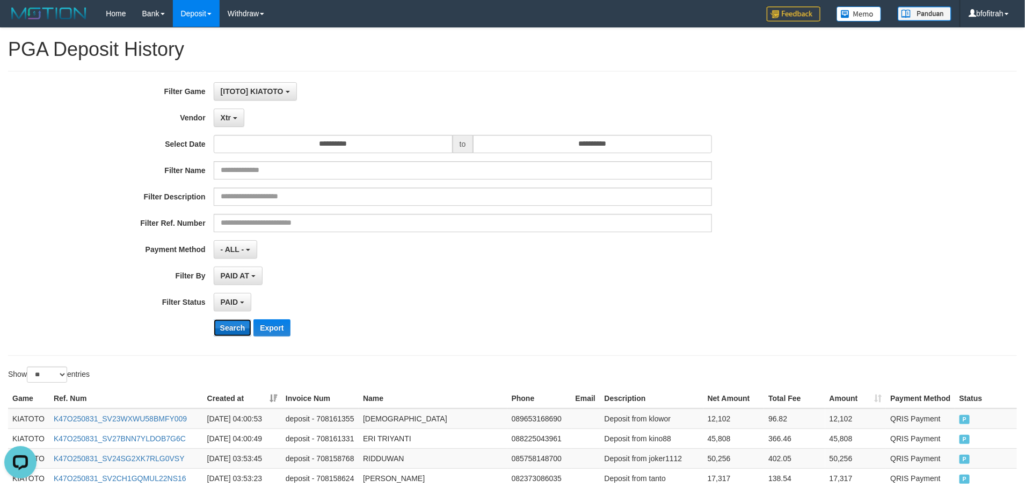
click at [226, 326] on button "Search" at bounding box center [233, 327] width 38 height 17
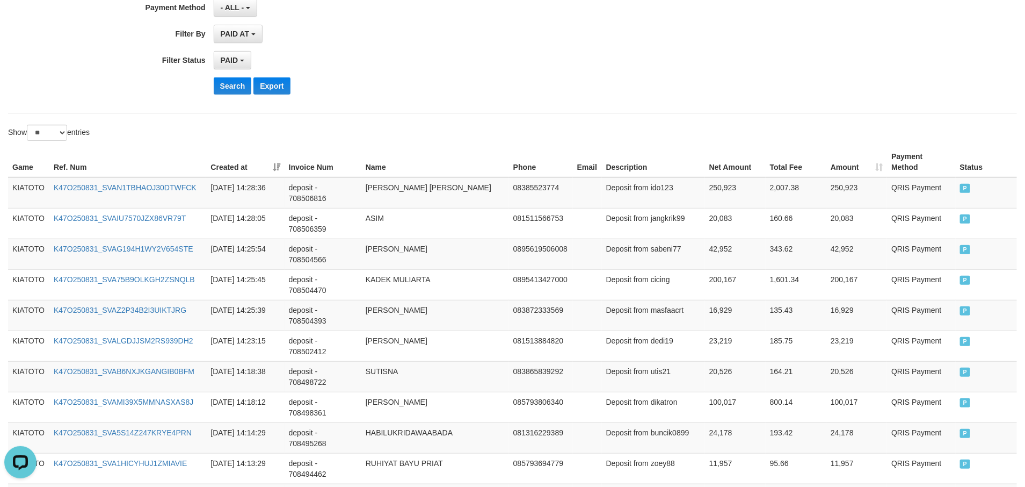
scroll to position [0, 0]
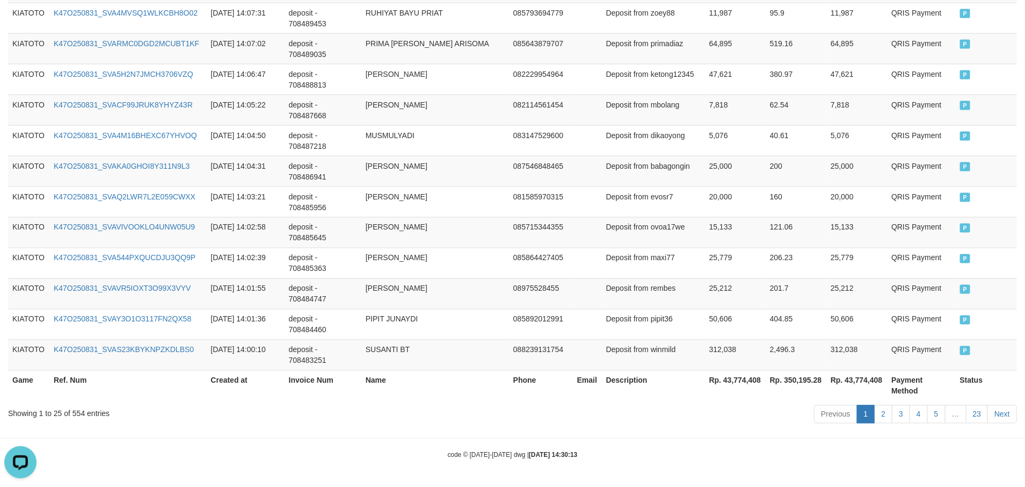
drag, startPoint x: 764, startPoint y: 381, endPoint x: 748, endPoint y: 382, distance: 16.2
click at [764, 381] on th "Rp. 43,774,408" at bounding box center [735, 385] width 61 height 31
click at [738, 380] on th "Rp. 43,774,408" at bounding box center [735, 385] width 61 height 31
click at [738, 379] on th "Rp. 43,774,408" at bounding box center [735, 385] width 61 height 31
copy th "43,774,408"
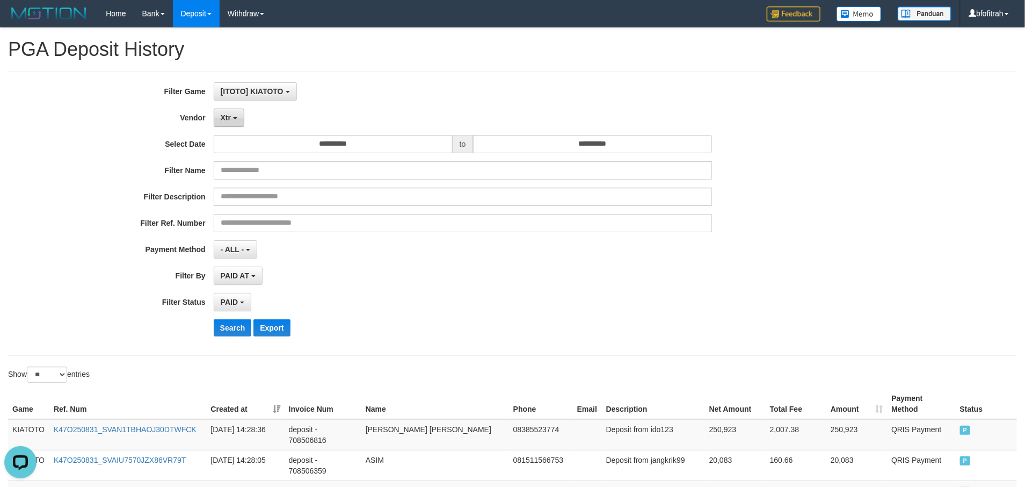
click at [232, 113] on button "Xtr" at bounding box center [229, 118] width 31 height 18
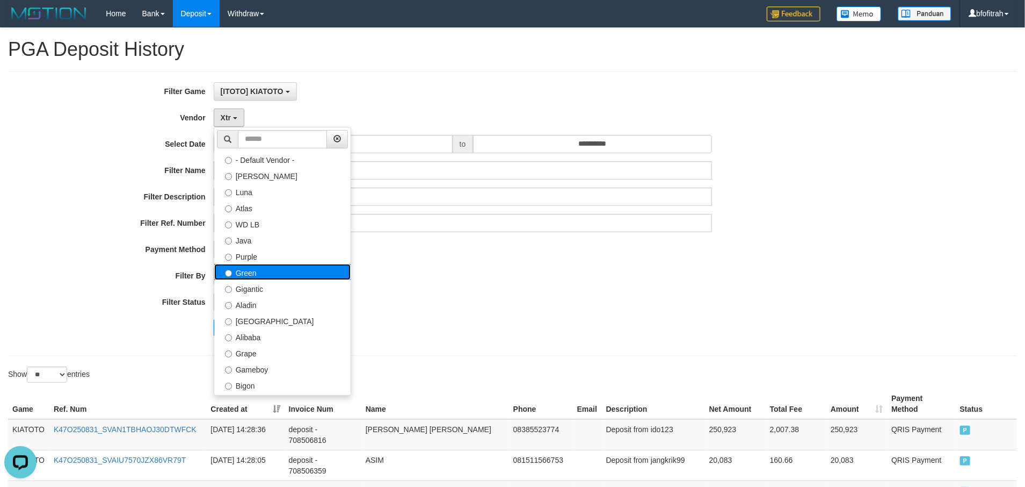
click at [284, 274] on label "Green" at bounding box center [282, 272] width 136 height 16
select select "**********"
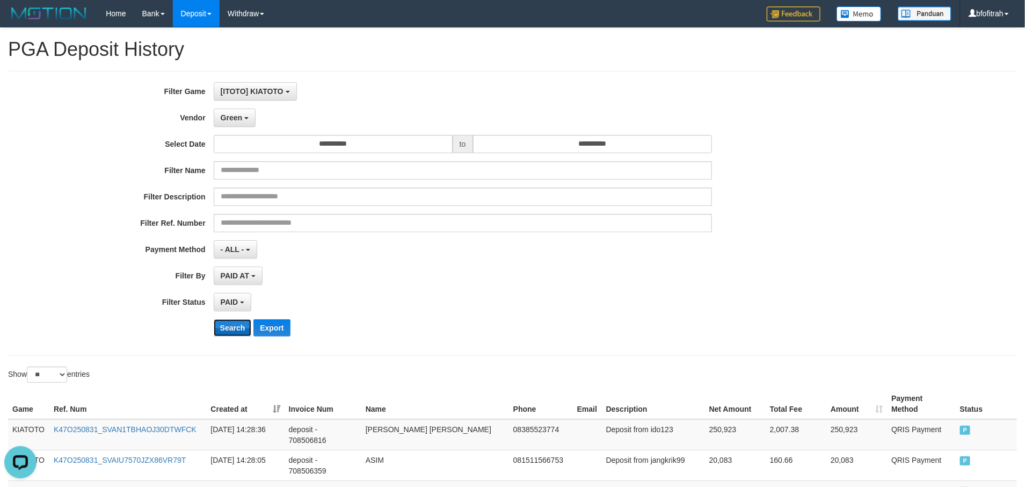
drag, startPoint x: 227, startPoint y: 328, endPoint x: 240, endPoint y: 327, distance: 12.9
click at [228, 327] on button "Search" at bounding box center [233, 327] width 38 height 17
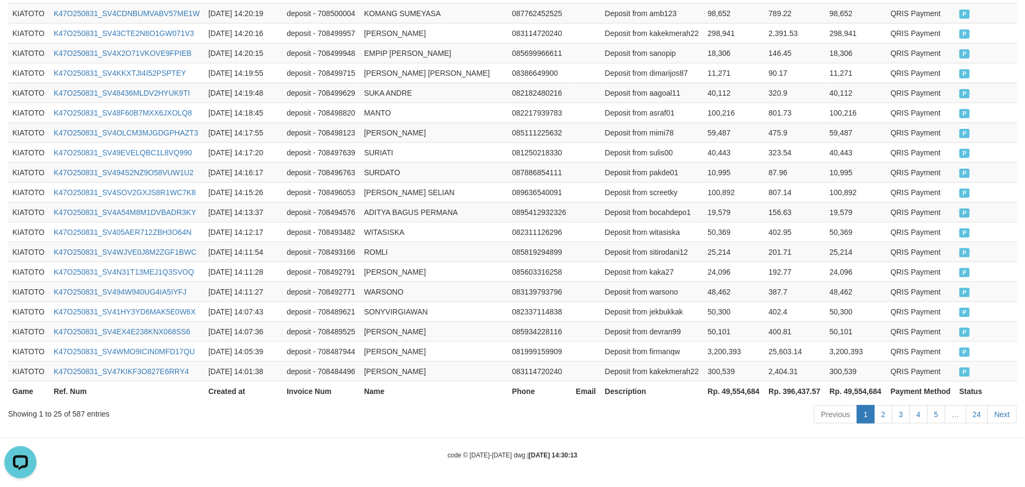
drag, startPoint x: 717, startPoint y: 417, endPoint x: 738, endPoint y: 401, distance: 26.4
click at [718, 418] on div "Previous 1 2 3 4 5 … 24 Next" at bounding box center [726, 415] width 582 height 23
click at [749, 392] on th "Rp. 49,554,684" at bounding box center [734, 391] width 61 height 20
copy th "49,554,684"
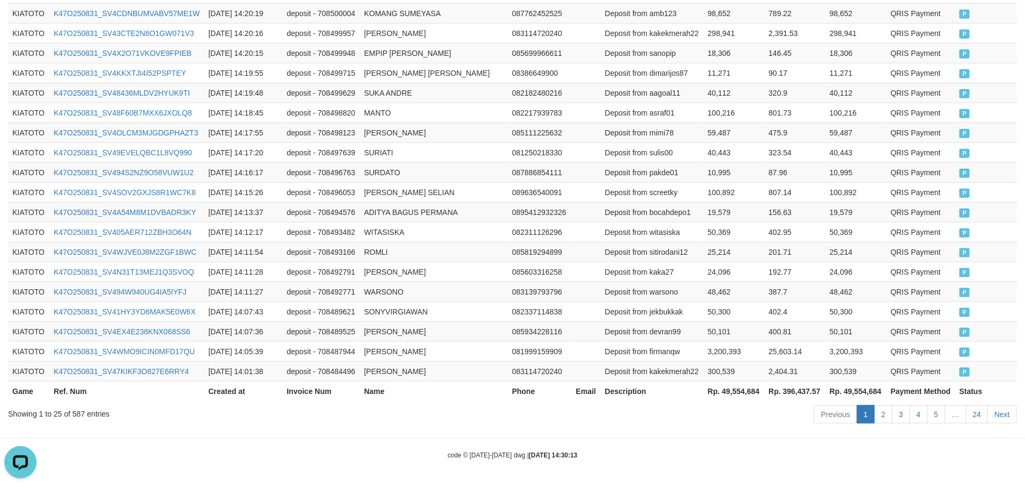
drag, startPoint x: 746, startPoint y: 430, endPoint x: 836, endPoint y: 450, distance: 92.4
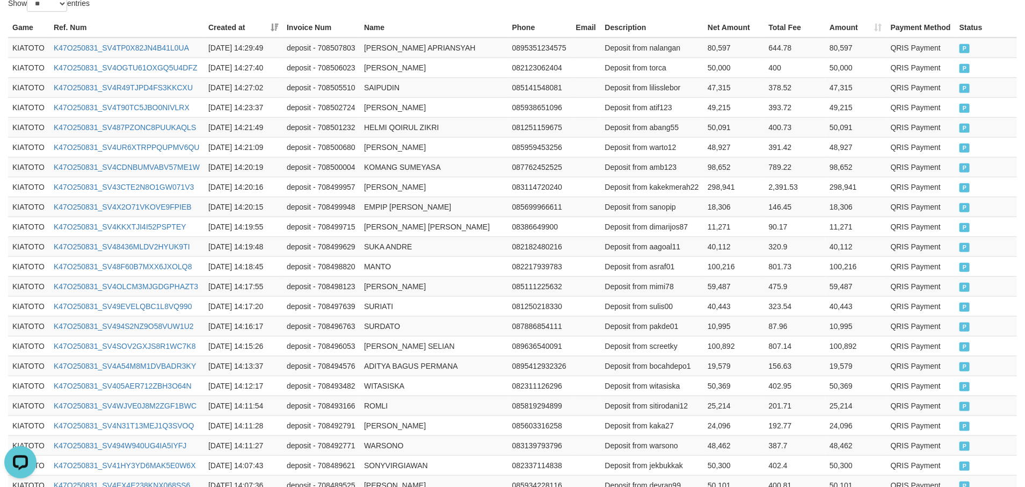
scroll to position [132, 0]
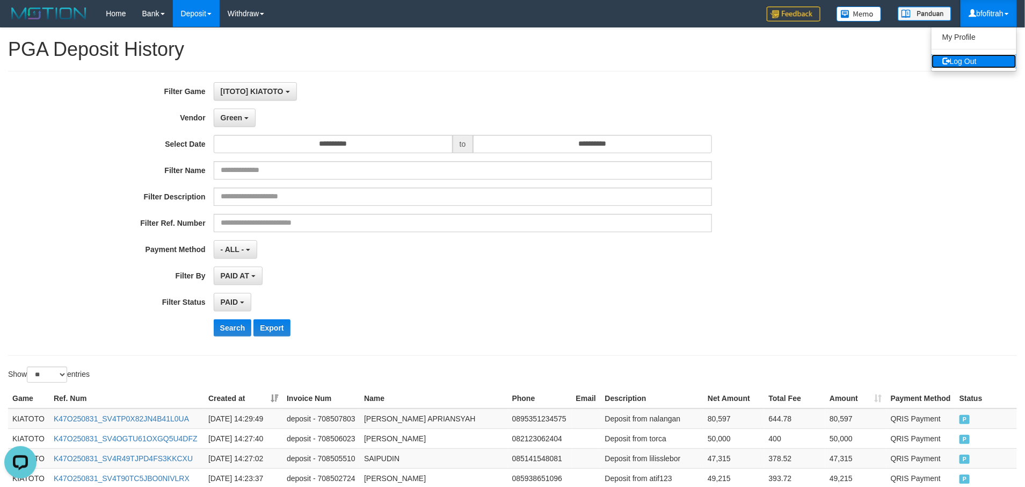
click at [980, 60] on link "Log Out" at bounding box center [974, 61] width 85 height 14
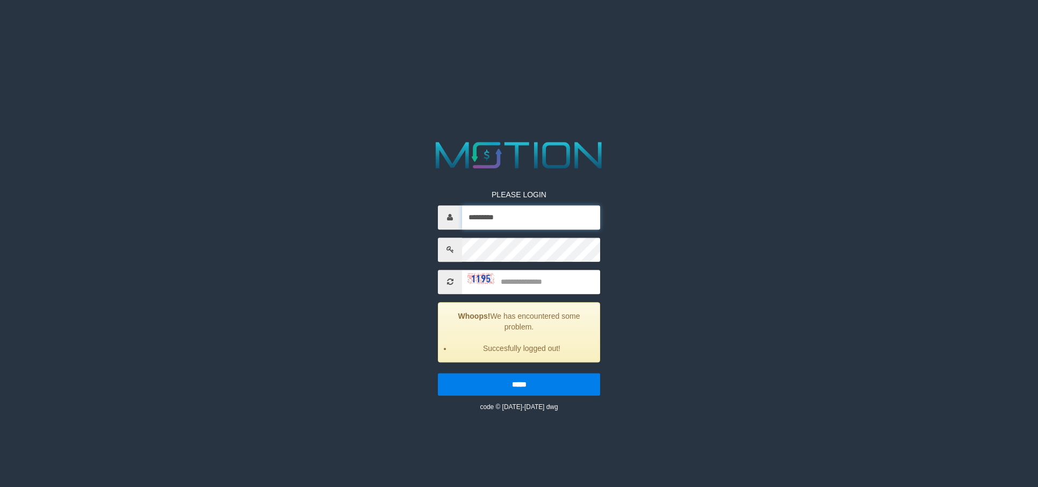
drag, startPoint x: 496, startPoint y: 213, endPoint x: 497, endPoint y: 231, distance: 18.3
click at [497, 213] on input "*********" at bounding box center [531, 217] width 138 height 24
type input "*********"
click at [542, 280] on input "text" at bounding box center [531, 282] width 138 height 24
type input "****"
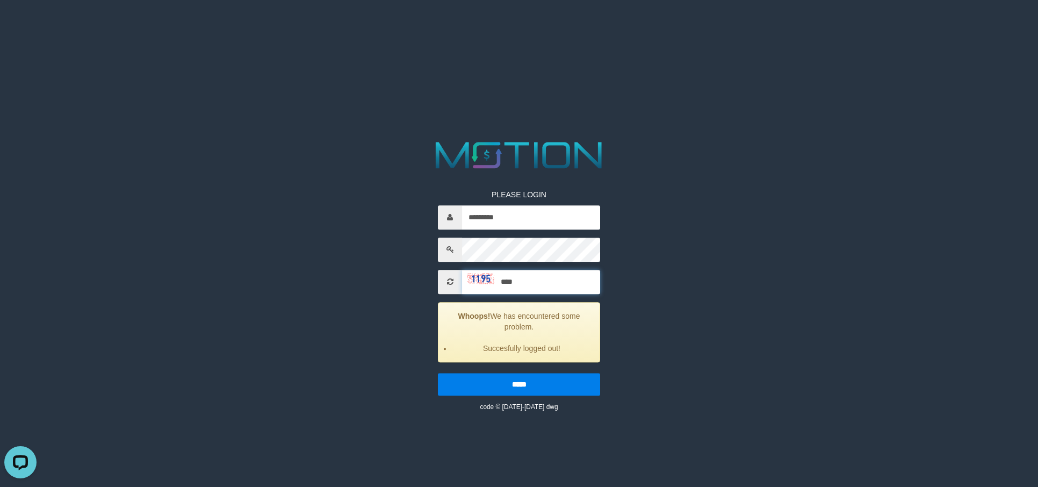
click at [438, 373] on input "*****" at bounding box center [519, 384] width 162 height 23
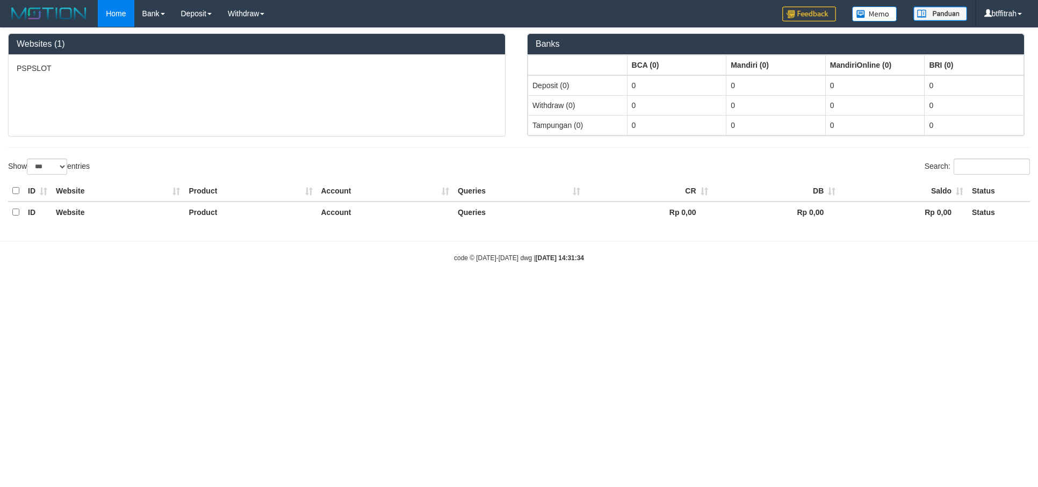
select select "***"
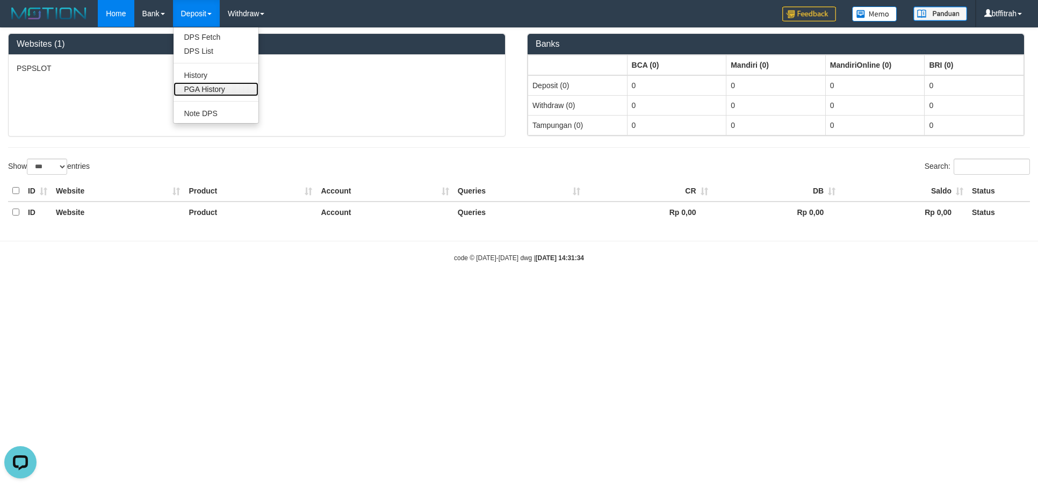
click at [204, 84] on link "PGA History" at bounding box center [216, 89] width 85 height 14
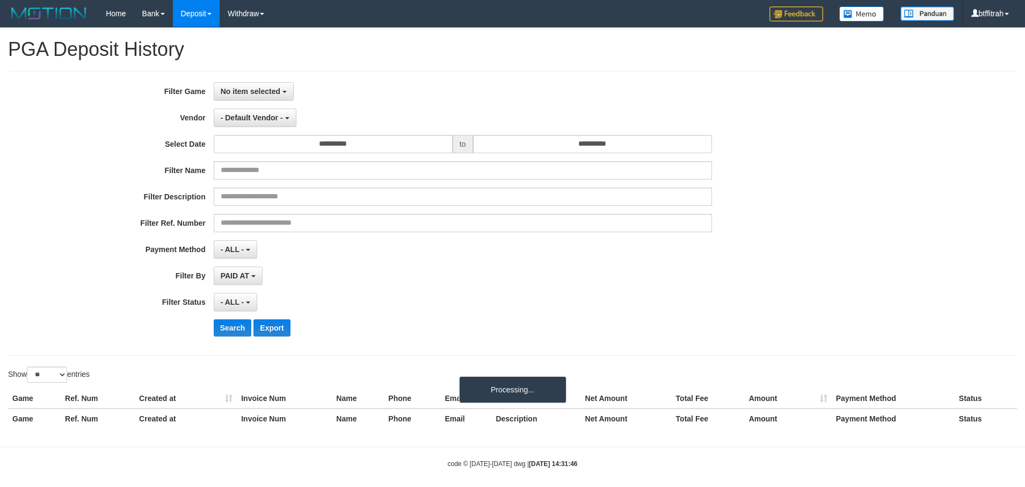
select select
select select "**"
click at [279, 96] on button "No item selected" at bounding box center [254, 91] width 80 height 18
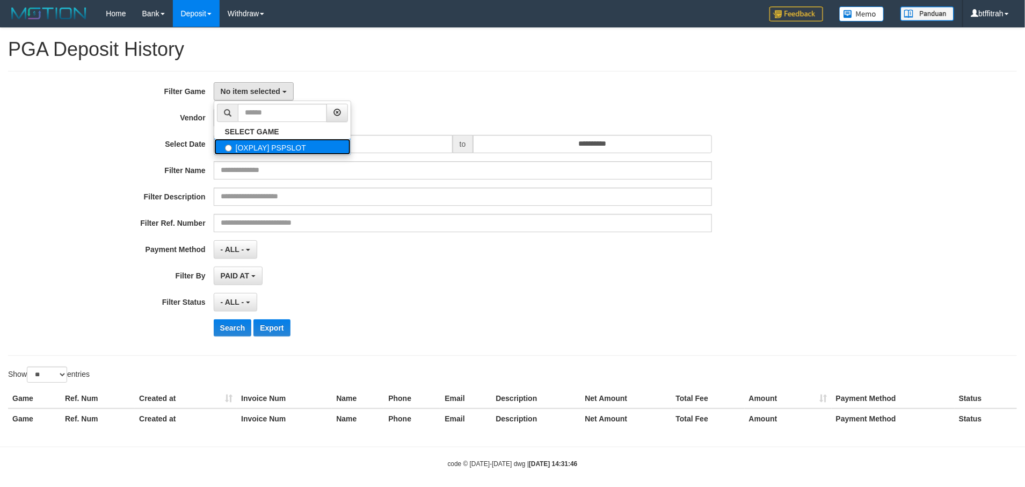
click at [264, 142] on label "[OXPLAY] PSPSLOT" at bounding box center [282, 147] width 136 height 16
select select "****"
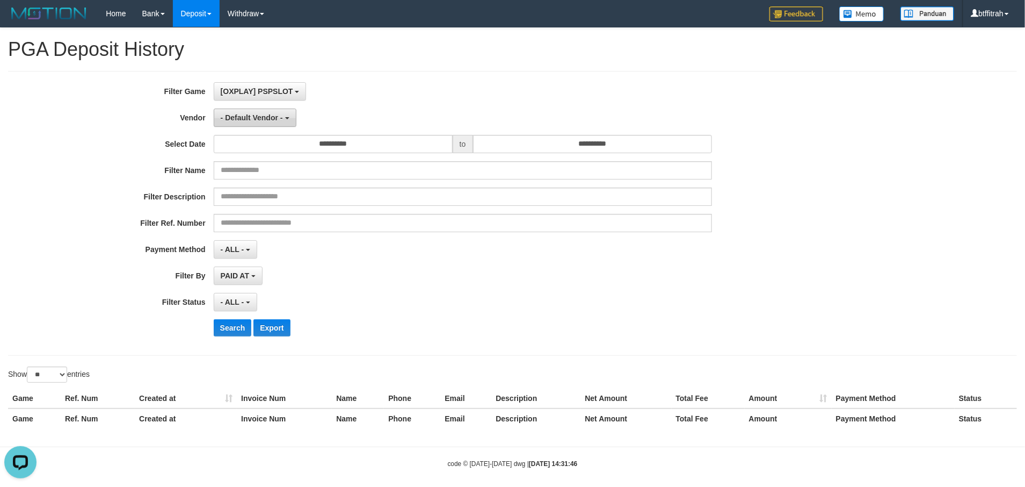
click at [268, 126] on button "- Default Vendor -" at bounding box center [255, 118] width 83 height 18
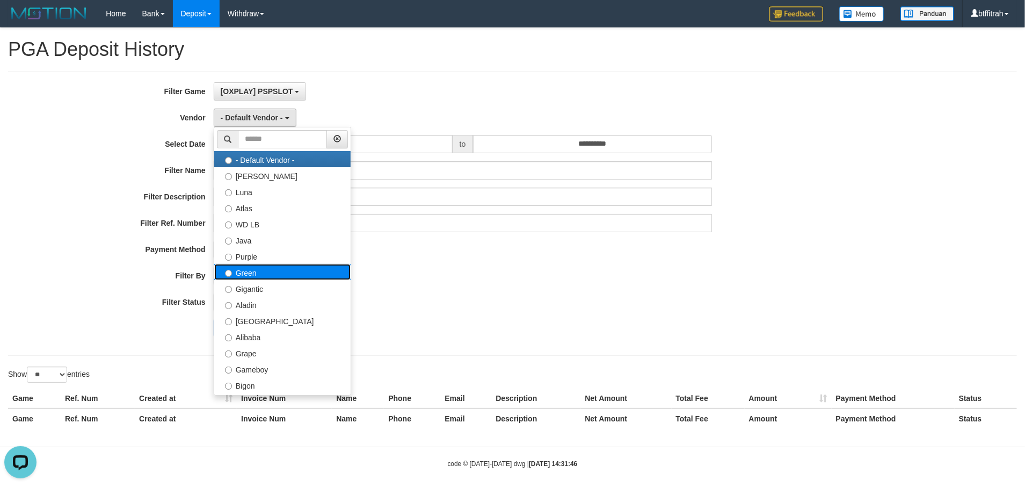
click at [293, 276] on label "Green" at bounding box center [282, 272] width 136 height 16
select select "**********"
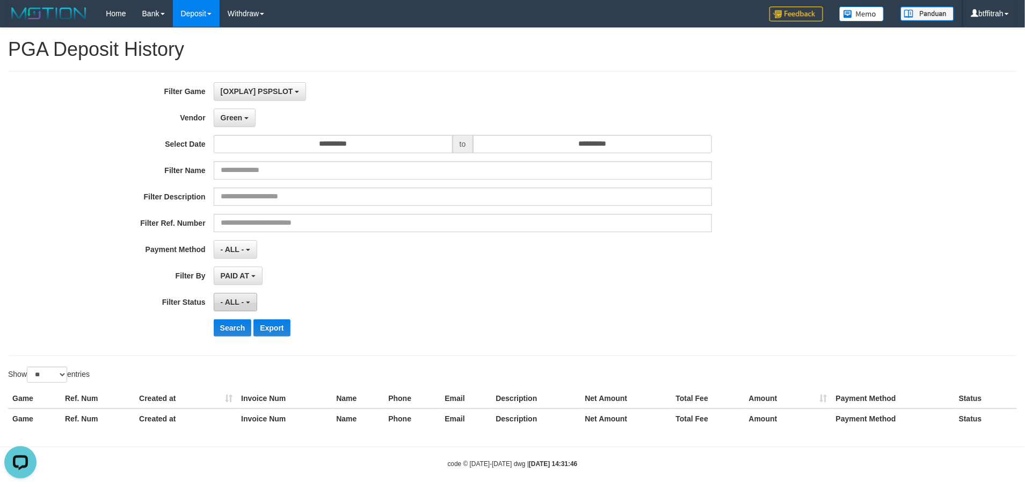
click at [229, 300] on span "- ALL -" at bounding box center [233, 302] width 24 height 9
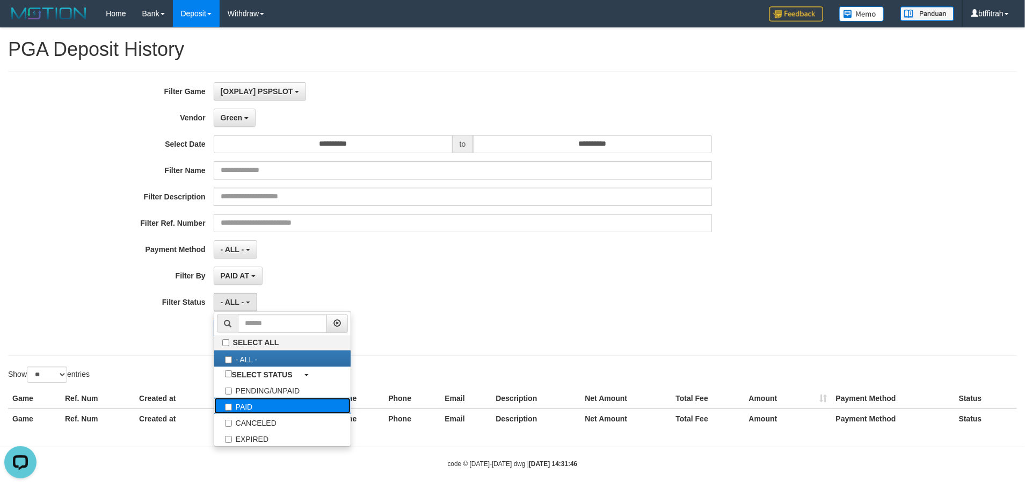
drag, startPoint x: 284, startPoint y: 404, endPoint x: 239, endPoint y: 403, distance: 44.6
click at [285, 403] on label "PAID" at bounding box center [282, 406] width 136 height 16
select select "*"
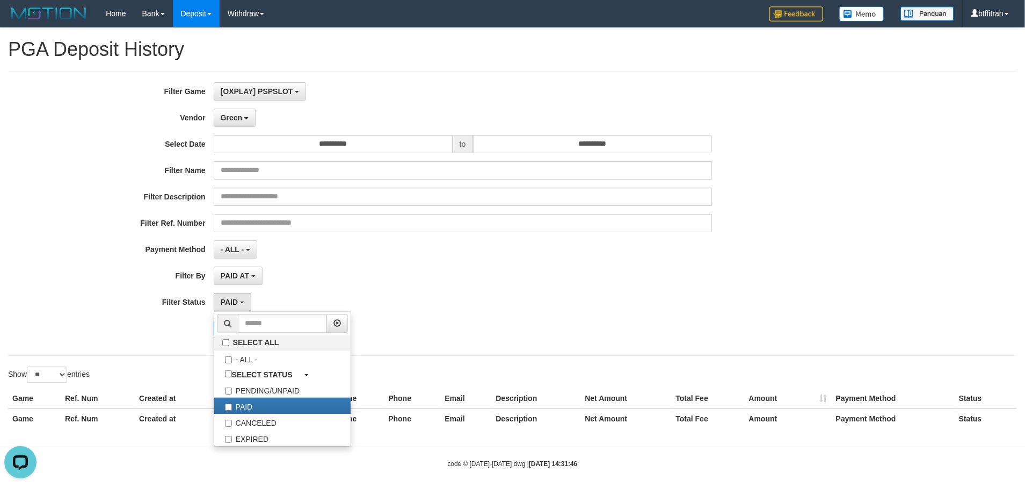
drag, startPoint x: 59, startPoint y: 331, endPoint x: 212, endPoint y: 337, distance: 153.2
click at [62, 331] on div "Search Export" at bounding box center [427, 327] width 855 height 17
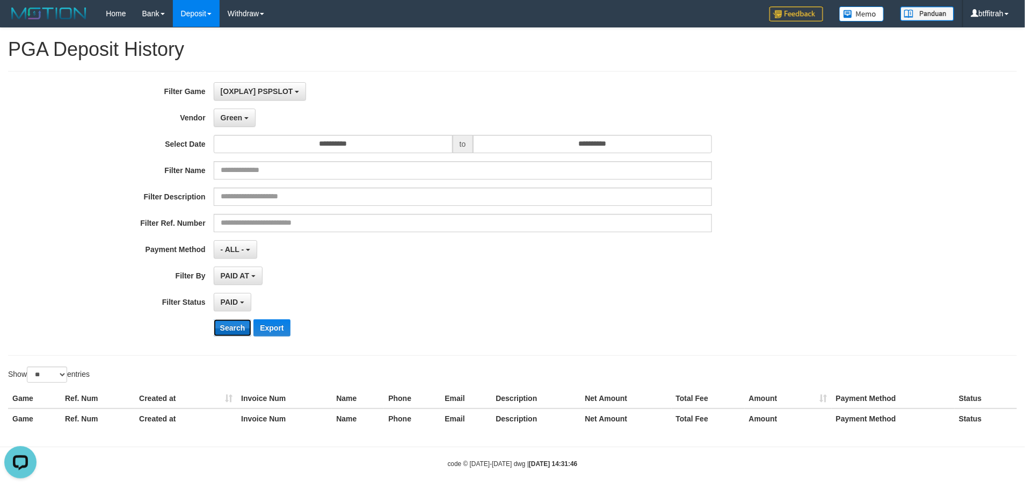
click at [233, 334] on button "Search" at bounding box center [233, 327] width 38 height 17
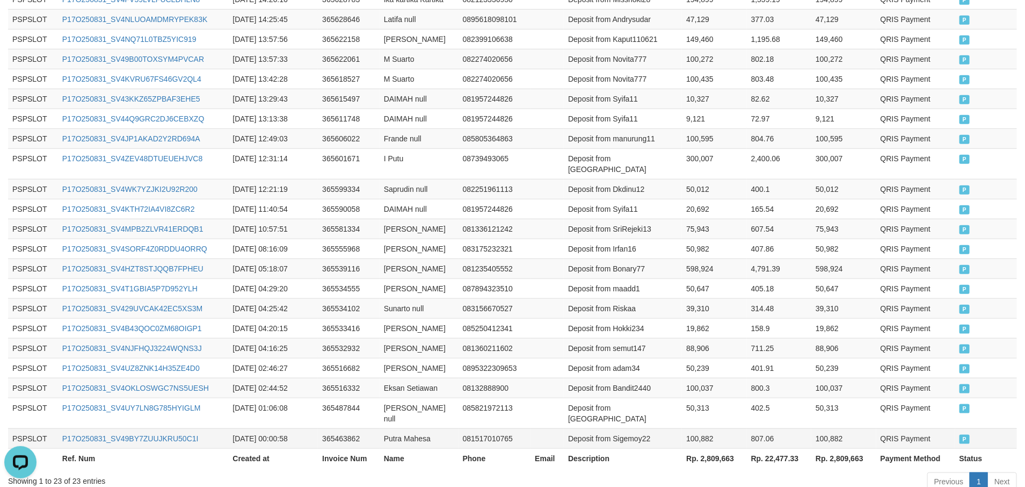
scroll to position [495, 0]
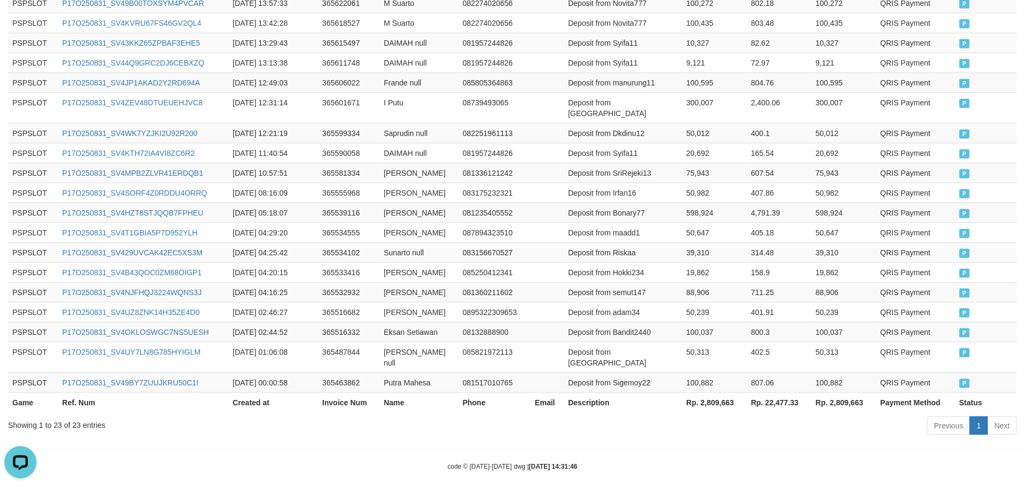
click at [705, 392] on th "Rp. 2,809,663" at bounding box center [714, 402] width 64 height 20
click at [708, 392] on th "Rp. 2,809,663" at bounding box center [714, 402] width 64 height 20
copy th "2,809,663"
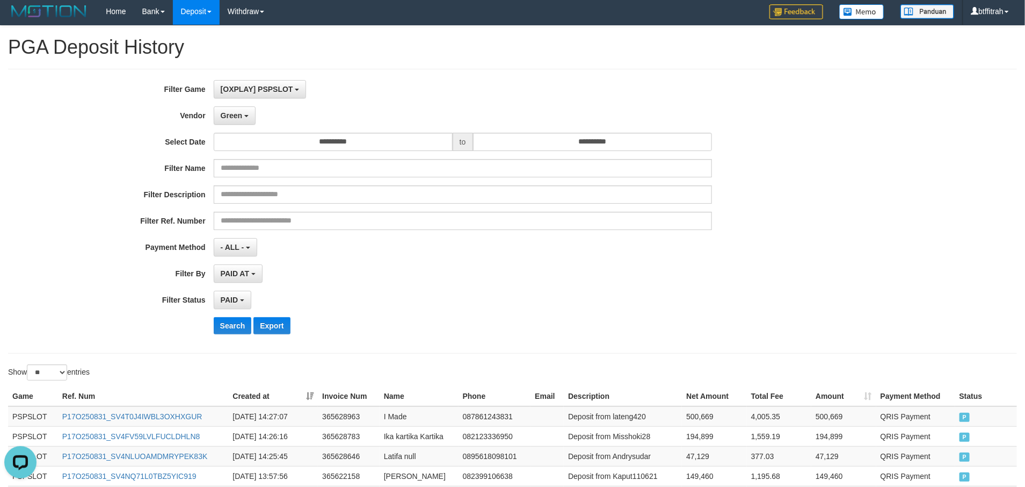
scroll to position [0, 0]
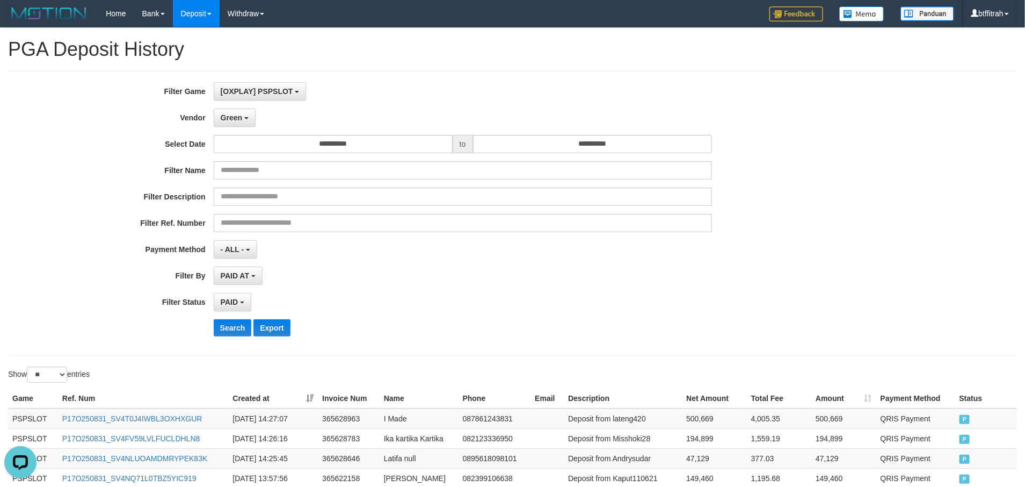
click at [221, 105] on div "**********" at bounding box center [427, 213] width 855 height 262
click at [225, 116] on span "Green" at bounding box center [231, 117] width 21 height 9
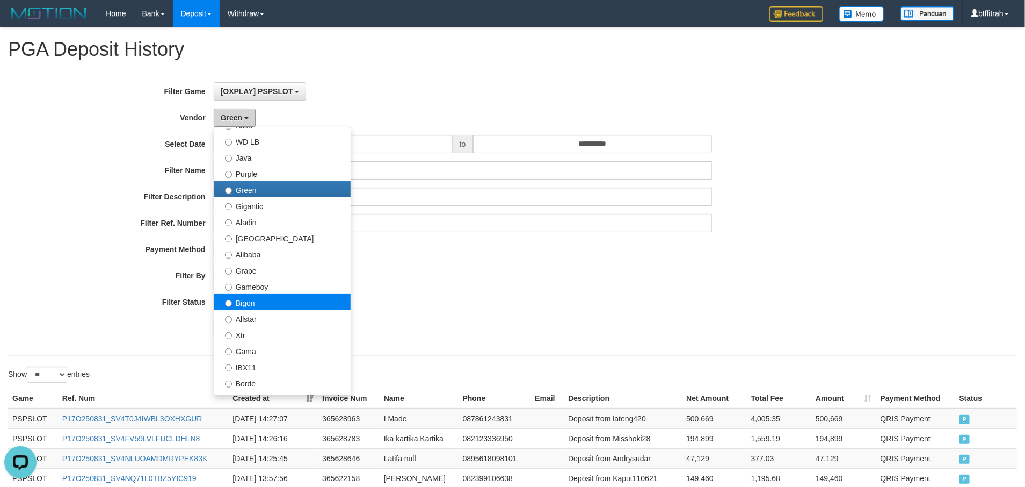
scroll to position [161, 0]
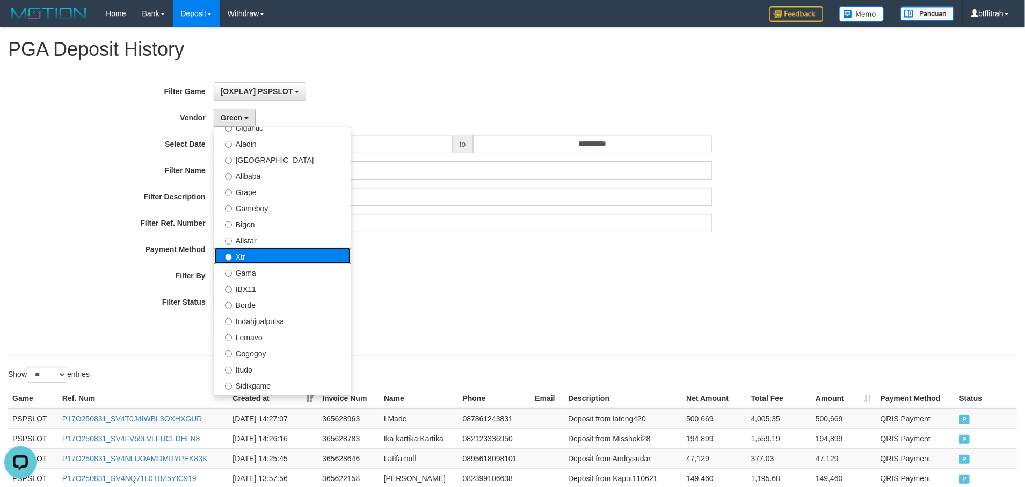
click at [264, 250] on label "Xtr" at bounding box center [282, 256] width 136 height 16
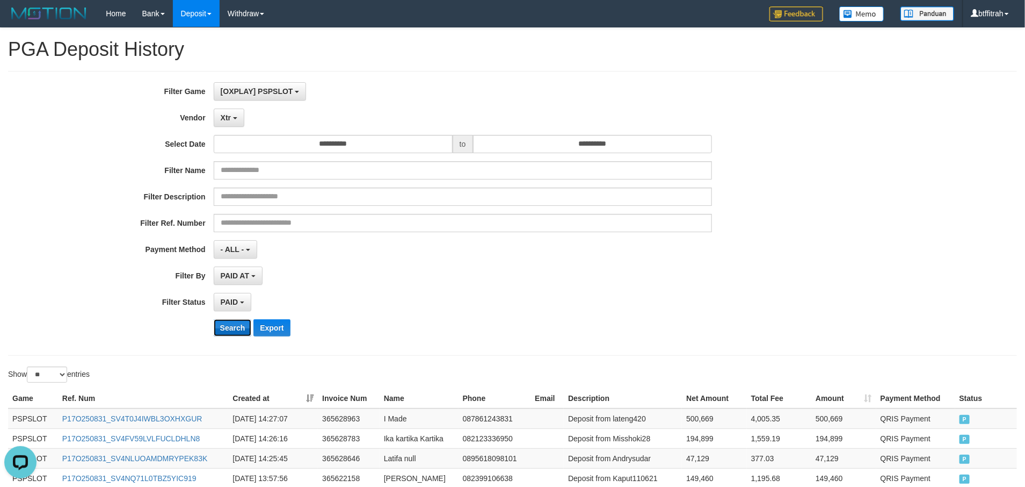
click at [239, 324] on button "Search" at bounding box center [233, 327] width 38 height 17
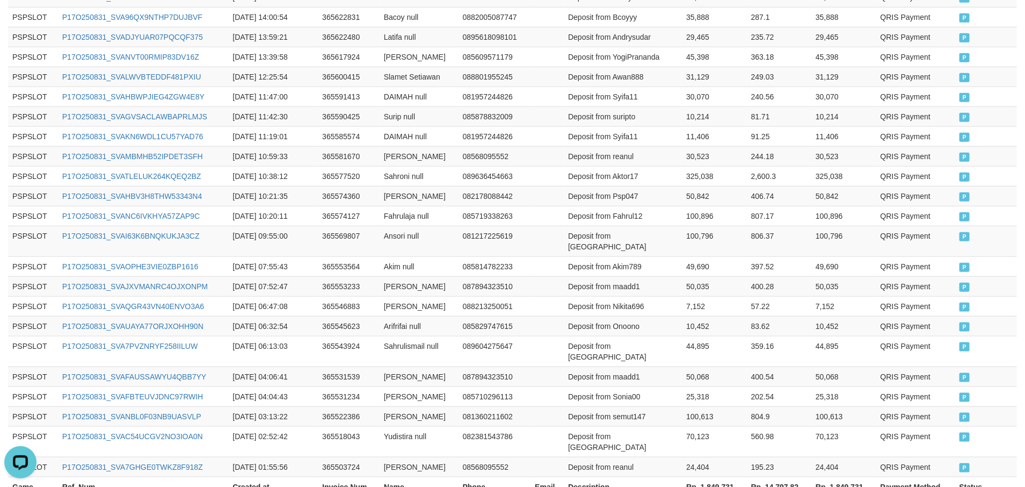
scroll to position [535, 0]
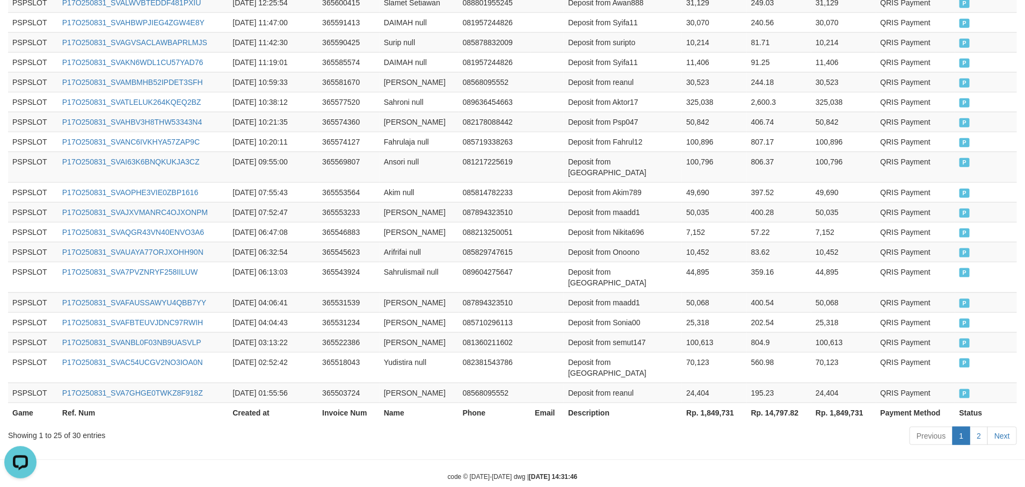
click at [738, 425] on div "Previous 1 2 Next" at bounding box center [726, 436] width 582 height 23
click at [727, 402] on th "Rp. 1,849,731" at bounding box center [714, 412] width 64 height 20
copy th "1,849,731"
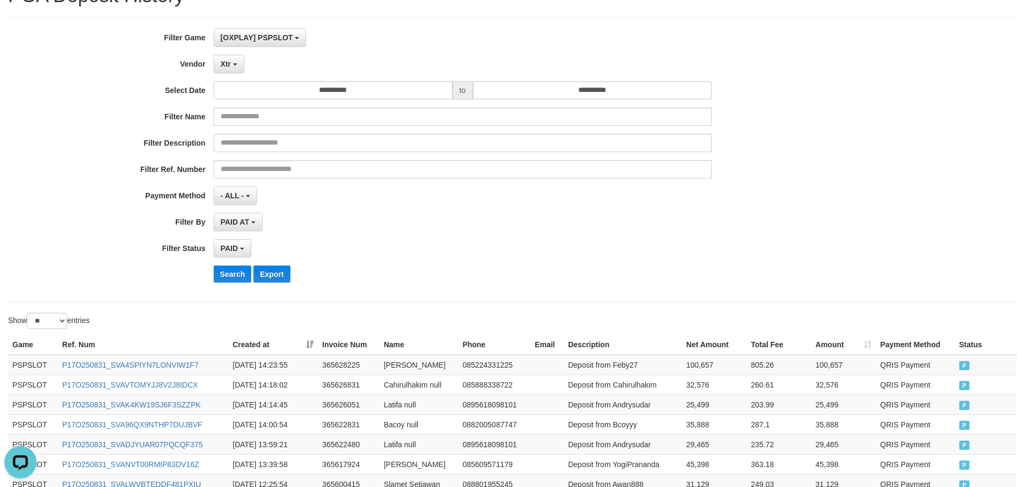
scroll to position [0, 0]
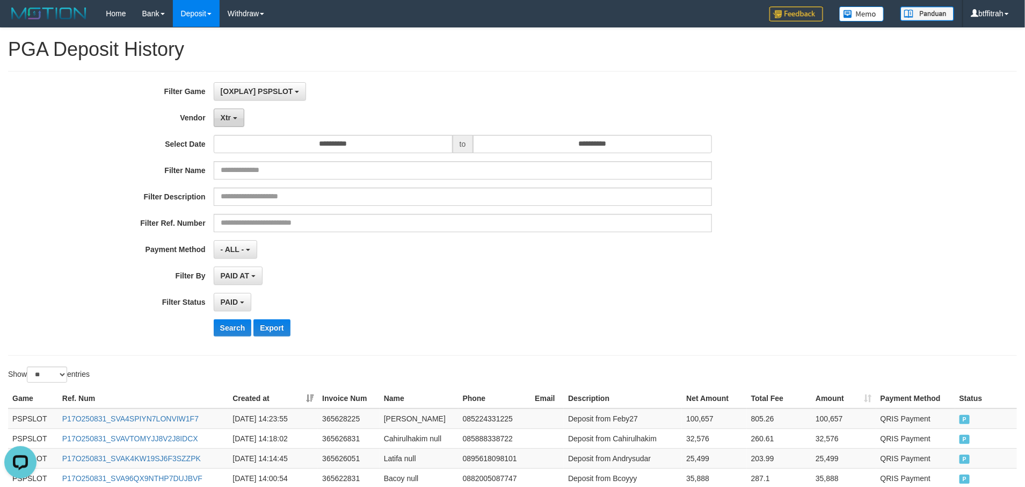
click at [239, 124] on button "Xtr" at bounding box center [229, 118] width 31 height 18
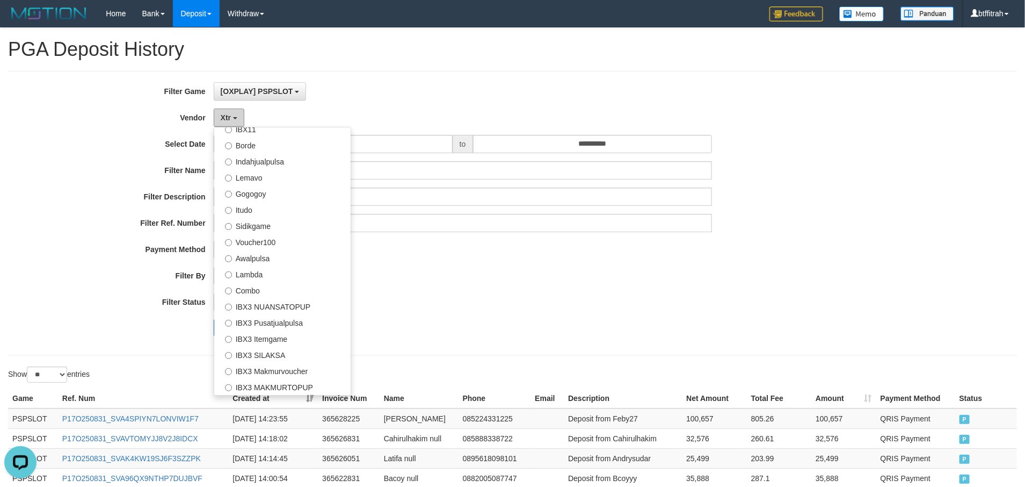
scroll to position [352, 0]
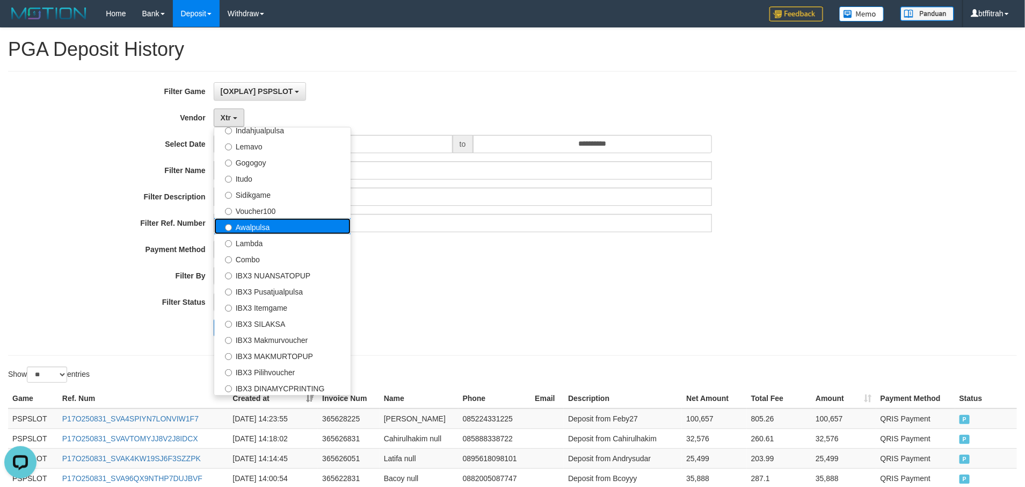
click at [288, 227] on label "Awalpulsa" at bounding box center [282, 226] width 136 height 16
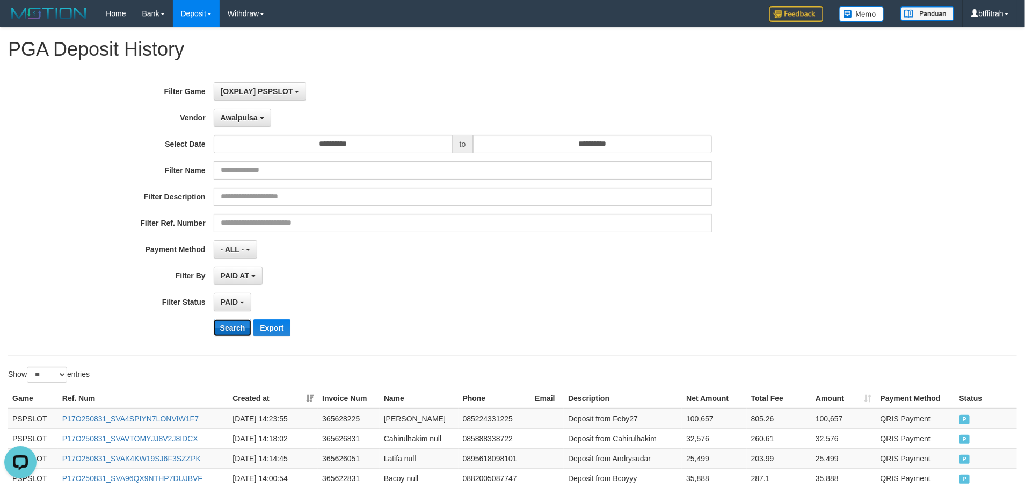
click at [233, 334] on button "Search" at bounding box center [233, 327] width 38 height 17
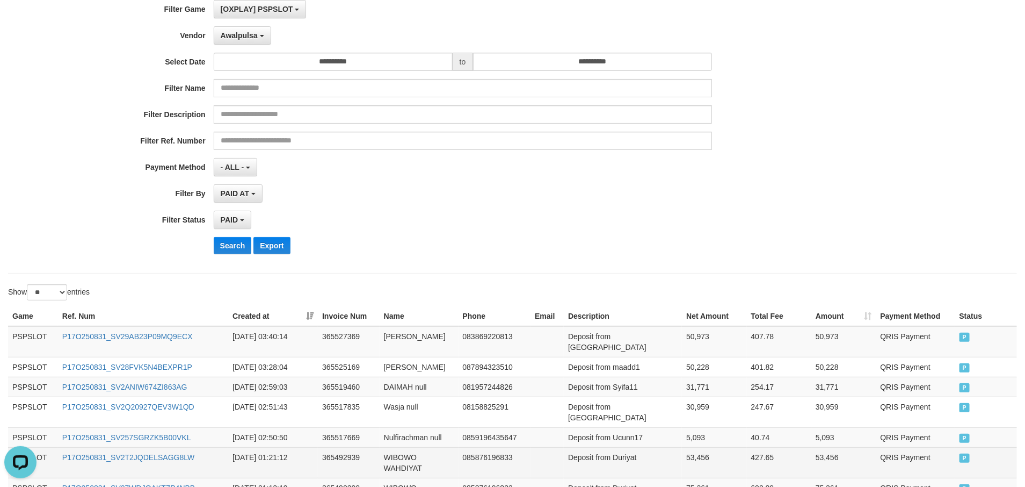
scroll to position [295, 0]
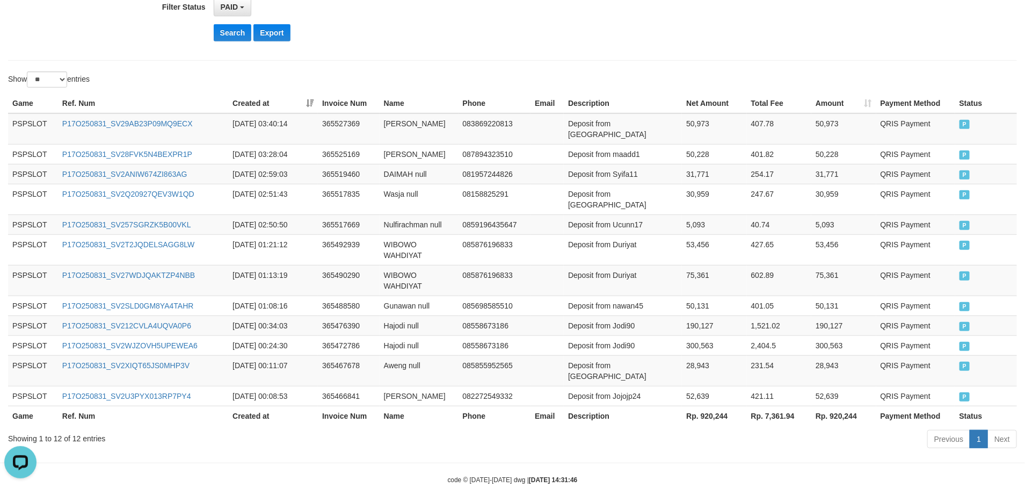
click at [741, 452] on body "Toggle navigation Home Bank Account List Load By Website Group [OXPLAY] PSPSLOT…" at bounding box center [512, 108] width 1025 height 806
click at [732, 429] on div "Previous 1 Next" at bounding box center [726, 440] width 582 height 23
click at [713, 406] on th "Rp. 920,244" at bounding box center [714, 416] width 64 height 20
click at [711, 406] on th "Rp. 920,244" at bounding box center [714, 416] width 64 height 20
copy th "920,244"
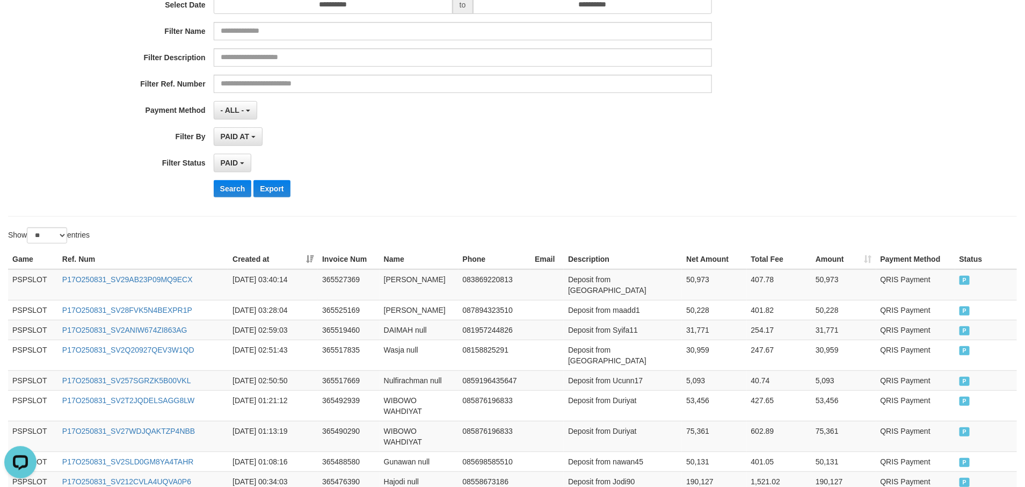
scroll to position [0, 0]
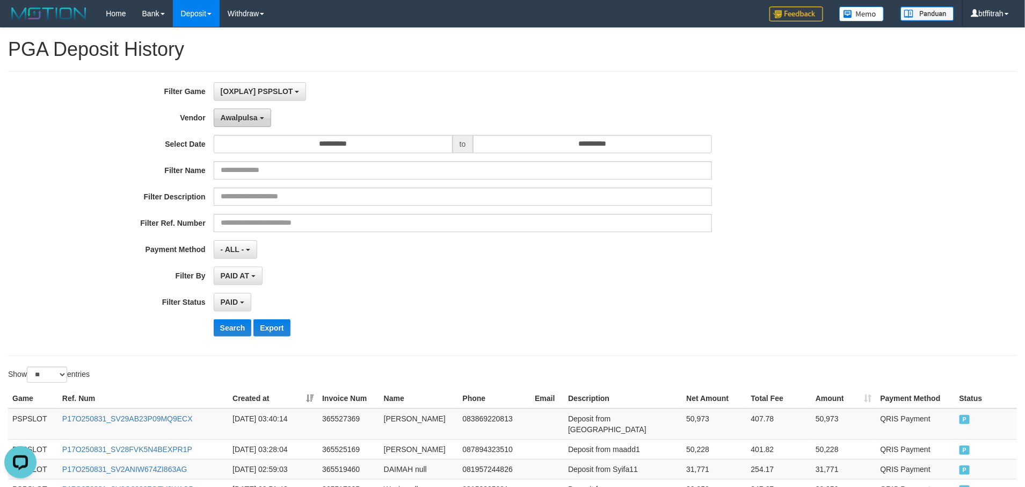
click at [258, 112] on button "Awalpulsa" at bounding box center [242, 118] width 57 height 18
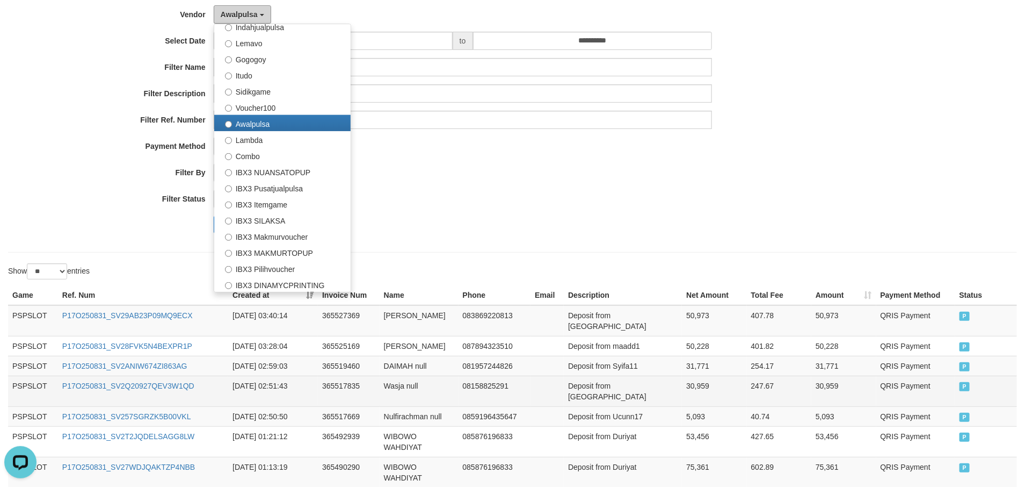
scroll to position [161, 0]
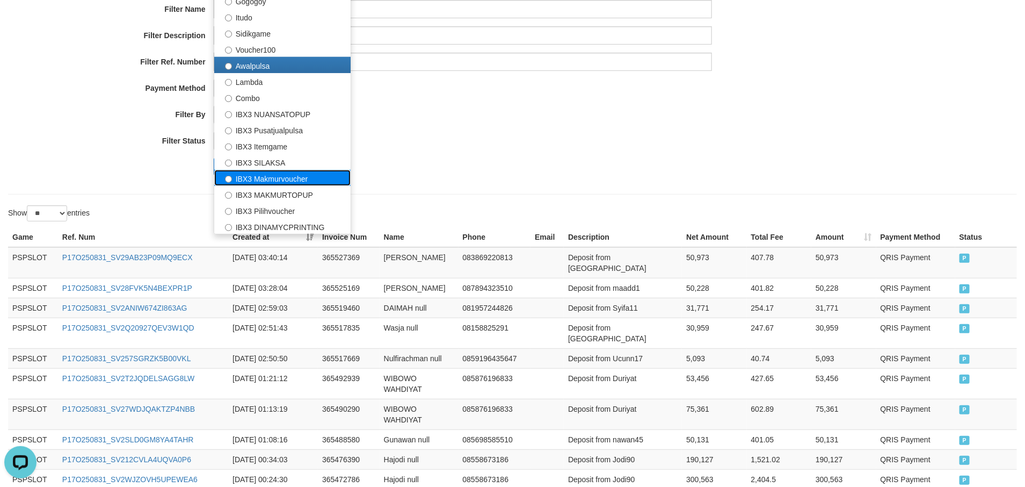
click at [292, 176] on label "IBX3 Makmurvoucher" at bounding box center [282, 178] width 136 height 16
select select "**********"
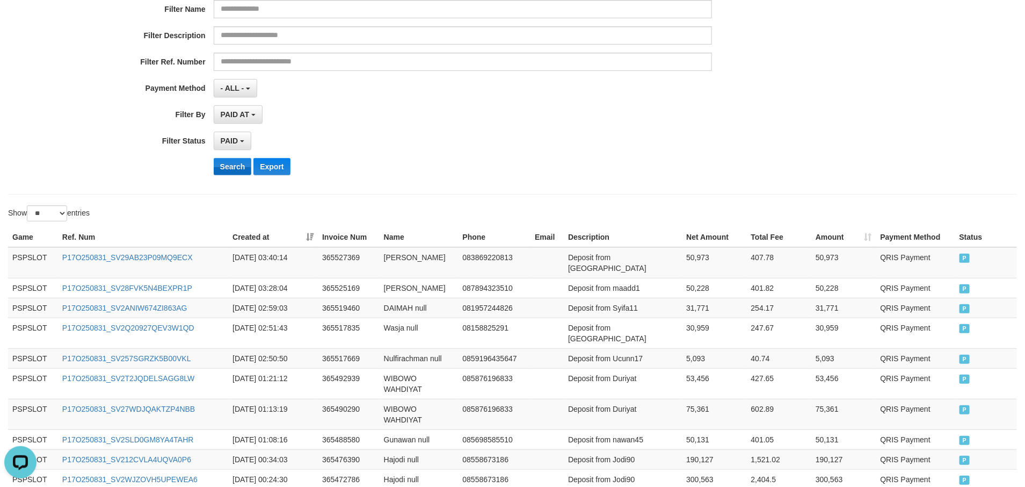
click at [235, 175] on div "**********" at bounding box center [427, 52] width 855 height 262
click at [236, 170] on button "Search" at bounding box center [233, 166] width 38 height 17
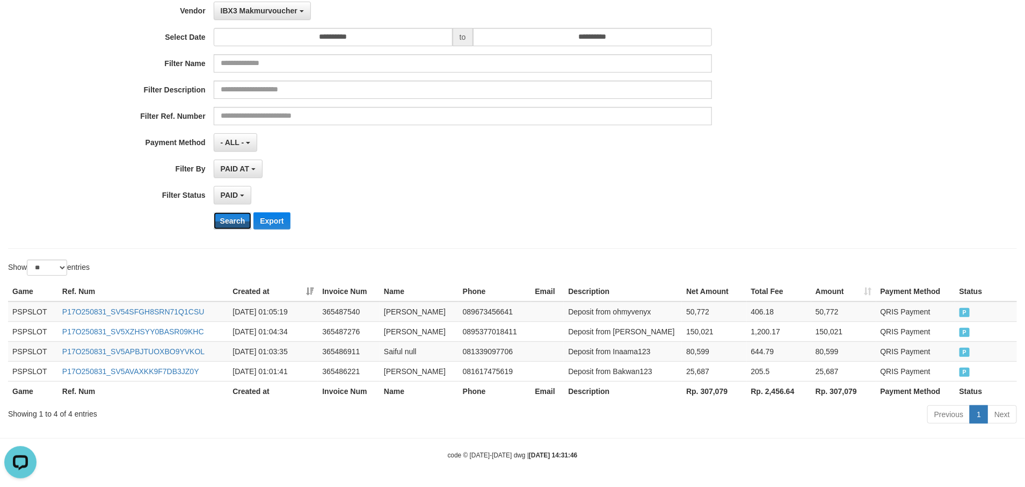
scroll to position [112, 0]
click at [797, 458] on body "Toggle navigation Home Bank Account List Load By Website Group [OXPLAY] PSPSLOT…" at bounding box center [512, 190] width 1025 height 594
click at [731, 393] on th "Rp. 307,079" at bounding box center [714, 391] width 64 height 20
click at [707, 392] on th "Rp. 307,079" at bounding box center [714, 391] width 64 height 20
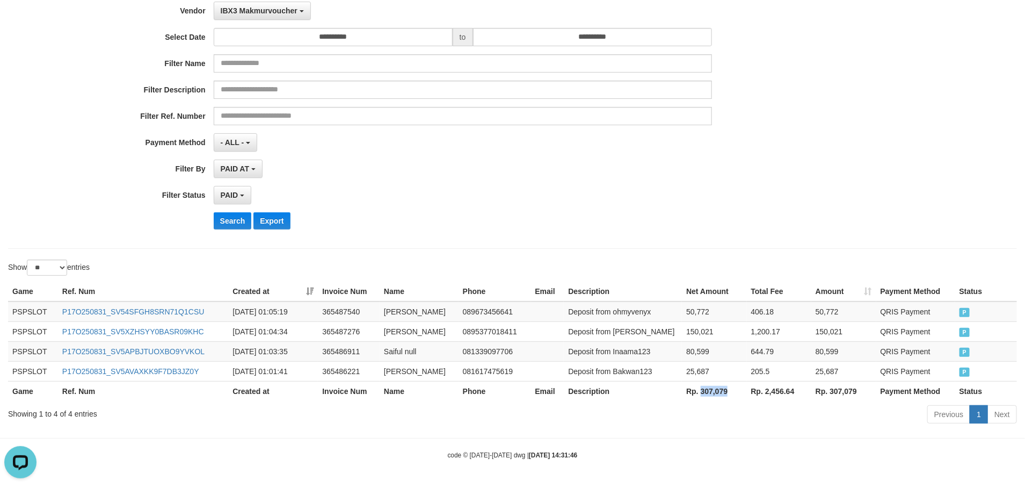
click at [707, 392] on th "Rp. 307,079" at bounding box center [714, 391] width 64 height 20
copy th "307,079"
drag, startPoint x: 763, startPoint y: 411, endPoint x: 798, endPoint y: 417, distance: 36.0
click at [770, 411] on div "Previous 1 Next" at bounding box center [726, 415] width 582 height 23
click at [851, 180] on div "**********" at bounding box center [427, 106] width 855 height 262
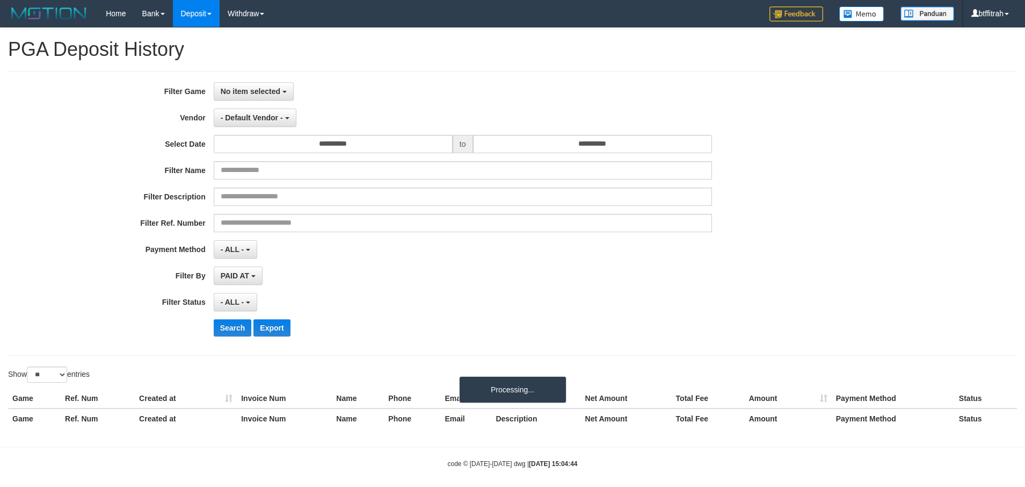
select select
select select "**"
click at [258, 78] on div "**********" at bounding box center [512, 213] width 1009 height 285
drag, startPoint x: 258, startPoint y: 83, endPoint x: 258, endPoint y: 89, distance: 6.4
click at [258, 84] on button "No item selected" at bounding box center [254, 91] width 80 height 18
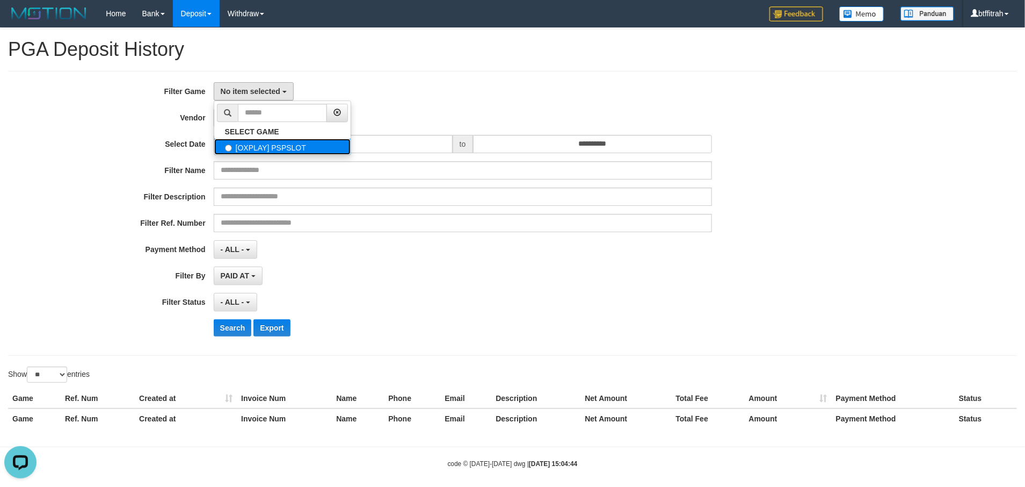
click at [255, 143] on label "[OXPLAY] PSPSLOT" at bounding box center [282, 147] width 136 height 16
select select "****"
click at [261, 118] on span "- Default Vendor -" at bounding box center [252, 117] width 62 height 9
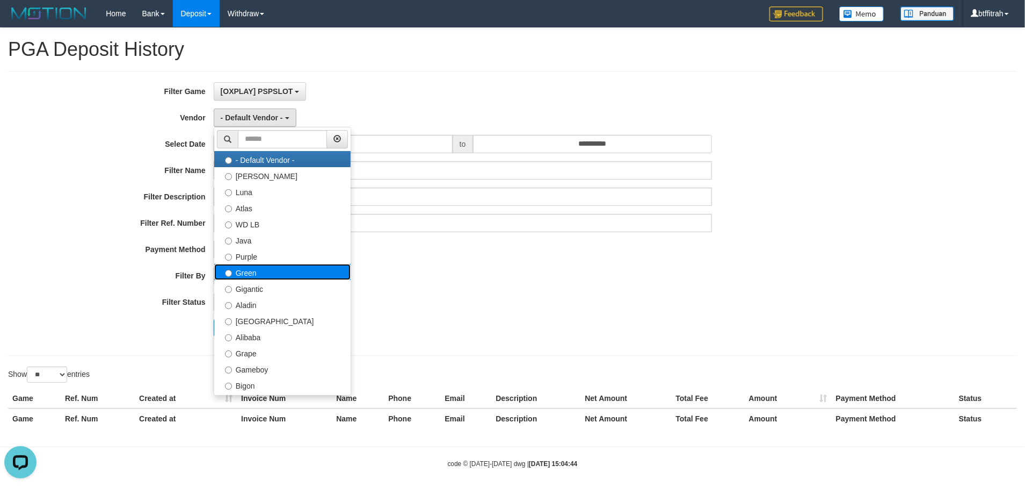
click at [288, 272] on label "Green" at bounding box center [282, 272] width 136 height 16
select select "**********"
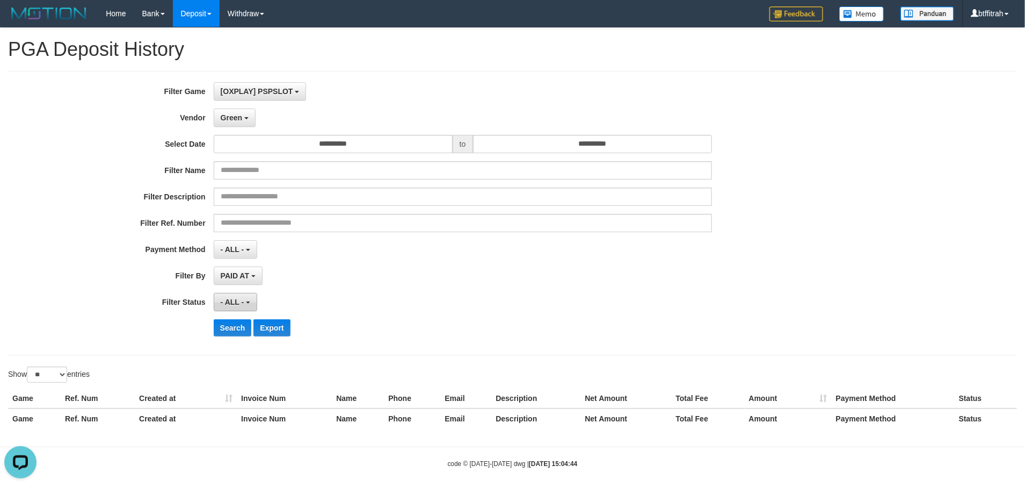
click at [234, 308] on button "- ALL -" at bounding box center [236, 302] width 44 height 18
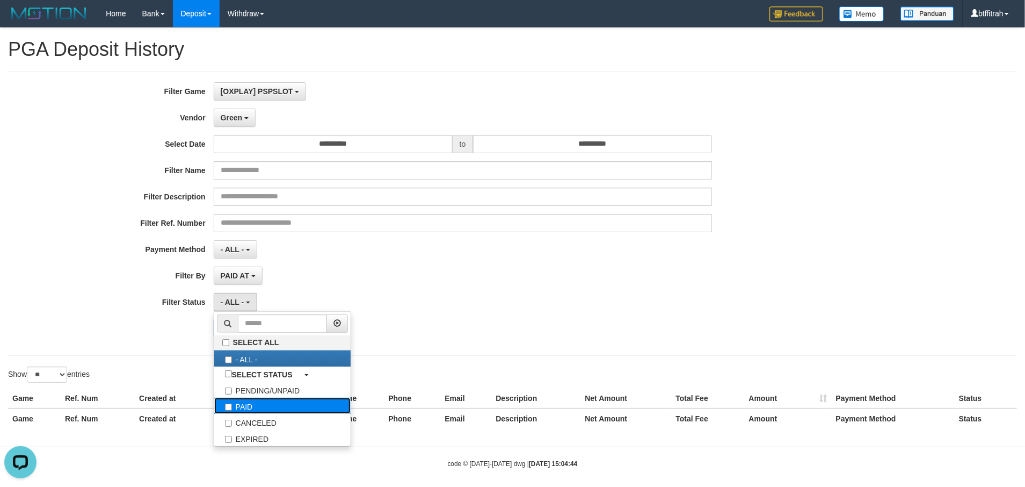
drag, startPoint x: 274, startPoint y: 408, endPoint x: 209, endPoint y: 388, distance: 68.0
click at [274, 407] on label "PAID" at bounding box center [282, 406] width 136 height 16
select select "*"
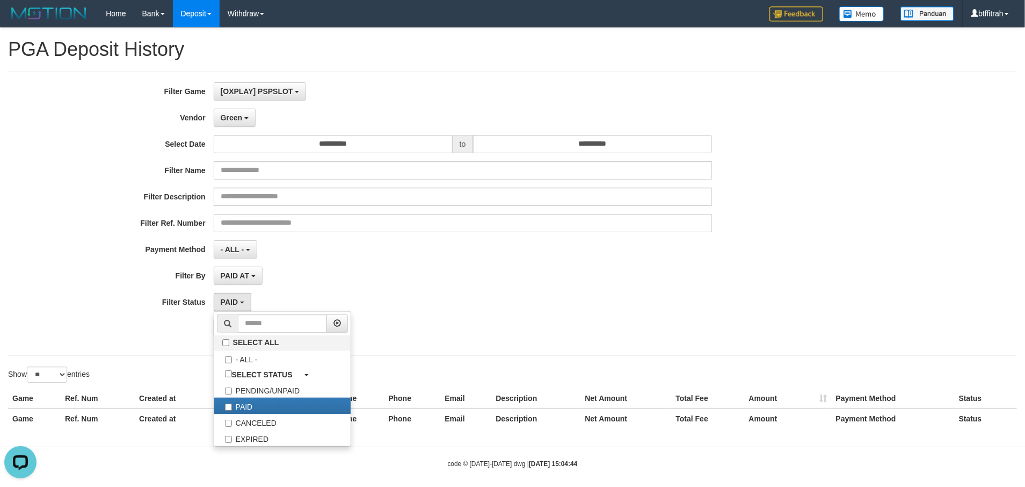
click at [148, 350] on div "**********" at bounding box center [512, 213] width 1009 height 285
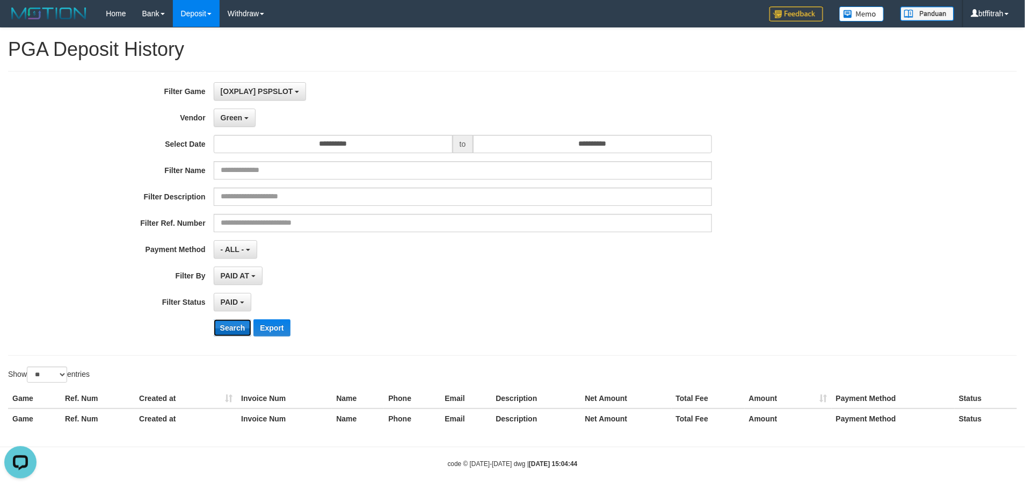
click at [234, 333] on button "Search" at bounding box center [233, 327] width 38 height 17
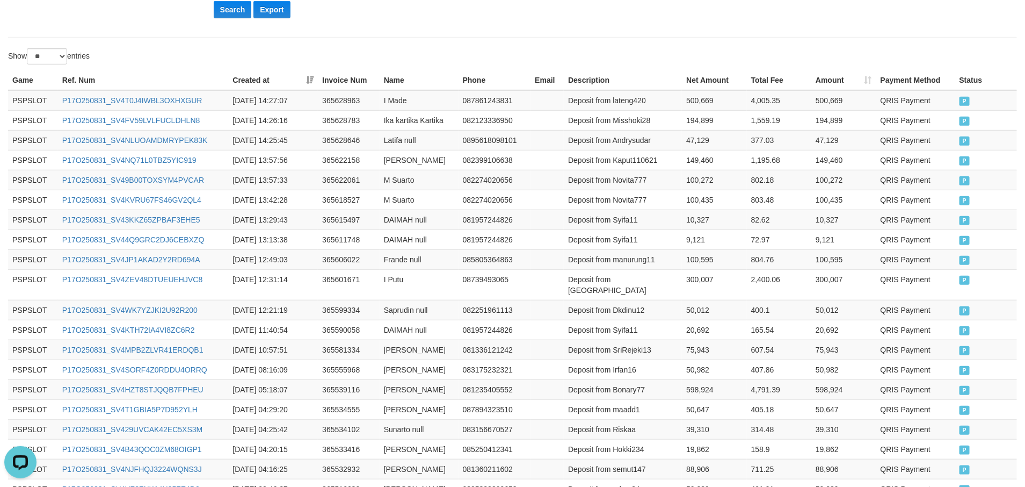
scroll to position [495, 0]
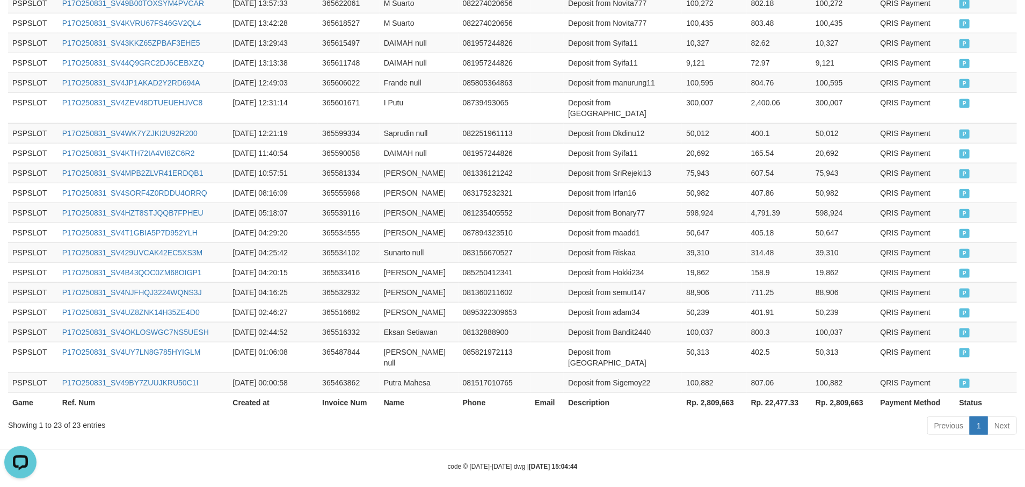
click at [716, 392] on th "Rp. 2,809,663" at bounding box center [714, 402] width 64 height 20
copy th "2,809,663"
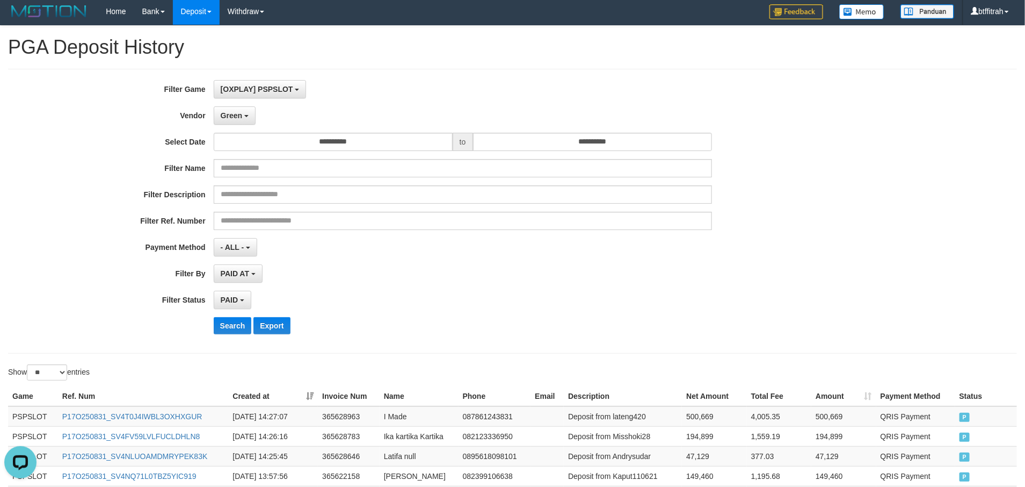
scroll to position [0, 0]
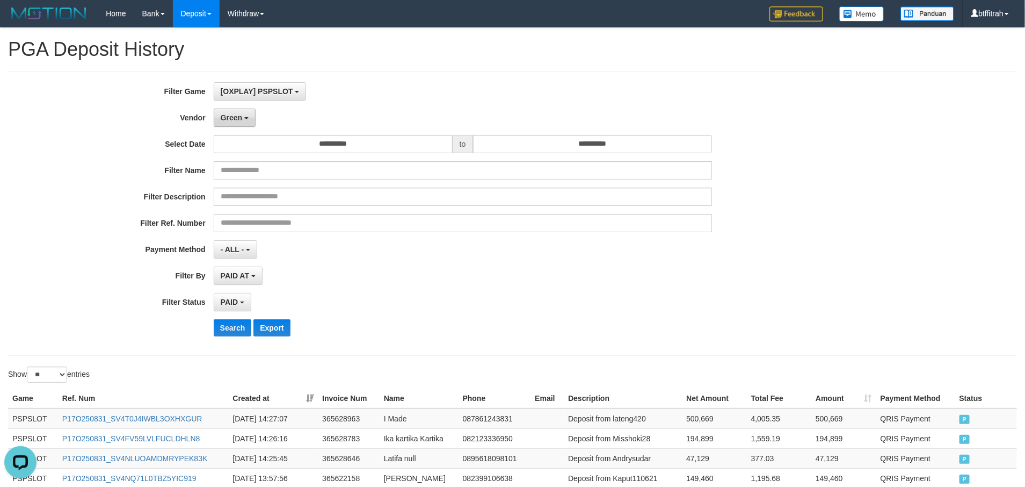
click at [241, 127] on button "Green" at bounding box center [235, 118] width 42 height 18
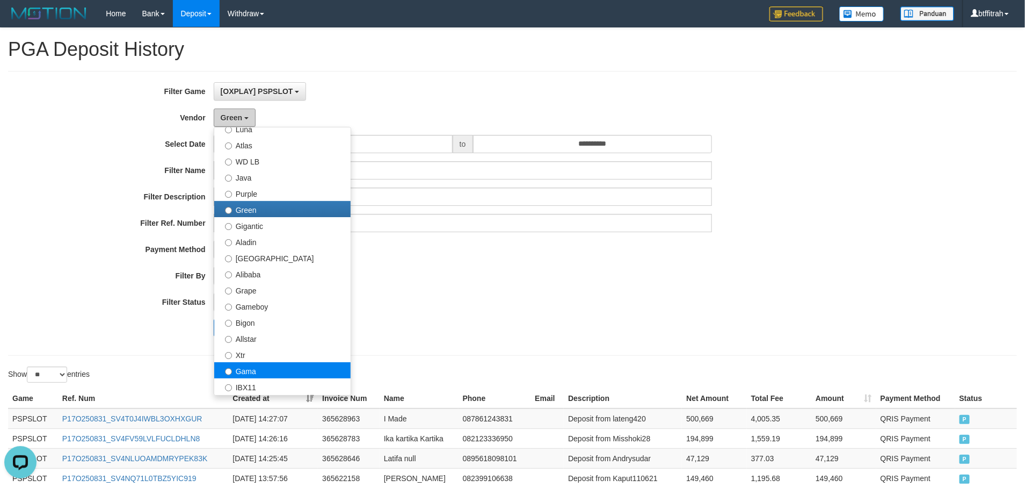
scroll to position [161, 0]
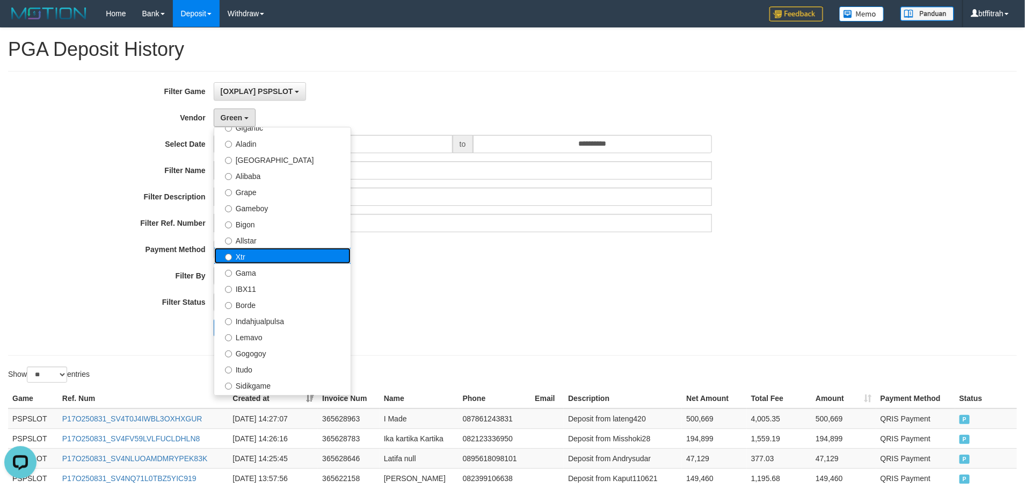
click at [298, 255] on label "Xtr" at bounding box center [282, 256] width 136 height 16
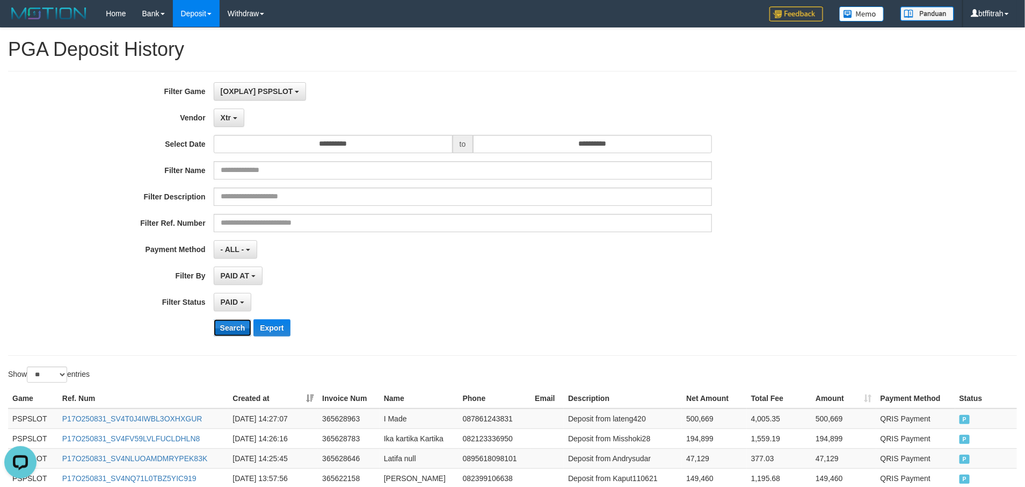
click at [231, 330] on button "Search" at bounding box center [233, 327] width 38 height 17
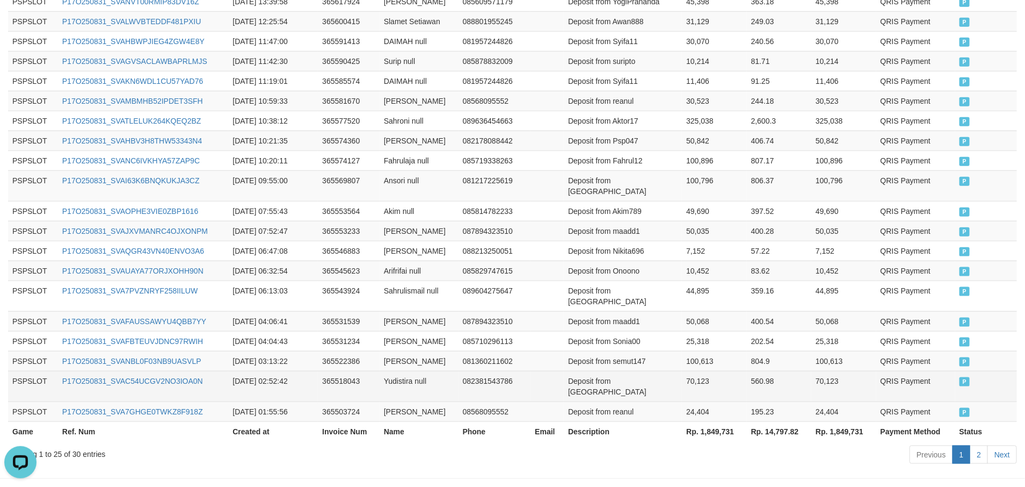
scroll to position [535, 0]
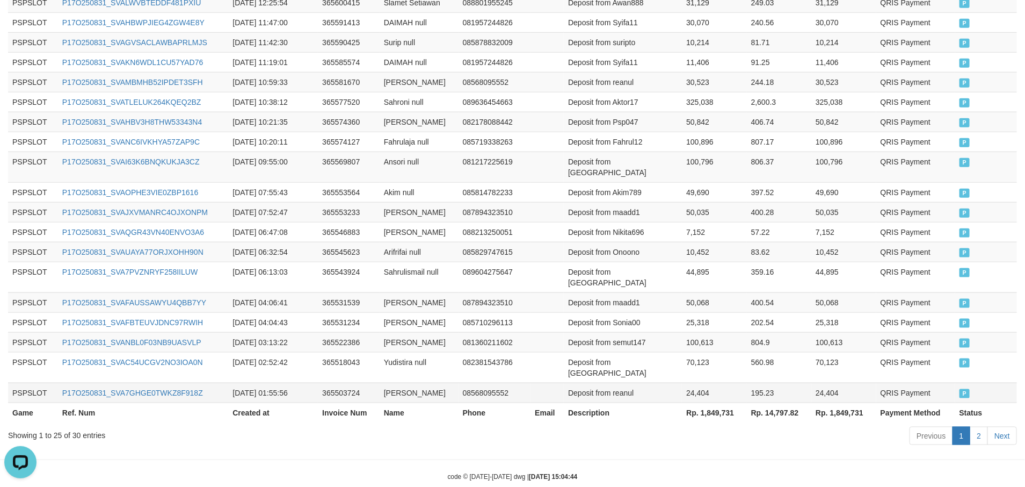
click at [756, 382] on td "195.23" at bounding box center [779, 392] width 64 height 20
click at [716, 402] on th "Rp. 1,849,731" at bounding box center [714, 412] width 64 height 20
copy th "1,849,731"
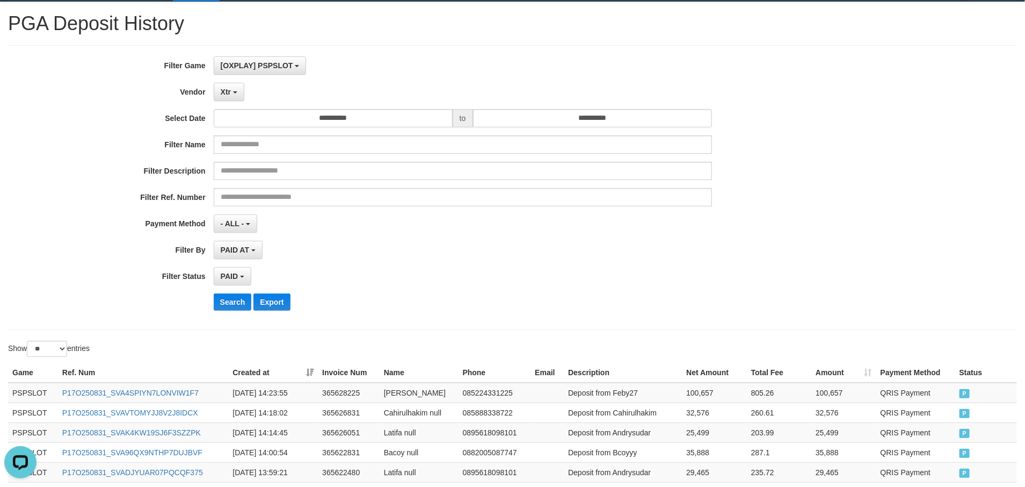
scroll to position [0, 0]
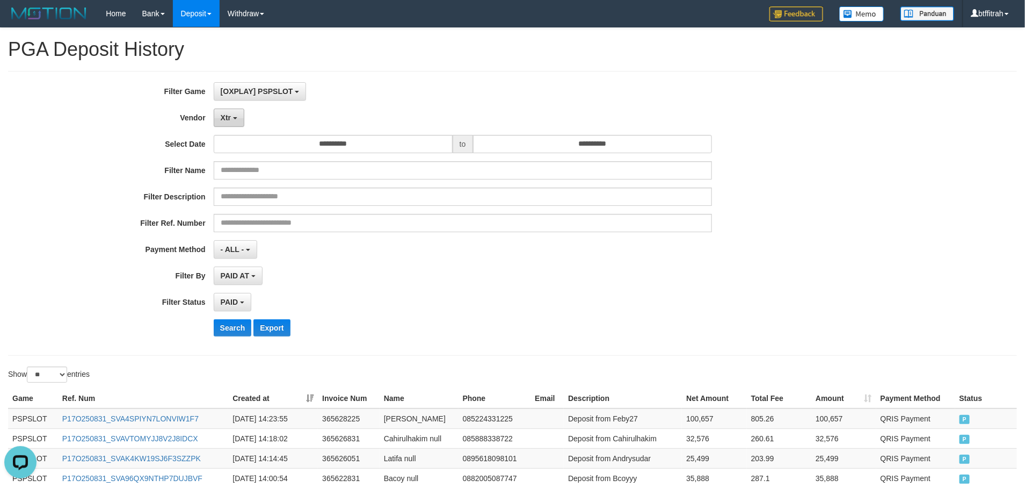
click at [230, 115] on span "Xtr" at bounding box center [226, 117] width 10 height 9
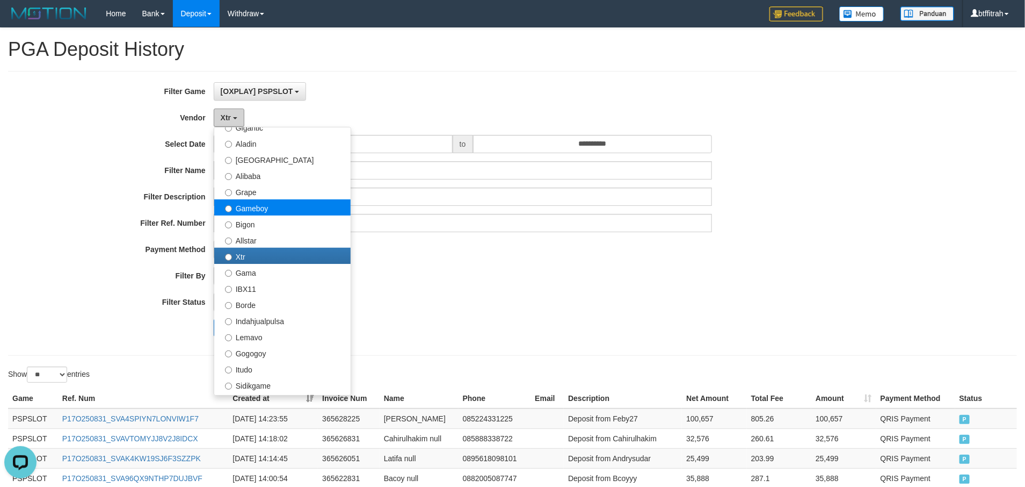
scroll to position [352, 0]
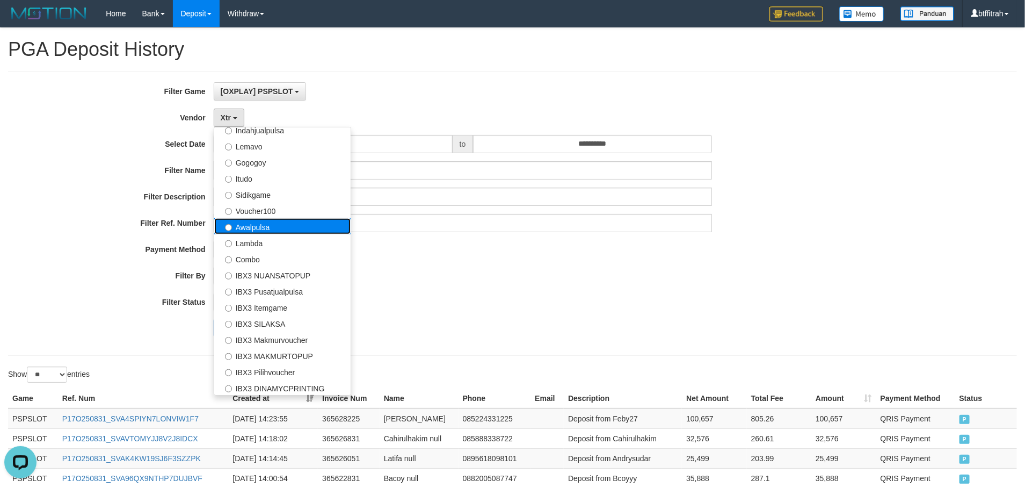
click at [272, 221] on label "Awalpulsa" at bounding box center [282, 226] width 136 height 16
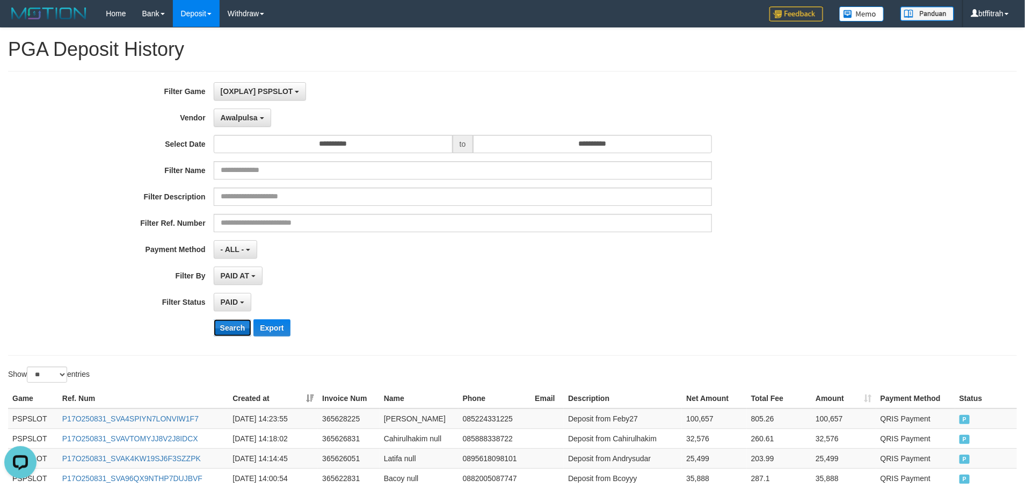
click at [241, 329] on button "Search" at bounding box center [233, 327] width 38 height 17
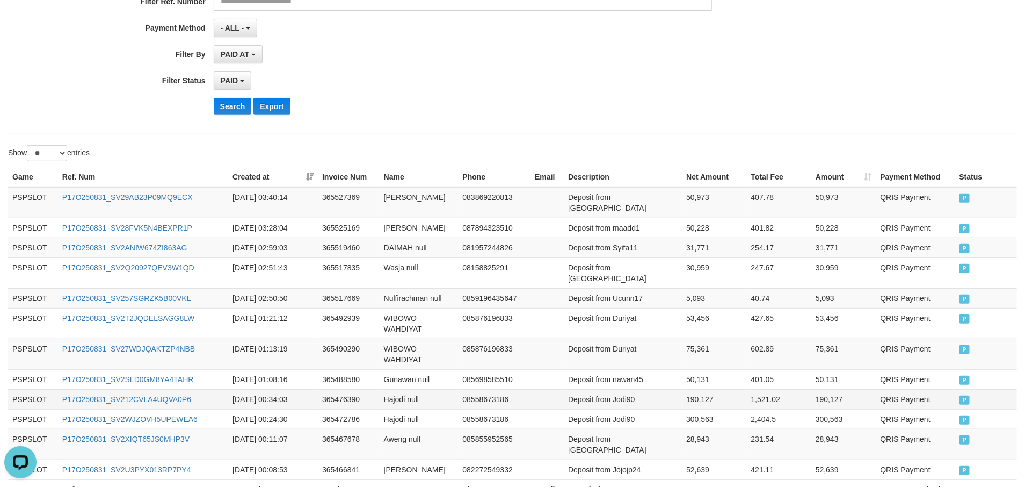
scroll to position [295, 0]
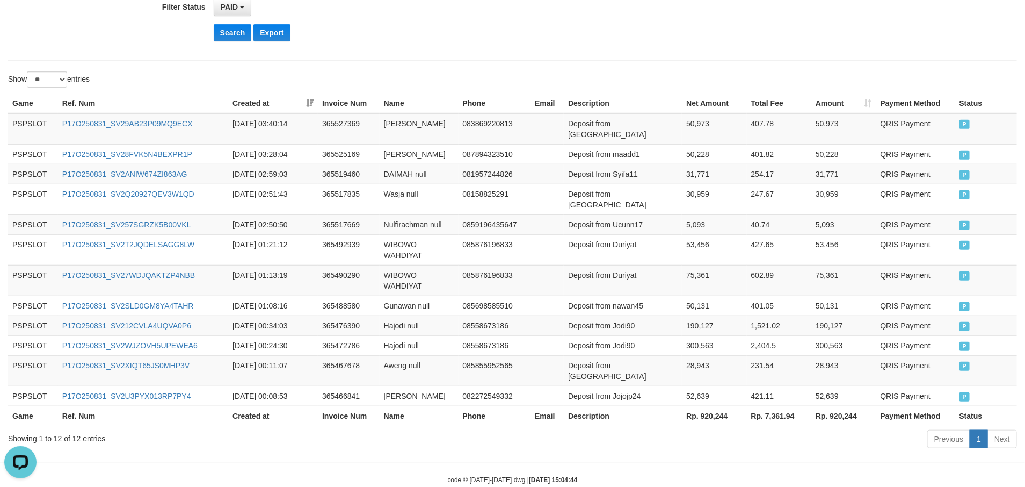
drag, startPoint x: 709, startPoint y: 434, endPoint x: 719, endPoint y: 435, distance: 10.3
click at [716, 435] on body "Toggle navigation Home Bank Account List Load By Website Group [OXPLAY] PSPSLOT…" at bounding box center [512, 108] width 1025 height 806
click at [720, 406] on th "Rp. 920,244" at bounding box center [714, 416] width 64 height 20
copy th "920,244"
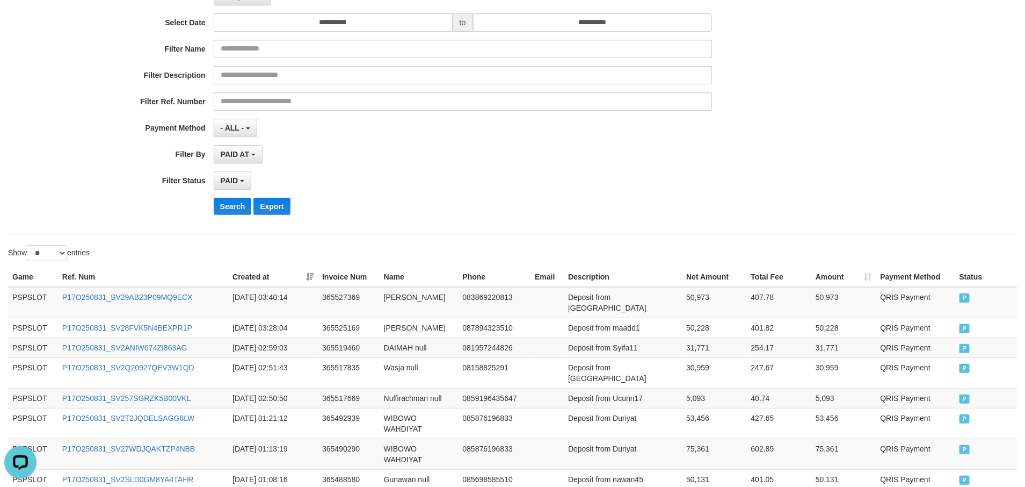
scroll to position [0, 0]
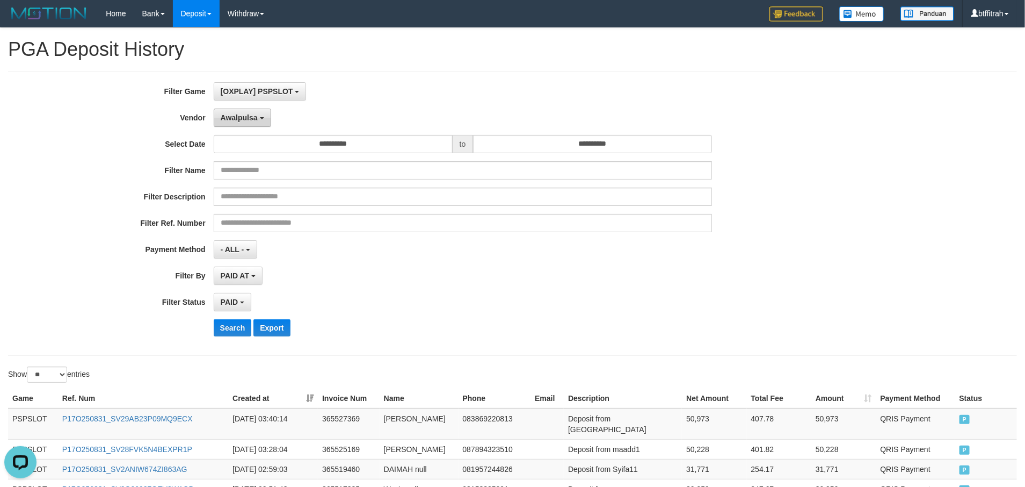
drag, startPoint x: 247, startPoint y: 127, endPoint x: 300, endPoint y: 186, distance: 78.7
click at [248, 126] on button "Awalpulsa" at bounding box center [242, 118] width 57 height 18
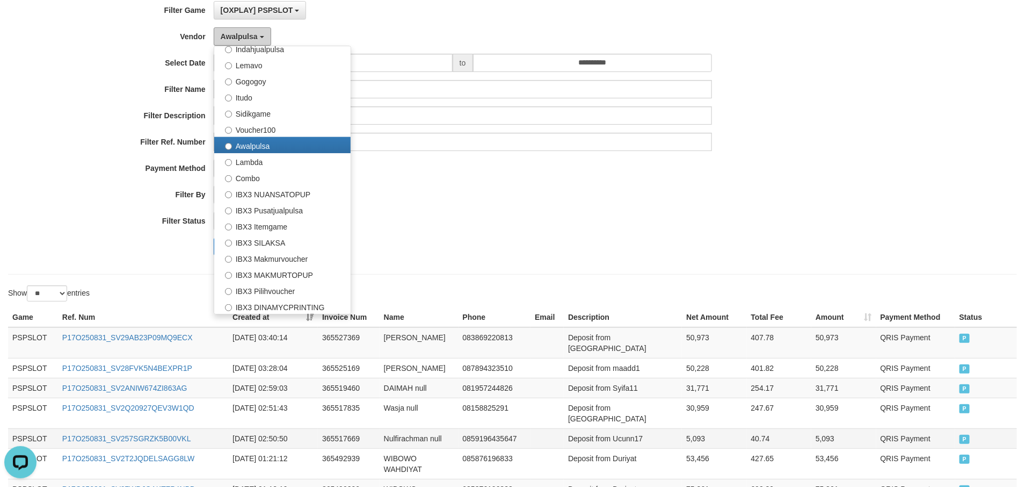
scroll to position [242, 0]
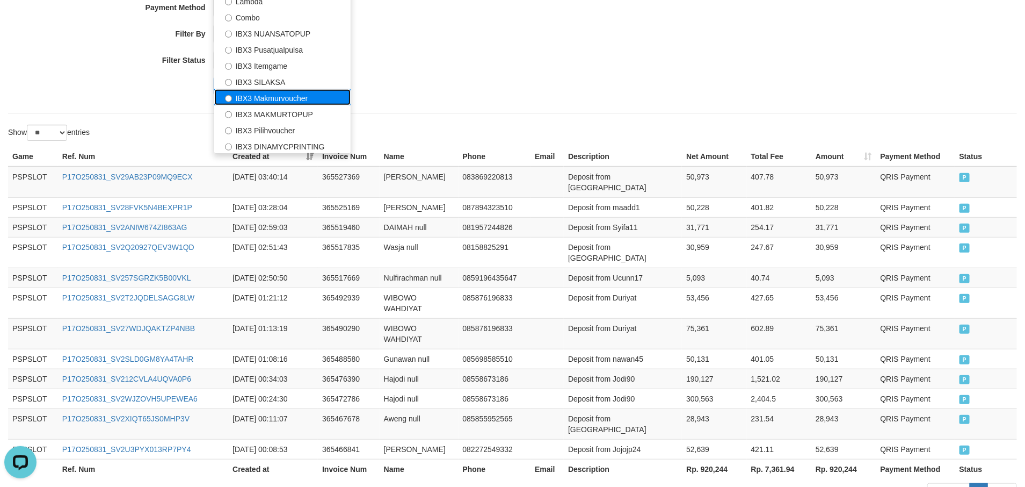
click at [326, 102] on label "IBX3 Makmurvoucher" at bounding box center [282, 97] width 136 height 16
select select "**********"
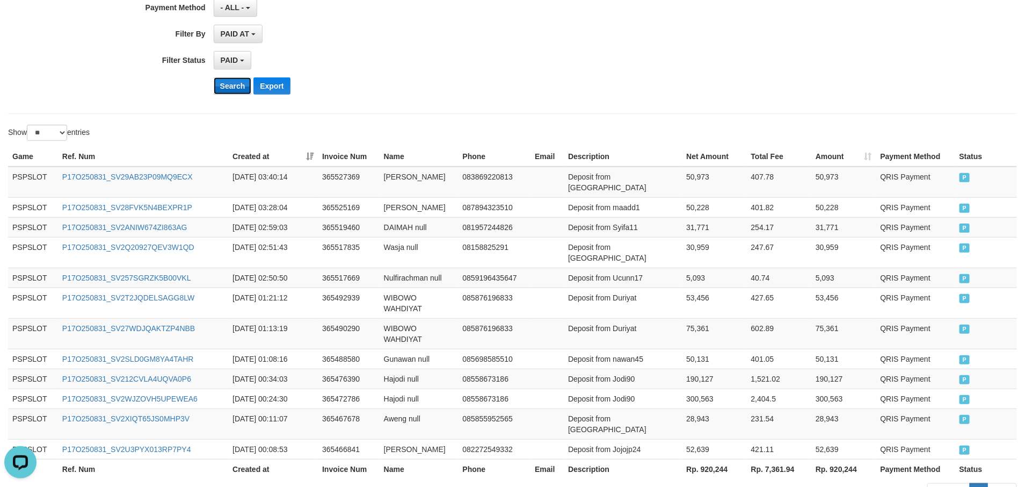
click at [237, 89] on button "Search" at bounding box center [233, 85] width 38 height 17
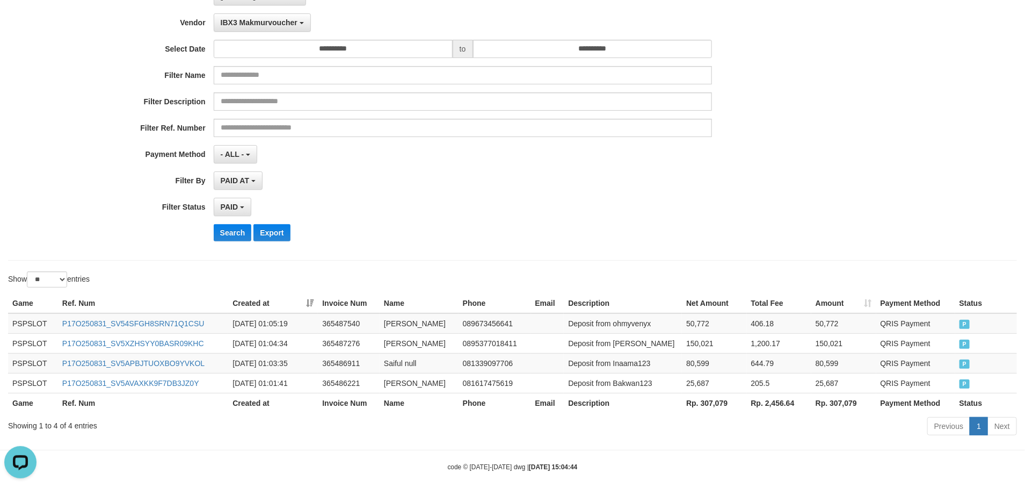
scroll to position [112, 0]
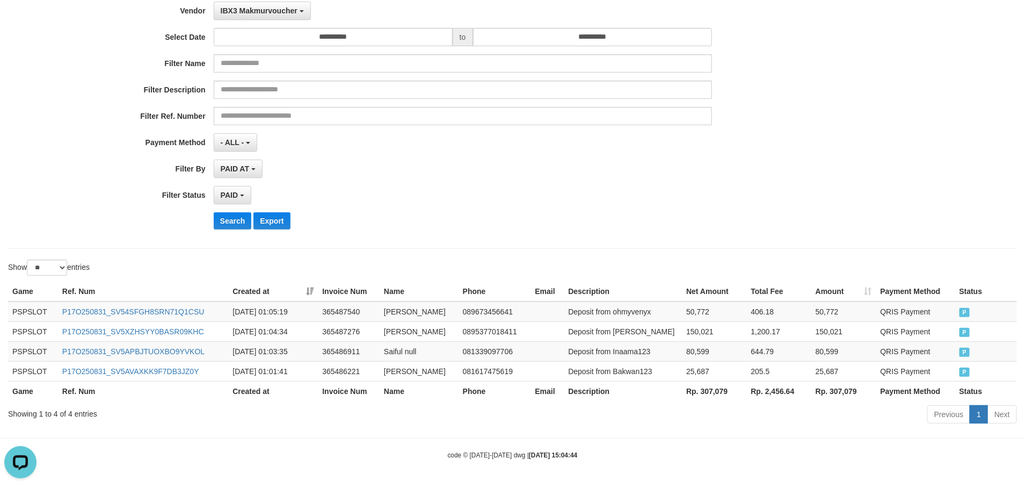
drag, startPoint x: 782, startPoint y: 429, endPoint x: 749, endPoint y: 414, distance: 35.3
click at [779, 429] on body "Toggle navigation Home Bank Account List Load By Website Group [OXPLAY] PSPSLOT…" at bounding box center [512, 190] width 1025 height 594
click at [724, 389] on th "Rp. 307,079" at bounding box center [714, 391] width 64 height 20
copy th "307,079"
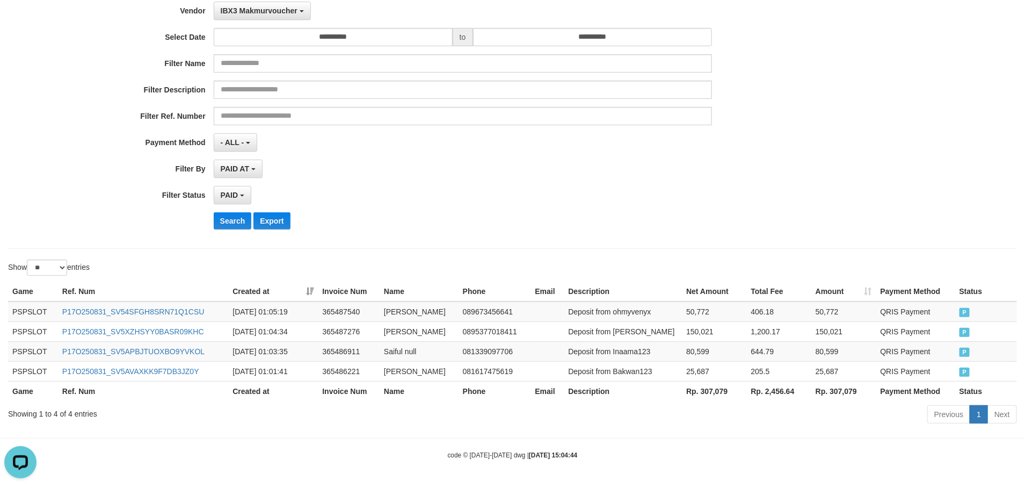
click at [772, 438] on body "Toggle navigation Home Bank Account List Load By Website Group [OXPLAY] PSPSLOT…" at bounding box center [512, 190] width 1025 height 594
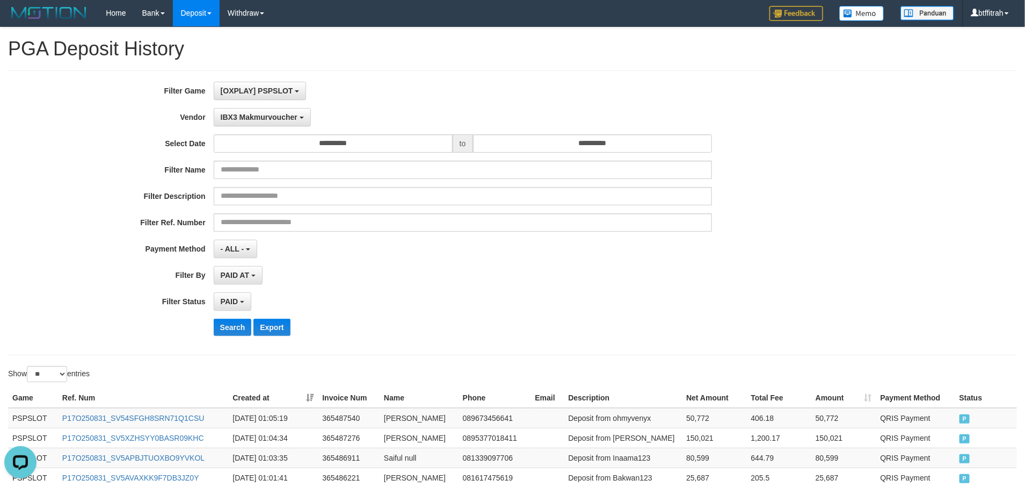
scroll to position [0, 0]
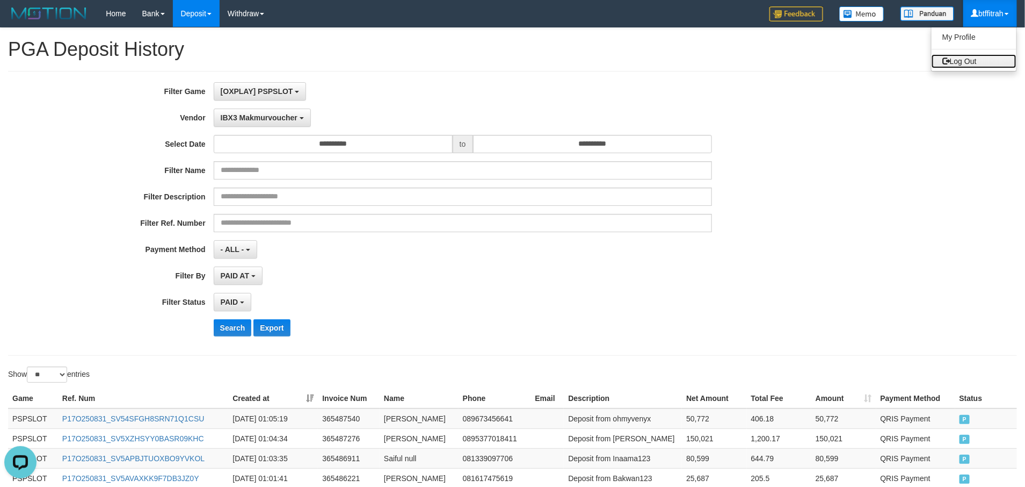
click at [987, 58] on link "Log Out" at bounding box center [974, 61] width 85 height 14
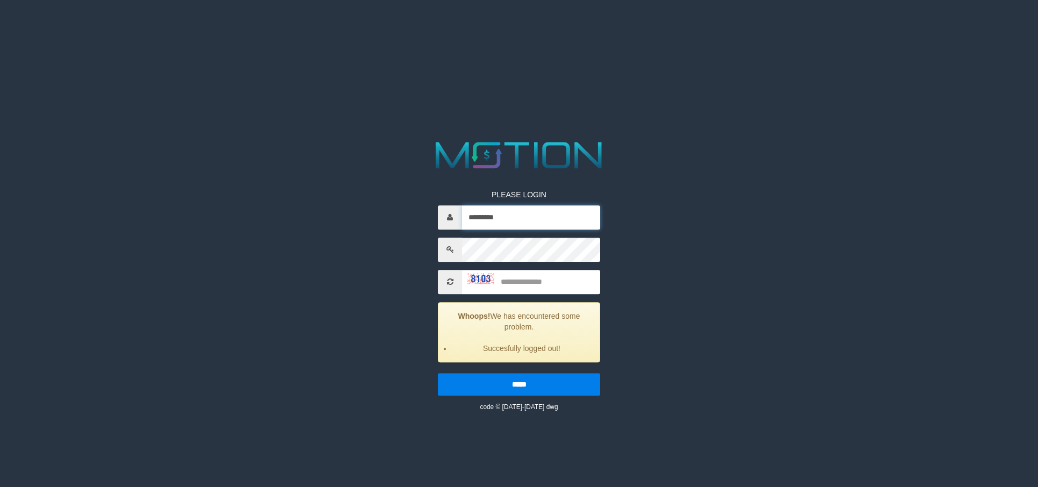
click at [540, 218] on input "*********" at bounding box center [531, 217] width 138 height 24
type input "*********"
click at [546, 279] on input "text" at bounding box center [531, 282] width 138 height 24
type input "****"
click at [438, 373] on input "*****" at bounding box center [519, 384] width 162 height 23
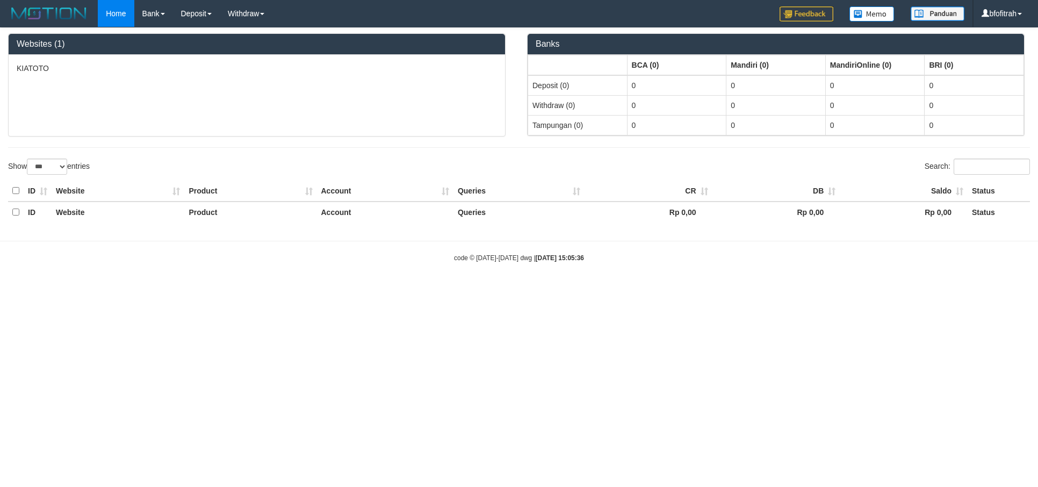
select select "***"
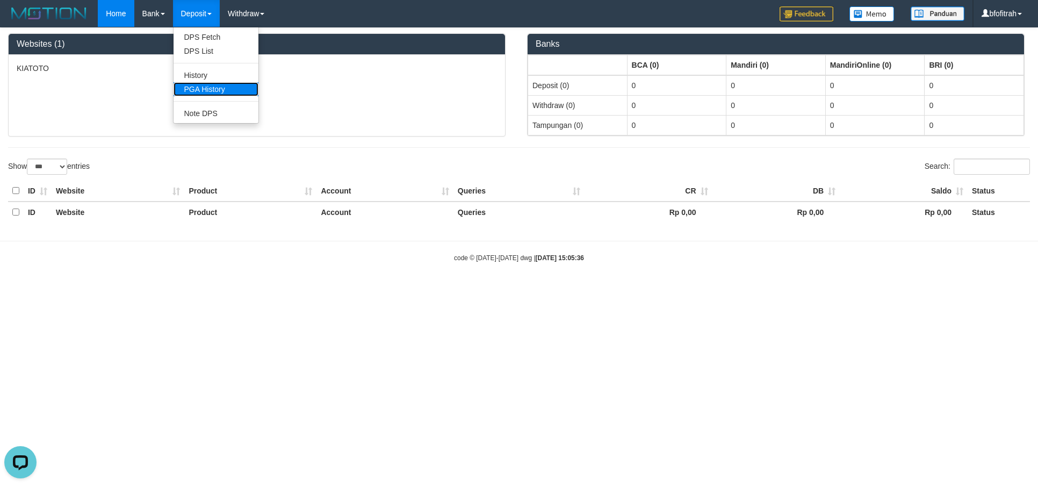
click at [191, 87] on link "PGA History" at bounding box center [216, 89] width 85 height 14
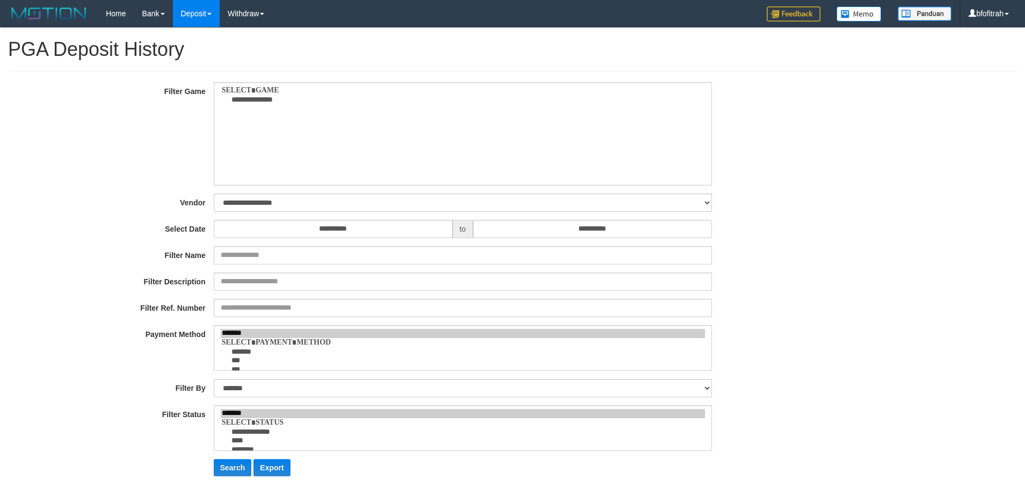
select select
select select "**"
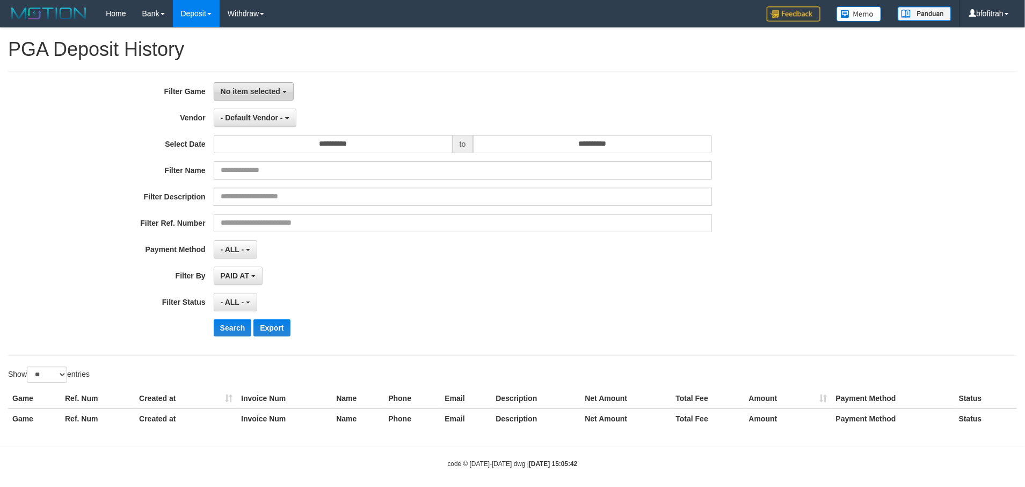
click at [278, 91] on span "No item selected" at bounding box center [251, 91] width 60 height 9
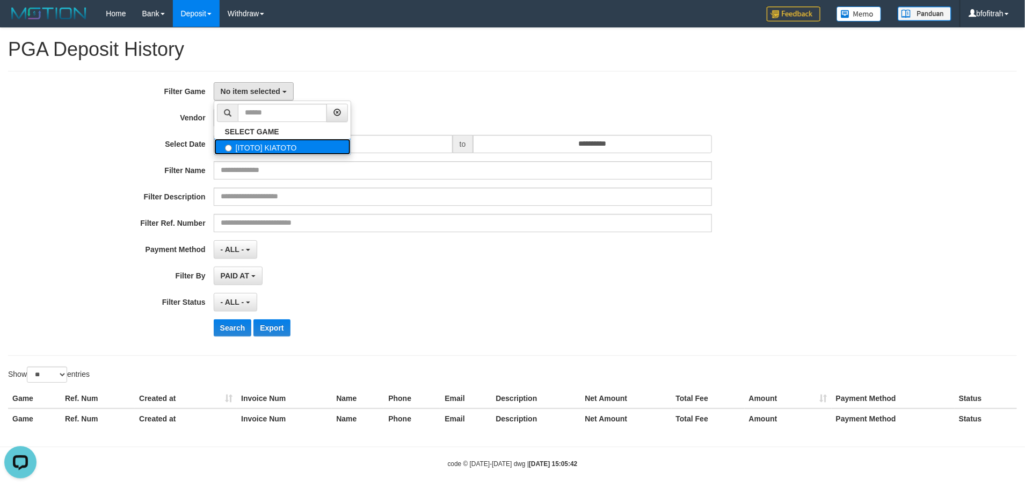
click at [282, 142] on label "[ITOTO] KIATOTO" at bounding box center [282, 147] width 136 height 16
select select "****"
drag, startPoint x: 269, startPoint y: 121, endPoint x: 257, endPoint y: 116, distance: 13.3
click at [269, 121] on span "- Default Vendor -" at bounding box center [252, 117] width 62 height 9
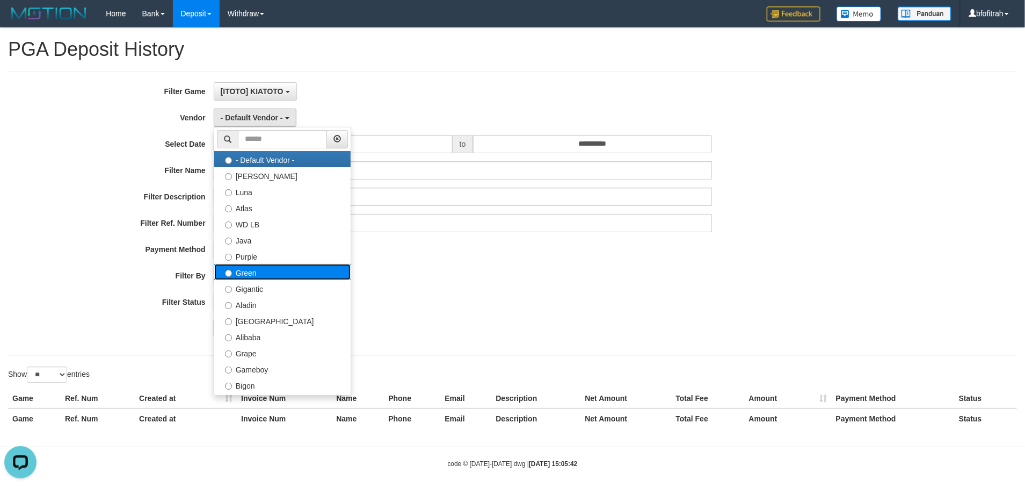
click at [252, 269] on label "Green" at bounding box center [282, 272] width 136 height 16
select select "**********"
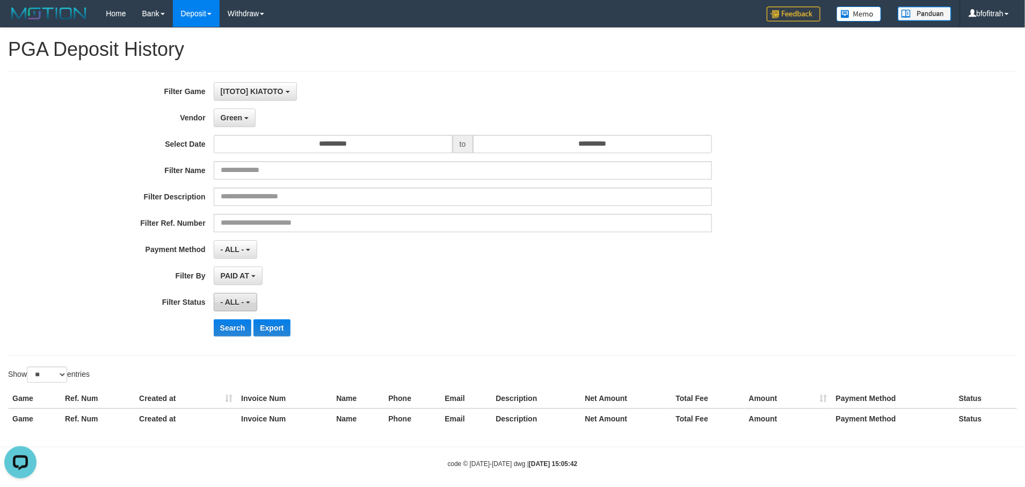
click at [242, 302] on span "- ALL -" at bounding box center [233, 302] width 24 height 9
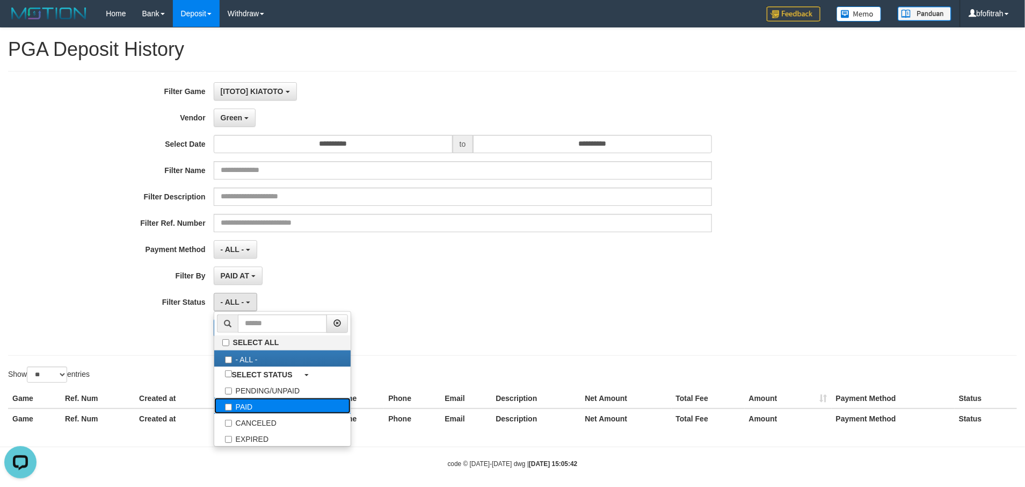
click at [305, 411] on label "PAID" at bounding box center [282, 406] width 136 height 16
select select "*"
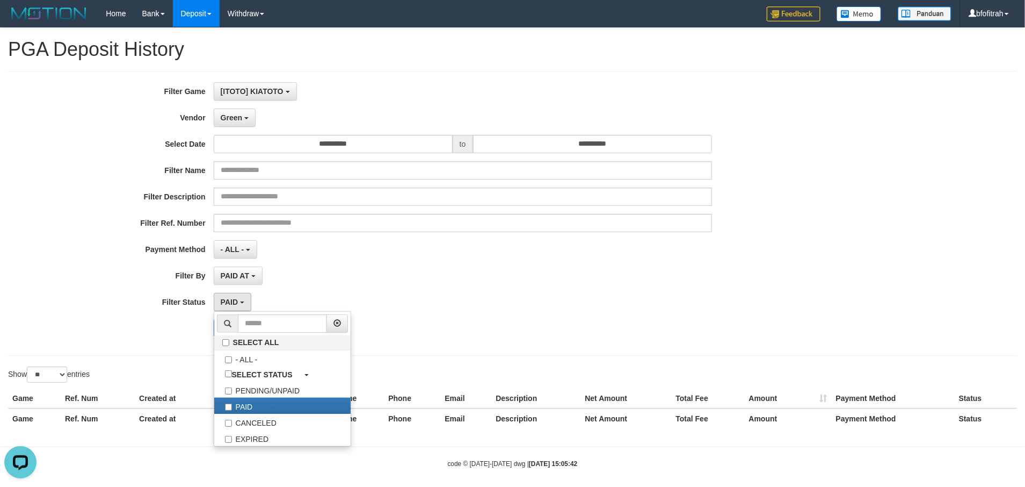
drag, startPoint x: 81, startPoint y: 310, endPoint x: 97, endPoint y: 310, distance: 15.6
click at [85, 310] on div "**********" at bounding box center [427, 302] width 855 height 18
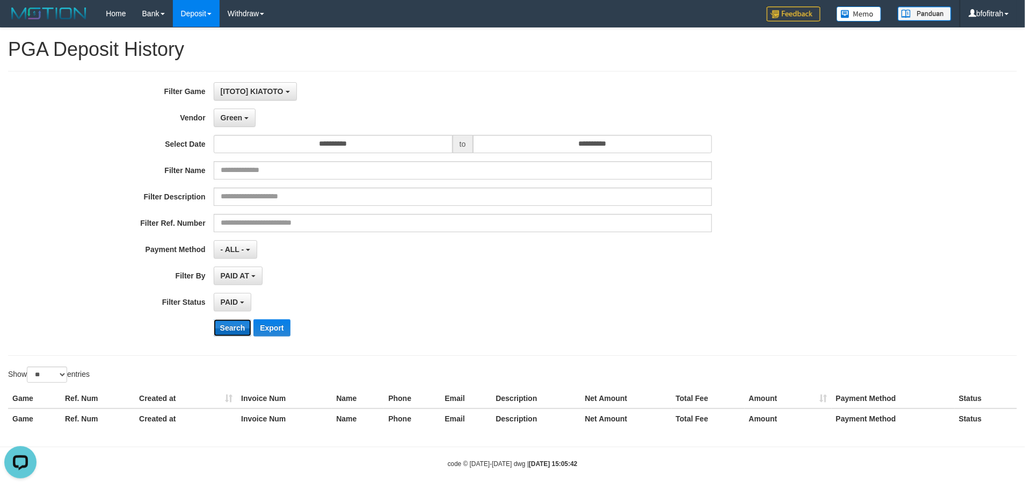
click at [219, 322] on button "Search" at bounding box center [233, 327] width 38 height 17
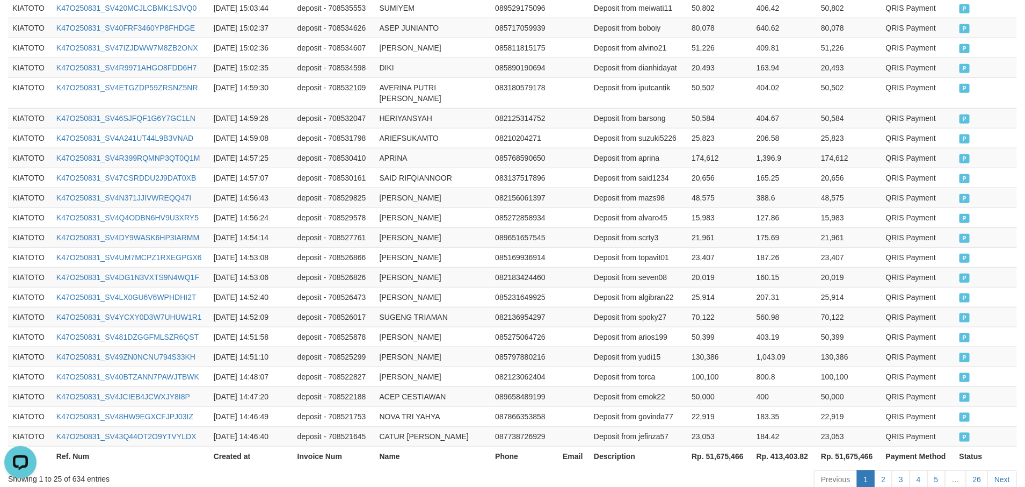
scroll to position [535, 0]
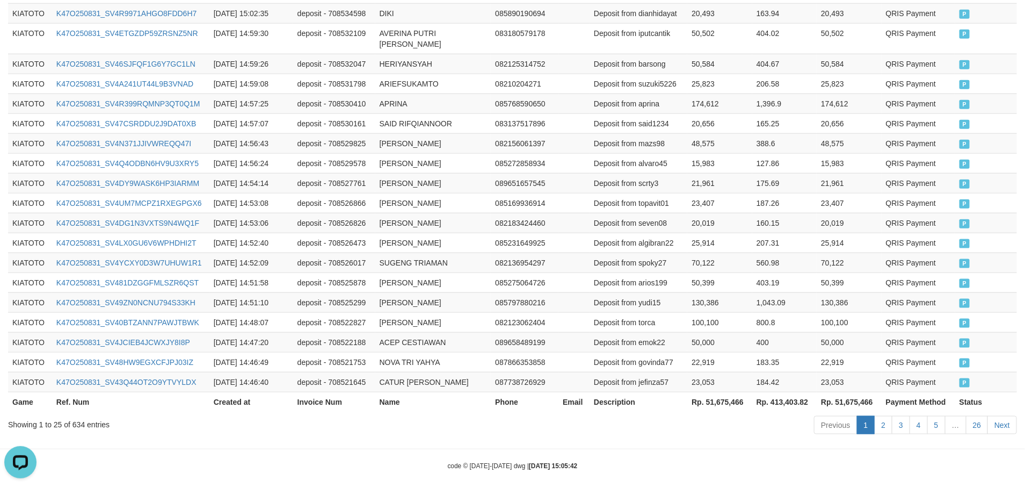
click at [732, 392] on th "Rp. 51,675,466" at bounding box center [720, 402] width 64 height 20
copy th "51,675,466"
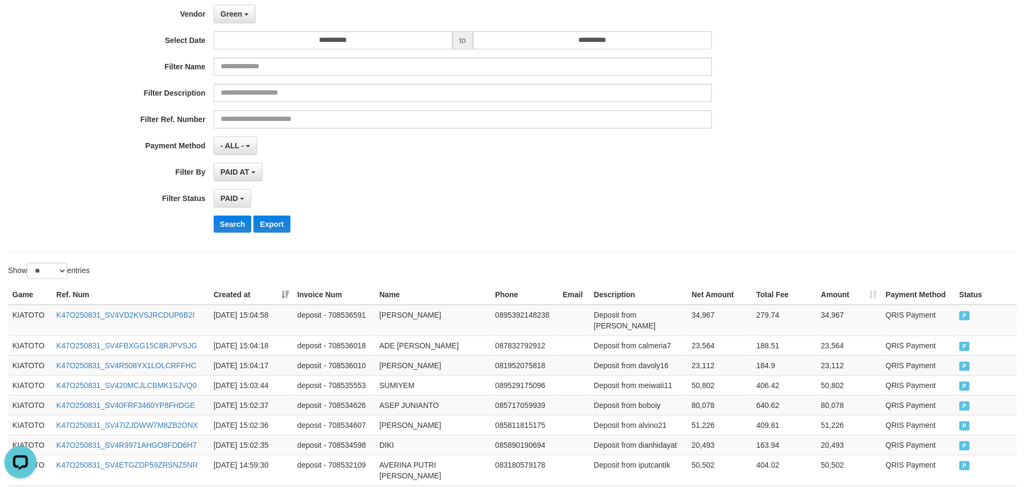
scroll to position [0, 0]
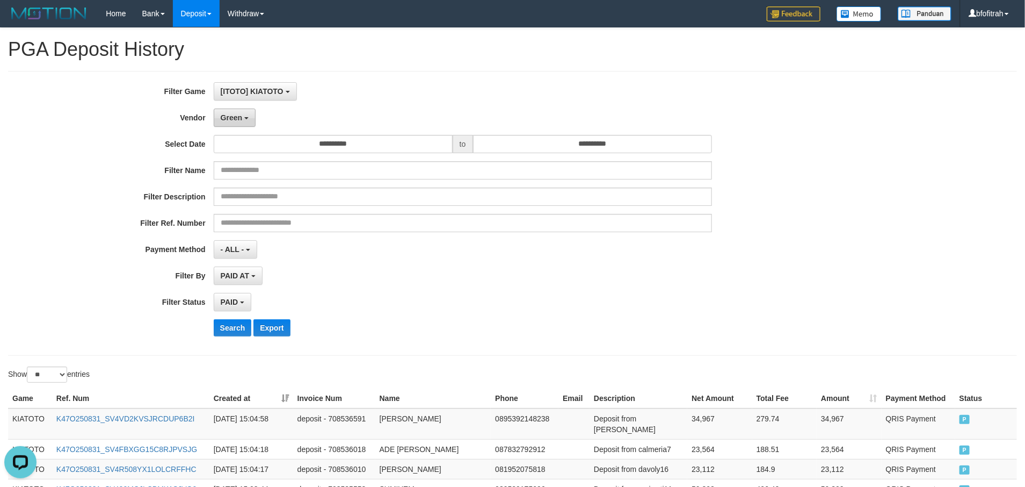
click at [234, 117] on span "Green" at bounding box center [231, 117] width 21 height 9
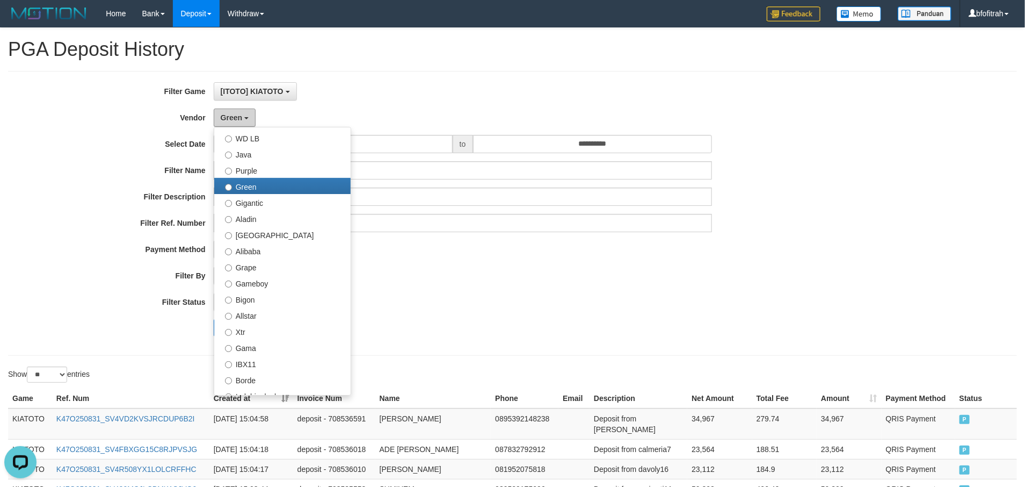
scroll to position [161, 0]
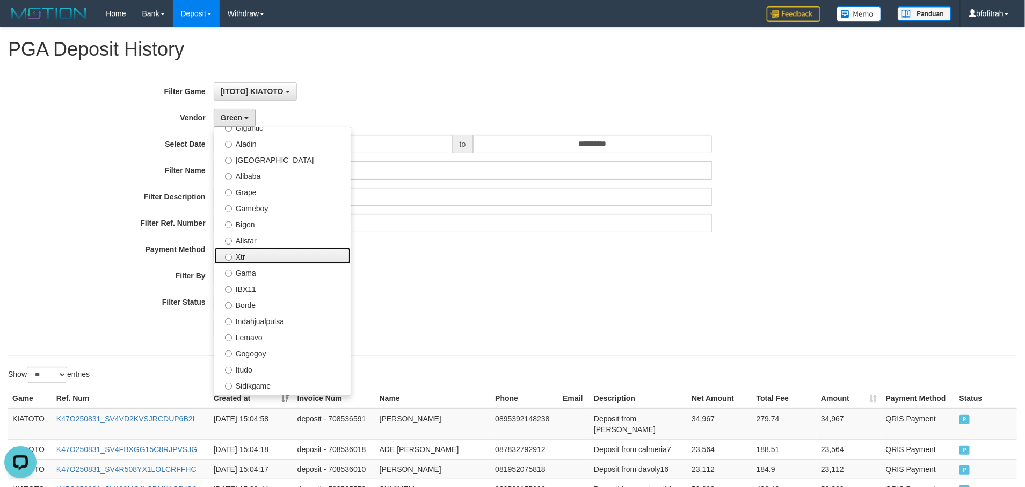
drag, startPoint x: 269, startPoint y: 255, endPoint x: 281, endPoint y: 268, distance: 17.9
click at [269, 255] on label "Xtr" at bounding box center [282, 256] width 136 height 16
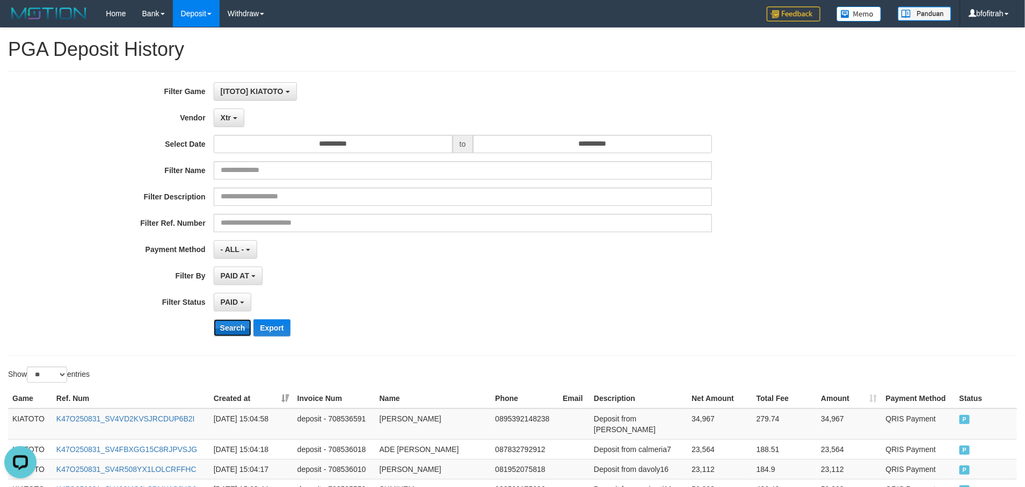
click at [222, 334] on button "Search" at bounding box center [233, 327] width 38 height 17
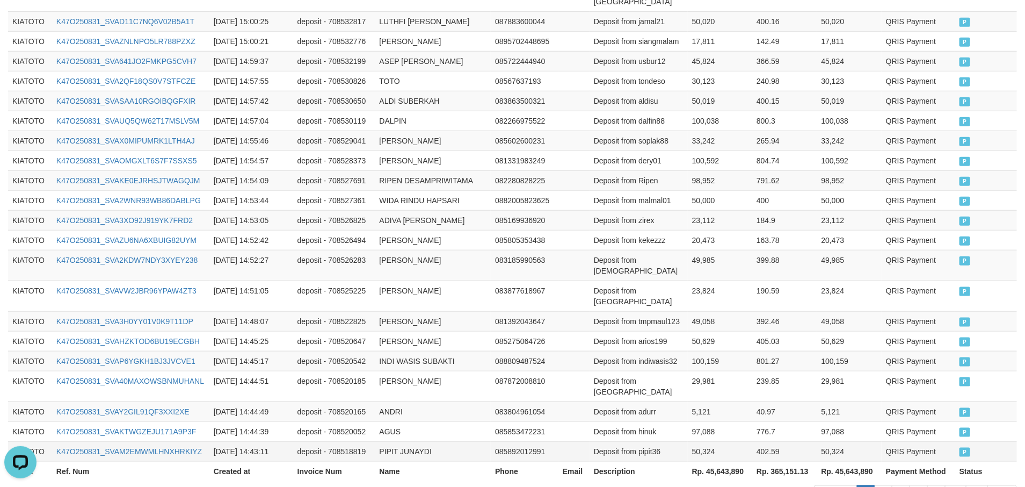
scroll to position [556, 0]
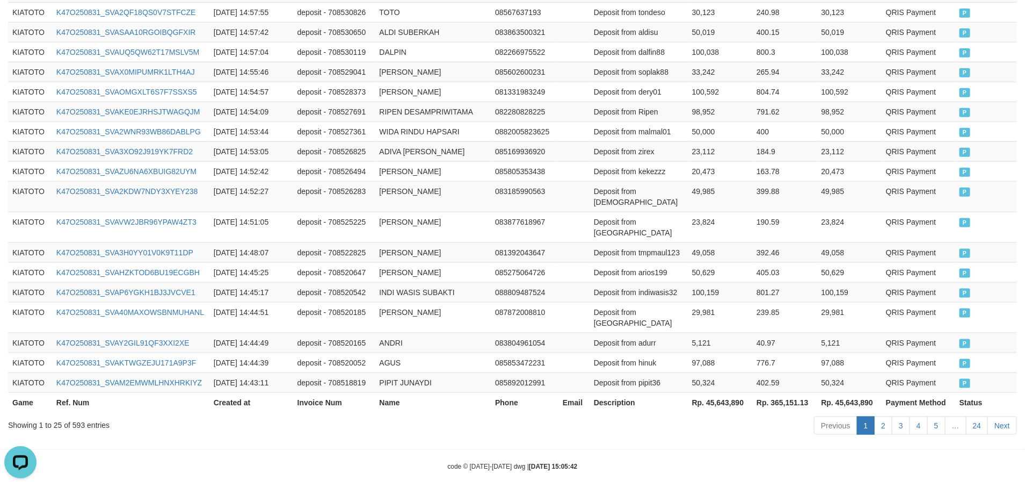
click at [780, 415] on div "Previous 1 2 3 4 5 … 24 Next" at bounding box center [726, 426] width 582 height 23
click at [732, 395] on th "Rp. 45,643,890" at bounding box center [720, 402] width 64 height 20
click at [734, 392] on th "Rp. 45,643,890" at bounding box center [720, 402] width 64 height 20
copy th "45,643,890"
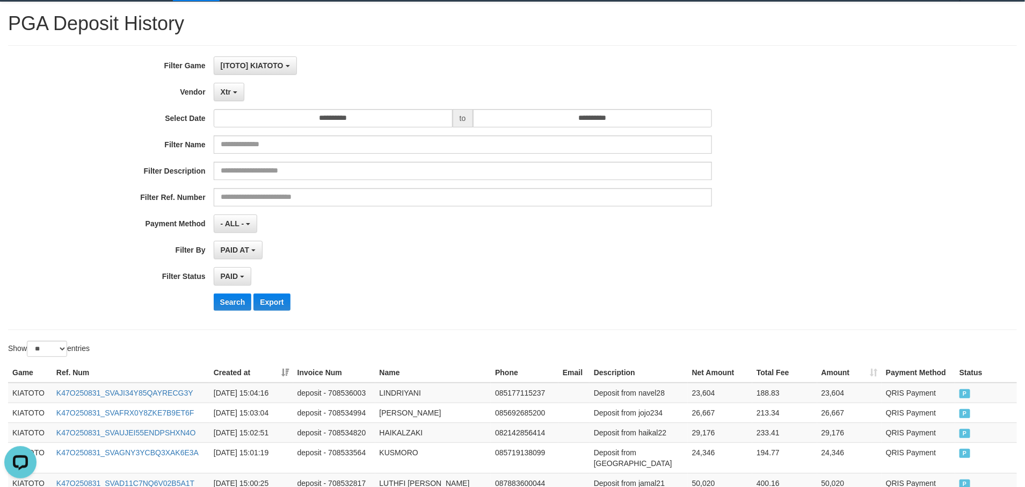
scroll to position [0, 0]
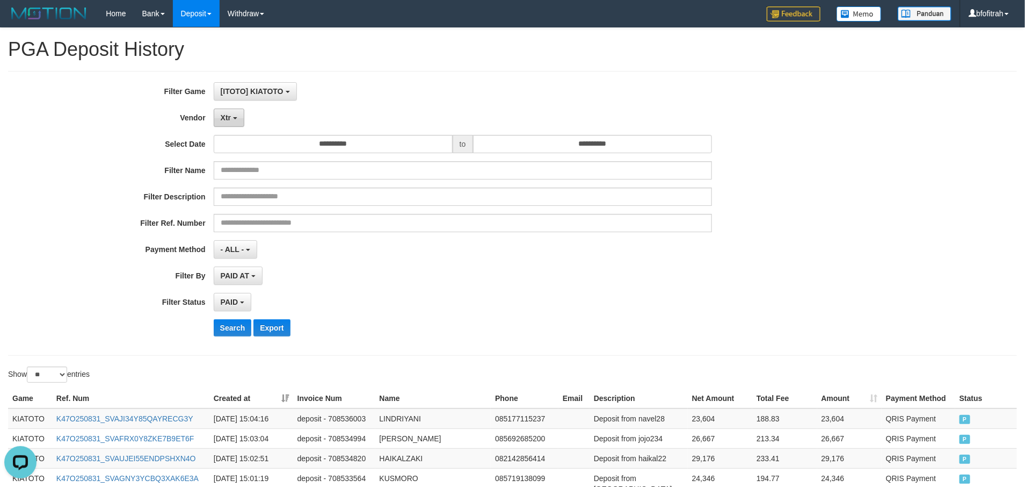
click at [218, 121] on button "Xtr" at bounding box center [229, 118] width 31 height 18
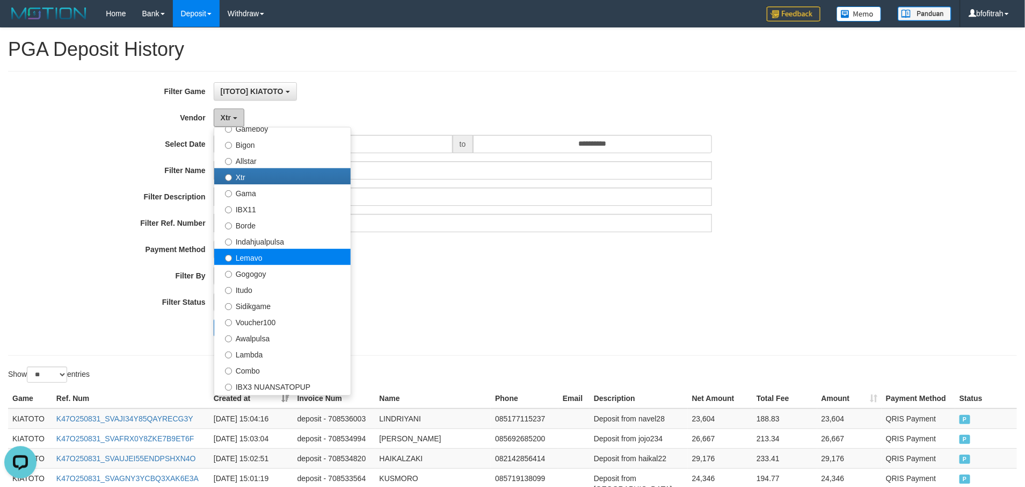
scroll to position [352, 0]
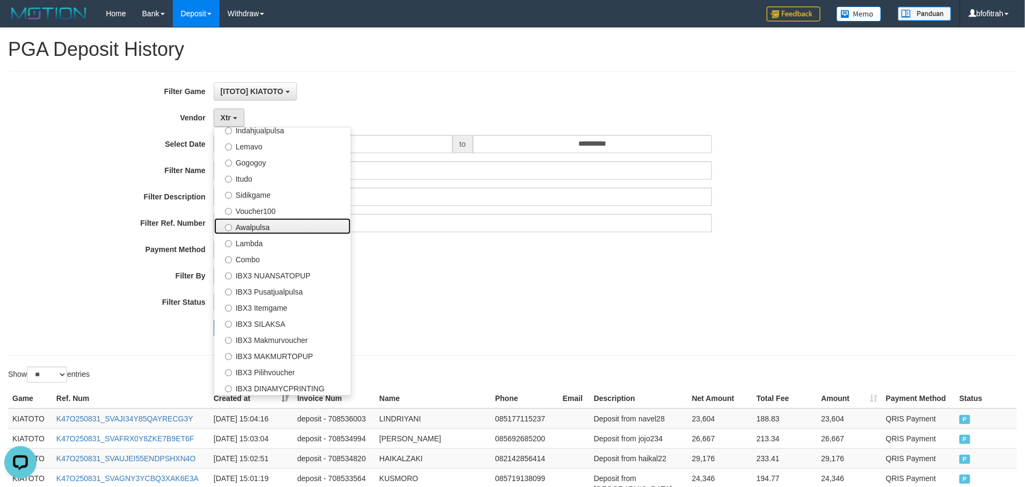
click at [287, 227] on label "Awalpulsa" at bounding box center [282, 226] width 136 height 16
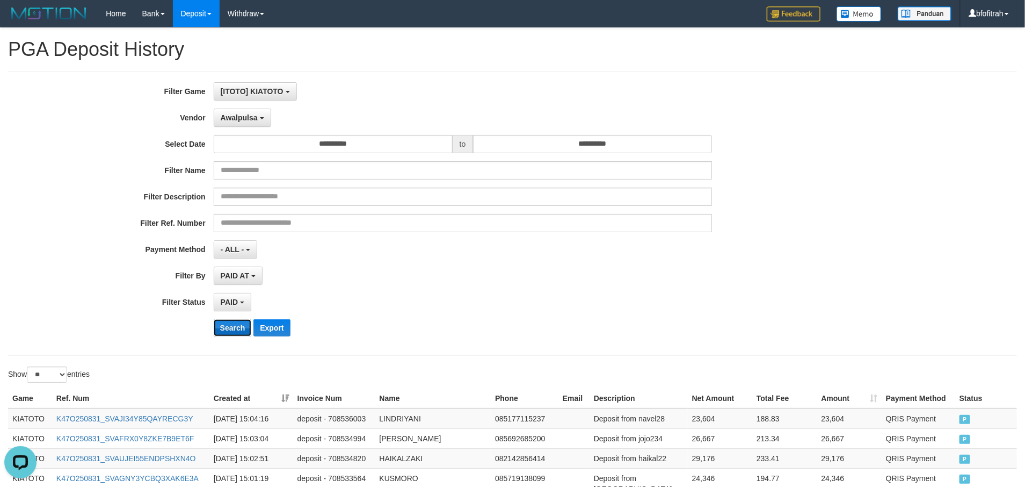
click at [226, 328] on button "Search" at bounding box center [233, 327] width 38 height 17
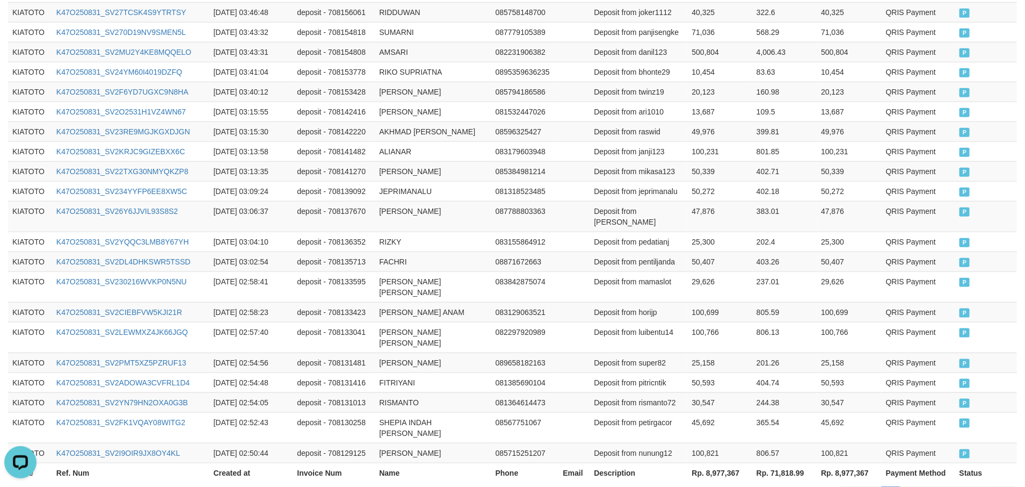
scroll to position [535, 0]
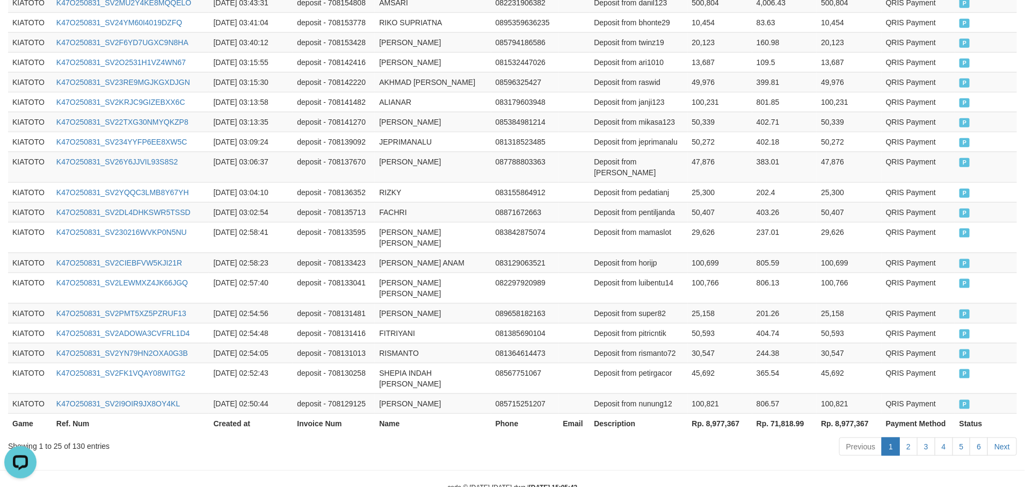
drag, startPoint x: 667, startPoint y: 440, endPoint x: 688, endPoint y: 427, distance: 24.6
click at [722, 413] on th "Rp. 8,977,367" at bounding box center [720, 423] width 64 height 20
copy th "8,977,367"
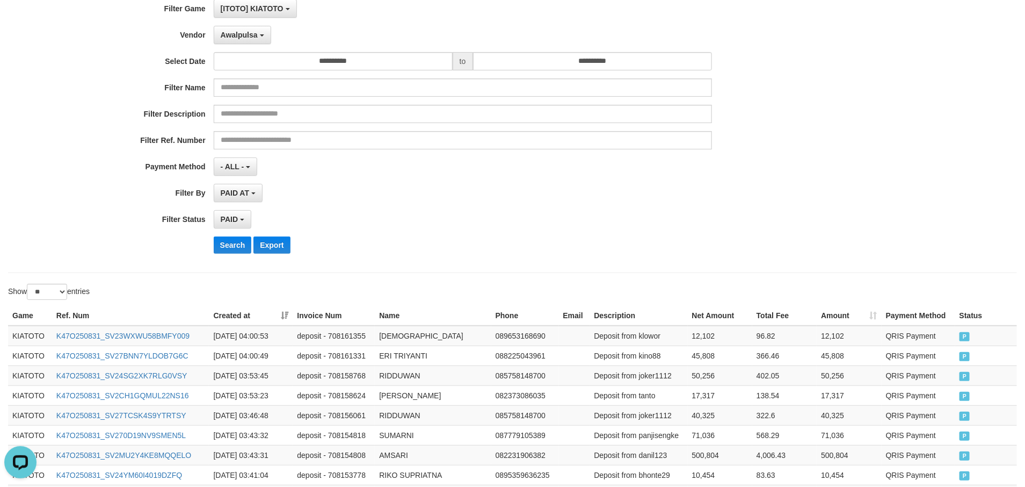
scroll to position [0, 0]
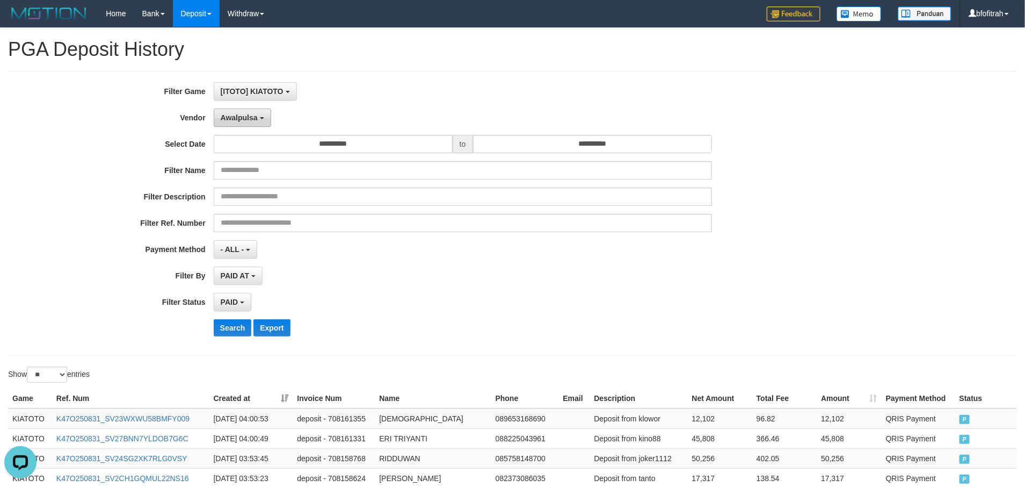
click at [230, 122] on button "Awalpulsa" at bounding box center [242, 118] width 57 height 18
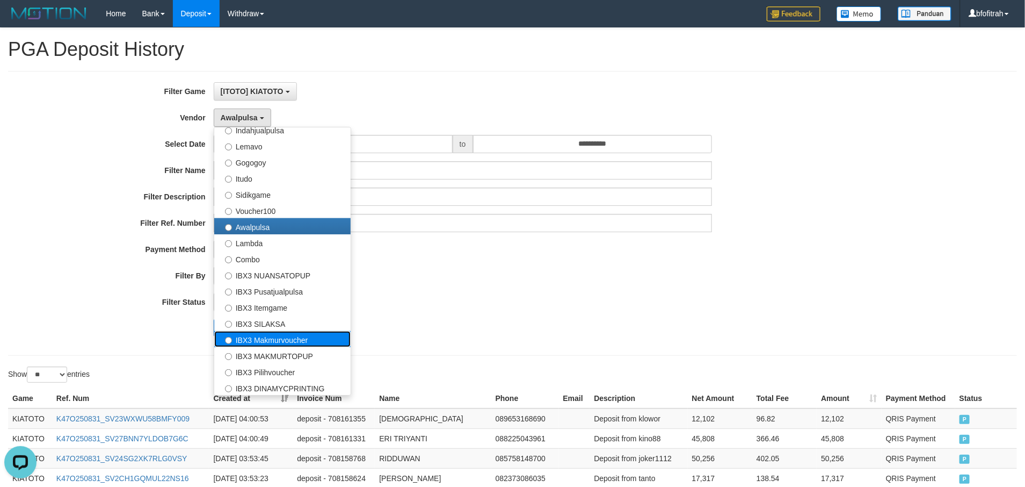
click at [332, 338] on label "IBX3 Makmurvoucher" at bounding box center [282, 339] width 136 height 16
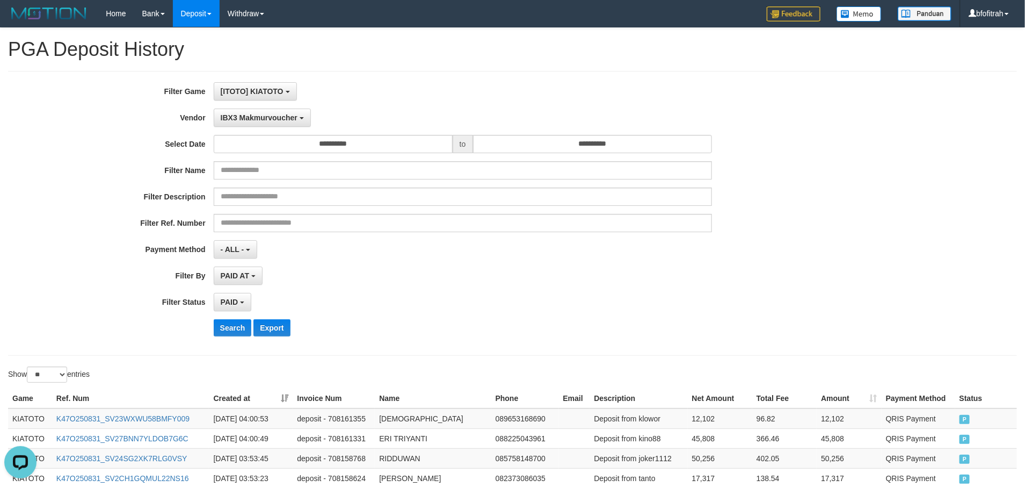
click at [489, 332] on div "Search Export" at bounding box center [534, 327] width 641 height 17
drag, startPoint x: 224, startPoint y: 331, endPoint x: 468, endPoint y: 379, distance: 248.5
click at [225, 332] on button "Search" at bounding box center [233, 327] width 38 height 17
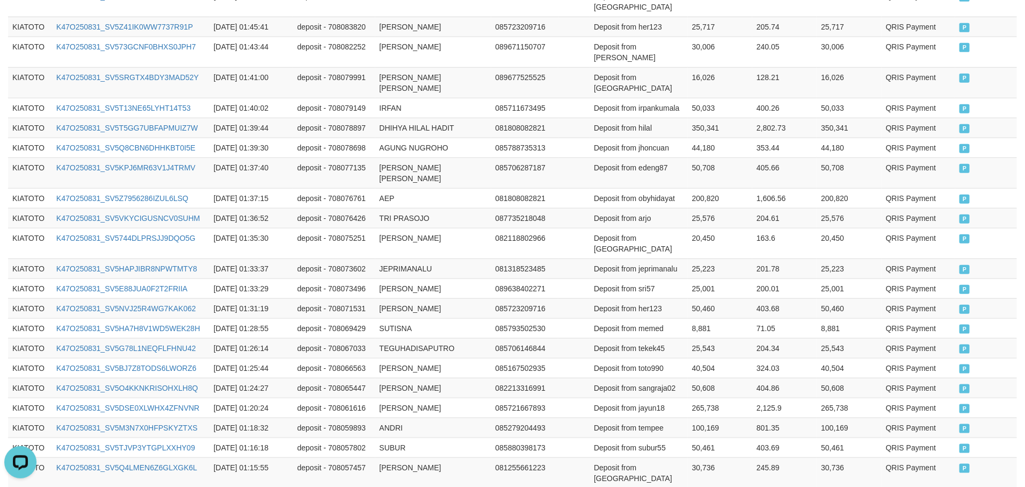
scroll to position [535, 0]
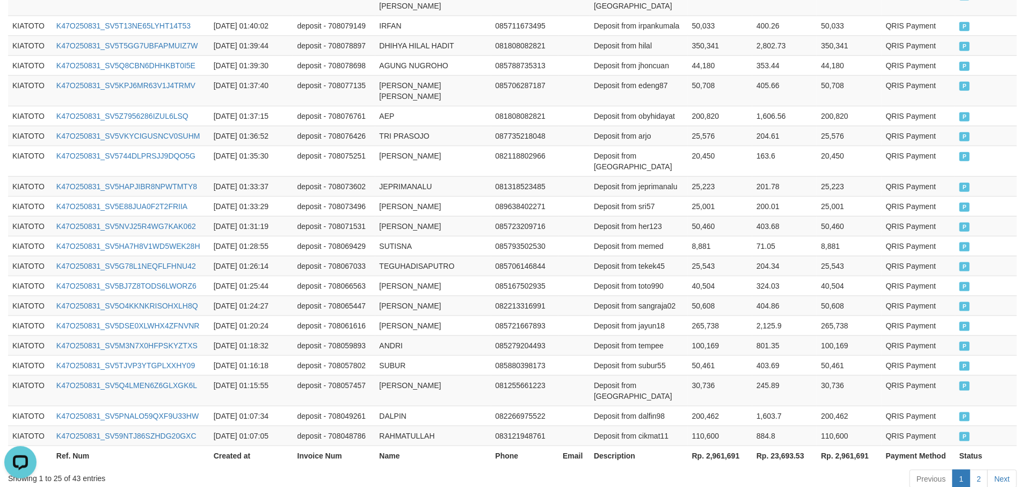
click at [774, 402] on div "Show ** ** ** *** entries Game Ref. Num Created at Invoice Num Name Phone Email…" at bounding box center [512, 161] width 1009 height 660
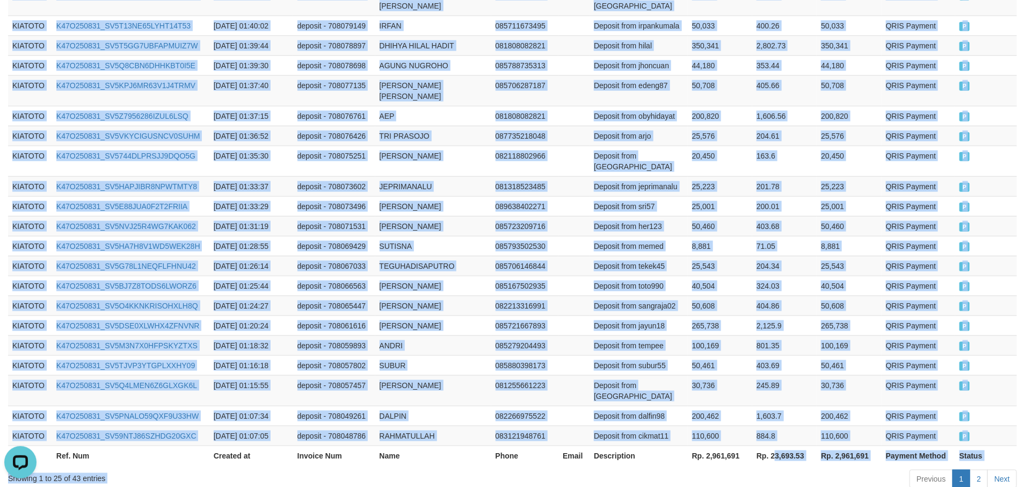
click at [732, 468] on div "Previous 1 2 Next" at bounding box center [726, 479] width 582 height 23
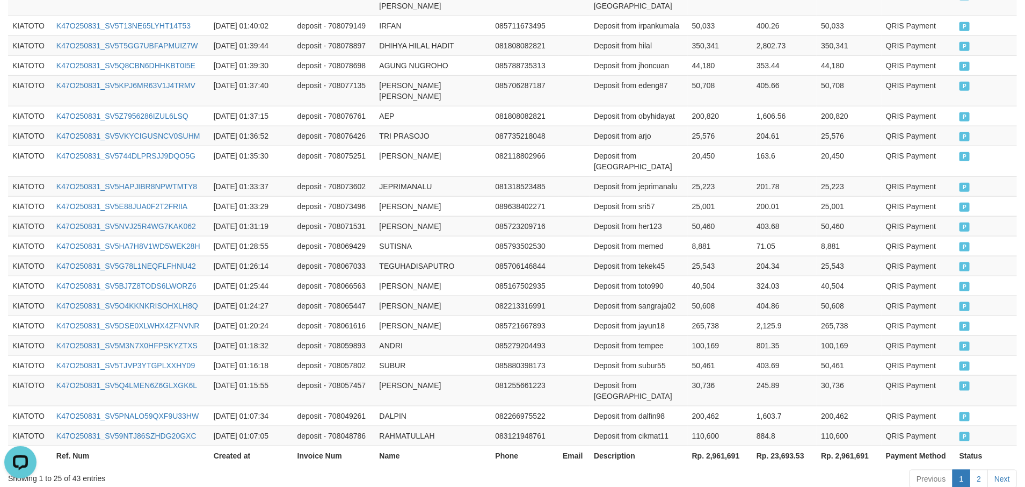
click at [719, 445] on th "Rp. 2,961,691" at bounding box center [720, 455] width 64 height 20
drag, startPoint x: 719, startPoint y: 384, endPoint x: 764, endPoint y: 407, distance: 50.0
click at [722, 445] on th "Rp. 2,961,691" at bounding box center [720, 455] width 64 height 20
copy th "2,961,691"
drag, startPoint x: 799, startPoint y: 429, endPoint x: 898, endPoint y: 443, distance: 99.9
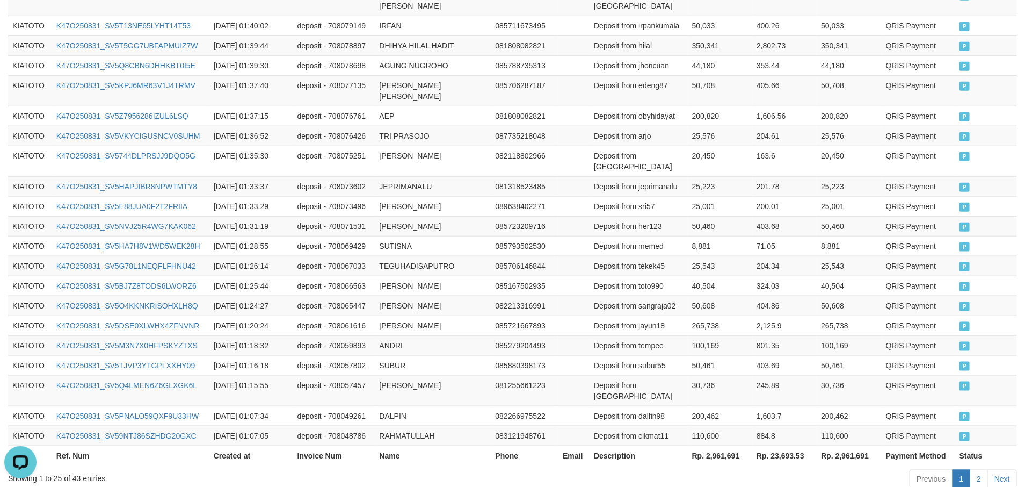
click at [810, 429] on body "Toggle navigation Home Bank Account List Load By Website Group [ITOTO] KIATOTO …" at bounding box center [512, 8] width 1025 height 1086
click at [725, 468] on div "Previous 1 2 Next" at bounding box center [726, 479] width 582 height 23
click at [725, 445] on th "Rp. 2,961,691" at bounding box center [720, 455] width 64 height 20
copy th "2,961,691"
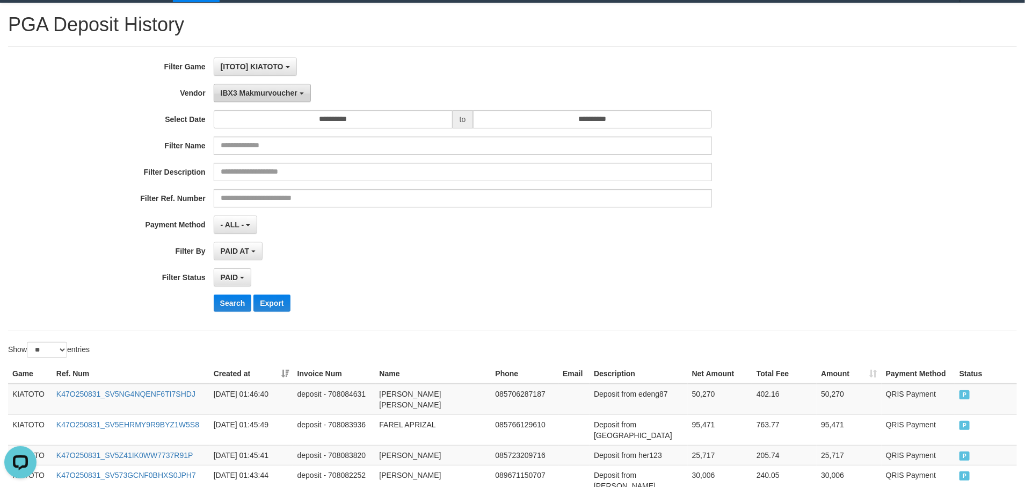
scroll to position [0, 0]
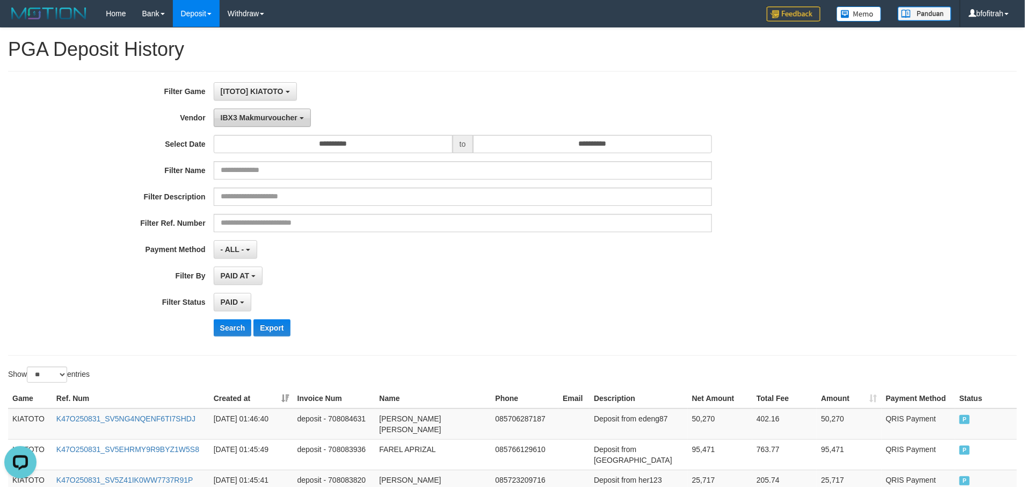
drag, startPoint x: 253, startPoint y: 126, endPoint x: 271, endPoint y: 211, distance: 87.2
click at [258, 123] on button "IBX3 Makmurvoucher" at bounding box center [262, 118] width 97 height 18
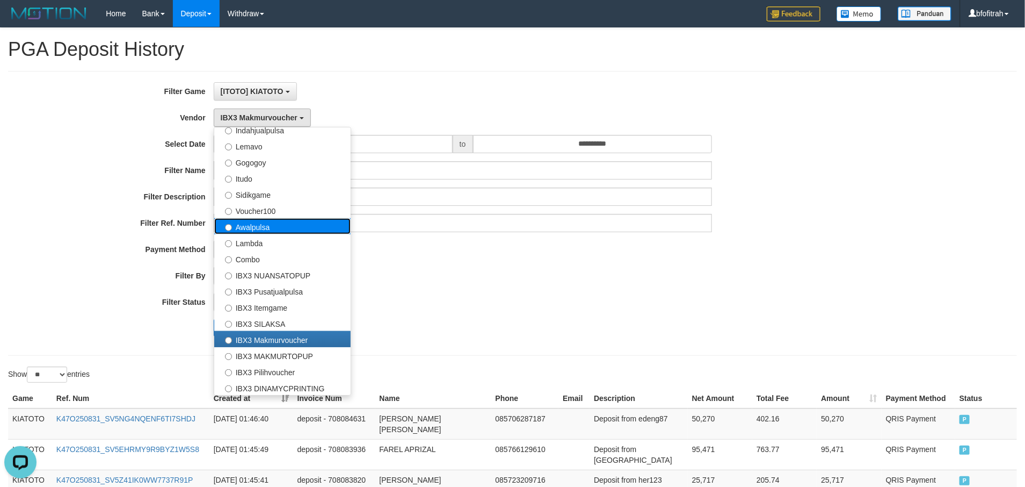
click at [299, 231] on label "Awalpulsa" at bounding box center [282, 226] width 136 height 16
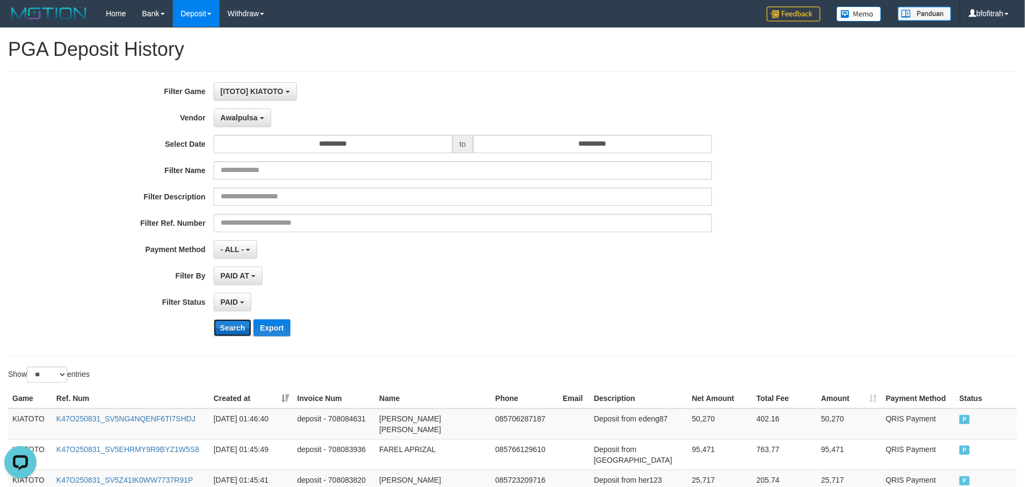
click at [231, 331] on button "Search" at bounding box center [233, 327] width 38 height 17
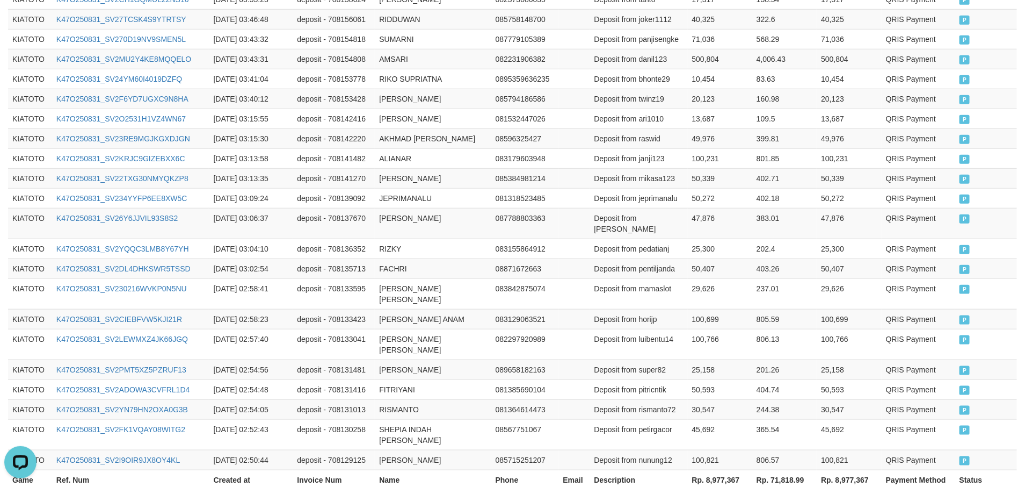
scroll to position [535, 0]
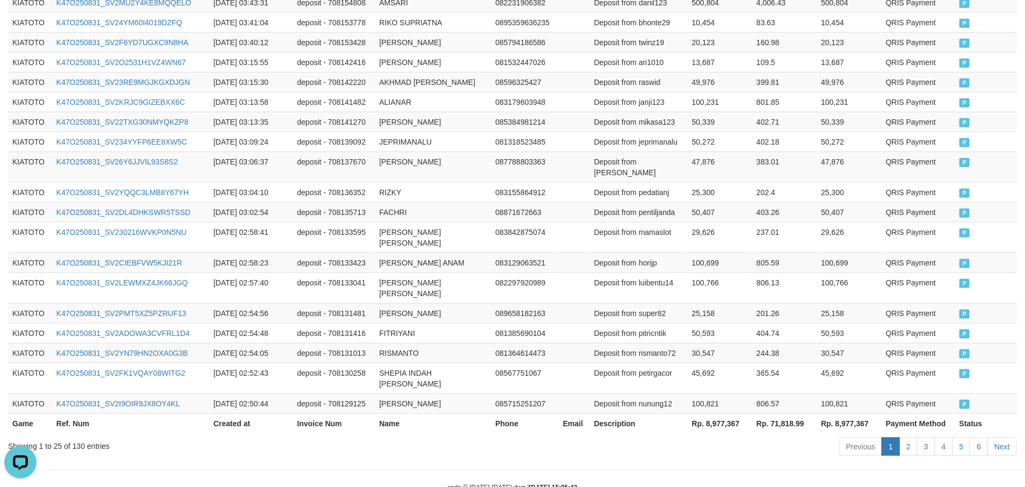
click at [711, 413] on th "Rp. 8,977,367" at bounding box center [720, 423] width 64 height 20
copy th "8,977,367"
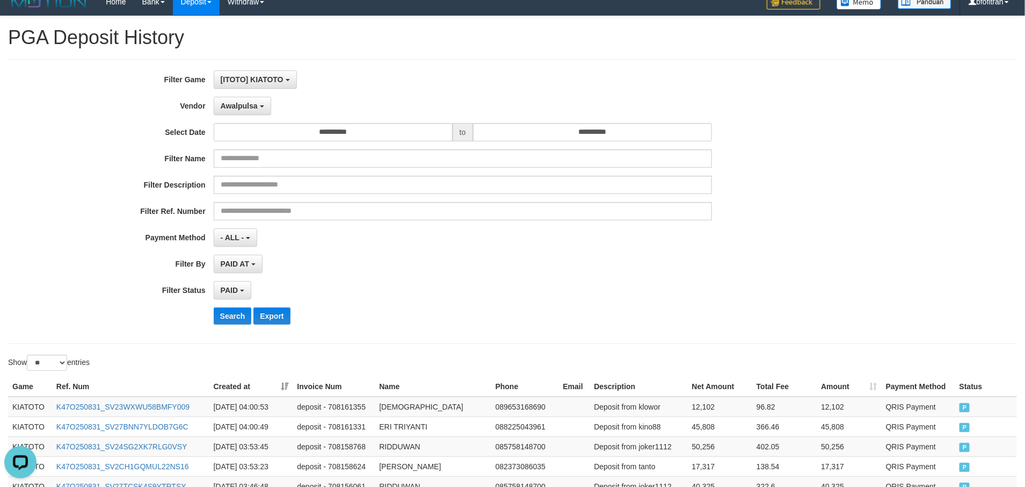
scroll to position [0, 0]
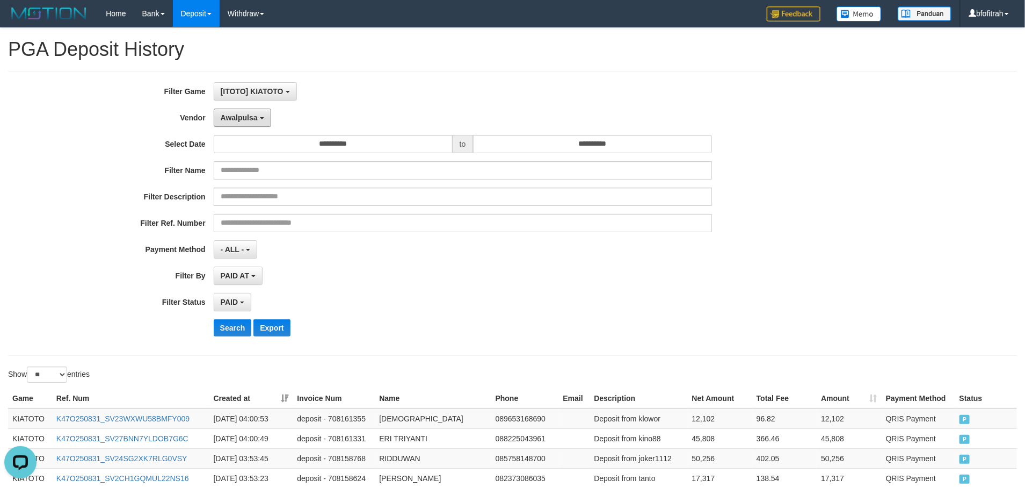
drag, startPoint x: 258, startPoint y: 123, endPoint x: 256, endPoint y: 132, distance: 9.3
click at [258, 123] on button "Awalpulsa" at bounding box center [242, 118] width 57 height 18
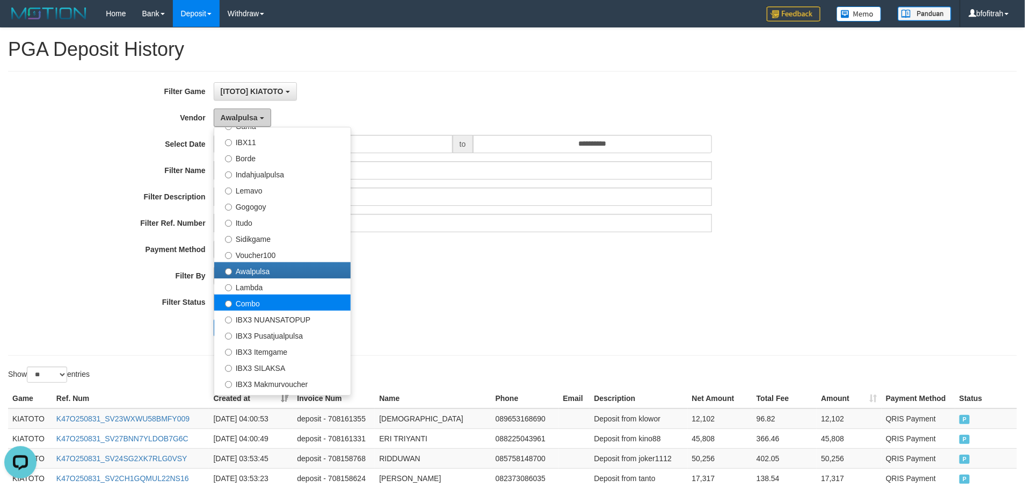
scroll to position [271, 0]
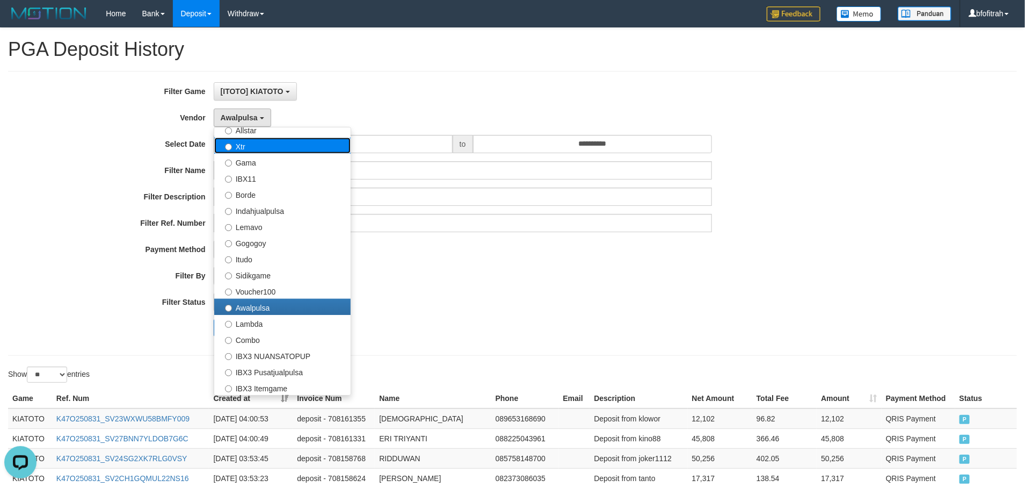
click at [295, 147] on label "Xtr" at bounding box center [282, 146] width 136 height 16
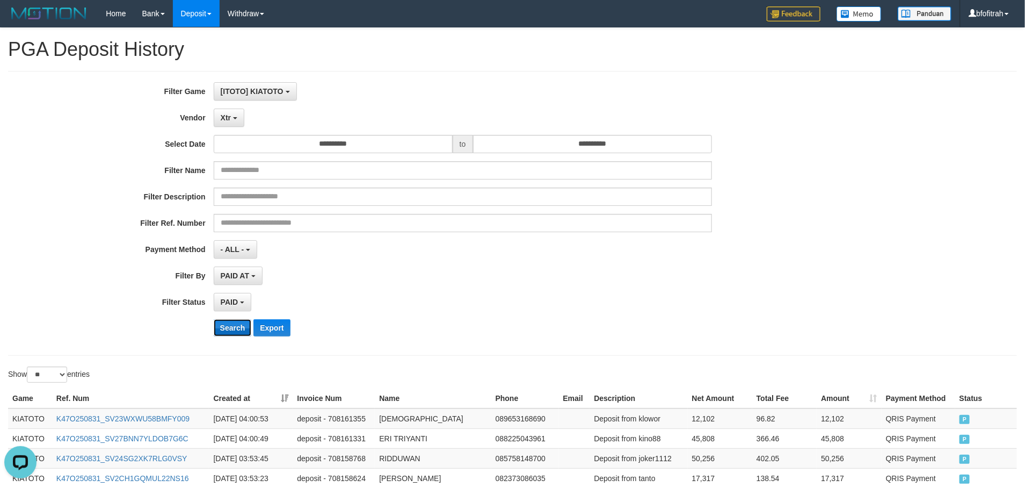
click at [228, 329] on button "Search" at bounding box center [233, 327] width 38 height 17
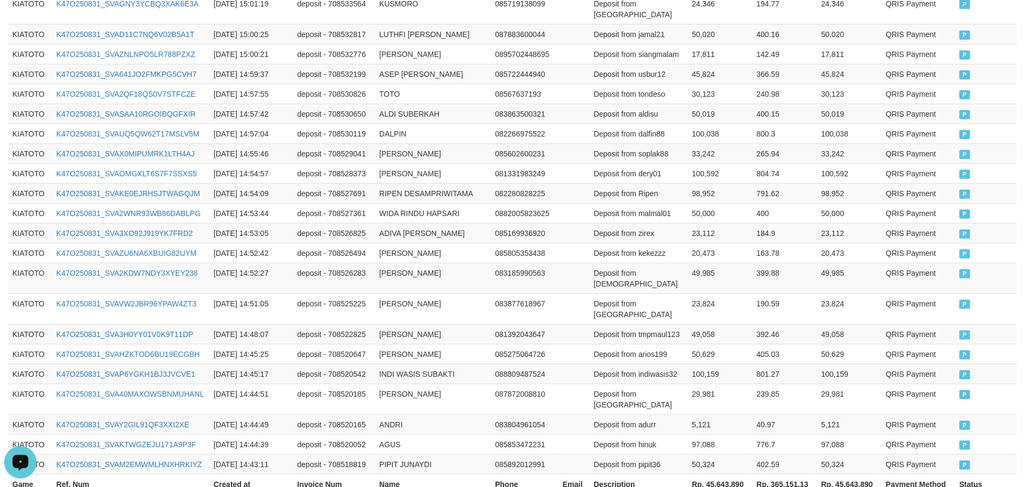
scroll to position [556, 0]
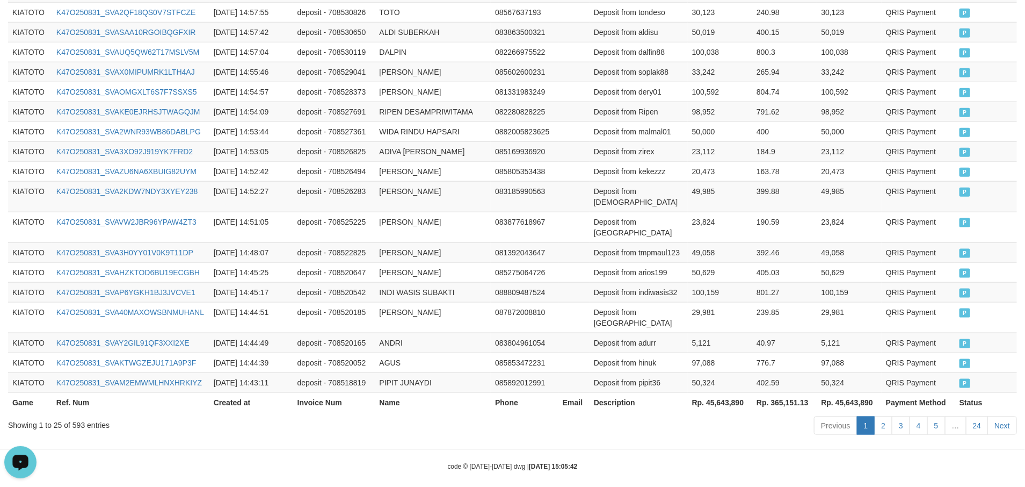
click at [716, 392] on th "Rp. 45,643,890" at bounding box center [720, 402] width 64 height 20
drag, startPoint x: 716, startPoint y: 382, endPoint x: 677, endPoint y: 382, distance: 38.1
click at [716, 392] on th "Rp. 45,643,890" at bounding box center [720, 402] width 64 height 20
copy th "45,643,890"
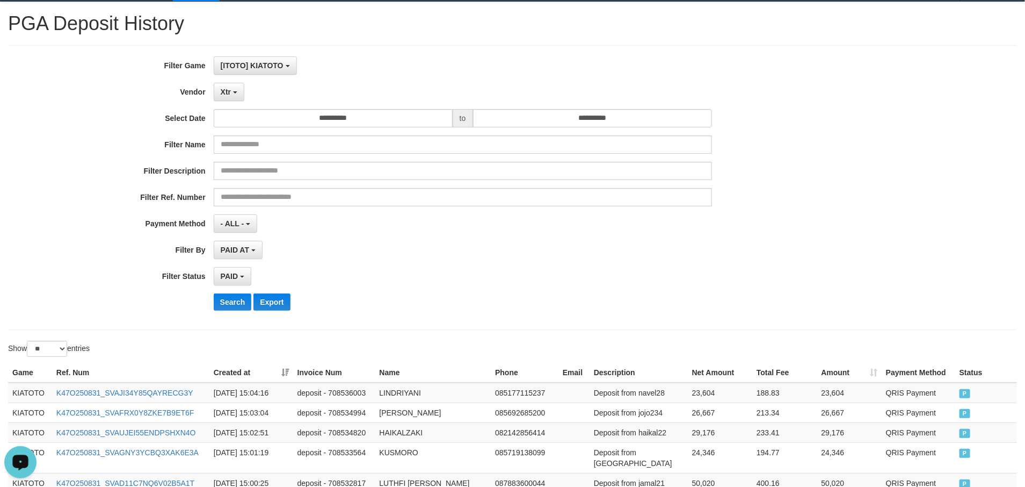
scroll to position [0, 0]
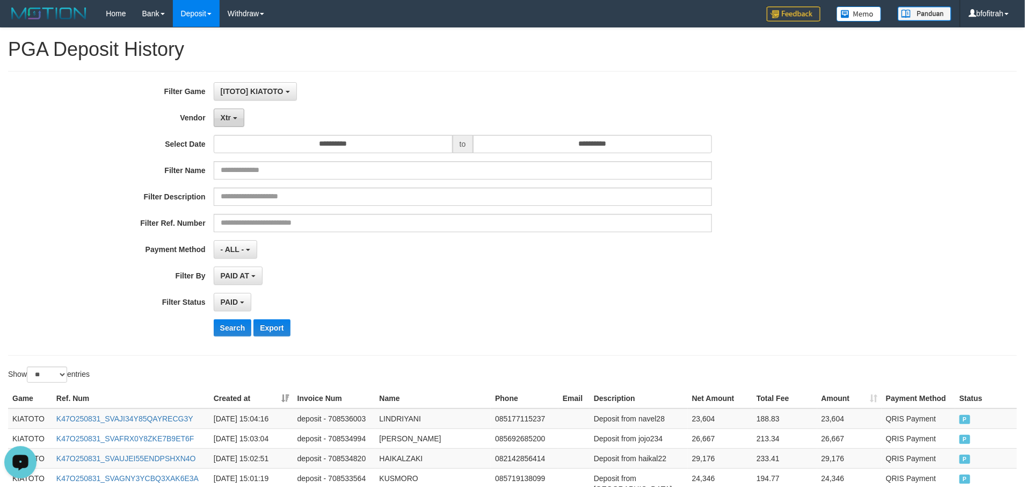
click at [230, 123] on button "Xtr" at bounding box center [229, 118] width 31 height 18
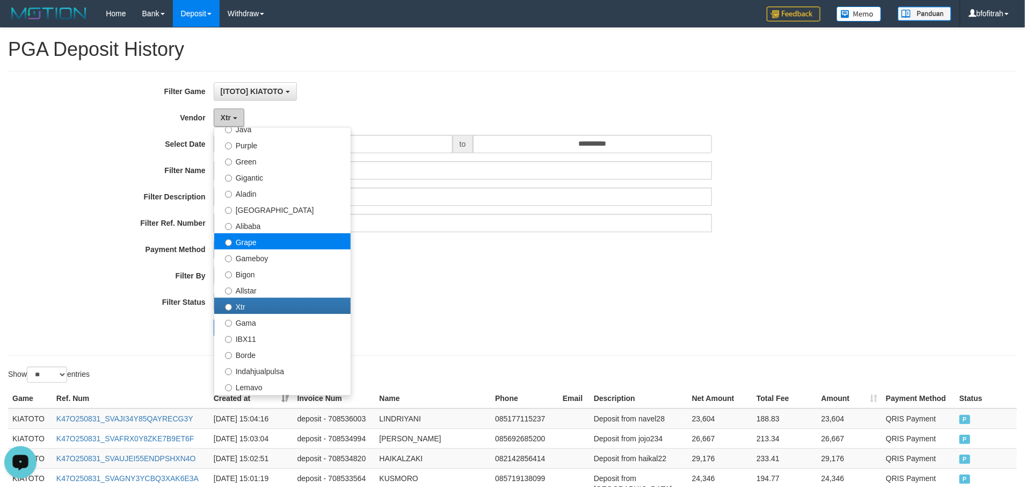
scroll to position [110, 0]
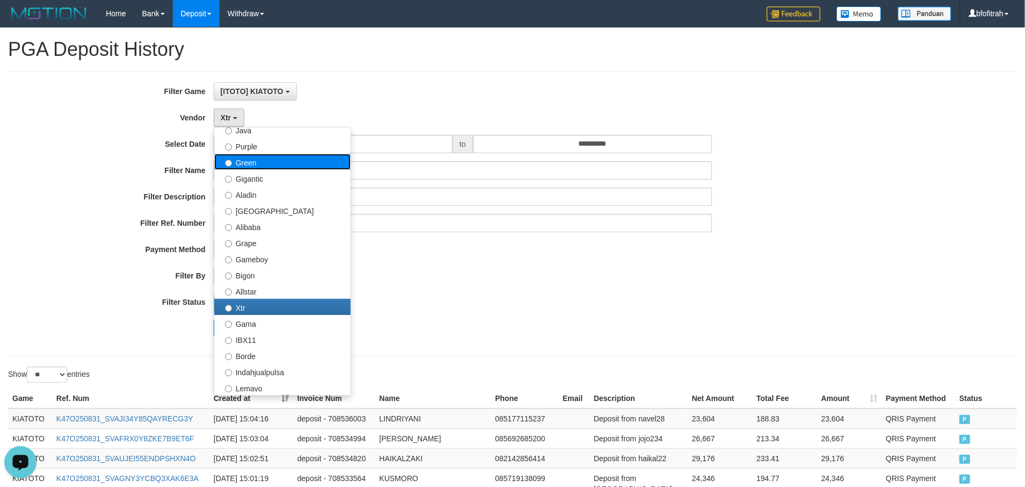
click at [290, 166] on label "Green" at bounding box center [282, 162] width 136 height 16
select select "**********"
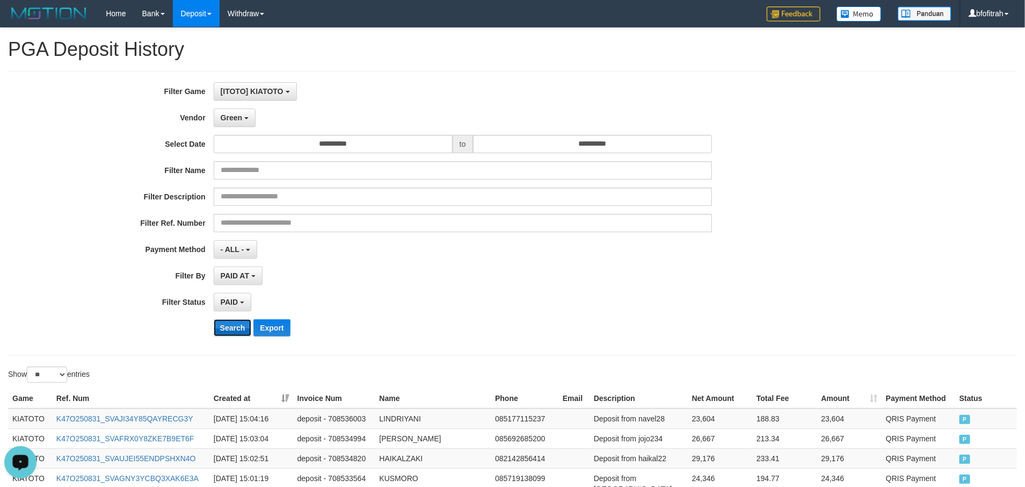
click at [229, 327] on button "Search" at bounding box center [233, 327] width 38 height 17
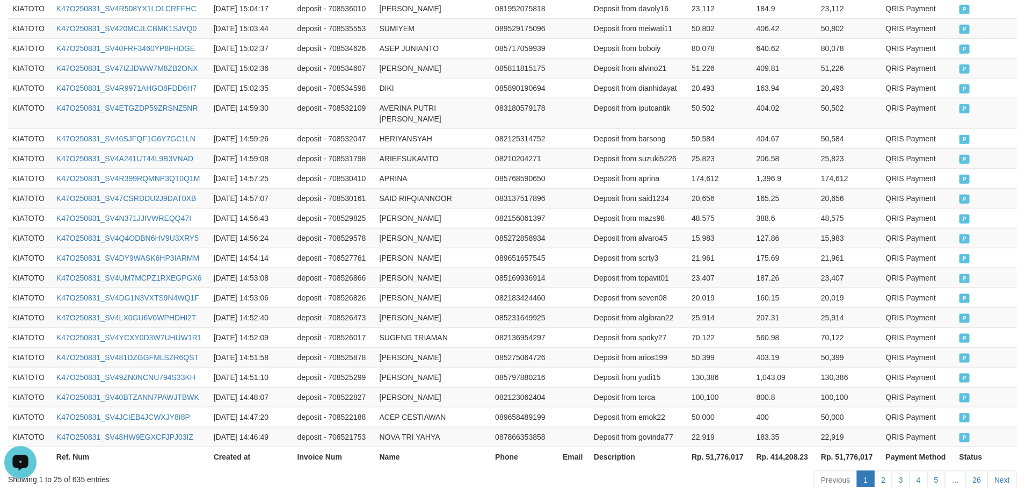
scroll to position [535, 0]
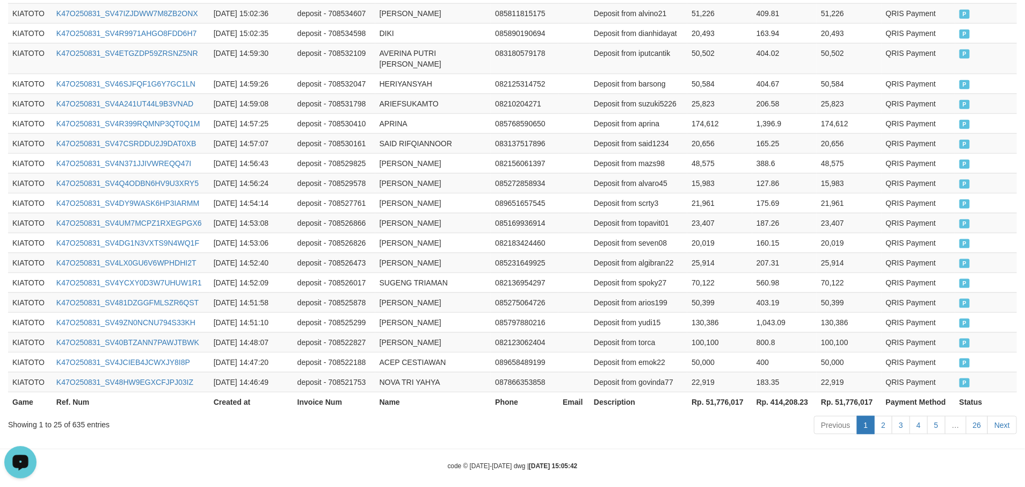
drag, startPoint x: 645, startPoint y: 408, endPoint x: 669, endPoint y: 410, distance: 24.2
click at [655, 415] on div "Previous 1 2 3 4 5 … 26 Next" at bounding box center [726, 426] width 582 height 23
click at [745, 393] on th "Rp. 51,776,017" at bounding box center [720, 402] width 64 height 20
click at [724, 392] on th "Rp. 51,776,017" at bounding box center [720, 402] width 64 height 20
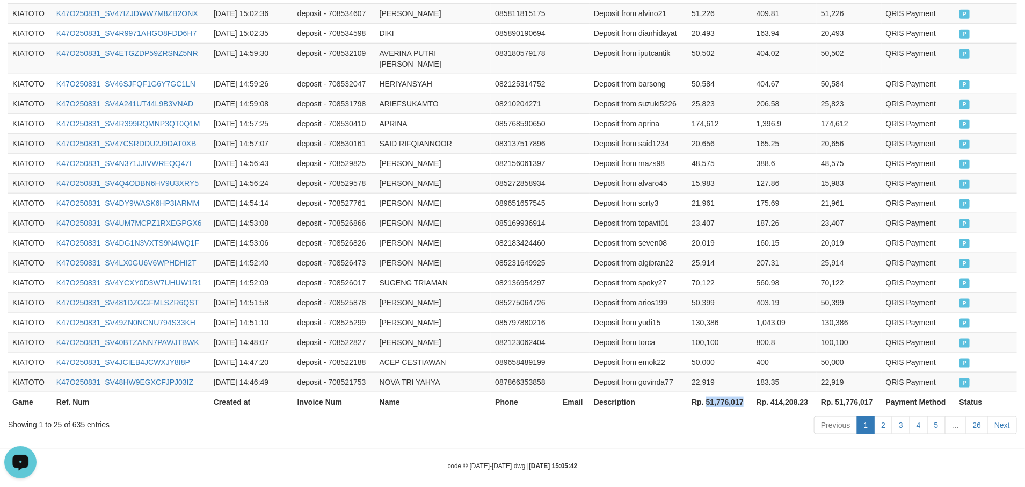
click at [724, 392] on th "Rp. 51,776,017" at bounding box center [720, 402] width 64 height 20
copy th "51,776,017"
click at [708, 426] on div "Previous 1 2 3 4 5 … 26 Next" at bounding box center [726, 426] width 582 height 23
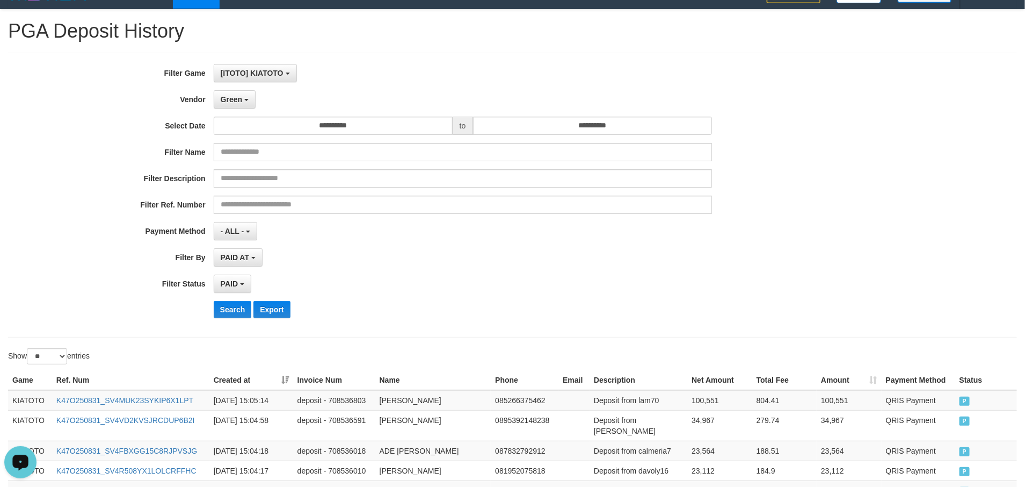
scroll to position [0, 0]
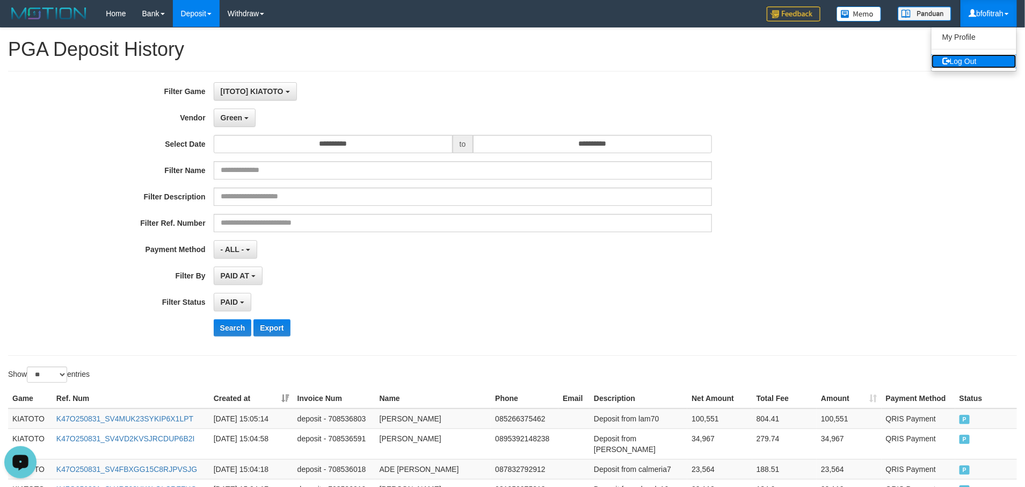
click at [972, 60] on link "Log Out" at bounding box center [974, 61] width 85 height 14
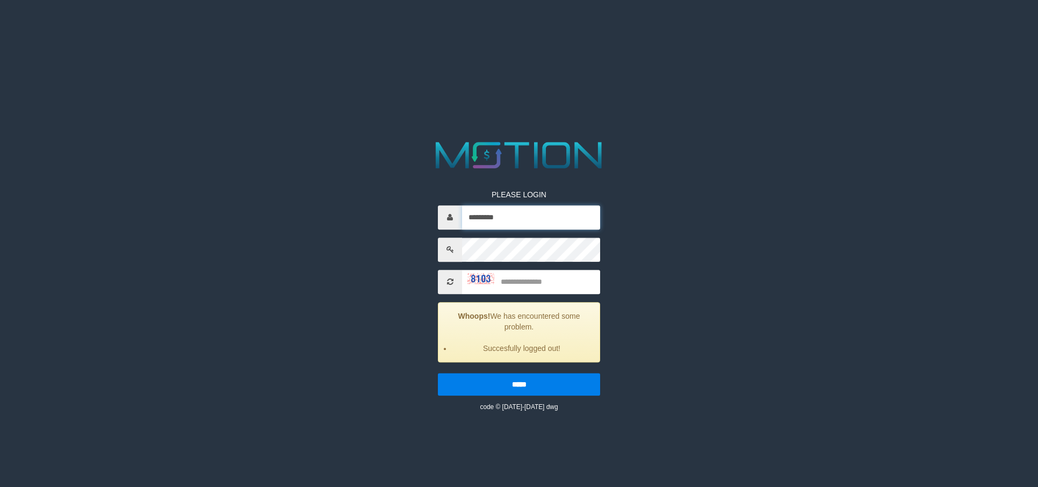
click at [563, 227] on input "*********" at bounding box center [531, 217] width 138 height 24
type input "*********"
click at [536, 276] on input "text" at bounding box center [531, 282] width 138 height 24
type input "****"
click at [438, 373] on input "*****" at bounding box center [519, 384] width 162 height 23
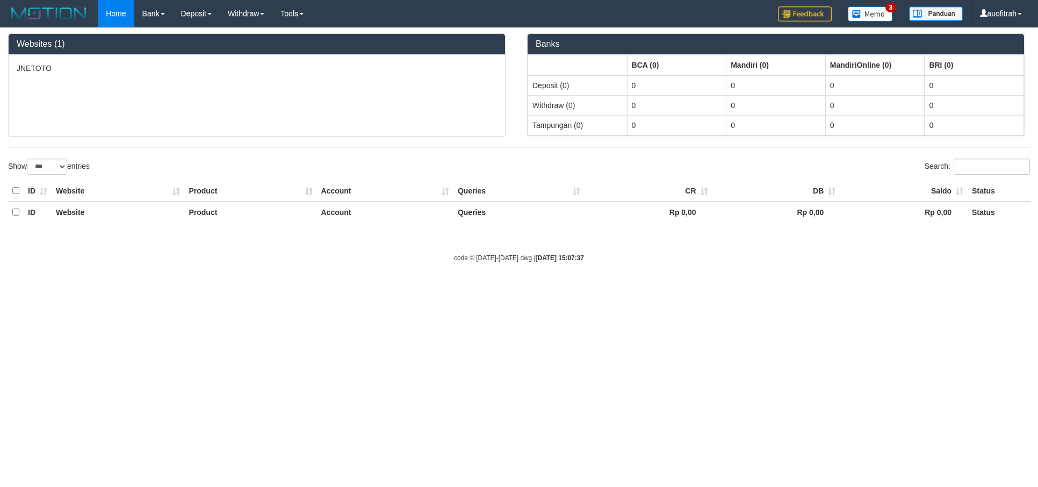
select select "***"
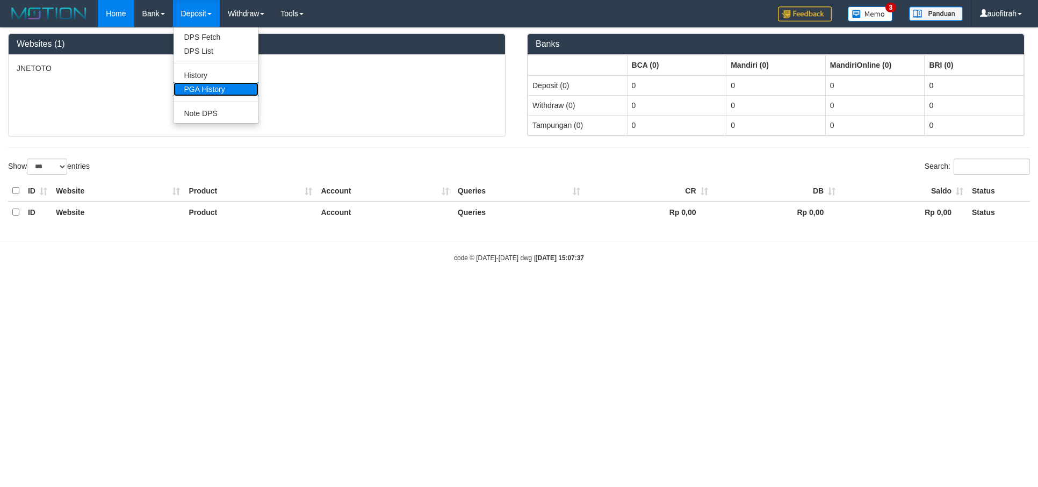
click at [231, 89] on link "PGA History" at bounding box center [216, 89] width 85 height 14
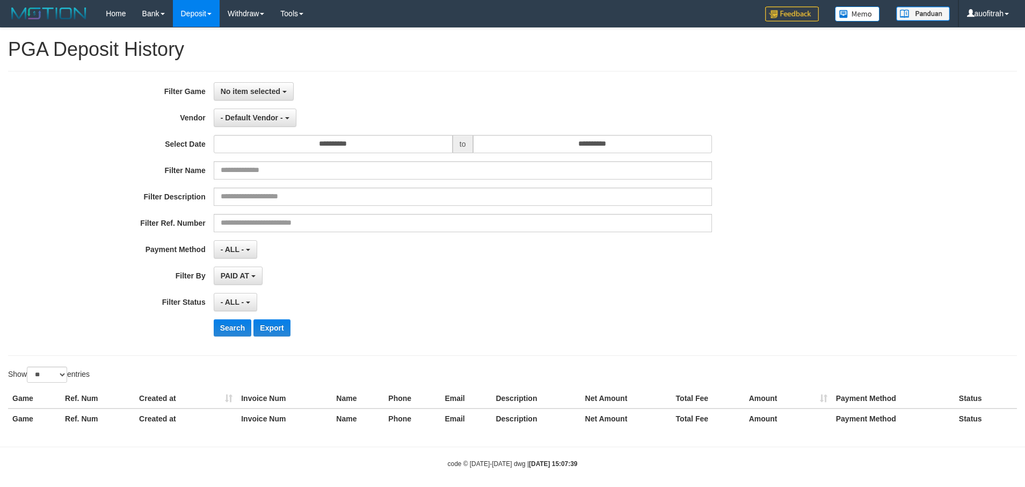
select select
select select "**"
drag, startPoint x: 0, startPoint y: 0, endPoint x: 243, endPoint y: 102, distance: 263.7
click at [237, 87] on span "No item selected" at bounding box center [251, 91] width 60 height 9
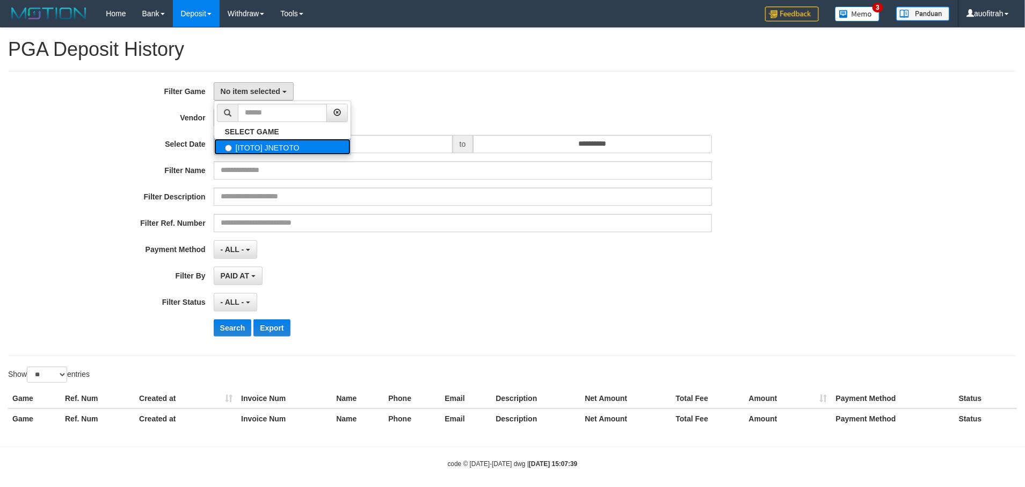
click at [281, 140] on label "[ITOTO] JNETOTO" at bounding box center [282, 147] width 136 height 16
select select "***"
click at [268, 134] on div "**********" at bounding box center [427, 213] width 855 height 262
click at [276, 118] on span "- Default Vendor -" at bounding box center [252, 117] width 62 height 9
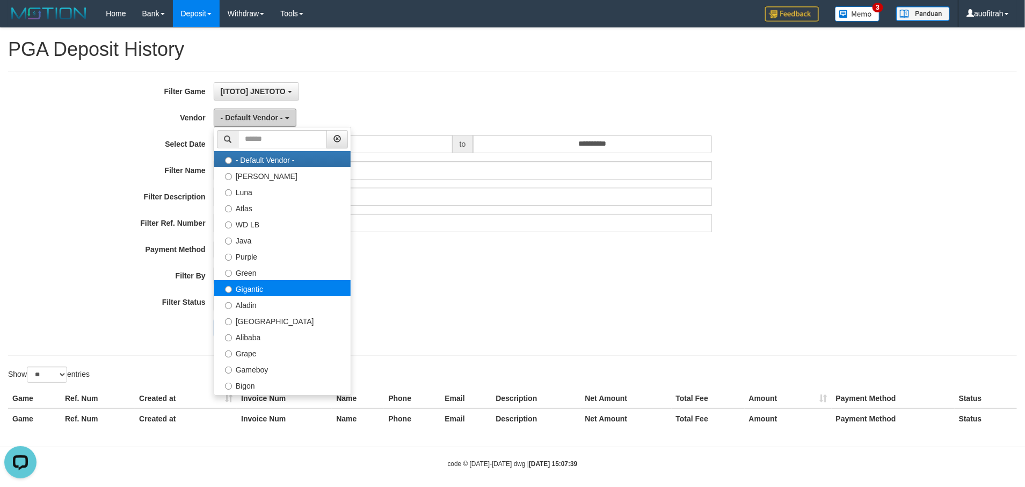
scroll to position [0, 0]
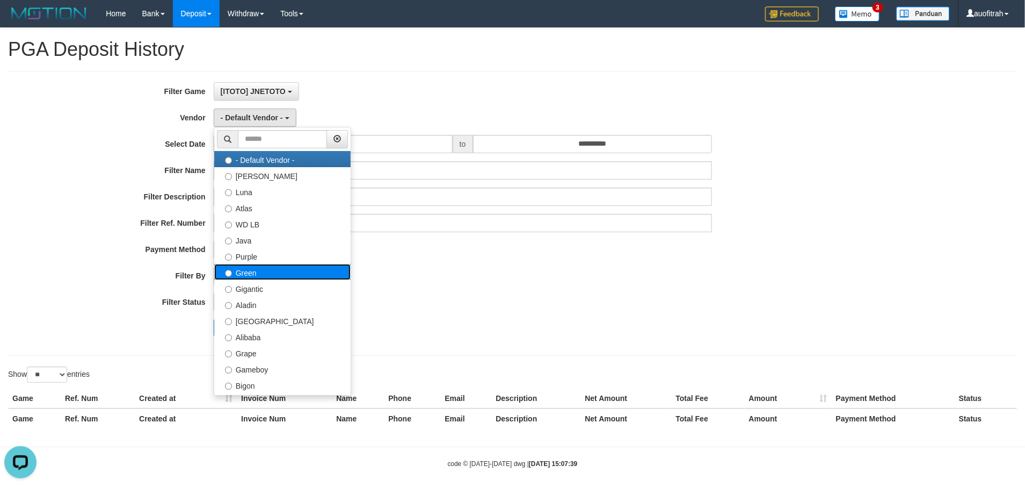
click at [287, 271] on label "Green" at bounding box center [282, 272] width 136 height 16
select select "**********"
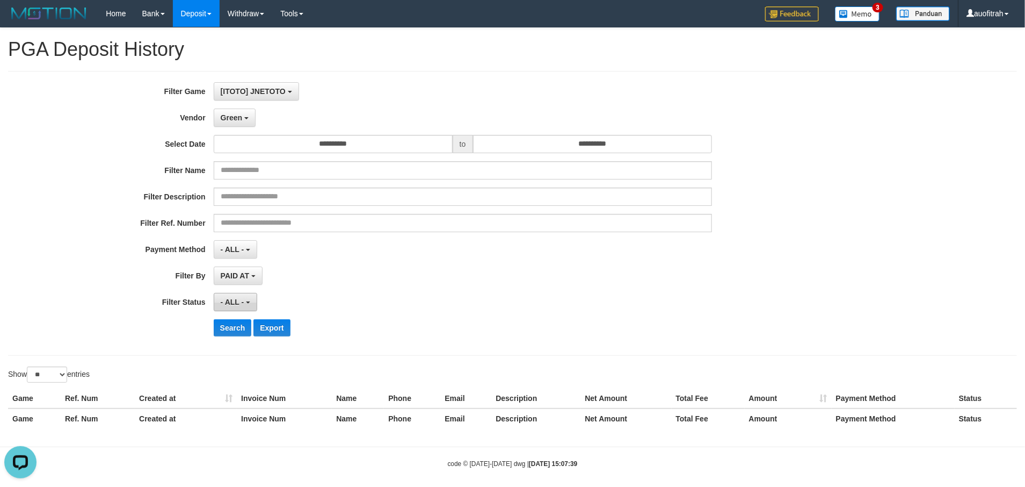
click at [224, 306] on span "- ALL -" at bounding box center [233, 302] width 24 height 9
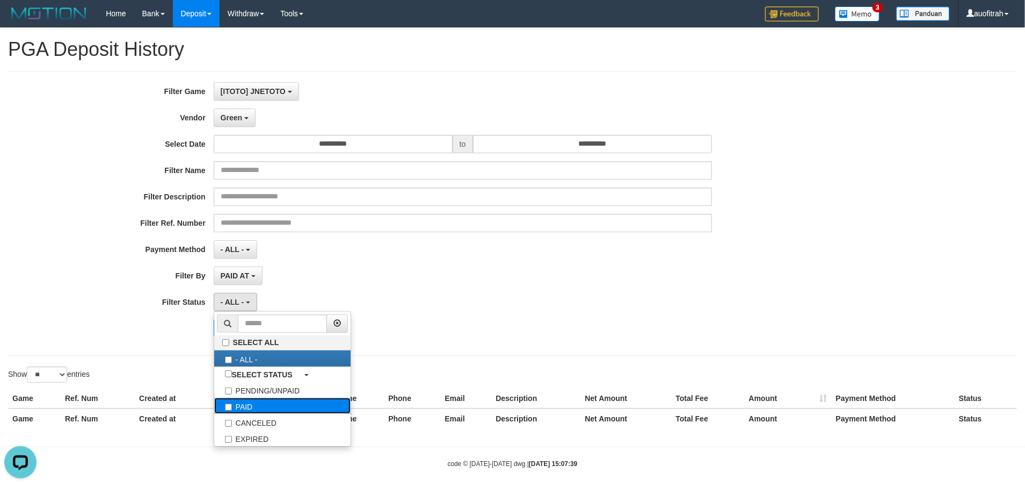
click at [256, 411] on label "PAID" at bounding box center [282, 406] width 136 height 16
select select "*"
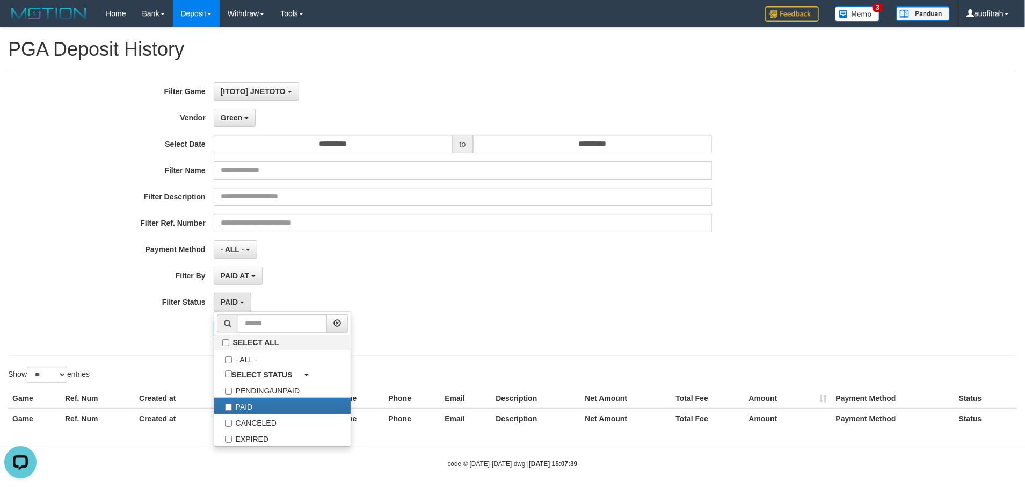
drag, startPoint x: 78, startPoint y: 326, endPoint x: 127, endPoint y: 326, distance: 49.4
click at [79, 326] on div "Search Export" at bounding box center [427, 327] width 855 height 17
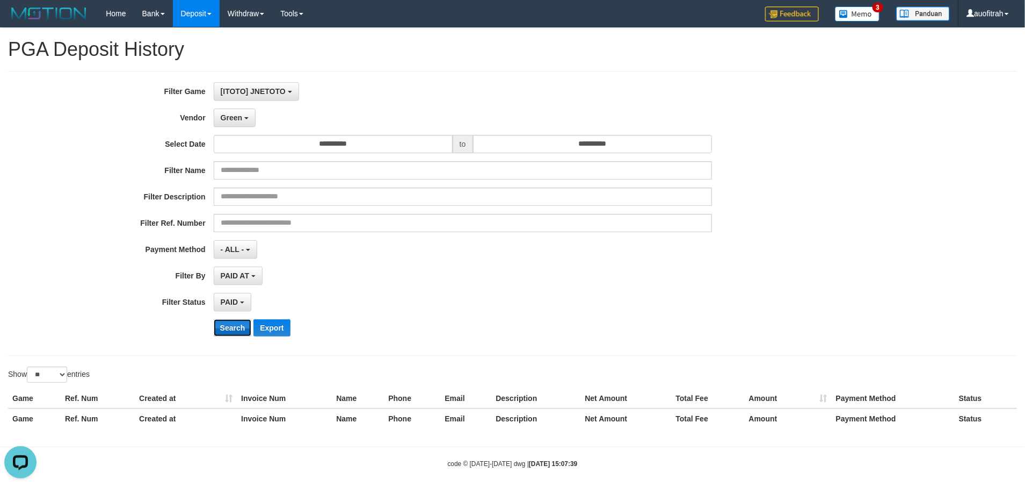
click at [226, 334] on button "Search" at bounding box center [233, 327] width 38 height 17
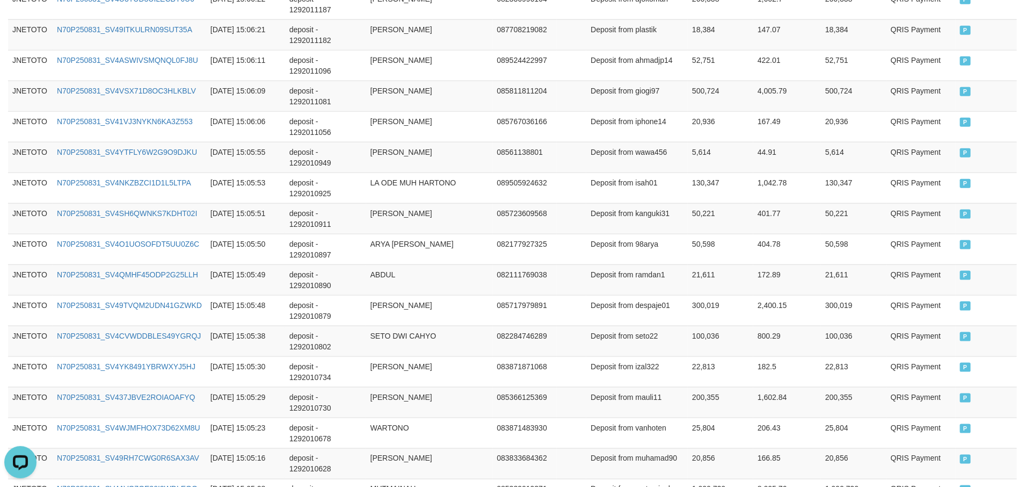
scroll to position [685, 0]
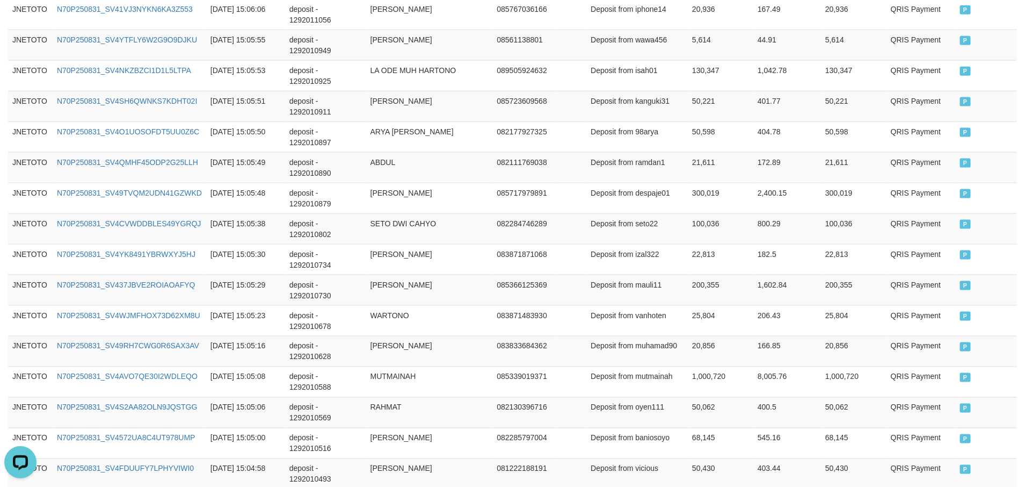
drag, startPoint x: 728, startPoint y: 402, endPoint x: 740, endPoint y: 401, distance: 11.8
copy th "607,631,702"
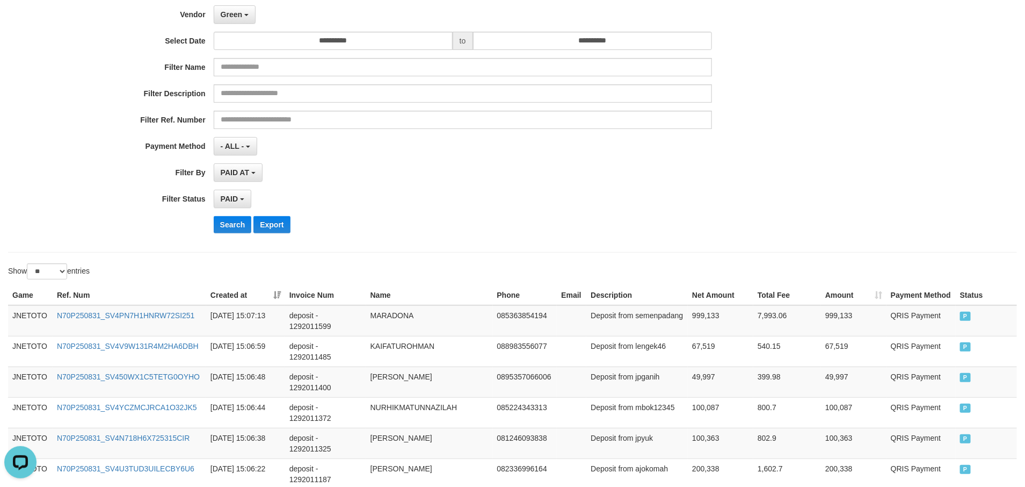
scroll to position [0, 0]
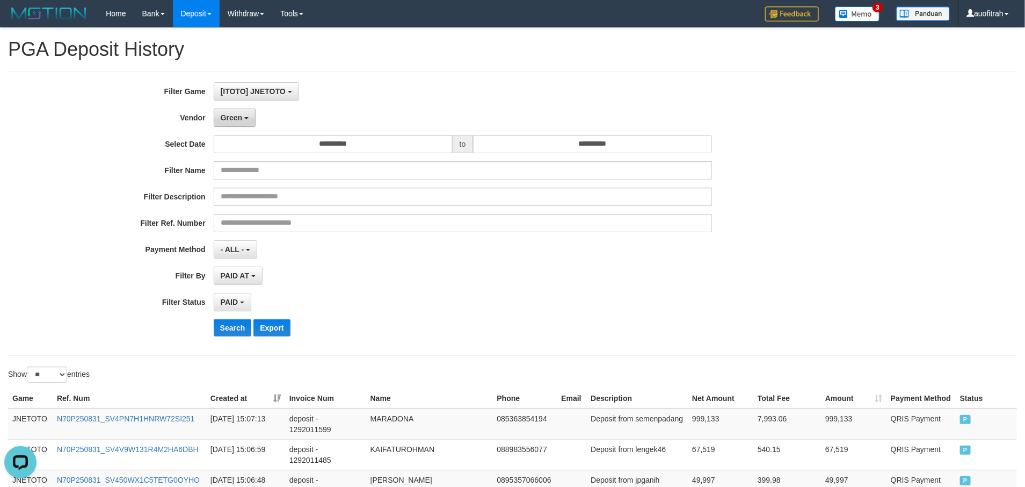
click at [230, 118] on span "Green" at bounding box center [231, 117] width 21 height 9
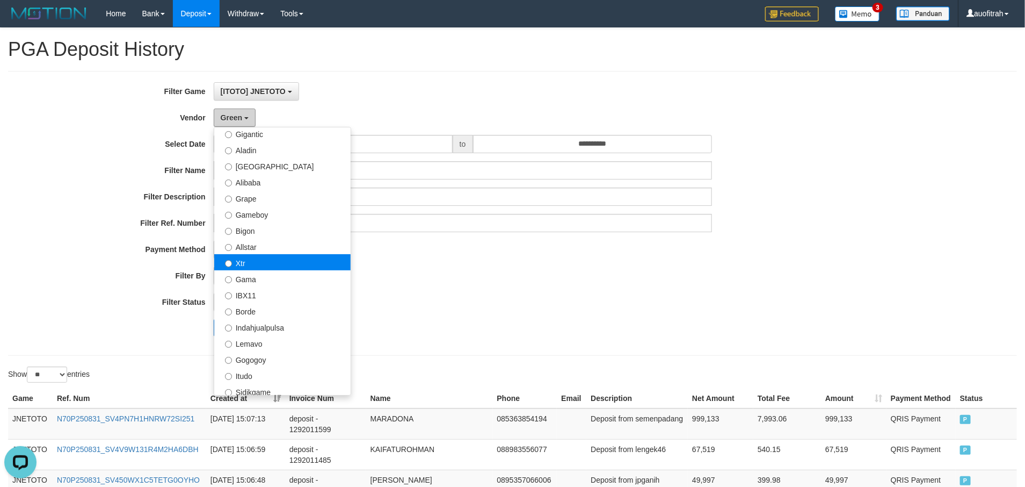
scroll to position [161, 0]
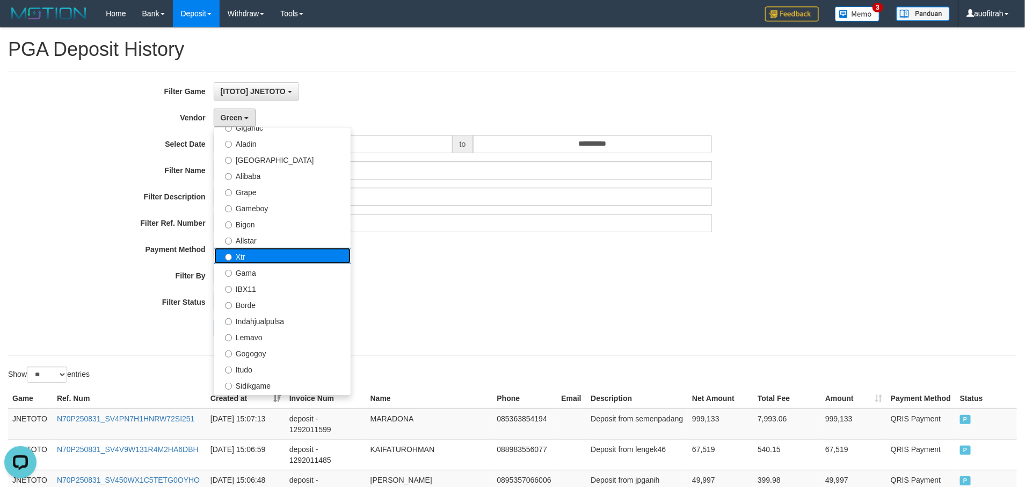
click at [289, 249] on label "Xtr" at bounding box center [282, 256] width 136 height 16
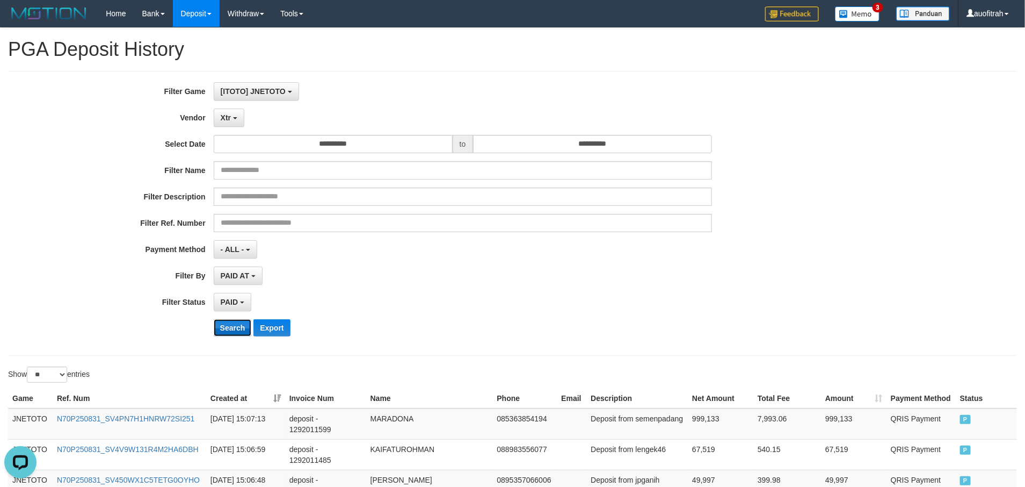
click at [228, 324] on button "Search" at bounding box center [233, 327] width 38 height 17
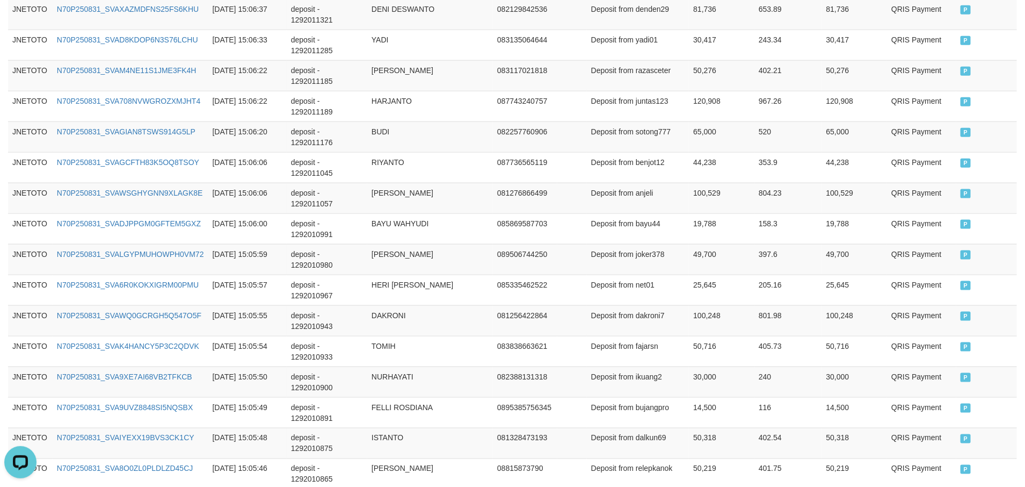
scroll to position [653, 0]
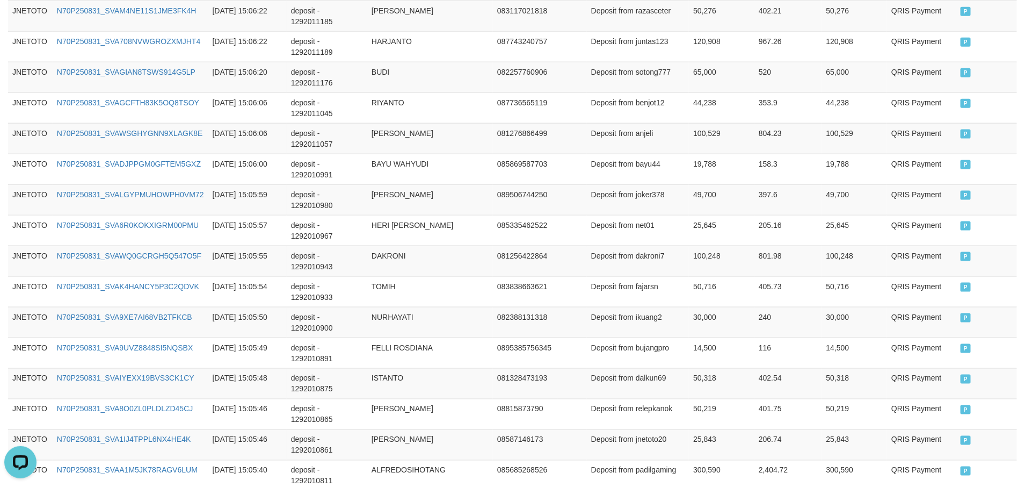
copy th "679,933,593"
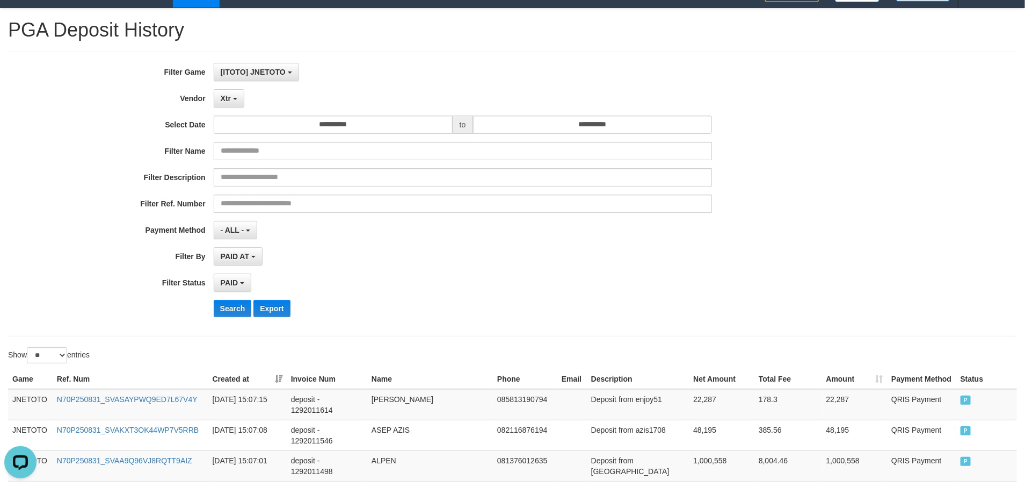
scroll to position [0, 0]
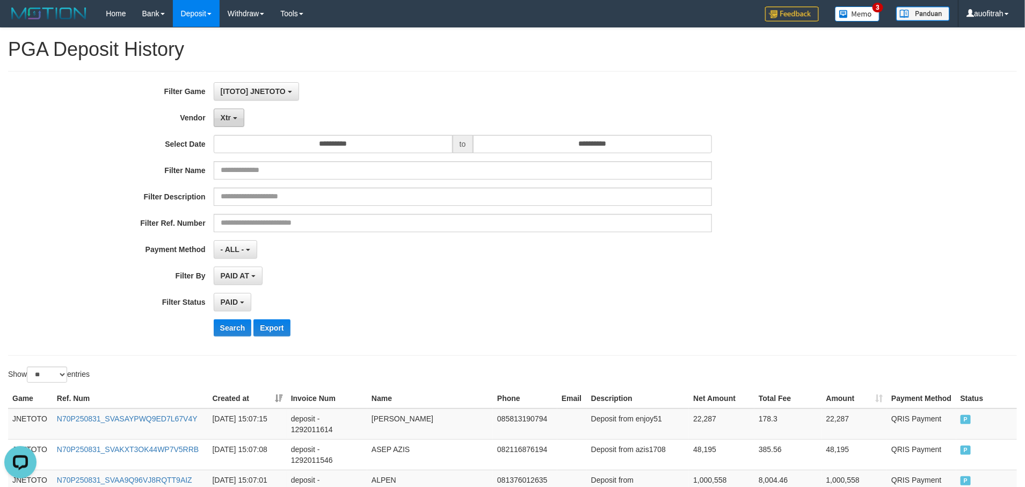
click at [225, 120] on span "Xtr" at bounding box center [226, 117] width 10 height 9
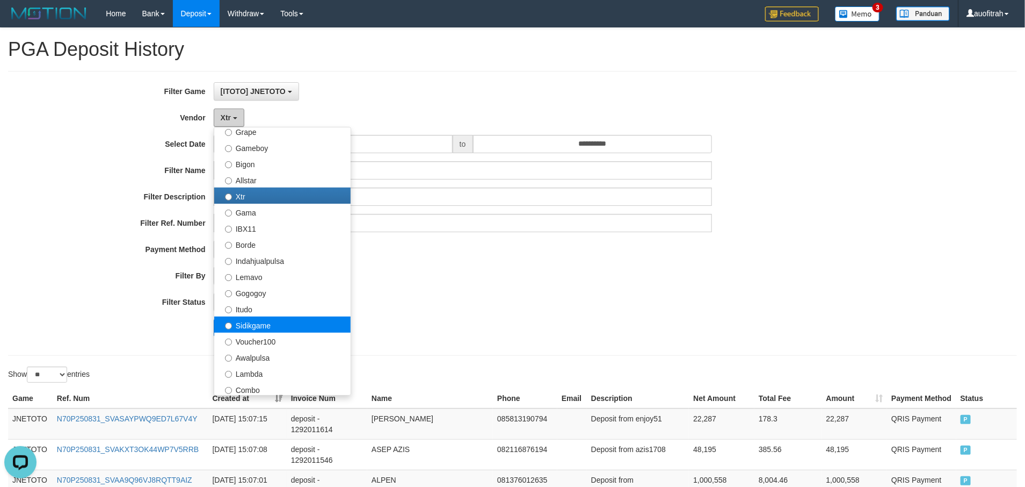
scroll to position [322, 0]
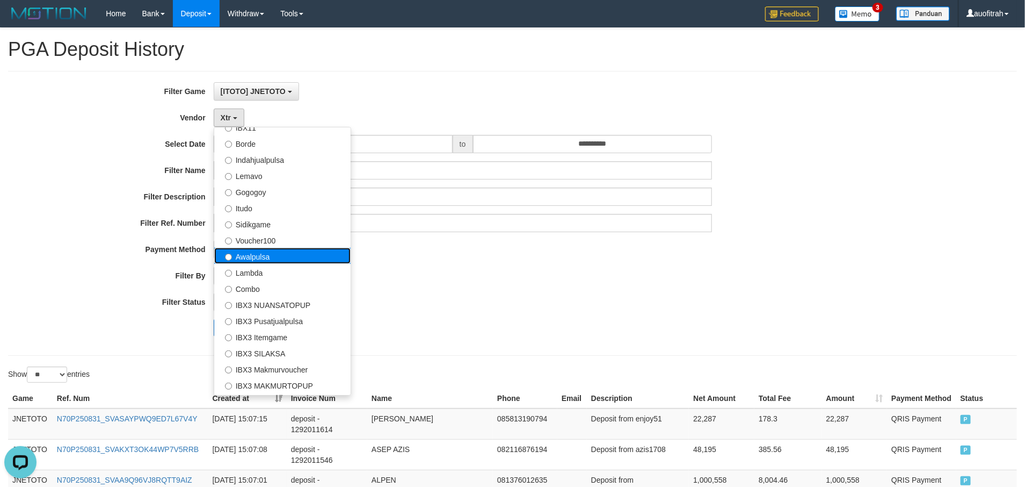
click at [297, 250] on label "Awalpulsa" at bounding box center [282, 256] width 136 height 16
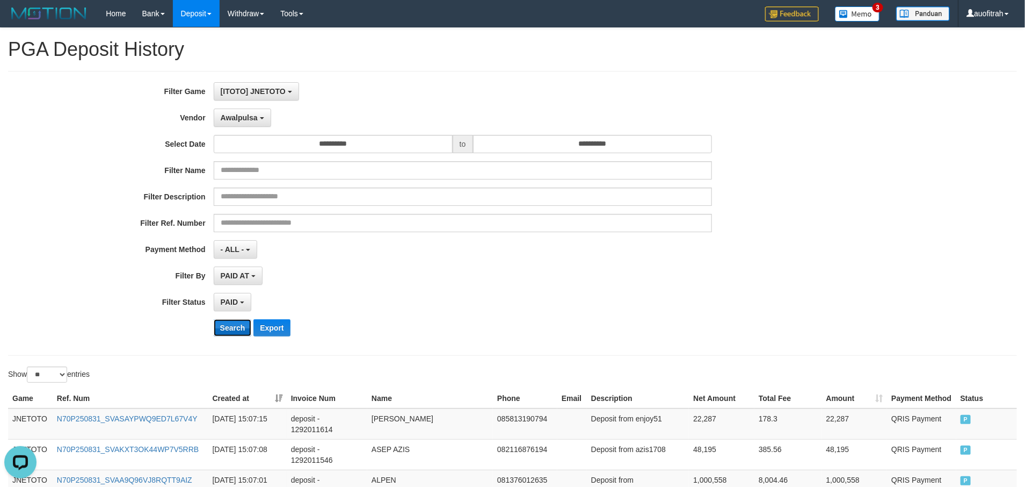
click at [232, 329] on button "Search" at bounding box center [233, 327] width 38 height 17
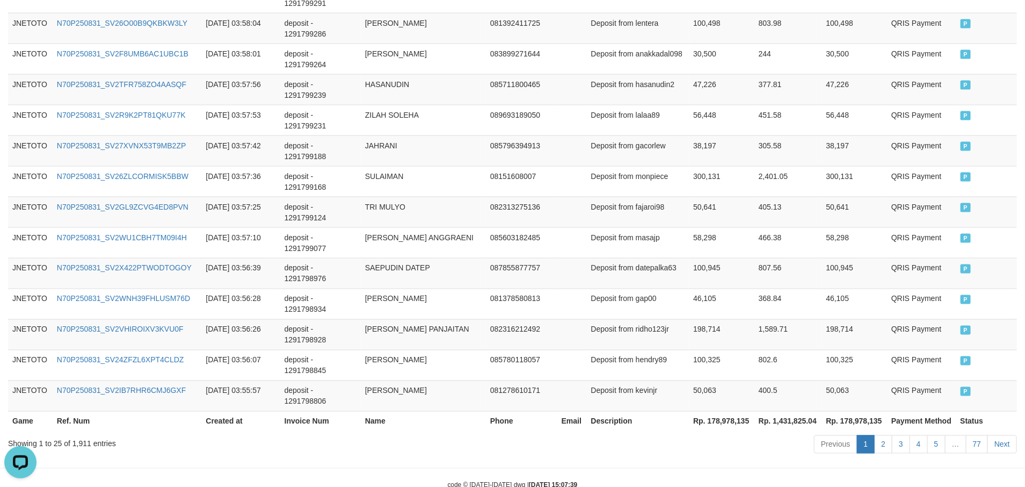
scroll to position [792, 0]
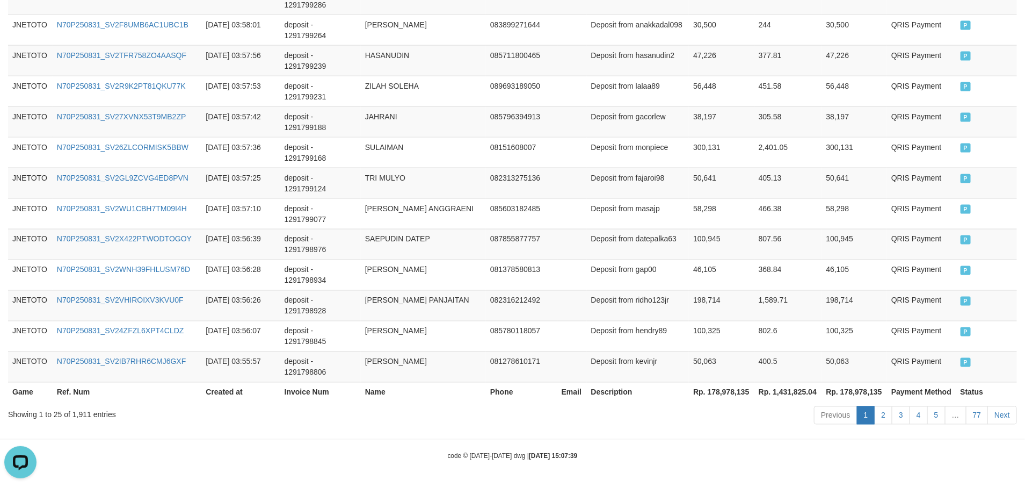
drag, startPoint x: 697, startPoint y: 426, endPoint x: 706, endPoint y: 425, distance: 9.1
click at [720, 389] on th "Rp. 178,978,135" at bounding box center [722, 392] width 66 height 20
copy th "178,978,135"
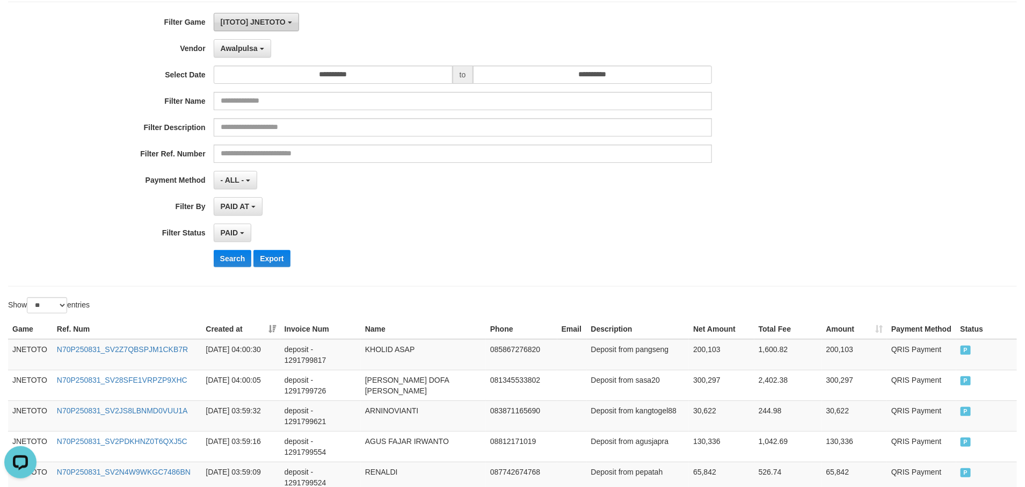
scroll to position [0, 0]
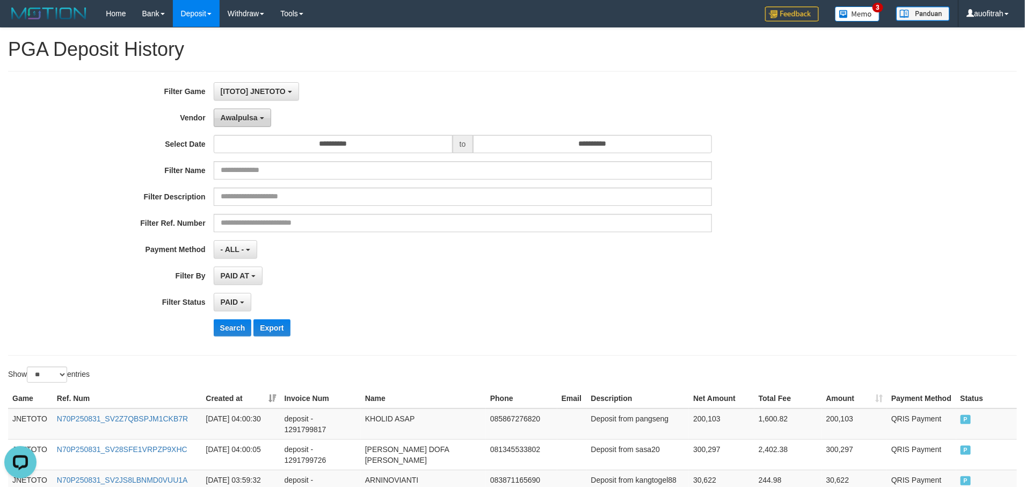
click at [251, 116] on span "Awalpulsa" at bounding box center [239, 117] width 37 height 9
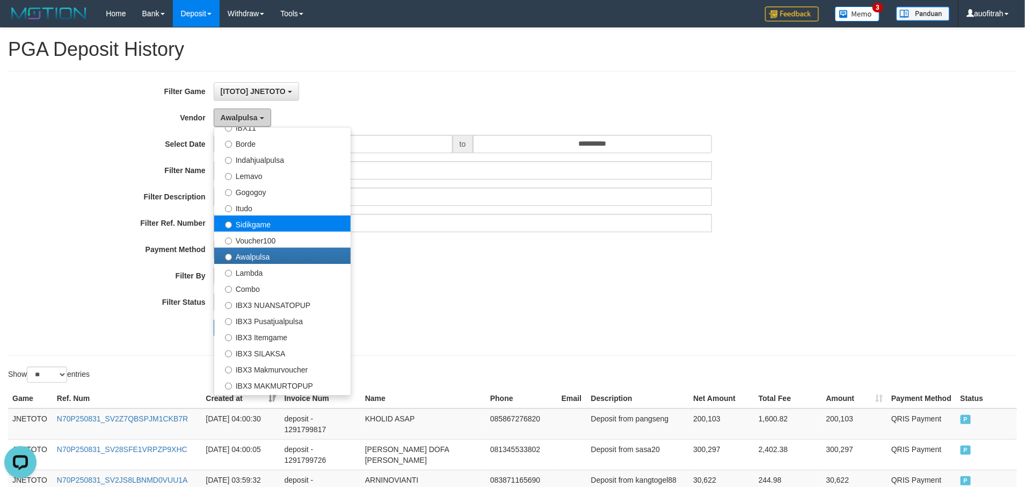
scroll to position [352, 0]
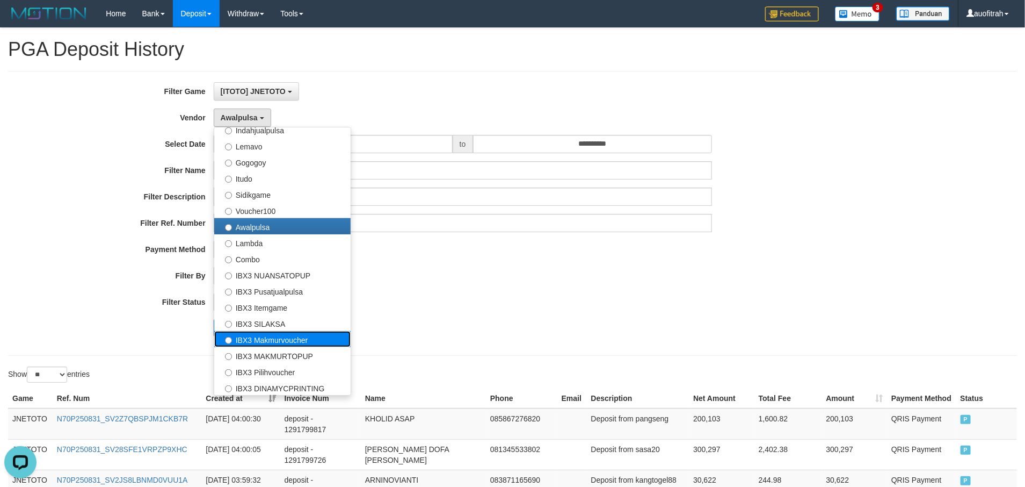
click at [329, 344] on label "IBX3 Makmurvoucher" at bounding box center [282, 339] width 136 height 16
select select "**********"
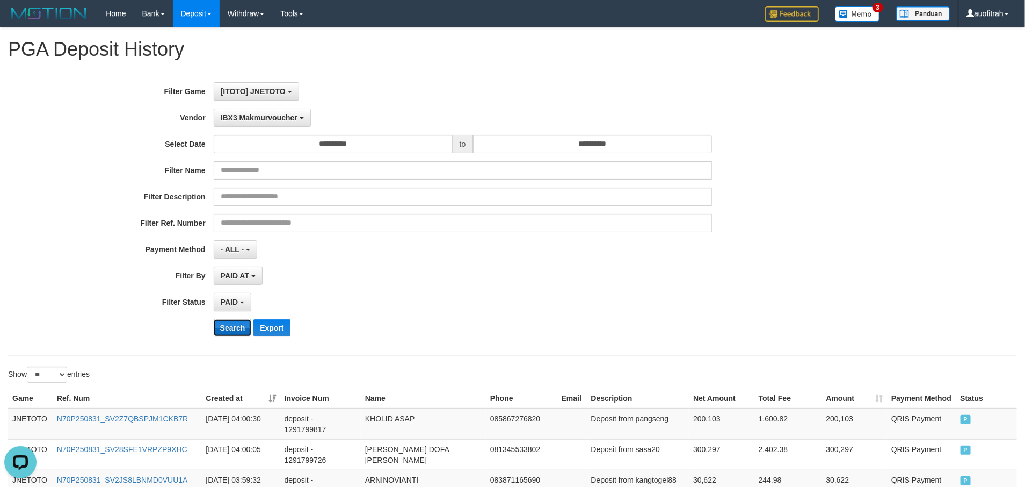
click at [229, 331] on button "Search" at bounding box center [233, 327] width 38 height 17
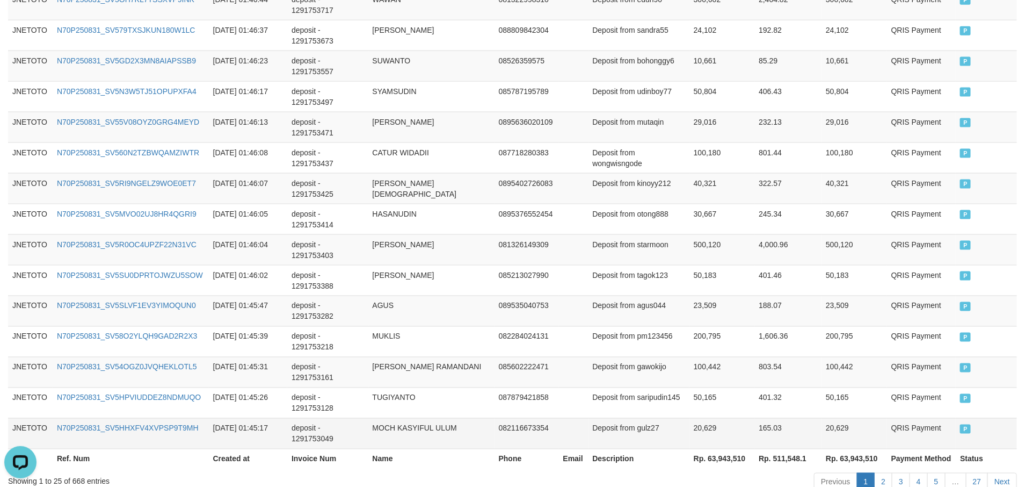
click at [742, 438] on td "20,629" at bounding box center [722, 433] width 65 height 31
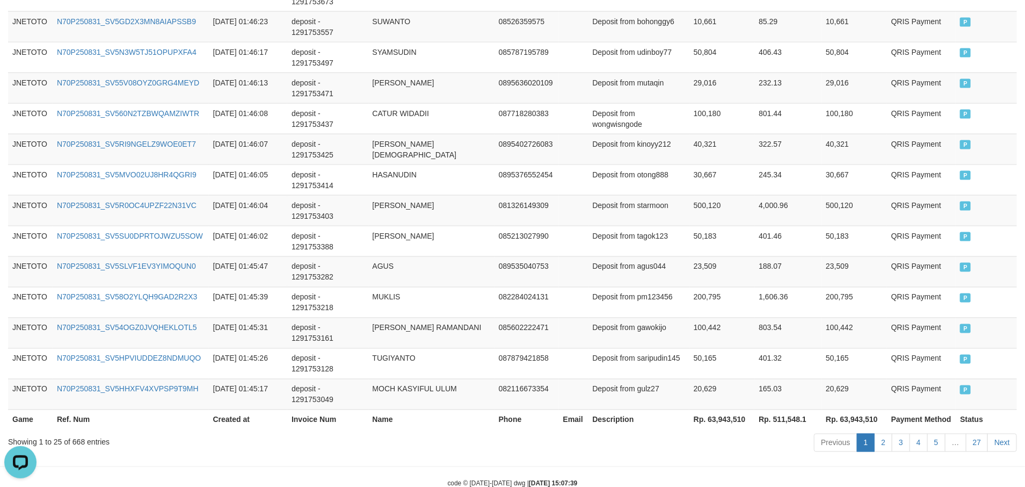
scroll to position [803, 0]
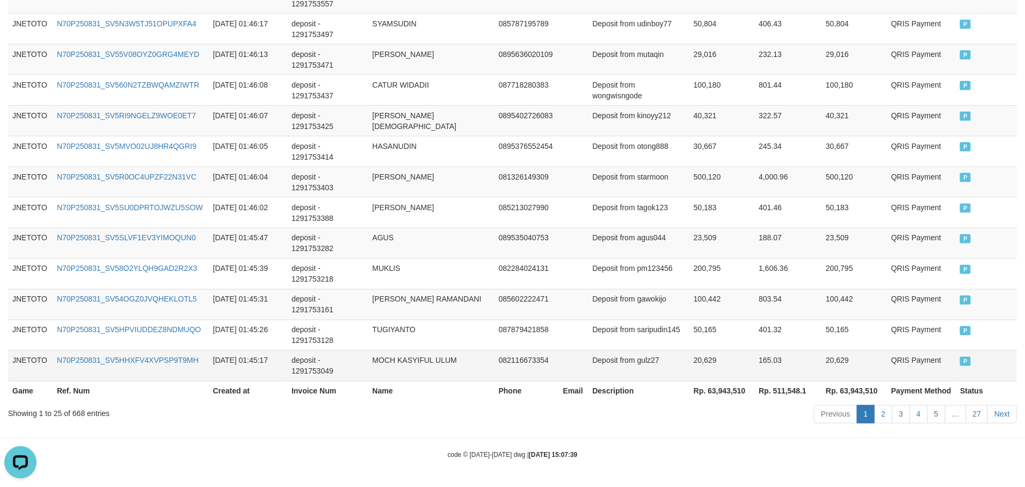
click at [724, 371] on td "20,629" at bounding box center [722, 365] width 65 height 31
click at [721, 386] on th "Rp. 63,943,510" at bounding box center [722, 391] width 65 height 20
copy th "63,943,510"
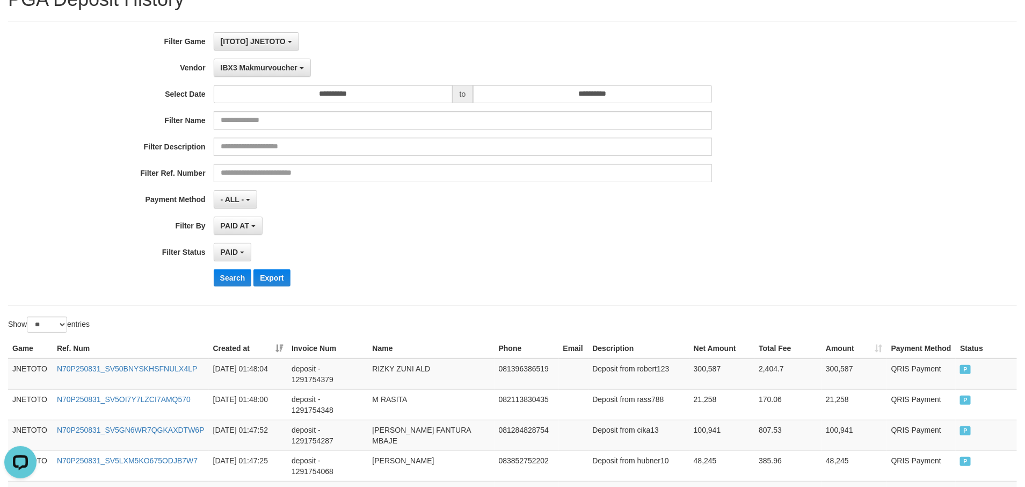
scroll to position [0, 0]
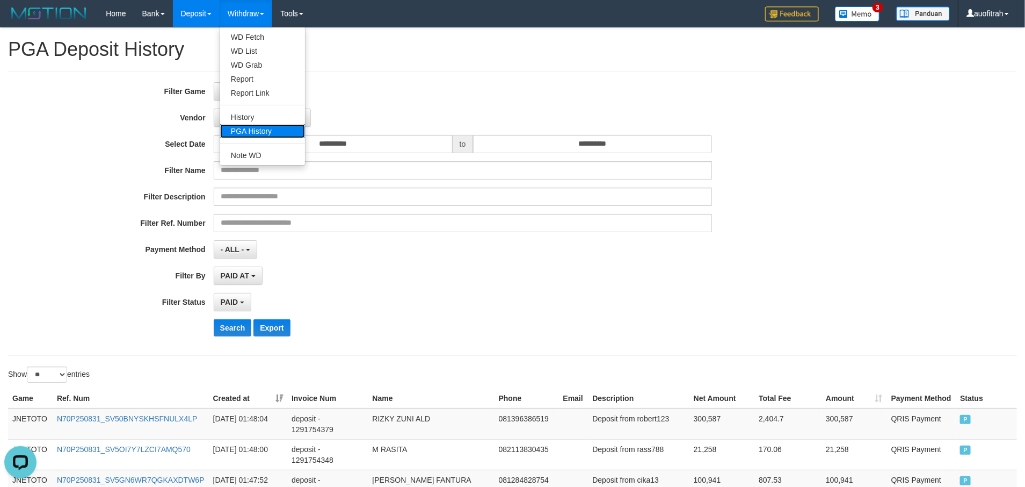
click at [255, 131] on link "PGA History" at bounding box center [262, 131] width 85 height 14
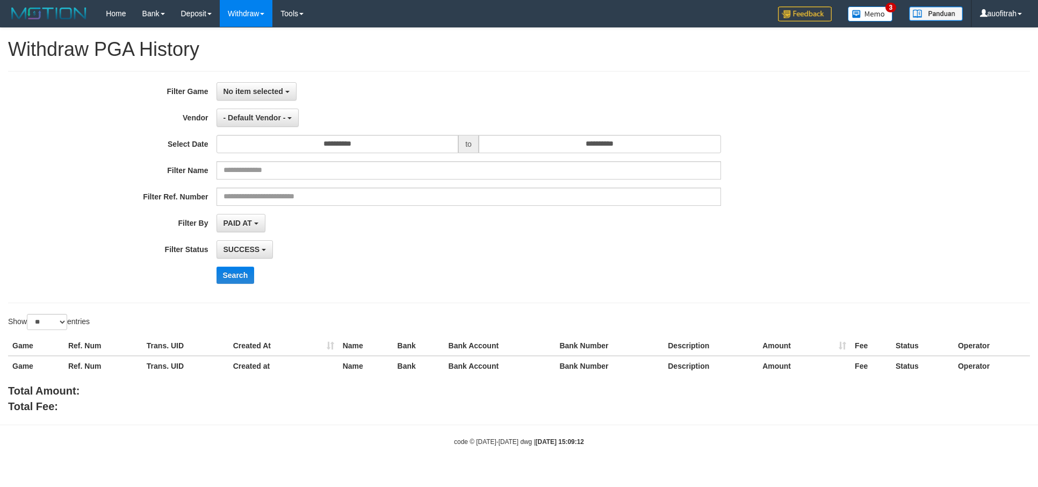
select select
select select "**"
click at [274, 85] on button "No item selected" at bounding box center [256, 91] width 80 height 18
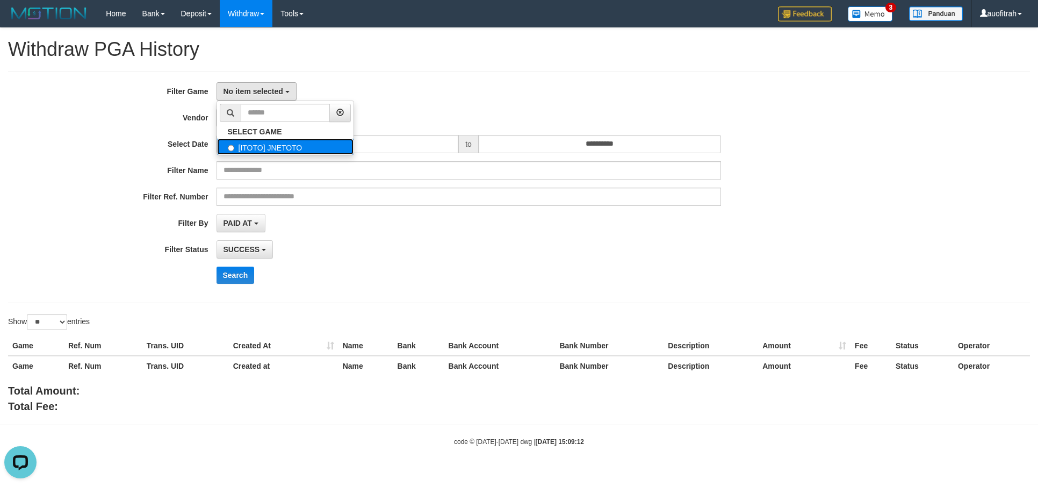
click at [276, 140] on label "[ITOTO] JNETOTO" at bounding box center [285, 147] width 136 height 16
select select "***"
click at [247, 114] on span "- Default Vendor -" at bounding box center [254, 117] width 62 height 9
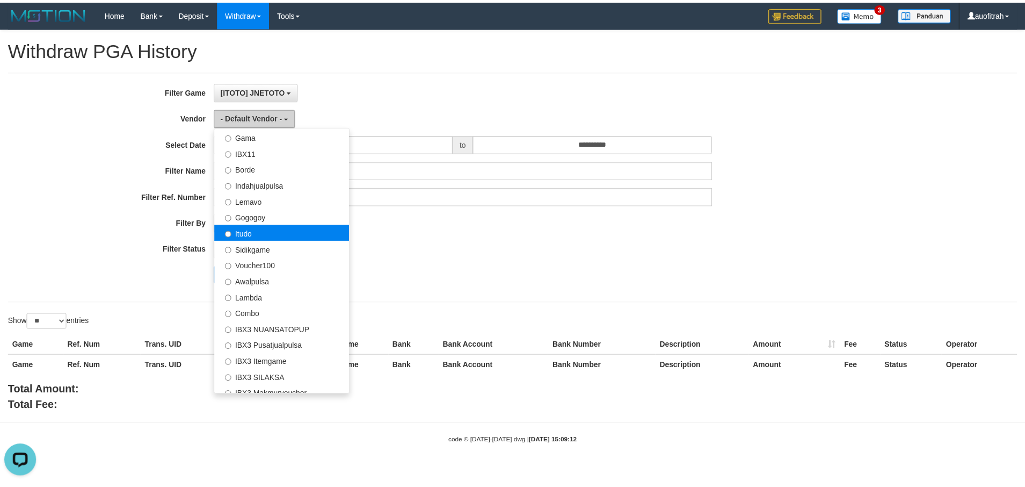
scroll to position [322, 0]
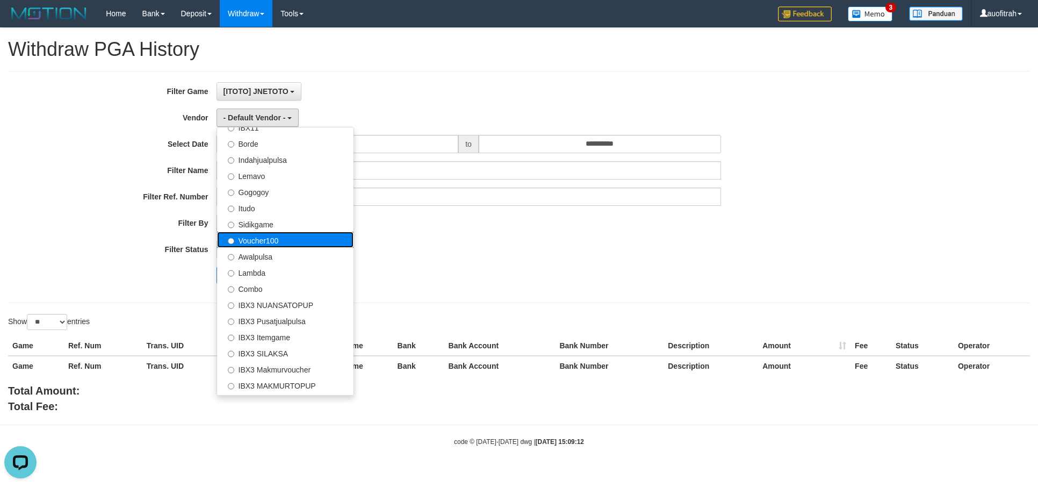
click at [302, 244] on label "Voucher100" at bounding box center [285, 240] width 136 height 16
select select "**********"
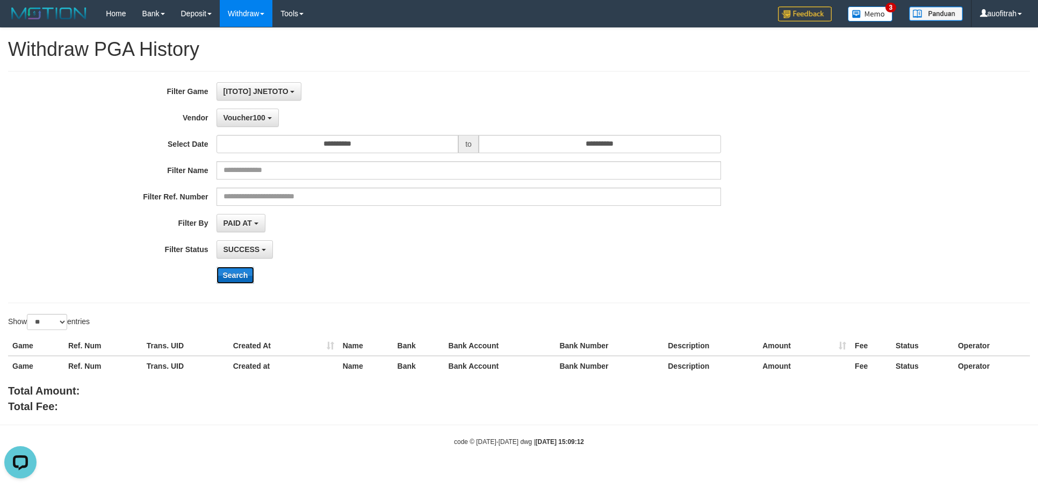
click at [233, 274] on button "Search" at bounding box center [235, 274] width 38 height 17
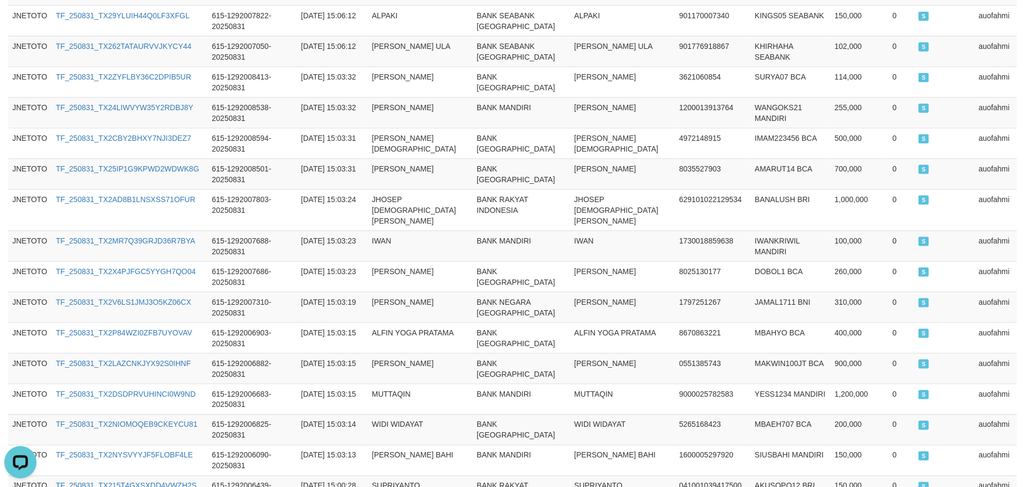
scroll to position [791, 0]
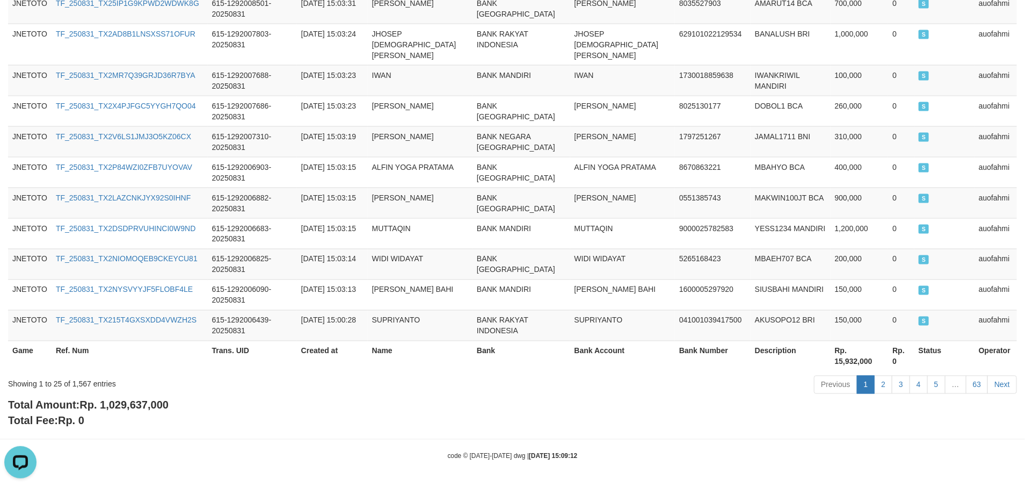
click at [142, 392] on div "Showing 1 to 25 of 1,567 entries Previous 1 2 3 4 5 … 63 Next" at bounding box center [512, 385] width 1025 height 23
click at [151, 398] on div "Total Amount: Rp. 1,029,637,000 Total Fee: Rp. 0" at bounding box center [512, 413] width 1009 height 31
click at [151, 399] on b "Total Amount: Rp. 1,029,637,000" at bounding box center [88, 405] width 161 height 12
copy span ","
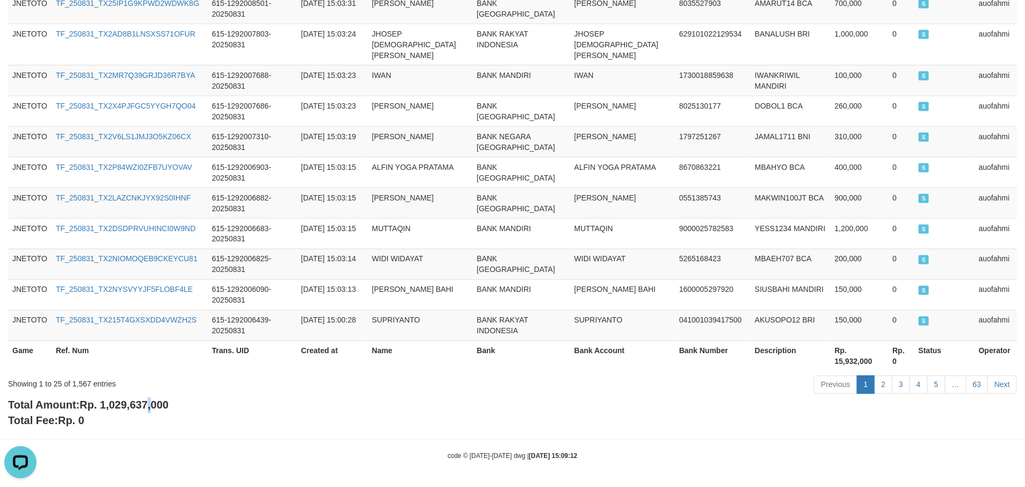
click at [154, 402] on span "Rp. 1,029,637,000" at bounding box center [124, 405] width 89 height 12
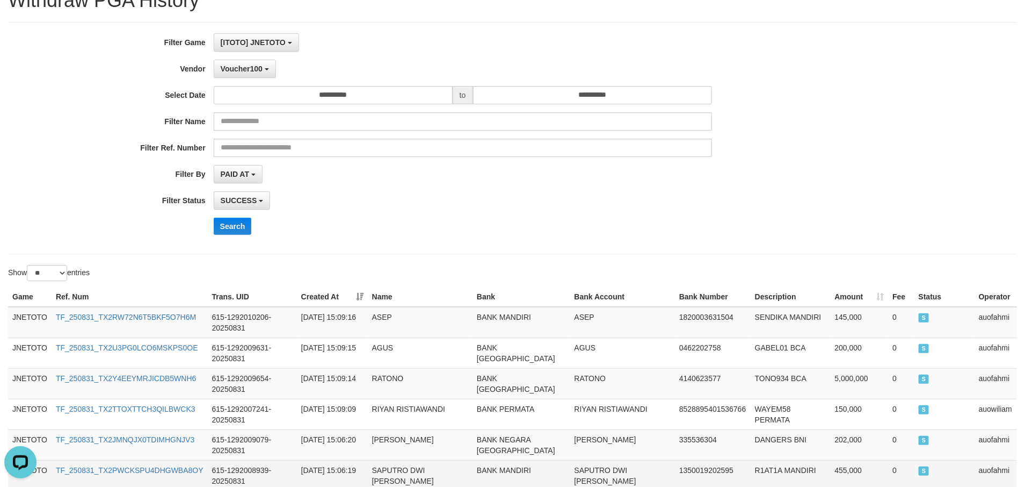
scroll to position [0, 0]
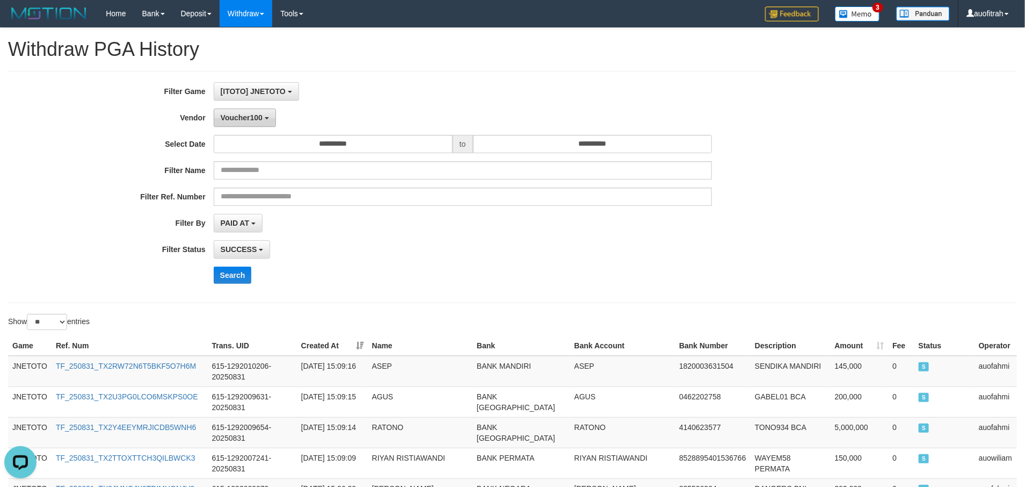
click at [228, 124] on button "Voucher100" at bounding box center [245, 118] width 62 height 18
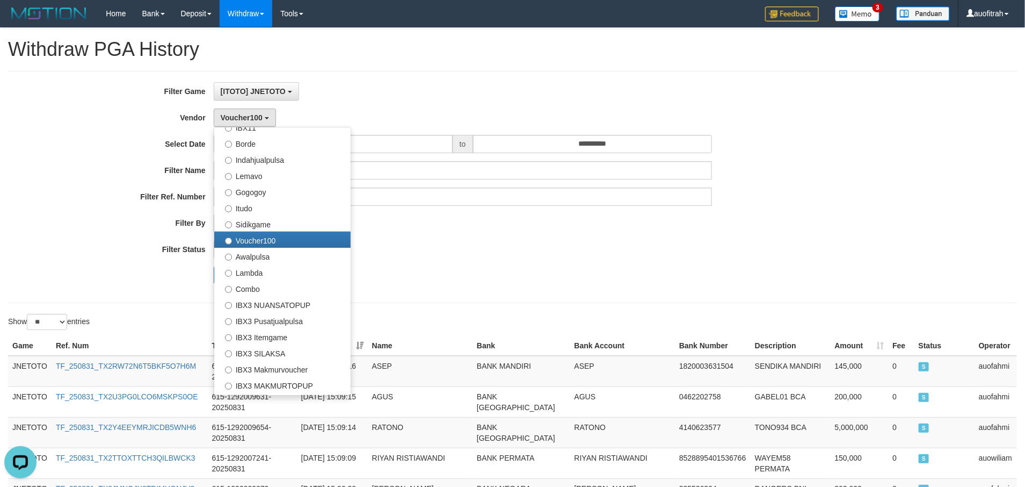
click at [511, 244] on div "SUCCESS SUCCESS ON PROCESS FAILED" at bounding box center [463, 249] width 498 height 18
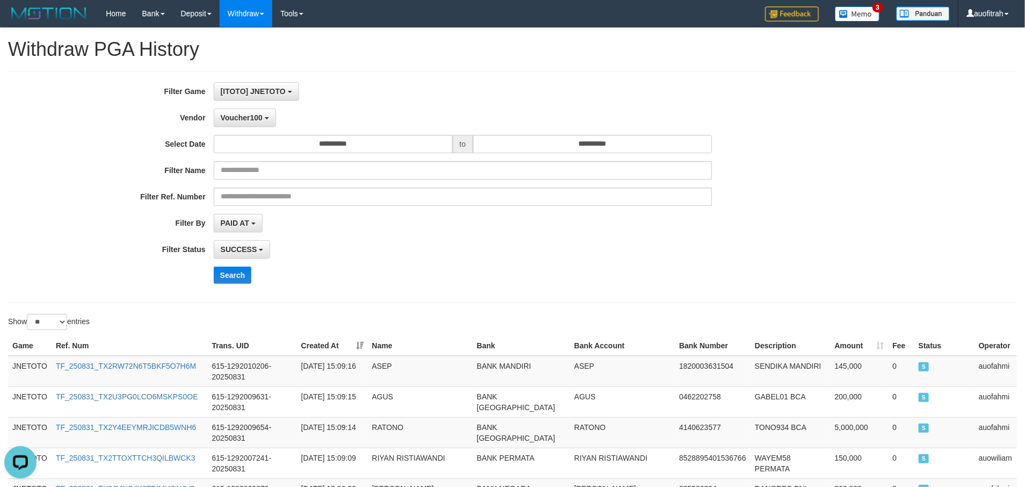
drag, startPoint x: 812, startPoint y: 122, endPoint x: 818, endPoint y: 126, distance: 6.3
click at [814, 122] on div "**********" at bounding box center [427, 118] width 855 height 18
click at [792, 265] on div "**********" at bounding box center [427, 186] width 855 height 209
click at [890, 223] on div "**********" at bounding box center [512, 186] width 1025 height 209
click at [734, 323] on div "Show ** ** ** *** entries" at bounding box center [512, 323] width 1025 height 19
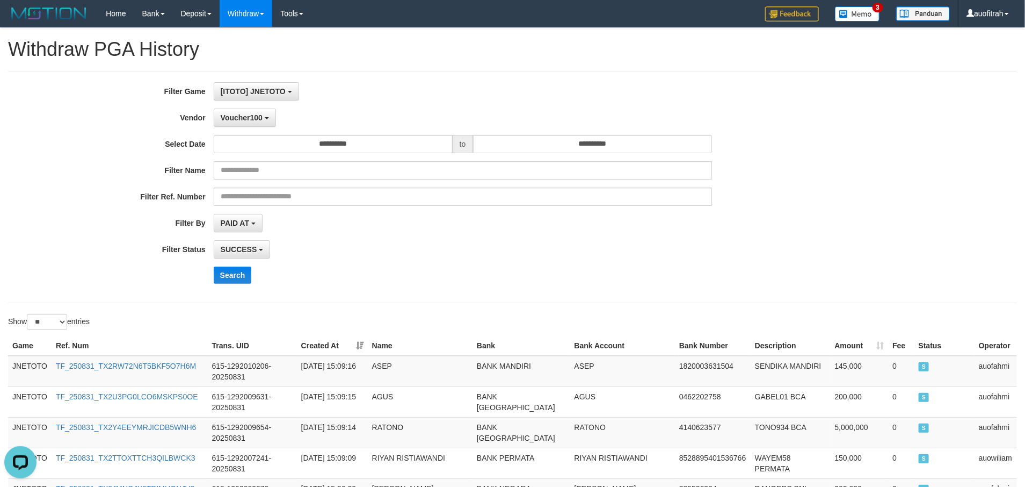
drag, startPoint x: 866, startPoint y: 176, endPoint x: 998, endPoint y: 176, distance: 132.1
click at [875, 176] on div "**********" at bounding box center [512, 186] width 1025 height 209
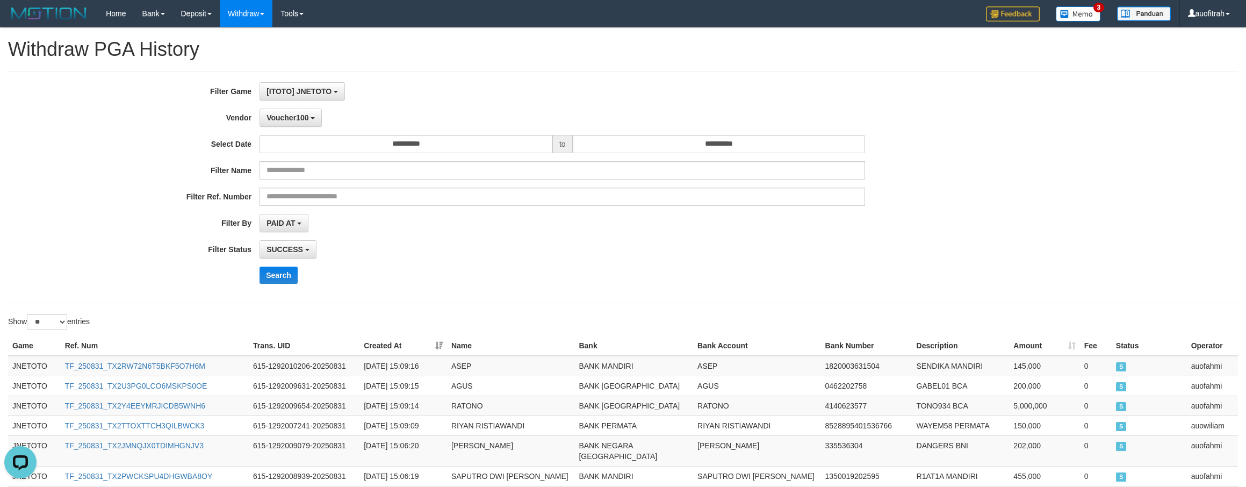
drag, startPoint x: 742, startPoint y: 245, endPoint x: 749, endPoint y: 248, distance: 8.2
click at [747, 248] on div "SUCCESS SUCCESS ON PROCESS FAILED" at bounding box center [561, 249] width 605 height 18
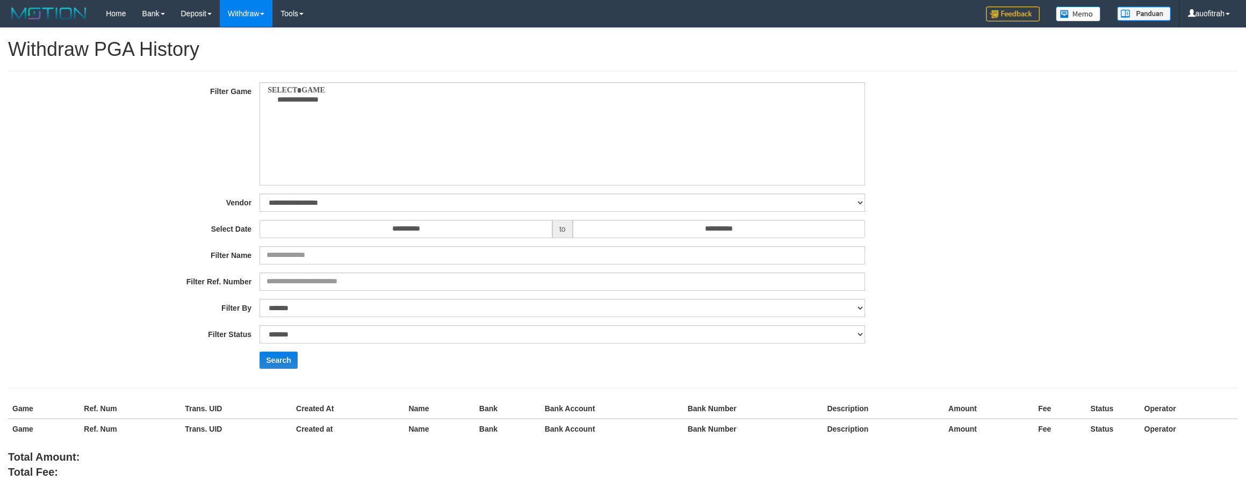
select select
select select "**"
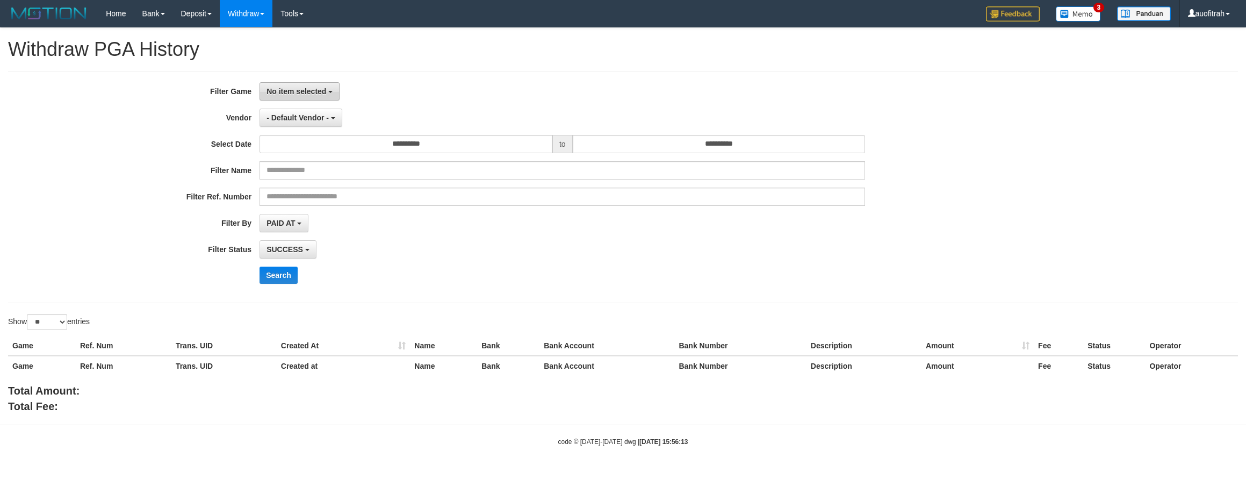
click at [313, 92] on span "No item selected" at bounding box center [296, 91] width 60 height 9
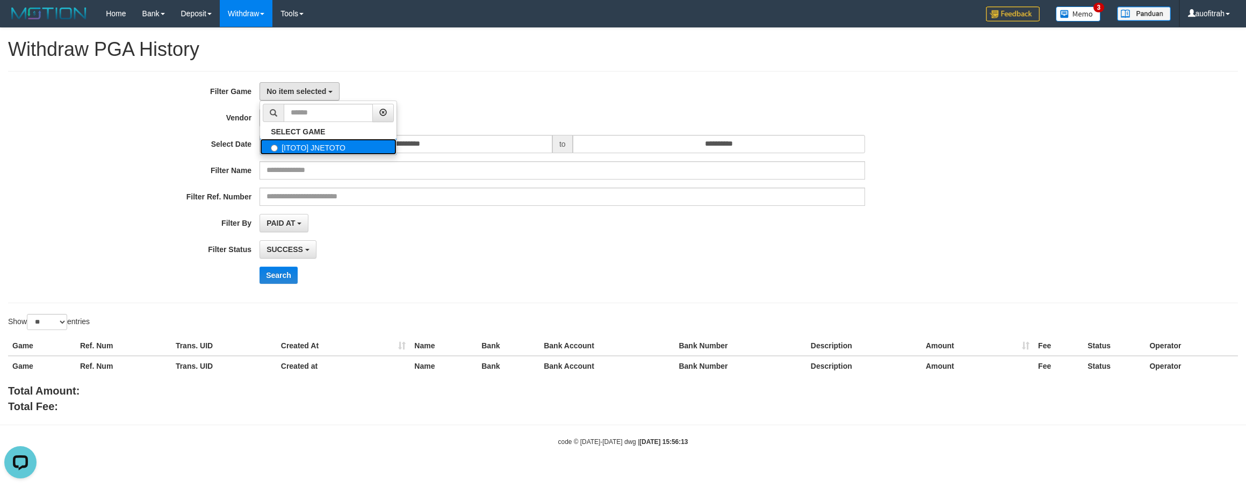
click at [333, 148] on label "[ITOTO] JNETOTO" at bounding box center [328, 147] width 136 height 16
select select "***"
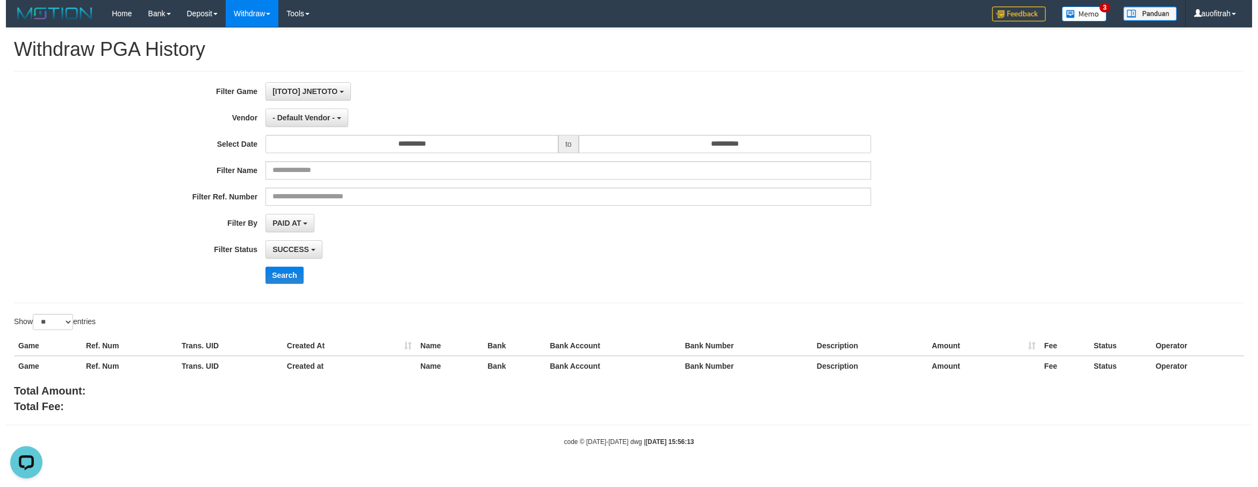
scroll to position [10, 0]
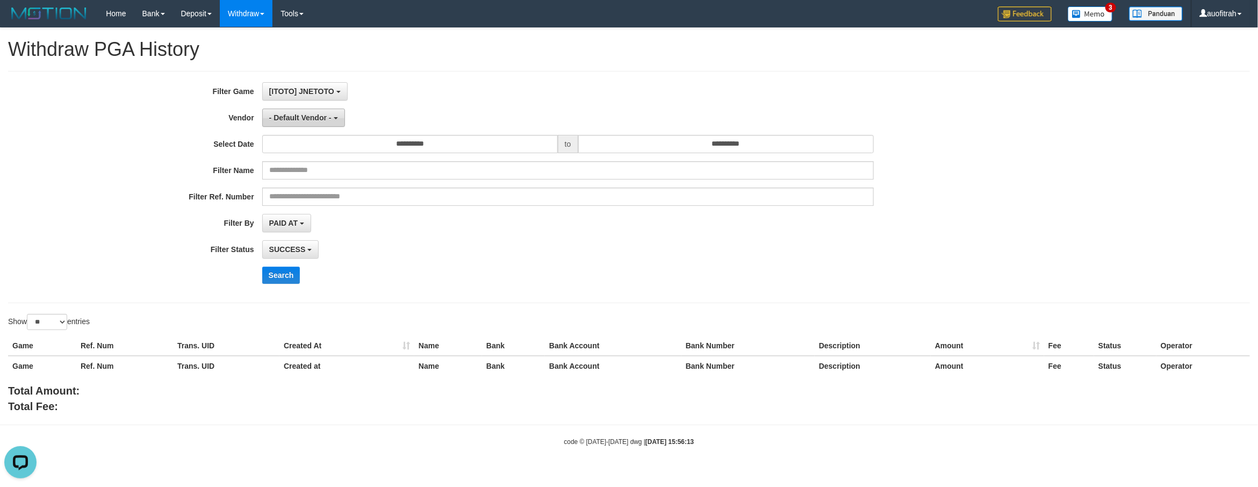
click at [294, 110] on button "- Default Vendor -" at bounding box center [303, 118] width 83 height 18
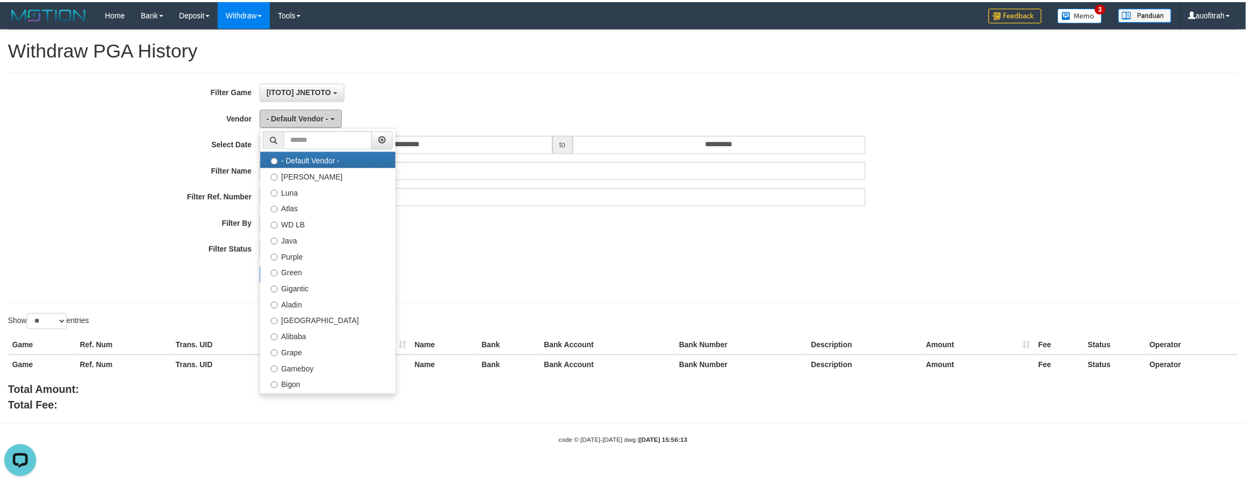
scroll to position [242, 0]
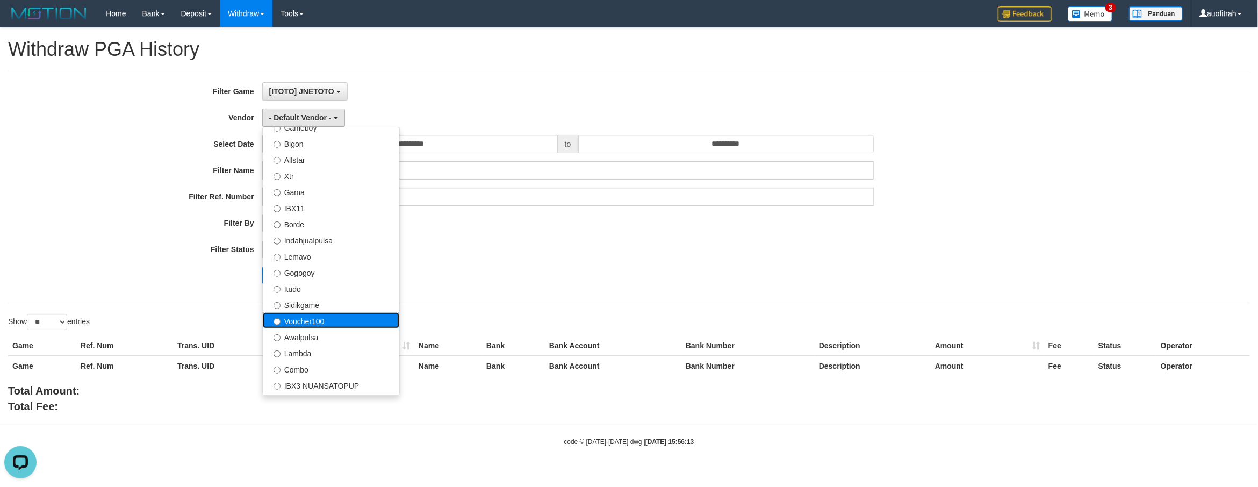
click at [330, 313] on label "Voucher100" at bounding box center [331, 320] width 136 height 16
select select "**********"
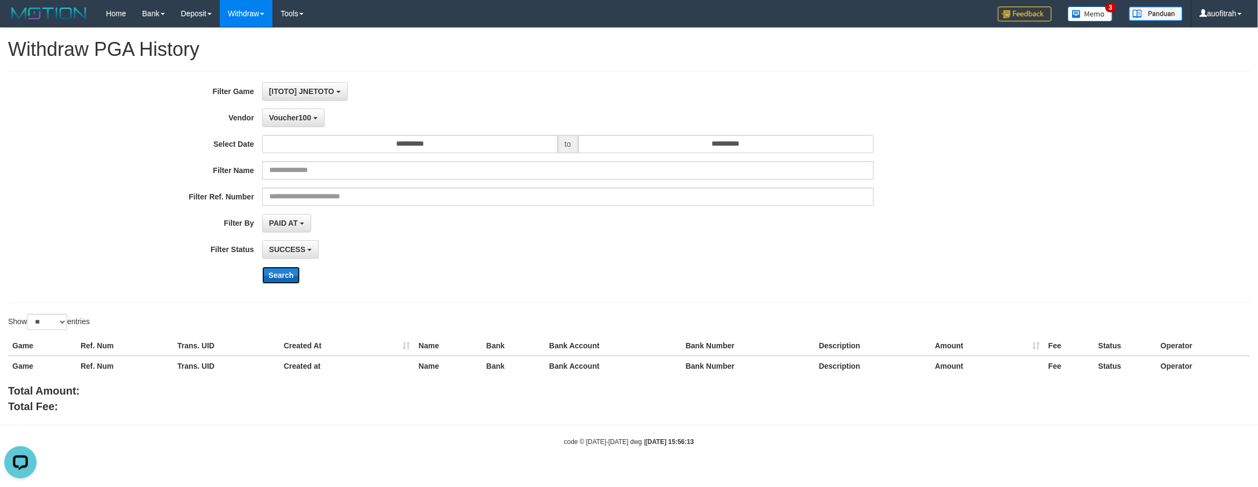
click at [282, 274] on button "Search" at bounding box center [281, 274] width 38 height 17
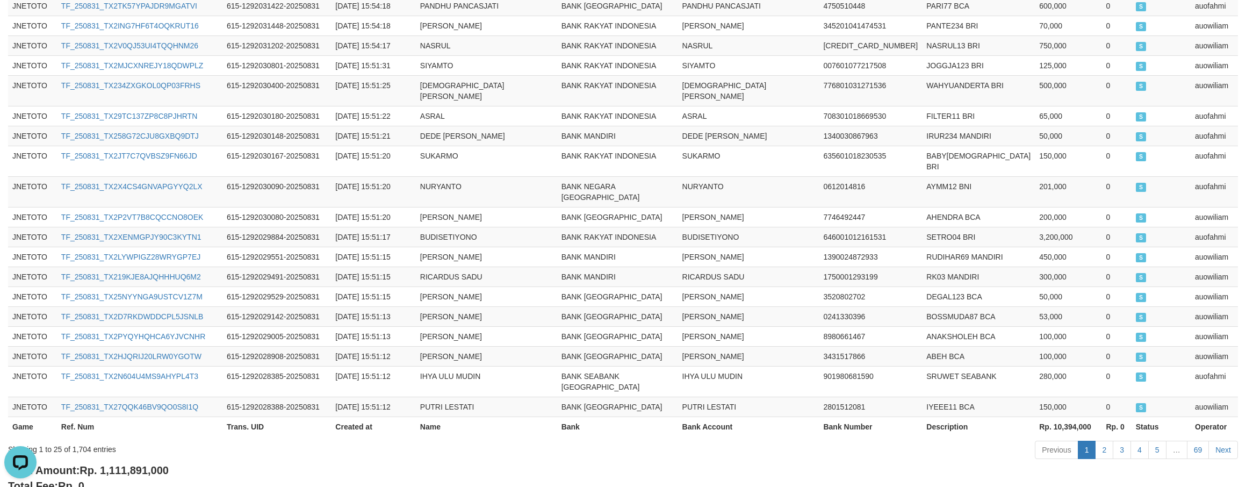
scroll to position [512, 0]
click at [137, 463] on span "Rp. 1,111,891,000" at bounding box center [124, 469] width 89 height 12
copy span "1,111,891,000"
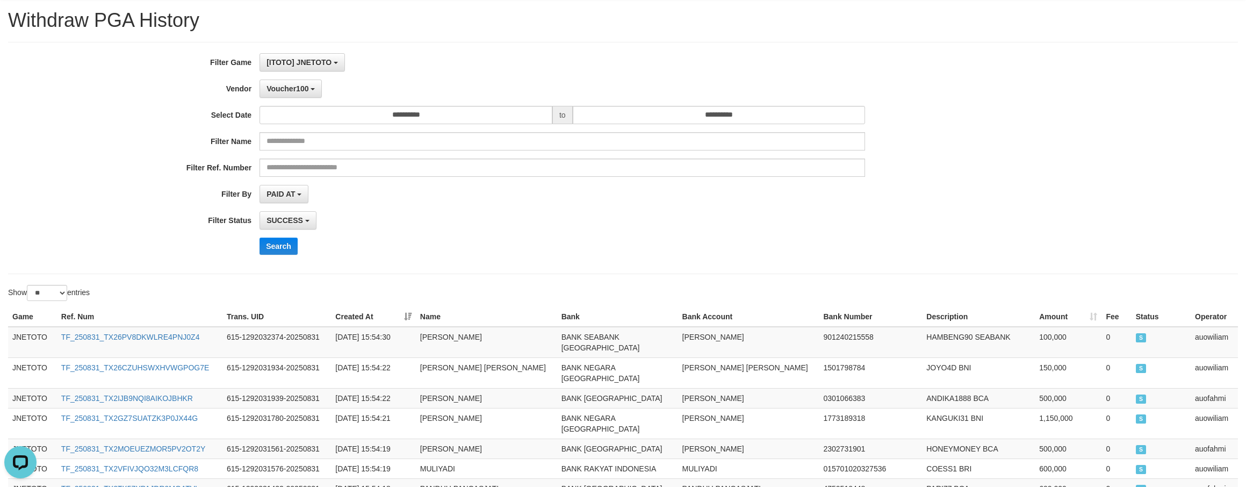
scroll to position [0, 0]
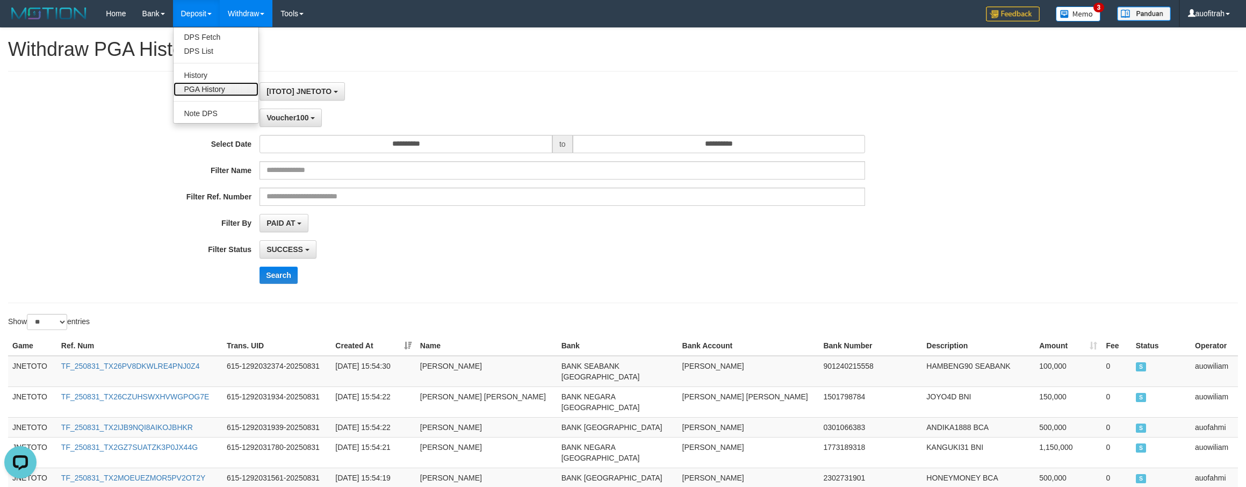
drag, startPoint x: 212, startPoint y: 95, endPoint x: 146, endPoint y: 86, distance: 66.7
click at [212, 95] on link "PGA History" at bounding box center [216, 89] width 85 height 14
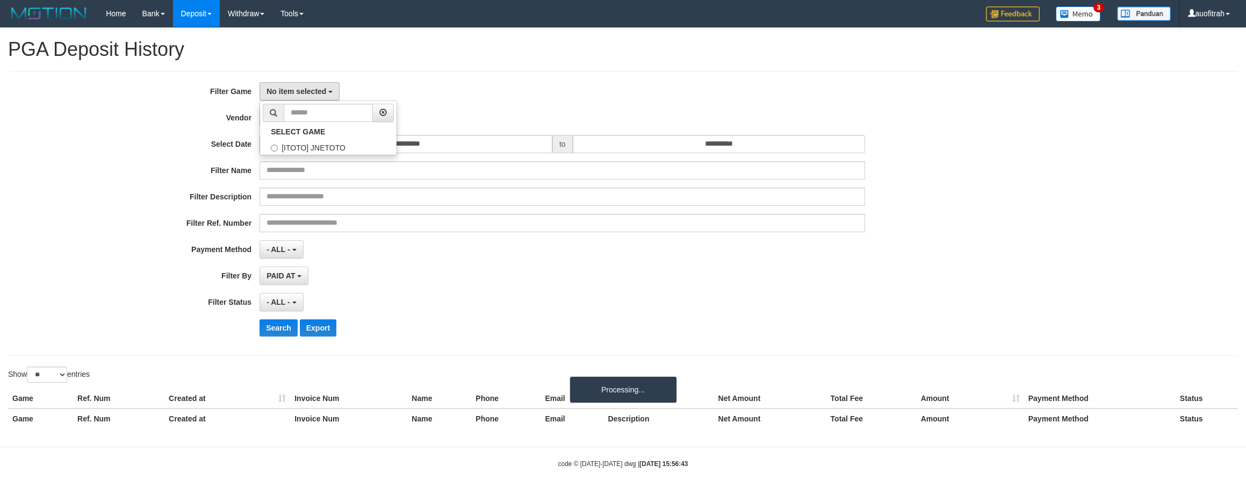
select select
select select "**"
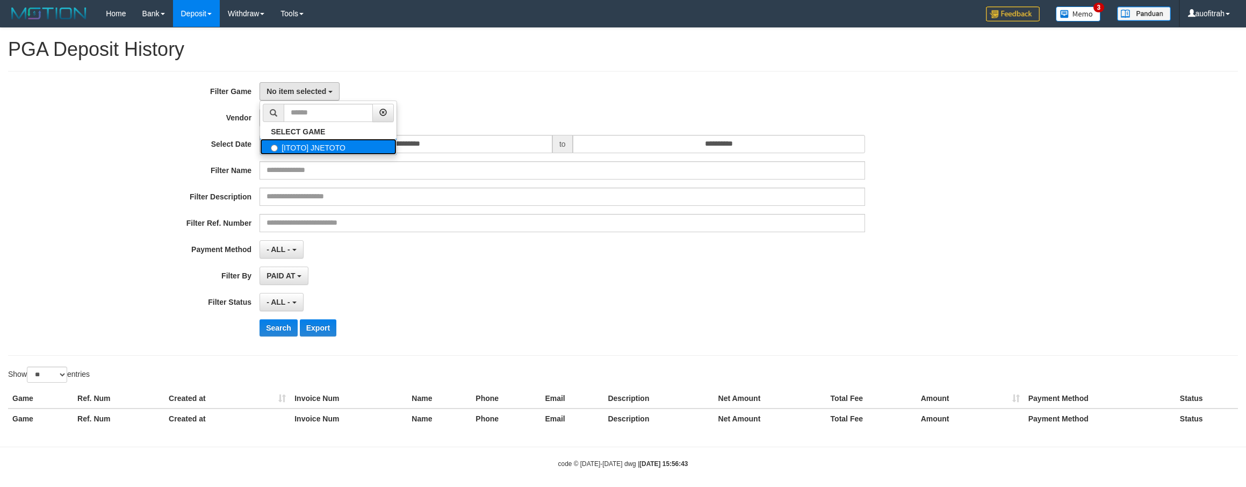
click at [307, 146] on label "[ITOTO] JNETOTO" at bounding box center [328, 147] width 136 height 16
select select "***"
click at [278, 117] on span "- Default Vendor -" at bounding box center [297, 117] width 62 height 9
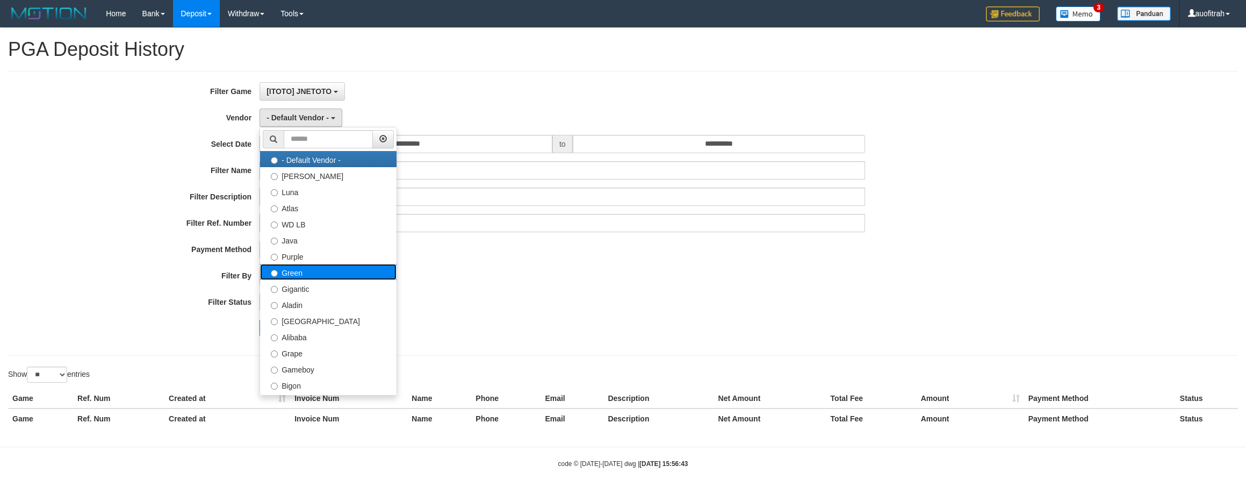
click at [324, 273] on label "Green" at bounding box center [328, 272] width 136 height 16
select select "**********"
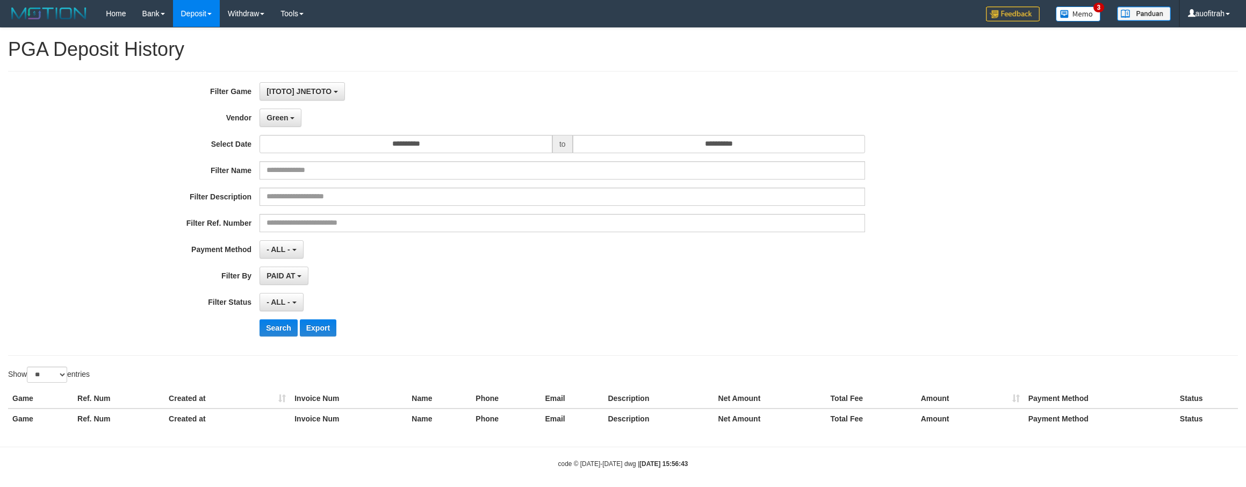
click at [295, 292] on div "**********" at bounding box center [519, 213] width 1038 height 262
click at [294, 301] on button "- ALL -" at bounding box center [281, 302] width 44 height 18
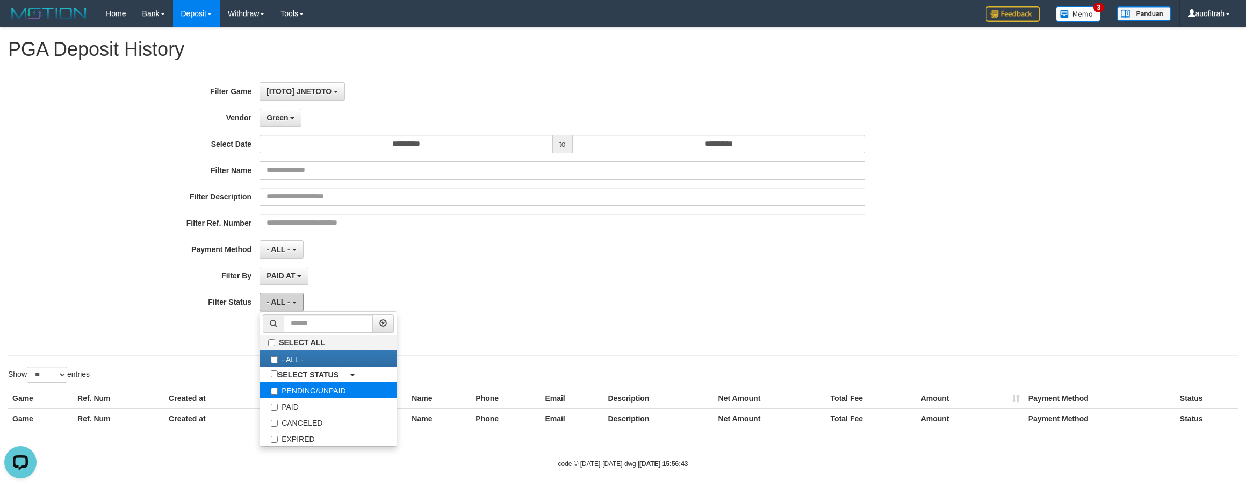
scroll to position [0, 0]
click at [290, 398] on label "PENDING/UNPAID" at bounding box center [328, 389] width 136 height 16
select select "*"
click at [295, 398] on label "PENDING/UNPAID" at bounding box center [328, 389] width 136 height 16
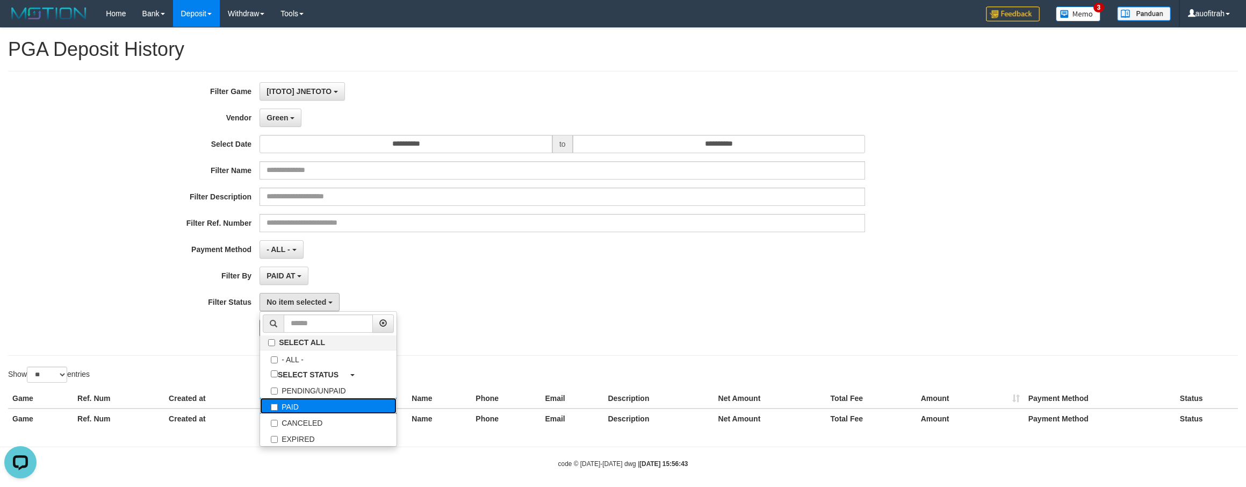
click at [297, 413] on label "PAID" at bounding box center [328, 406] width 136 height 16
select select "*"
drag, startPoint x: 154, startPoint y: 342, endPoint x: 206, endPoint y: 327, distance: 54.6
click at [163, 339] on div "**********" at bounding box center [519, 213] width 1038 height 262
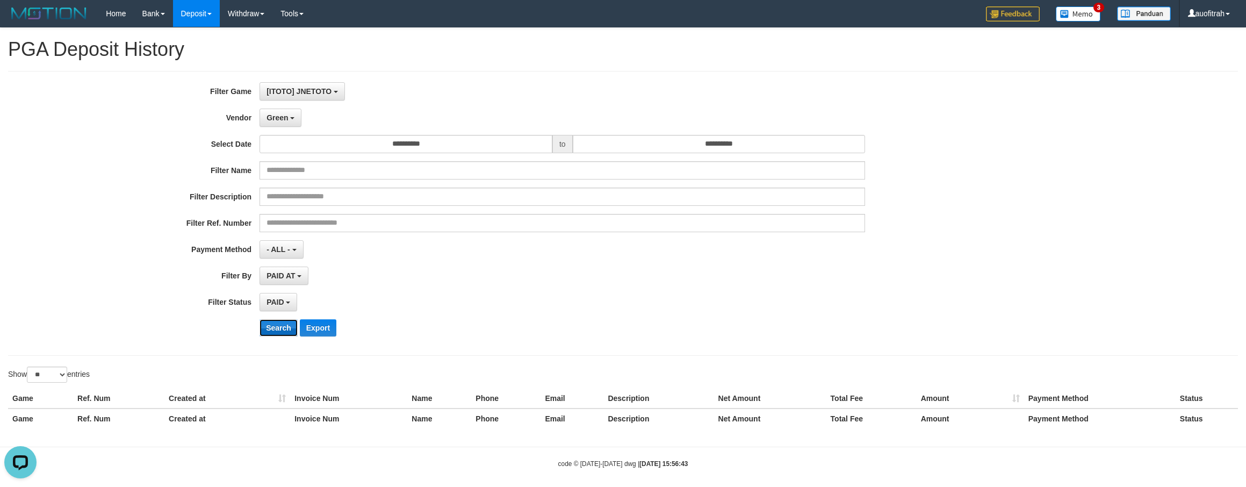
click at [270, 336] on button "Search" at bounding box center [278, 327] width 38 height 17
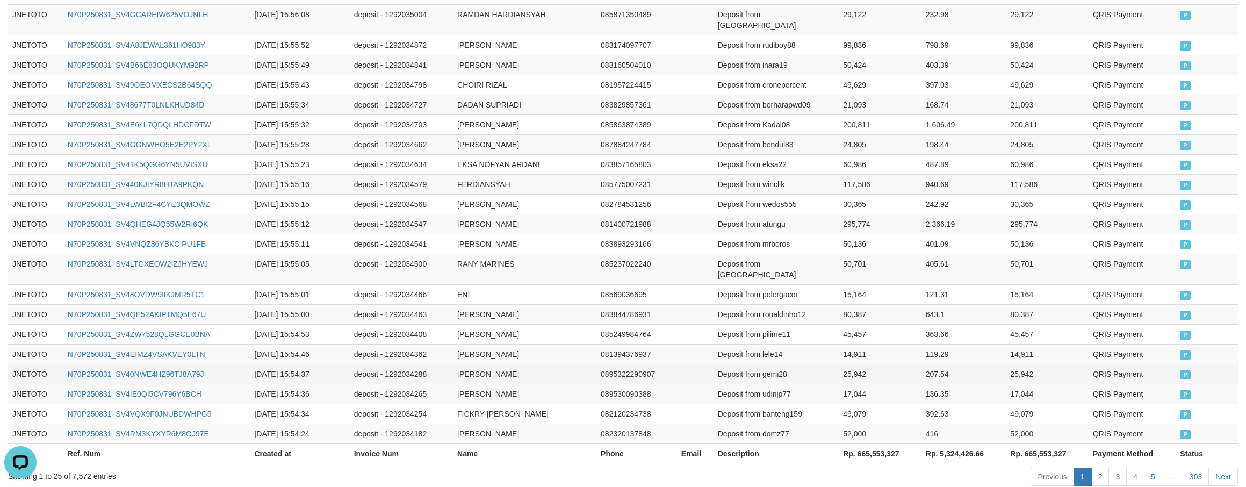
scroll to position [535, 0]
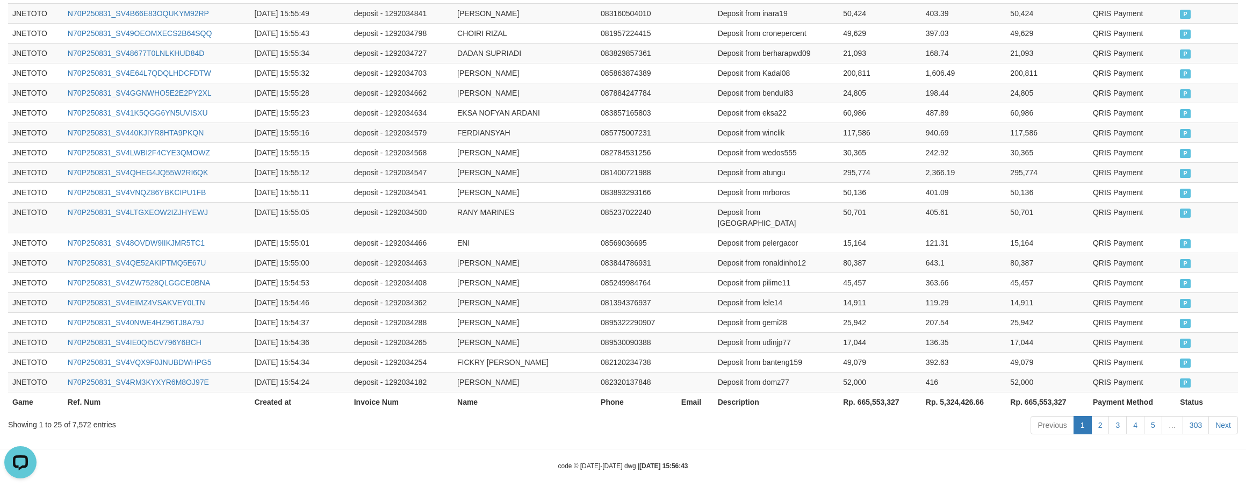
click at [869, 392] on th "Rp. 665,553,327" at bounding box center [880, 402] width 83 height 20
copy th "665,553,327"
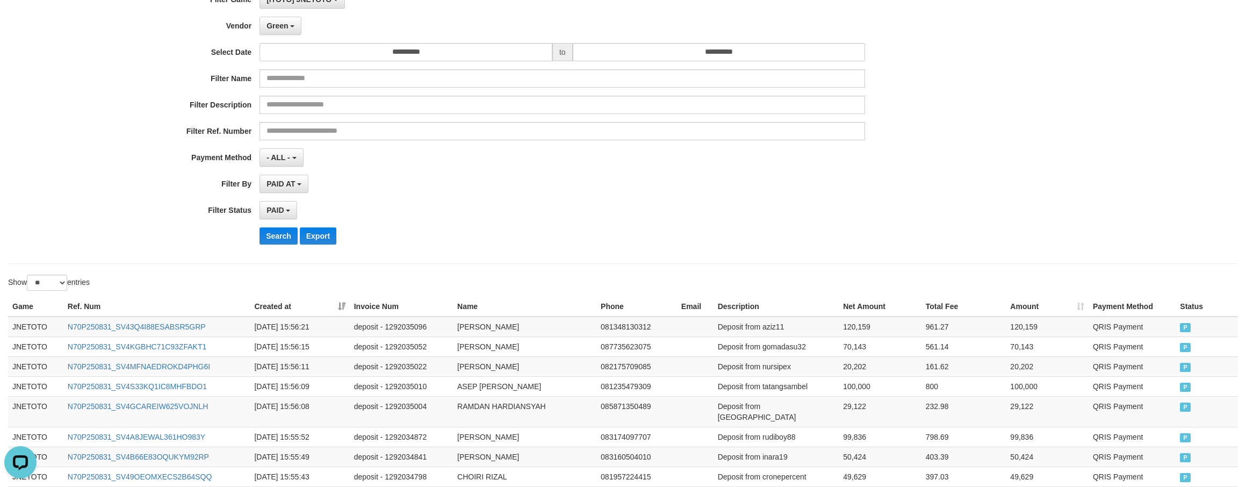
scroll to position [0, 0]
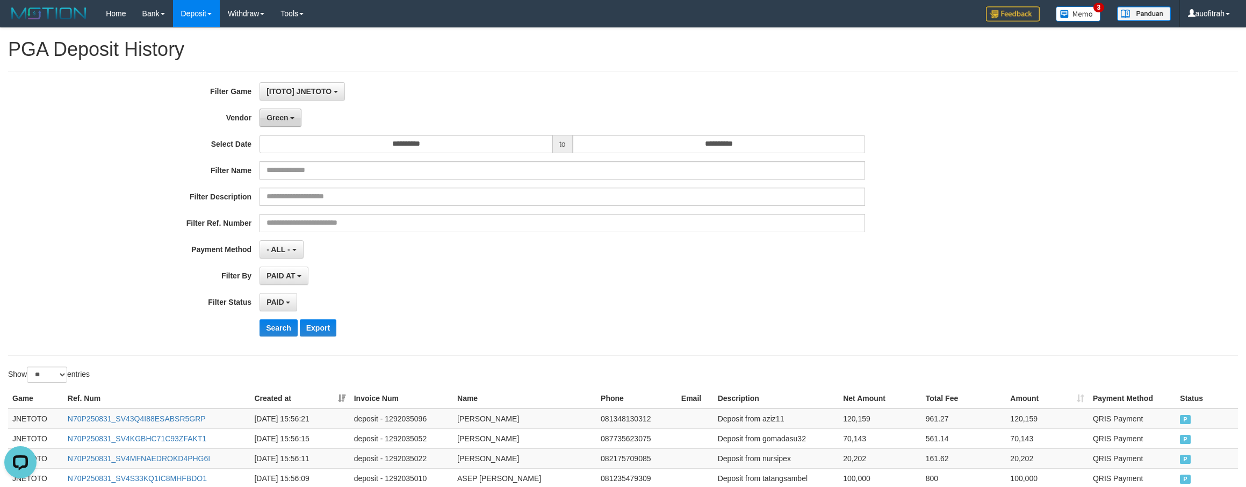
click at [279, 118] on span "Green" at bounding box center [276, 117] width 21 height 9
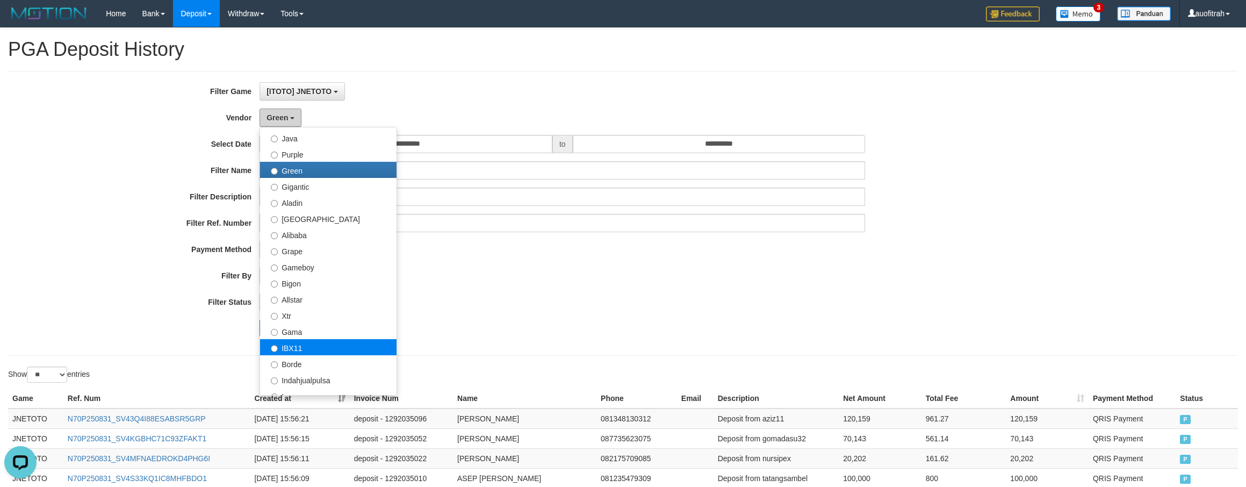
scroll to position [242, 0]
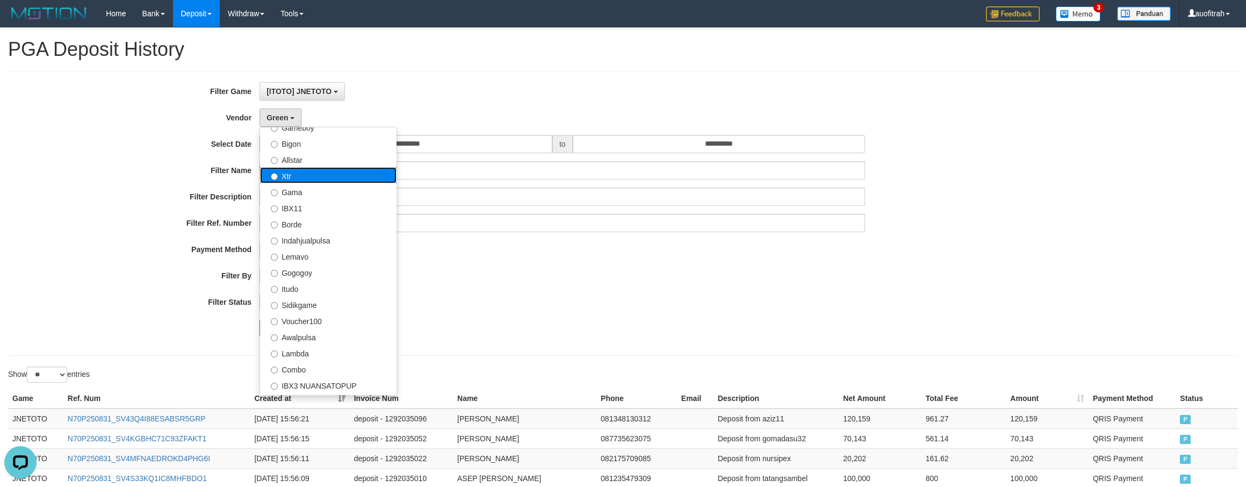
click at [321, 177] on label "Xtr" at bounding box center [328, 175] width 136 height 16
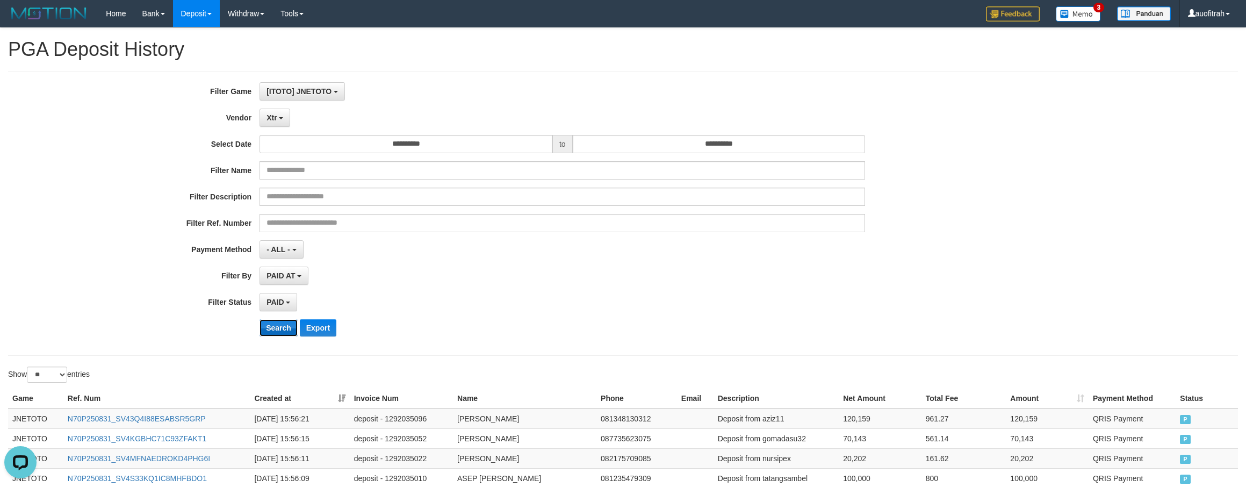
click at [283, 331] on button "Search" at bounding box center [278, 327] width 38 height 17
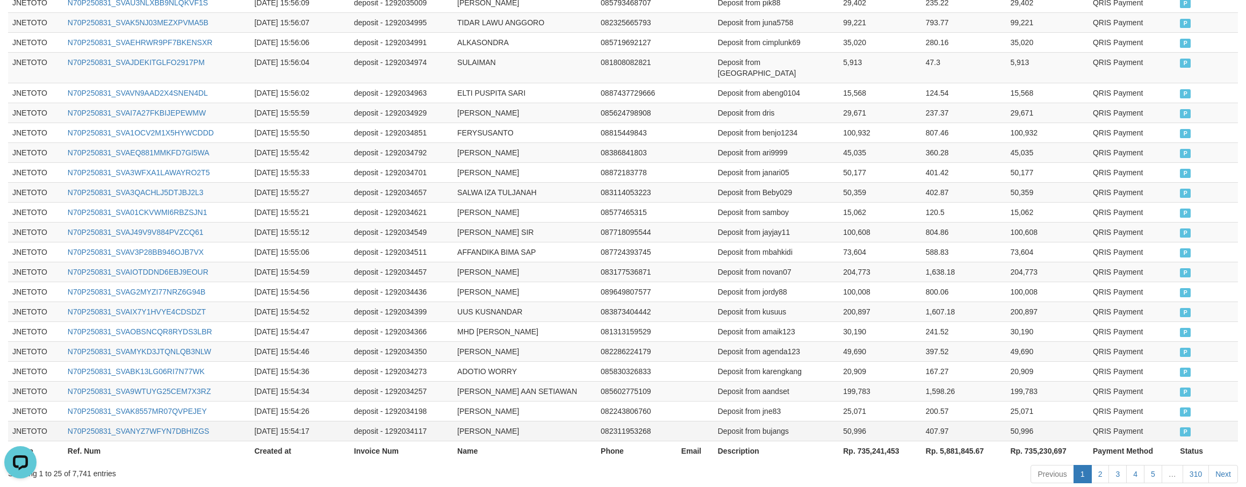
scroll to position [535, 0]
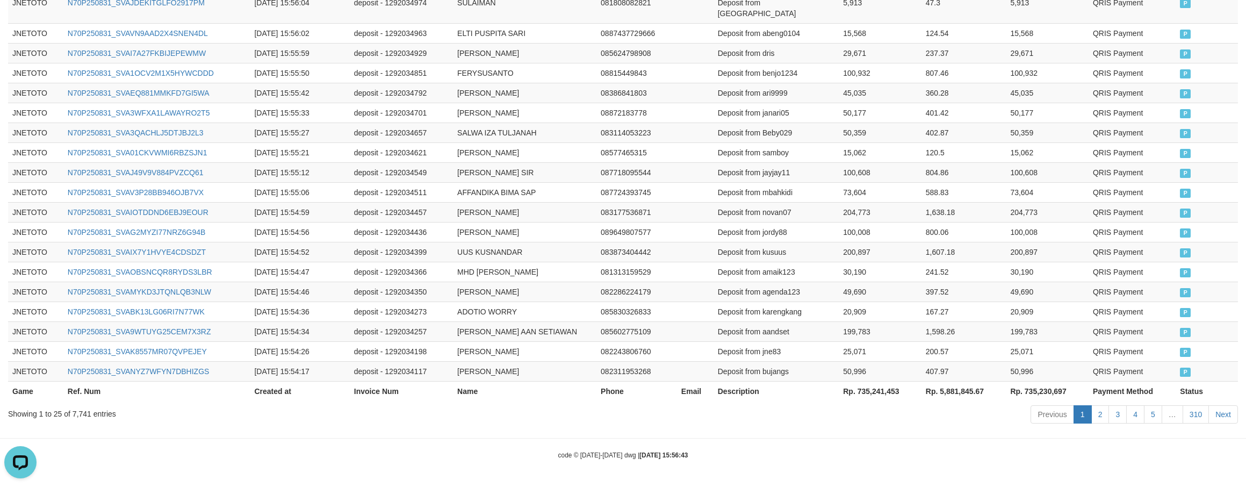
drag, startPoint x: 826, startPoint y: 426, endPoint x: 895, endPoint y: 409, distance: 71.3
click at [882, 388] on th "Rp. 735,241,453" at bounding box center [880, 391] width 83 height 20
copy th "735,241,453"
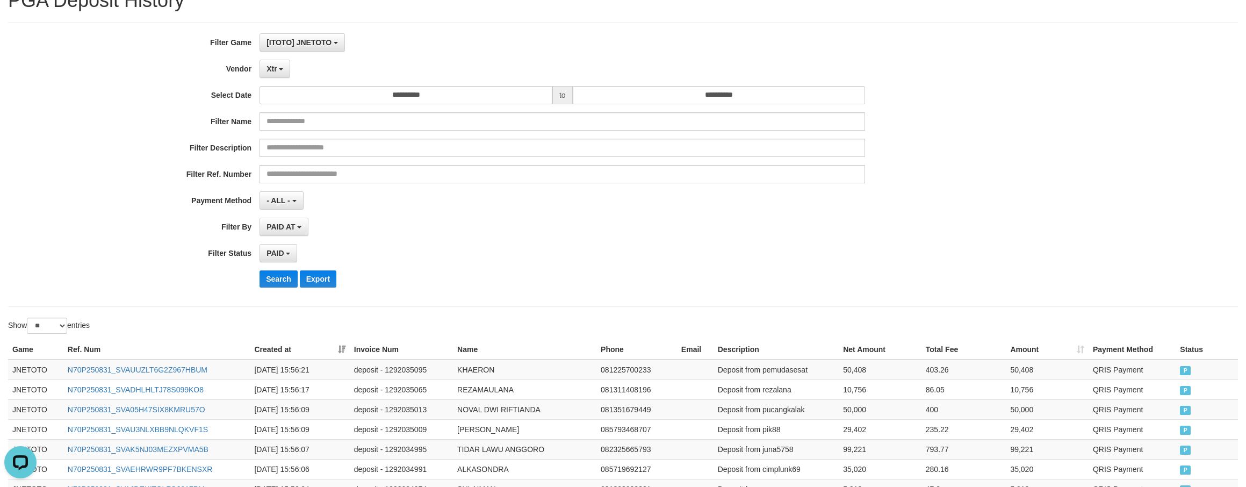
scroll to position [0, 0]
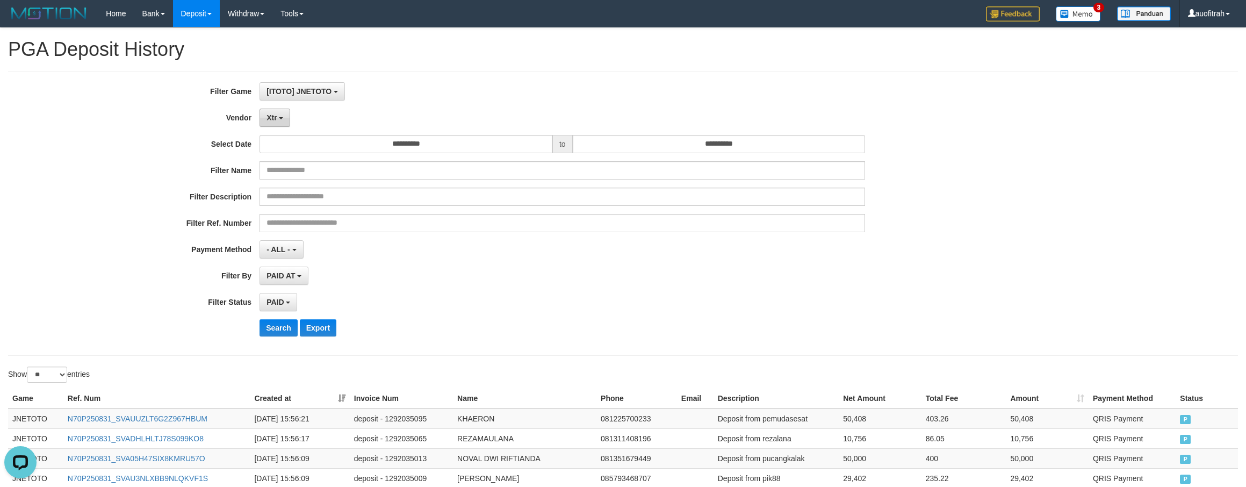
click at [276, 124] on button "Xtr" at bounding box center [274, 118] width 31 height 18
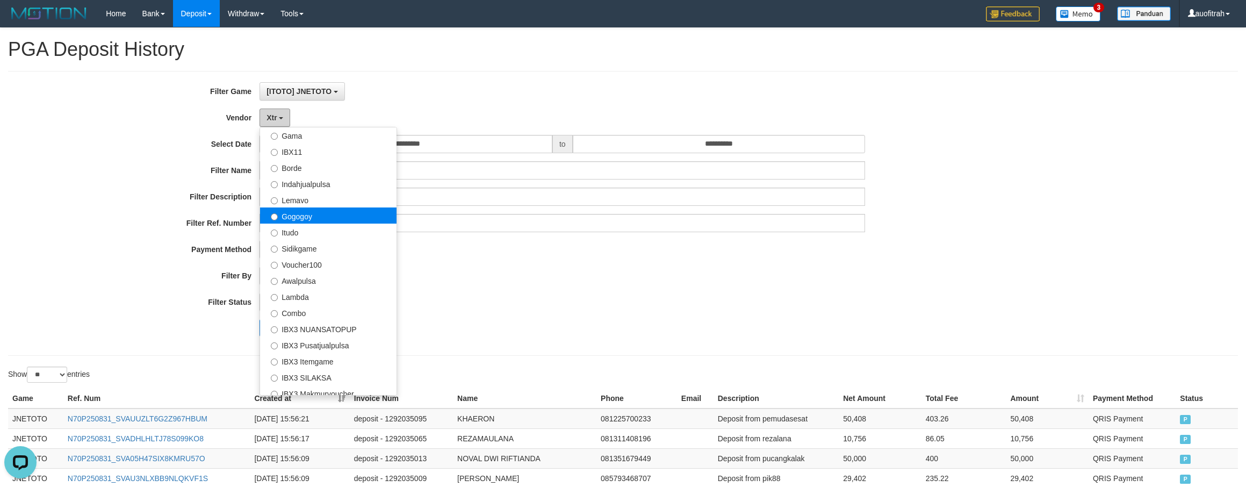
scroll to position [352, 0]
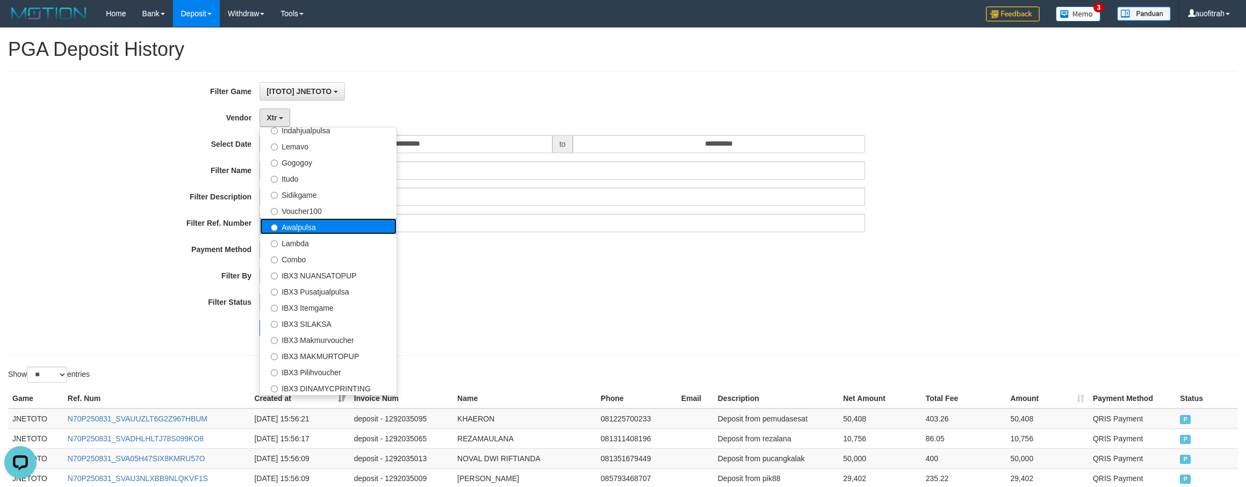
click at [347, 228] on label "Awalpulsa" at bounding box center [328, 226] width 136 height 16
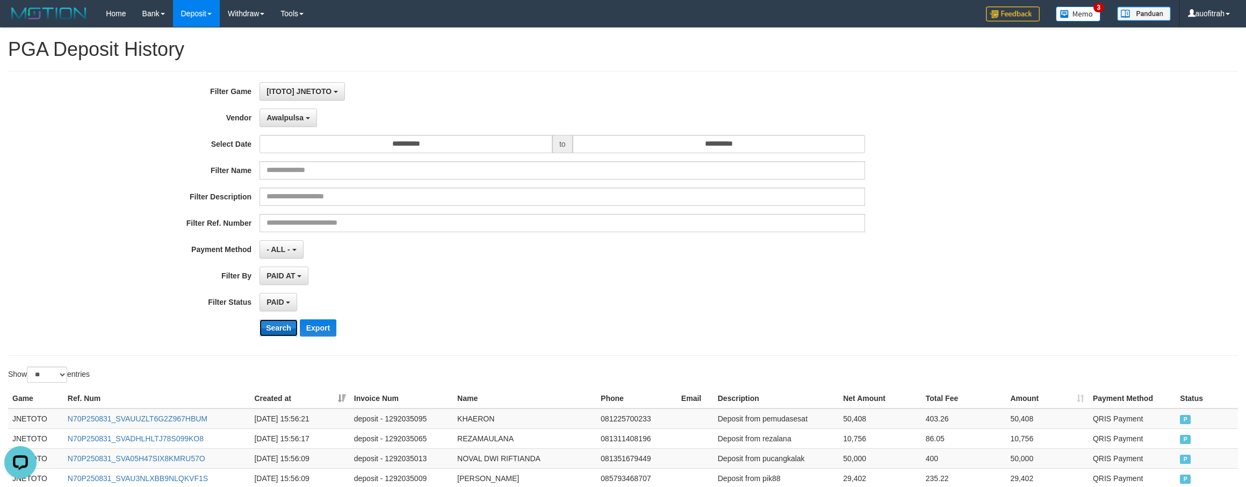
click at [294, 328] on button "Search" at bounding box center [278, 327] width 38 height 17
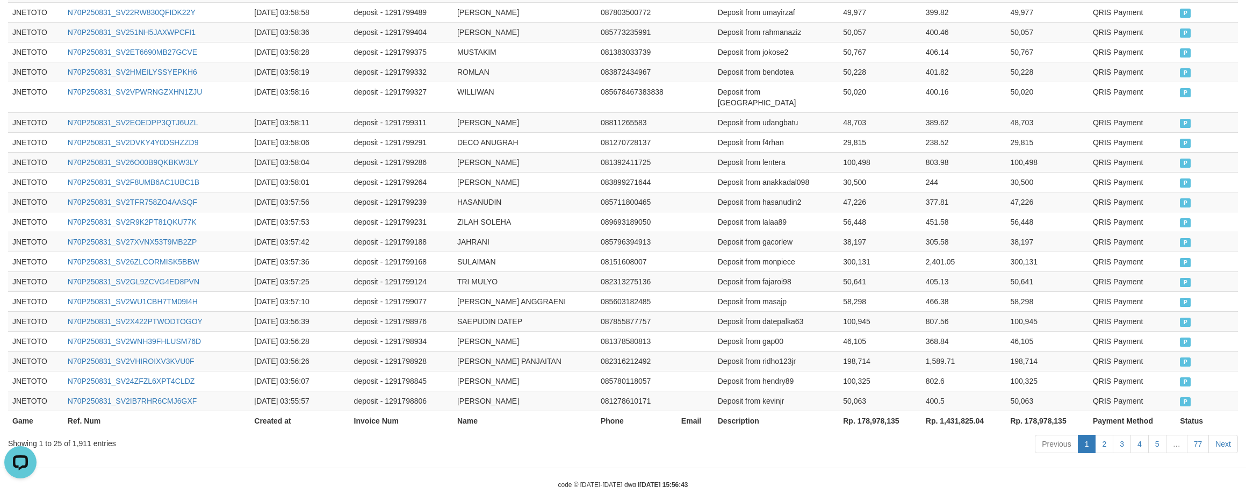
scroll to position [535, 0]
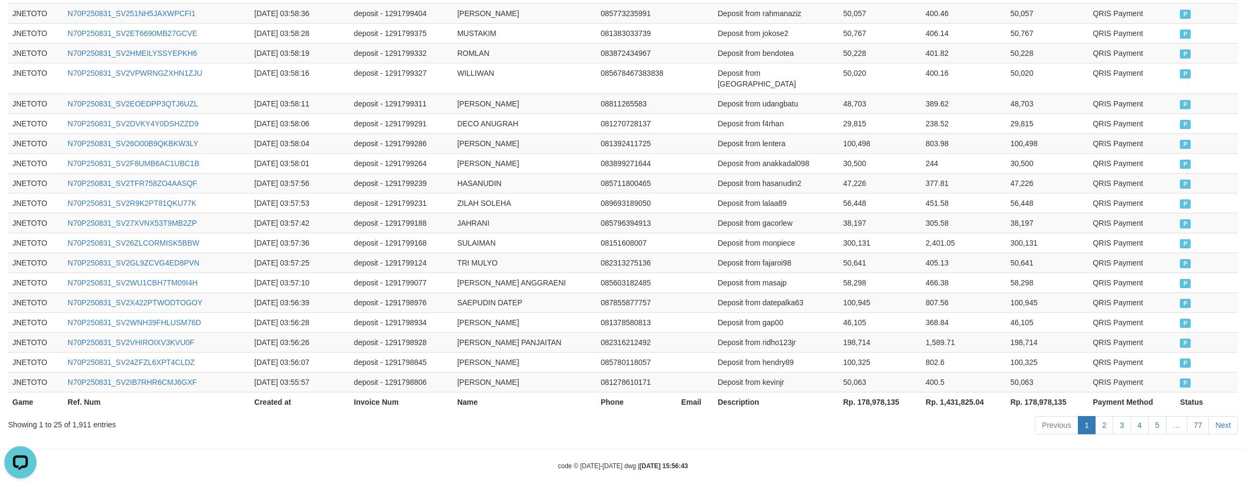
drag, startPoint x: 880, startPoint y: 440, endPoint x: 881, endPoint y: 431, distance: 9.7
click at [881, 392] on th "Rp. 178,978,135" at bounding box center [880, 402] width 83 height 20
copy th "178,978,135"
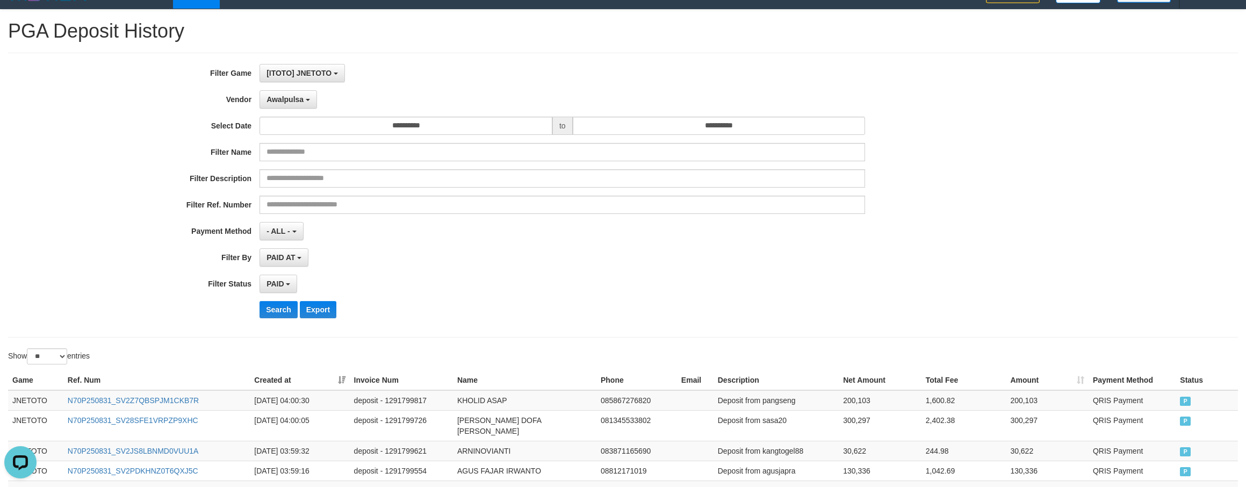
scroll to position [0, 0]
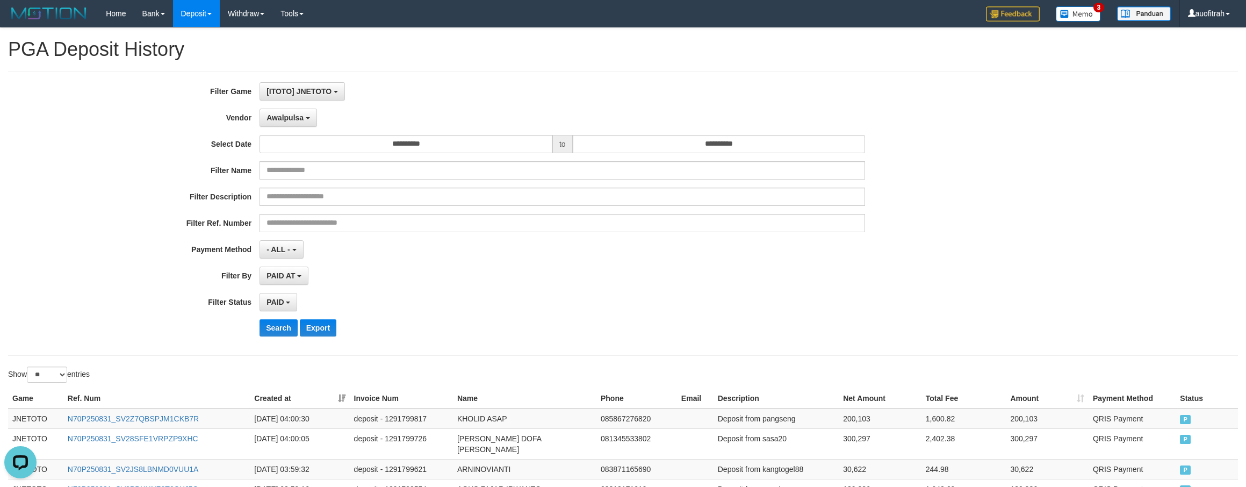
click at [258, 103] on div "**********" at bounding box center [519, 213] width 1038 height 262
drag, startPoint x: 276, startPoint y: 119, endPoint x: 281, endPoint y: 150, distance: 31.1
click at [279, 119] on span "Awalpulsa" at bounding box center [284, 117] width 37 height 9
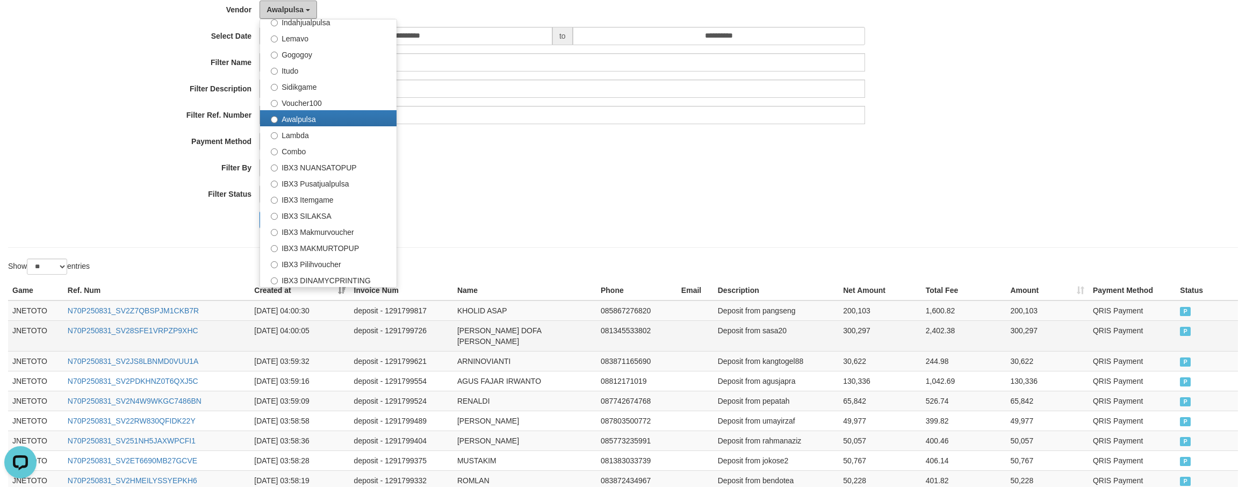
scroll to position [242, 0]
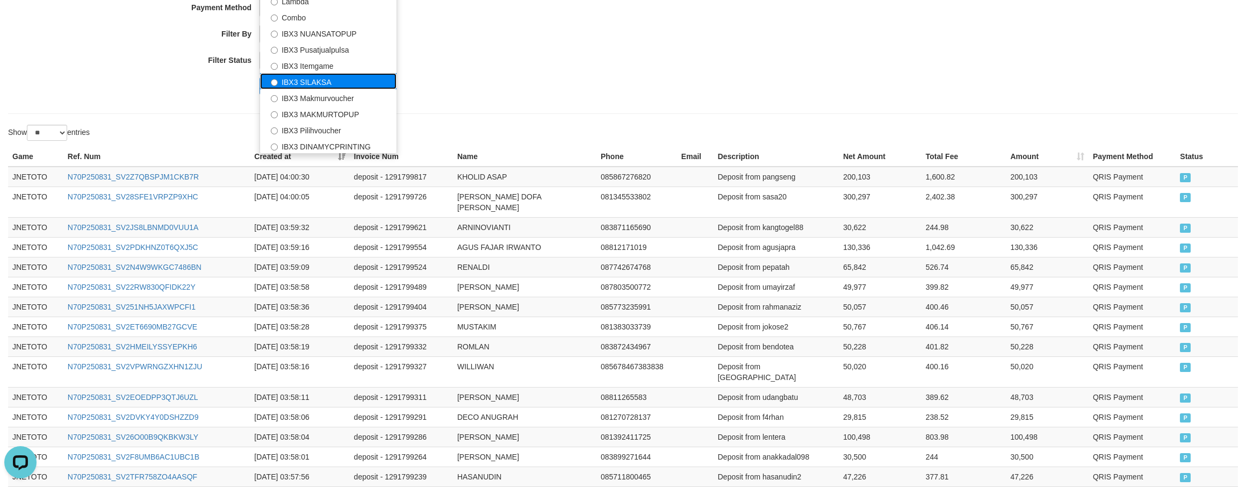
click at [355, 89] on label "IBX3 SILAKSA" at bounding box center [328, 81] width 136 height 16
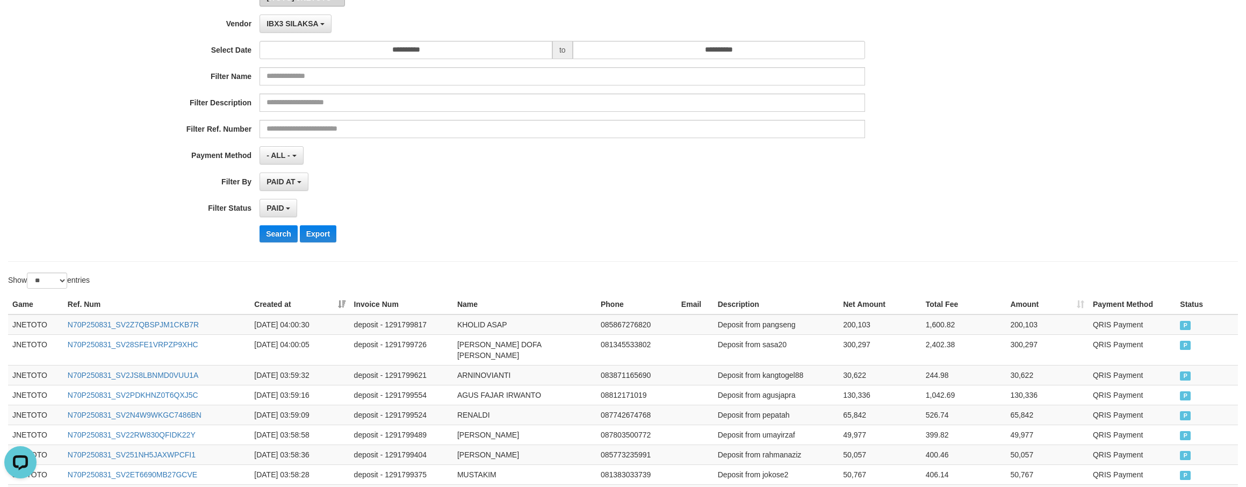
scroll to position [0, 0]
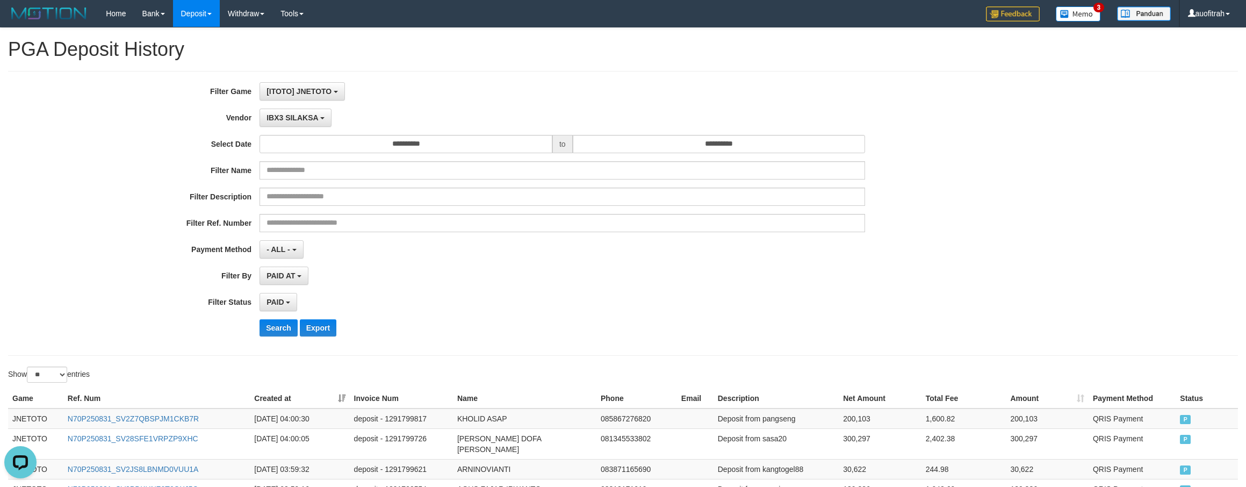
click at [294, 105] on div "**********" at bounding box center [519, 213] width 1038 height 262
drag, startPoint x: 294, startPoint y: 113, endPoint x: 309, endPoint y: 216, distance: 103.8
click at [294, 113] on span "IBX3 SILAKSA" at bounding box center [292, 117] width 52 height 9
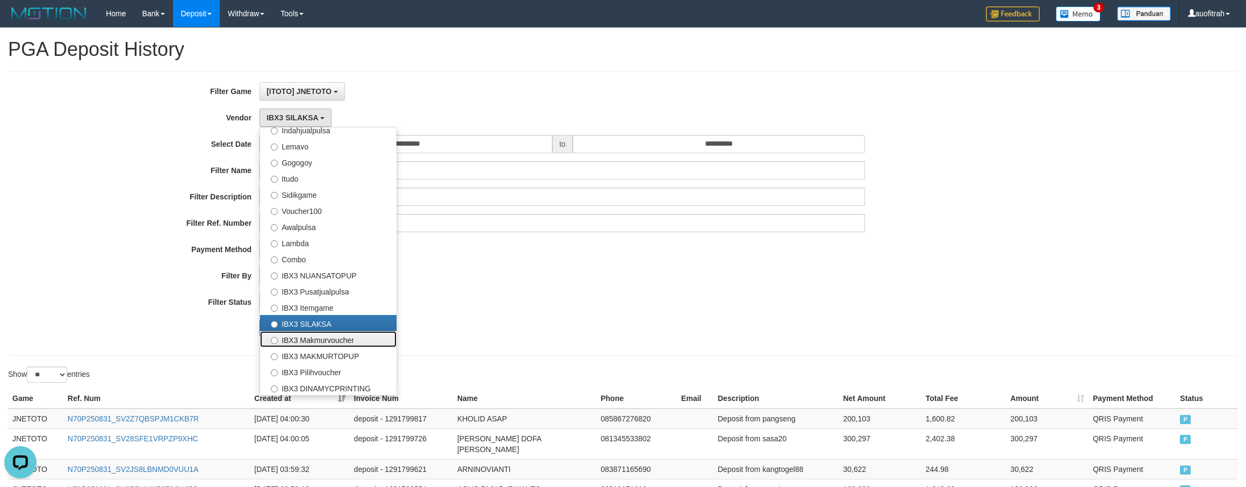
click at [343, 341] on label "IBX3 Makmurvoucher" at bounding box center [328, 339] width 136 height 16
select select "**********"
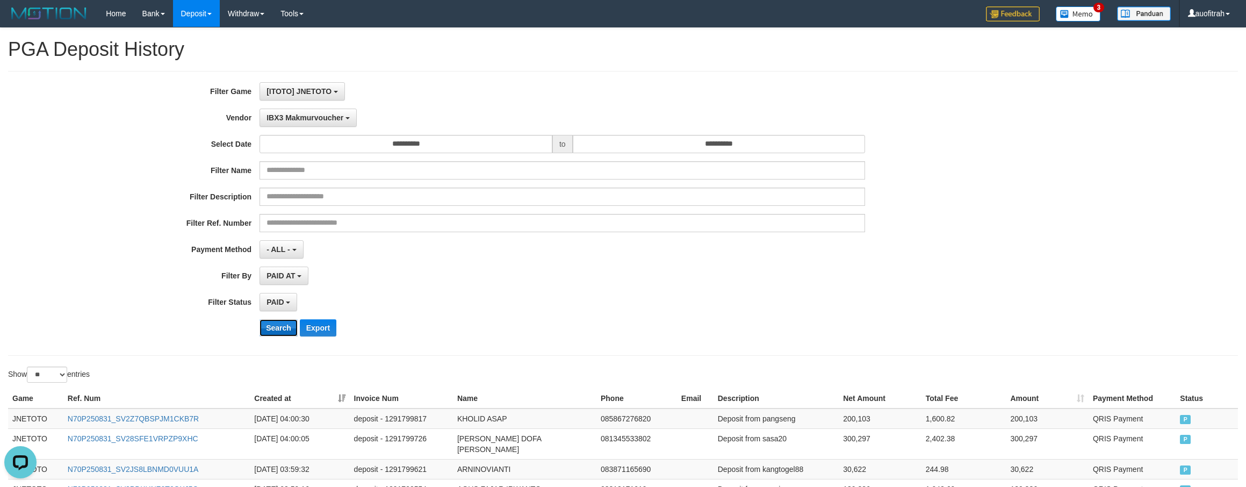
click at [271, 336] on button "Search" at bounding box center [278, 327] width 38 height 17
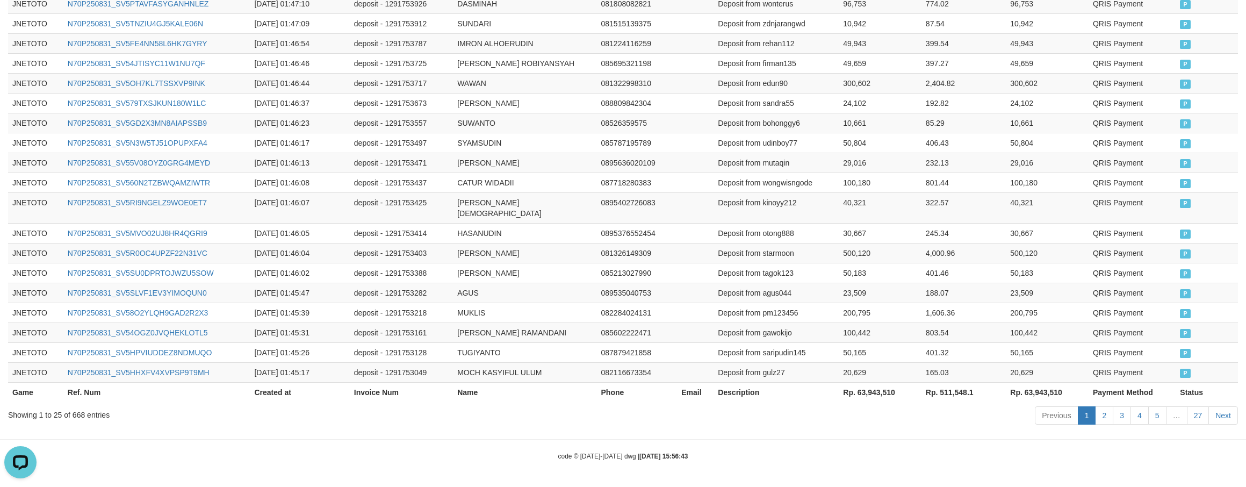
scroll to position [535, 0]
drag, startPoint x: 857, startPoint y: 454, endPoint x: 864, endPoint y: 450, distance: 8.2
click at [864, 453] on div "code © 2012-2018 dwg | 2025/08/31 15:56:43" at bounding box center [623, 454] width 1246 height 11
click at [881, 381] on th "Rp. 63,943,510" at bounding box center [880, 391] width 83 height 20
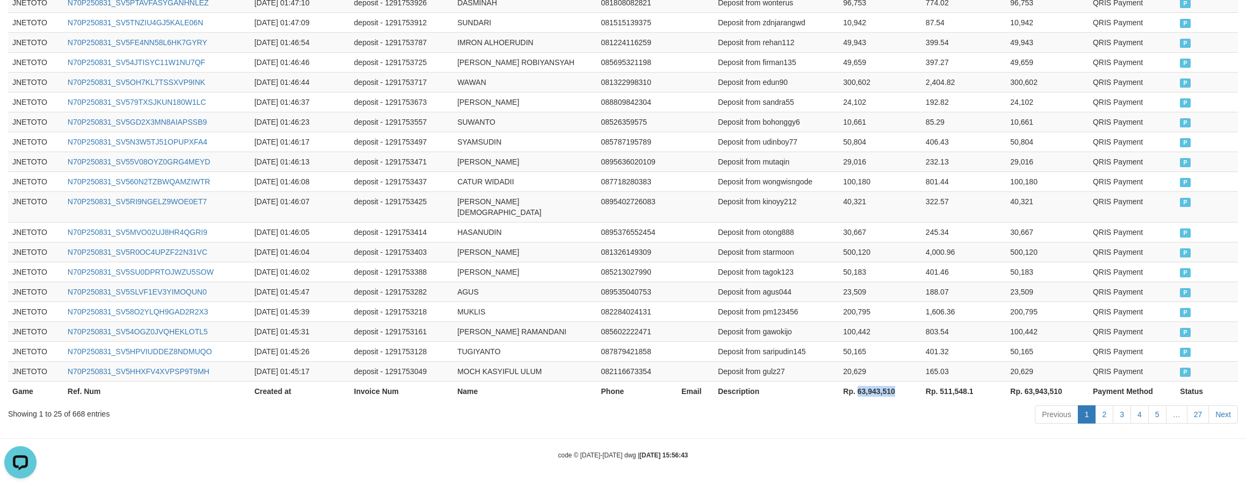
copy th "63,943,510"
drag, startPoint x: 911, startPoint y: 446, endPoint x: 1083, endPoint y: 461, distance: 172.5
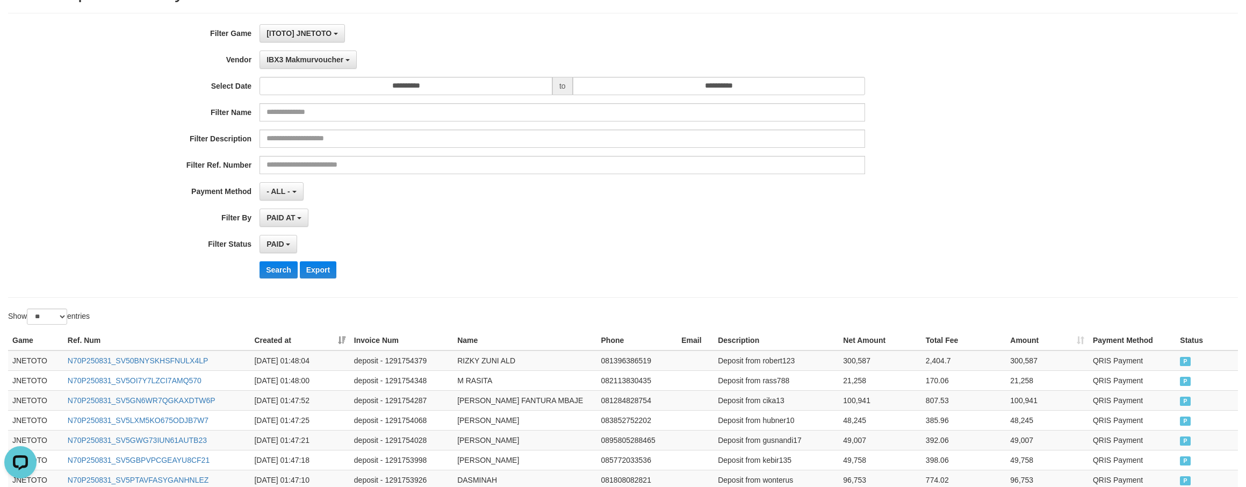
scroll to position [0, 0]
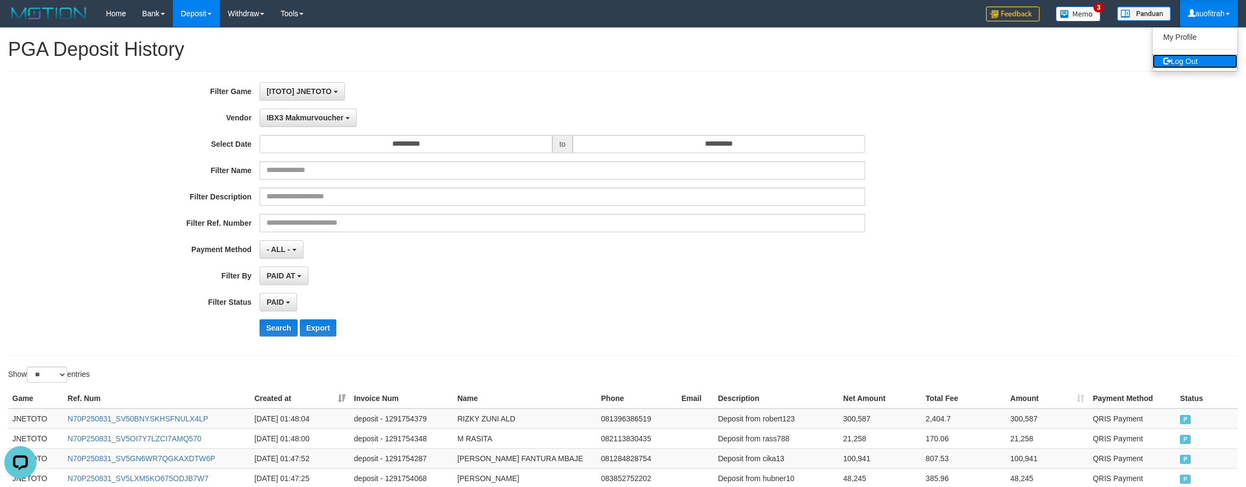
click at [1204, 55] on link "Log Out" at bounding box center [1194, 61] width 85 height 14
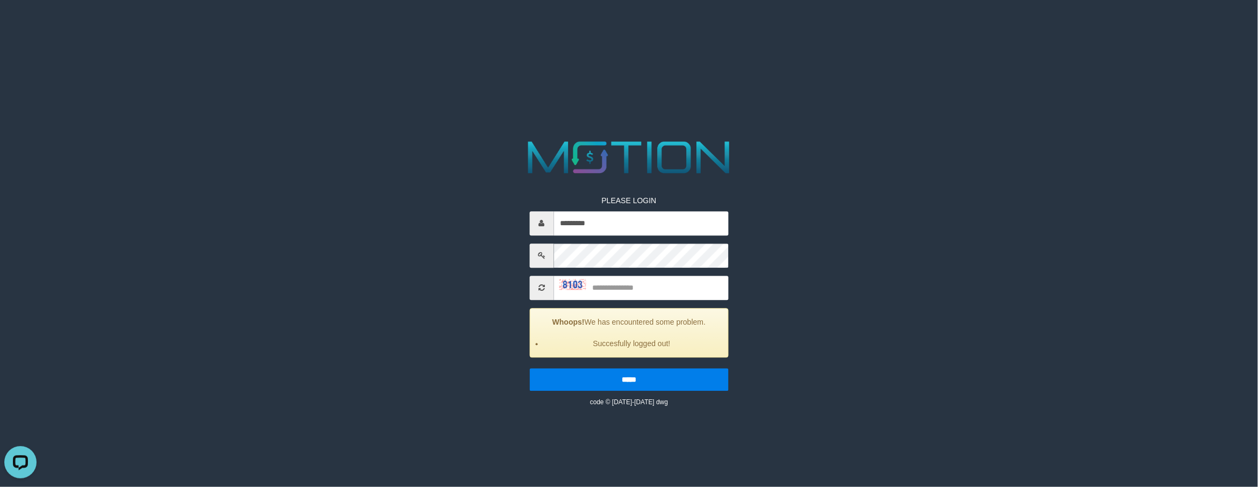
drag, startPoint x: 632, startPoint y: 237, endPoint x: 646, endPoint y: 219, distance: 22.9
click at [632, 237] on div "PLEASE LOGIN ********* Whoops! We has encountered some problem. Succesfully log…" at bounding box center [628, 293] width 215 height 228
click at [646, 219] on input "*********" at bounding box center [640, 223] width 175 height 24
type input "*********"
drag, startPoint x: 652, startPoint y: 289, endPoint x: 690, endPoint y: 277, distance: 39.9
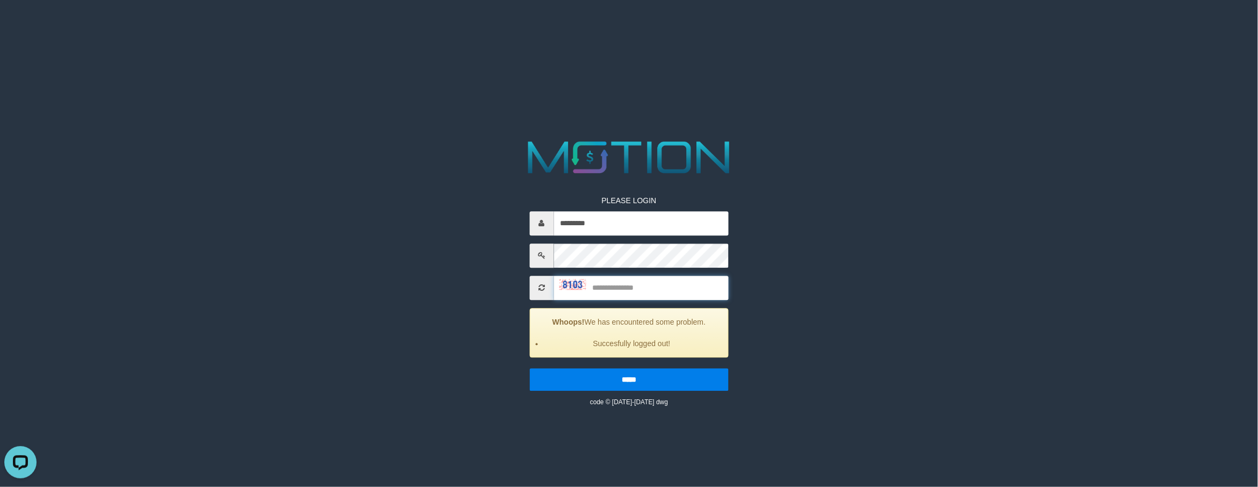
click at [656, 283] on input "text" at bounding box center [640, 288] width 175 height 24
type input "****"
click at [529, 368] on input "*****" at bounding box center [628, 379] width 199 height 23
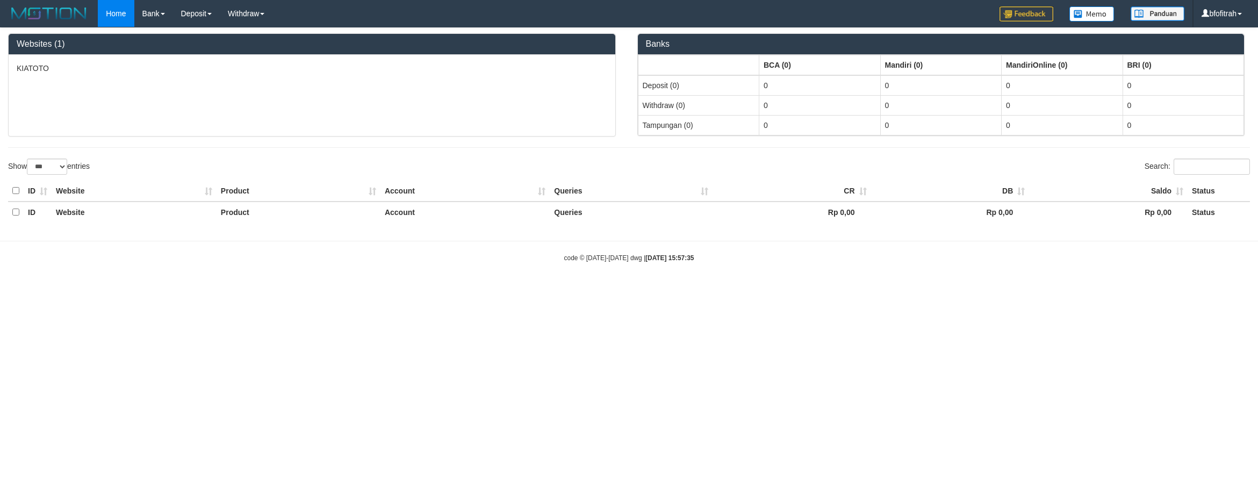
select select "***"
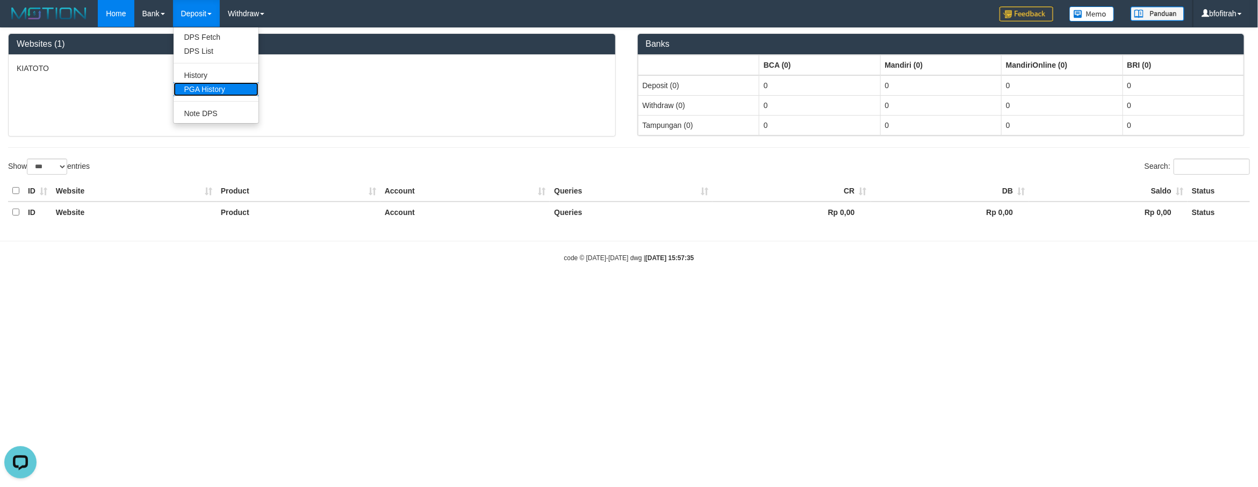
click at [220, 85] on link "PGA History" at bounding box center [216, 89] width 85 height 14
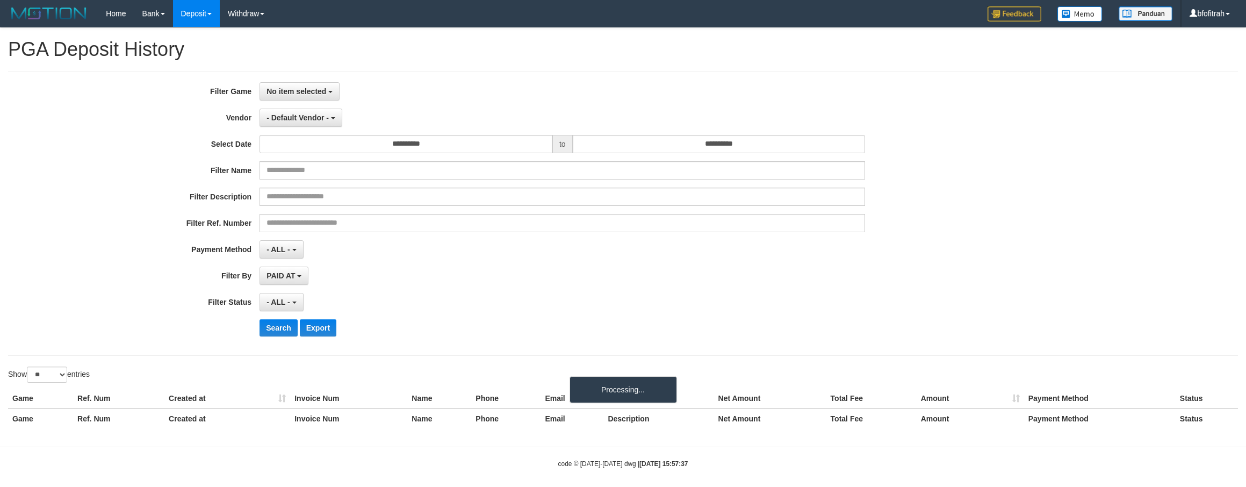
select select
select select "**"
click at [294, 81] on div "**********" at bounding box center [623, 213] width 1230 height 285
click at [295, 83] on button "No item selected" at bounding box center [299, 91] width 80 height 18
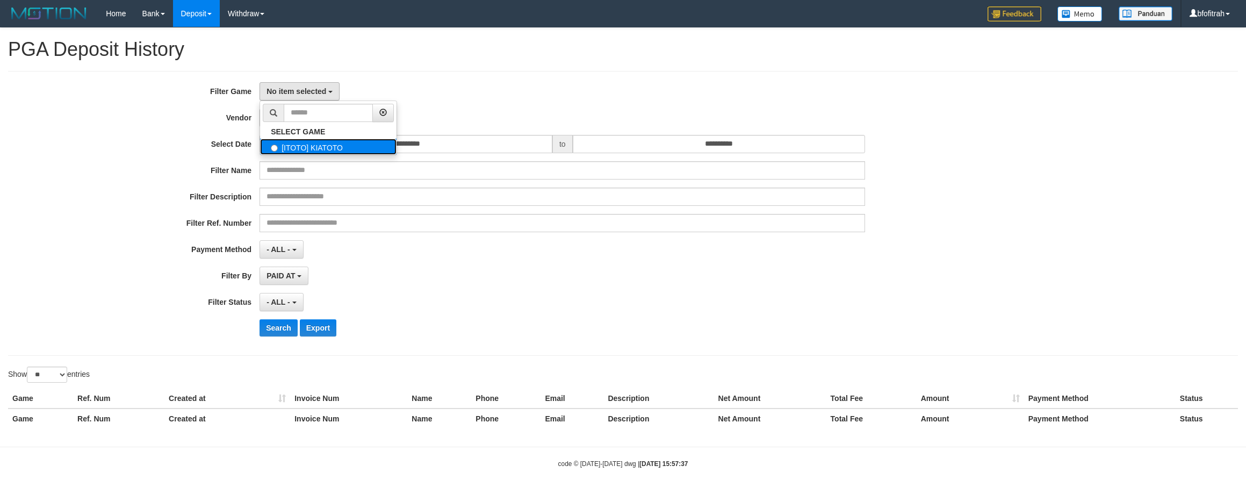
click at [329, 150] on label "[ITOTO] KIATOTO" at bounding box center [328, 147] width 136 height 16
select select "****"
click at [305, 127] on button "- Default Vendor -" at bounding box center [300, 118] width 83 height 18
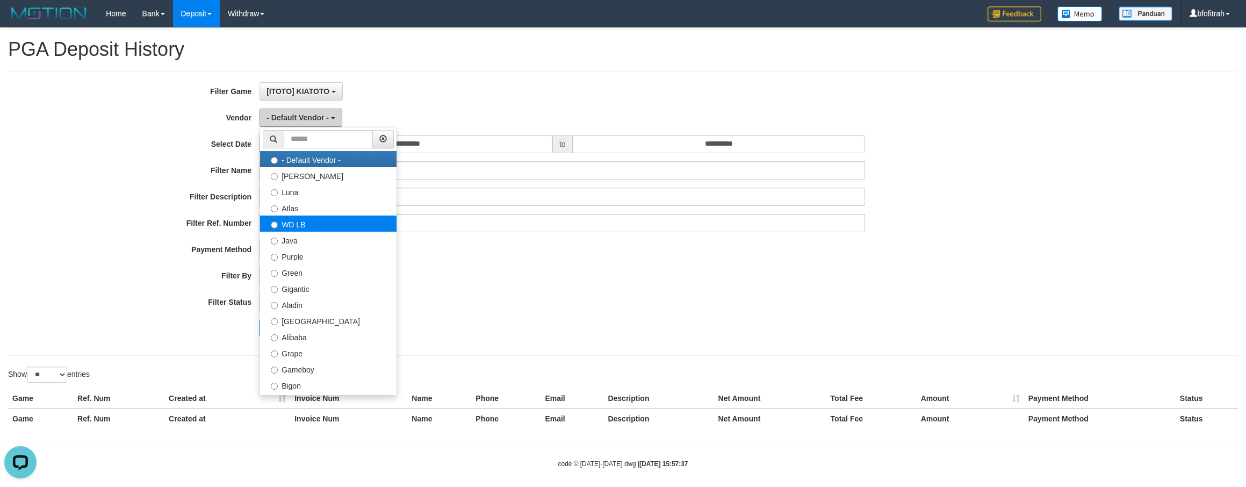
scroll to position [0, 0]
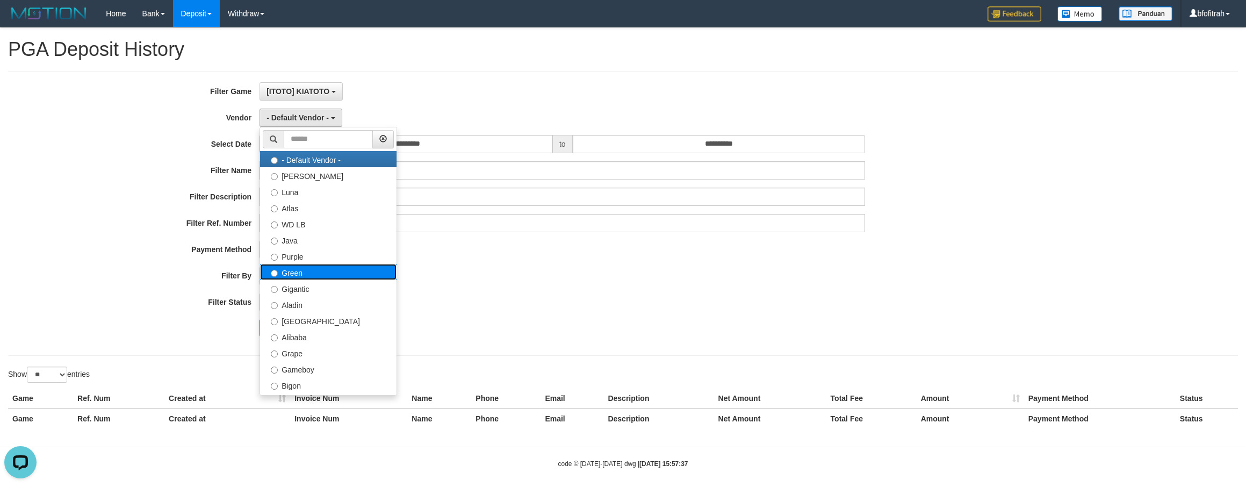
click at [312, 271] on label "Green" at bounding box center [328, 272] width 136 height 16
select select "**********"
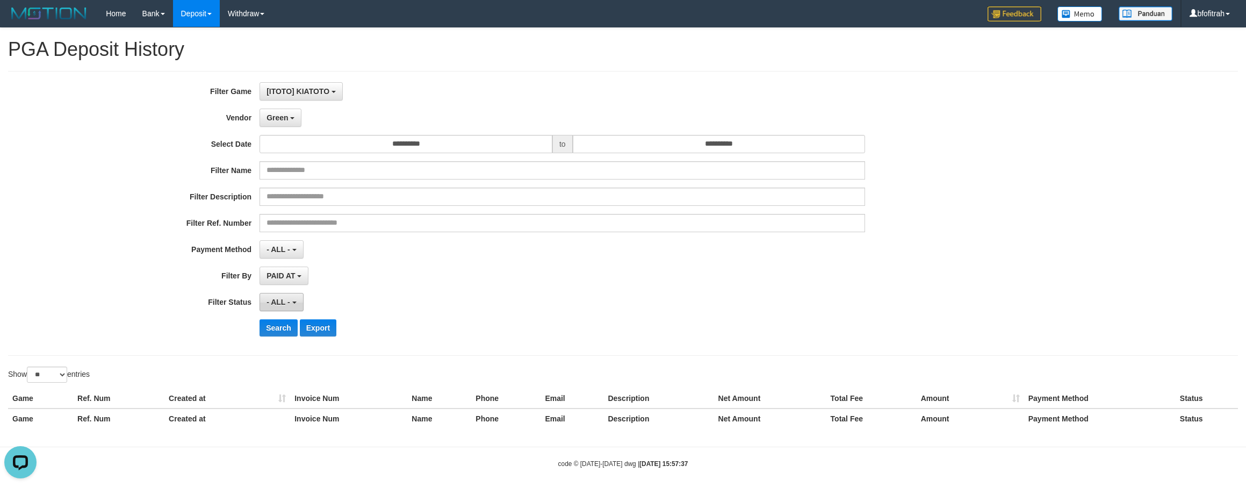
click at [278, 306] on span "- ALL -" at bounding box center [278, 302] width 24 height 9
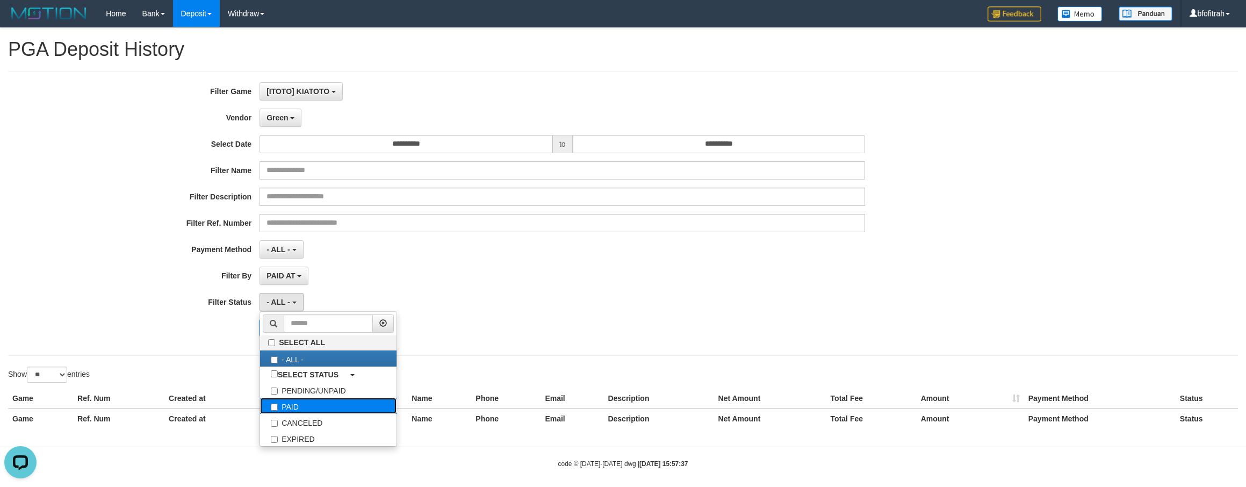
click at [320, 404] on label "PAID" at bounding box center [328, 406] width 136 height 16
select select "*"
drag, startPoint x: 115, startPoint y: 320, endPoint x: 150, endPoint y: 315, distance: 35.2
click at [128, 316] on div "**********" at bounding box center [519, 213] width 1038 height 262
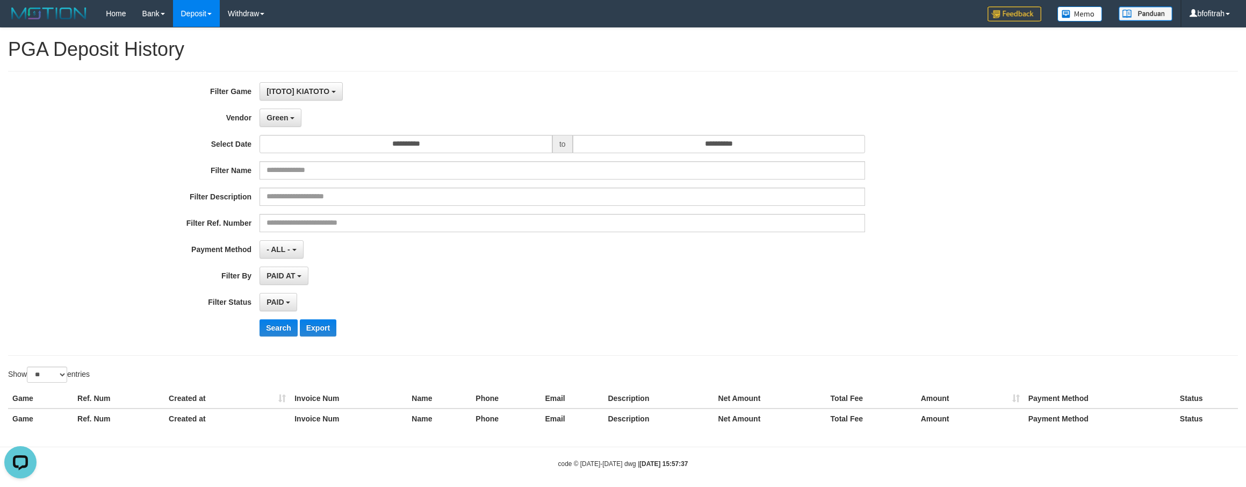
click at [268, 321] on div "**********" at bounding box center [519, 213] width 1038 height 262
drag, startPoint x: 269, startPoint y: 326, endPoint x: 286, endPoint y: 323, distance: 16.9
click at [271, 326] on button "Search" at bounding box center [278, 327] width 38 height 17
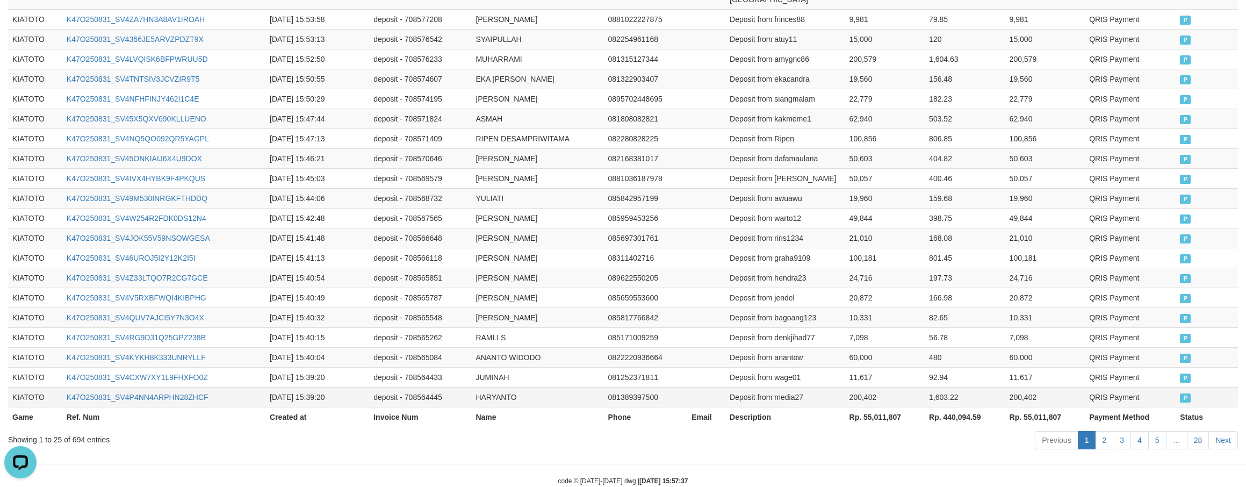
scroll to position [535, 0]
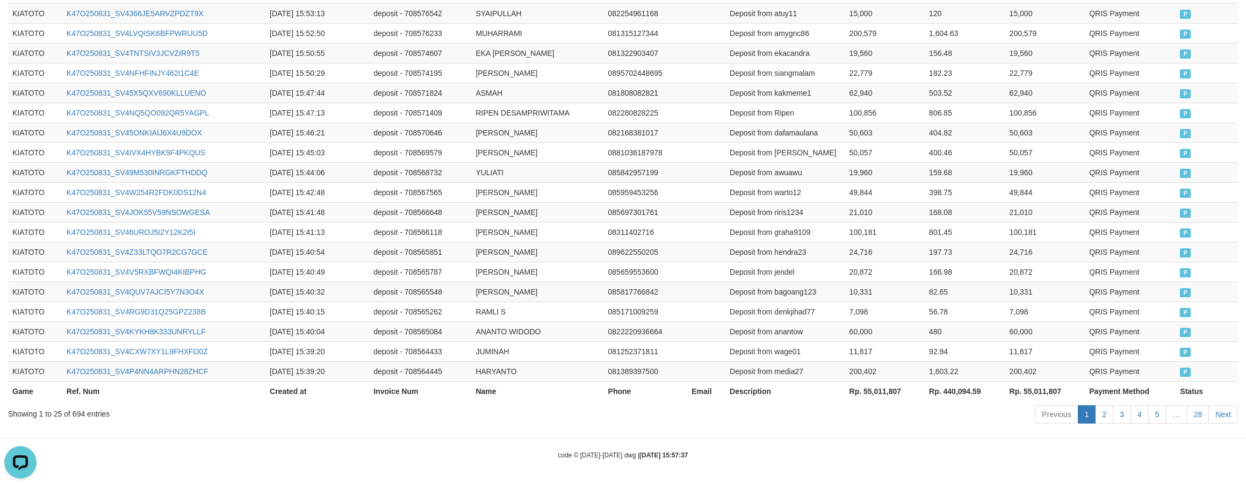
click at [893, 382] on th "Rp. 55,011,807" at bounding box center [885, 391] width 80 height 20
copy th "55,011,807"
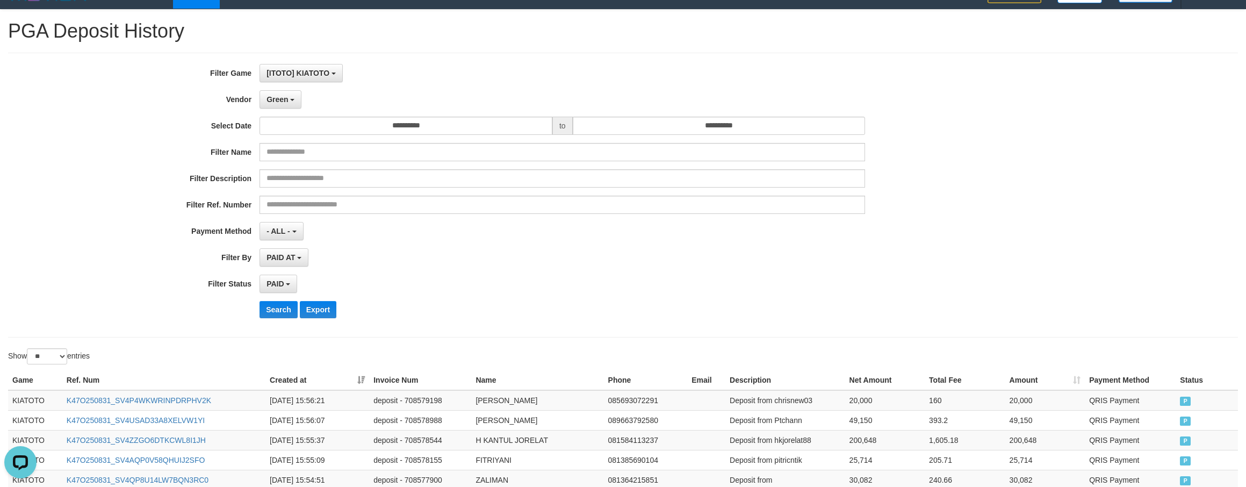
scroll to position [0, 0]
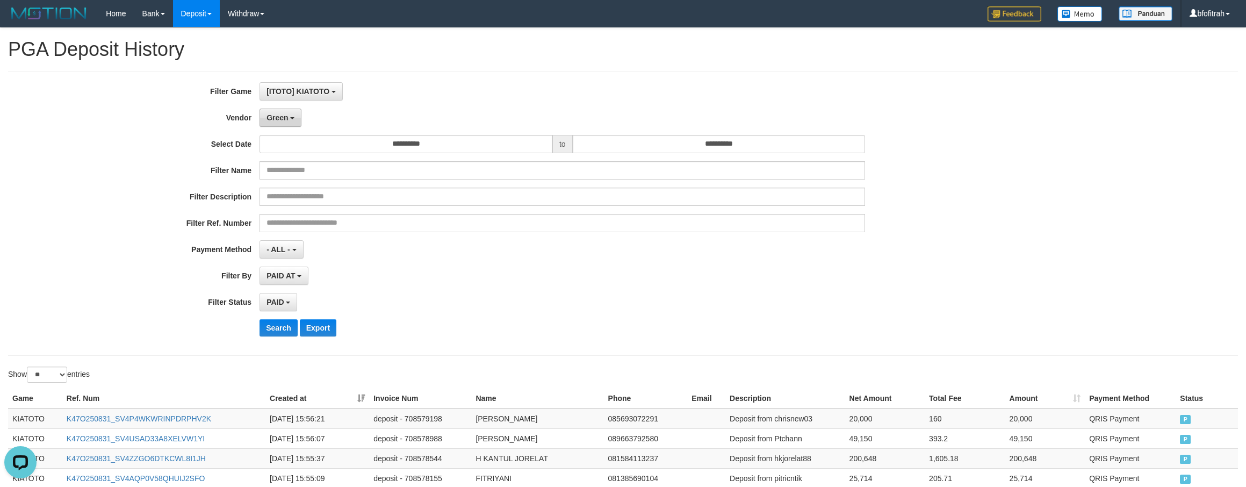
click at [292, 126] on button "Green" at bounding box center [280, 118] width 42 height 18
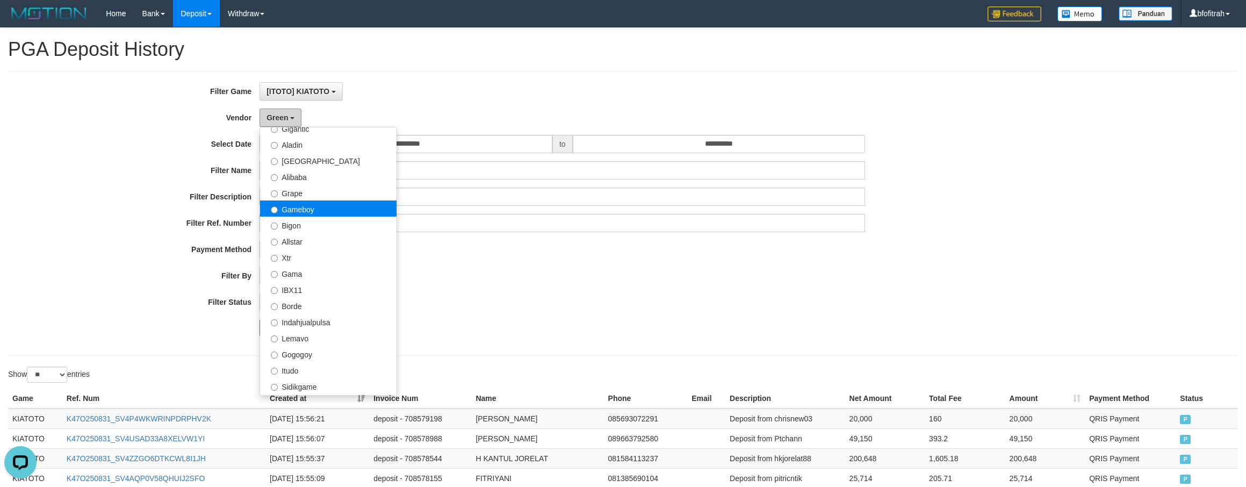
scroll to position [161, 0]
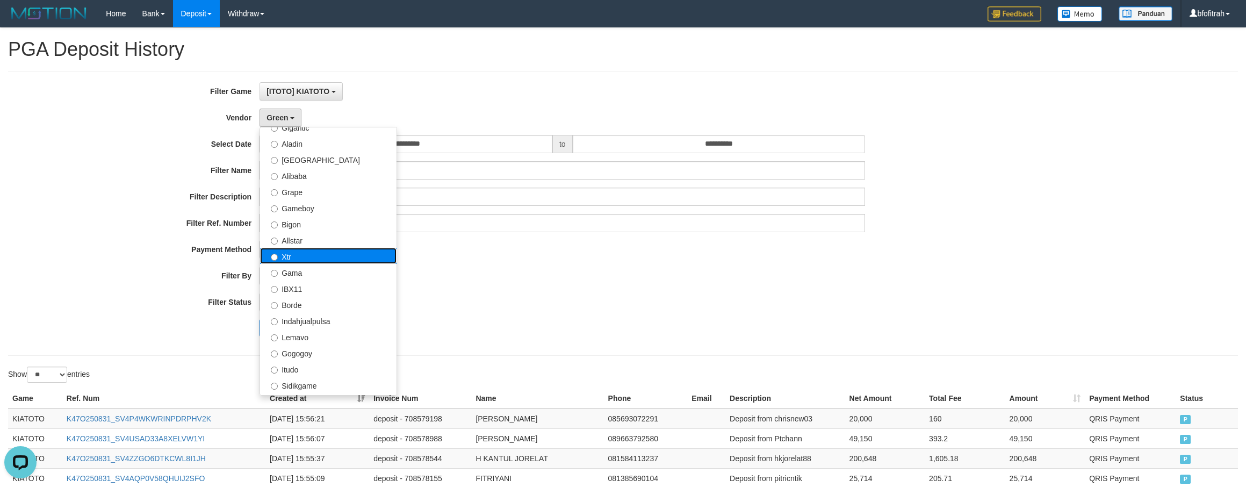
click at [300, 253] on label "Xtr" at bounding box center [328, 256] width 136 height 16
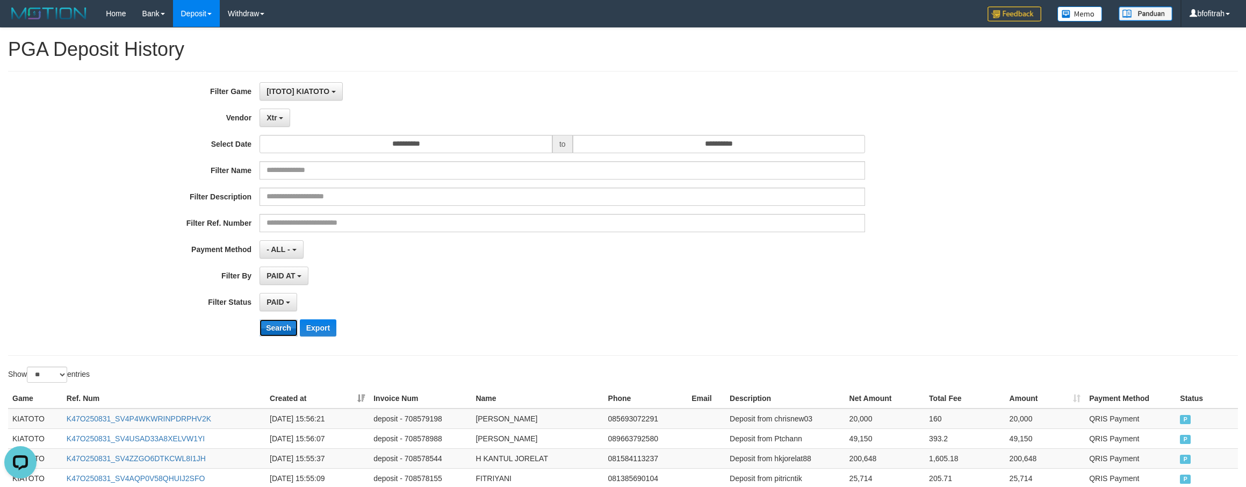
click at [271, 327] on button "Search" at bounding box center [278, 327] width 38 height 17
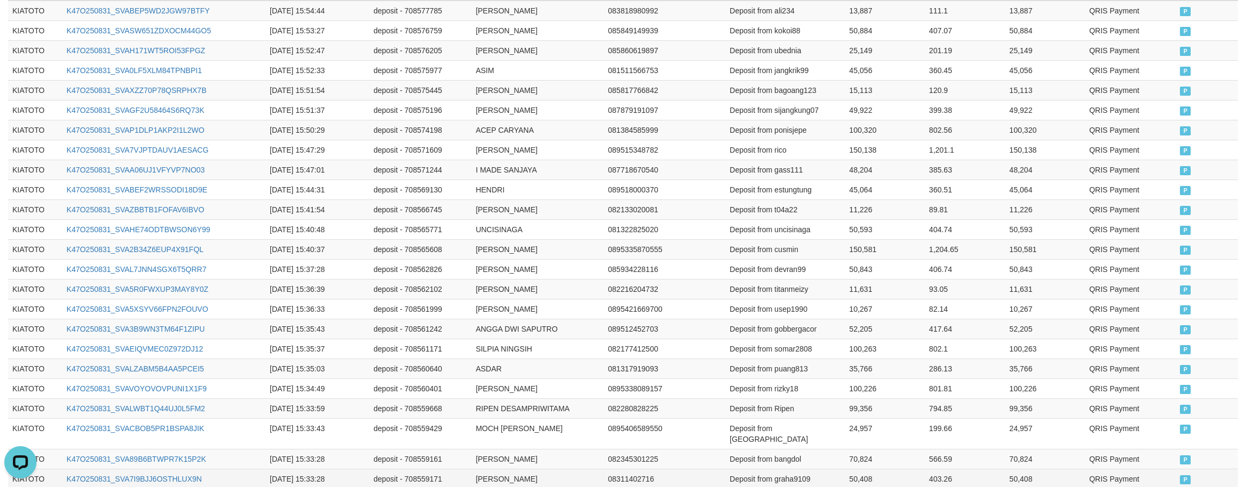
scroll to position [545, 0]
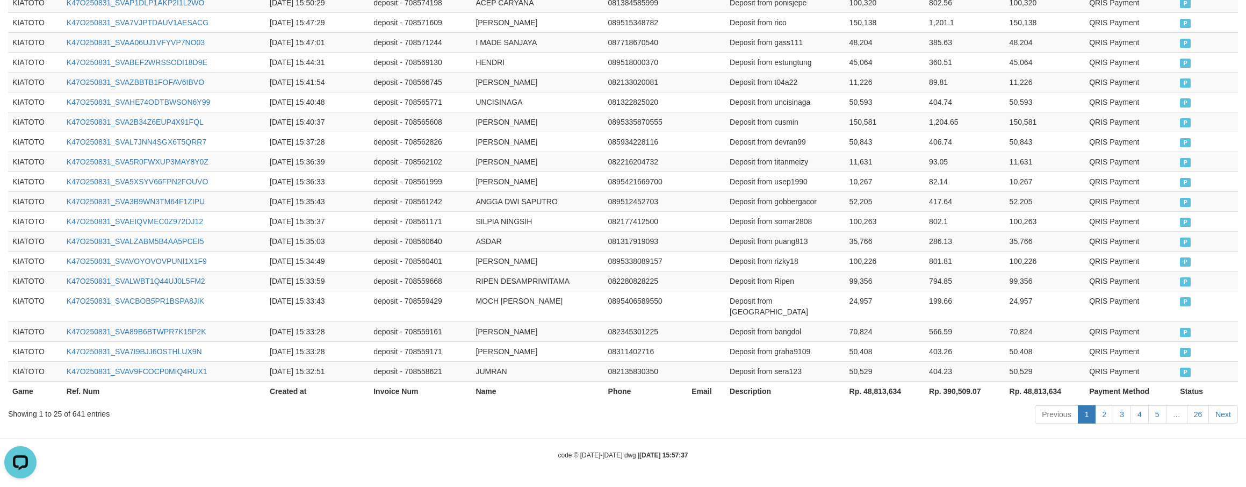
click at [872, 391] on th "Rp. 48,813,634" at bounding box center [885, 391] width 80 height 20
copy th "48,813,634"
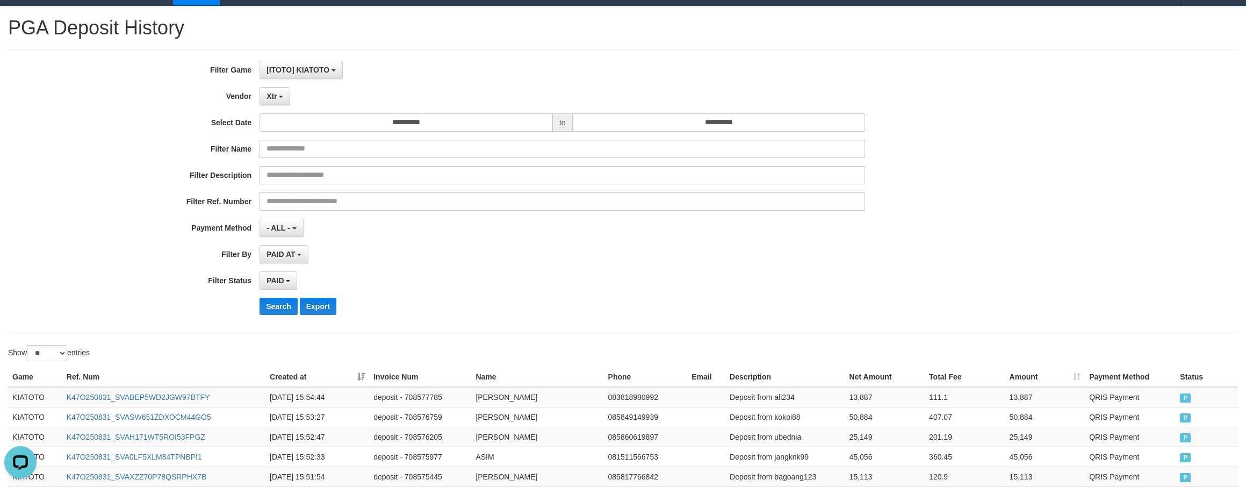
scroll to position [0, 0]
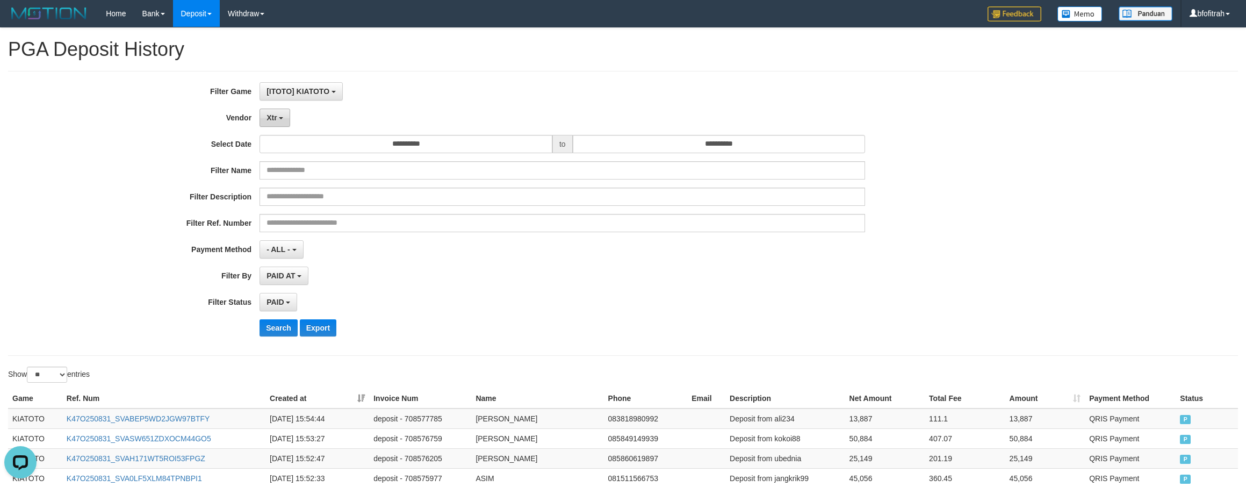
click at [272, 119] on span "Xtr" at bounding box center [271, 117] width 10 height 9
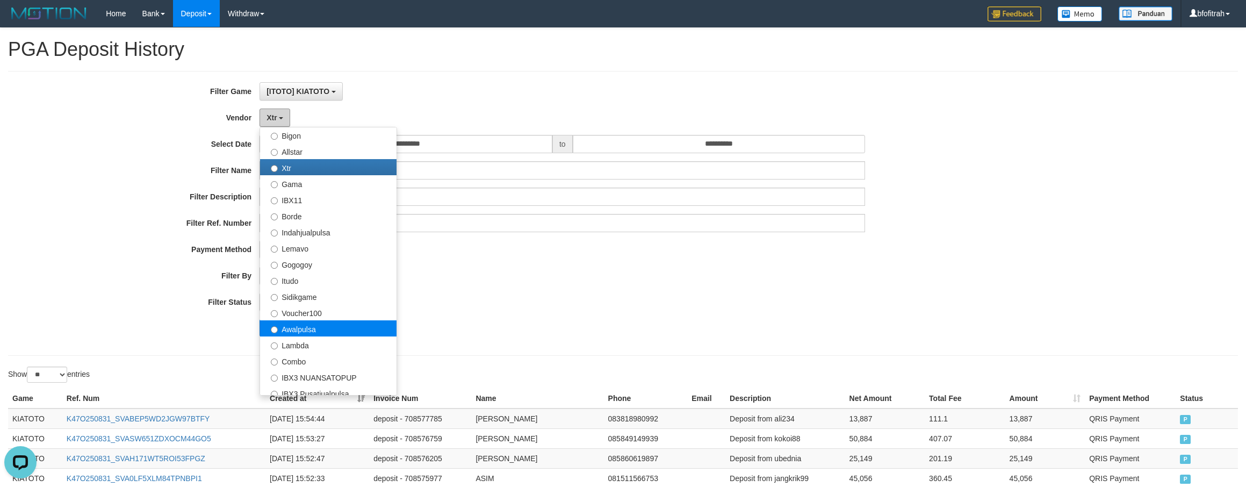
scroll to position [322, 0]
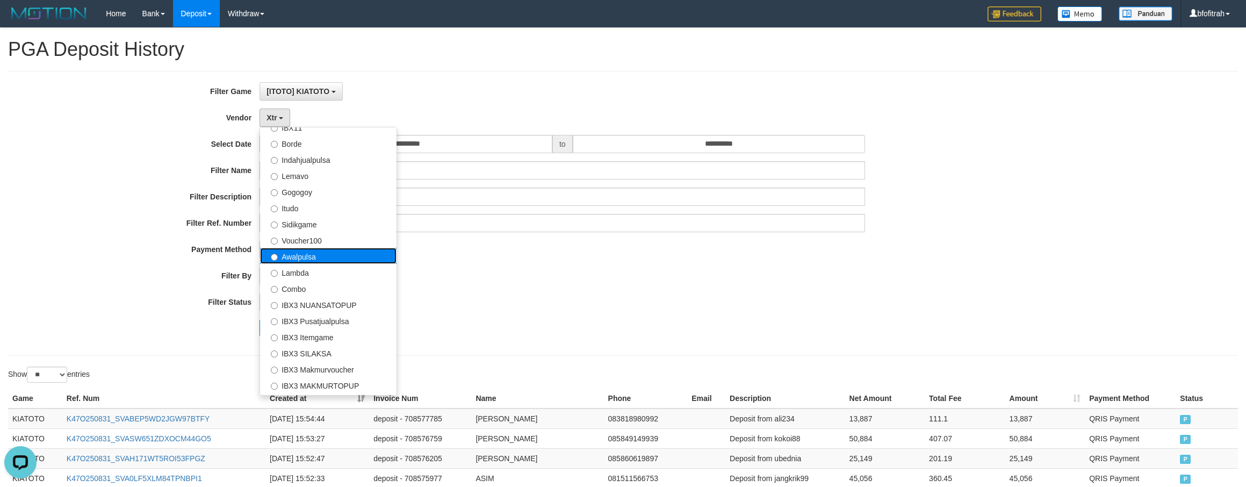
click at [337, 253] on label "Awalpulsa" at bounding box center [328, 256] width 136 height 16
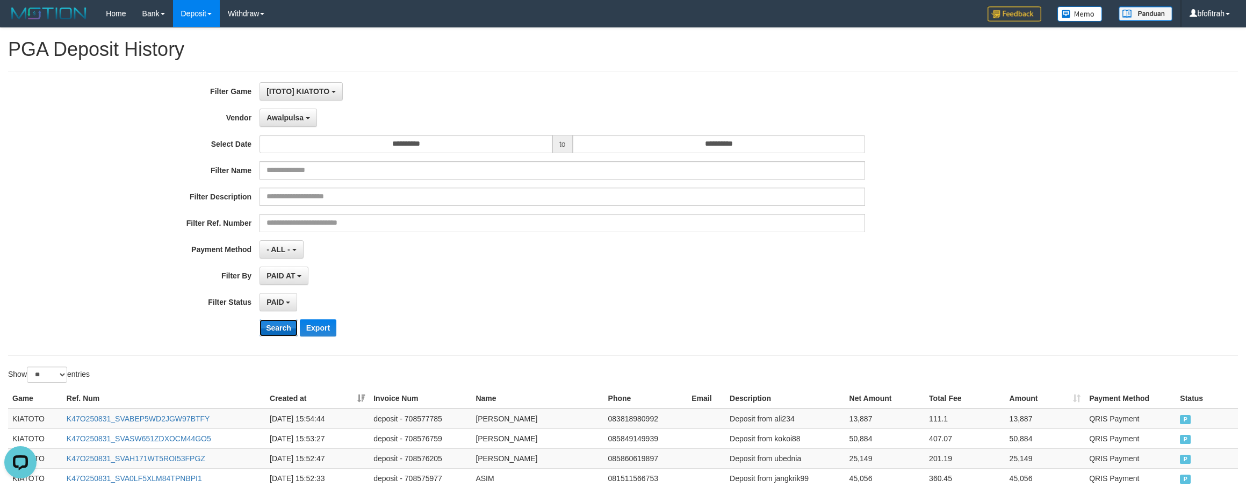
click at [280, 323] on button "Search" at bounding box center [278, 327] width 38 height 17
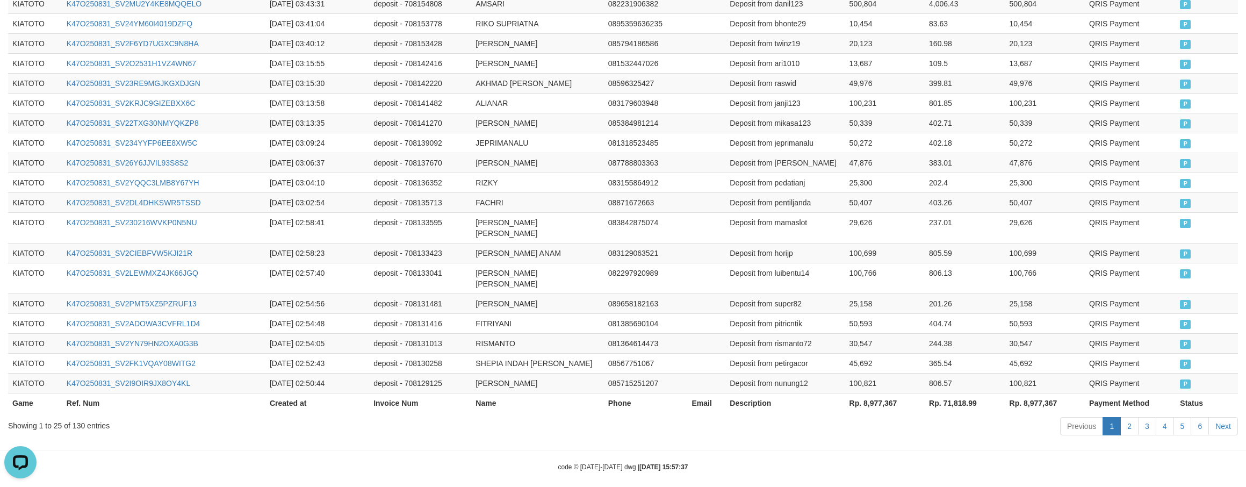
scroll to position [535, 0]
click at [878, 400] on div "Game Ref. Num Created at Invoice Num Name Phone Email Description Net Amount To…" at bounding box center [623, 132] width 1246 height 565
copy div "Processing..."
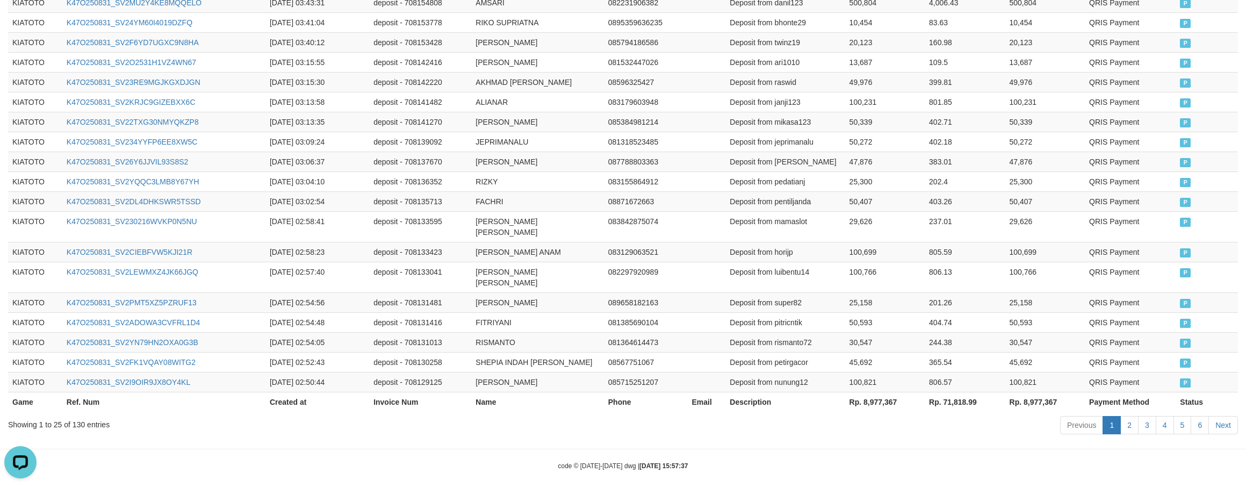
click at [878, 392] on th "Rp. 8,977,367" at bounding box center [885, 402] width 80 height 20
copy th "8,977,367"
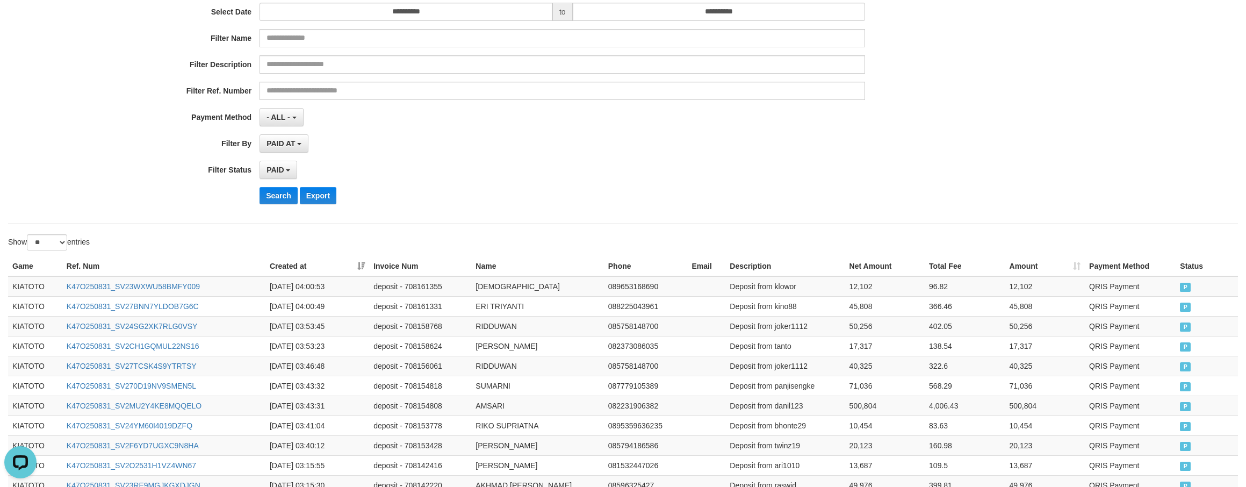
scroll to position [0, 0]
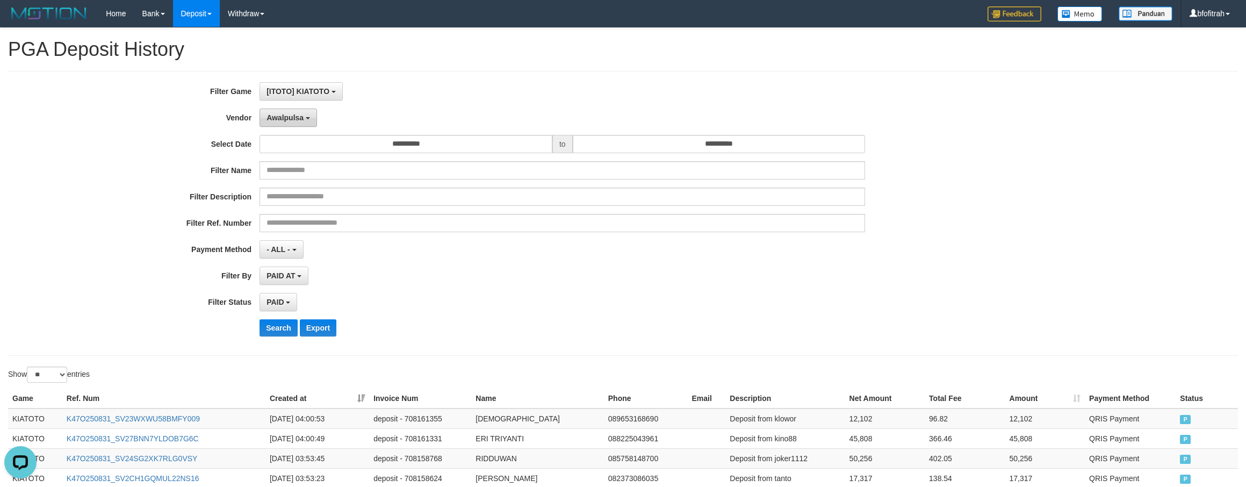
click at [290, 121] on span "Awalpulsa" at bounding box center [284, 117] width 37 height 9
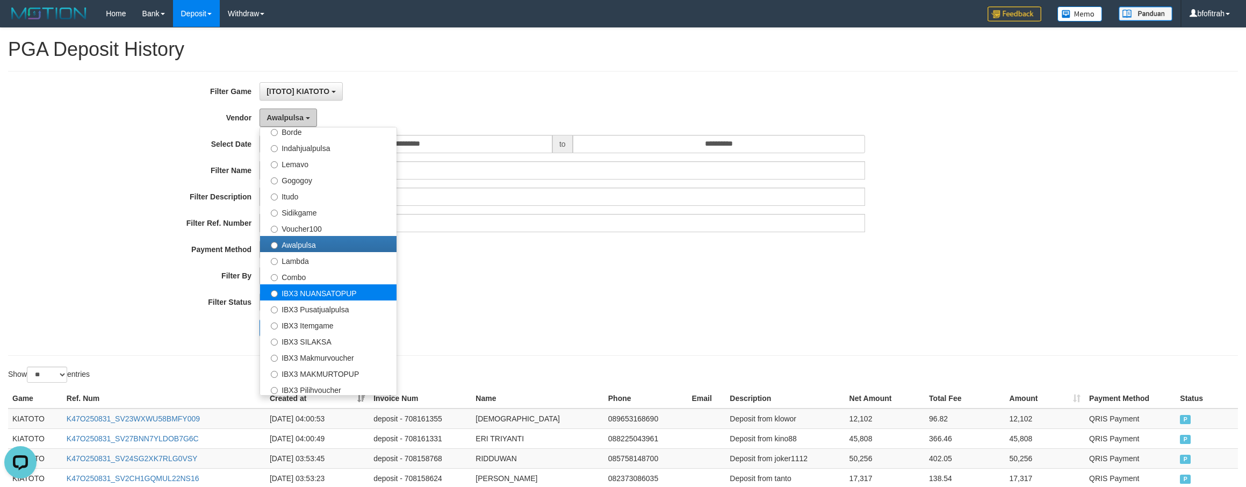
scroll to position [352, 0]
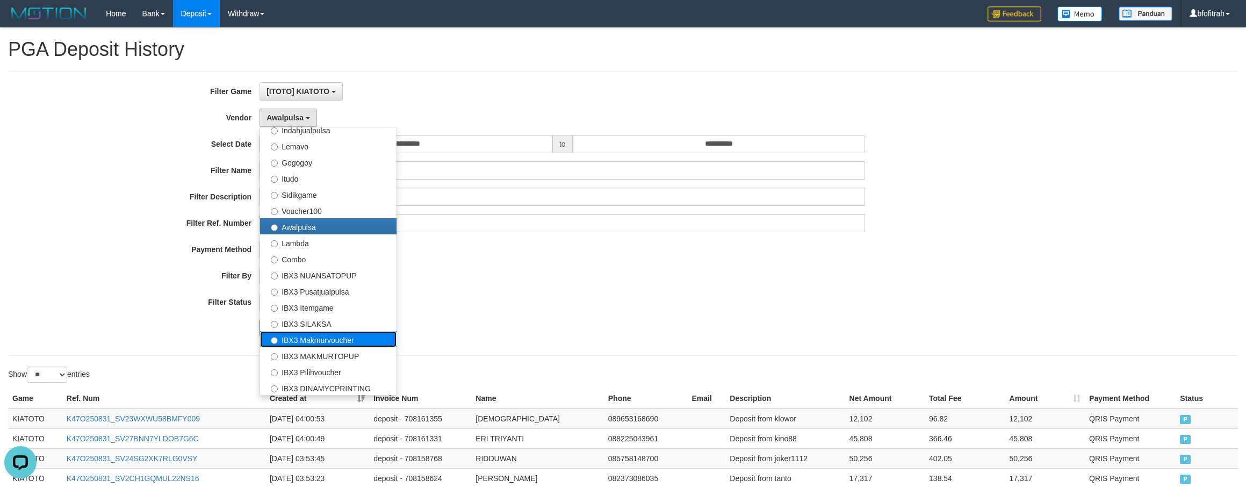
click at [361, 336] on label "IBX3 Makmurvoucher" at bounding box center [328, 339] width 136 height 16
select select "**********"
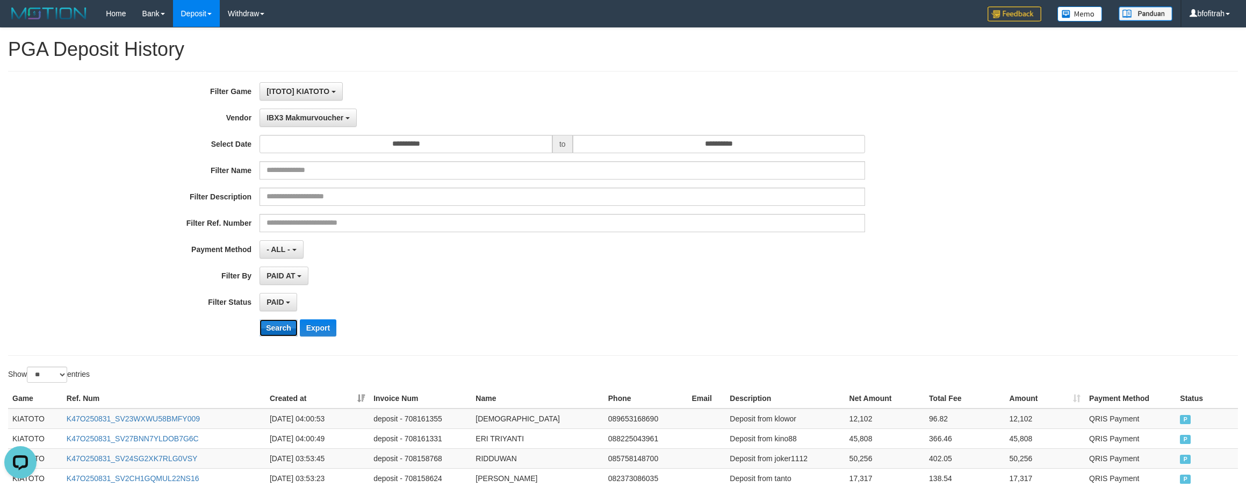
click at [278, 323] on button "Search" at bounding box center [278, 327] width 38 height 17
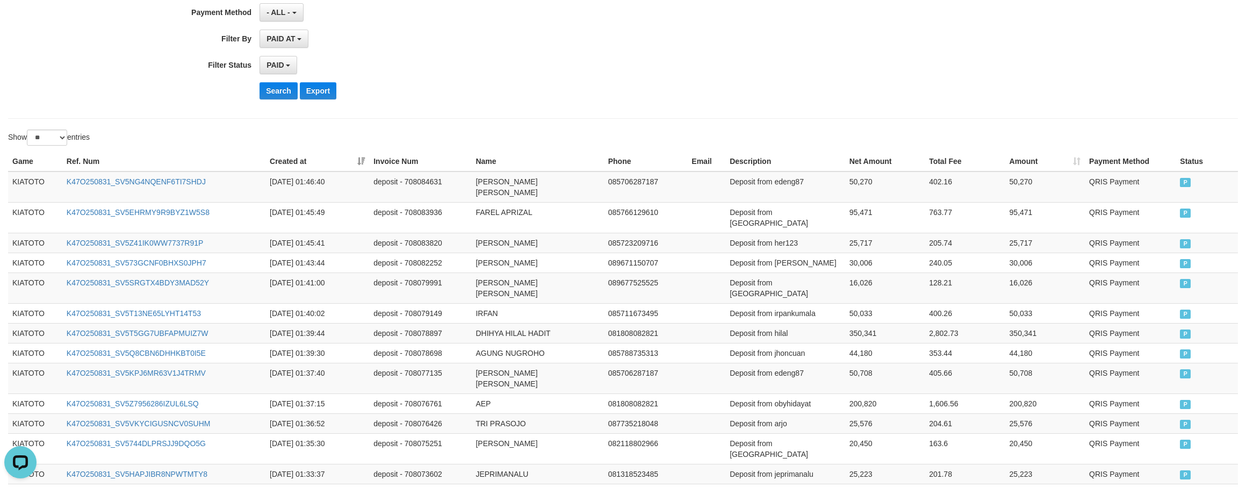
scroll to position [403, 0]
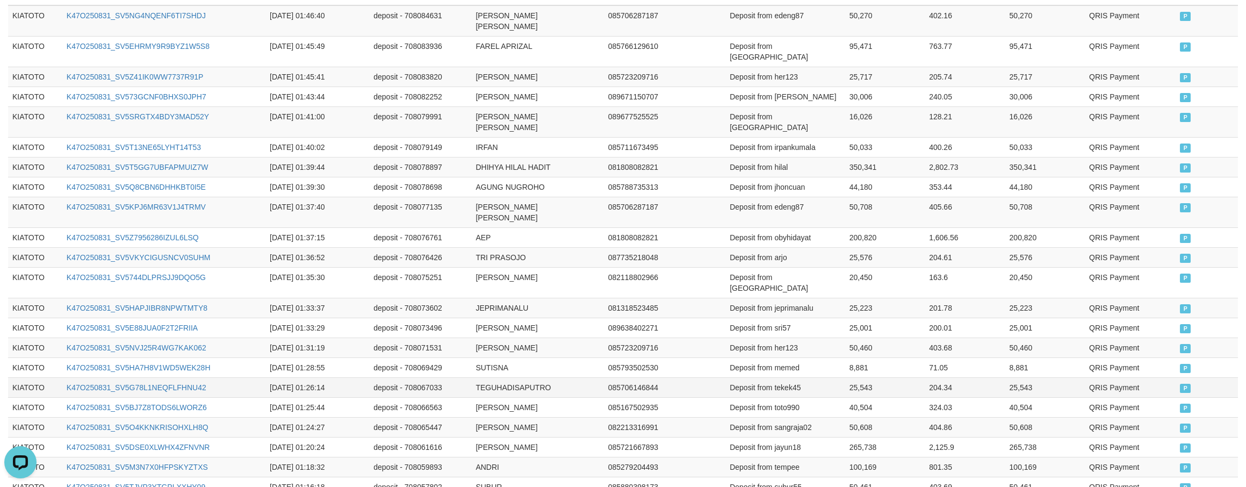
drag, startPoint x: 713, startPoint y: 342, endPoint x: 670, endPoint y: 331, distance: 43.9
click at [670, 377] on td "085706146844" at bounding box center [646, 387] width 84 height 20
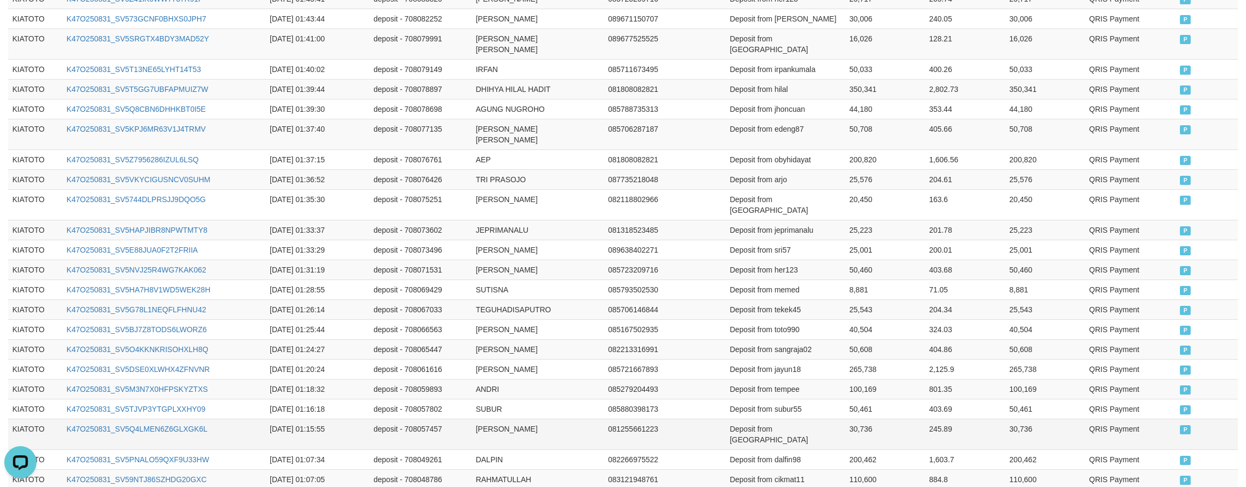
scroll to position [535, 0]
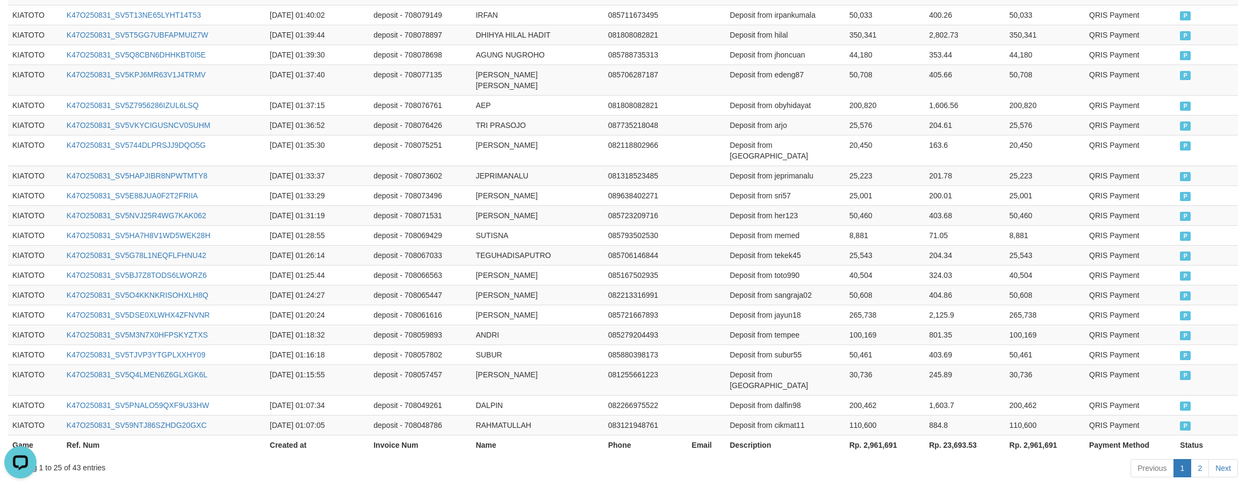
click at [891, 447] on body "Toggle navigation Home Bank Account List Load By Website Group [ITOTO] KIATOTO …" at bounding box center [623, 2] width 1246 height 1075
click at [873, 435] on th "Rp. 2,961,691" at bounding box center [885, 445] width 80 height 20
copy th "2,961,691"
click at [868, 429] on body "Toggle navigation Home Bank Account List Load By Website Group [ITOTO] KIATOTO …" at bounding box center [623, 2] width 1246 height 1075
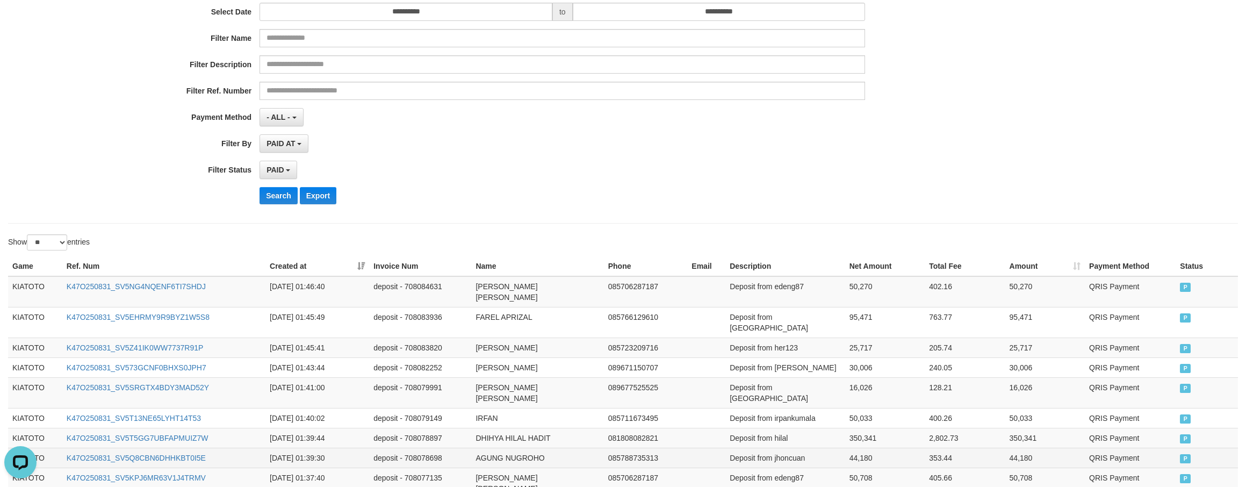
scroll to position [0, 0]
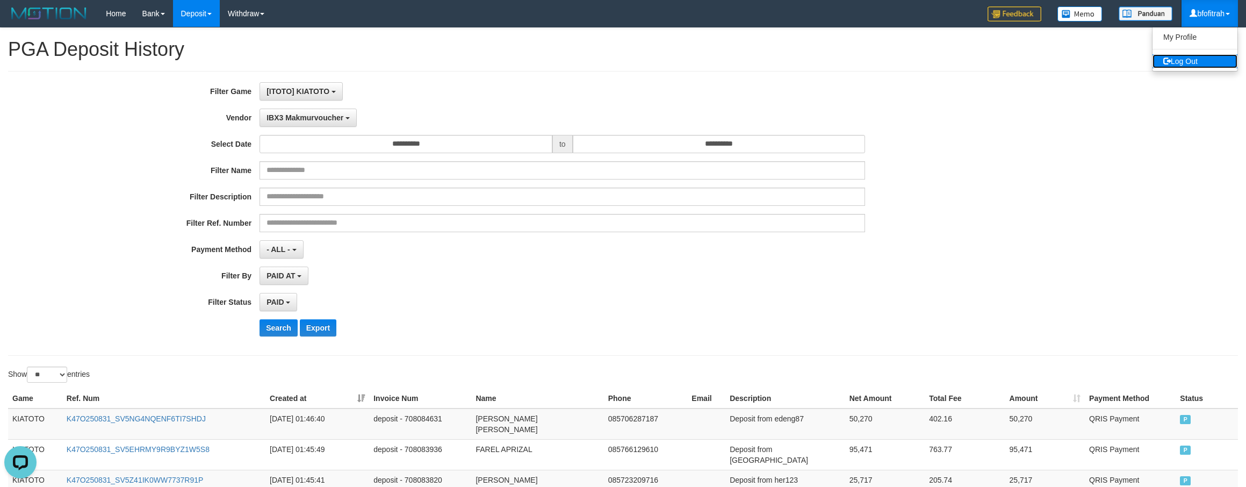
click at [1197, 57] on link "Log Out" at bounding box center [1194, 61] width 85 height 14
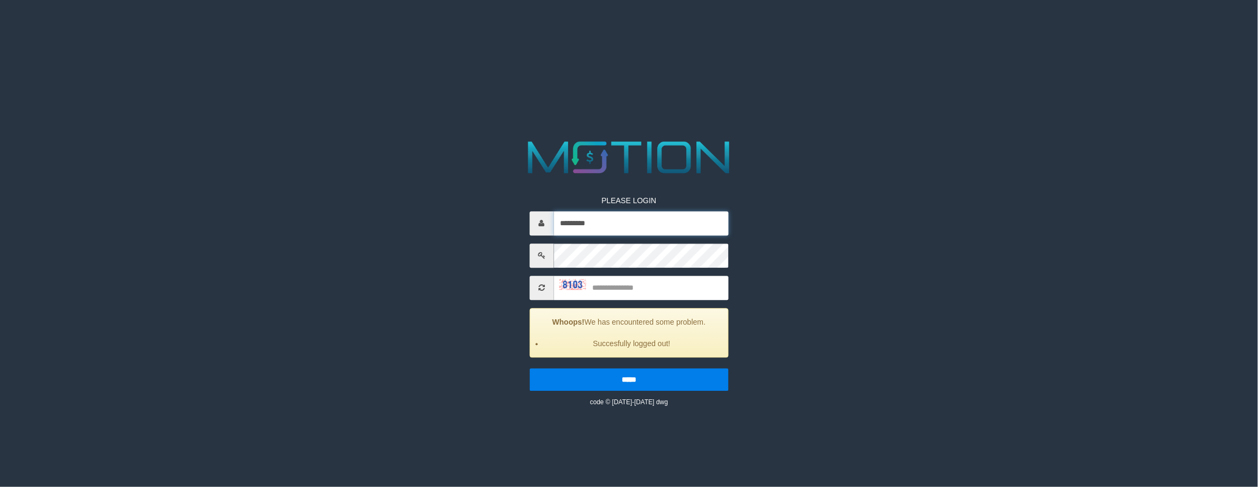
click at [606, 218] on input "*********" at bounding box center [640, 223] width 175 height 24
type input "*********"
click at [653, 272] on div "PLEASE LOGIN ********* Whoops! We has encountered some problem. Succesfully log…" at bounding box center [628, 293] width 215 height 228
click at [678, 291] on input "text" at bounding box center [640, 288] width 175 height 24
type input "****"
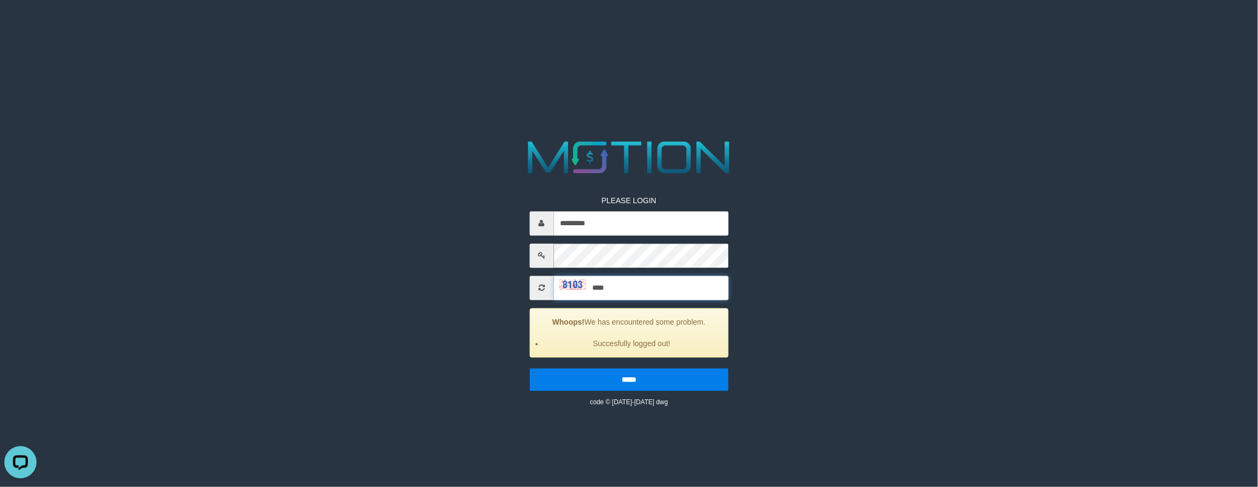
click at [529, 368] on input "*****" at bounding box center [628, 379] width 199 height 23
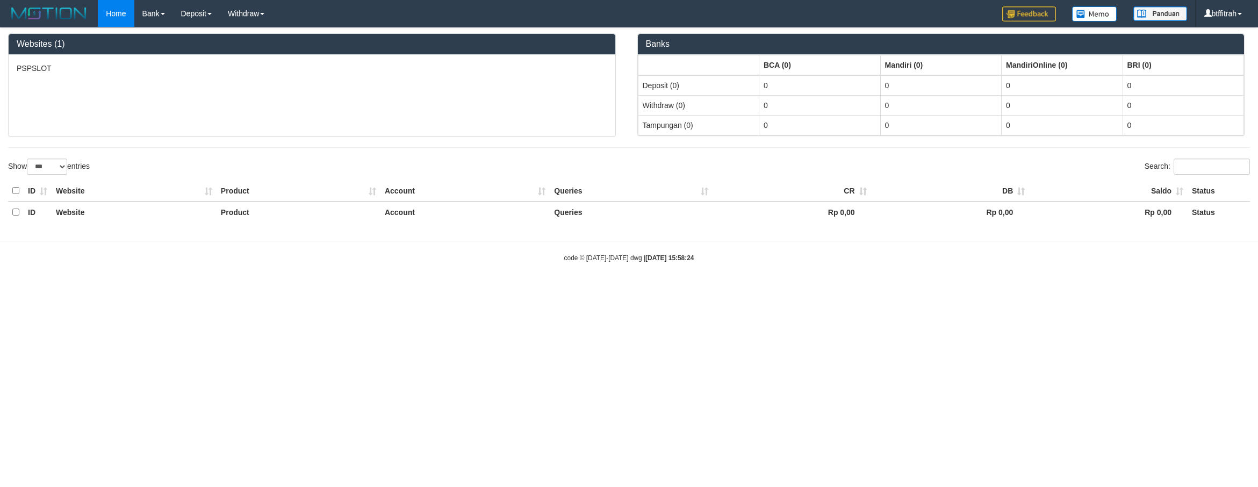
select select "***"
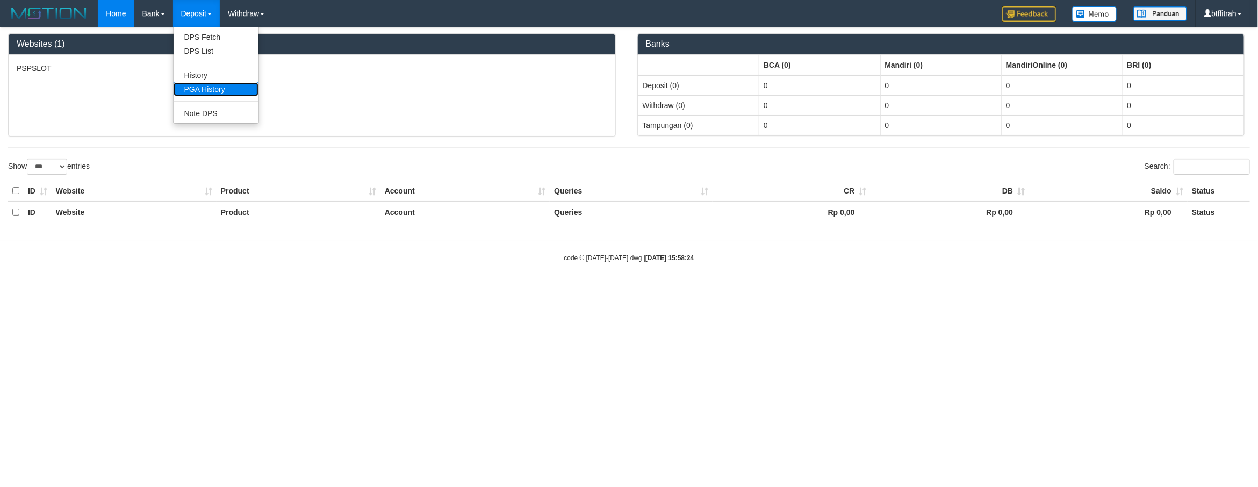
click at [205, 89] on link "PGA History" at bounding box center [216, 89] width 85 height 14
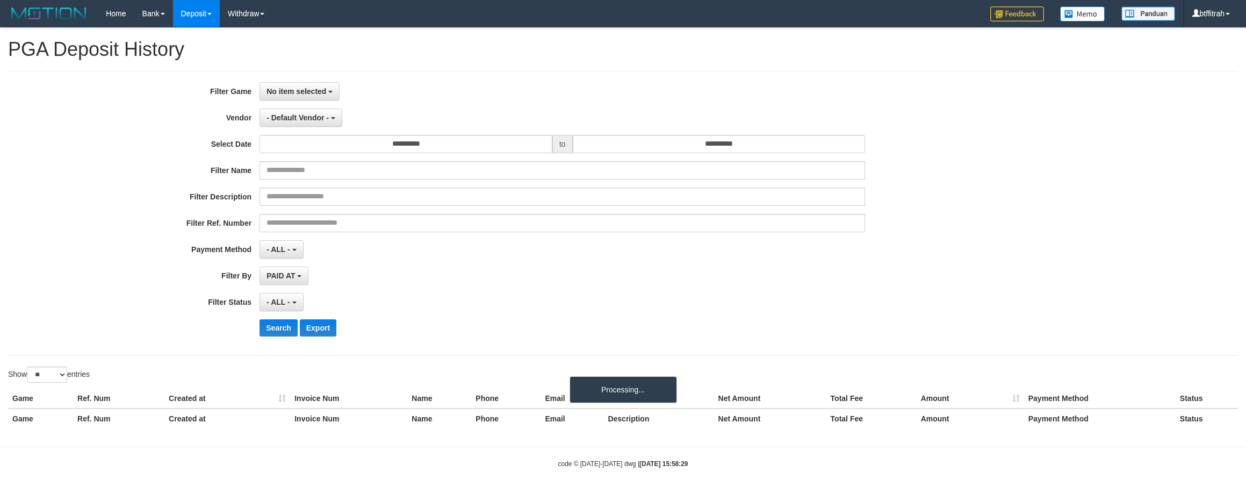
select select
select select "**"
click at [279, 81] on div "**********" at bounding box center [623, 213] width 1230 height 285
click at [285, 86] on button "No item selected" at bounding box center [299, 91] width 80 height 18
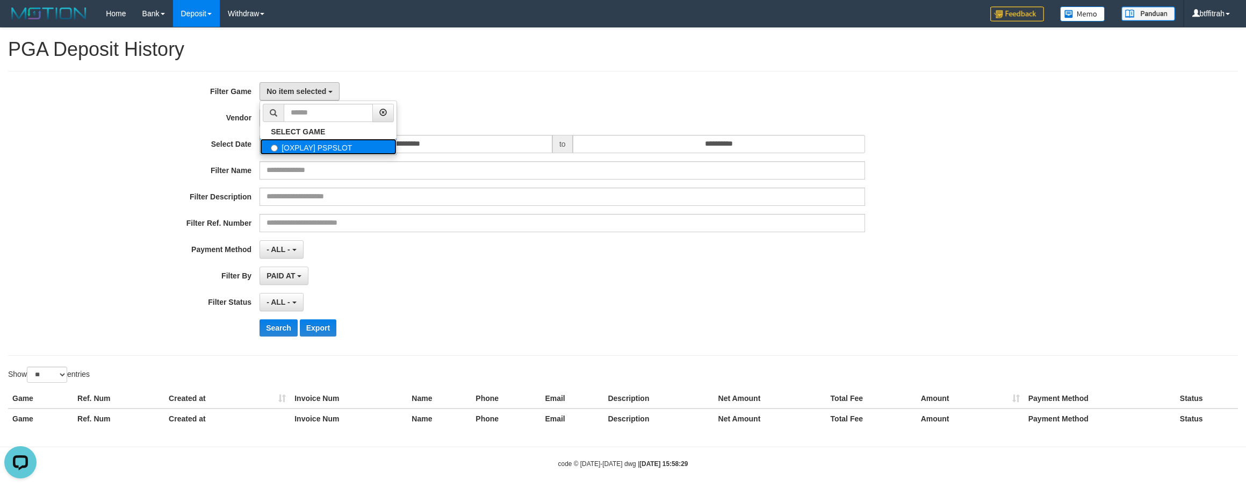
drag, startPoint x: 316, startPoint y: 154, endPoint x: 327, endPoint y: 151, distance: 11.0
click at [321, 155] on label "[OXPLAY] PSPSLOT" at bounding box center [328, 147] width 136 height 16
click at [320, 111] on input "text" at bounding box center [328, 113] width 89 height 18
click at [313, 145] on label "[OXPLAY] PSPSLOT" at bounding box center [328, 147] width 136 height 16
select select "****"
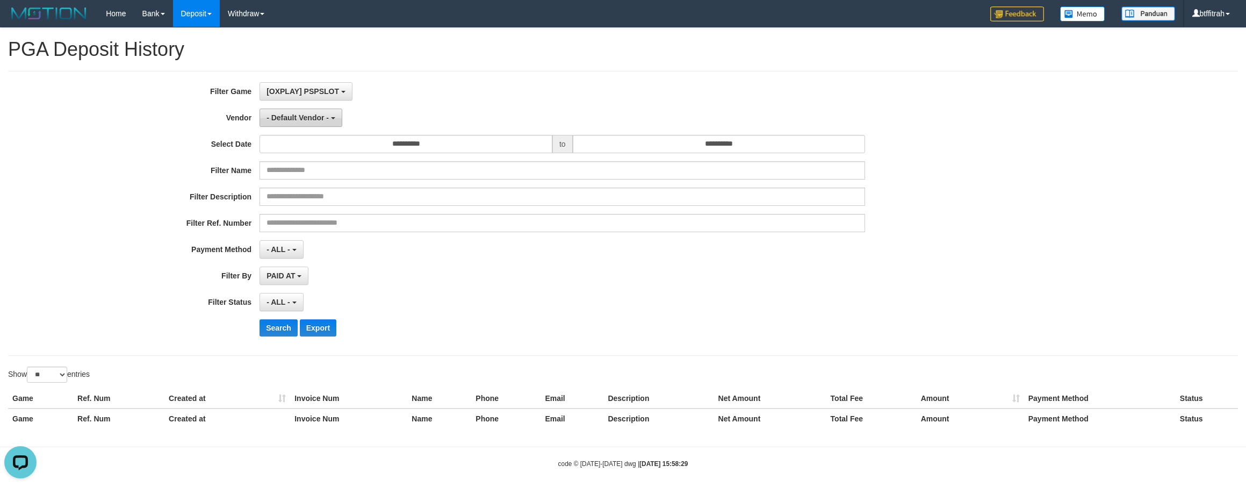
scroll to position [10, 0]
click at [307, 115] on span "- Default Vendor -" at bounding box center [297, 117] width 62 height 9
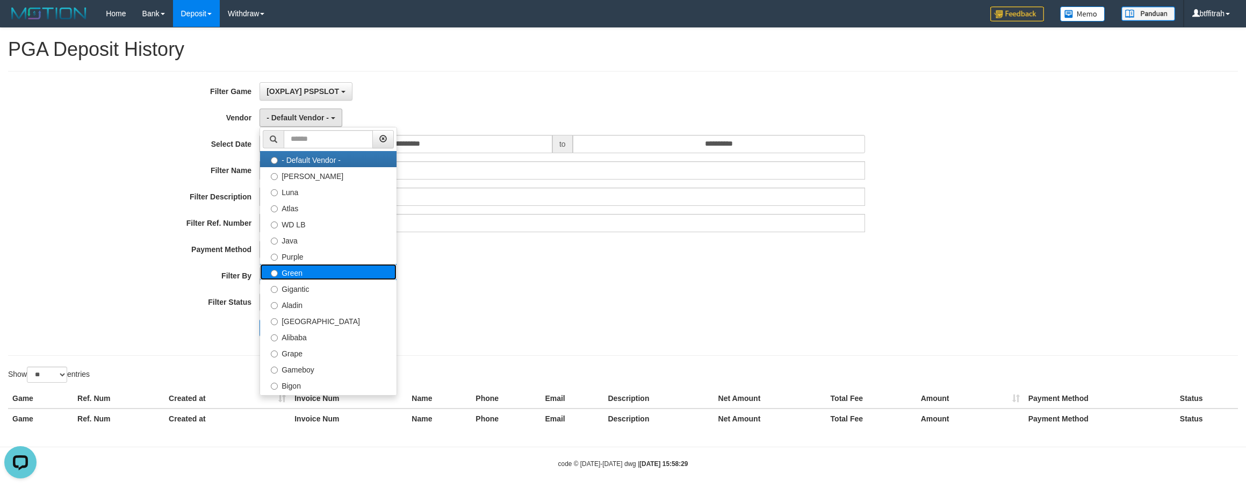
click at [317, 274] on label "Green" at bounding box center [328, 272] width 136 height 16
select select "**********"
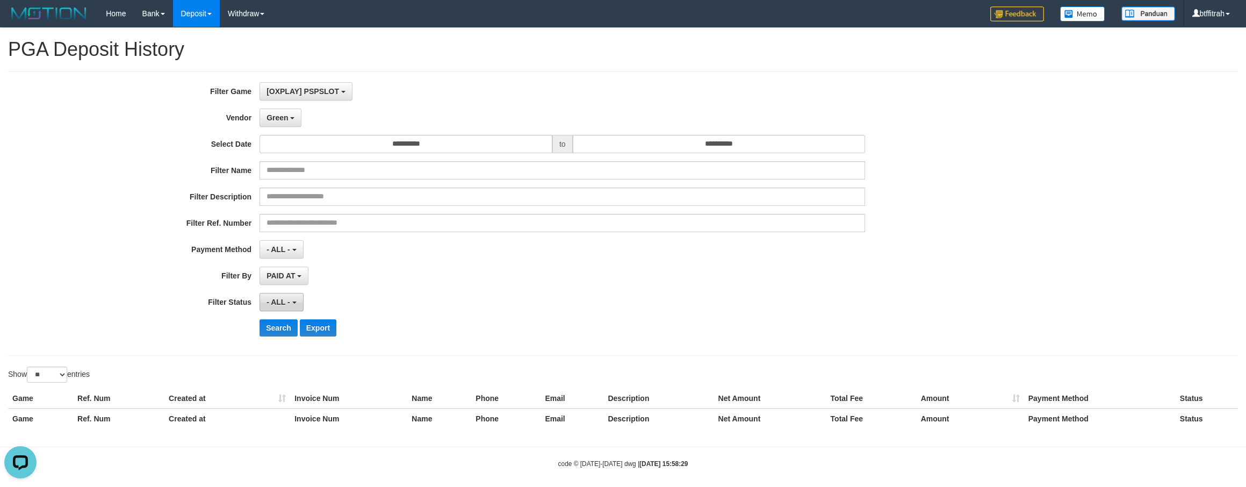
drag, startPoint x: 281, startPoint y: 308, endPoint x: 305, endPoint y: 367, distance: 63.6
click at [281, 308] on button "- ALL -" at bounding box center [281, 302] width 44 height 18
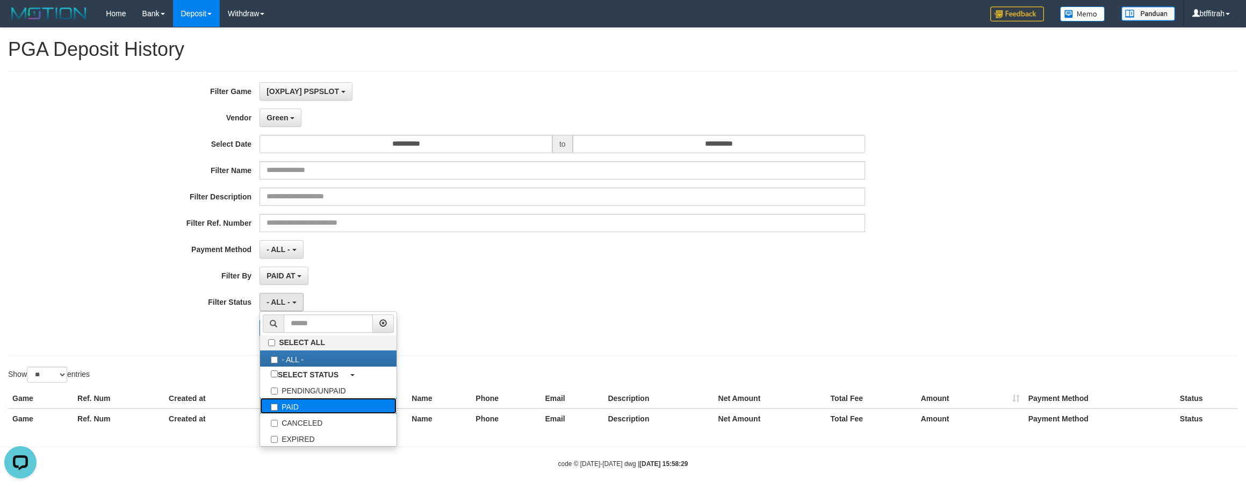
drag, startPoint x: 322, startPoint y: 408, endPoint x: 258, endPoint y: 391, distance: 66.7
click at [321, 408] on label "PAID" at bounding box center [328, 406] width 136 height 16
select select "*"
click at [177, 348] on div "**********" at bounding box center [623, 213] width 1230 height 285
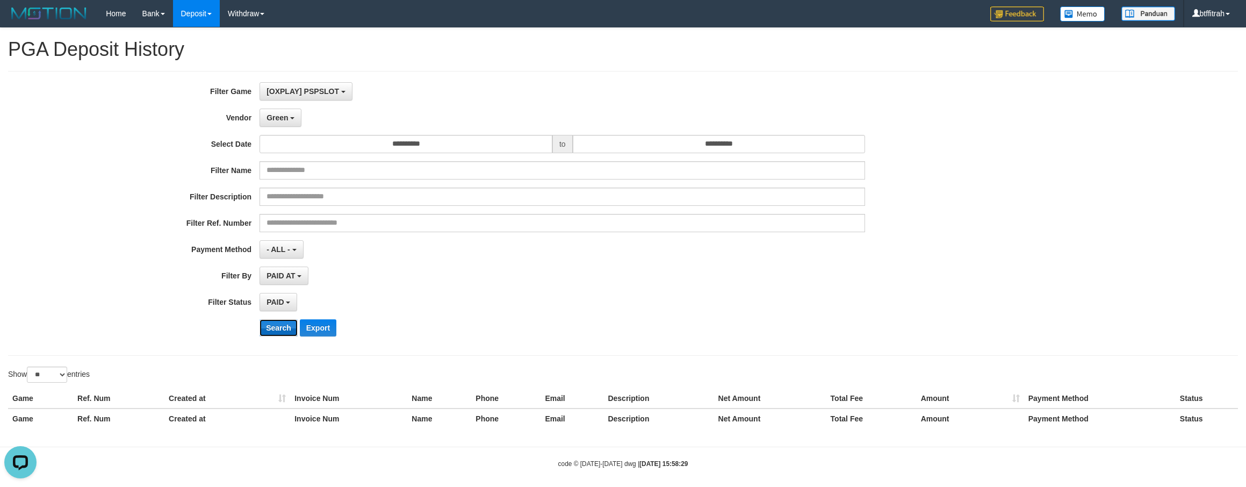
click at [276, 331] on button "Search" at bounding box center [278, 327] width 38 height 17
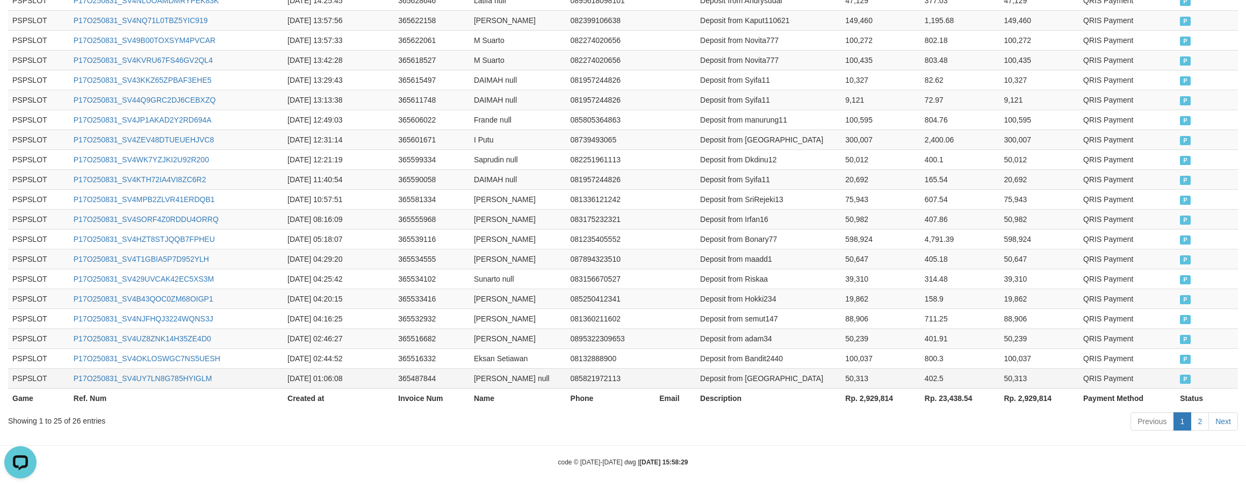
scroll to position [535, 0]
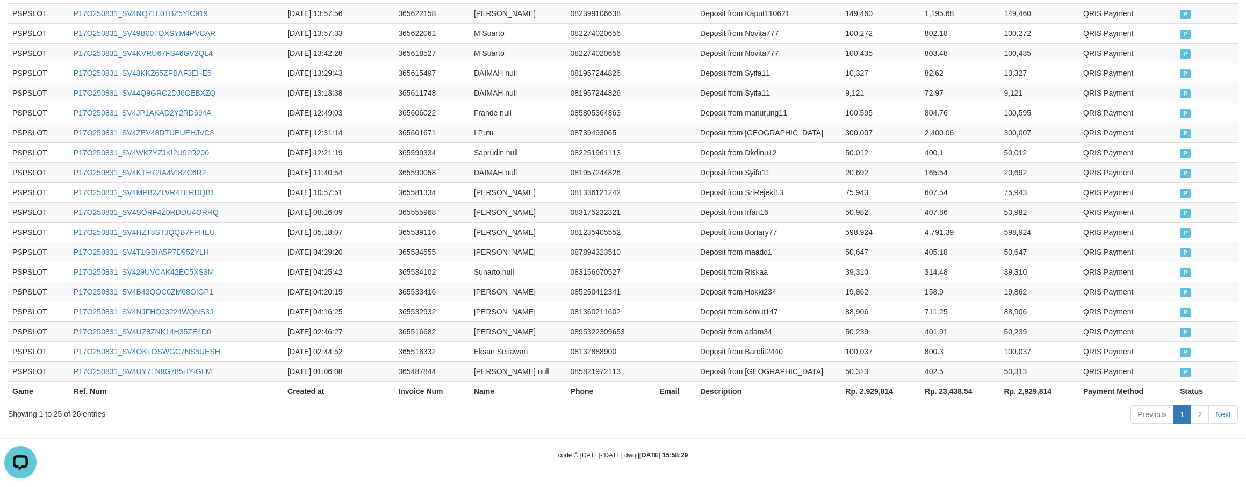
click at [872, 387] on th "Rp. 2,929,814" at bounding box center [881, 391] width 80 height 20
copy th "2,929,814"
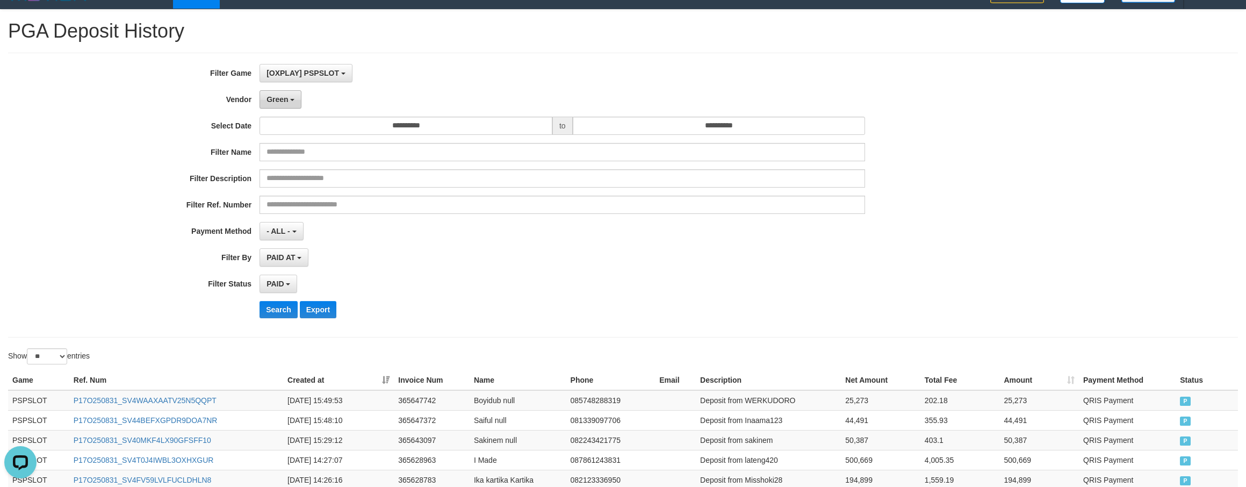
scroll to position [0, 0]
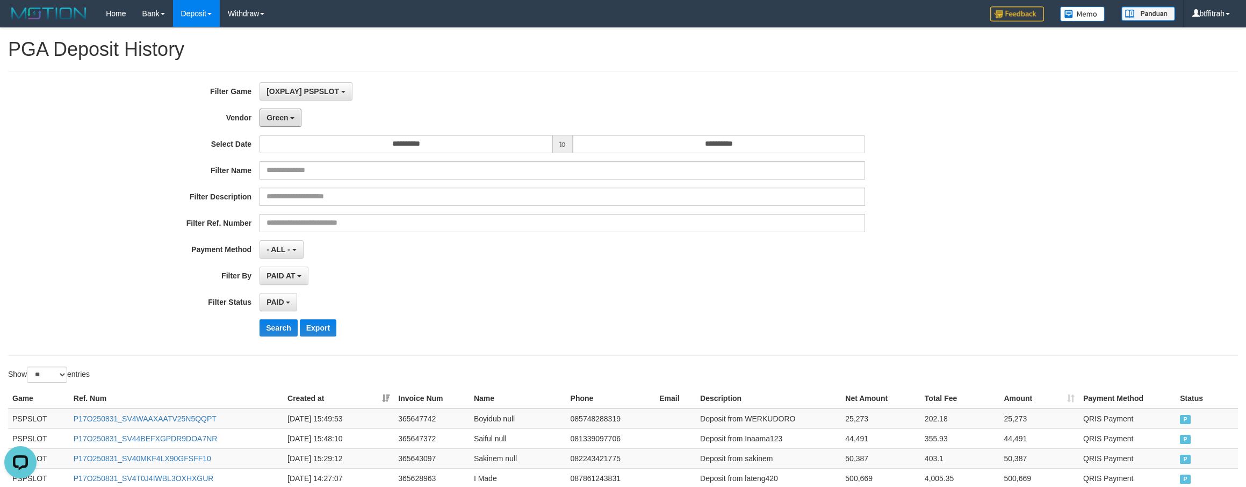
drag, startPoint x: 286, startPoint y: 122, endPoint x: 288, endPoint y: 131, distance: 9.0
click at [284, 122] on button "Green" at bounding box center [280, 118] width 42 height 18
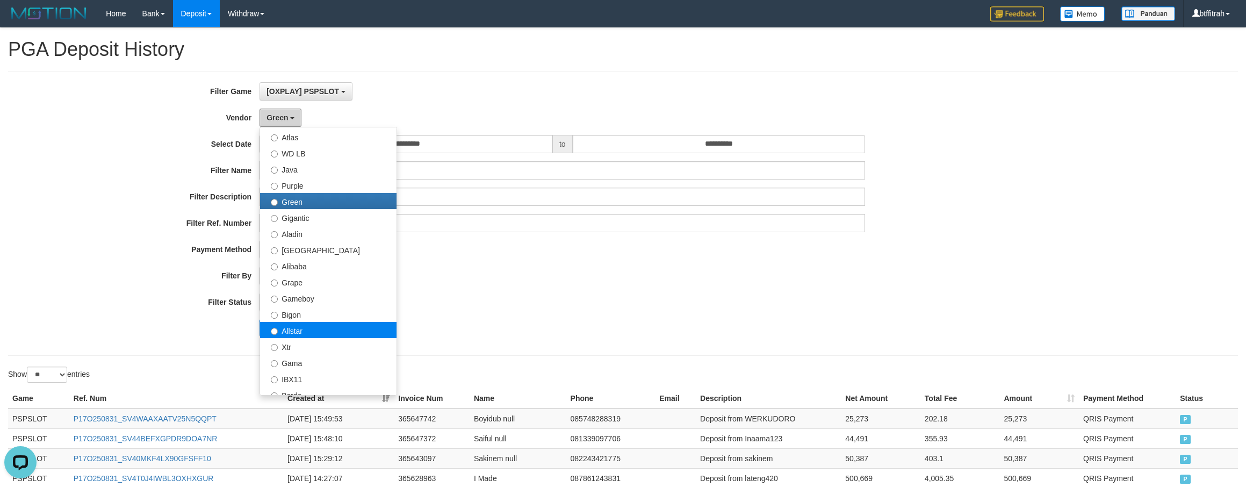
scroll to position [161, 0]
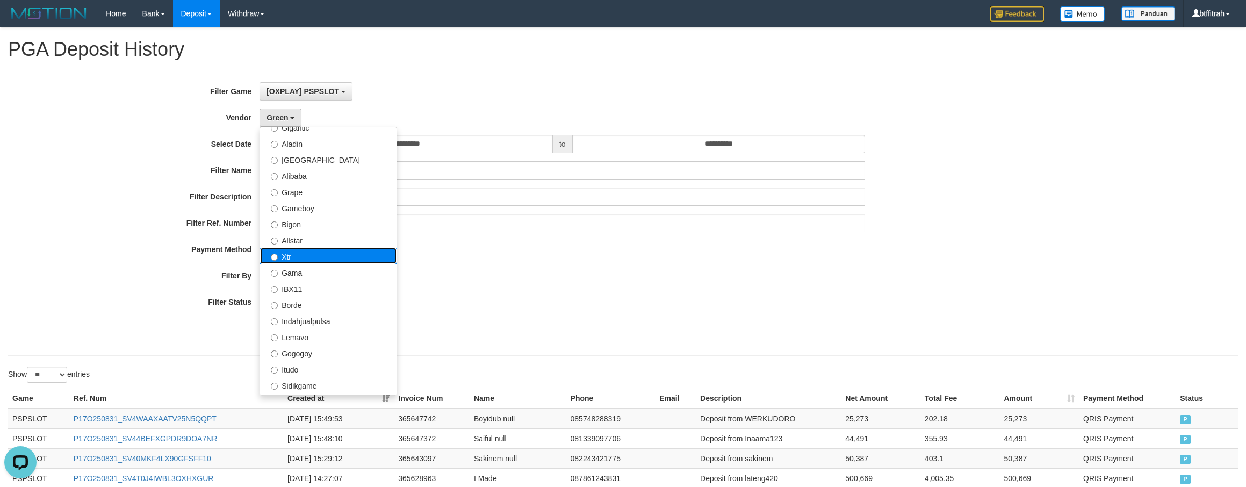
click at [334, 255] on label "Xtr" at bounding box center [328, 256] width 136 height 16
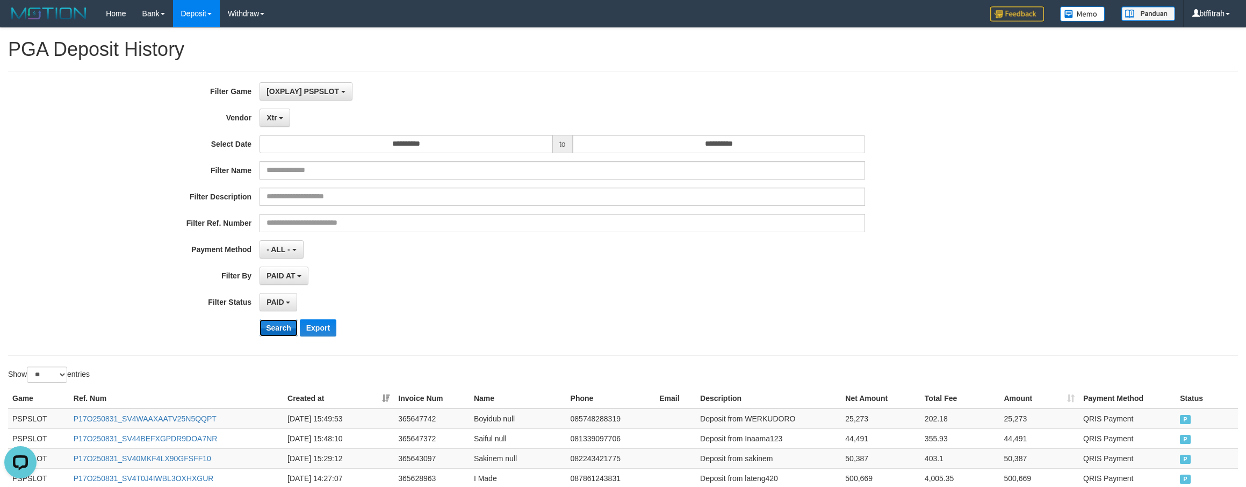
click at [279, 331] on button "Search" at bounding box center [278, 327] width 38 height 17
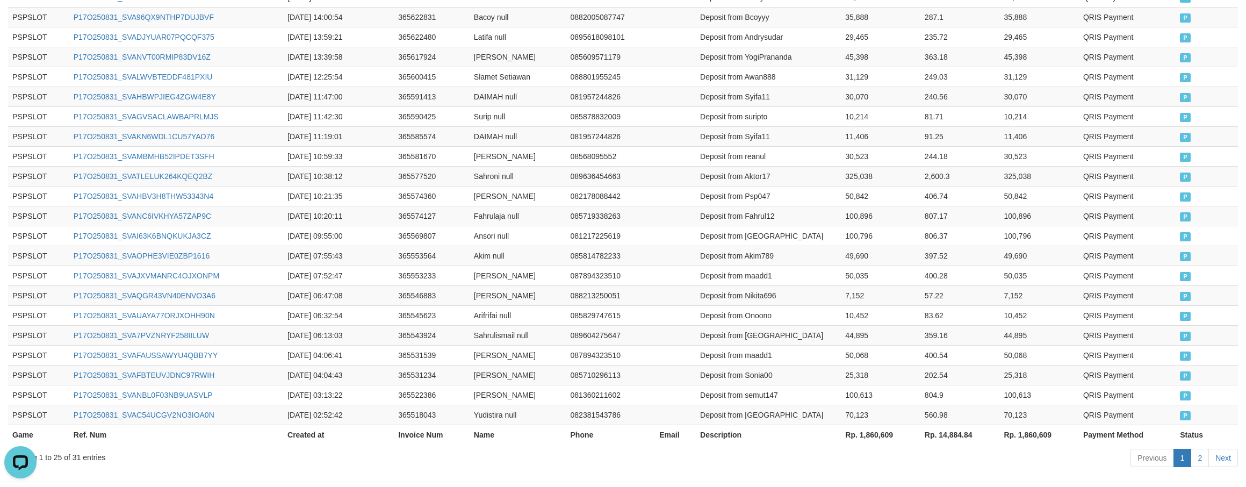
scroll to position [535, 0]
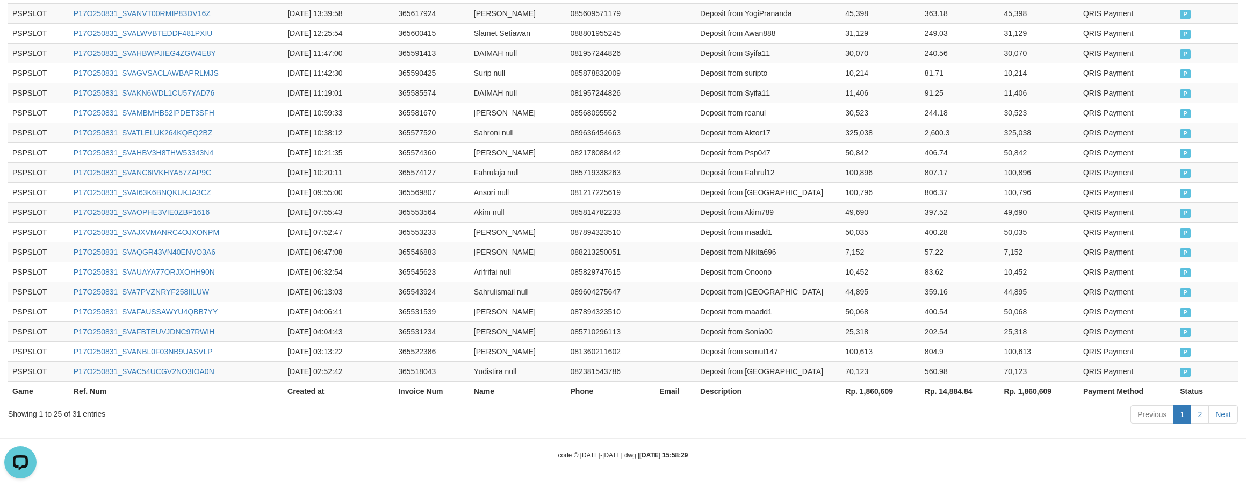
click at [885, 397] on th "Rp. 1,860,609" at bounding box center [881, 391] width 80 height 20
click at [881, 396] on th "Rp. 1,860,609" at bounding box center [881, 391] width 80 height 20
click at [880, 393] on th "Rp. 1,860,609" at bounding box center [881, 391] width 80 height 20
copy th "1,860,609"
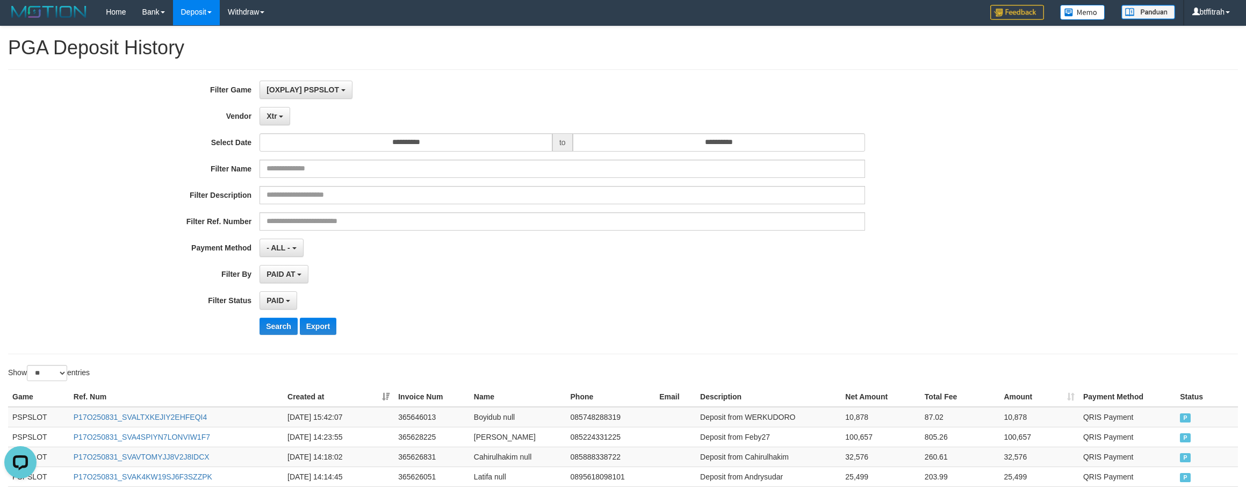
scroll to position [0, 0]
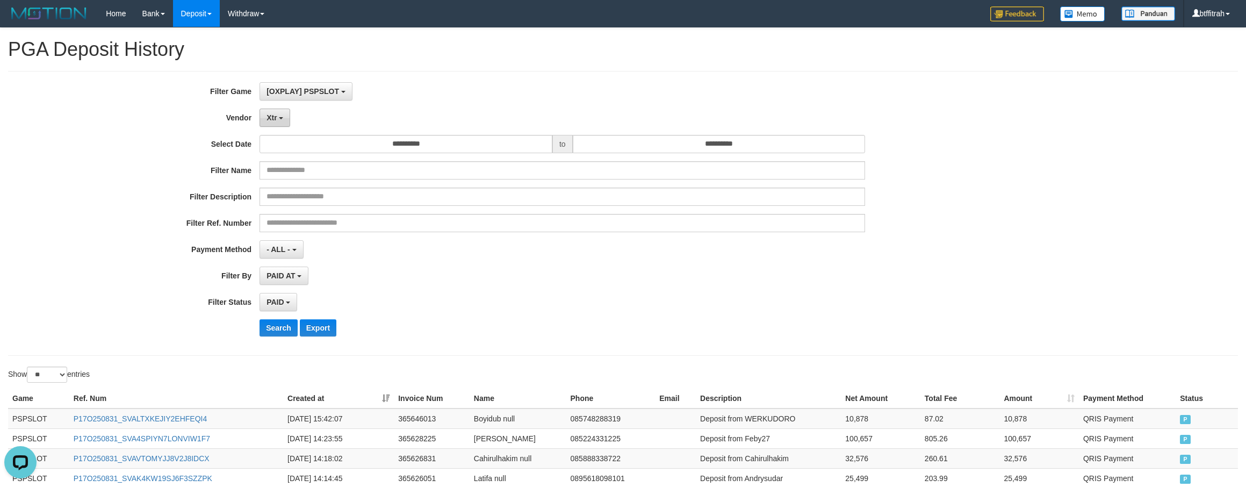
click at [288, 118] on button "Xtr" at bounding box center [274, 118] width 31 height 18
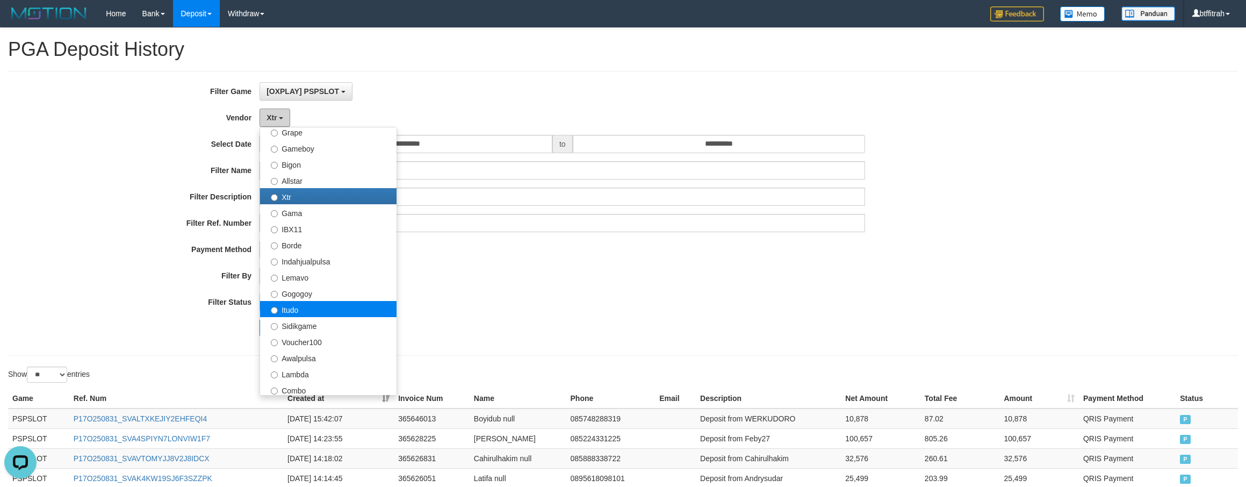
scroll to position [322, 0]
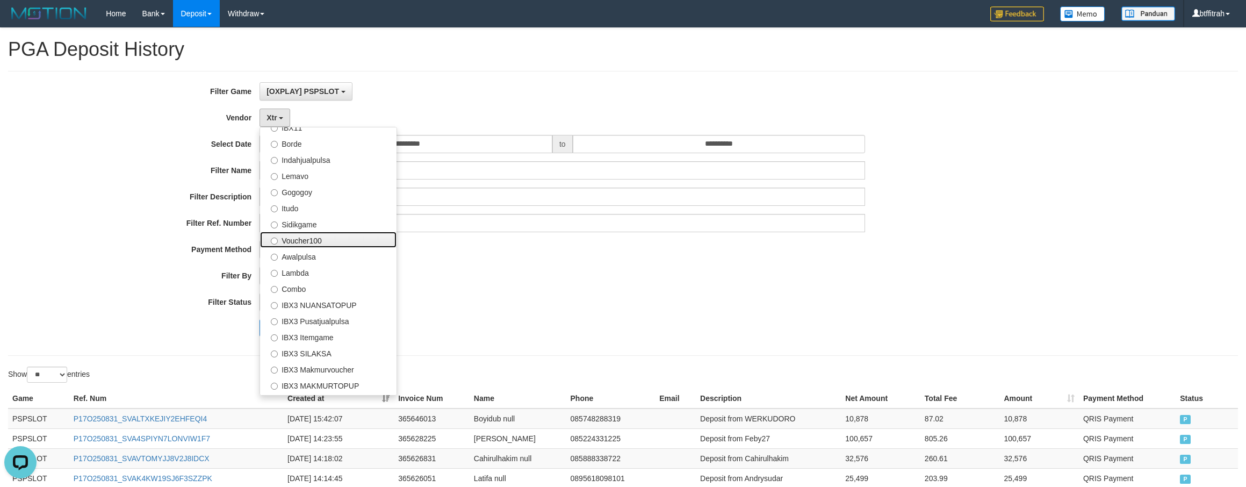
drag, startPoint x: 324, startPoint y: 247, endPoint x: 690, endPoint y: 324, distance: 373.8
click at [735, 328] on div "**********" at bounding box center [519, 213] width 1038 height 262
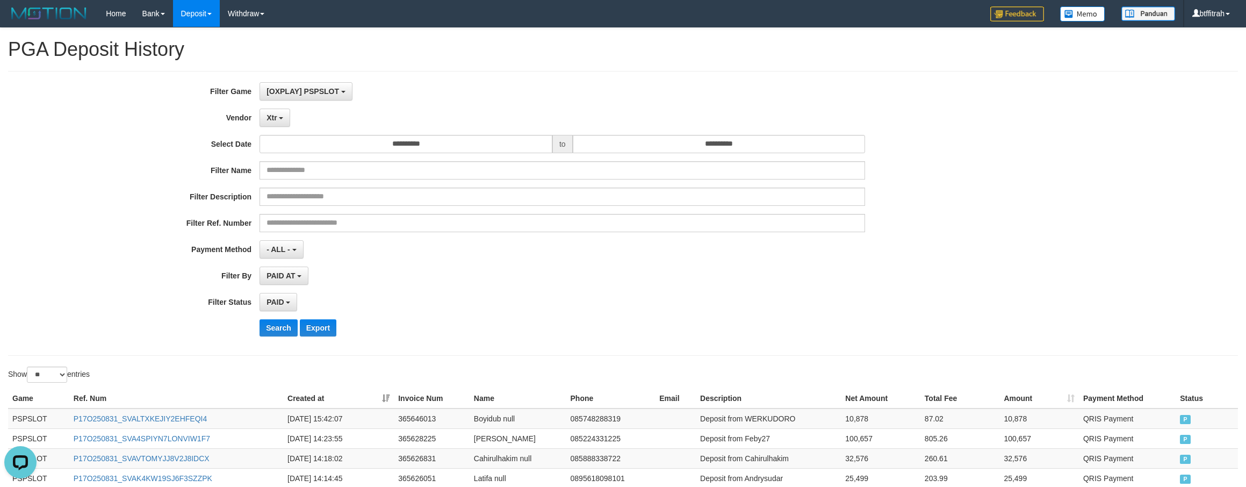
click at [255, 114] on label "Vendor" at bounding box center [129, 116] width 259 height 15
click at [273, 121] on span "Xtr" at bounding box center [271, 117] width 10 height 9
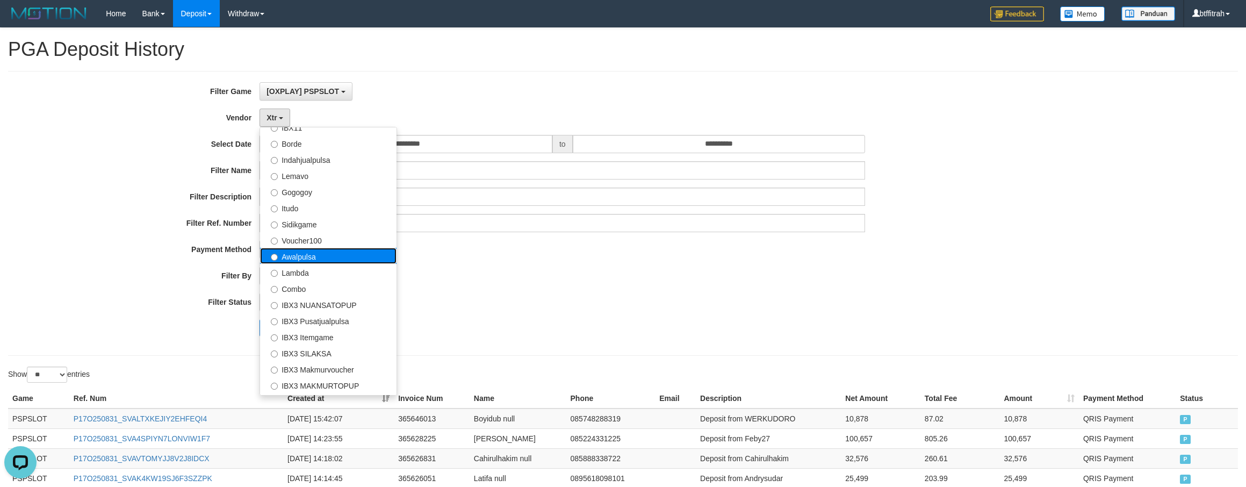
click at [337, 255] on label "Awalpulsa" at bounding box center [328, 256] width 136 height 16
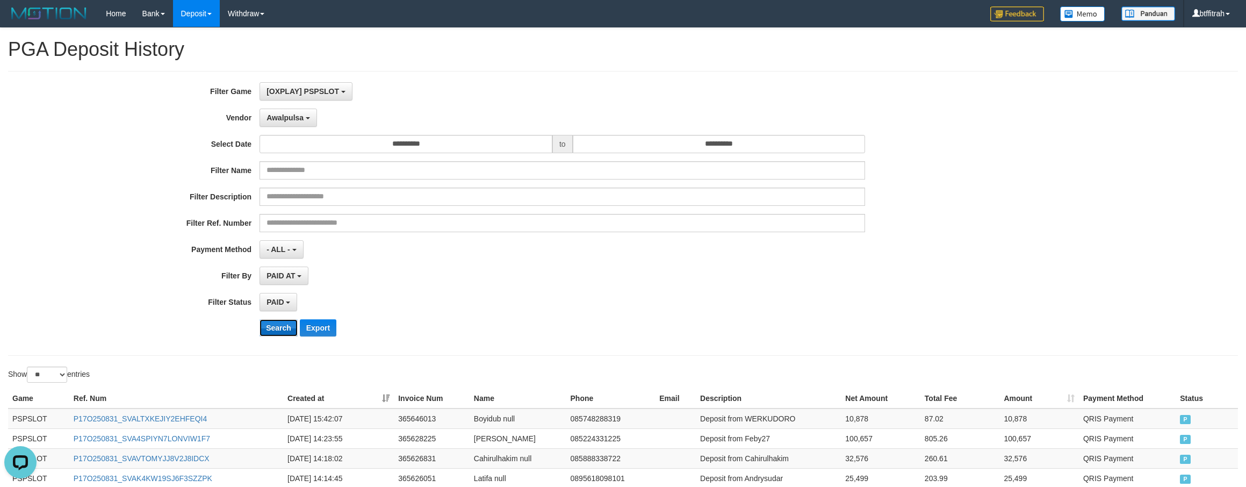
click at [268, 335] on button "Search" at bounding box center [278, 327] width 38 height 17
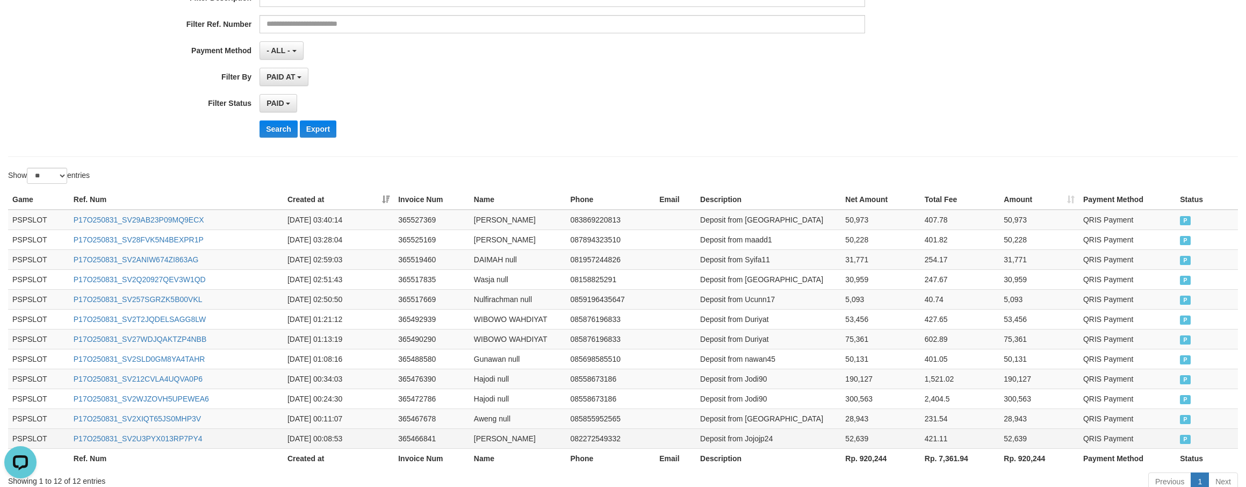
scroll to position [273, 0]
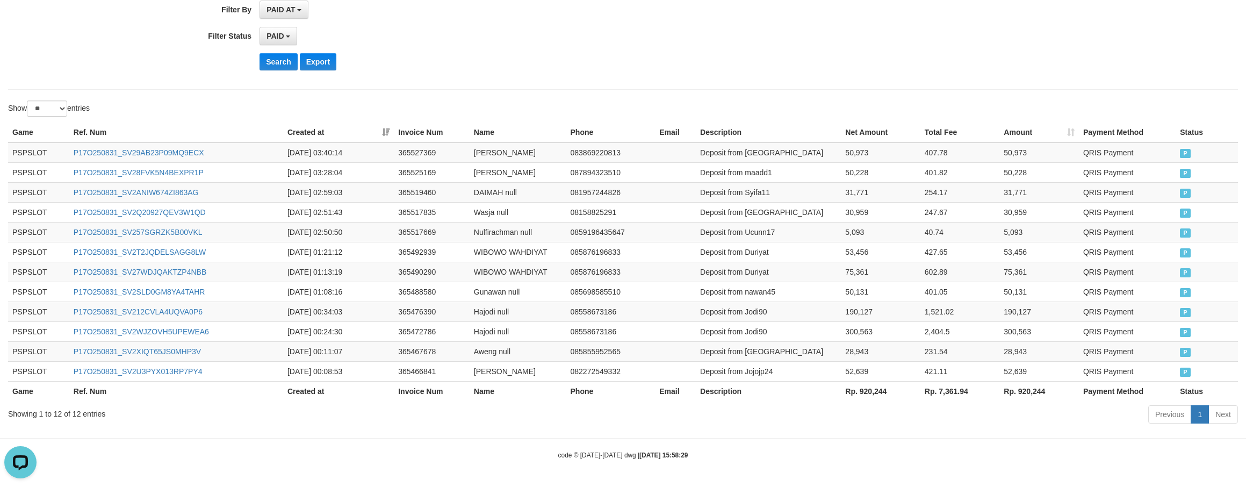
drag, startPoint x: 904, startPoint y: 453, endPoint x: 891, endPoint y: 440, distance: 18.2
click at [904, 453] on div "code © 2012-2018 dwg | 2025/08/31 15:58:29" at bounding box center [623, 454] width 1246 height 11
click at [876, 401] on div "Game Ref. Num Created at Invoice Num Name Phone Email Description Net Amount To…" at bounding box center [623, 261] width 1246 height 285
copy div "Processing..."
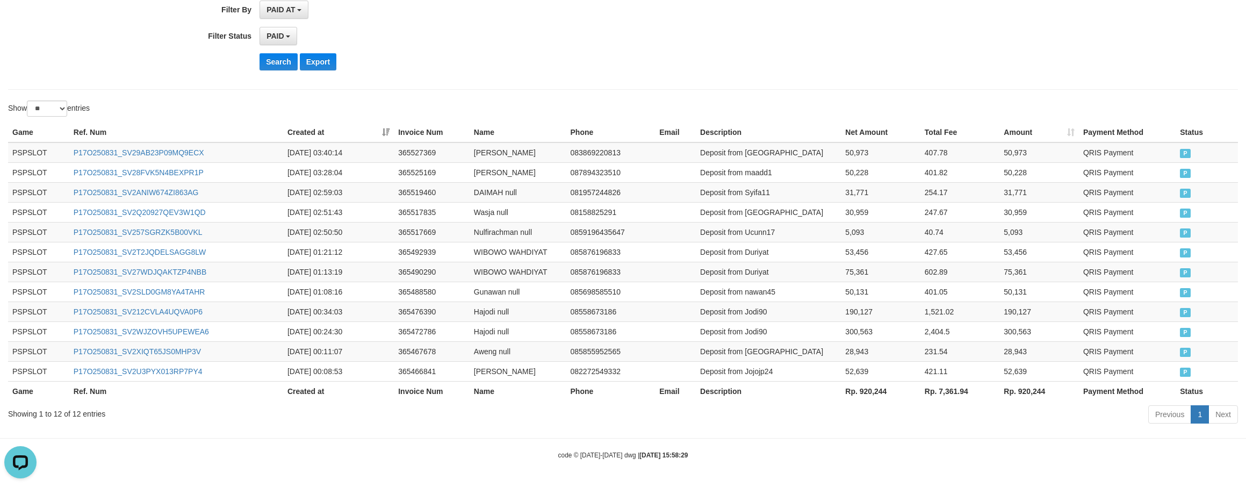
click at [875, 398] on th "Rp. 920,244" at bounding box center [880, 391] width 79 height 20
copy th "920,244"
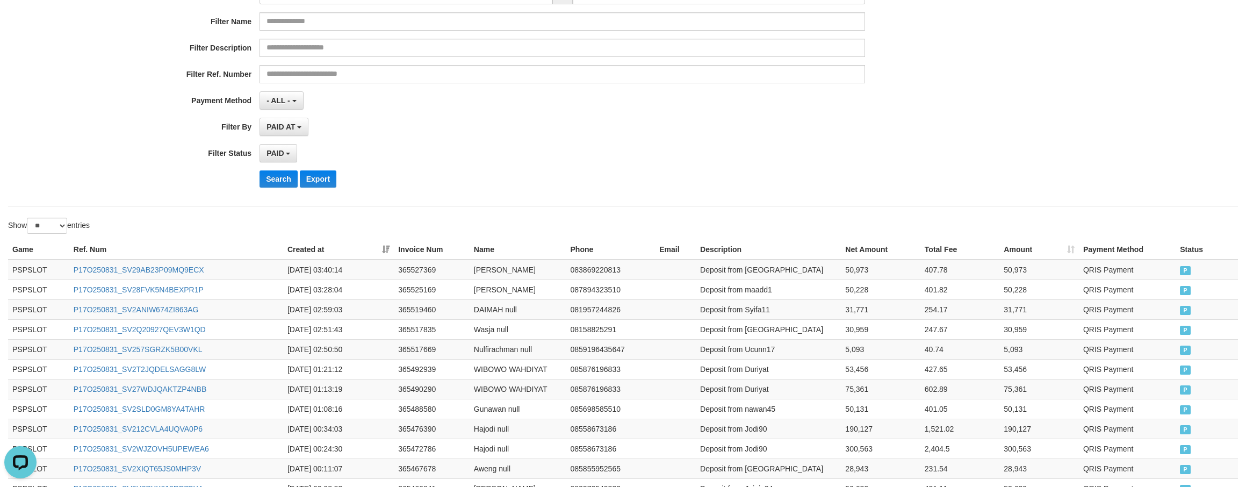
scroll to position [0, 0]
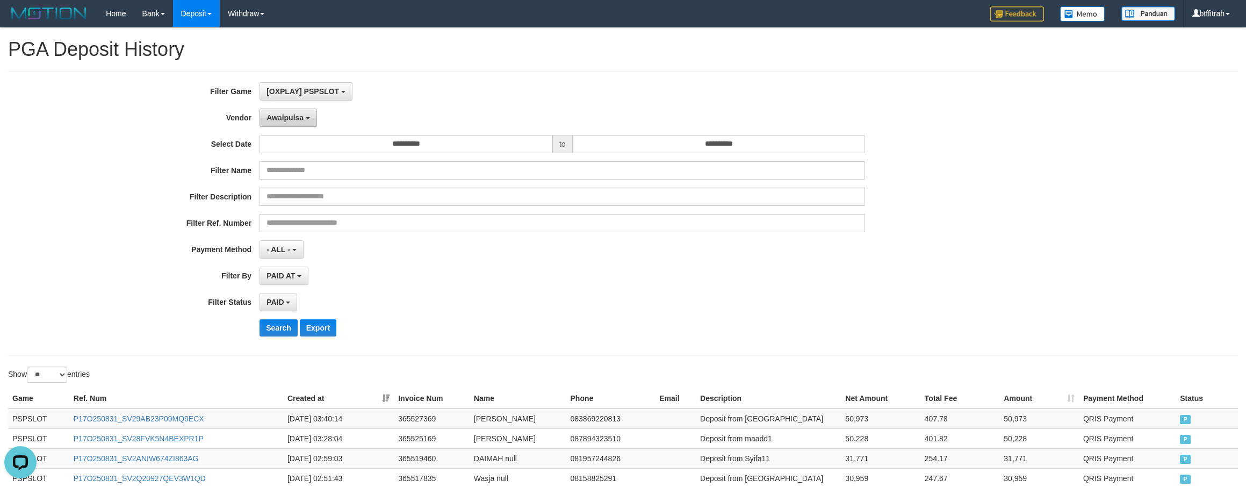
drag, startPoint x: 263, startPoint y: 108, endPoint x: 271, endPoint y: 113, distance: 9.7
click at [269, 111] on div "**********" at bounding box center [519, 213] width 1038 height 262
click at [276, 118] on span "Awalpulsa" at bounding box center [284, 117] width 37 height 9
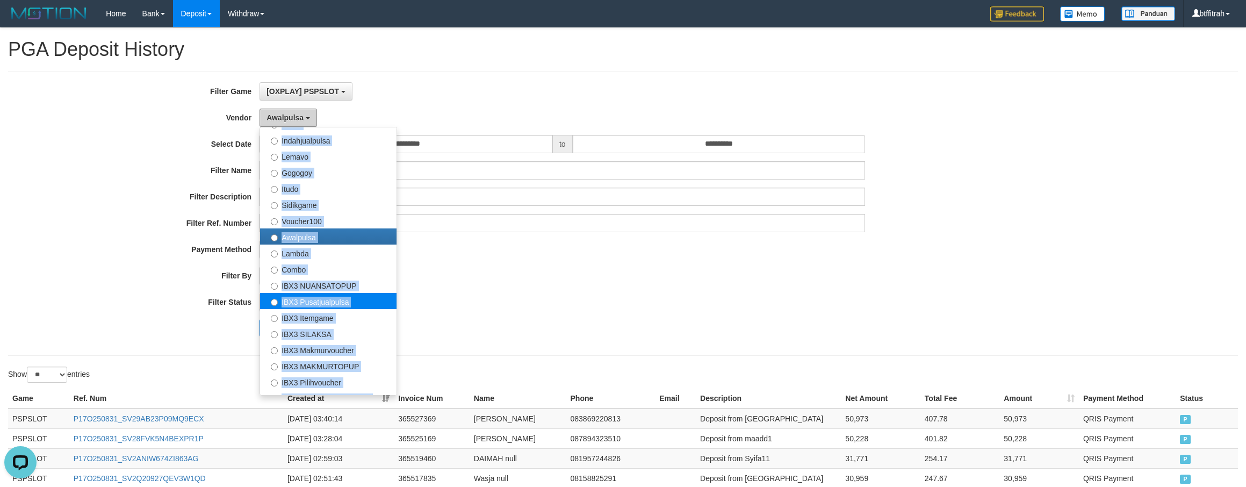
scroll to position [352, 0]
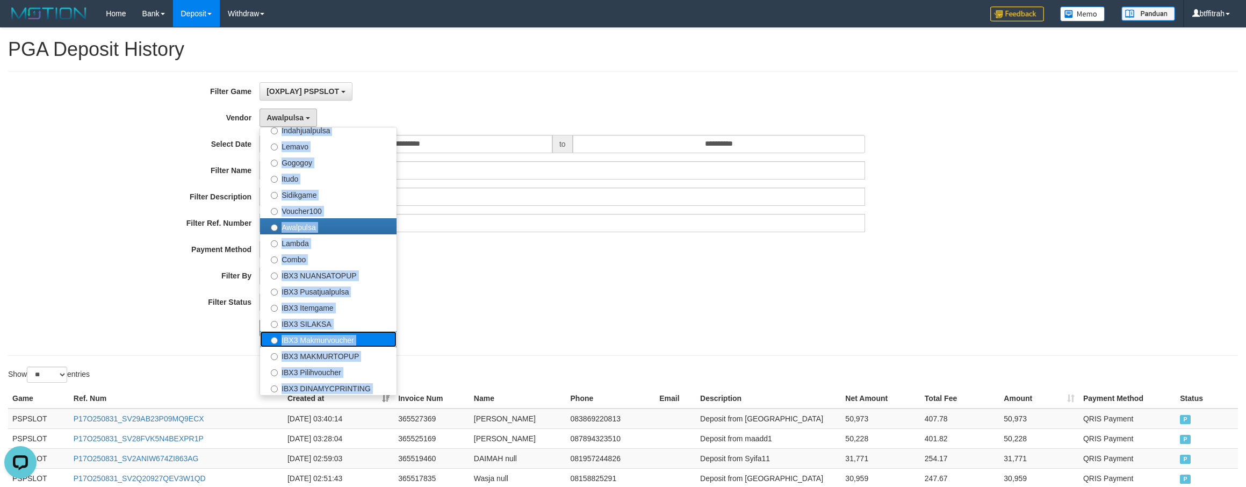
click at [361, 340] on label "IBX3 Makmurvoucher" at bounding box center [328, 339] width 136 height 16
select select "**********"
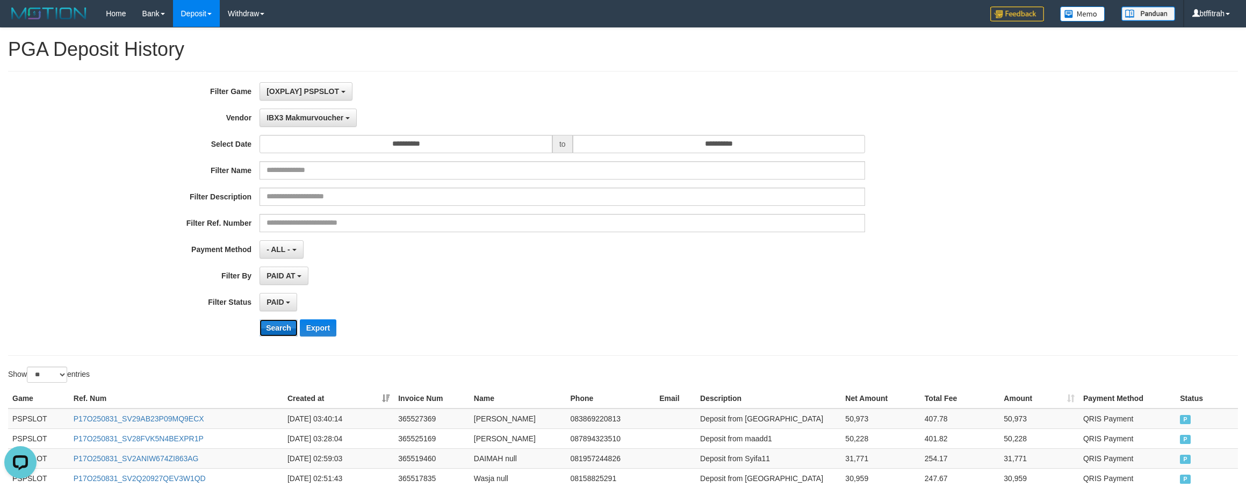
click at [265, 333] on button "Search" at bounding box center [278, 327] width 38 height 17
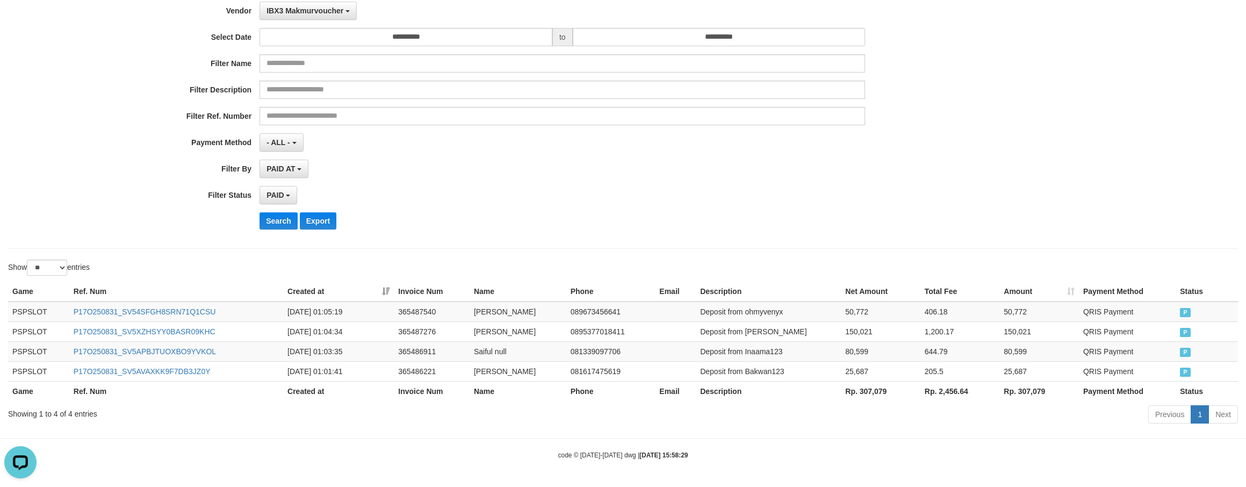
click at [892, 439] on body "Toggle navigation Home Bank Account List Load By Website Group [OXPLAY] PSPSLOT…" at bounding box center [623, 190] width 1246 height 594
click at [888, 413] on div "Previous 1 Next" at bounding box center [882, 415] width 711 height 23
click at [874, 392] on th "Rp. 307,079" at bounding box center [881, 391] width 80 height 20
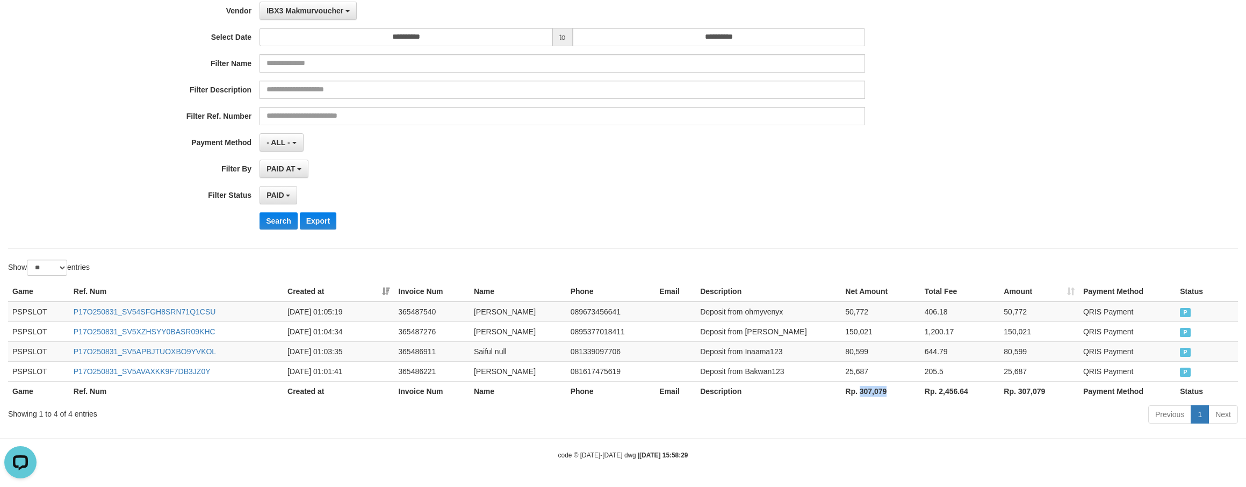
copy th "307,079"
click at [927, 416] on div "Previous 1 Next" at bounding box center [882, 415] width 711 height 23
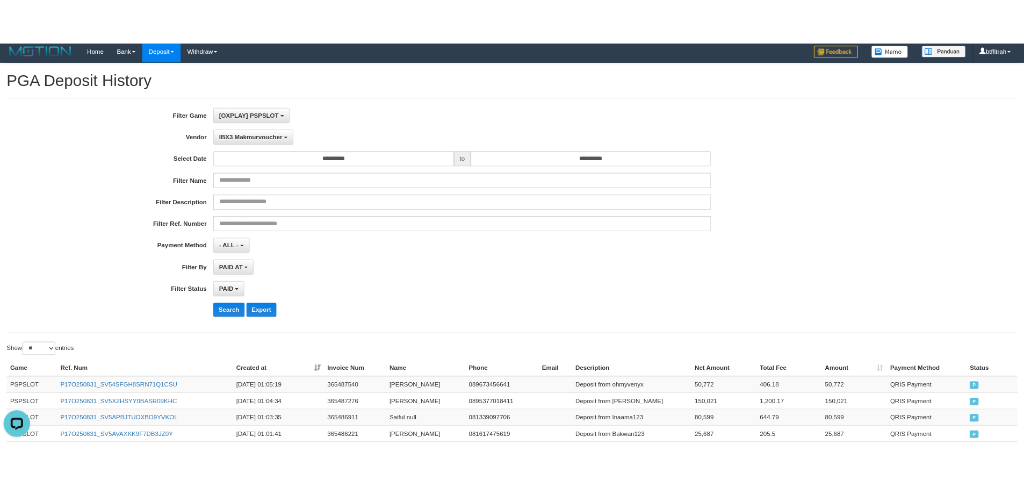
scroll to position [0, 0]
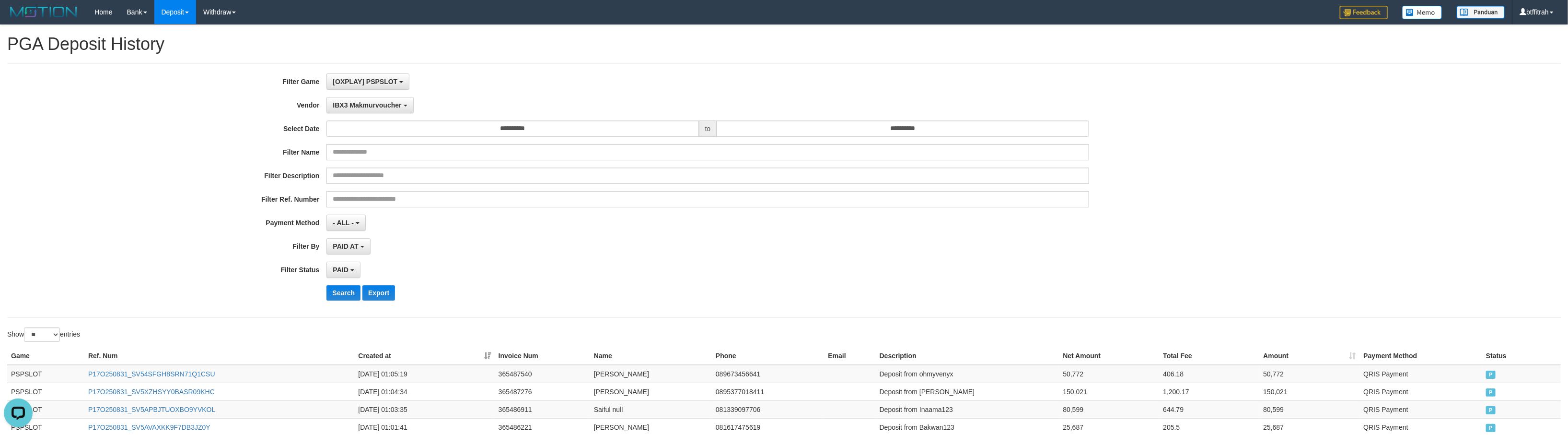
click at [738, 219] on div "- ALL - SELECT ALL - ALL - SELECT PAYMENT METHOD Mandiri BNI OVO CIMB BRI MAYBA…" at bounding box center [708, 222] width 762 height 16
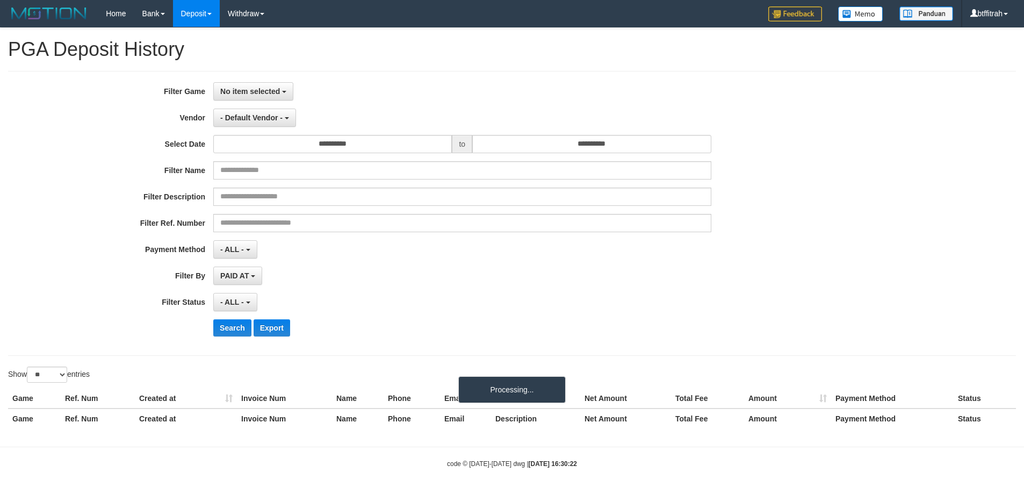
select select
select select "**"
click at [898, 191] on div "**********" at bounding box center [512, 213] width 1024 height 262
select select
select select "**"
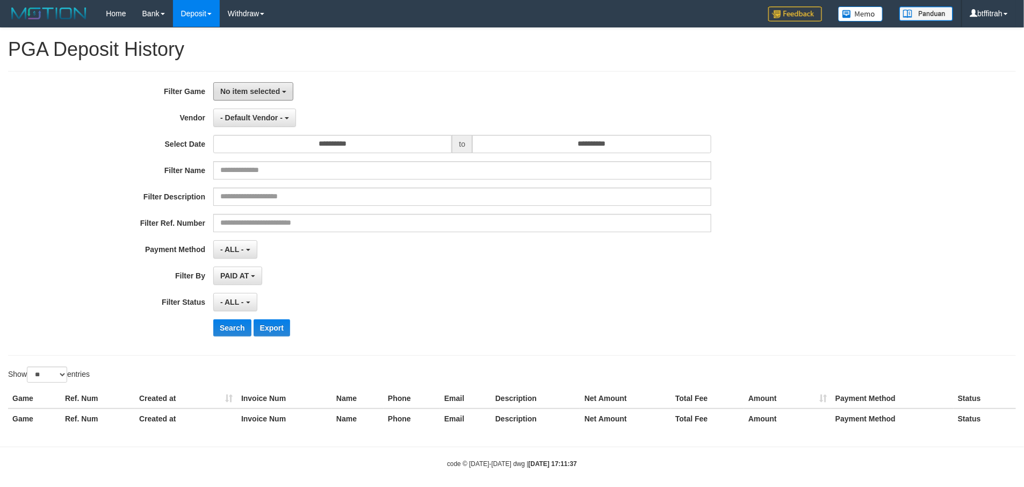
drag, startPoint x: 268, startPoint y: 92, endPoint x: 308, endPoint y: 116, distance: 47.4
click at [268, 90] on span "No item selected" at bounding box center [250, 91] width 60 height 9
click at [279, 145] on label "[OXPLAY] PSPSLOT" at bounding box center [282, 147] width 136 height 16
select select "****"
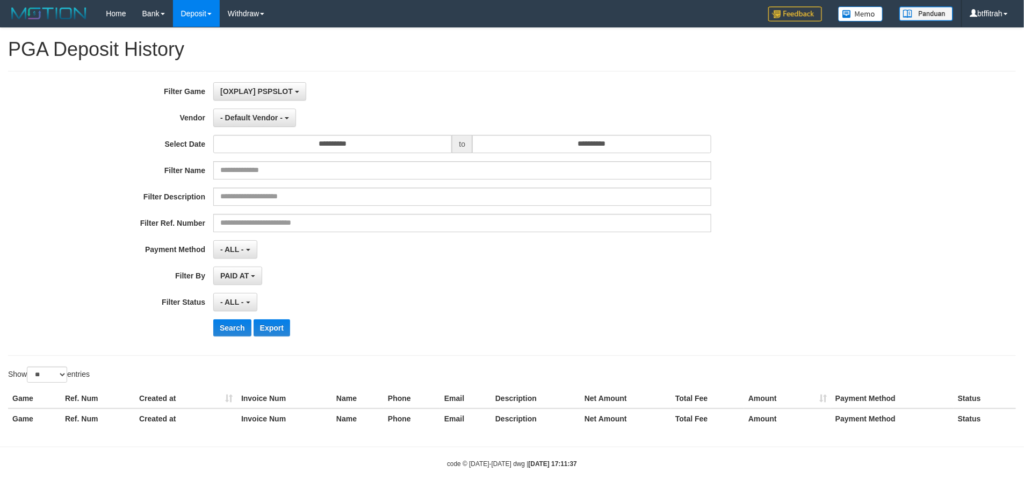
click at [268, 129] on div "**********" at bounding box center [426, 213] width 853 height 262
click at [268, 119] on span "- Default Vendor -" at bounding box center [251, 117] width 62 height 9
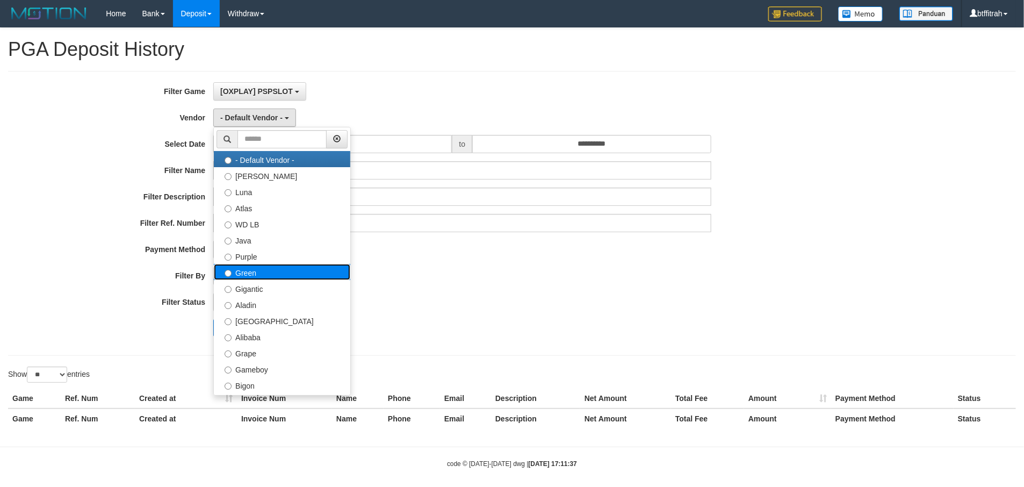
click at [258, 271] on label "Green" at bounding box center [282, 272] width 136 height 16
select select "**********"
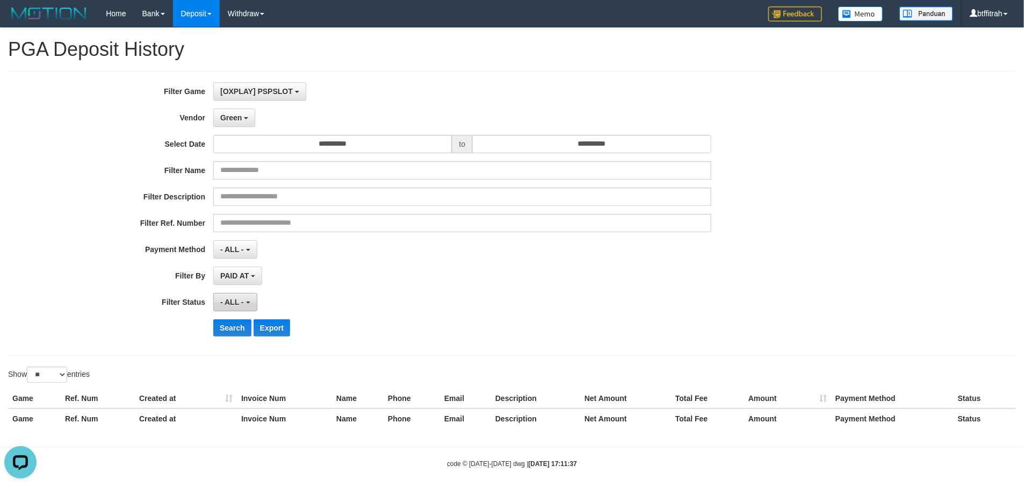
scroll to position [0, 0]
click at [242, 311] on button "- ALL -" at bounding box center [235, 302] width 44 height 18
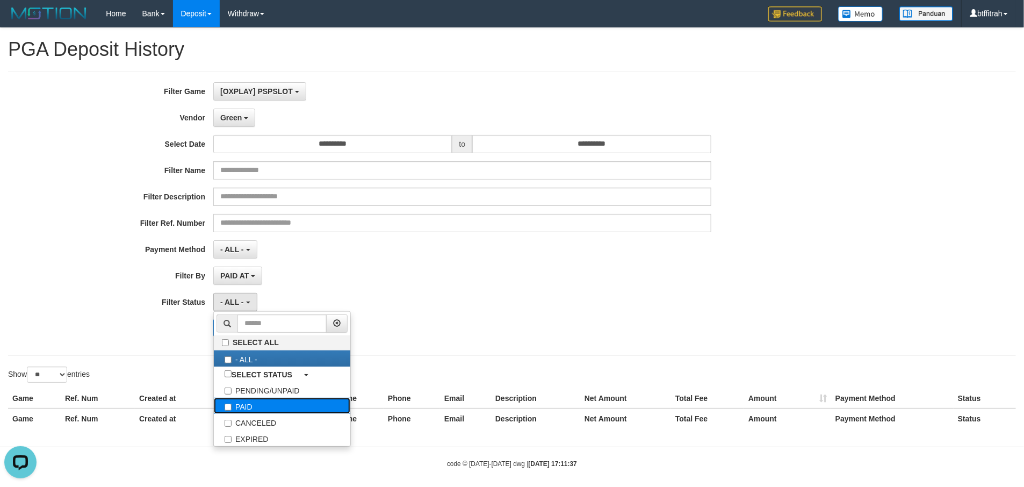
click at [268, 407] on label "PAID" at bounding box center [282, 406] width 136 height 16
select select "*"
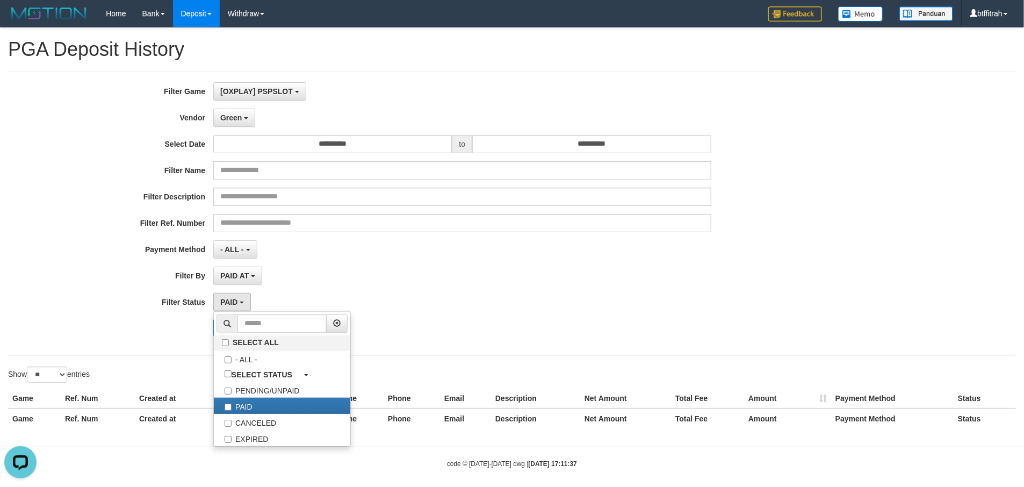
click at [114, 329] on div "Search Export" at bounding box center [426, 327] width 853 height 17
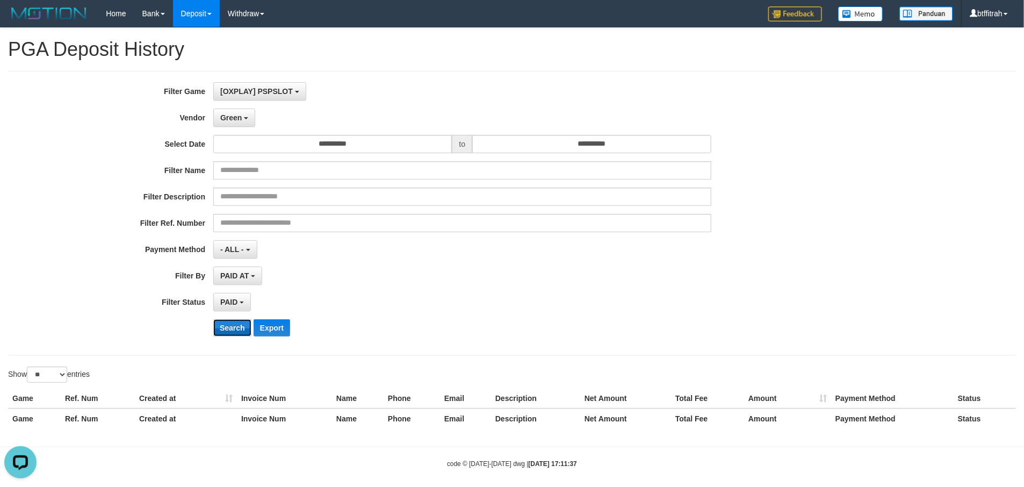
click at [227, 333] on button "Search" at bounding box center [232, 327] width 38 height 17
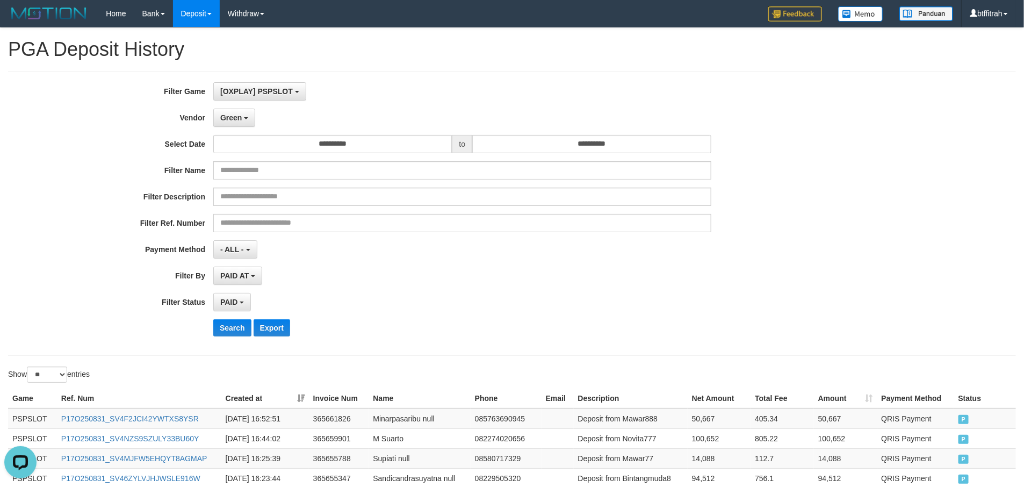
click at [691, 297] on div "PAID SELECT ALL - ALL - SELECT STATUS PENDING/UNPAID PAID CANCELED EXPIRED" at bounding box center [462, 302] width 498 height 18
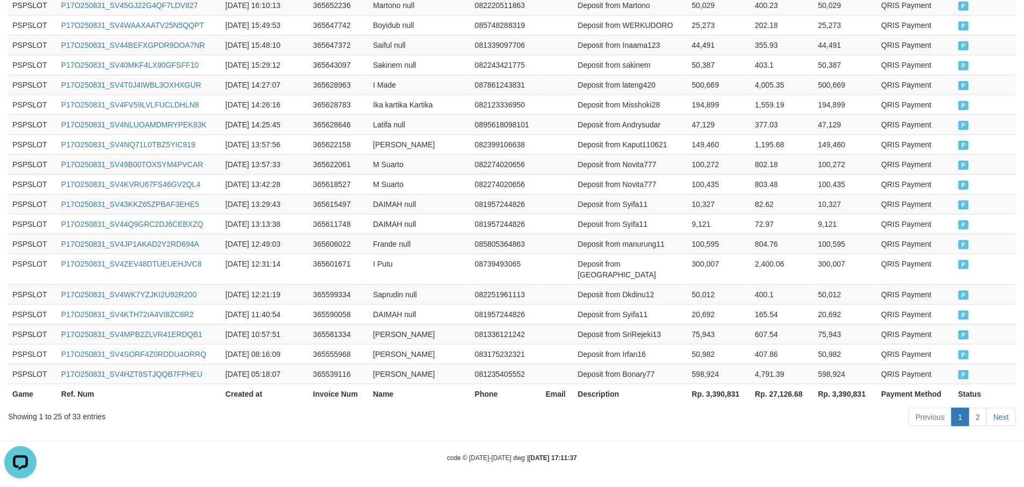
scroll to position [535, 0]
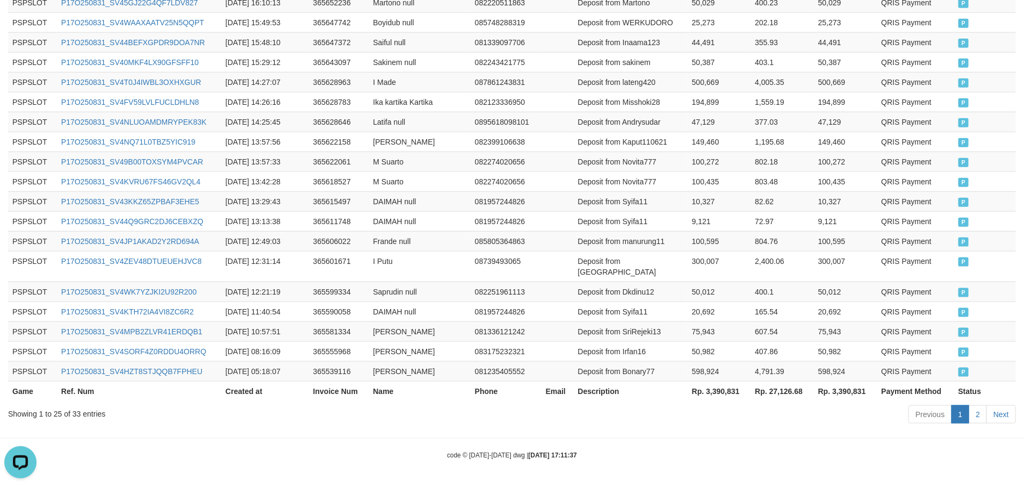
click at [729, 384] on th "Rp. 3,390,831" at bounding box center [719, 391] width 63 height 20
copy th "8"
click at [724, 384] on th "Rp. 3,390,831" at bounding box center [719, 391] width 63 height 20
click at [724, 385] on th "Rp. 3,390,831" at bounding box center [719, 391] width 63 height 20
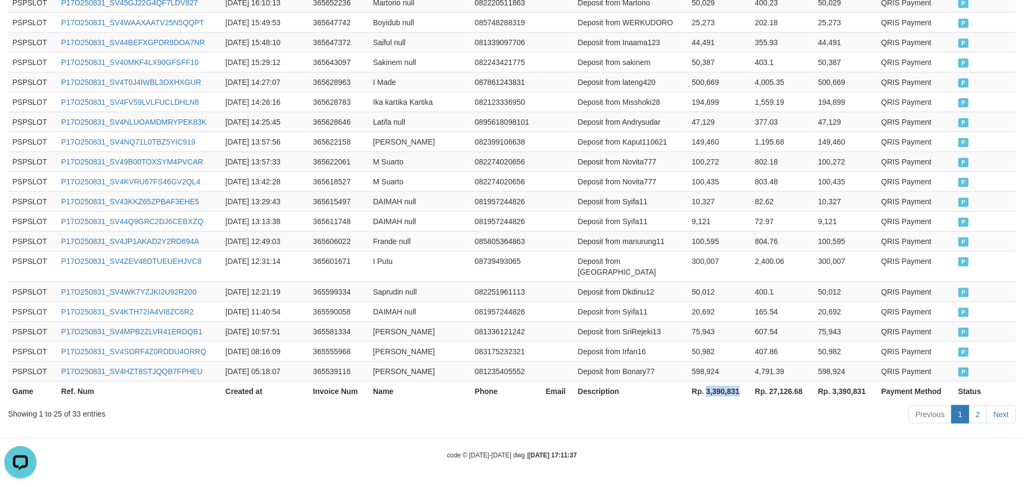
copy th "3,390,831"
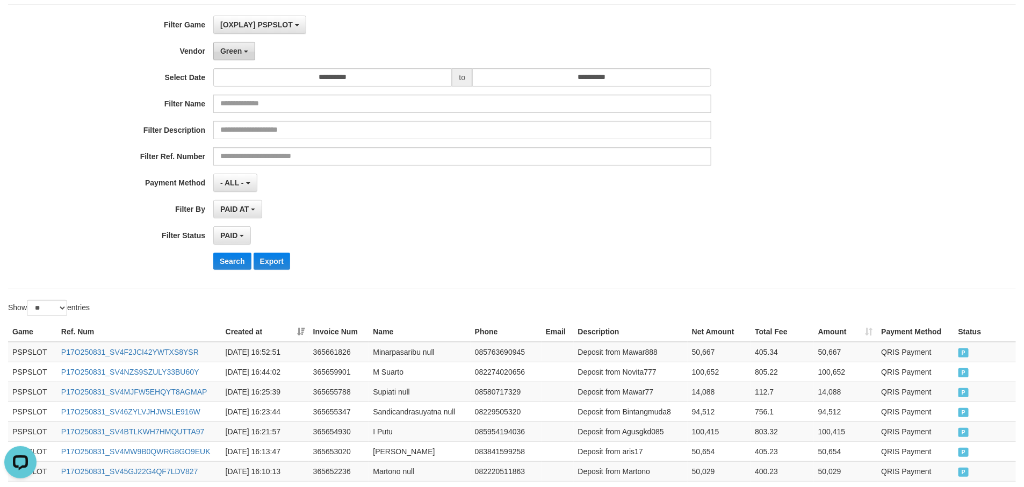
scroll to position [0, 0]
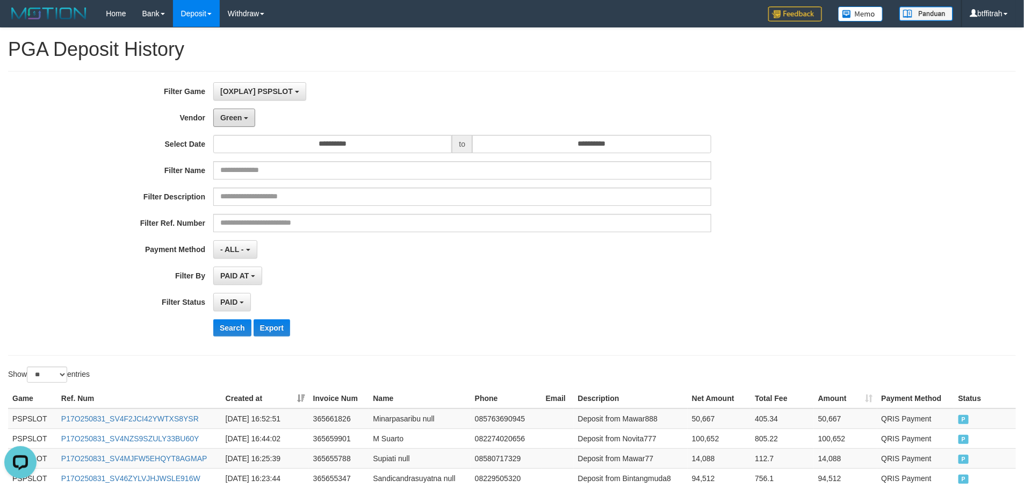
drag, startPoint x: 241, startPoint y: 118, endPoint x: 241, endPoint y: 174, distance: 55.9
click at [239, 118] on span "Green" at bounding box center [230, 117] width 21 height 9
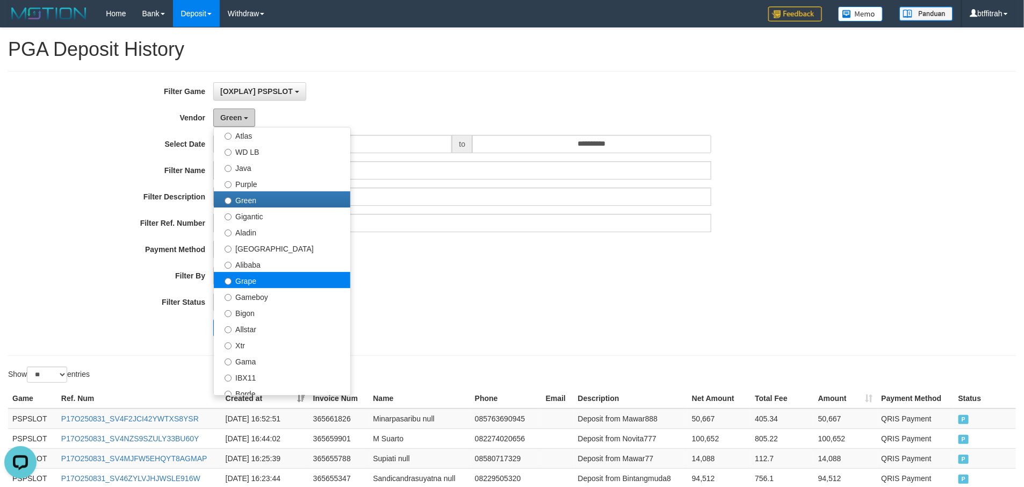
scroll to position [161, 0]
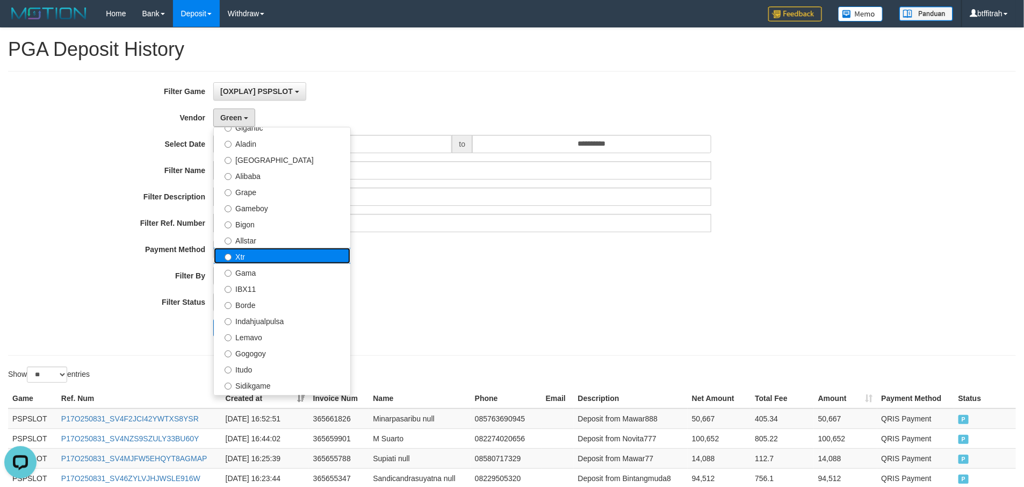
click at [271, 255] on label "Xtr" at bounding box center [282, 256] width 136 height 16
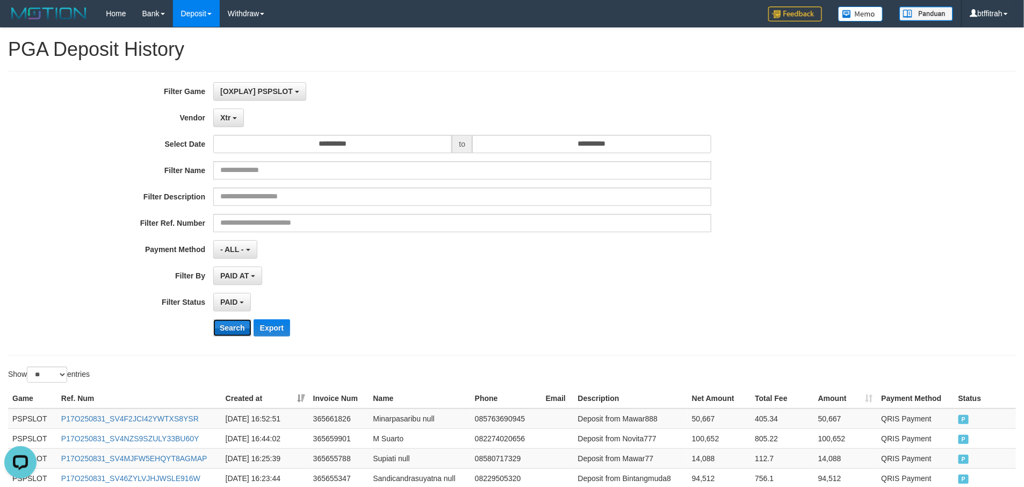
click at [233, 334] on button "Search" at bounding box center [232, 327] width 38 height 17
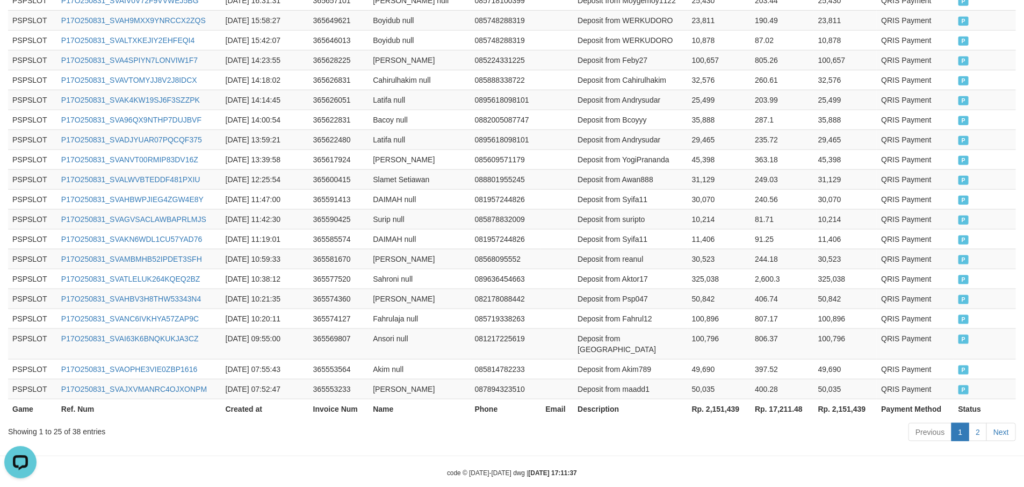
scroll to position [535, 0]
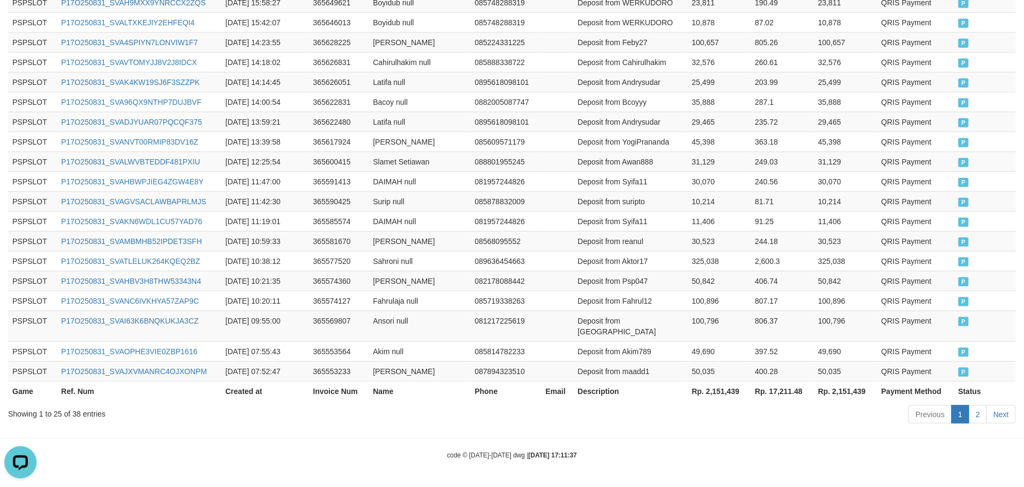
drag, startPoint x: 724, startPoint y: 408, endPoint x: 730, endPoint y: 408, distance: 6.4
click at [730, 408] on div "Previous 1 2 Next" at bounding box center [725, 415] width 581 height 23
click at [722, 393] on th "Rp. 2,151,439" at bounding box center [719, 391] width 63 height 20
copy th "2,151,439"
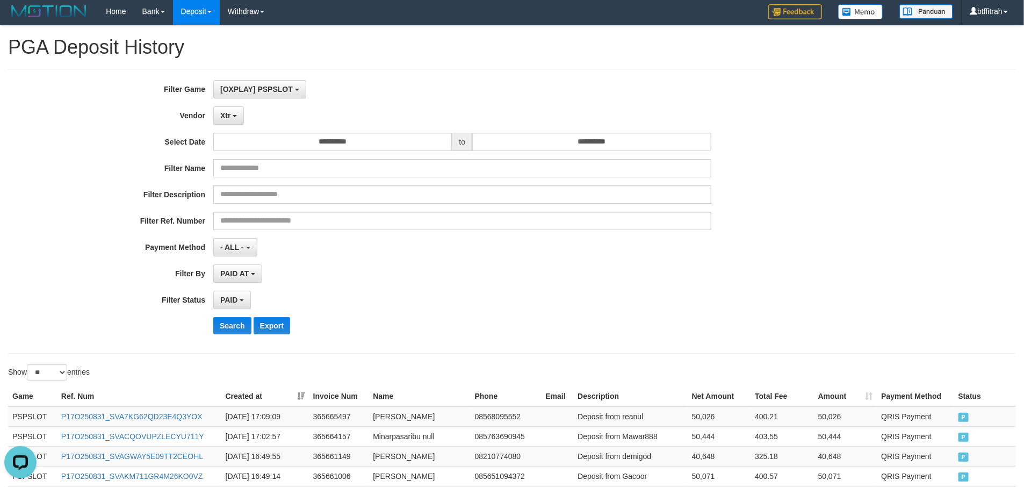
scroll to position [0, 0]
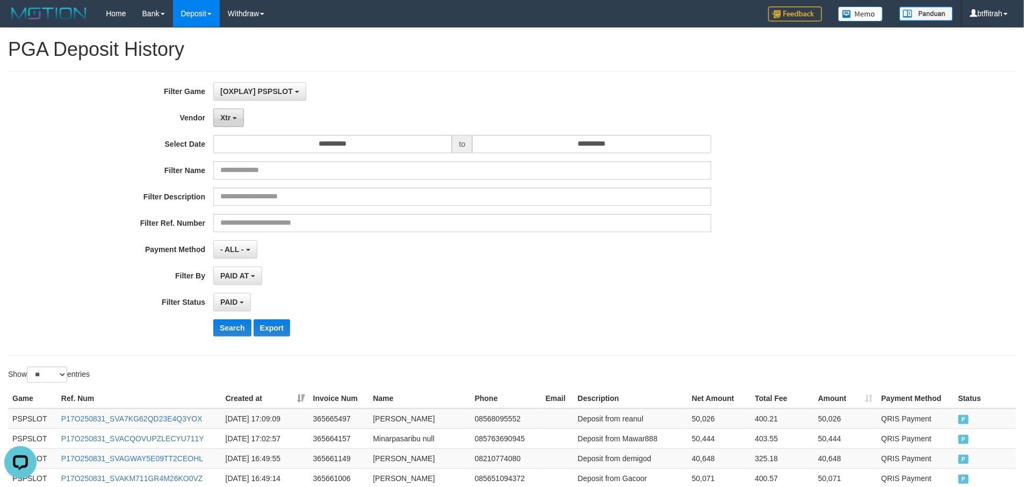
click at [218, 109] on button "Xtr" at bounding box center [228, 118] width 31 height 18
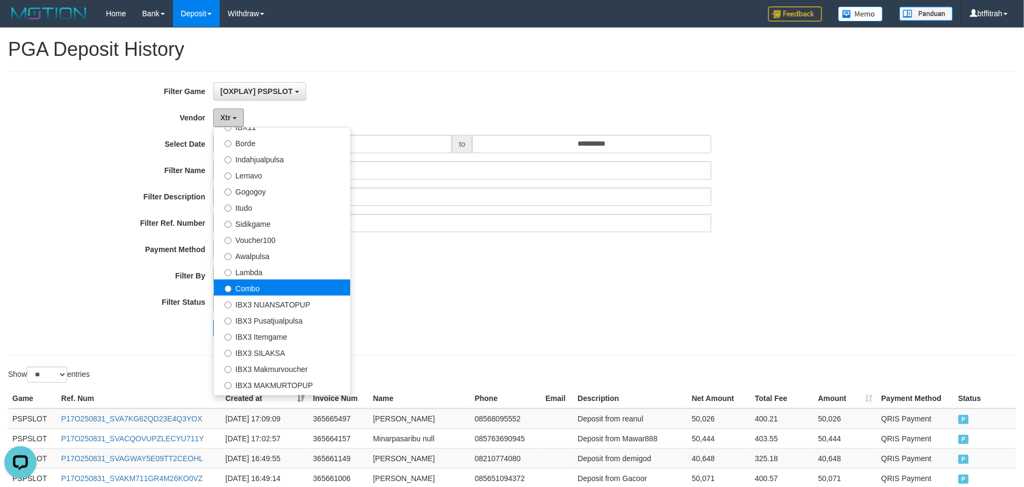
scroll to position [352, 0]
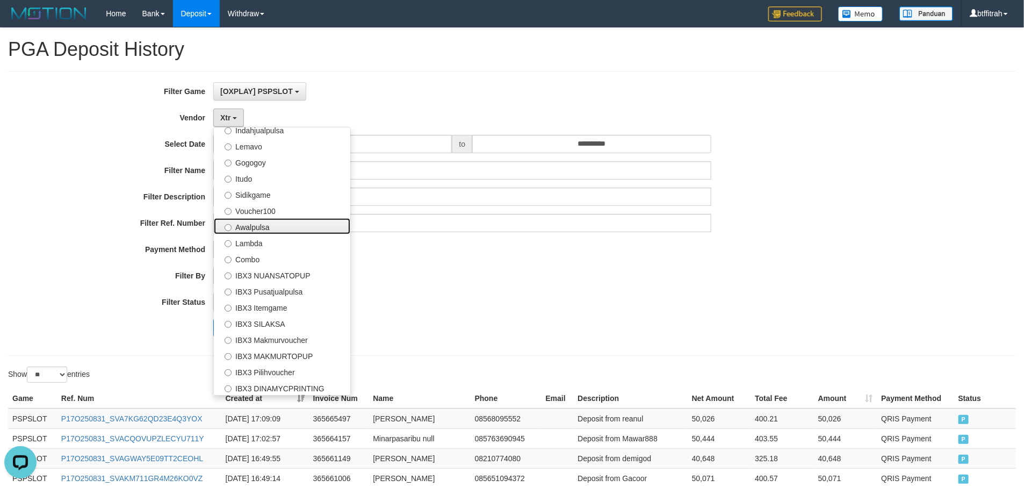
click at [276, 228] on label "Awalpulsa" at bounding box center [282, 226] width 136 height 16
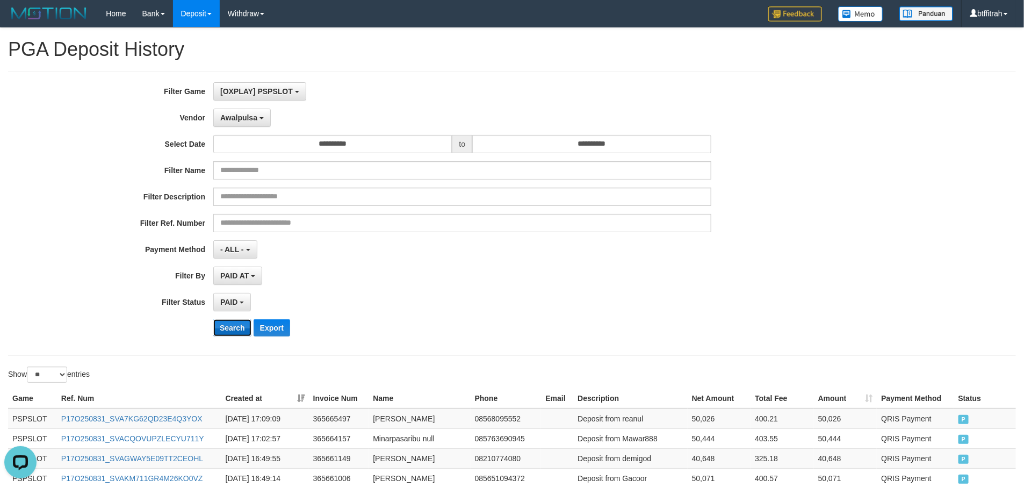
click at [236, 322] on button "Search" at bounding box center [232, 327] width 38 height 17
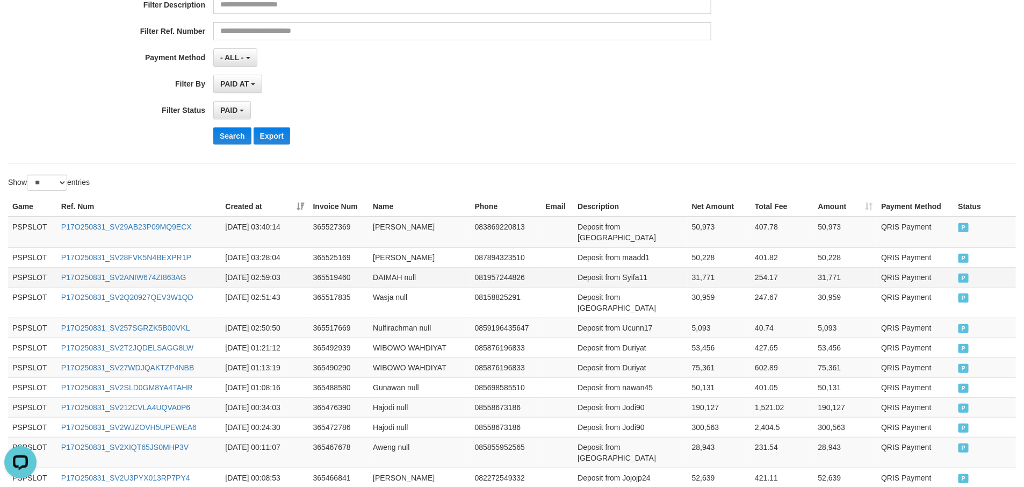
scroll to position [273, 0]
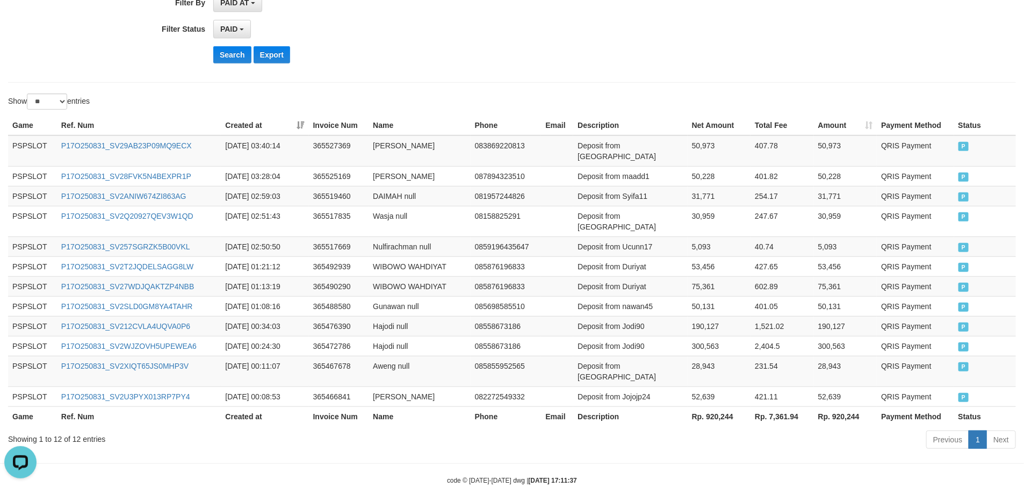
click at [730, 429] on div "Previous 1 Next" at bounding box center [725, 440] width 581 height 23
click at [725, 429] on div "Previous 1 Next" at bounding box center [725, 440] width 581 height 23
click at [724, 429] on div "Previous 1 Next" at bounding box center [725, 440] width 581 height 23
click at [718, 406] on th "Rp. 920,244" at bounding box center [719, 416] width 63 height 20
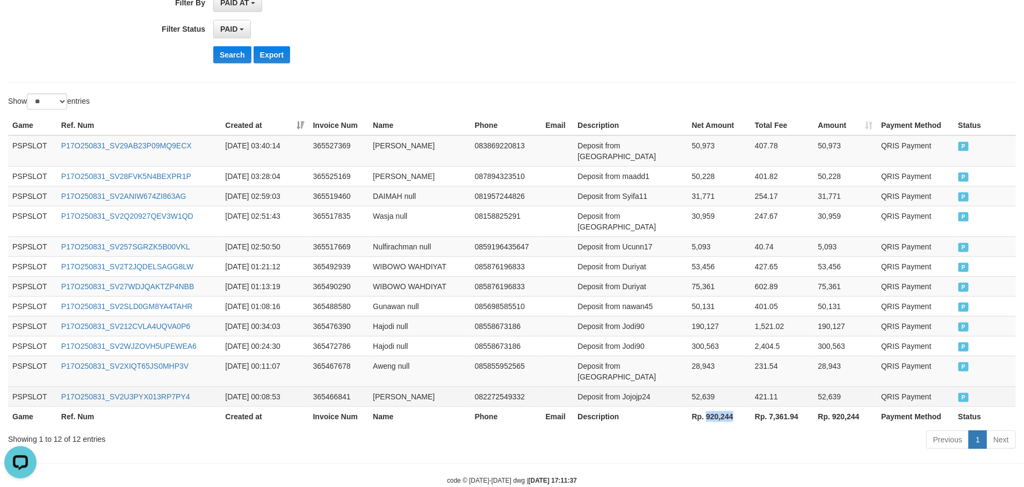
copy th "920,244"
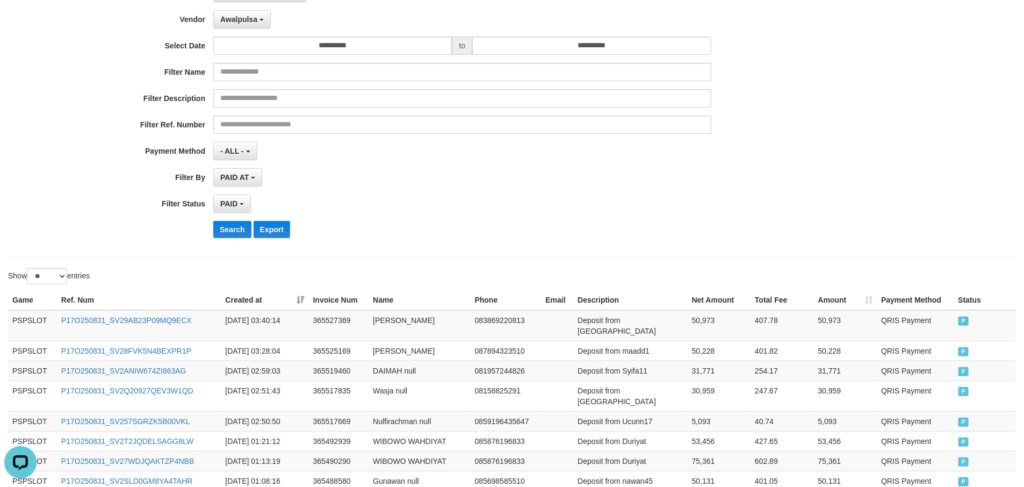
scroll to position [0, 0]
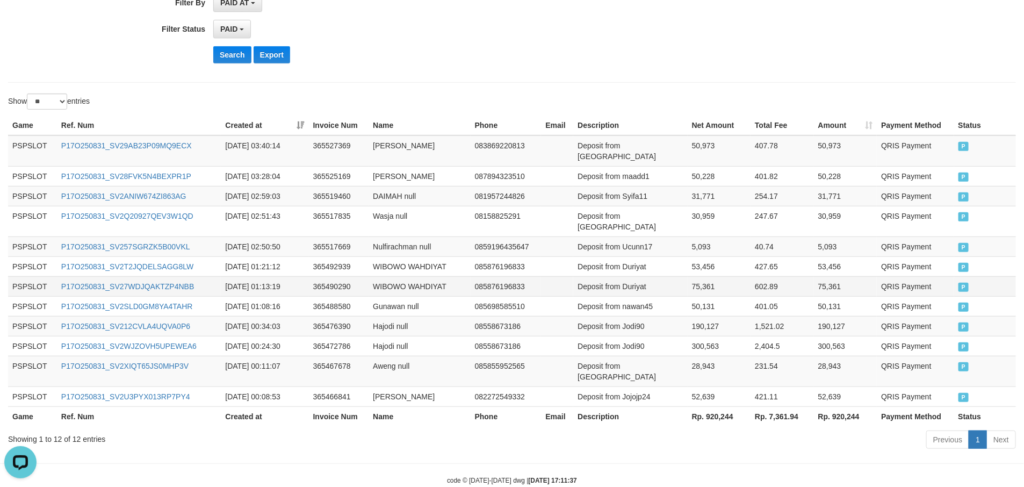
drag, startPoint x: 682, startPoint y: 416, endPoint x: 457, endPoint y: 266, distance: 270.4
click at [680, 429] on div "Previous 1 Next" at bounding box center [725, 440] width 581 height 23
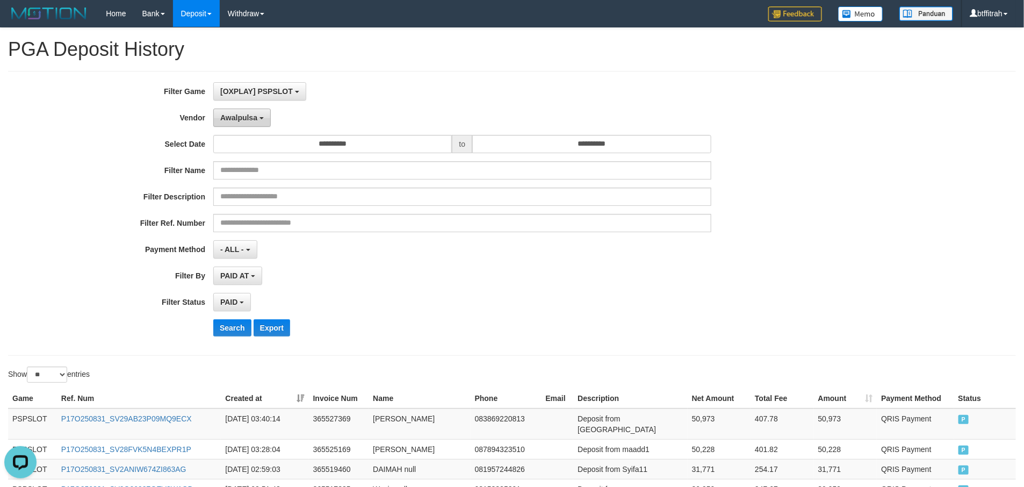
click at [242, 121] on span "Awalpulsa" at bounding box center [238, 117] width 37 height 9
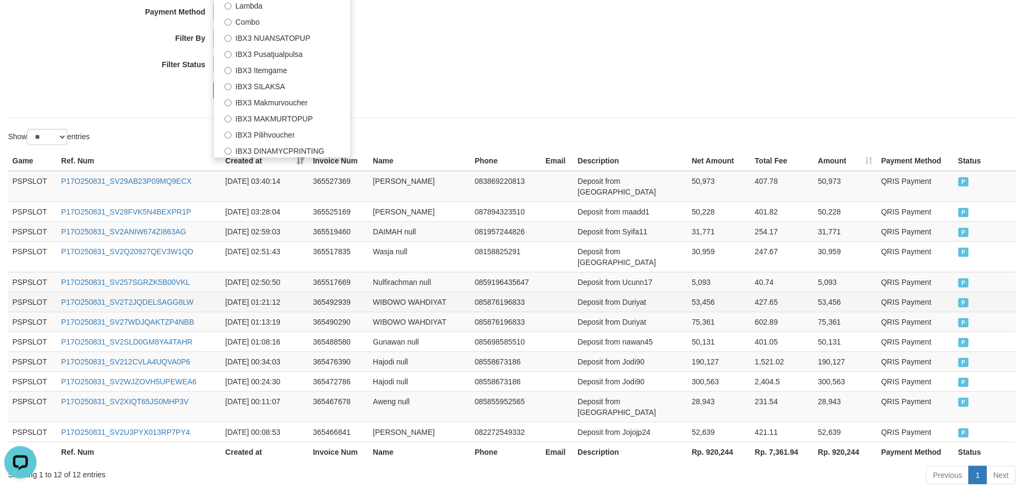
scroll to position [242, 0]
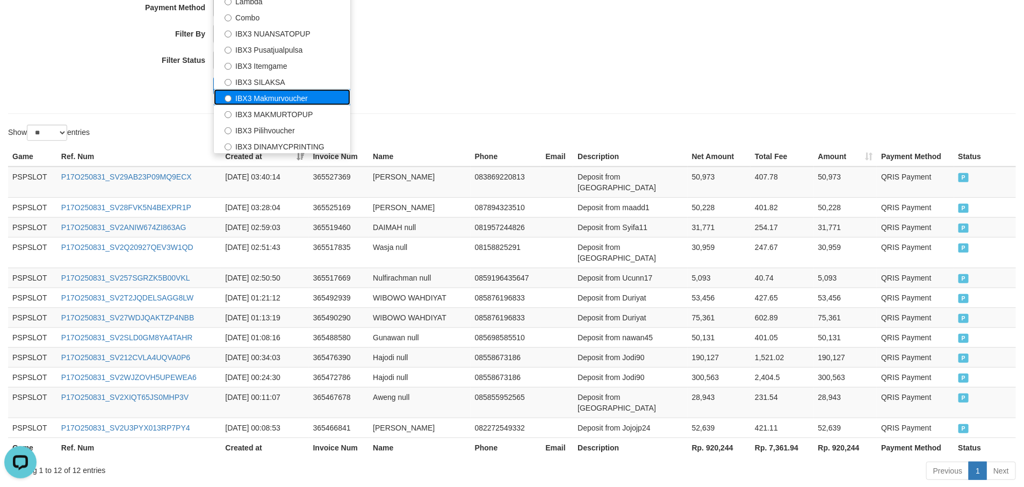
click at [283, 100] on label "IBX3 Makmurvoucher" at bounding box center [282, 97] width 136 height 16
select select "**********"
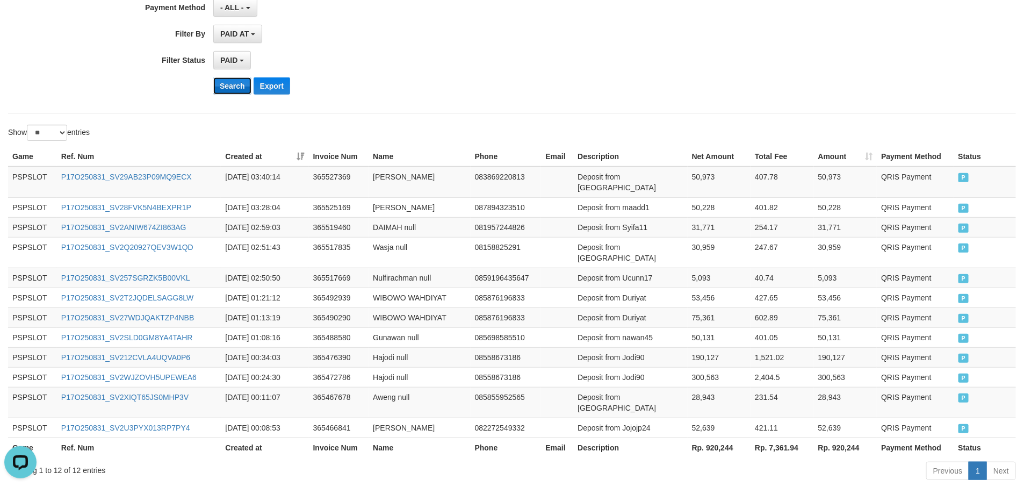
click at [222, 87] on button "Search" at bounding box center [232, 85] width 38 height 17
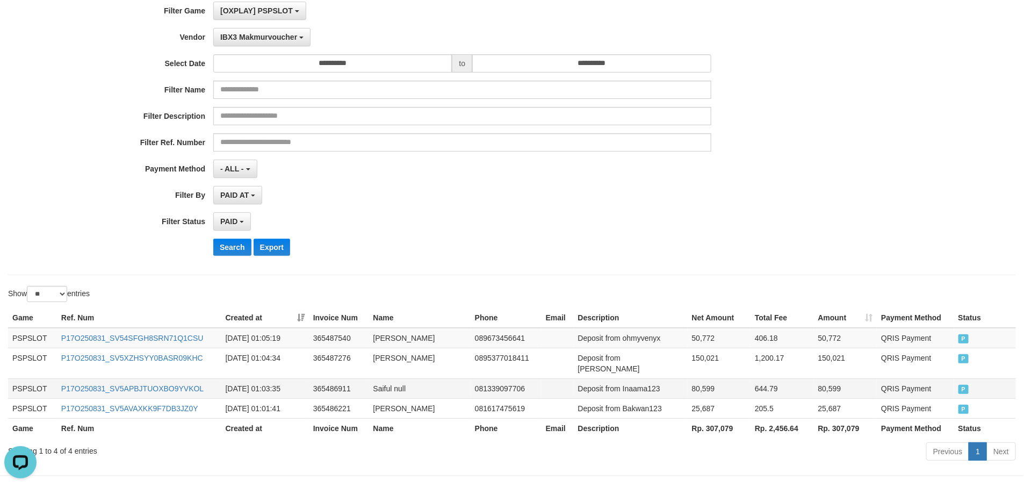
scroll to position [112, 0]
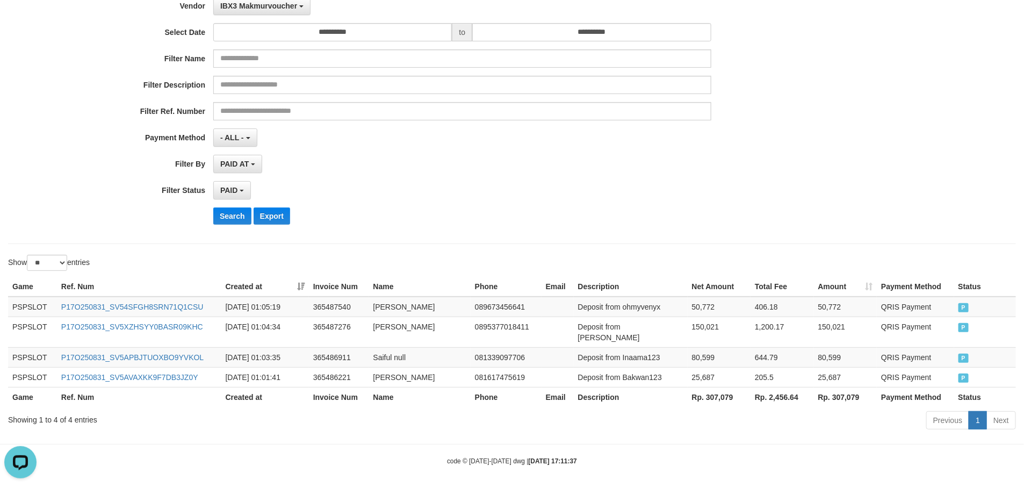
drag, startPoint x: 801, startPoint y: 450, endPoint x: 790, endPoint y: 424, distance: 28.1
click at [800, 443] on body "Toggle navigation Home Bank Account List Load By Website Group [OXPLAY] PSPSLOT…" at bounding box center [512, 190] width 1024 height 604
click at [693, 389] on th "Rp. 307,079" at bounding box center [719, 397] width 63 height 20
drag, startPoint x: 693, startPoint y: 389, endPoint x: 729, endPoint y: 387, distance: 35.5
click at [716, 387] on th "Rp. 307,079" at bounding box center [719, 397] width 63 height 20
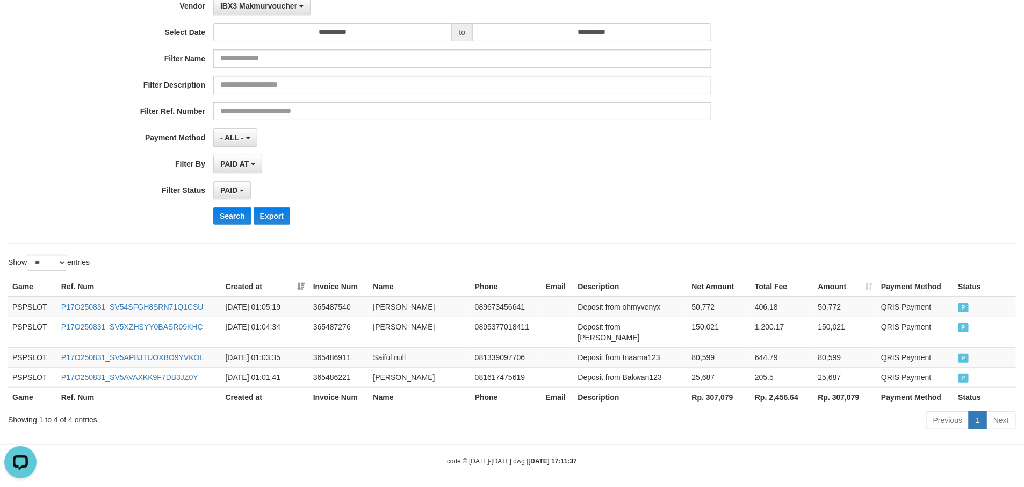
click at [729, 387] on th "Rp. 307,079" at bounding box center [719, 397] width 63 height 20
copy th "307,079"
drag, startPoint x: 717, startPoint y: 420, endPoint x: 910, endPoint y: 477, distance: 201.7
click at [738, 421] on div "Previous 1 Next" at bounding box center [725, 421] width 581 height 23
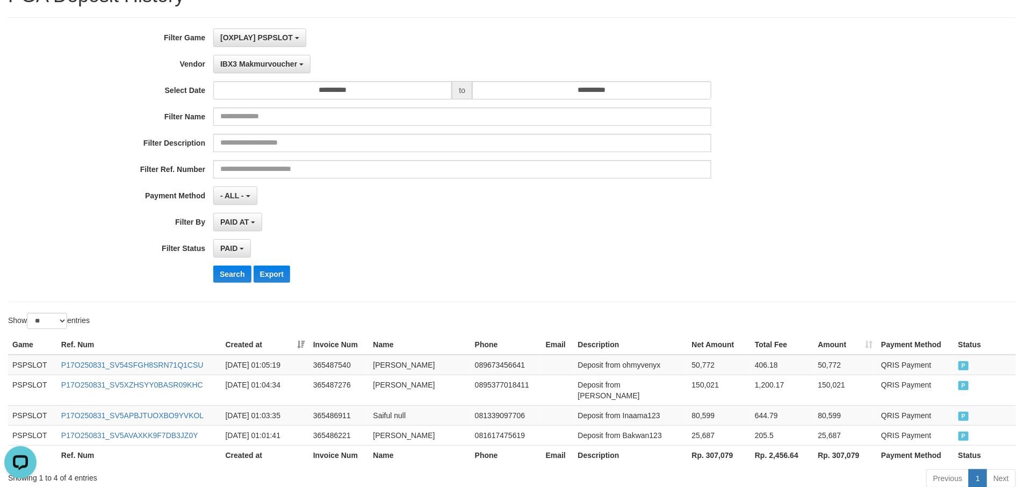
scroll to position [0, 0]
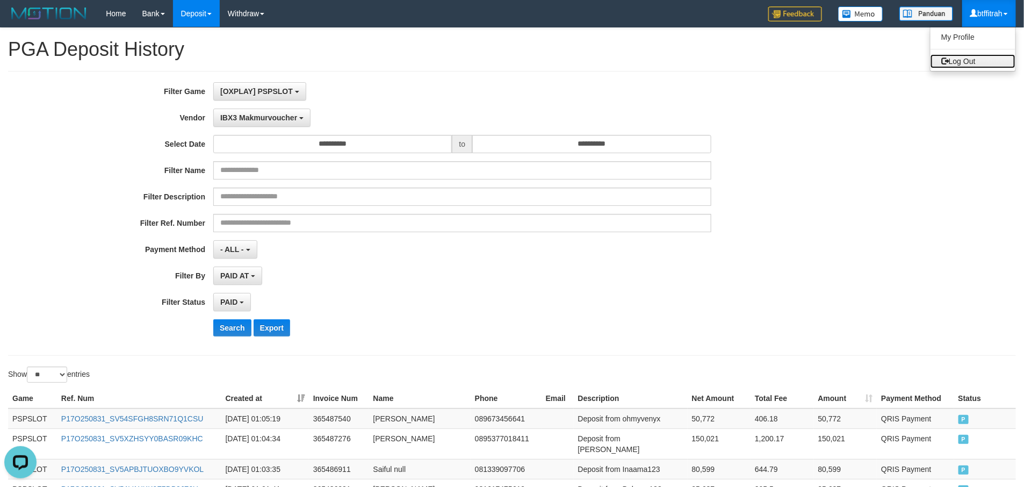
drag, startPoint x: 980, startPoint y: 56, endPoint x: 980, endPoint y: 71, distance: 15.1
click at [980, 56] on link "Log Out" at bounding box center [972, 61] width 85 height 14
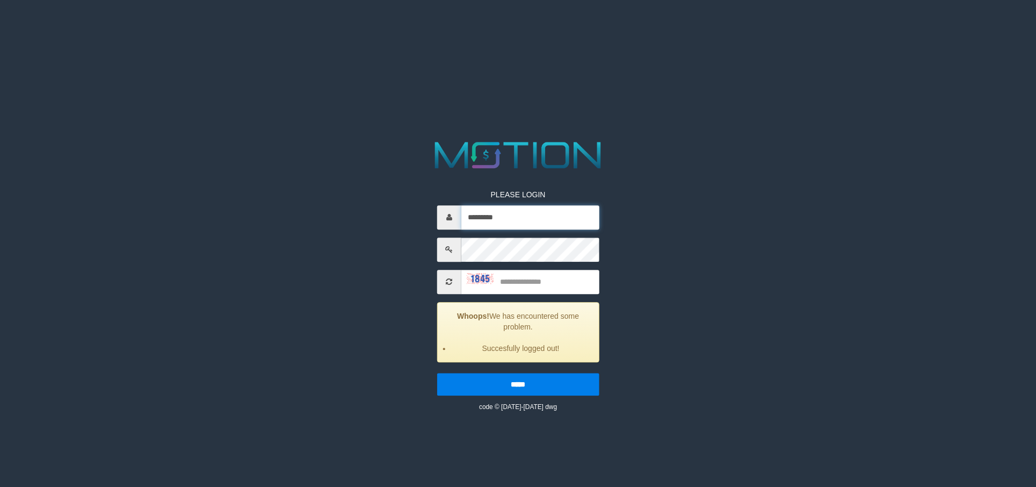
drag, startPoint x: 482, startPoint y: 215, endPoint x: 537, endPoint y: 221, distance: 54.6
click at [487, 213] on input "*********" at bounding box center [530, 217] width 138 height 24
type input "*********"
click at [551, 286] on input "text" at bounding box center [530, 282] width 138 height 24
type input "****"
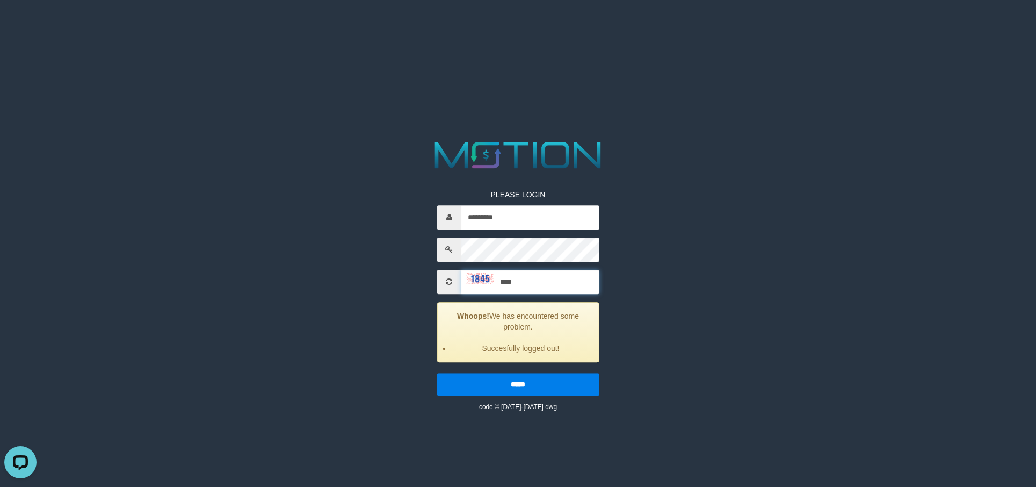
click at [437, 373] on input "*****" at bounding box center [518, 384] width 162 height 23
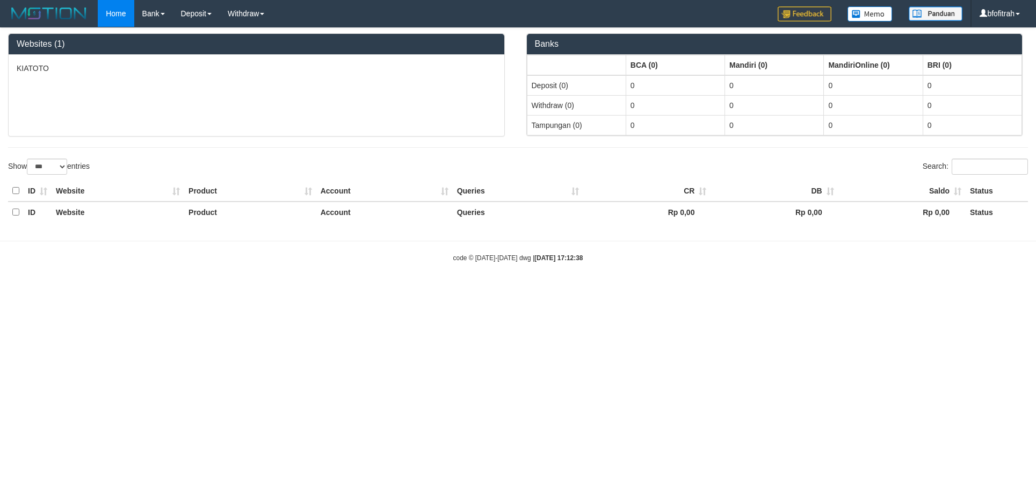
select select "***"
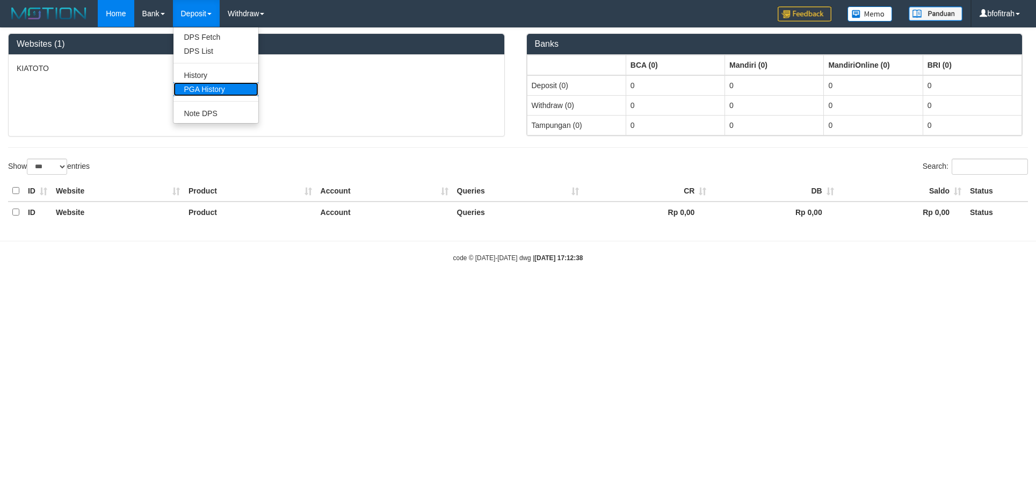
click at [223, 82] on link "PGA History" at bounding box center [216, 89] width 85 height 14
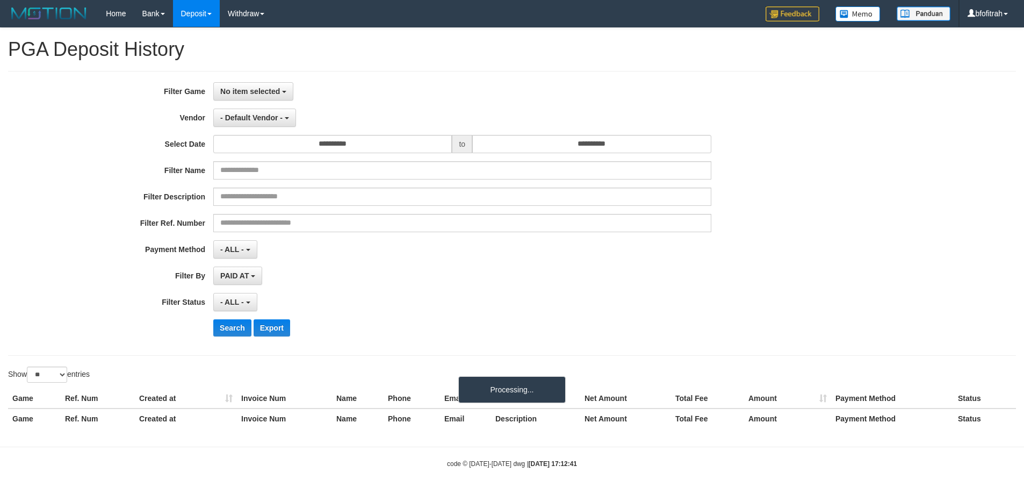
select select
select select "**"
click at [260, 91] on span "No item selected" at bounding box center [250, 91] width 60 height 9
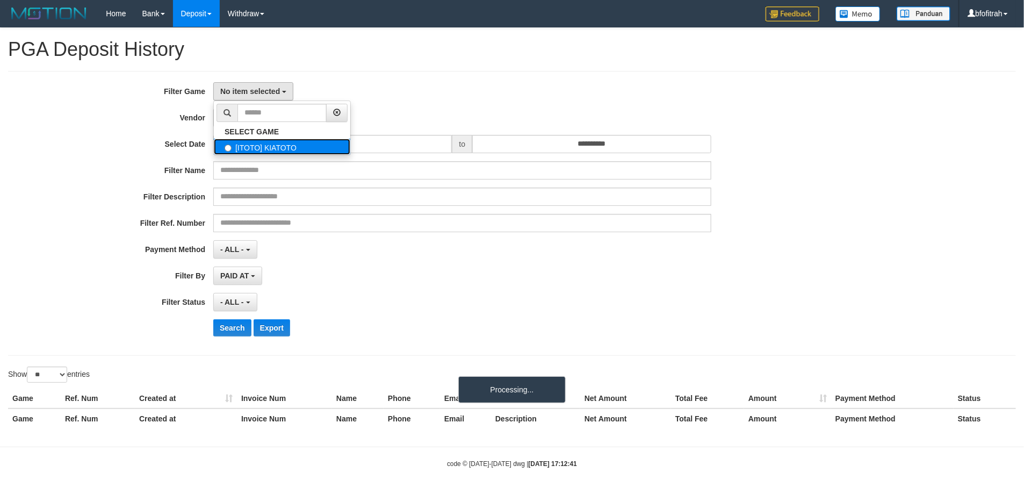
click at [269, 147] on label "[ITOTO] KIATOTO" at bounding box center [282, 147] width 136 height 16
select select "****"
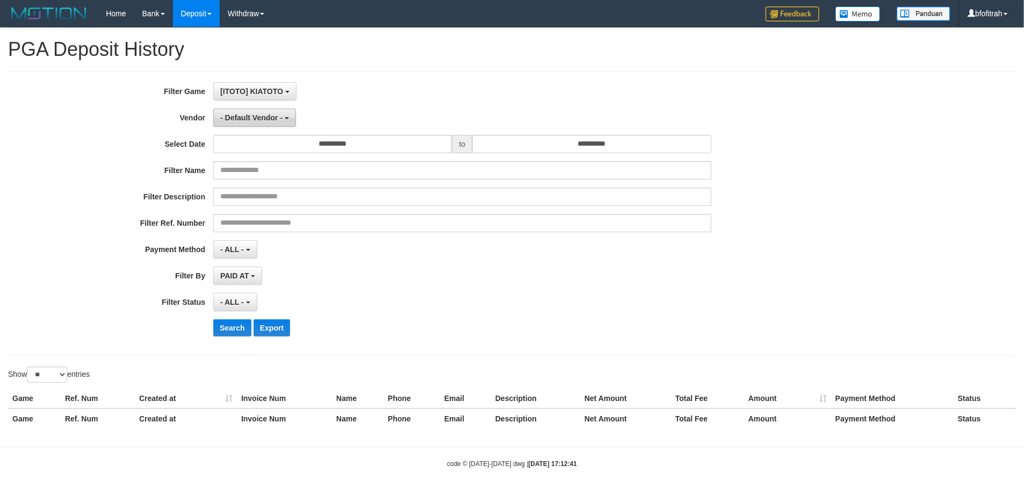
click at [258, 120] on span "- Default Vendor -" at bounding box center [251, 117] width 62 height 9
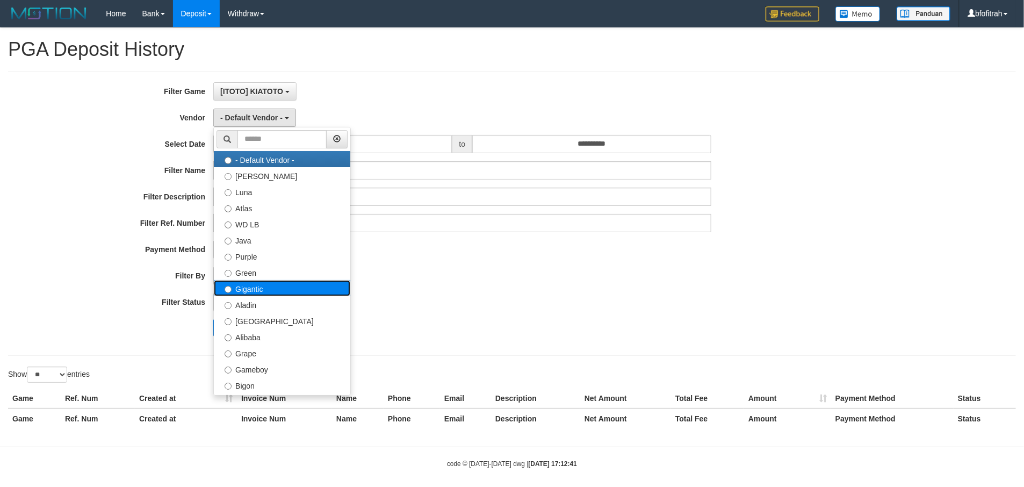
click at [270, 283] on label "Gigantic" at bounding box center [282, 288] width 136 height 16
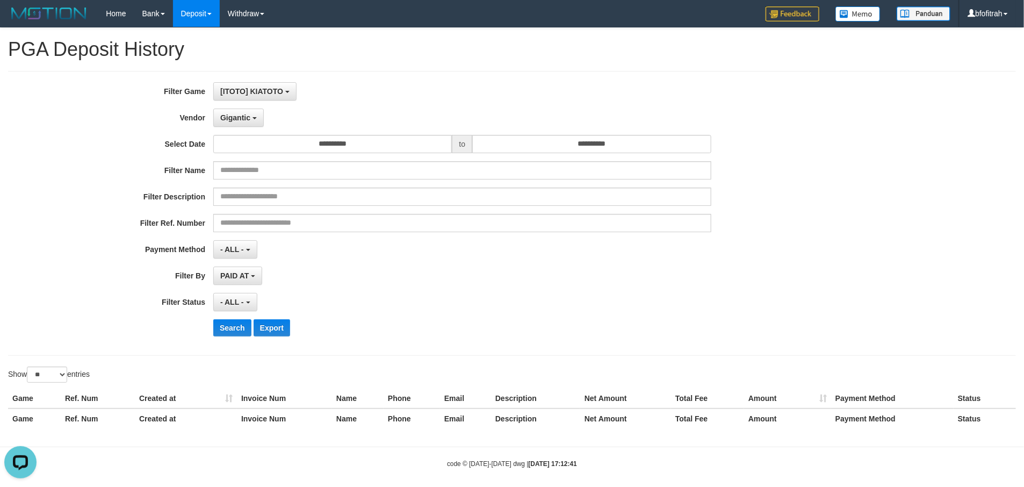
scroll to position [0, 0]
click at [260, 115] on button "Gigantic" at bounding box center [238, 118] width 50 height 18
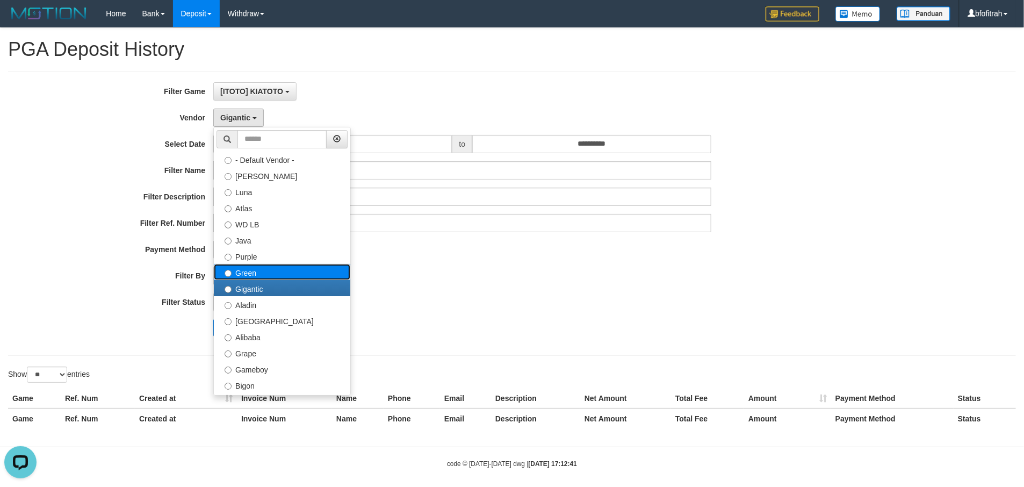
click at [280, 279] on label "Green" at bounding box center [282, 272] width 136 height 16
select select "**********"
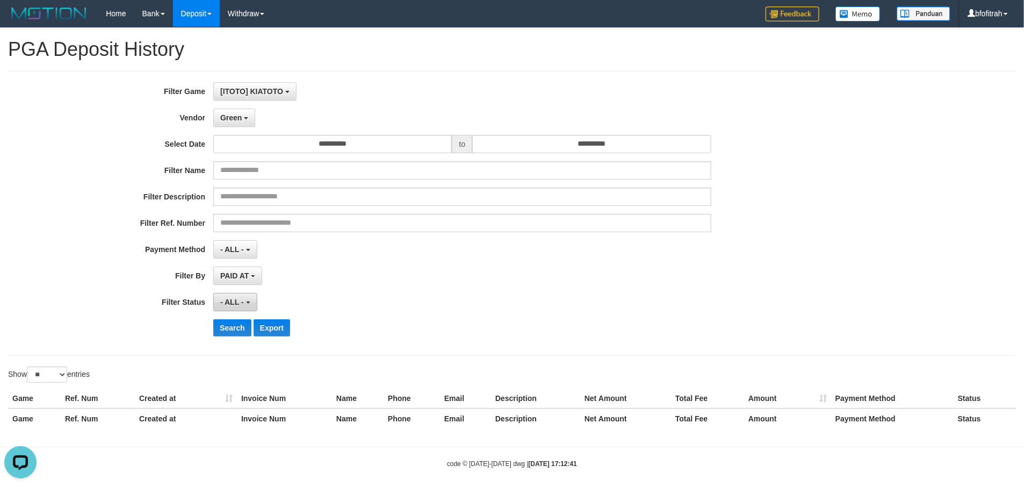
click at [250, 302] on button "- ALL -" at bounding box center [235, 302] width 44 height 18
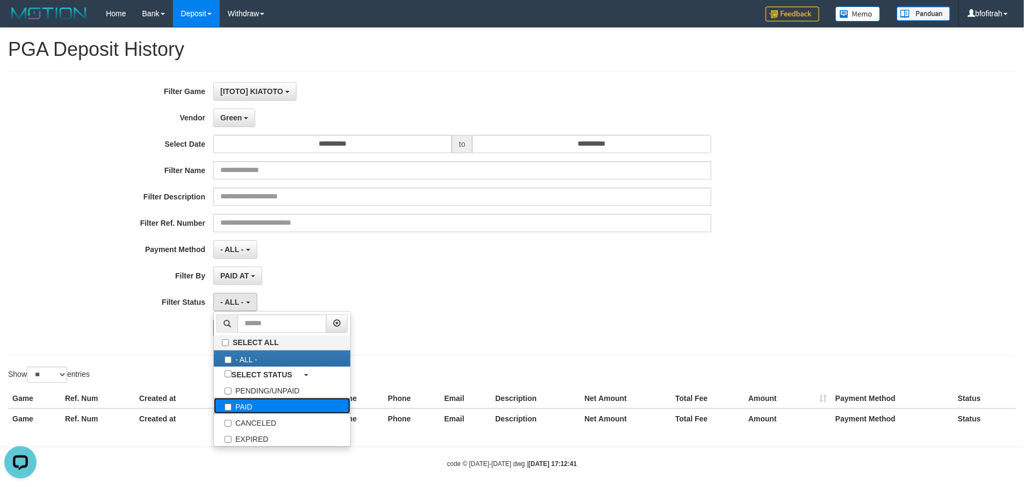
click at [271, 411] on label "PAID" at bounding box center [282, 406] width 136 height 16
select select "*"
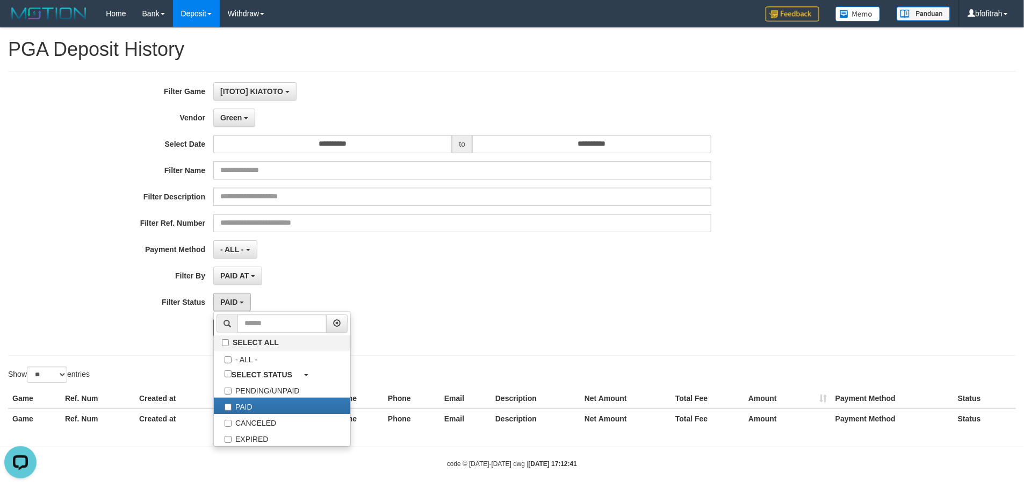
drag, startPoint x: 68, startPoint y: 340, endPoint x: 156, endPoint y: 334, distance: 88.3
click at [84, 334] on div "**********" at bounding box center [426, 213] width 853 height 262
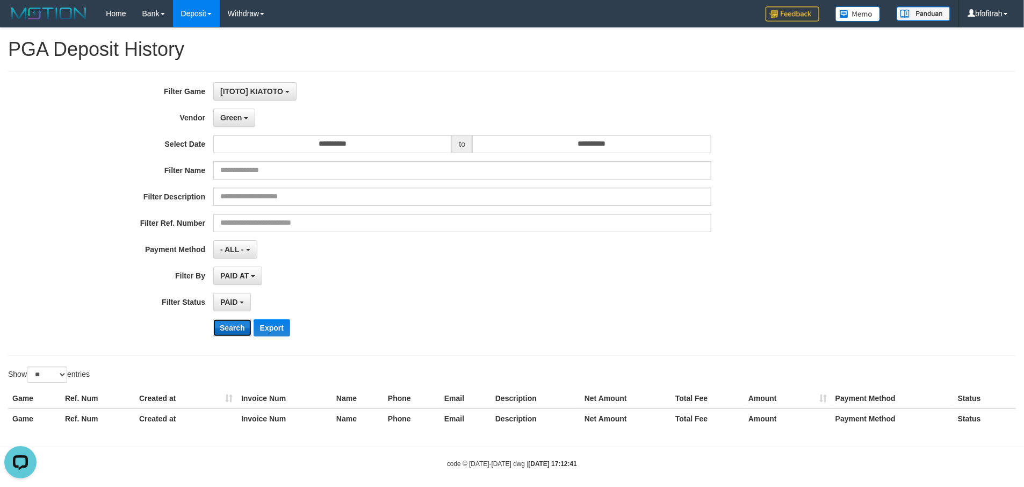
click at [223, 321] on button "Search" at bounding box center [232, 327] width 38 height 17
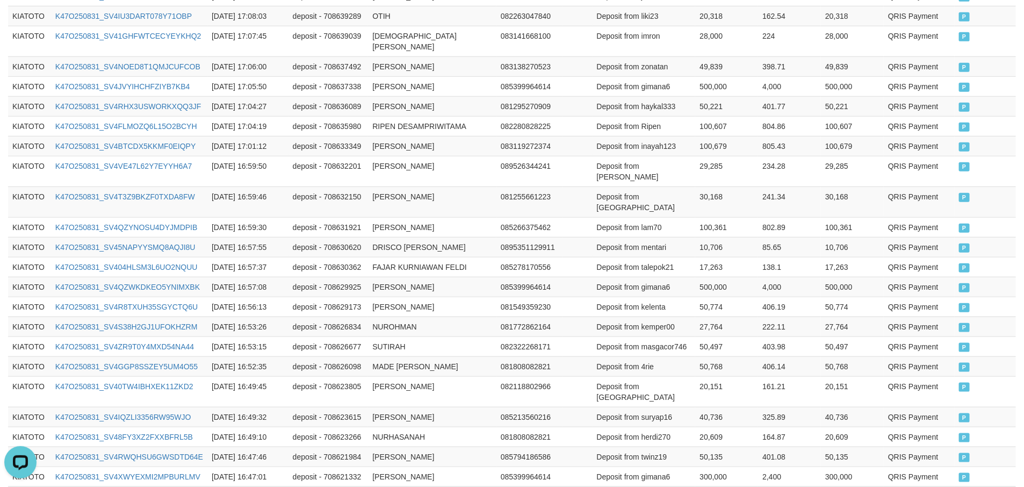
scroll to position [535, 0]
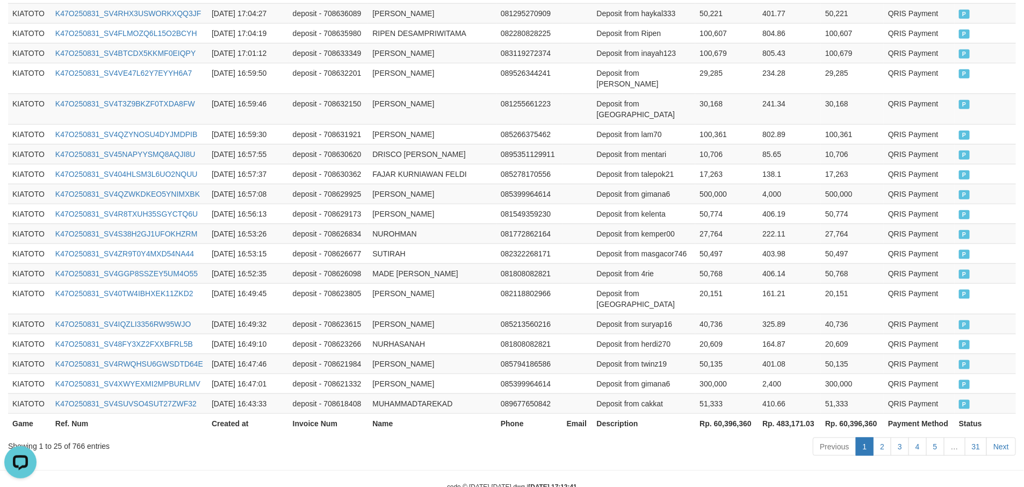
click at [741, 413] on th "Rp. 60,396,360" at bounding box center [726, 423] width 63 height 20
copy th "60,396,360"
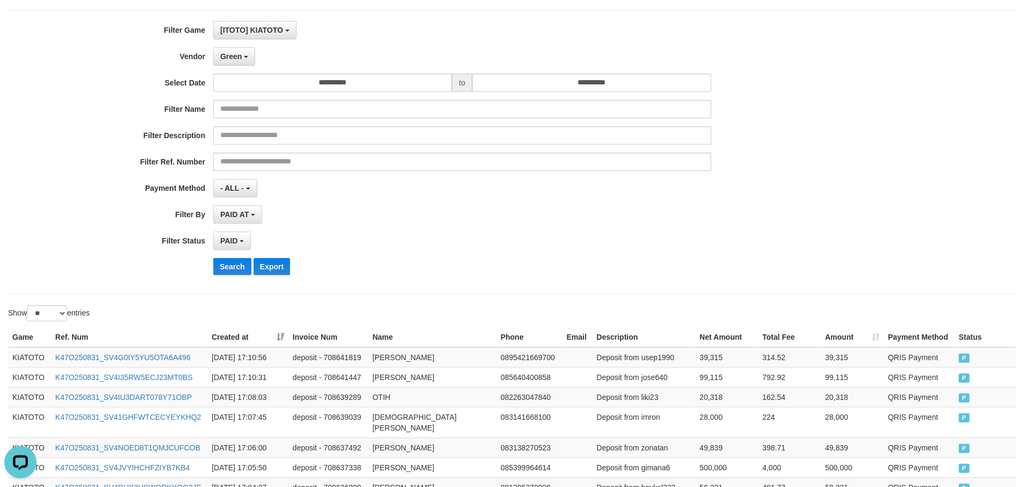
scroll to position [0, 0]
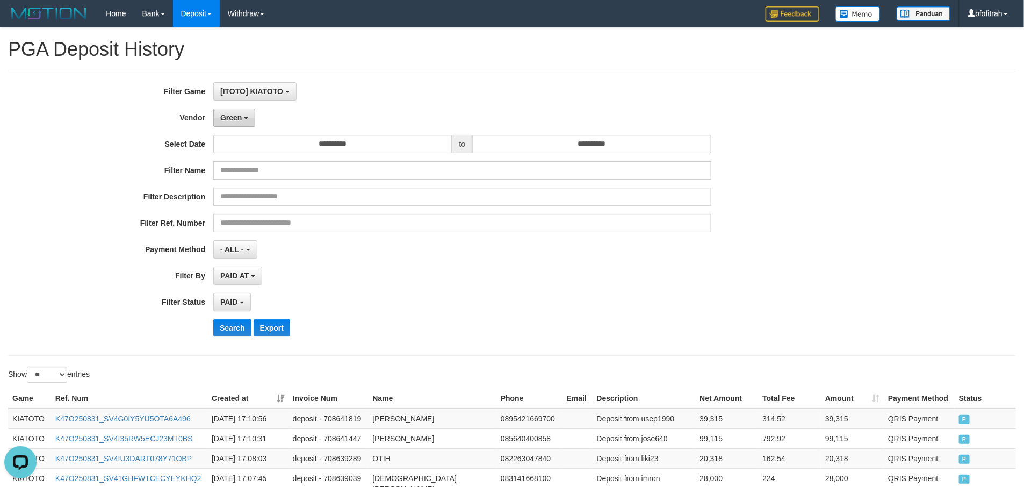
click at [234, 116] on span "Green" at bounding box center [230, 117] width 21 height 9
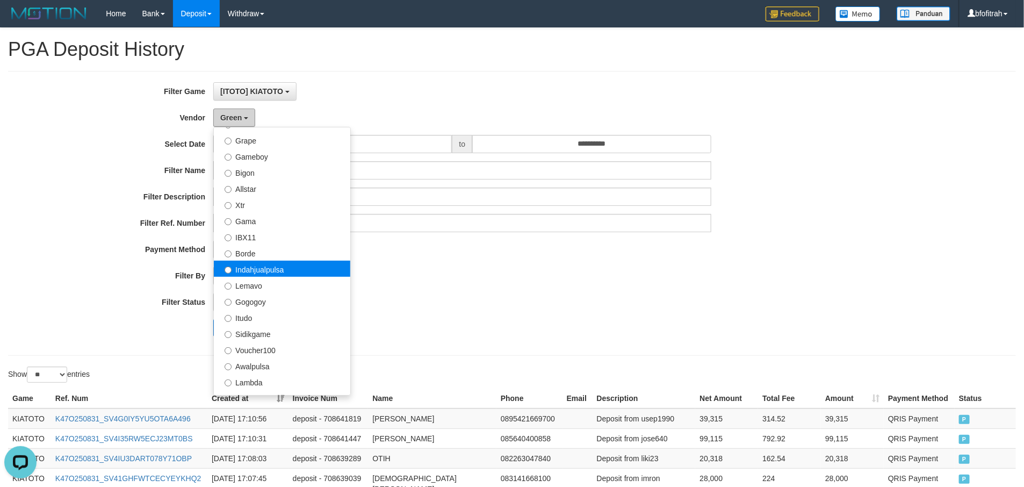
scroll to position [242, 0]
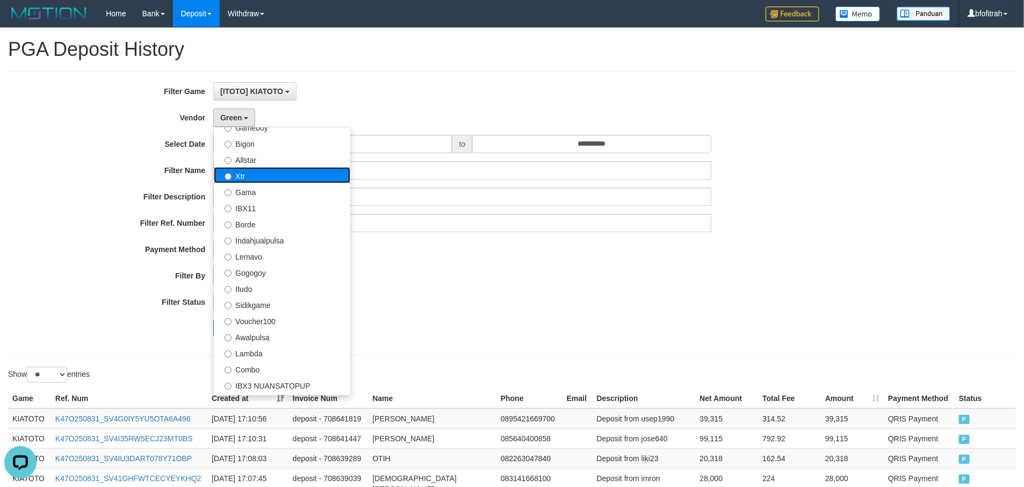
click at [295, 176] on label "Xtr" at bounding box center [282, 175] width 136 height 16
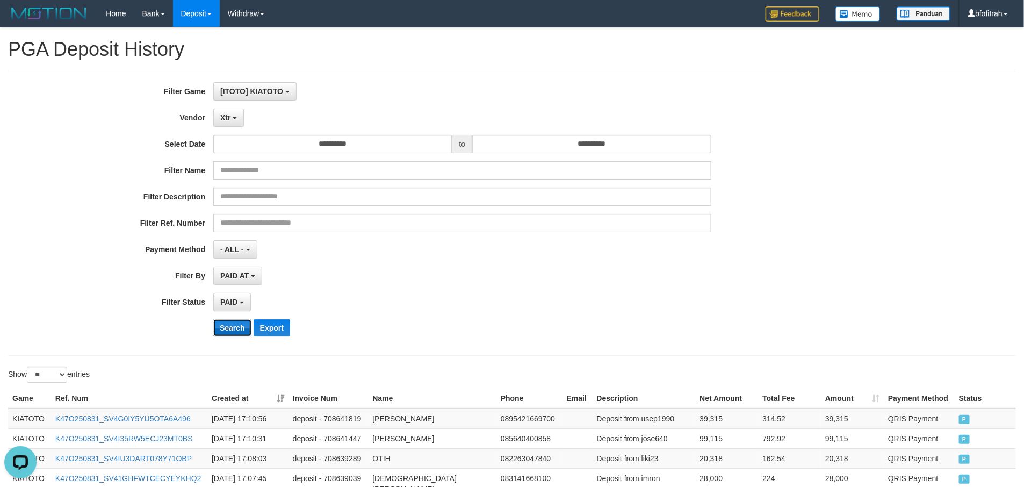
click at [241, 334] on button "Search" at bounding box center [232, 327] width 38 height 17
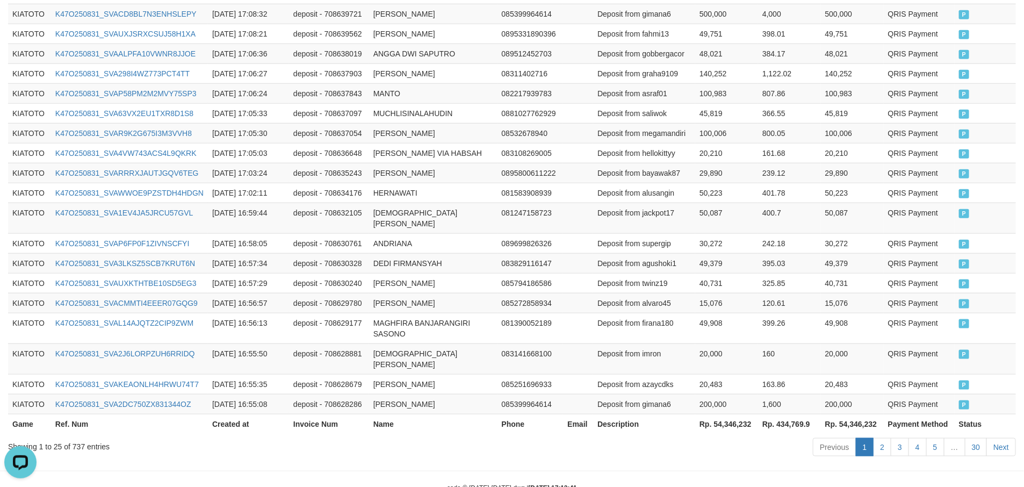
scroll to position [545, 0]
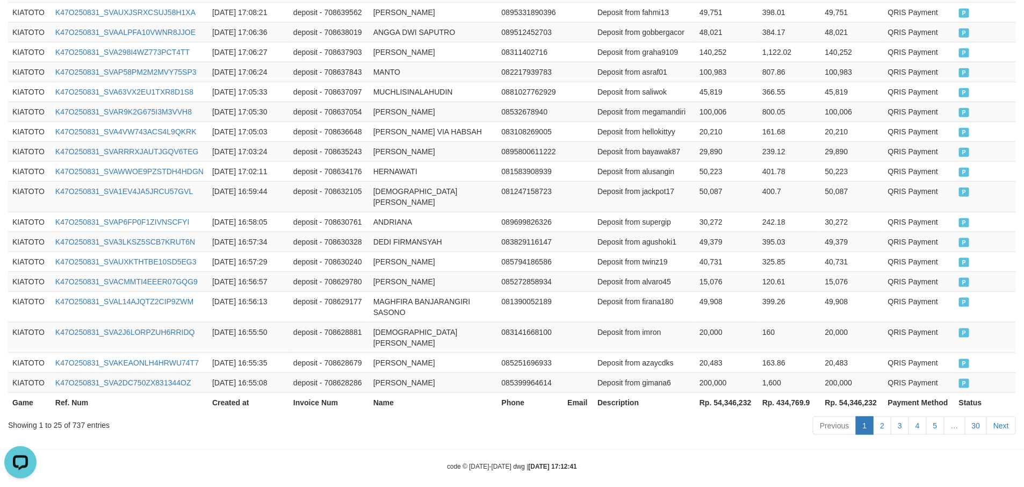
click at [735, 396] on th "Rp. 54,346,232" at bounding box center [726, 402] width 63 height 20
copy th "54,346,232"
click at [709, 421] on div "Previous 1 2 3 4 5 … 30 Next" at bounding box center [725, 426] width 581 height 23
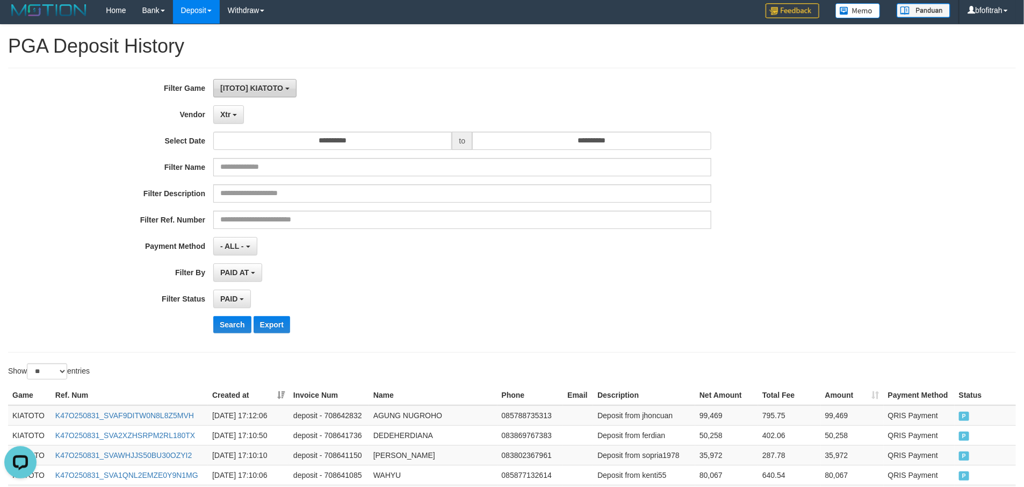
scroll to position [0, 0]
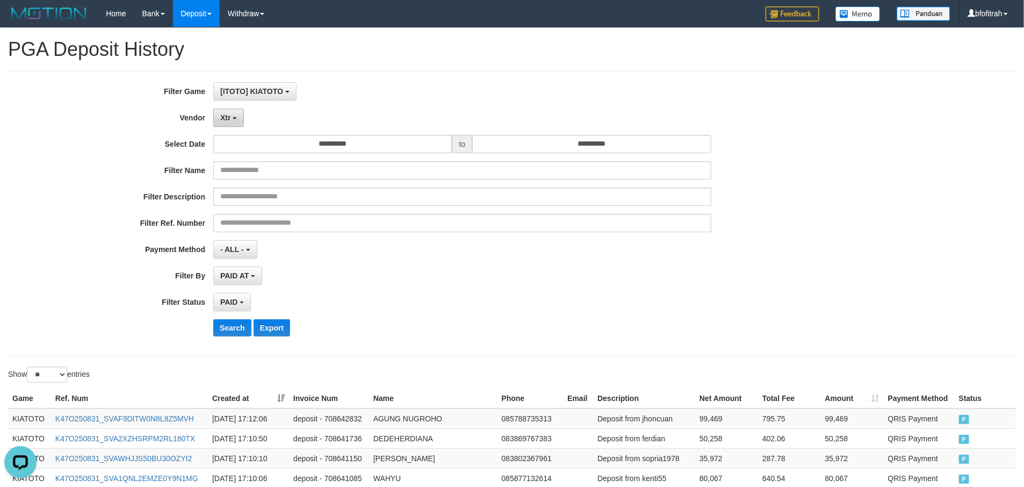
click at [222, 123] on button "Xtr" at bounding box center [228, 118] width 31 height 18
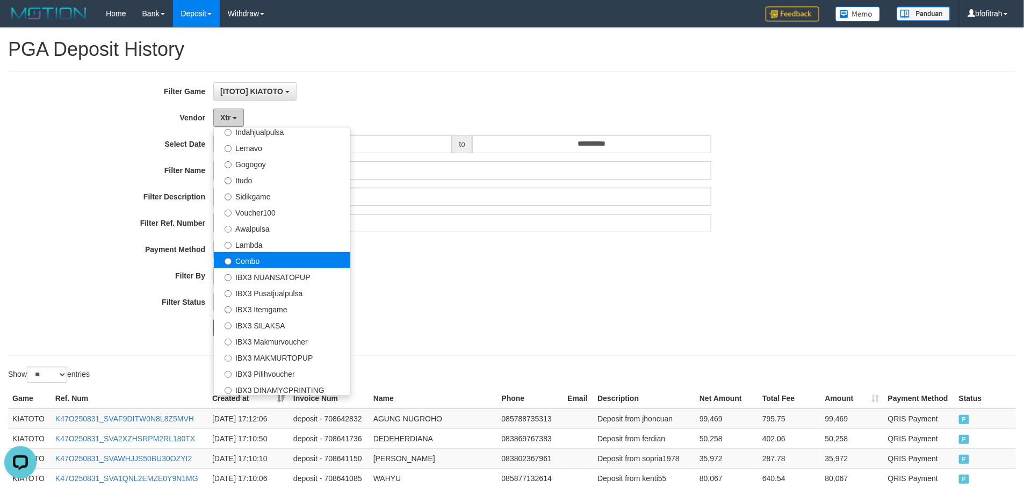
scroll to position [352, 0]
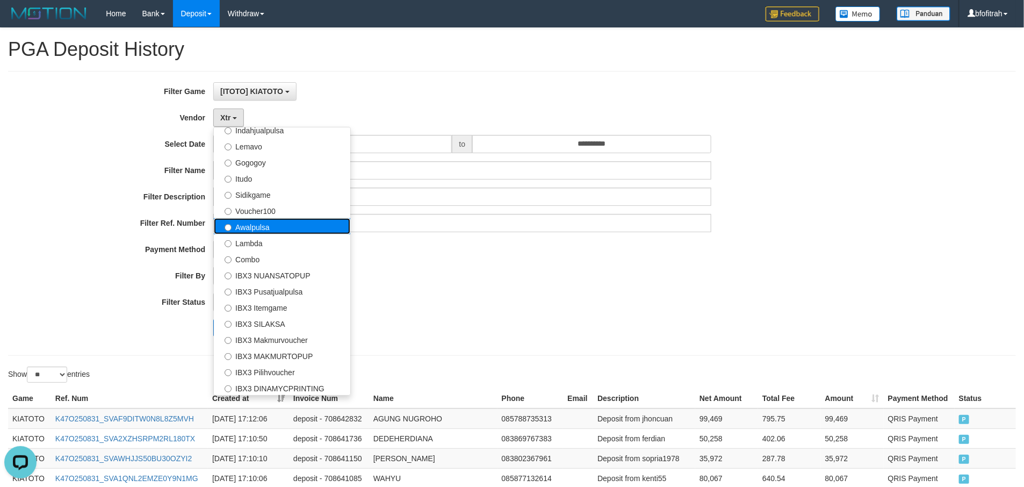
click at [297, 230] on label "Awalpulsa" at bounding box center [282, 226] width 136 height 16
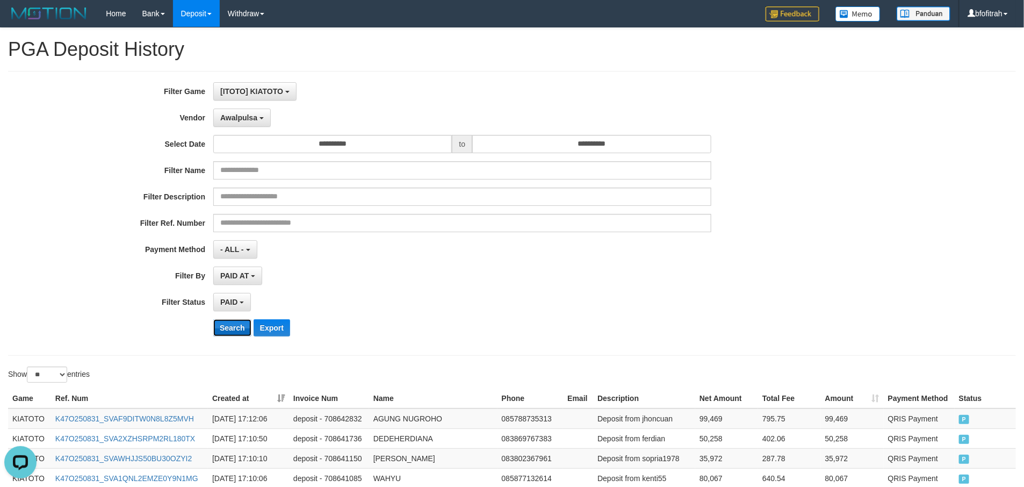
click at [237, 334] on button "Search" at bounding box center [232, 327] width 38 height 17
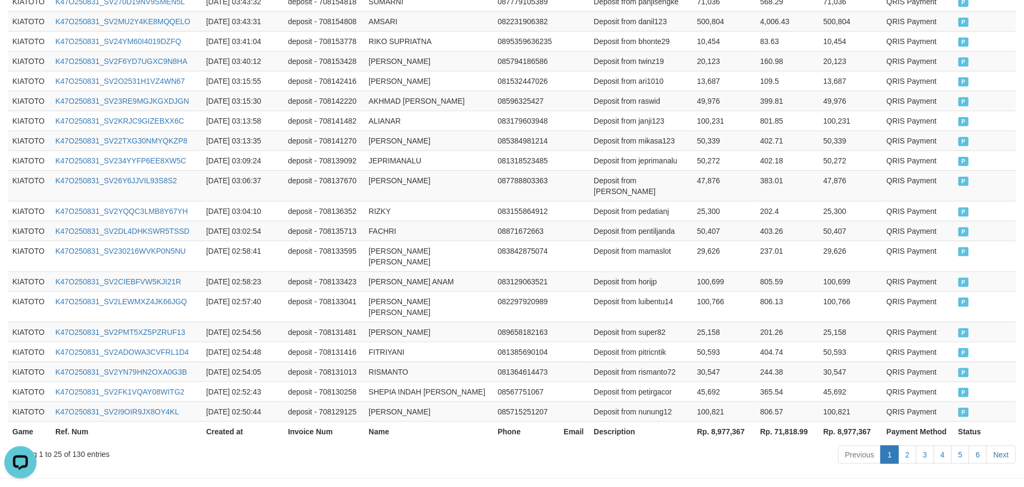
scroll to position [535, 0]
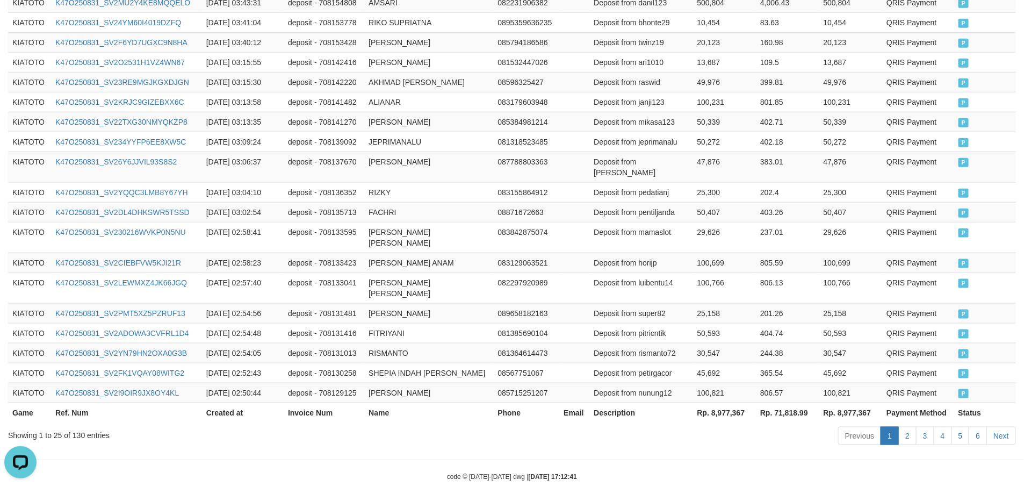
drag, startPoint x: 700, startPoint y: 446, endPoint x: 746, endPoint y: 410, distance: 58.9
click at [726, 402] on th "Rp. 8,977,367" at bounding box center [724, 412] width 63 height 20
copy th "8,977,367"
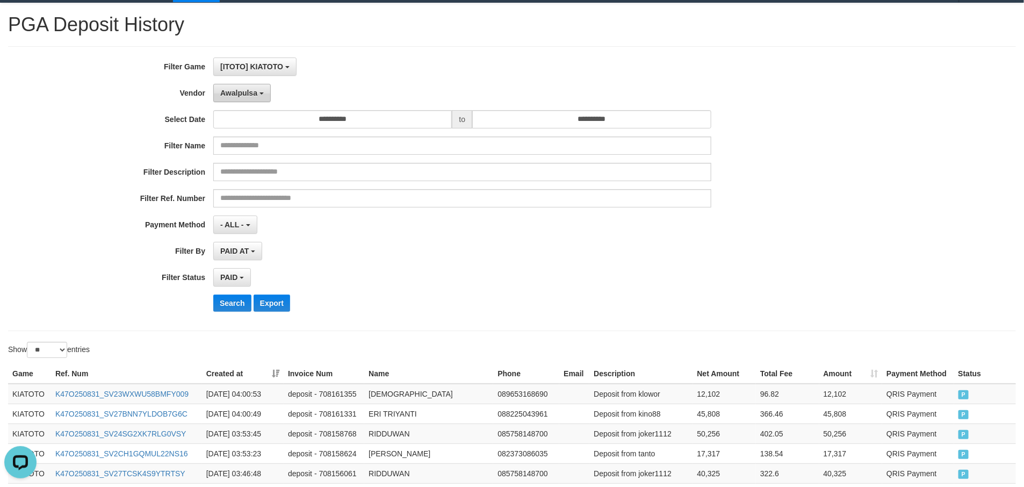
scroll to position [0, 0]
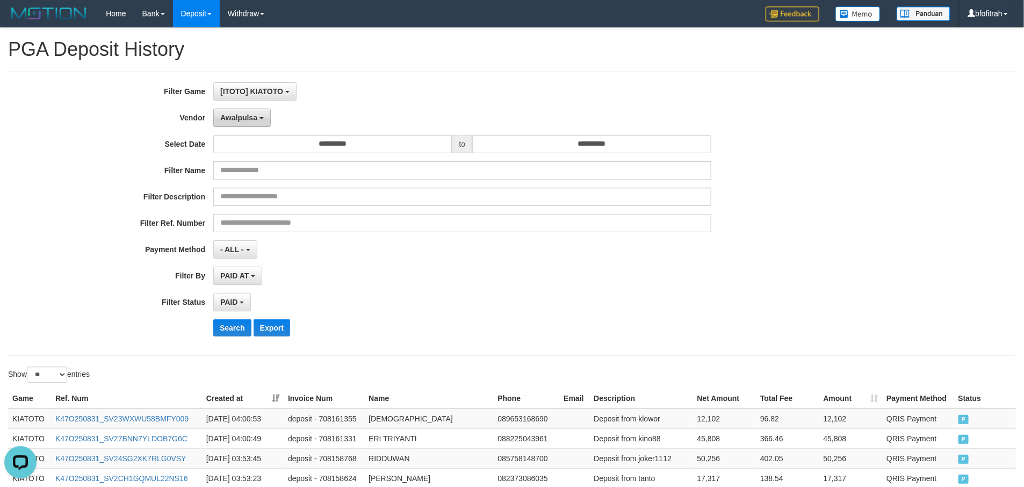
click at [253, 118] on span "Awalpulsa" at bounding box center [238, 117] width 37 height 9
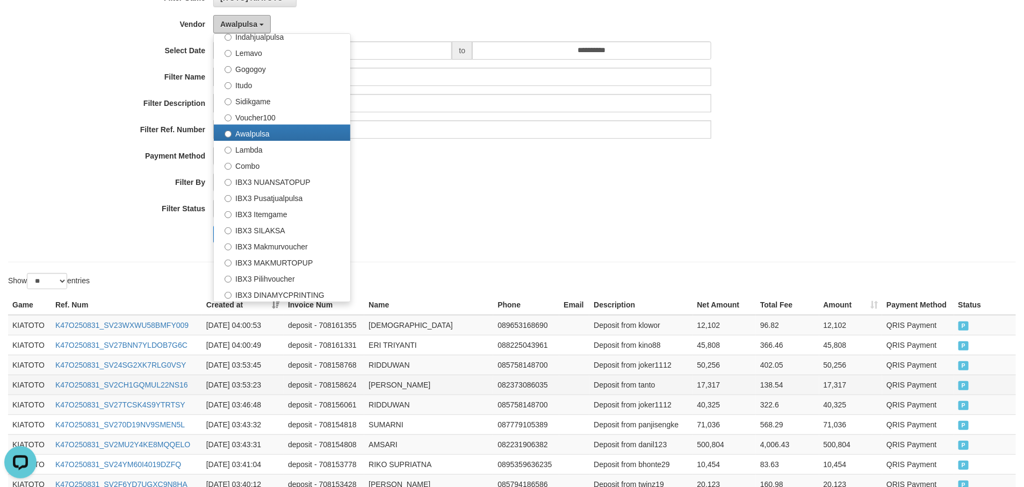
scroll to position [242, 0]
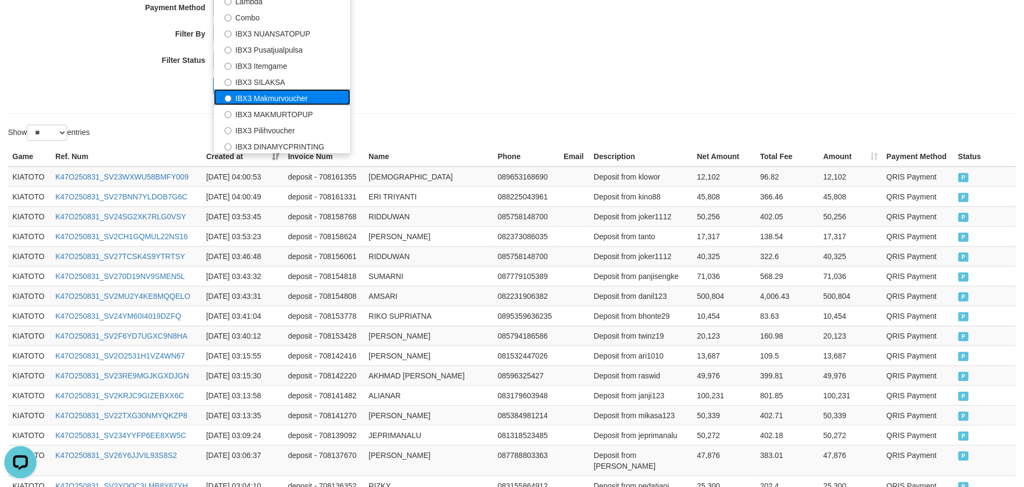
click at [303, 97] on label "IBX3 Makmurvoucher" at bounding box center [282, 97] width 136 height 16
select select "**********"
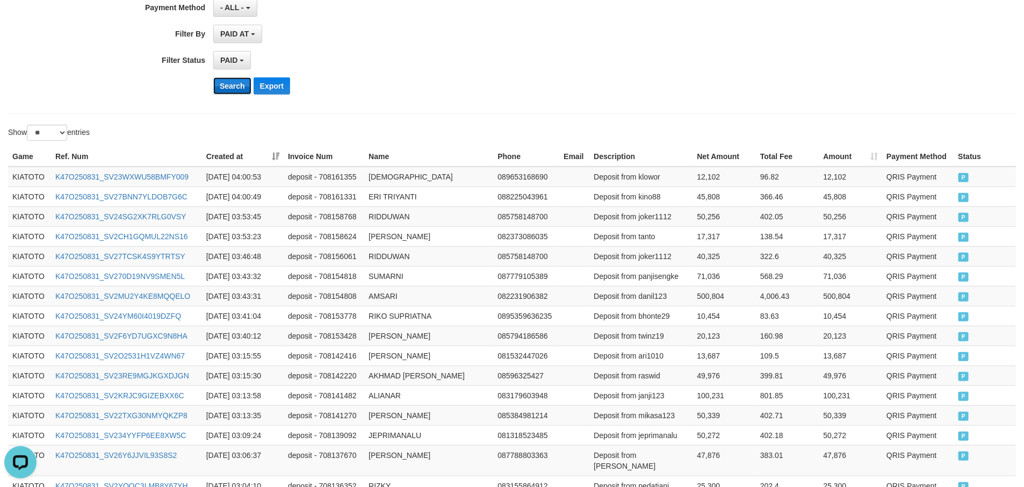
click at [218, 92] on button "Search" at bounding box center [232, 85] width 38 height 17
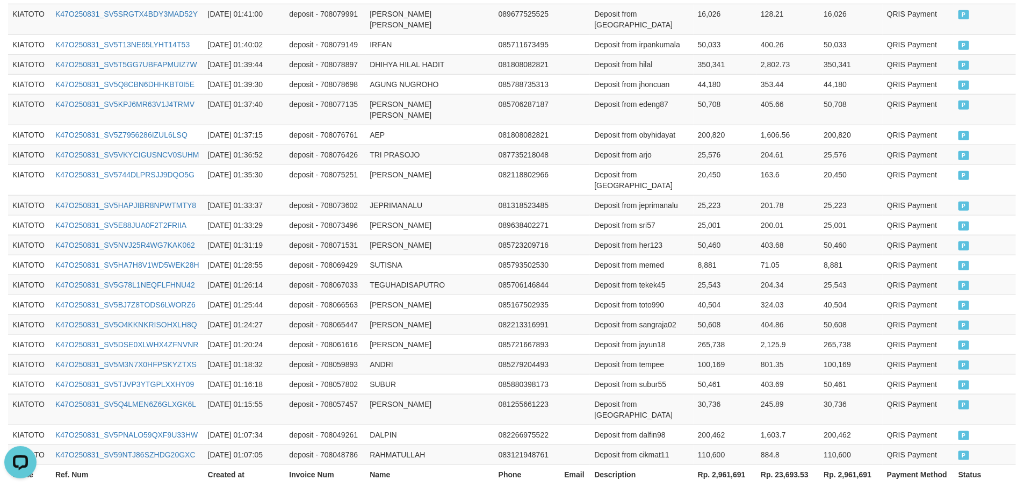
scroll to position [535, 0]
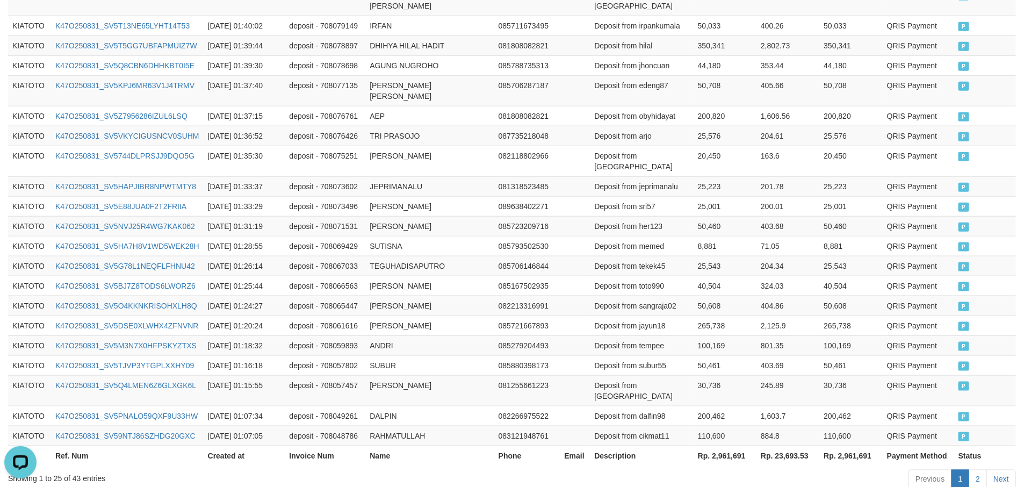
click at [703, 468] on div "Previous 1 2 Next" at bounding box center [725, 479] width 581 height 23
click at [734, 445] on th "Rp. 2,961,691" at bounding box center [724, 455] width 63 height 20
copy th "2,961,691"
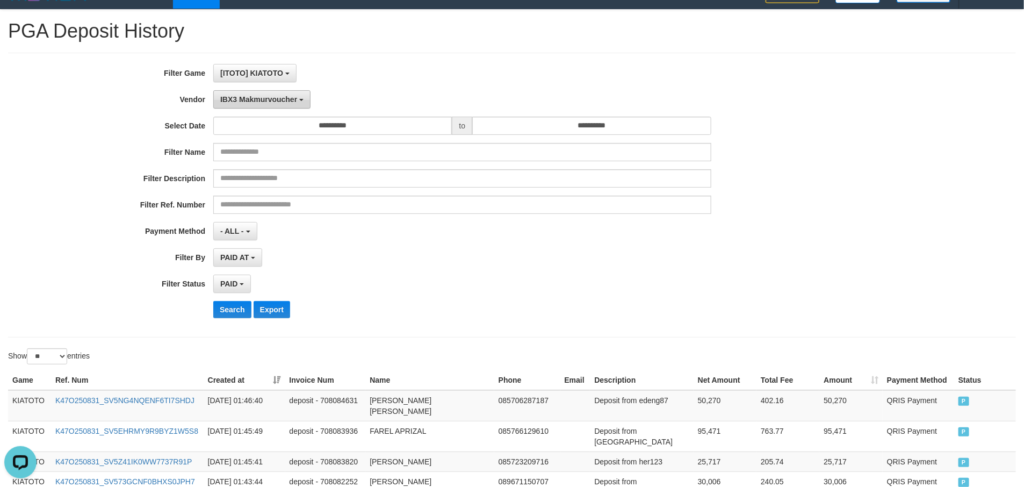
scroll to position [0, 0]
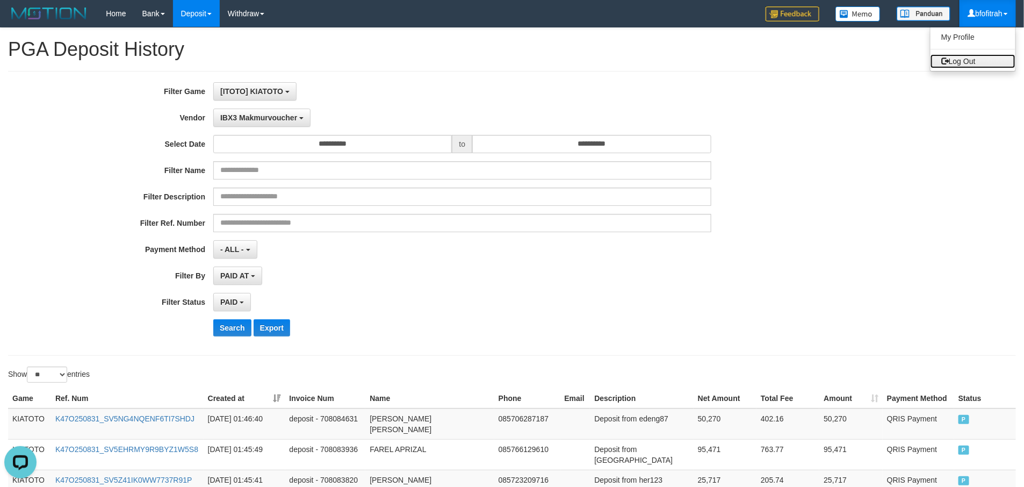
drag, startPoint x: 969, startPoint y: 58, endPoint x: 951, endPoint y: 63, distance: 18.5
click at [967, 59] on link "Log Out" at bounding box center [972, 61] width 85 height 14
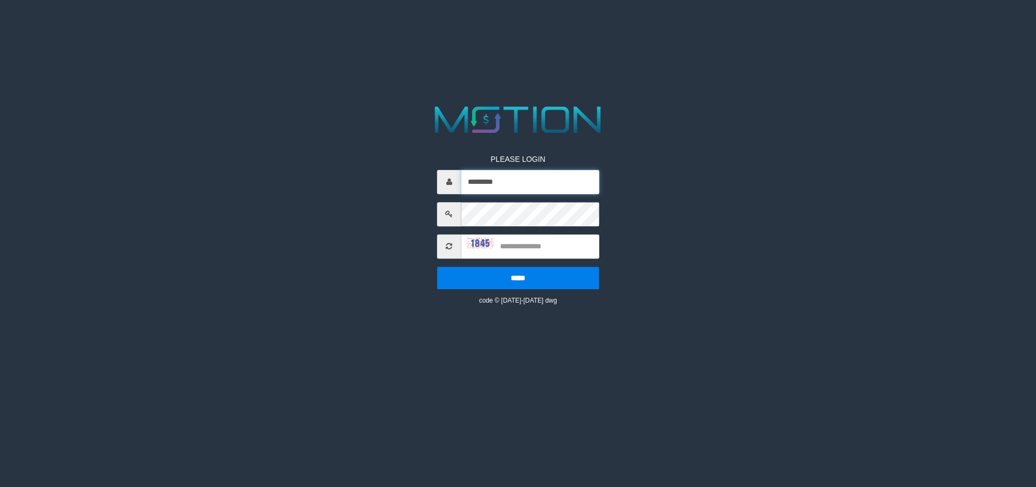
drag, startPoint x: 524, startPoint y: 172, endPoint x: 537, endPoint y: 181, distance: 15.9
click at [524, 172] on input "*********" at bounding box center [530, 182] width 138 height 24
type input "*********"
drag, startPoint x: 540, startPoint y: 247, endPoint x: 576, endPoint y: 228, distance: 40.4
click at [540, 245] on input "text" at bounding box center [530, 246] width 138 height 24
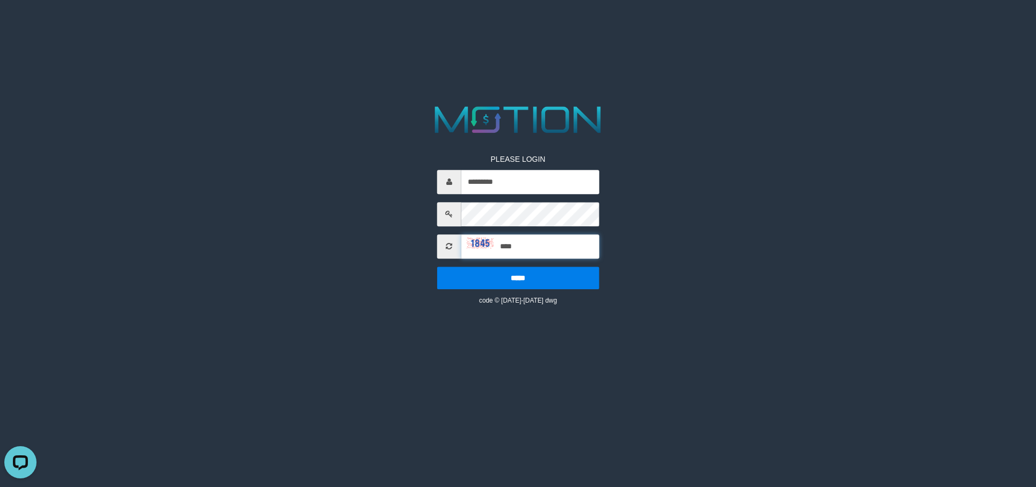
type input "****"
click at [437, 266] on input "*****" at bounding box center [518, 277] width 162 height 23
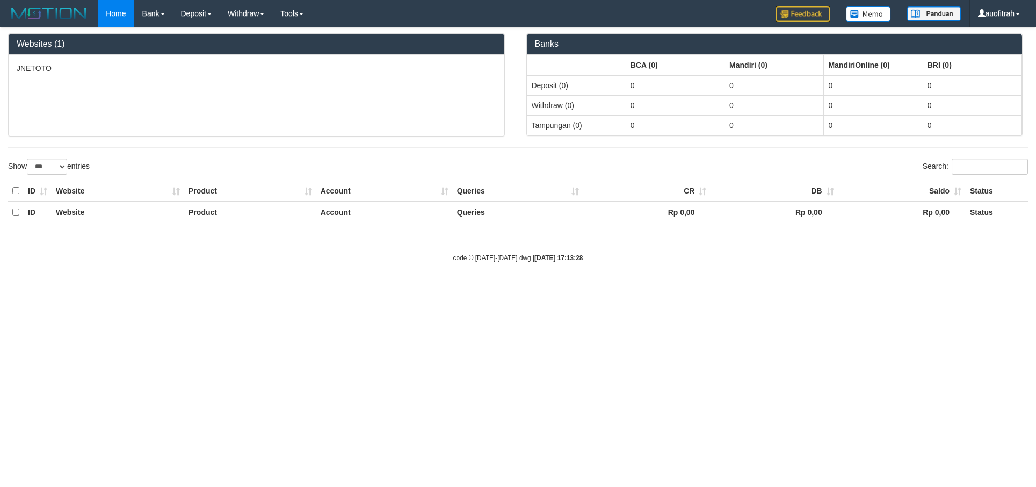
select select "***"
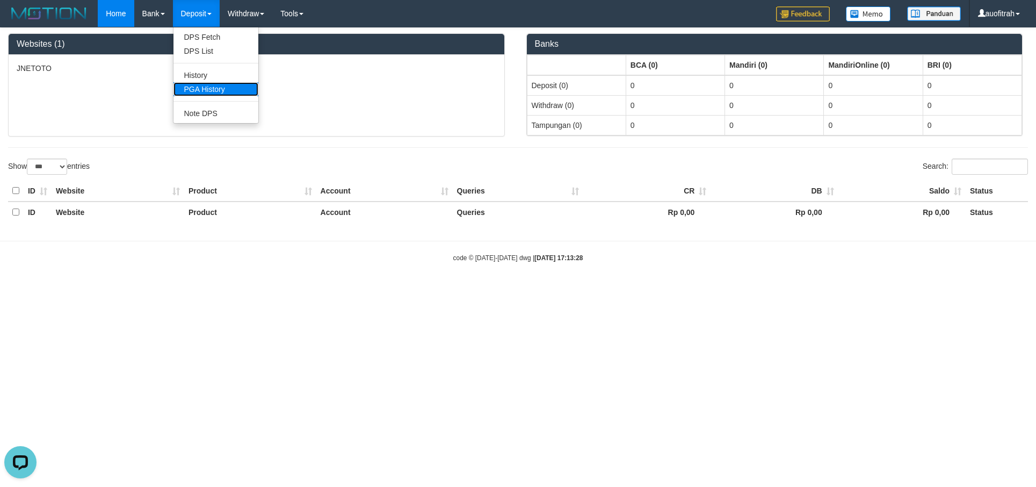
click at [216, 90] on link "PGA History" at bounding box center [216, 89] width 85 height 14
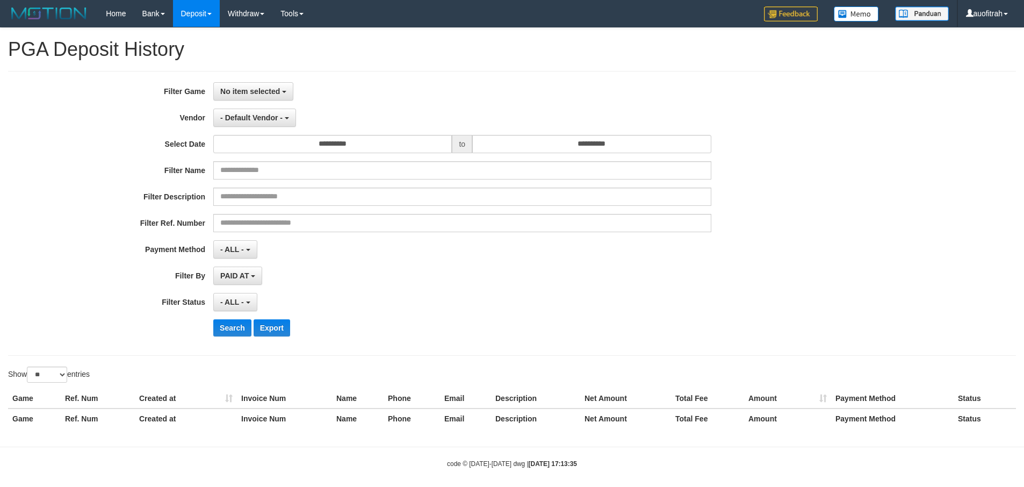
select select
select select "**"
click at [268, 79] on div "**********" at bounding box center [512, 213] width 1008 height 285
click at [268, 81] on div "**********" at bounding box center [512, 213] width 1008 height 285
click at [274, 96] on button "No item selected" at bounding box center [253, 91] width 80 height 18
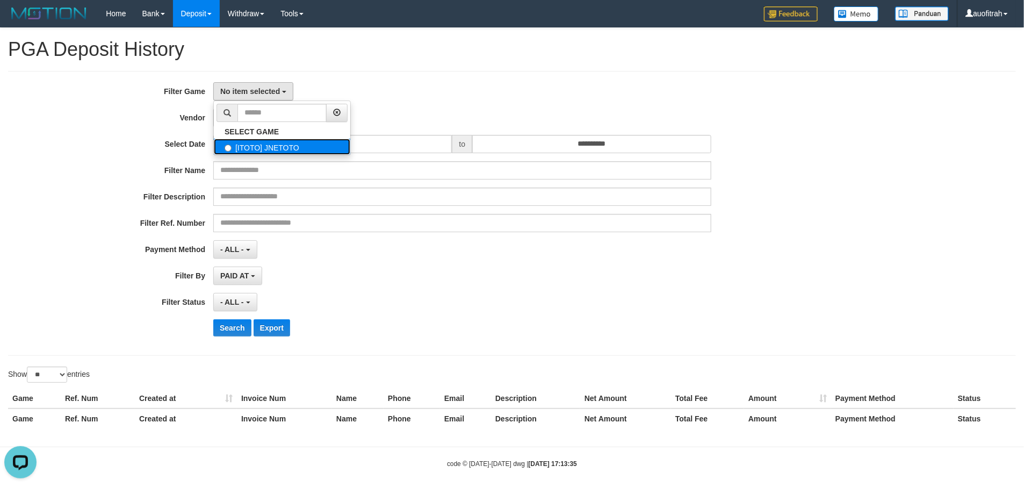
click at [287, 147] on label "[ITOTO] JNETOTO" at bounding box center [282, 147] width 136 height 16
select select "***"
click at [250, 114] on span "- Default Vendor -" at bounding box center [251, 117] width 62 height 9
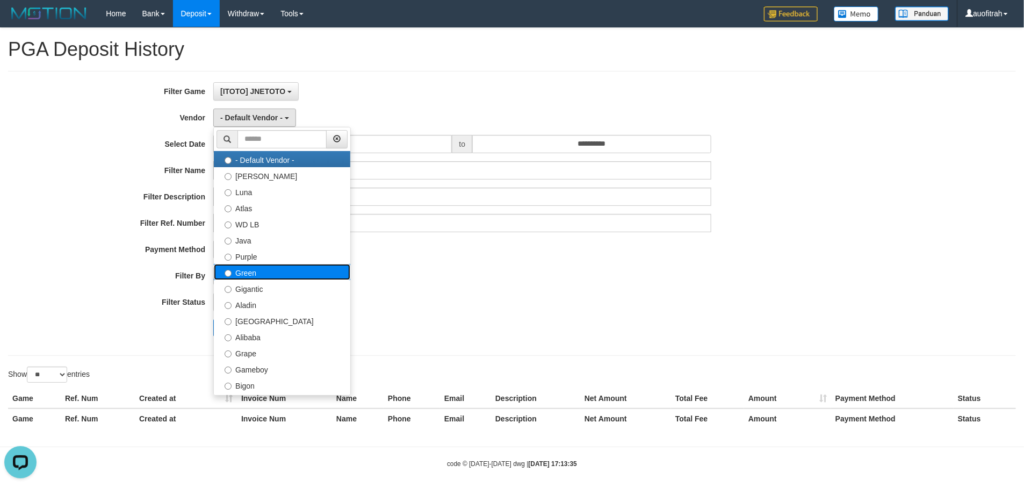
click at [274, 268] on label "Green" at bounding box center [282, 272] width 136 height 16
select select "**********"
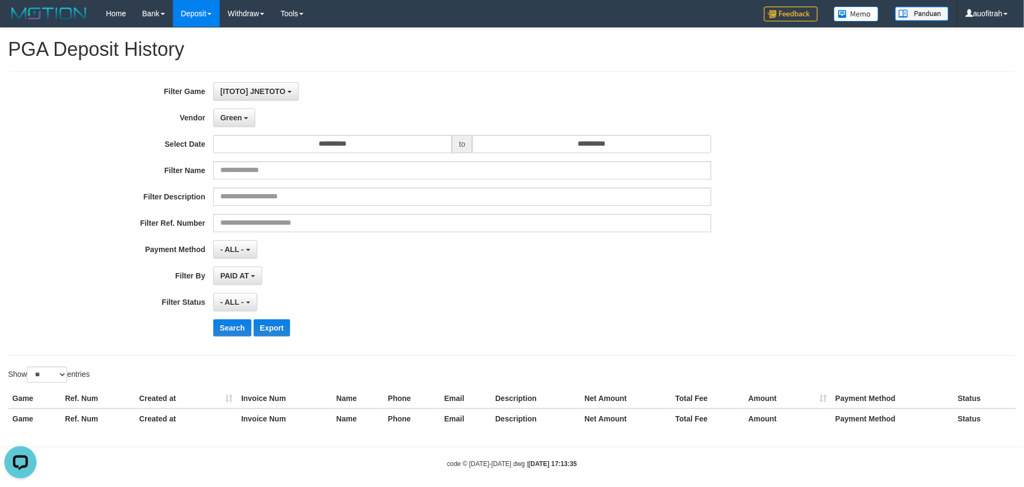
click at [229, 287] on div "**********" at bounding box center [426, 213] width 853 height 262
click at [229, 295] on button "- ALL -" at bounding box center [235, 302] width 44 height 18
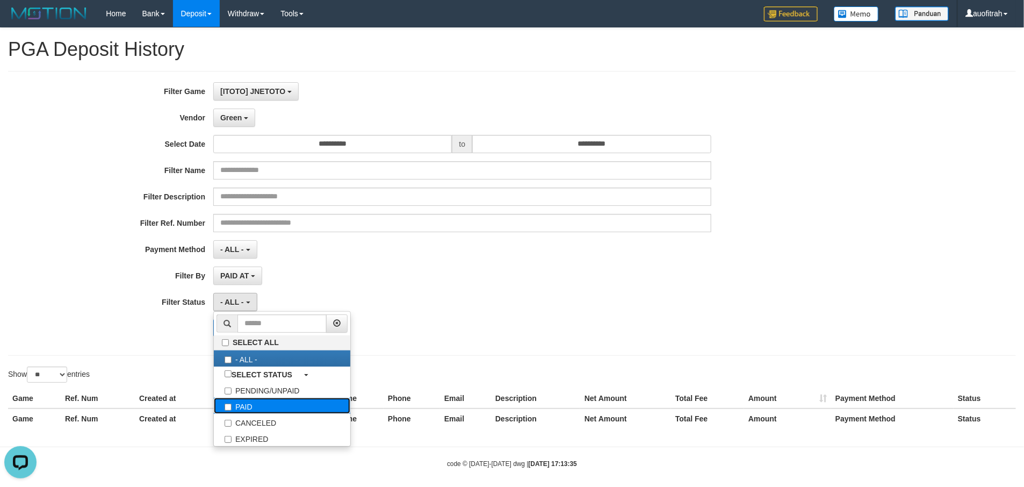
click at [260, 403] on label "PAID" at bounding box center [282, 406] width 136 height 16
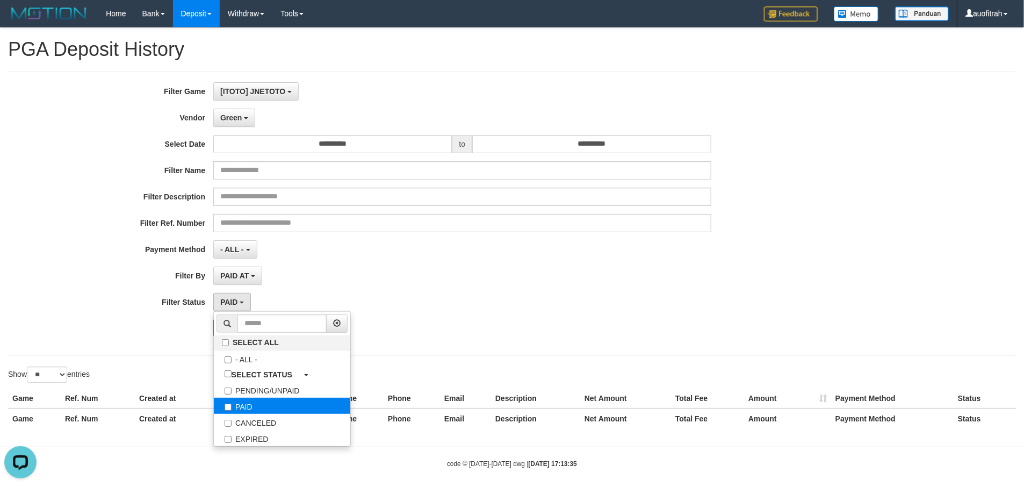
select select "*"
click at [131, 333] on div "Search Export" at bounding box center [426, 327] width 853 height 17
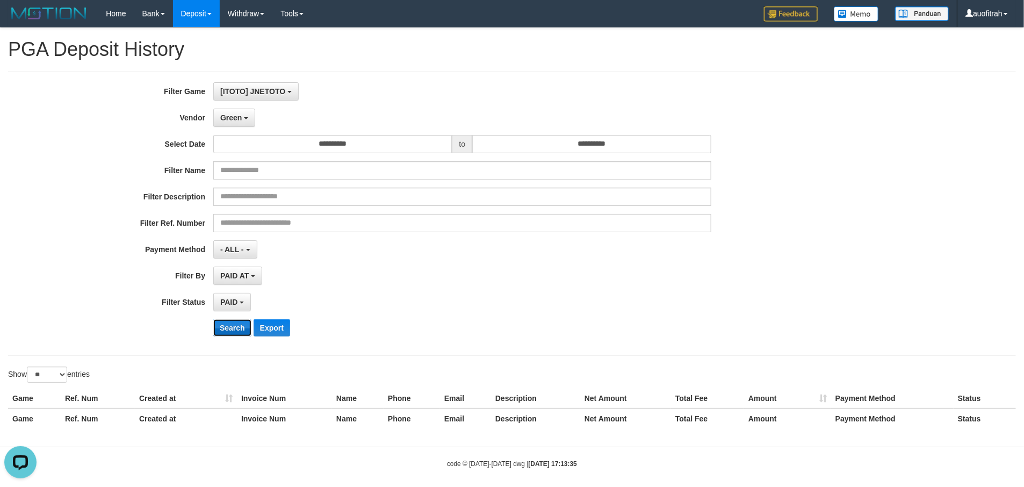
click at [225, 333] on button "Search" at bounding box center [232, 327] width 38 height 17
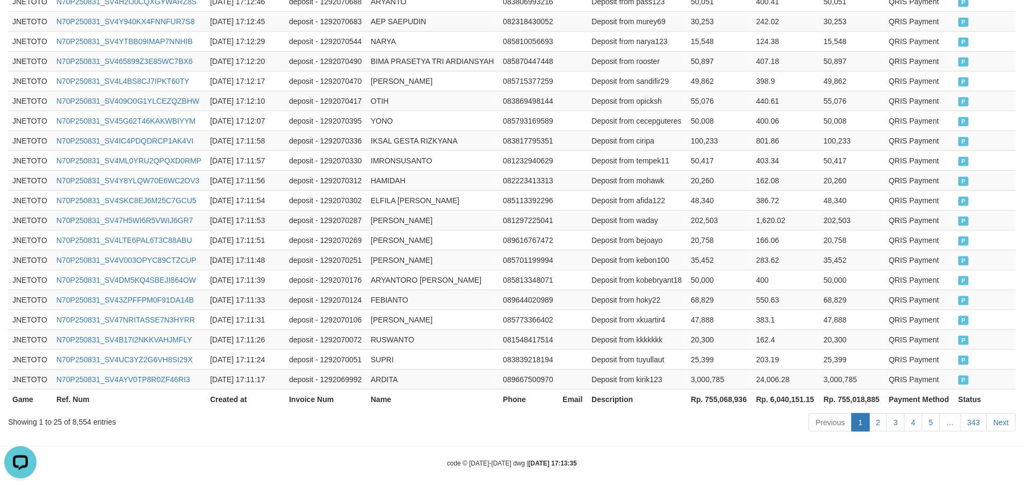
scroll to position [535, 0]
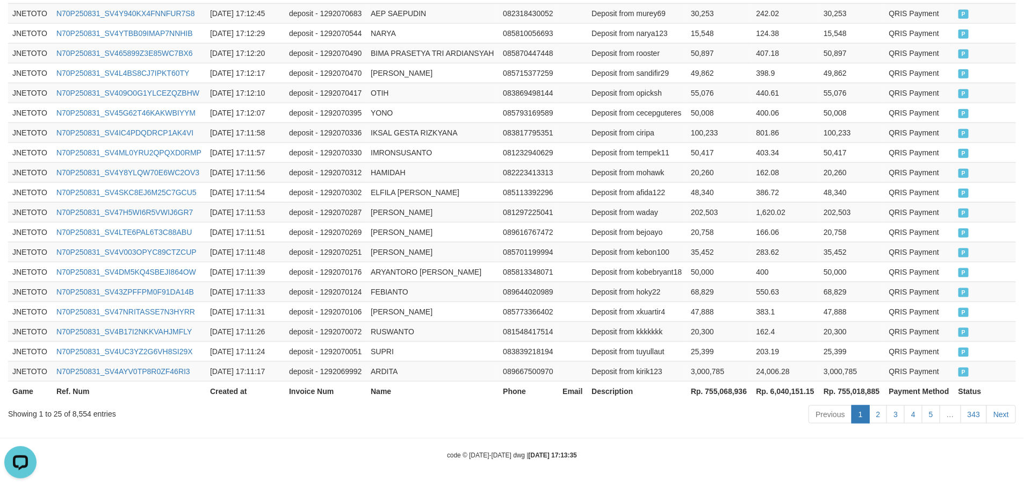
click at [714, 393] on th "Rp. 755,068,936" at bounding box center [719, 391] width 66 height 20
copy th "755,068,936"
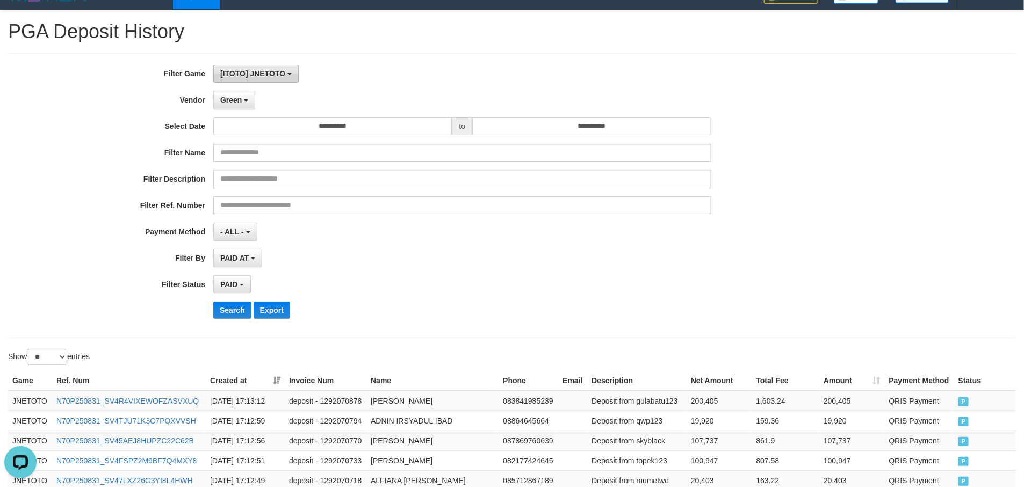
scroll to position [0, 0]
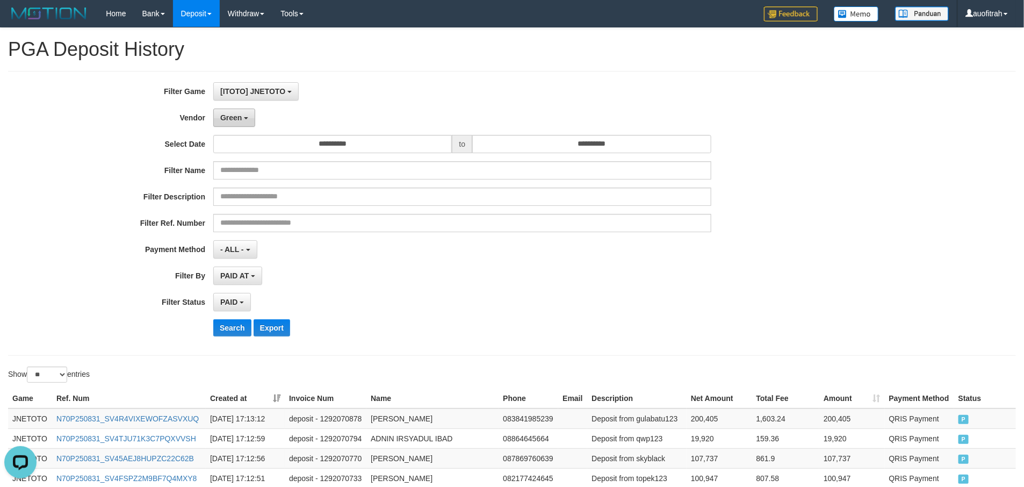
click at [247, 121] on button "Green" at bounding box center [234, 118] width 42 height 18
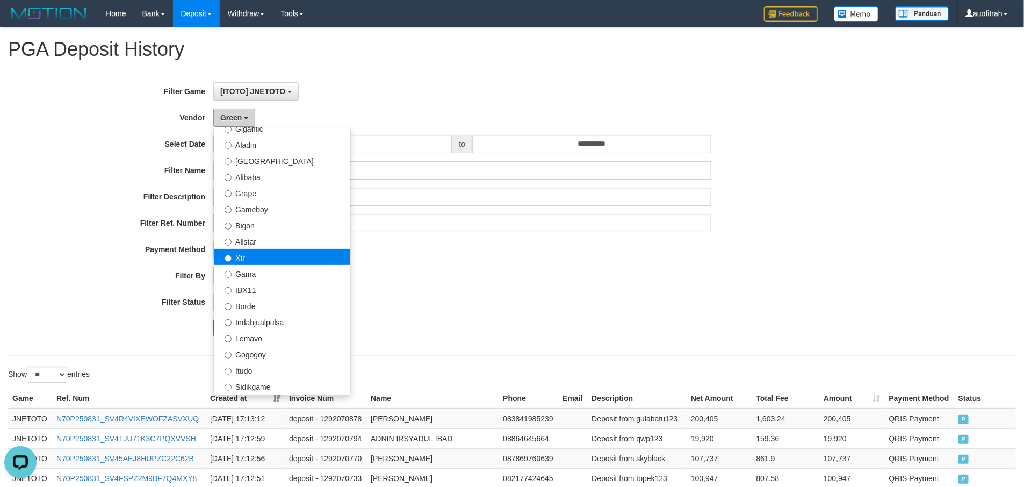
scroll to position [161, 0]
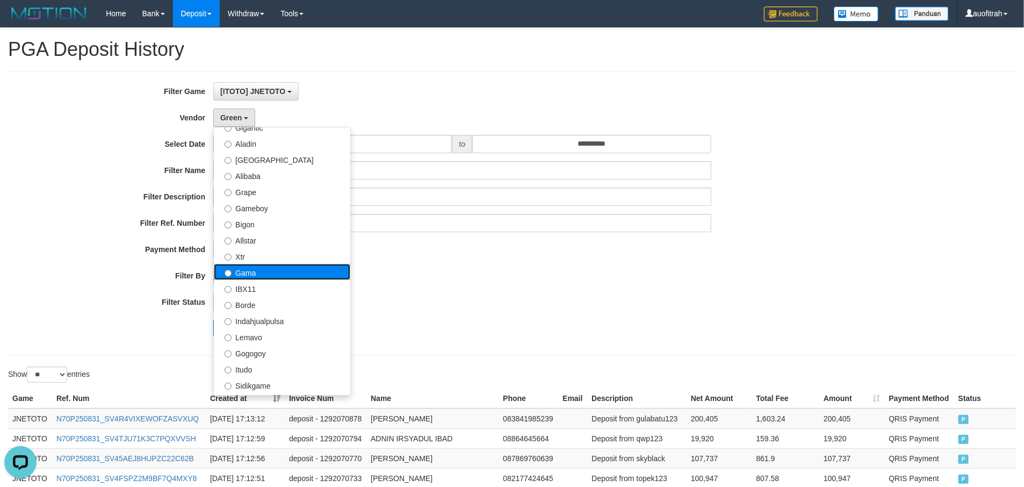
click at [263, 268] on label "Gama" at bounding box center [282, 272] width 136 height 16
select select "**********"
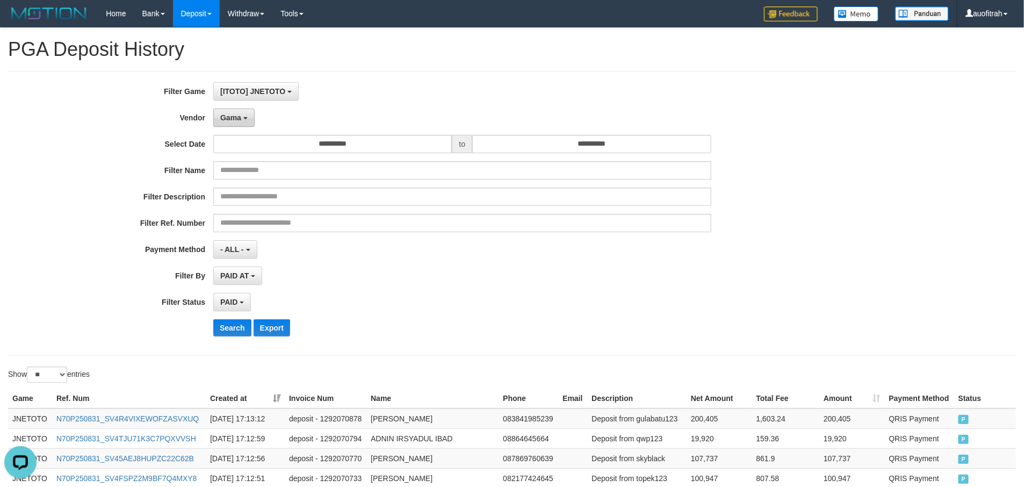
click at [229, 123] on button "Gama" at bounding box center [233, 118] width 41 height 18
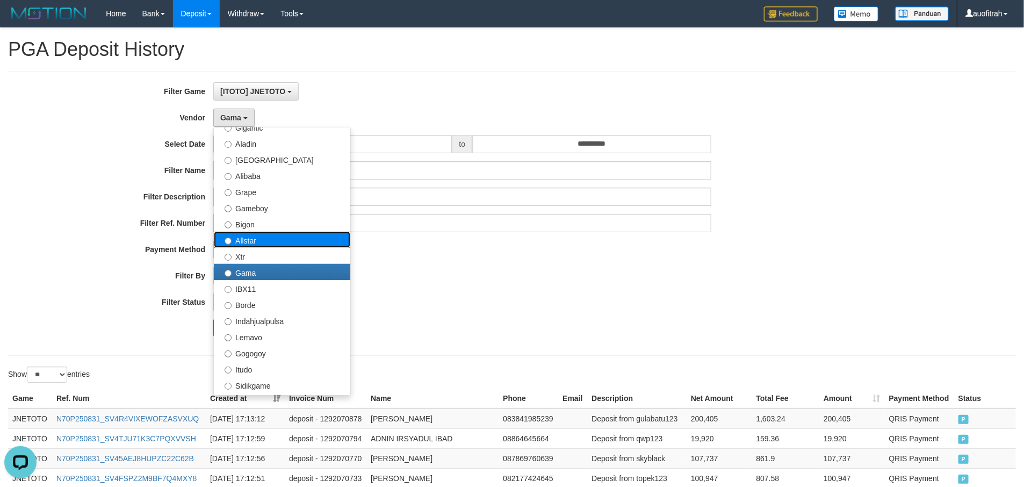
click at [307, 245] on label "Allstar" at bounding box center [282, 240] width 136 height 16
select select "**********"
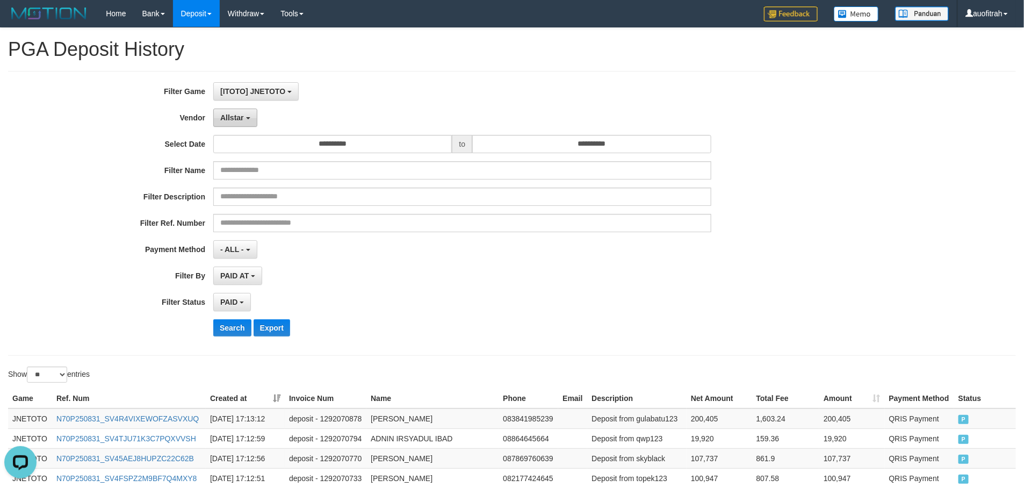
drag, startPoint x: 229, startPoint y: 112, endPoint x: 233, endPoint y: 118, distance: 6.7
click at [229, 112] on button "Allstar" at bounding box center [235, 118] width 44 height 18
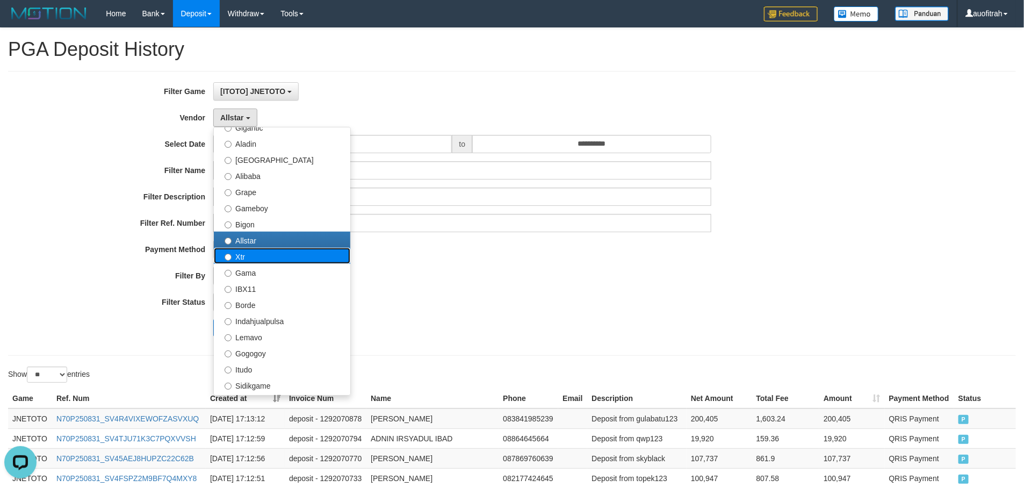
click at [272, 253] on label "Xtr" at bounding box center [282, 256] width 136 height 16
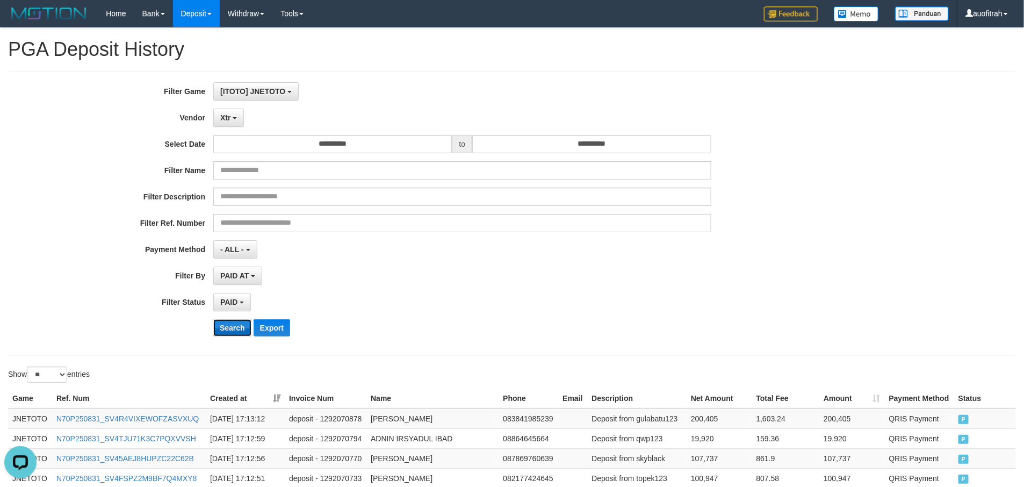
click at [231, 330] on button "Search" at bounding box center [232, 327] width 38 height 17
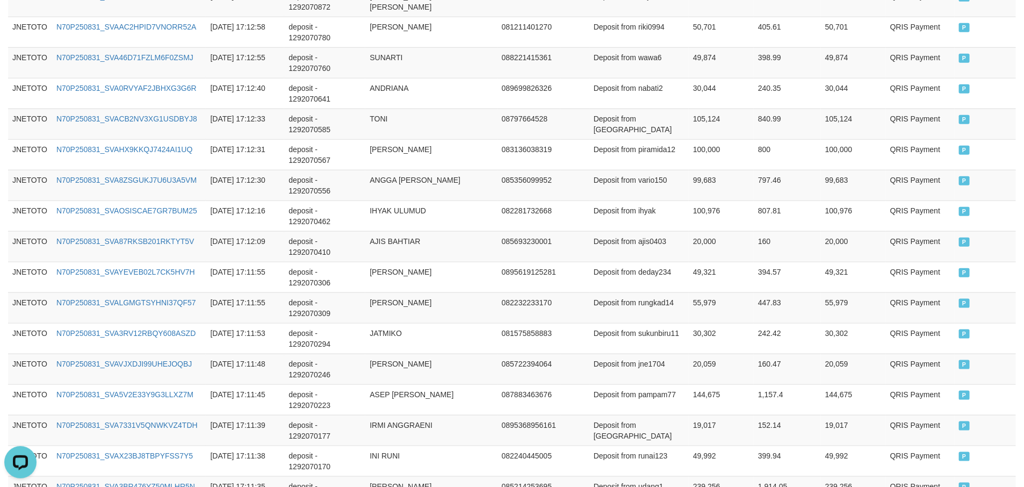
scroll to position [535, 0]
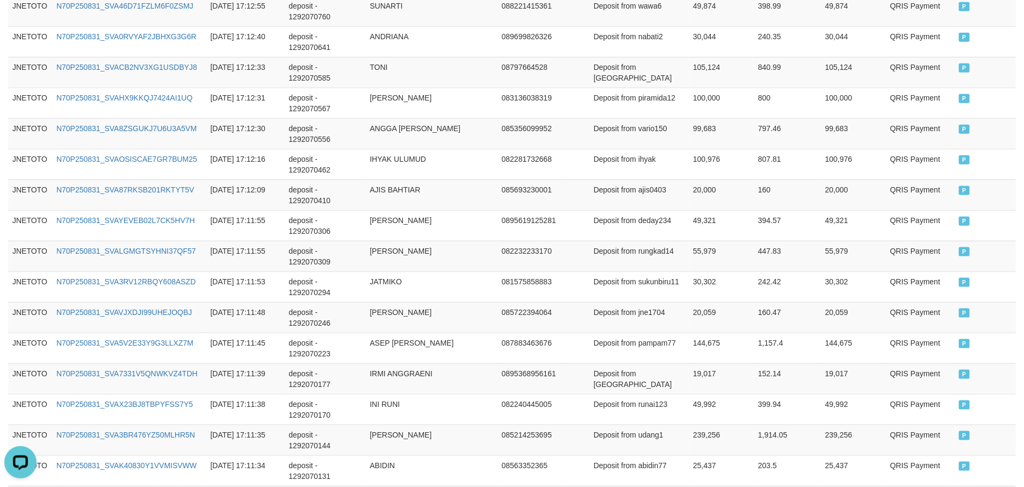
drag, startPoint x: 708, startPoint y: 460, endPoint x: 710, endPoint y: 448, distance: 11.9
click at [710, 460] on body "Toggle navigation Home Bank Account List Load By Website Group [ITOTO] JNETOTO …" at bounding box center [512, 105] width 1024 height 1280
copy th "815,730,202"
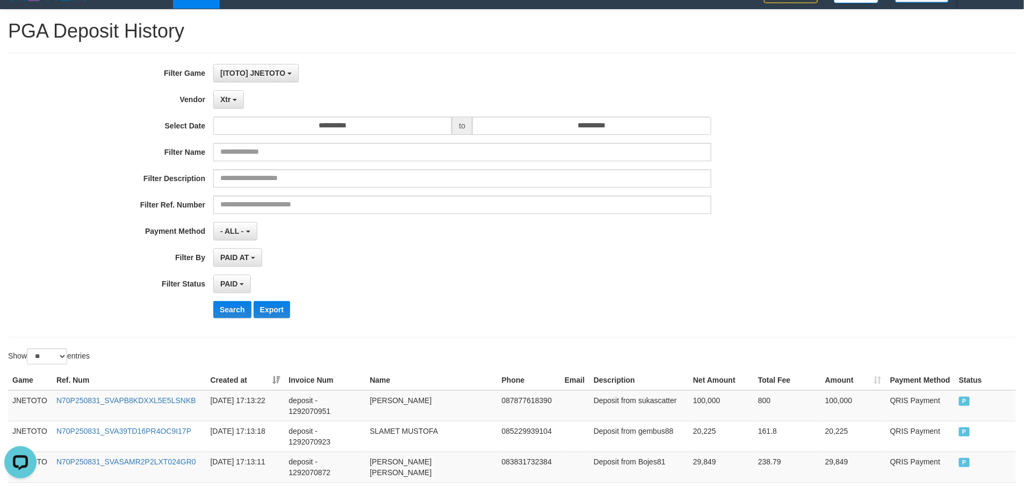
scroll to position [0, 0]
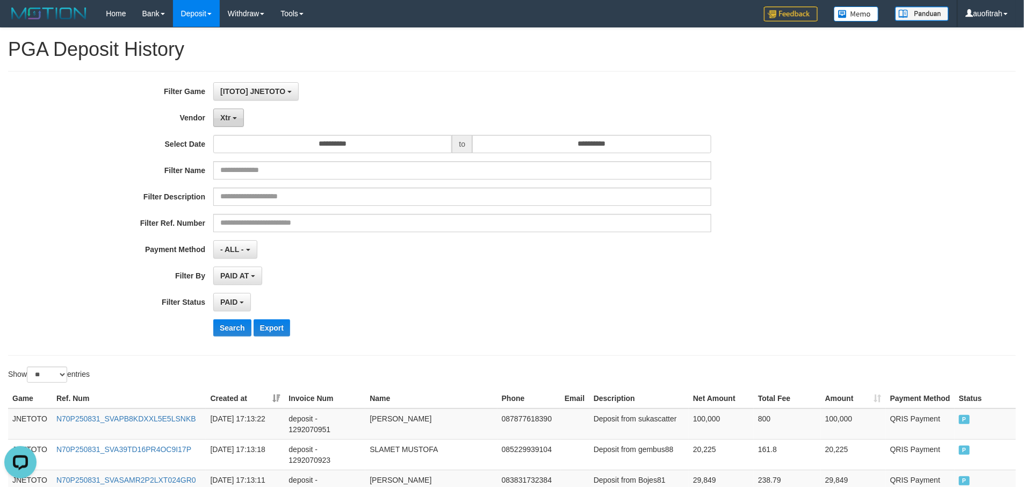
click at [234, 112] on button "Xtr" at bounding box center [228, 118] width 31 height 18
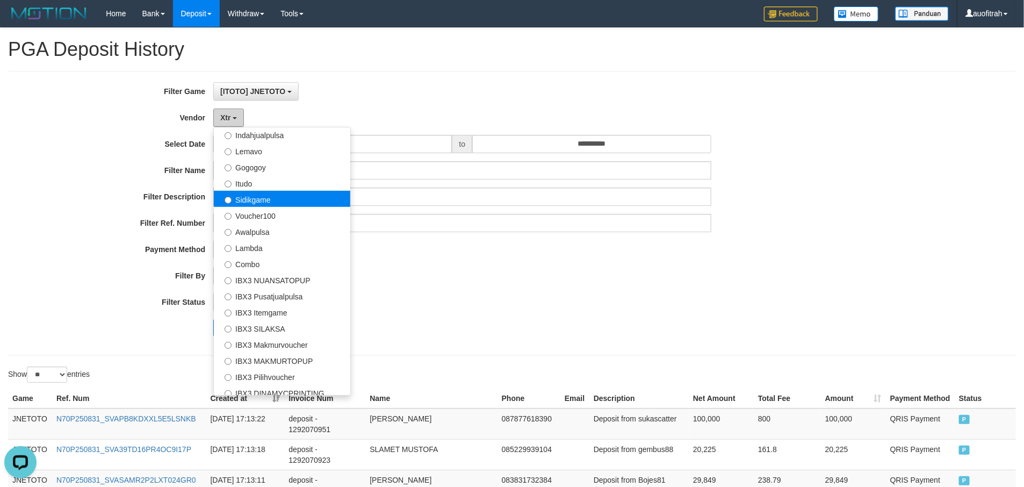
scroll to position [352, 0]
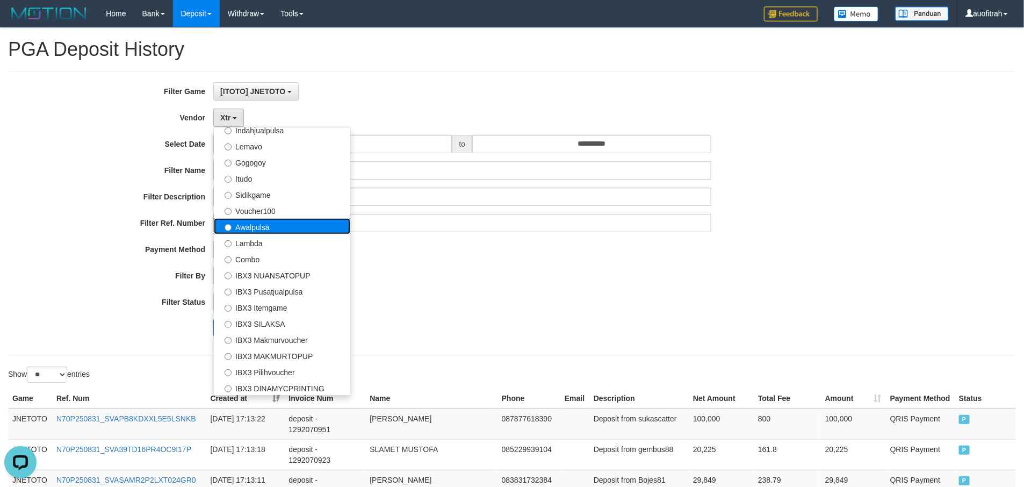
click at [272, 228] on label "Awalpulsa" at bounding box center [282, 226] width 136 height 16
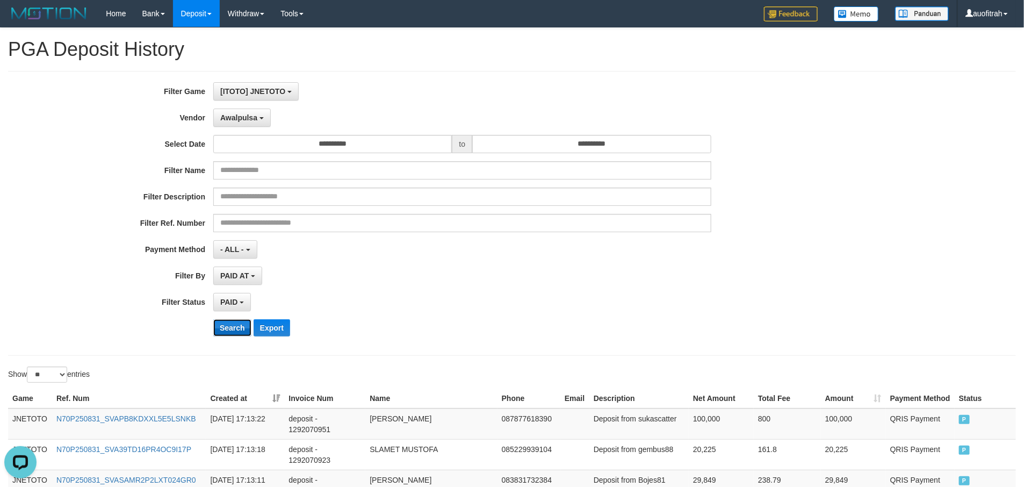
click at [233, 332] on button "Search" at bounding box center [232, 327] width 38 height 17
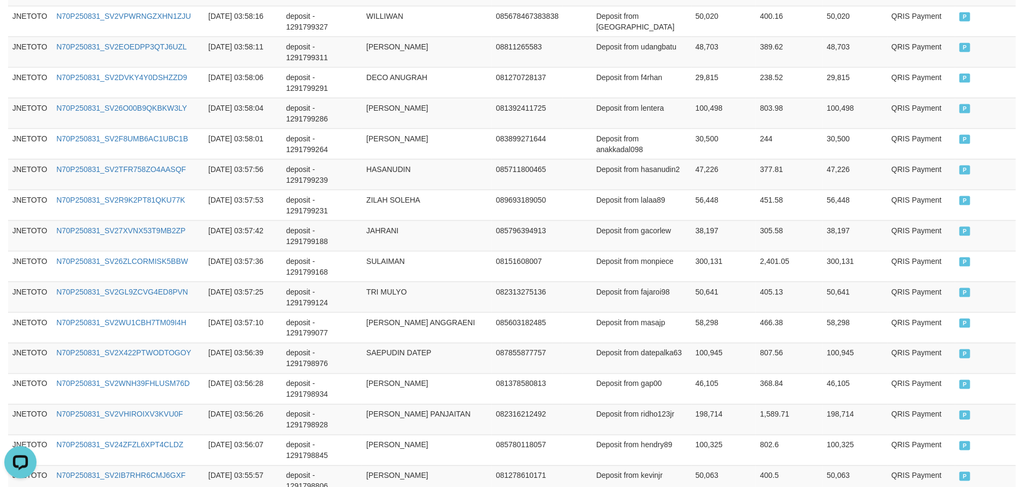
scroll to position [806, 0]
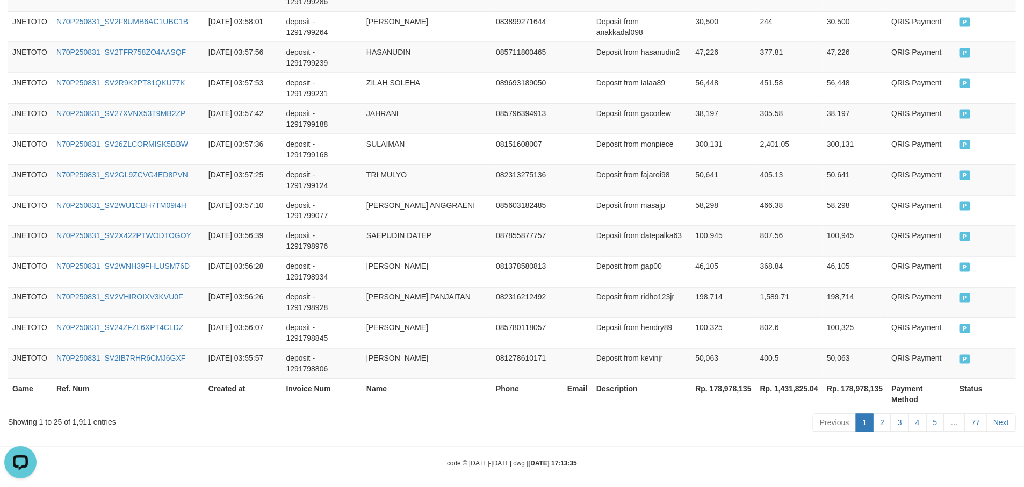
drag, startPoint x: 719, startPoint y: 466, endPoint x: 717, endPoint y: 432, distance: 33.9
click at [729, 396] on th "Rp. 178,978,135" at bounding box center [723, 394] width 64 height 31
copy th "178,978,135"
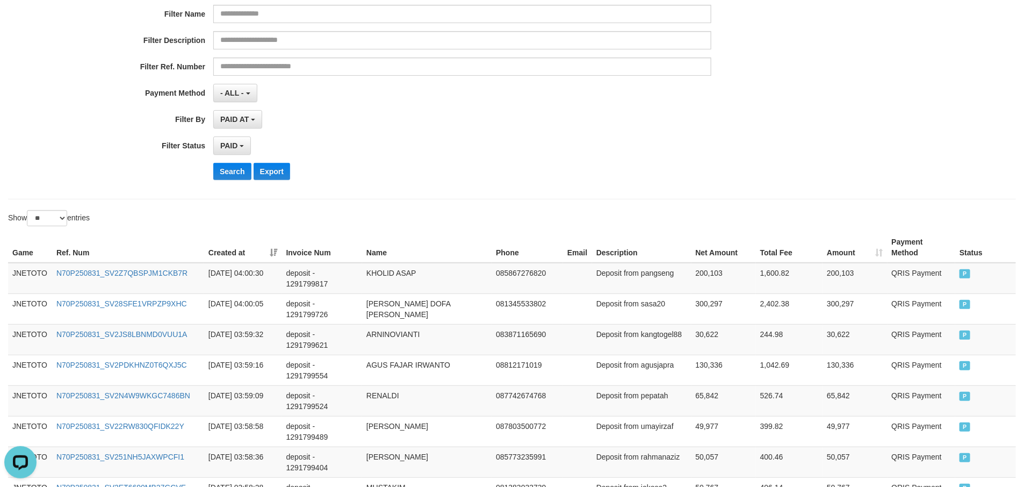
scroll to position [0, 0]
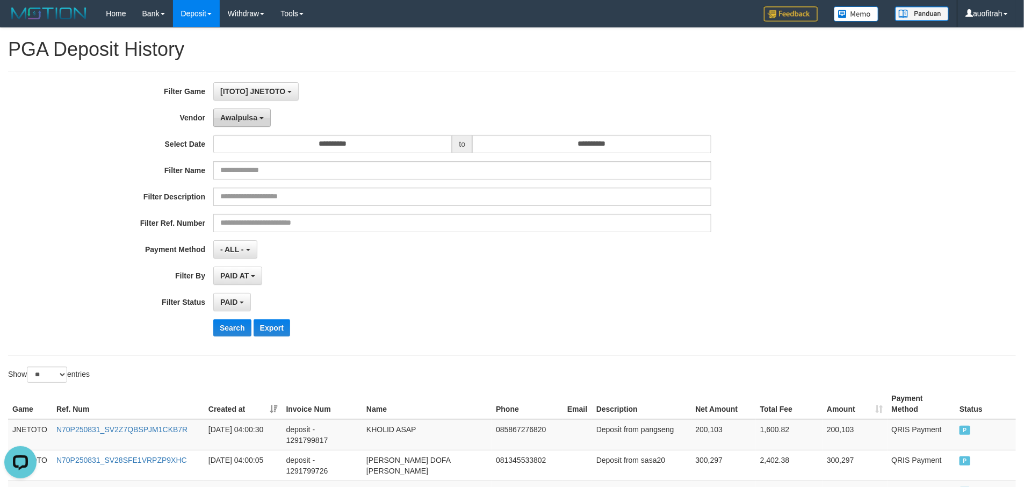
click at [255, 124] on button "Awalpulsa" at bounding box center [241, 118] width 57 height 18
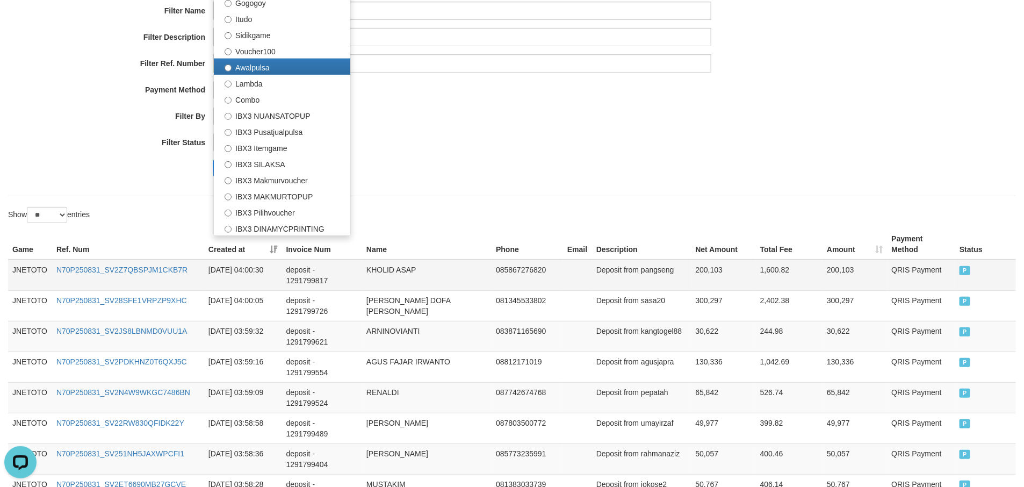
scroll to position [161, 0]
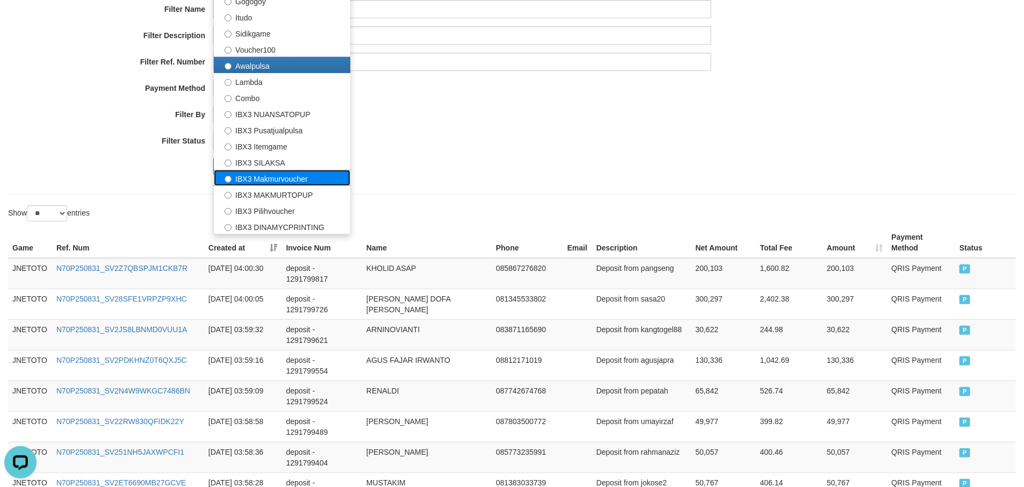
click at [316, 184] on label "IBX3 Makmurvoucher" at bounding box center [282, 178] width 136 height 16
select select "**********"
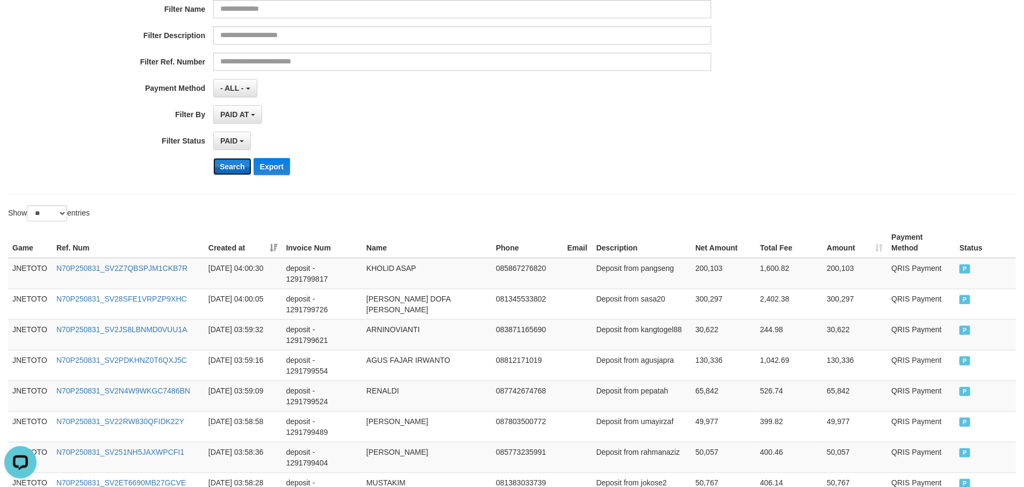
click at [219, 170] on button "Search" at bounding box center [232, 166] width 38 height 17
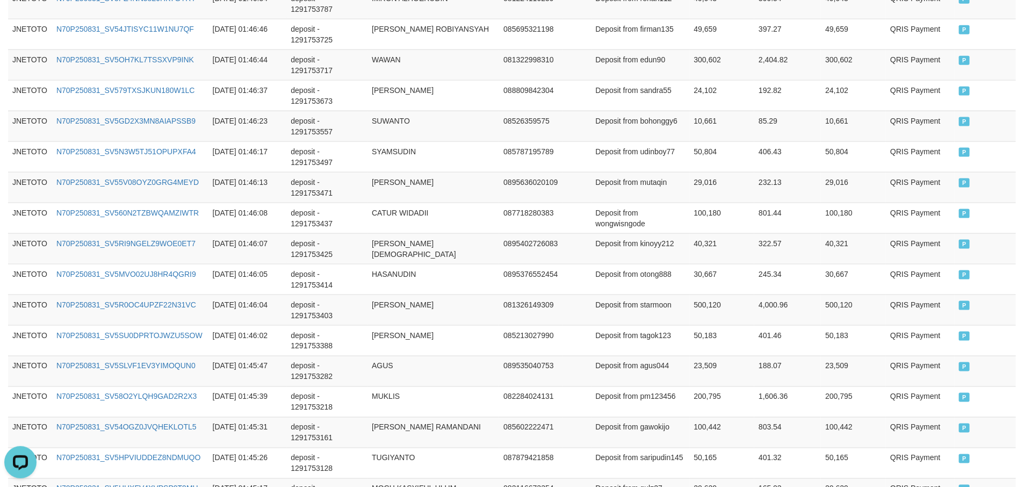
scroll to position [803, 0]
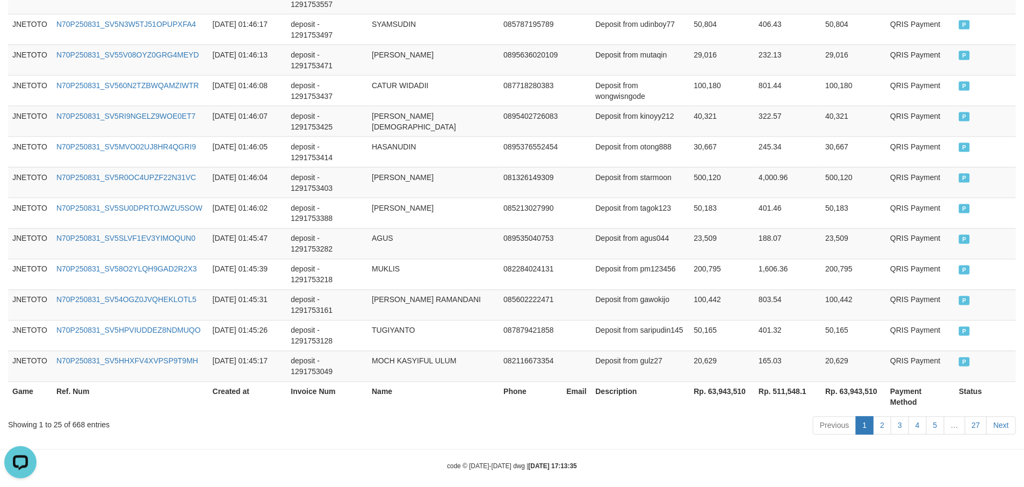
drag, startPoint x: 682, startPoint y: 440, endPoint x: 682, endPoint y: 426, distance: 14.0
click at [720, 393] on th "Rp. 63,943,510" at bounding box center [722, 396] width 65 height 31
copy th "63,943,510"
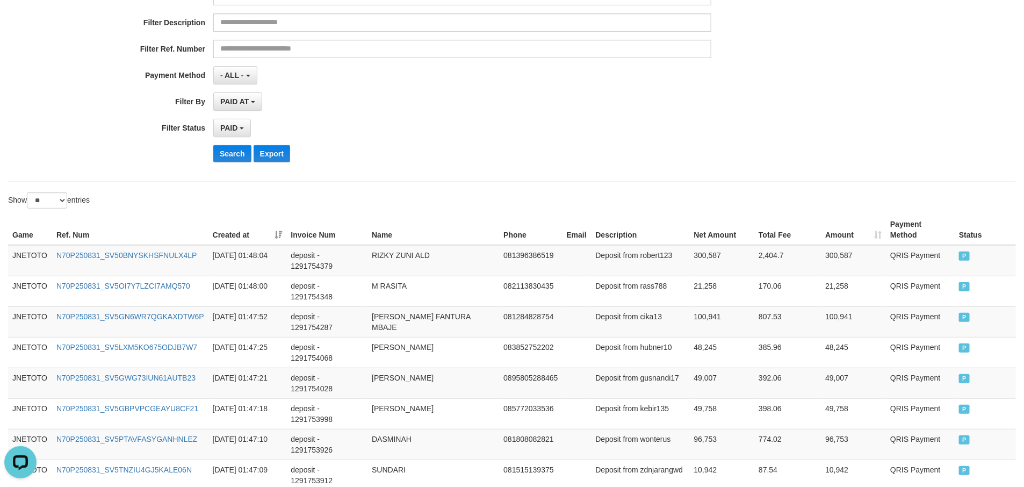
scroll to position [0, 0]
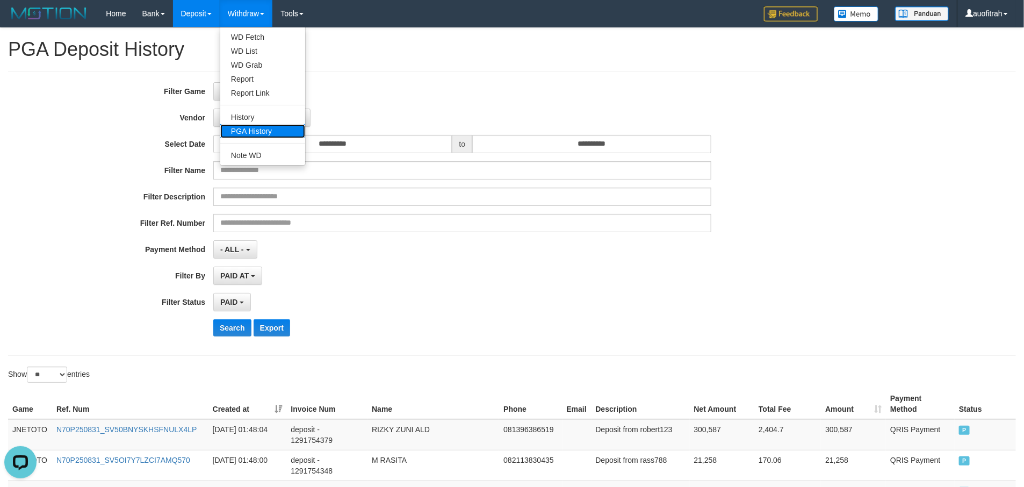
click at [266, 127] on link "PGA History" at bounding box center [262, 131] width 85 height 14
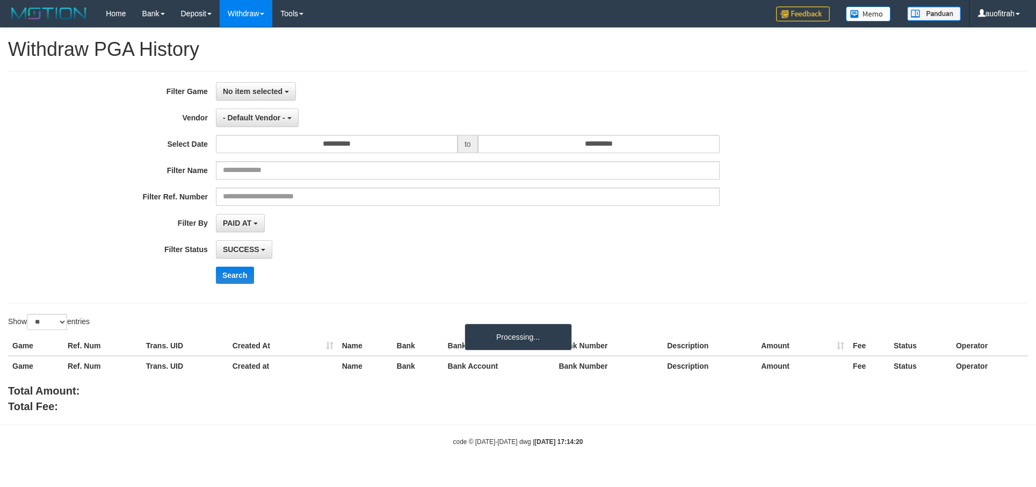
select select
select select "**"
click at [289, 89] on button "No item selected" at bounding box center [256, 91] width 80 height 18
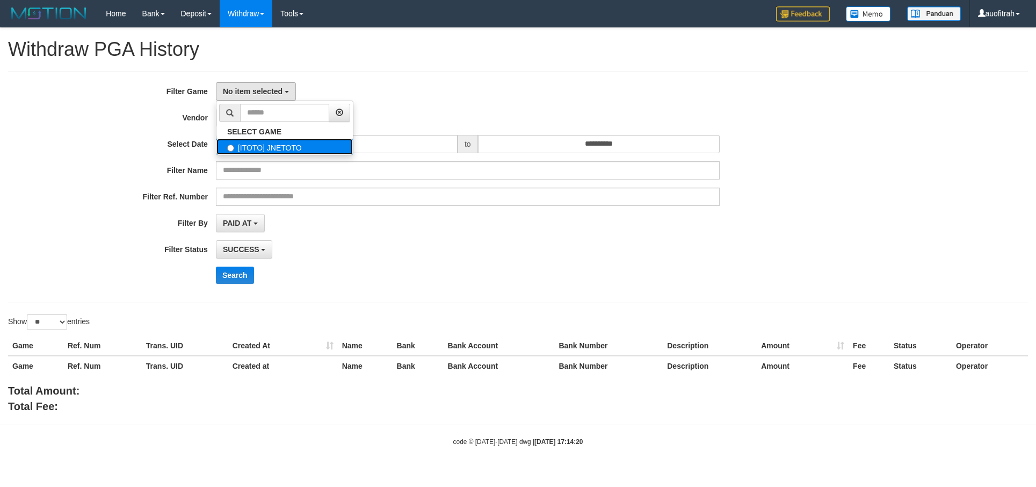
click at [281, 142] on label "[ITOTO] JNETOTO" at bounding box center [284, 147] width 136 height 16
select select "***"
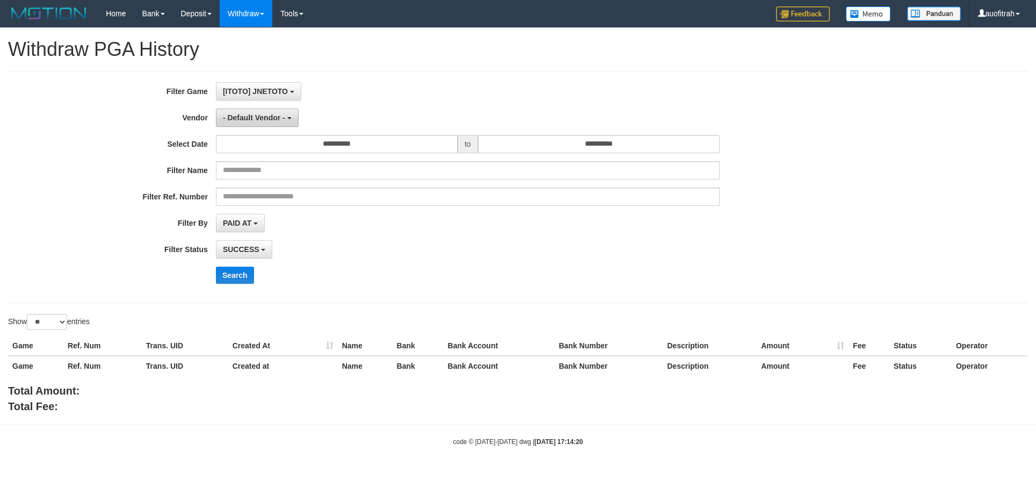
scroll to position [10, 0]
click at [252, 111] on button "- Default Vendor -" at bounding box center [257, 118] width 83 height 18
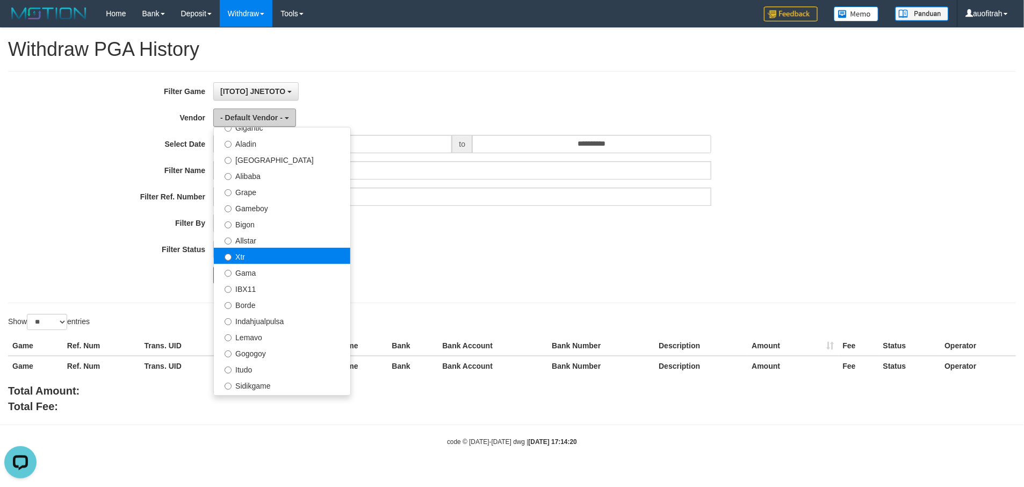
scroll to position [322, 0]
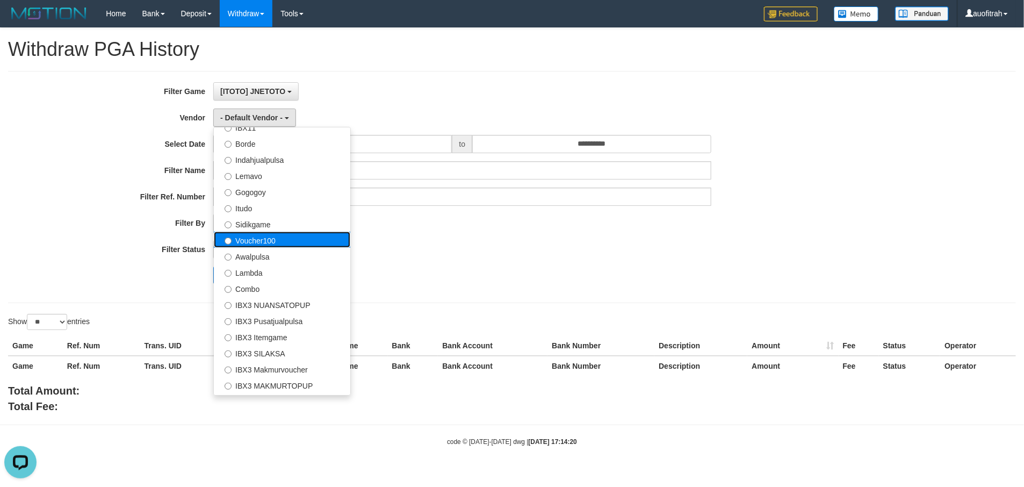
click at [287, 235] on label "Voucher100" at bounding box center [282, 240] width 136 height 16
select select "**********"
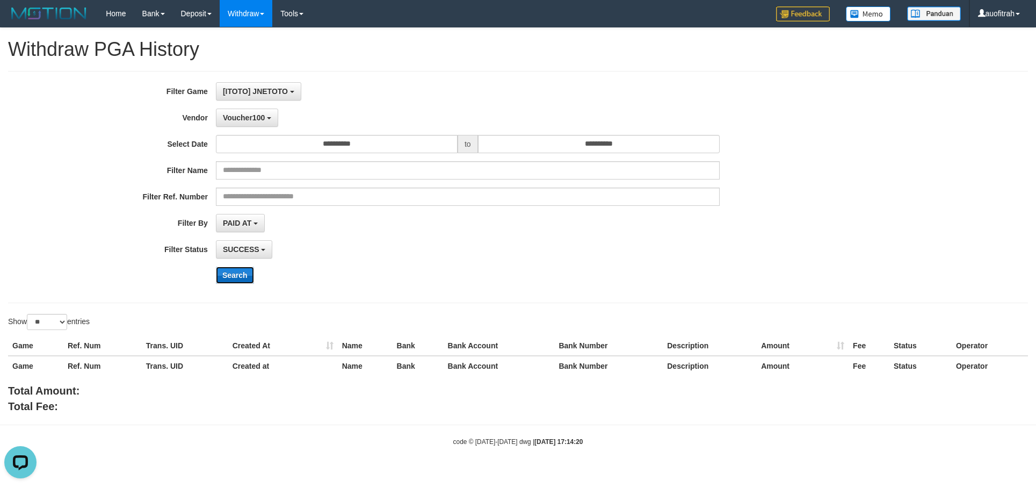
click at [230, 276] on button "Search" at bounding box center [235, 274] width 38 height 17
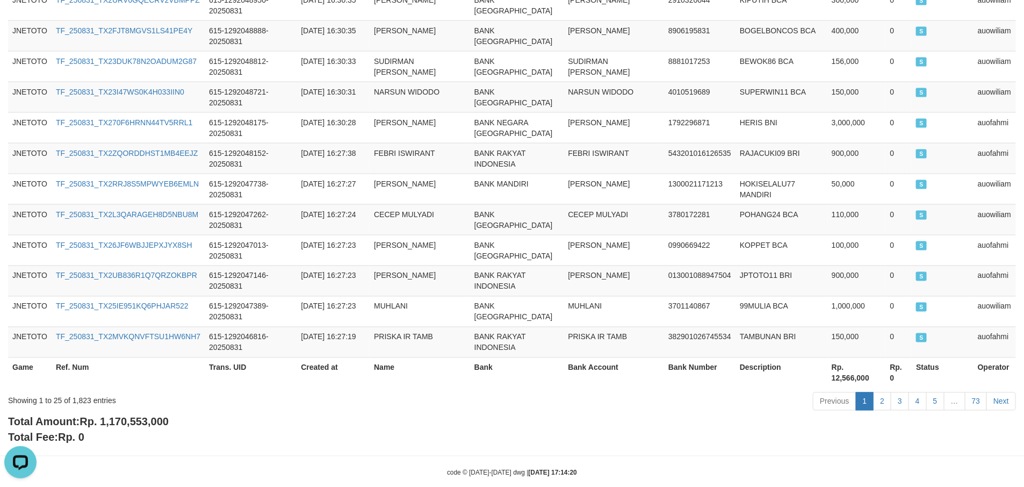
scroll to position [791, 0]
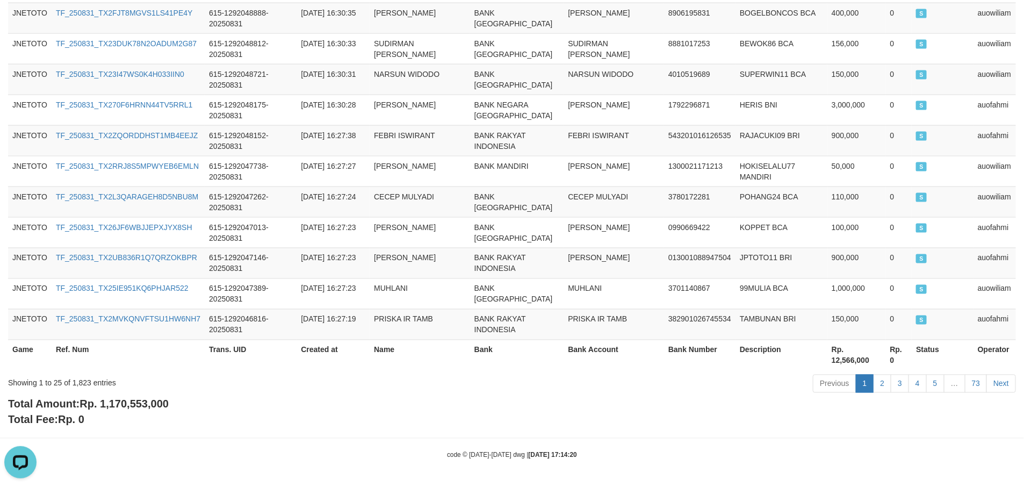
click at [129, 403] on span "Rp. 1,170,553,000" at bounding box center [124, 404] width 89 height 12
copy span "1,170,553,000"
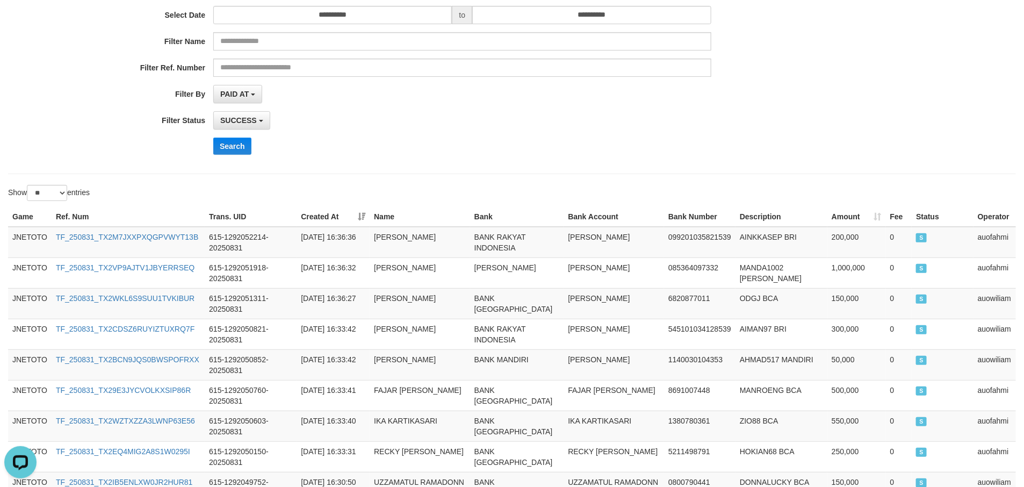
scroll to position [0, 0]
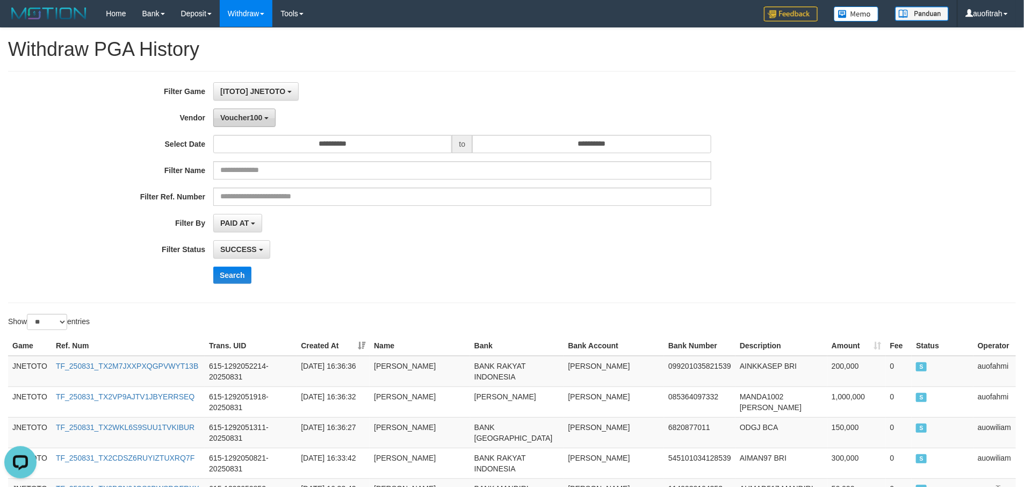
click at [249, 113] on span "Voucher100" at bounding box center [241, 117] width 42 height 9
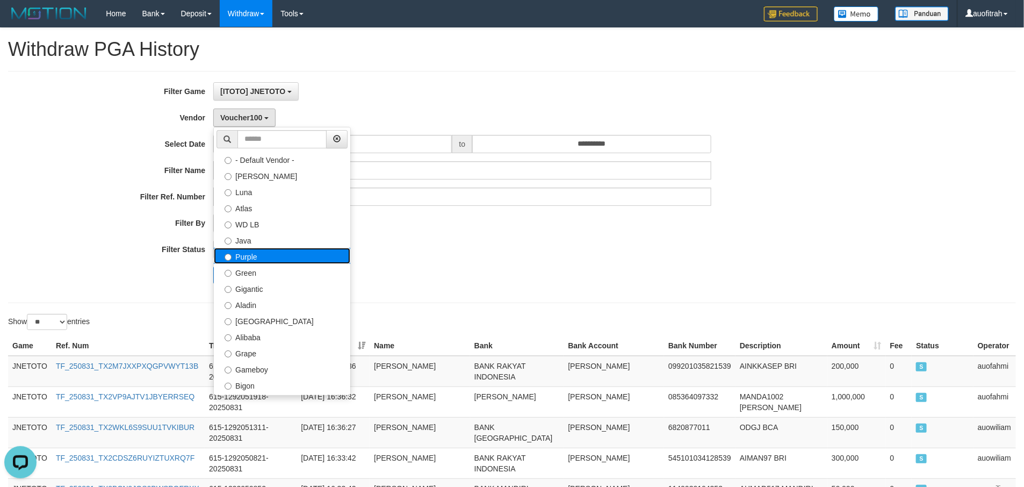
click at [268, 253] on label "Purple" at bounding box center [282, 256] width 136 height 16
select select "**********"
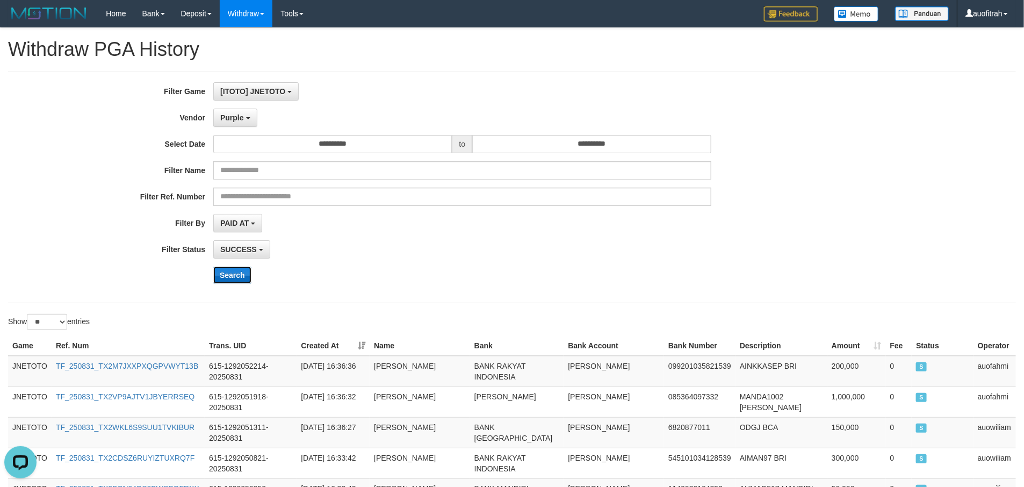
click at [244, 281] on button "Search" at bounding box center [232, 274] width 38 height 17
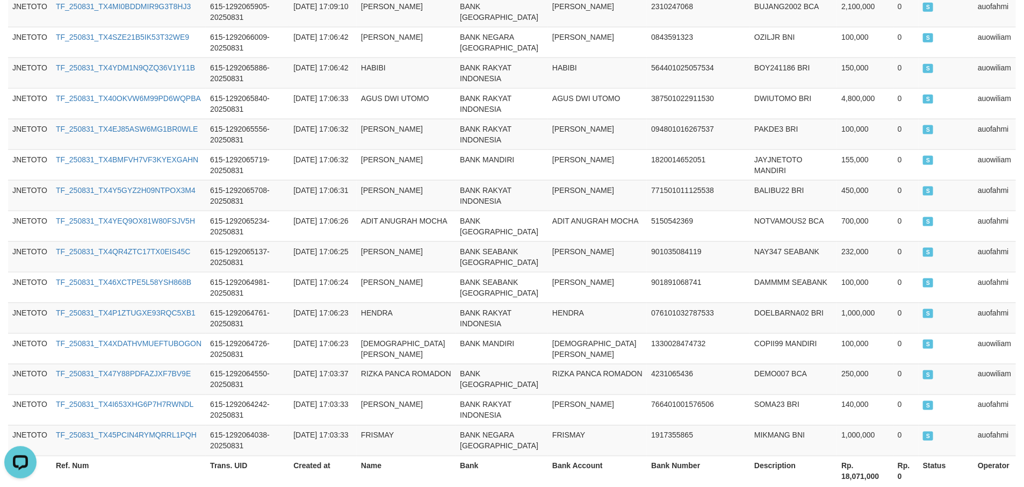
scroll to position [791, 0]
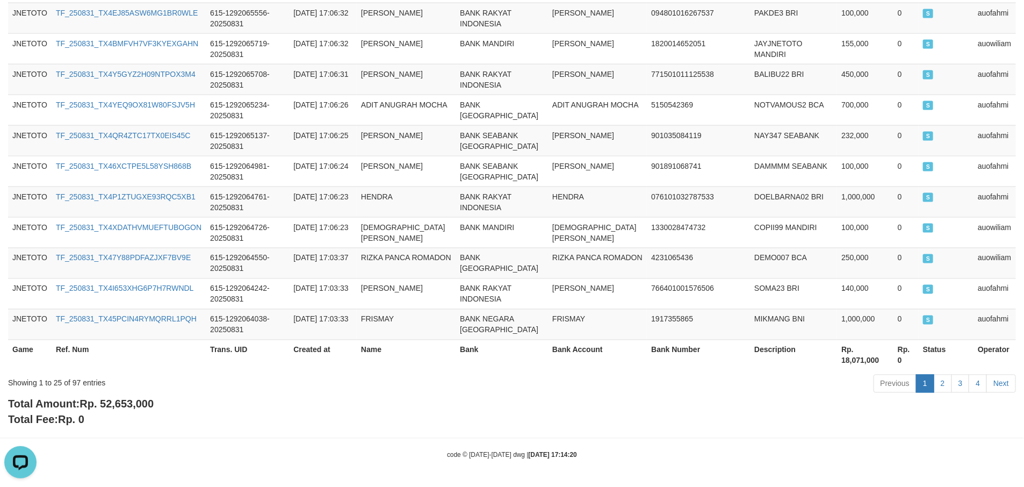
click at [149, 401] on span "Rp. 52,653,000" at bounding box center [117, 404] width 74 height 12
copy span "52,653,000"
drag, startPoint x: 455, startPoint y: 424, endPoint x: 467, endPoint y: 421, distance: 12.9
click at [462, 424] on div "Total Amount: Rp. 52,653,000 Total Fee: Rp. 0" at bounding box center [512, 411] width 1008 height 31
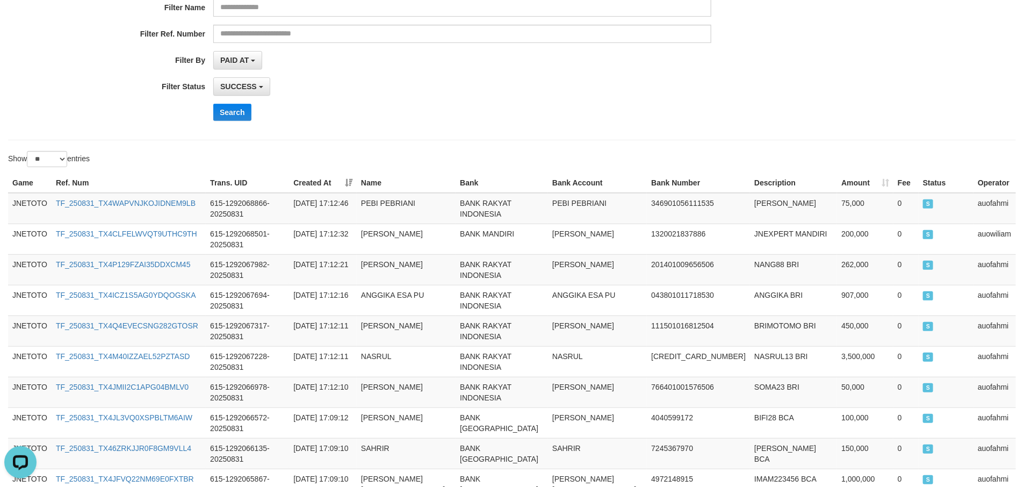
scroll to position [0, 0]
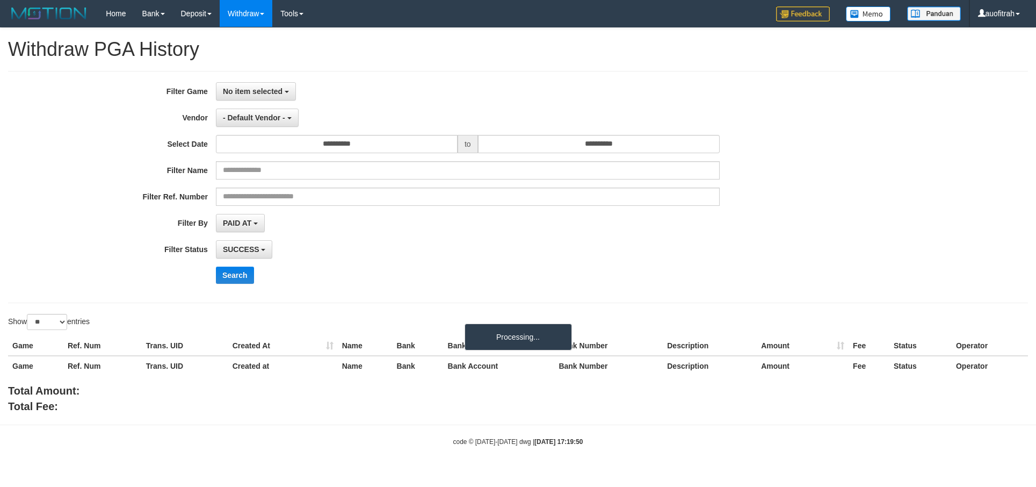
select select
select select "**"
click at [830, 138] on div "**********" at bounding box center [432, 144] width 864 height 18
select select
select select "**"
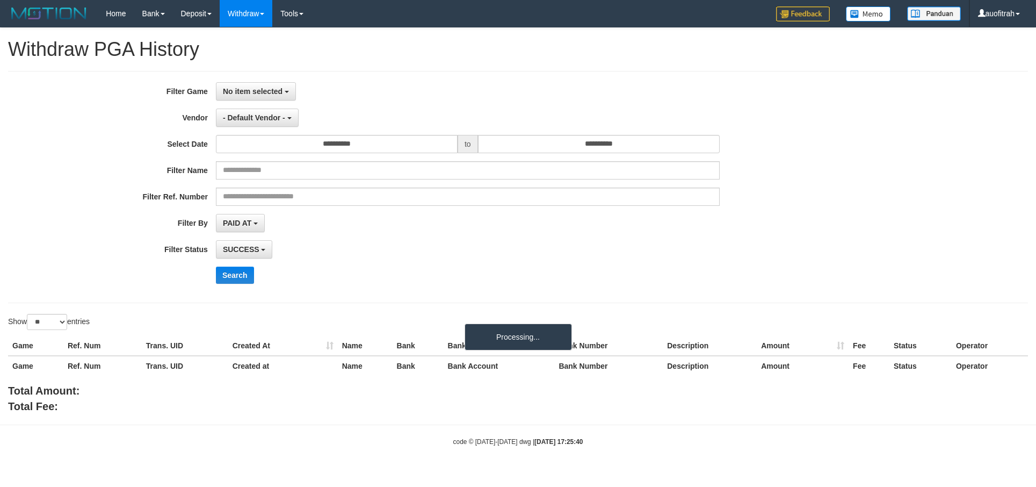
select select
select select "**"
click at [922, 140] on div "**********" at bounding box center [518, 186] width 1036 height 209
